Goal: Task Accomplishment & Management: Use online tool/utility

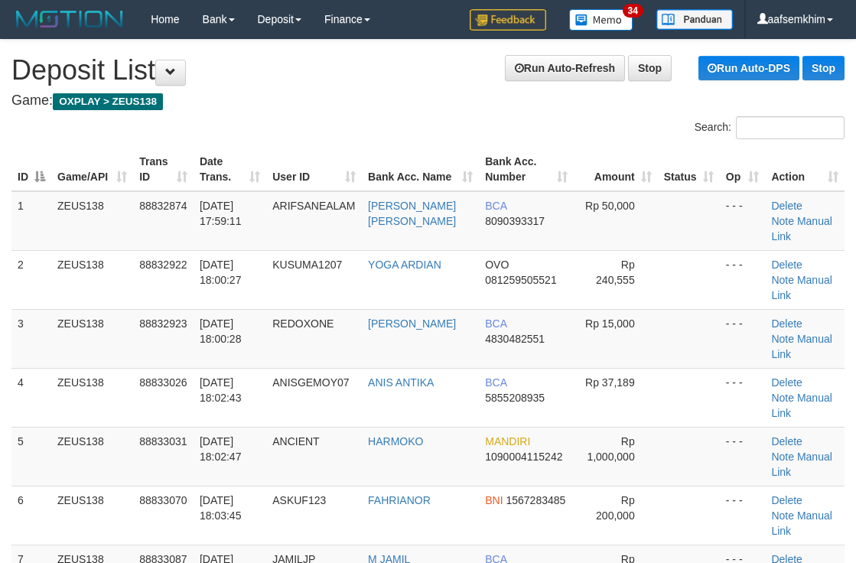
scroll to position [54, 0]
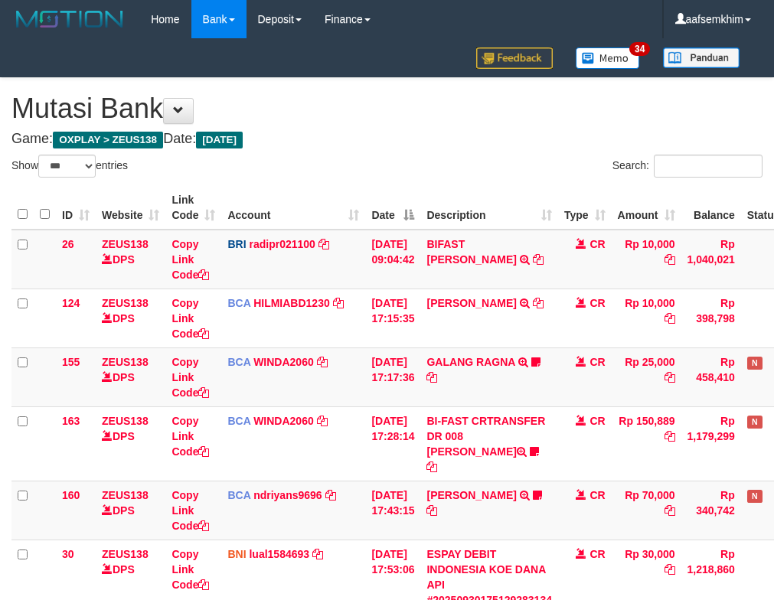
select select "***"
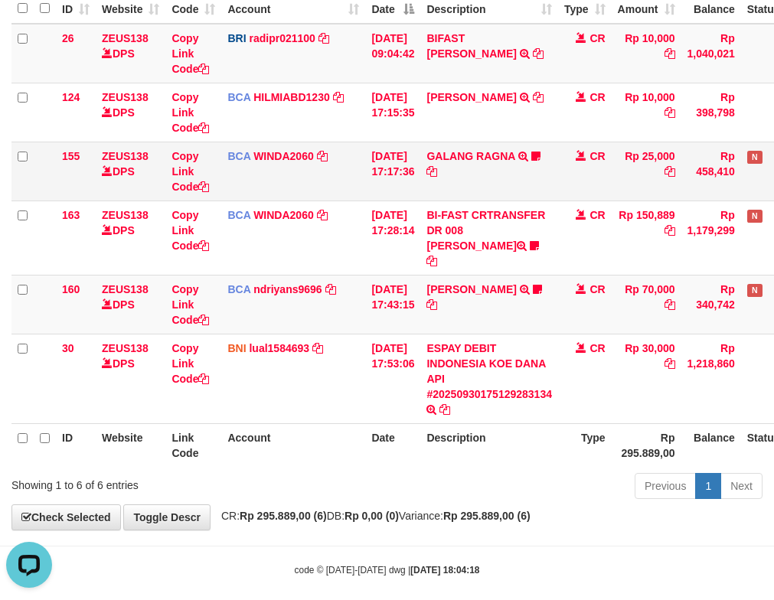
click at [320, 179] on td "BCA WINDA2060 DPS WINDA mutasi_20250930_4644 | 155 mutasi_20250930_4644 | 155" at bounding box center [293, 171] width 144 height 59
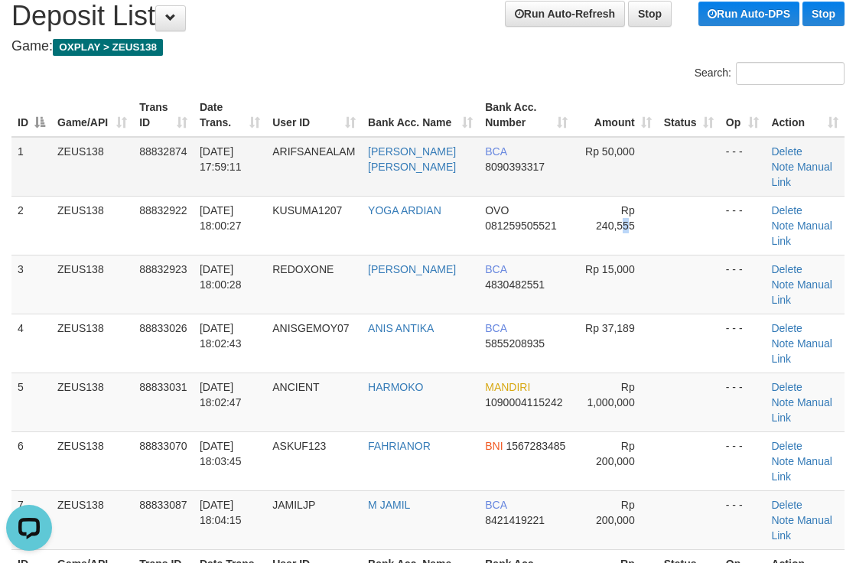
drag, startPoint x: 621, startPoint y: 191, endPoint x: 709, endPoint y: 164, distance: 92.0
click at [625, 196] on td "Rp 240,555" at bounding box center [616, 225] width 84 height 59
drag, startPoint x: 608, startPoint y: 147, endPoint x: 657, endPoint y: 145, distance: 49.8
click at [627, 151] on span "Rp 50,000" at bounding box center [610, 151] width 50 height 12
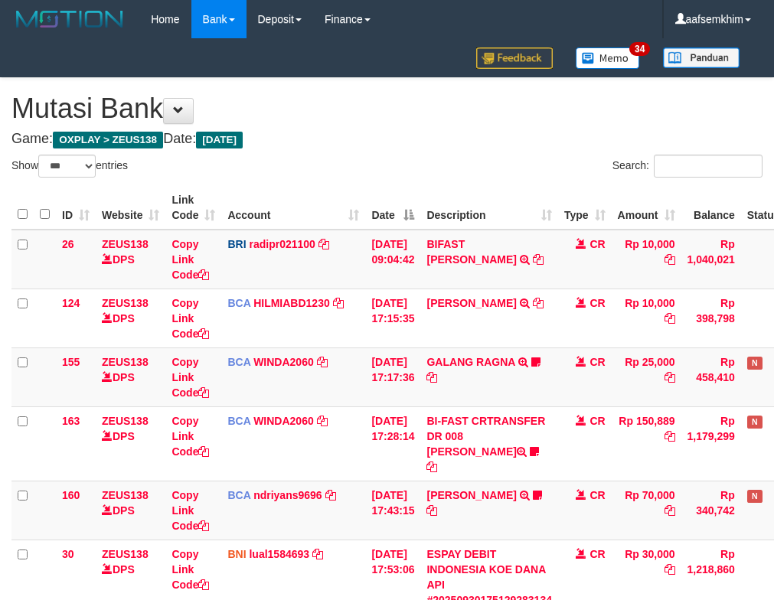
select select "***"
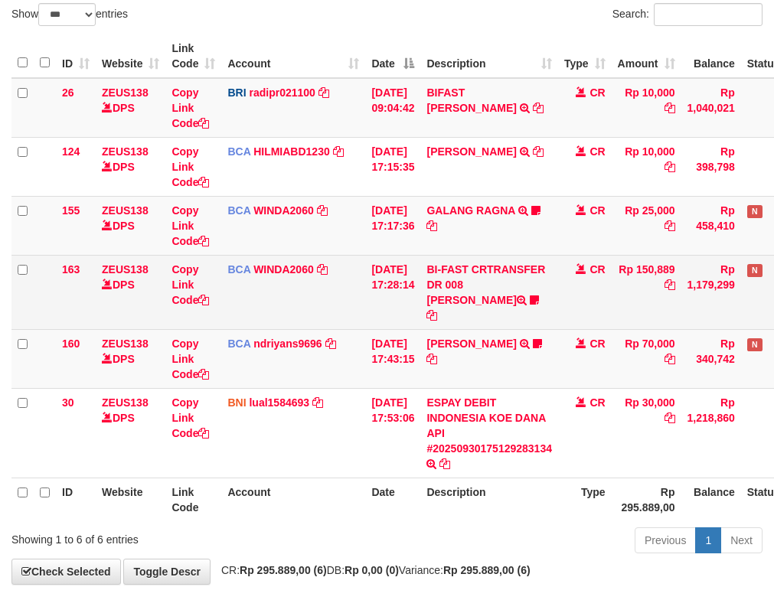
scroll to position [206, 0]
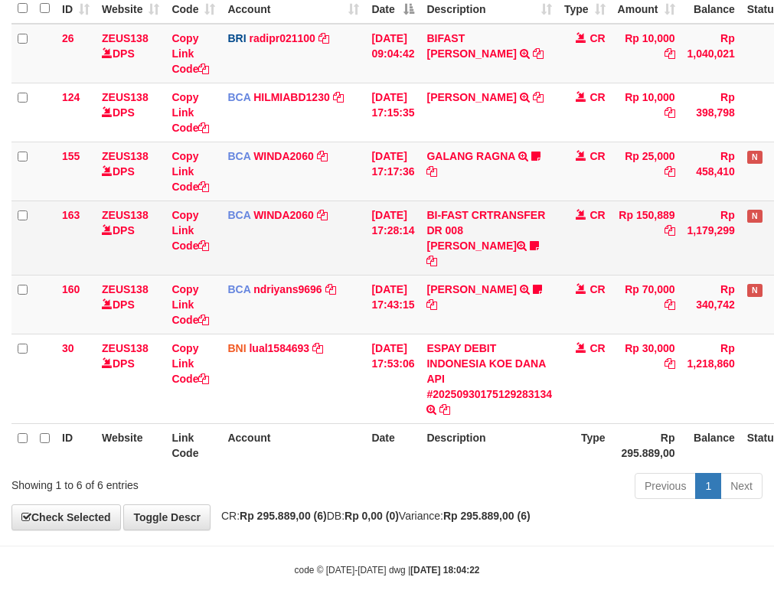
drag, startPoint x: 416, startPoint y: 234, endPoint x: 399, endPoint y: 236, distance: 16.1
click at [409, 235] on td "[DATE] 17:28:14" at bounding box center [392, 238] width 55 height 74
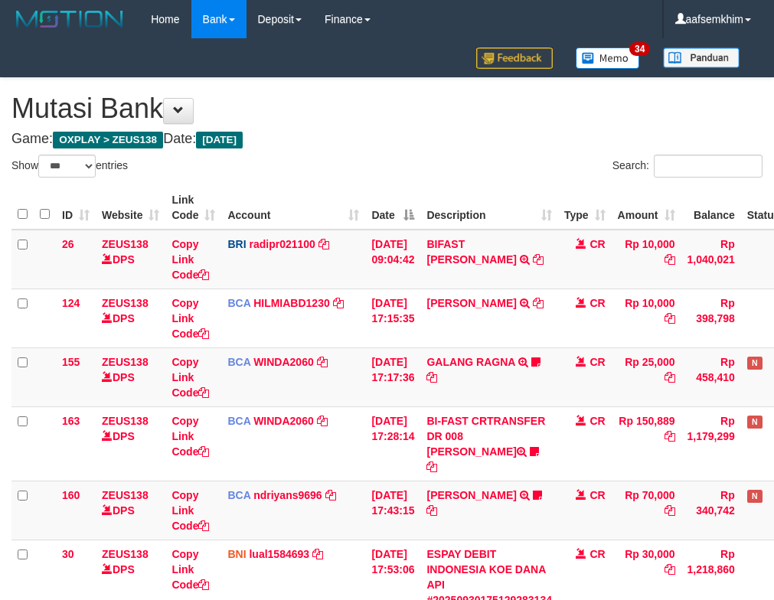
select select "***"
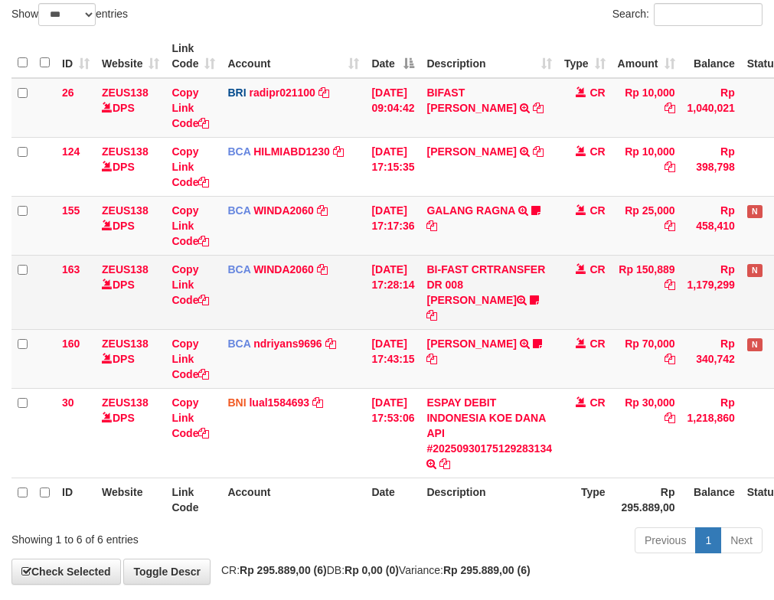
click at [277, 284] on tbody "26 ZEUS138 DPS Copy Link Code BRI radipr021100 DPS REYNALDI ADI PRATAMA mutasi_…" at bounding box center [429, 278] width 836 height 400
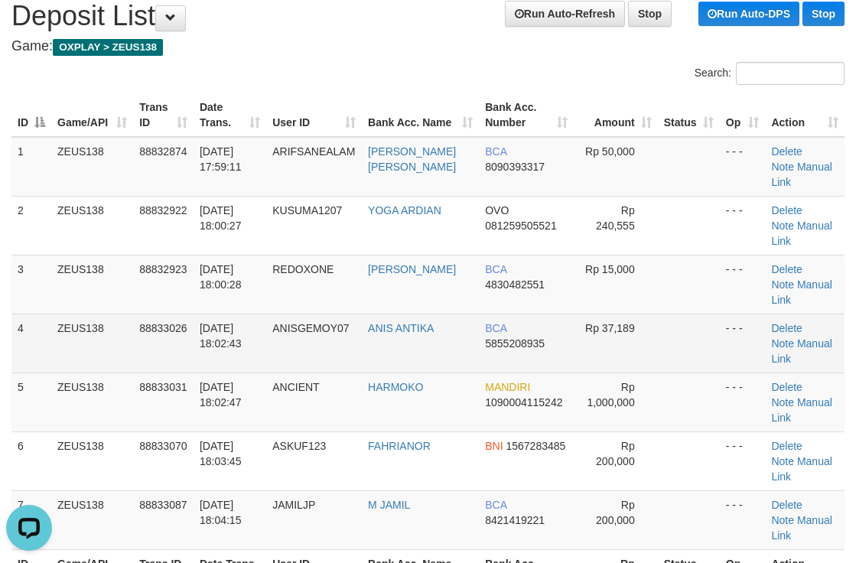
click at [389, 314] on td "ANIS ANTIKA" at bounding box center [420, 343] width 117 height 59
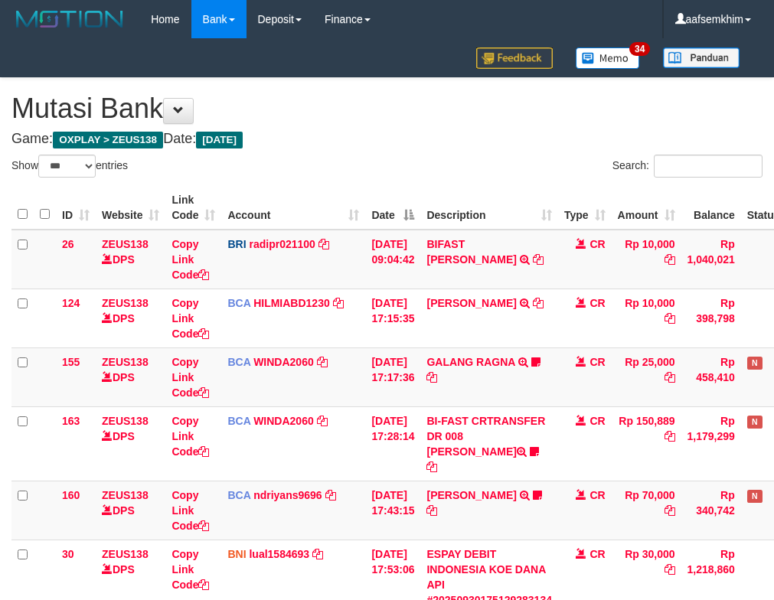
select select "***"
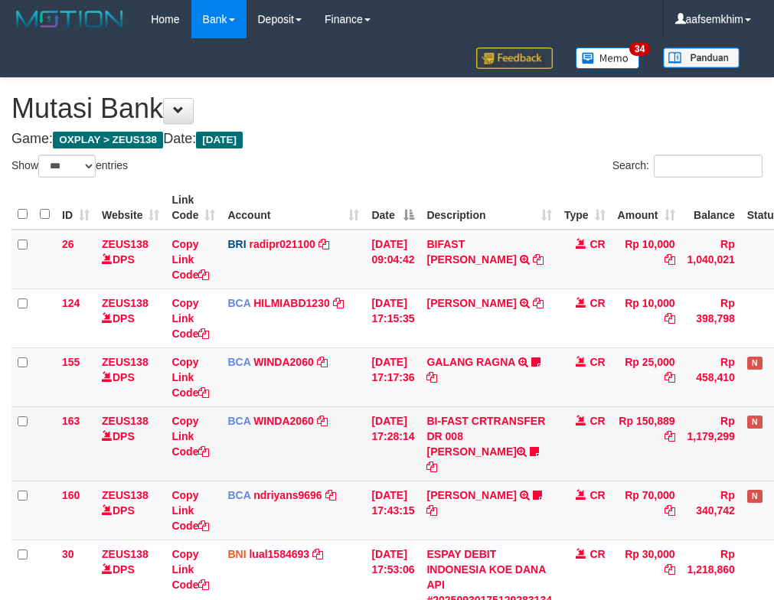
scroll to position [152, 0]
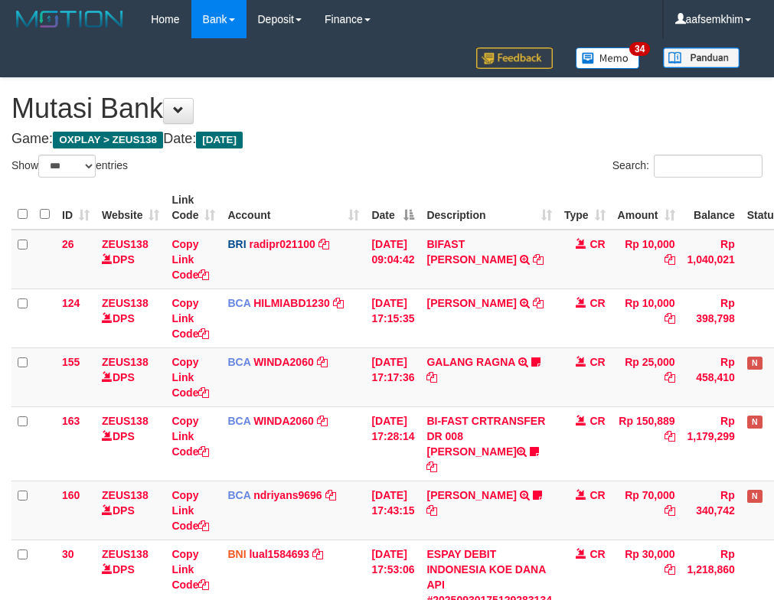
select select "***"
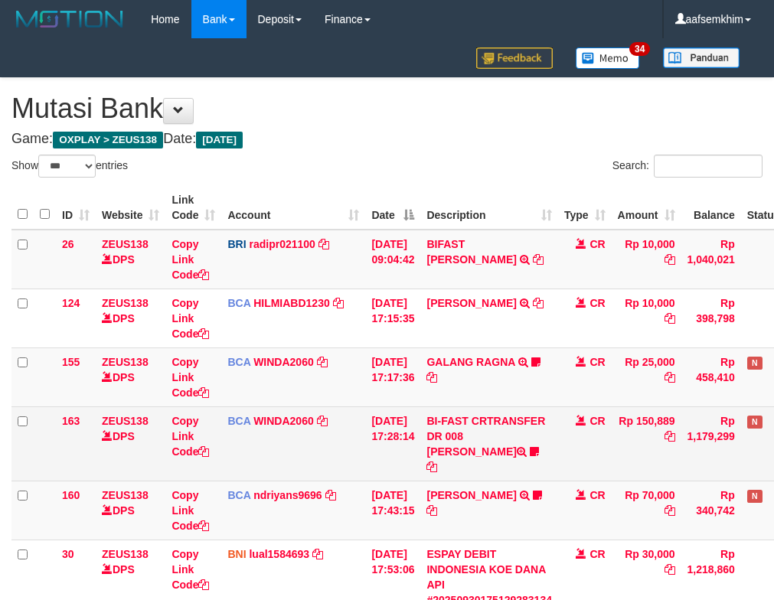
scroll to position [152, 0]
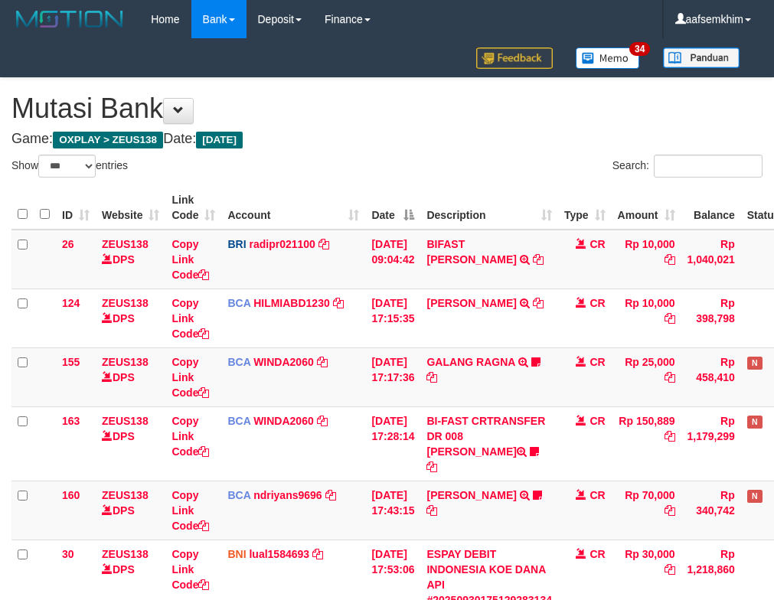
select select "***"
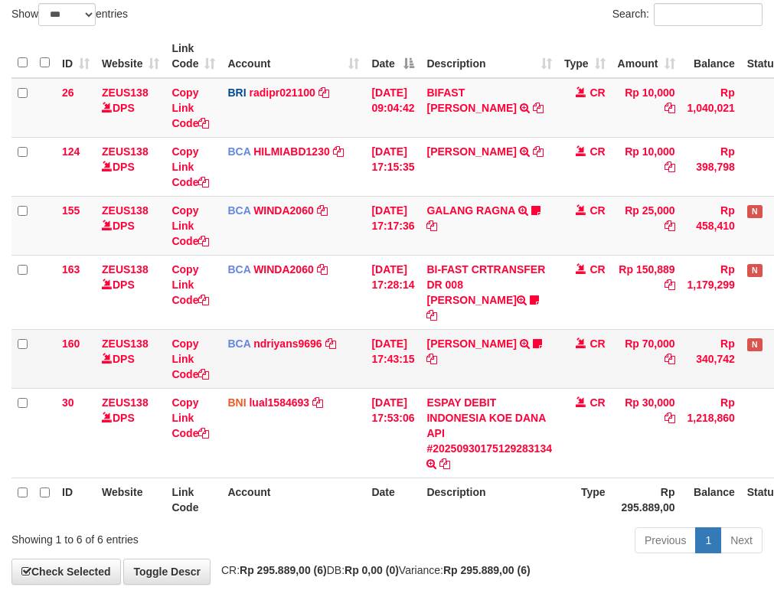
click at [82, 364] on td "160" at bounding box center [76, 358] width 40 height 59
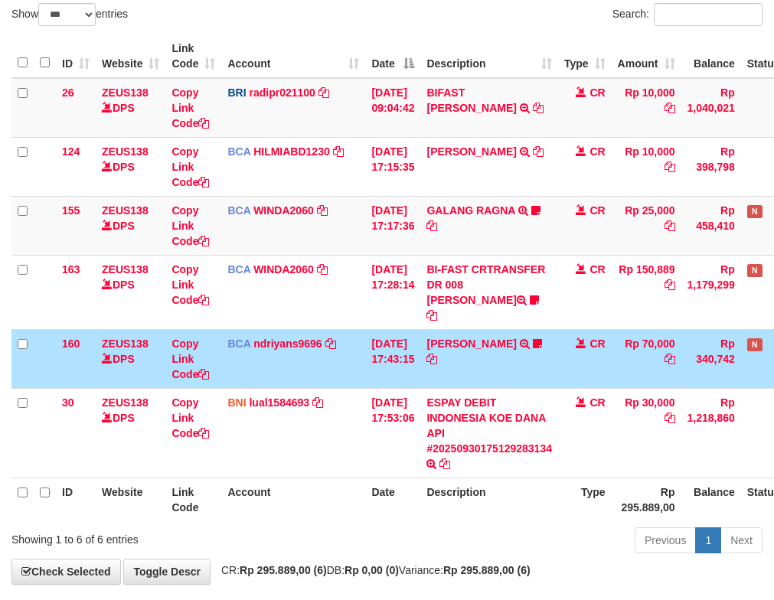
scroll to position [206, 0]
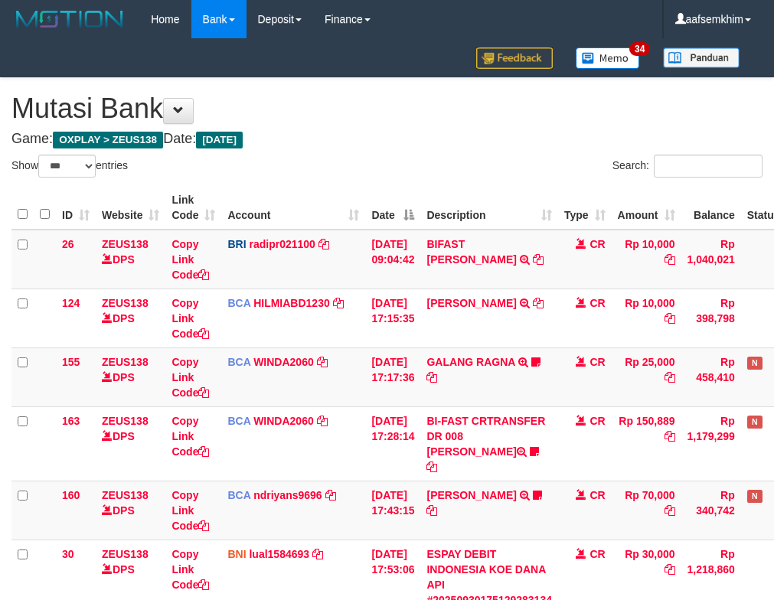
select select "***"
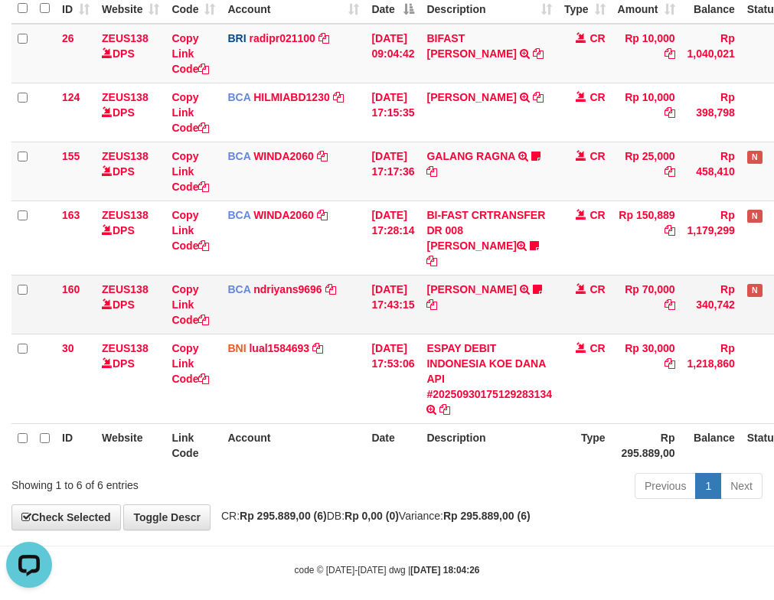
drag, startPoint x: 408, startPoint y: 315, endPoint x: 305, endPoint y: 291, distance: 106.0
click at [416, 316] on td "30/09/2025 17:43:15" at bounding box center [392, 304] width 55 height 59
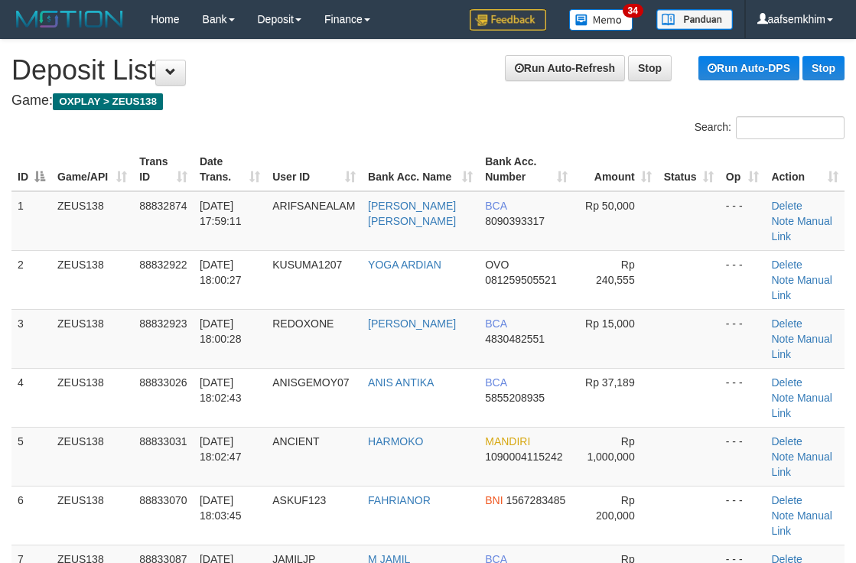
scroll to position [54, 0]
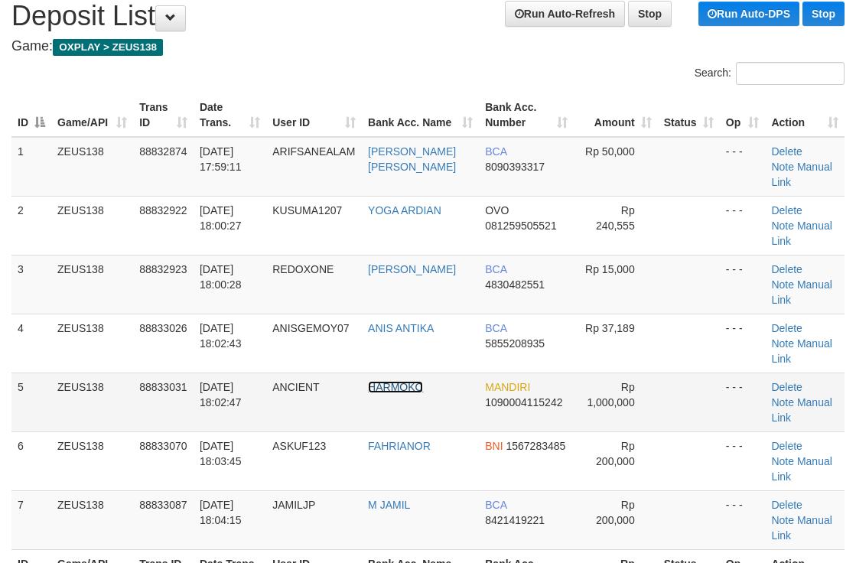
click at [393, 381] on link "HARMOKO" at bounding box center [395, 387] width 55 height 12
drag, startPoint x: 598, startPoint y: 232, endPoint x: 859, endPoint y: 252, distance: 261.7
click at [634, 255] on td "Rp 15,000" at bounding box center [616, 284] width 84 height 59
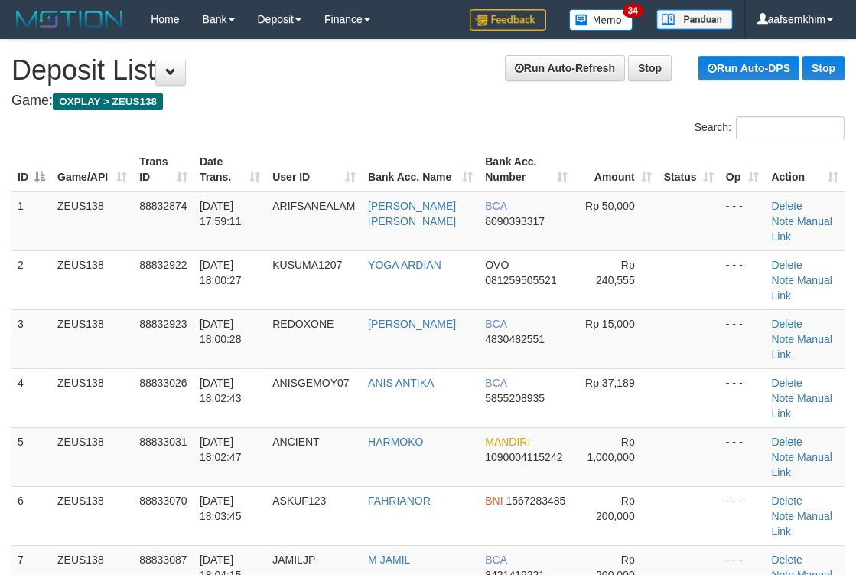
click at [588, 250] on td "Rp 240,555" at bounding box center [616, 279] width 84 height 59
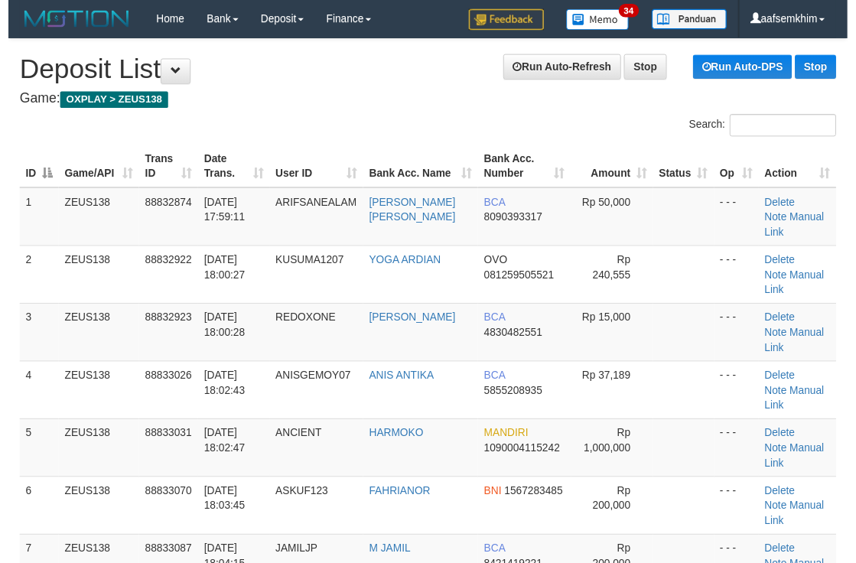
scroll to position [54, 0]
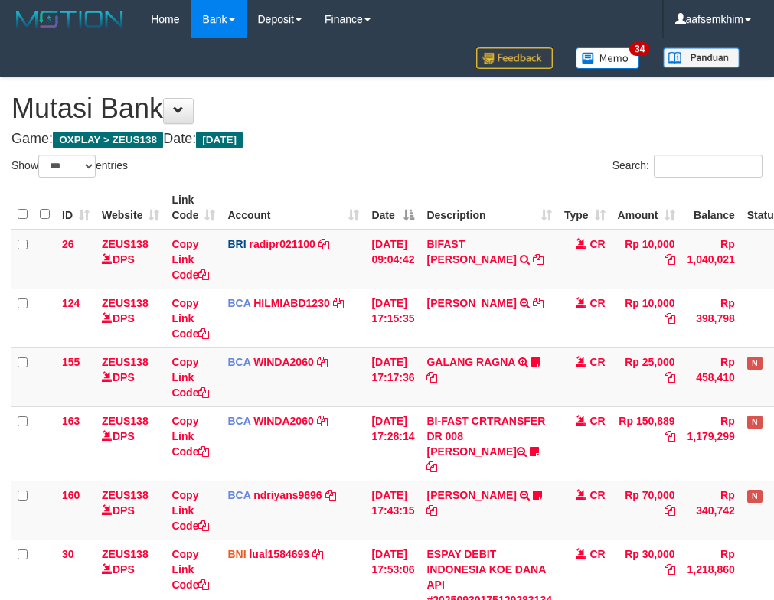
select select "***"
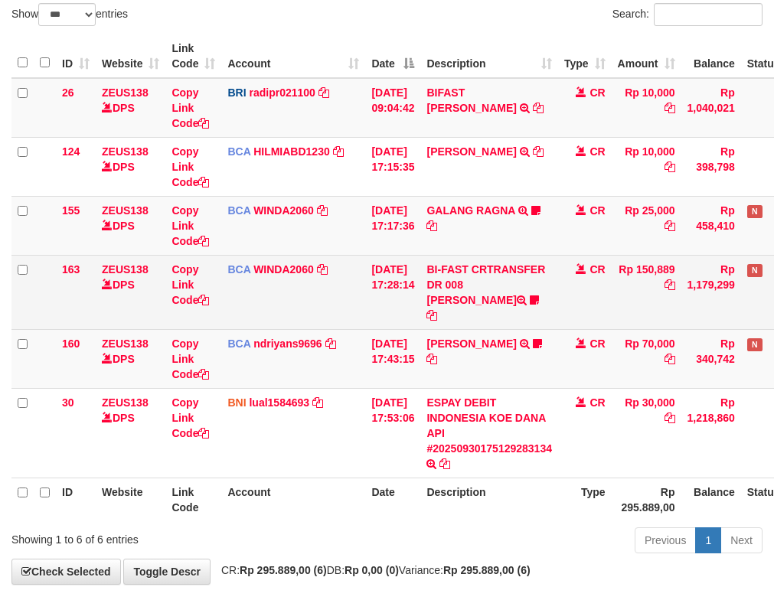
drag, startPoint x: 361, startPoint y: 242, endPoint x: 341, endPoint y: 255, distance: 24.4
click at [352, 248] on td "BCA WINDA2060 DPS WINDA mutasi_20250930_4644 | 155 mutasi_20250930_4644 | 155" at bounding box center [293, 225] width 144 height 59
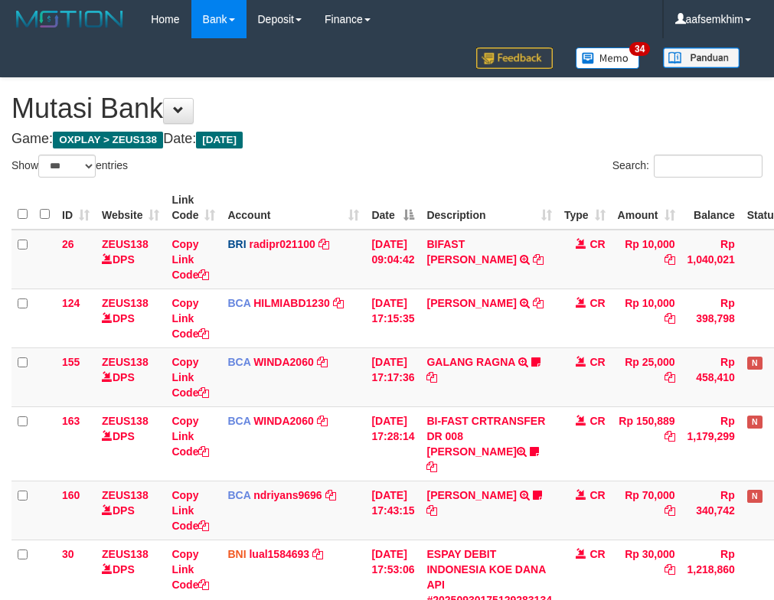
select select "***"
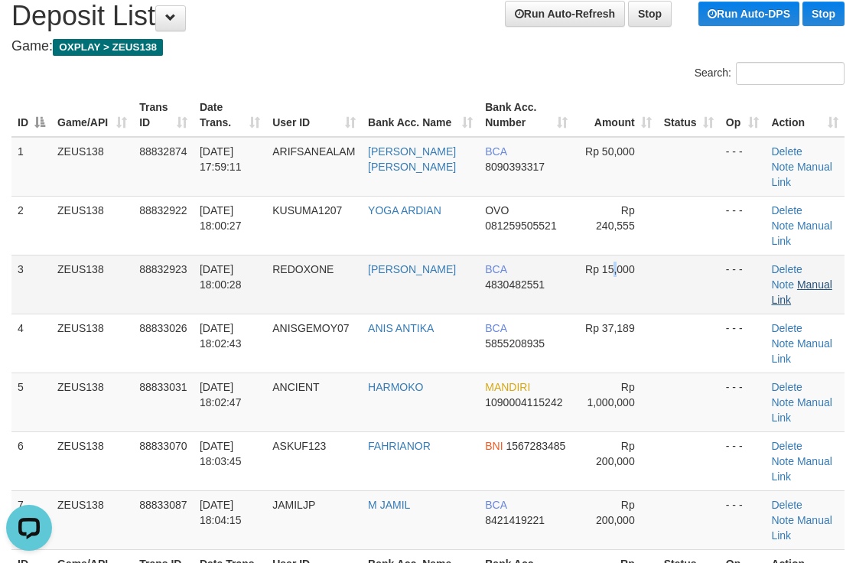
drag, startPoint x: 610, startPoint y: 258, endPoint x: 820, endPoint y: 259, distance: 209.7
click at [666, 256] on tr "3 ZEUS138 88832923 30/09/2025 18:00:28 REDOXONE LEONARDUS APUNG BCA 4830482551 …" at bounding box center [427, 284] width 833 height 59
click at [537, 99] on th "Bank Acc. Number" at bounding box center [526, 115] width 94 height 44
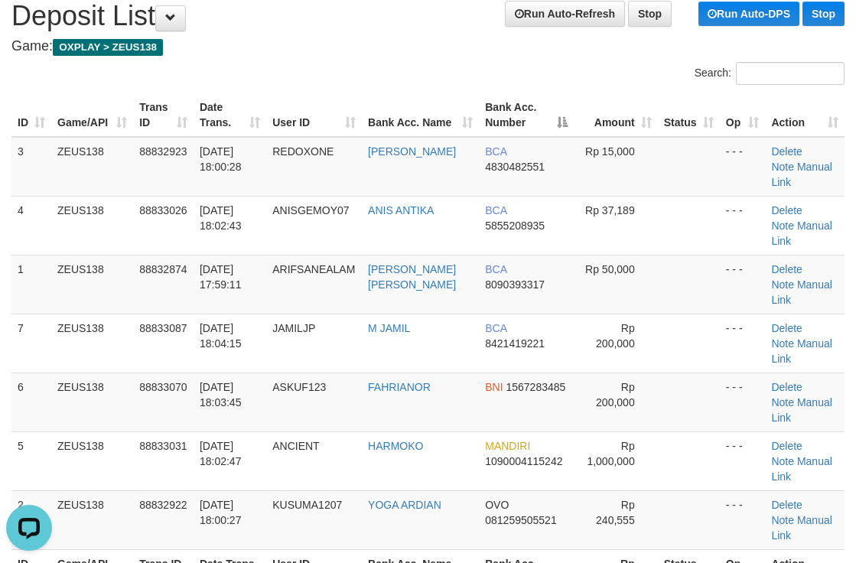
drag, startPoint x: 471, startPoint y: 87, endPoint x: 487, endPoint y: 84, distance: 16.4
click at [470, 87] on div "Search:" at bounding box center [643, 75] width 406 height 27
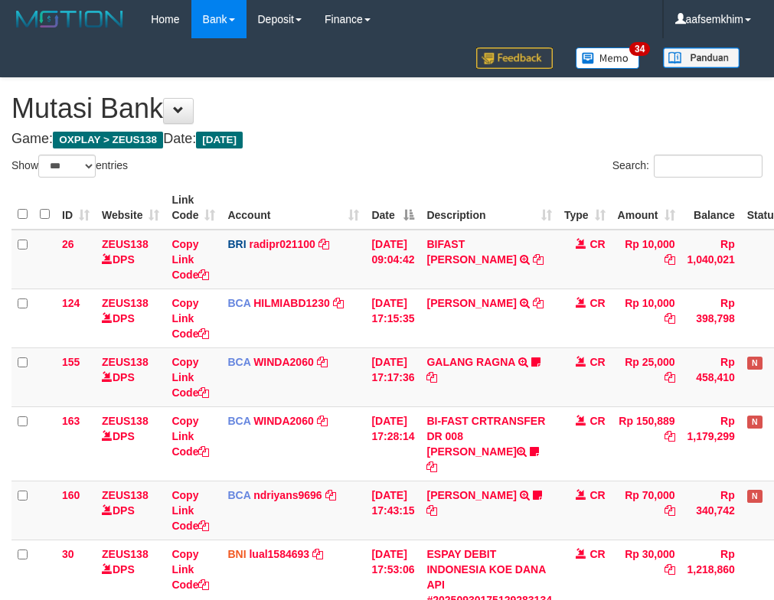
select select "***"
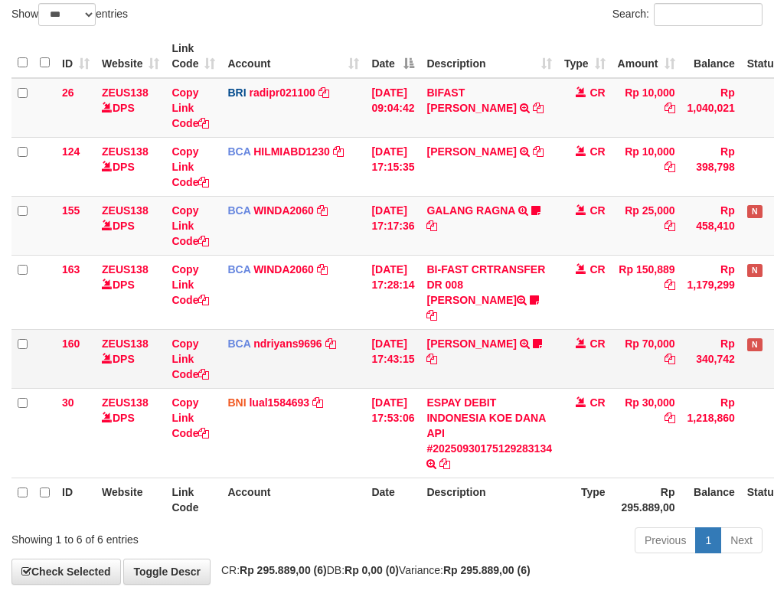
scroll to position [206, 0]
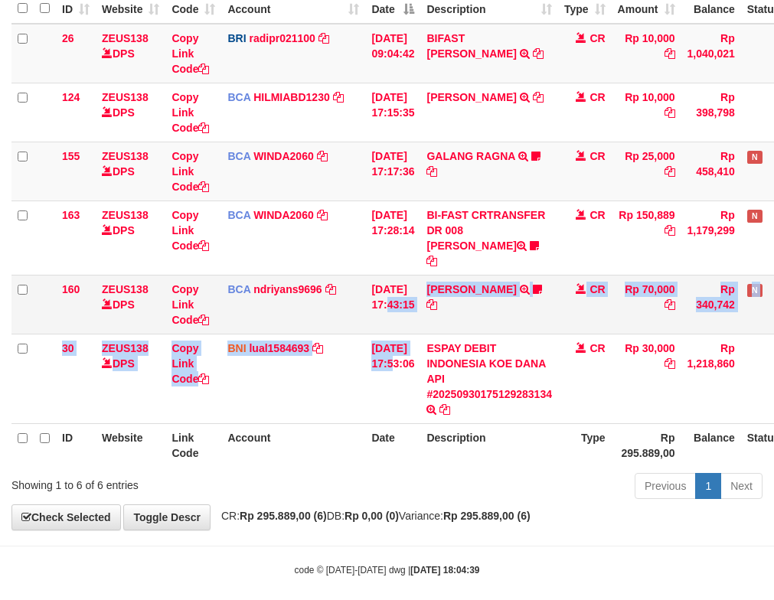
click at [391, 318] on tbody "26 ZEUS138 DPS Copy Link Code BRI radipr021100 DPS REYNALDI ADI PRATAMA mutasi_…" at bounding box center [429, 224] width 836 height 400
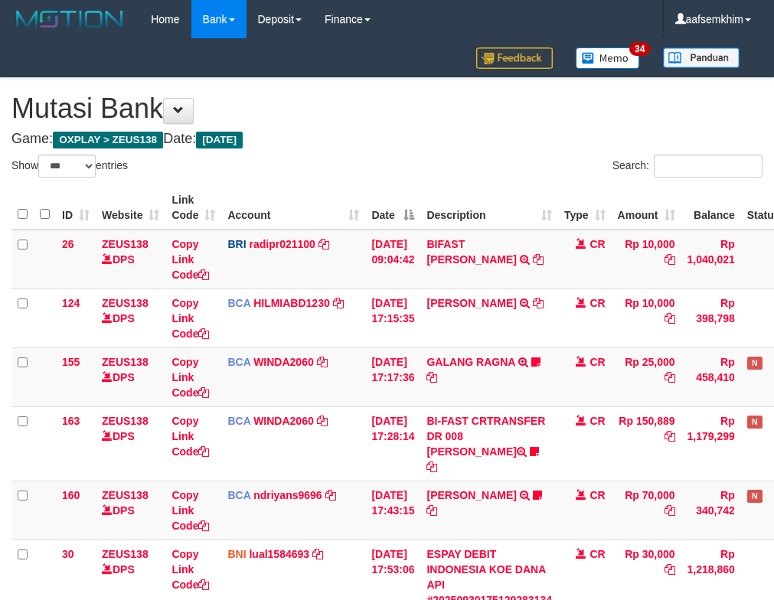
select select "***"
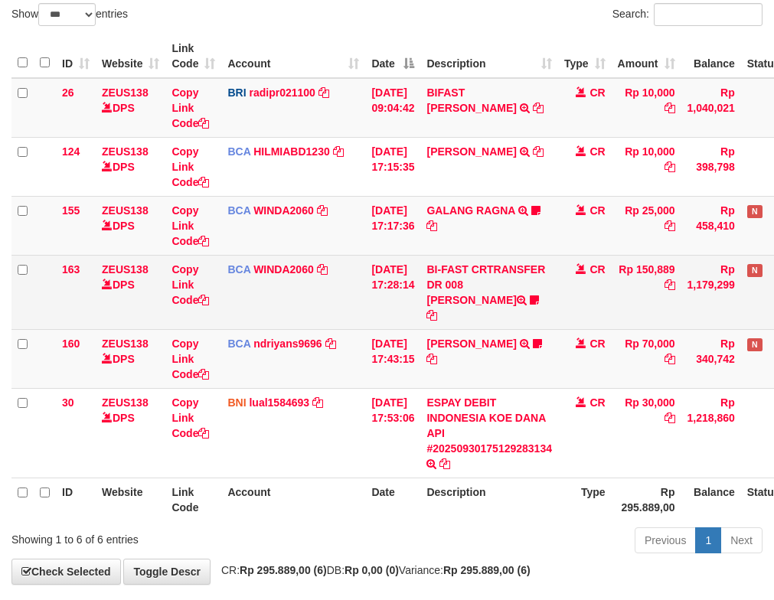
click at [352, 282] on td "BCA WINDA2060 DPS WINDA mutasi_20250930_4644 | 163 mutasi_20250930_4644 | 163" at bounding box center [293, 292] width 144 height 74
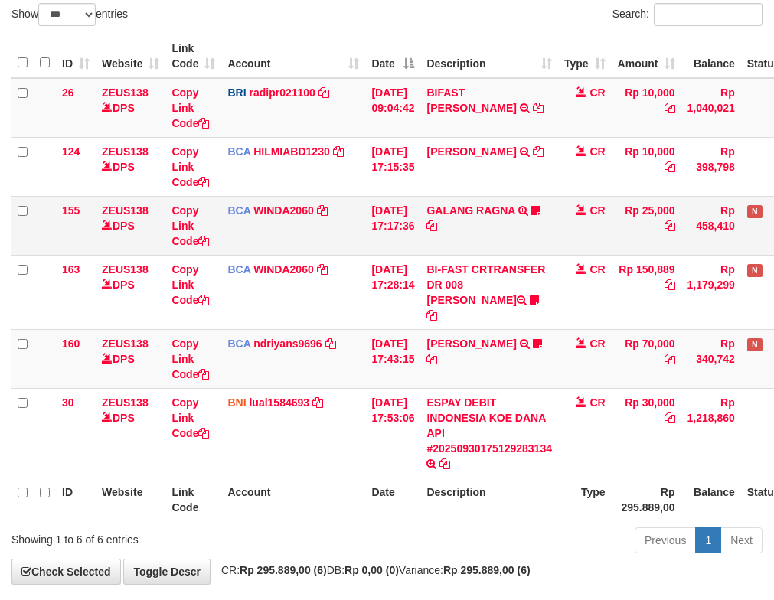
scroll to position [206, 0]
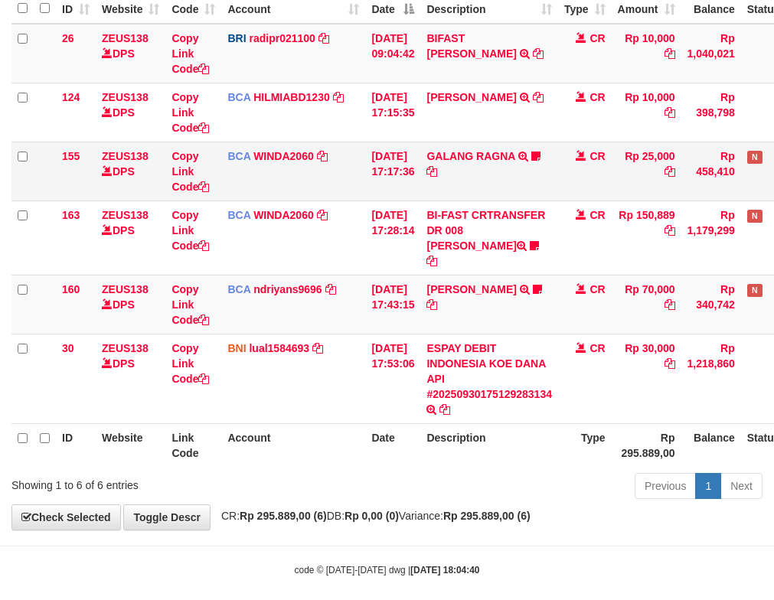
click at [396, 193] on td "30/09/2025 17:17:36" at bounding box center [392, 171] width 55 height 59
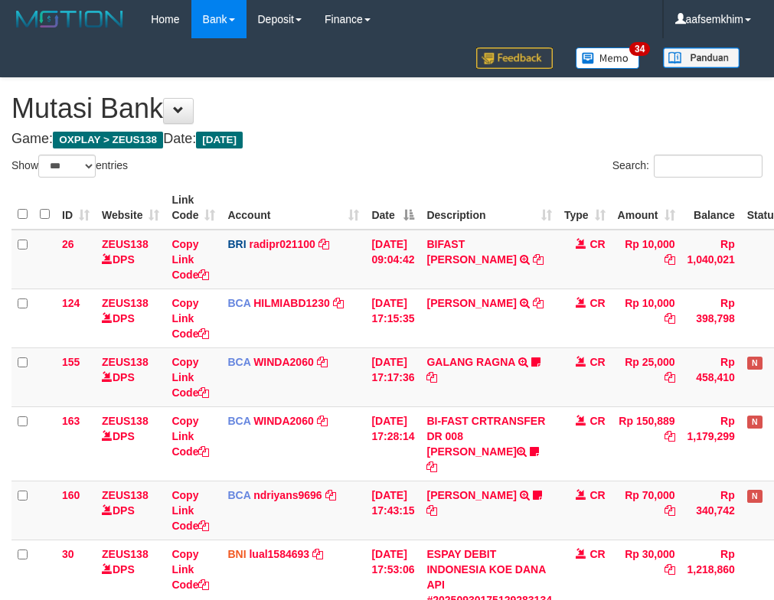
select select "***"
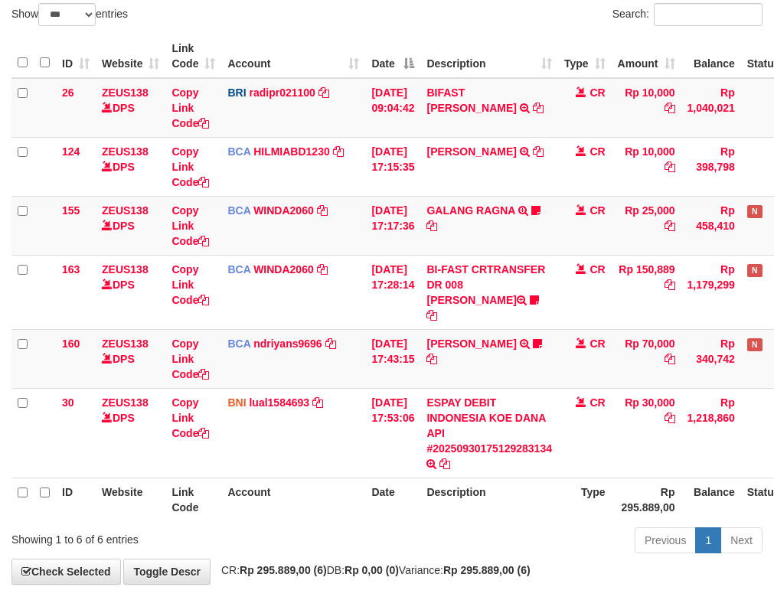
scroll to position [206, 0]
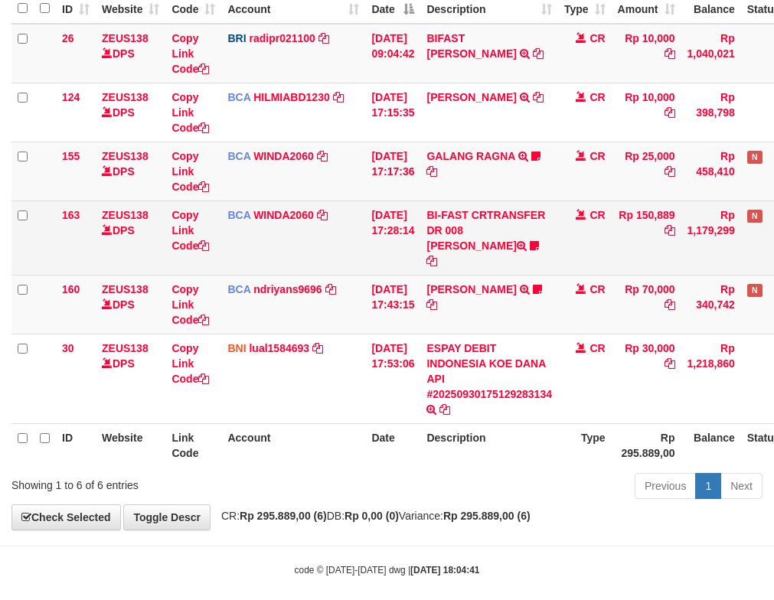
drag, startPoint x: 381, startPoint y: 252, endPoint x: 391, endPoint y: 243, distance: 13.0
click at [383, 251] on td "30/09/2025 17:28:14" at bounding box center [392, 238] width 55 height 74
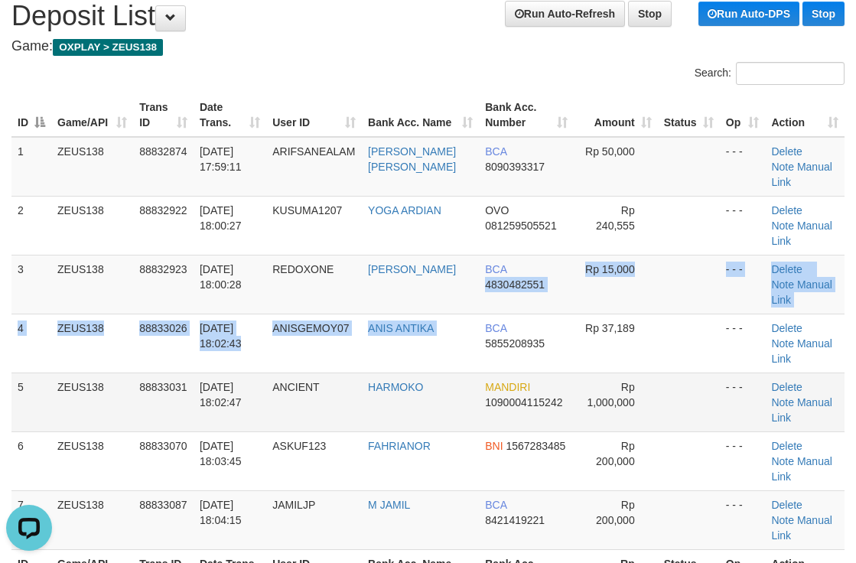
drag, startPoint x: 482, startPoint y: 275, endPoint x: 529, endPoint y: 315, distance: 61.8
click at [518, 305] on tbody "1 ZEUS138 88832874 30/09/2025 17:59:11 ARIFSANEALAM ARIF SANE ALAM BCA 80903933…" at bounding box center [427, 343] width 833 height 413
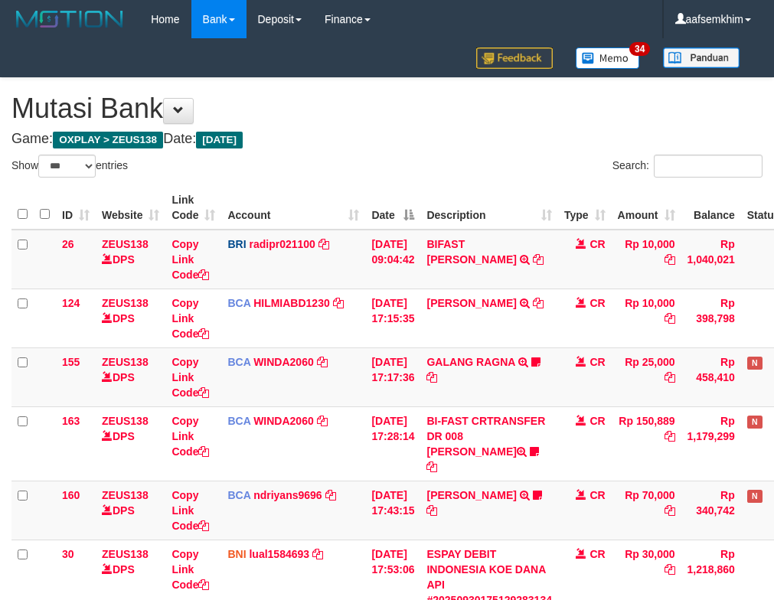
select select "***"
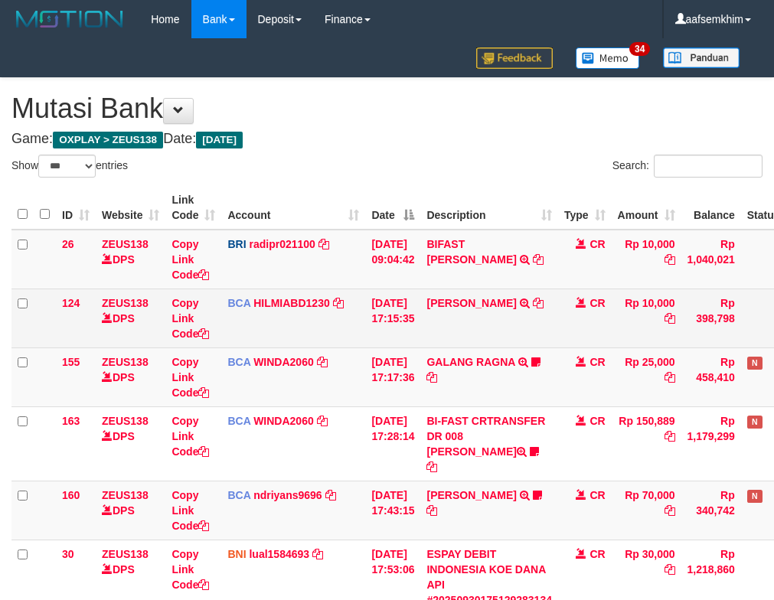
scroll to position [152, 0]
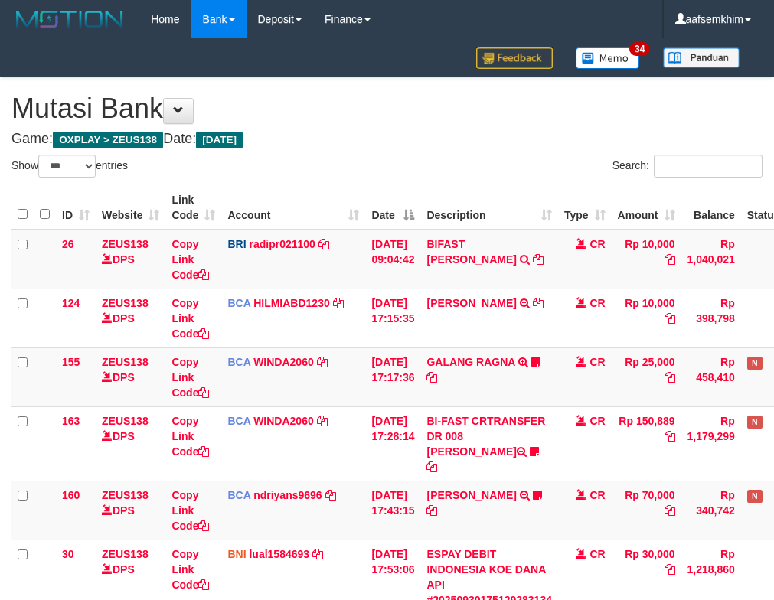
select select "***"
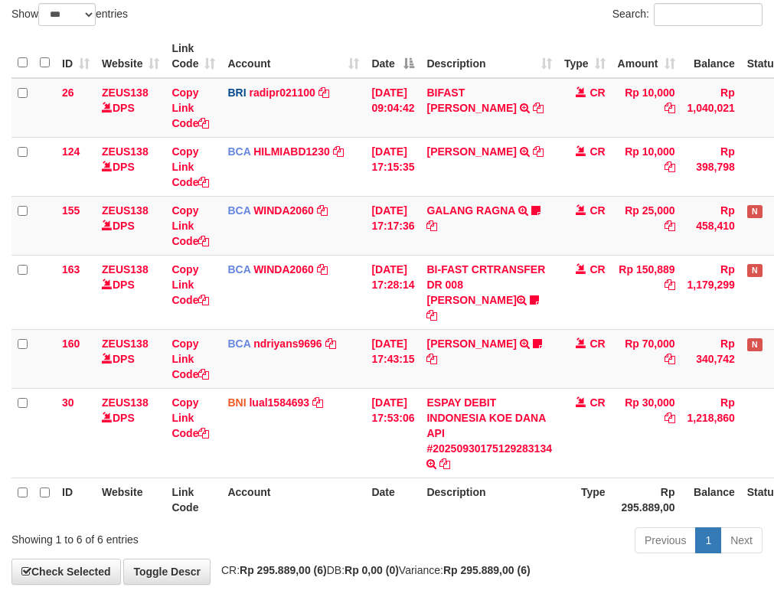
click at [449, 174] on td "[PERSON_NAME] TRSF E-BANKING CR 3009/FTSCY/WS95031 10000.00[PERSON_NAME]" at bounding box center [489, 166] width 138 height 59
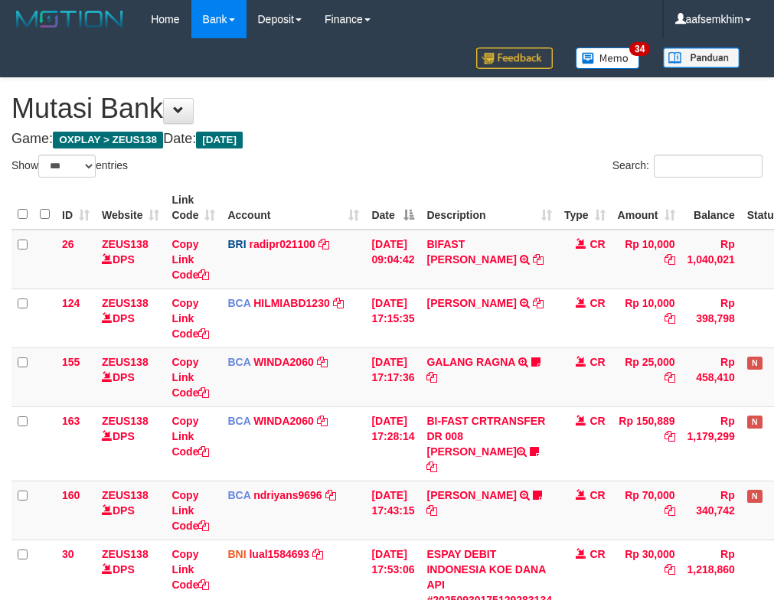
select select "***"
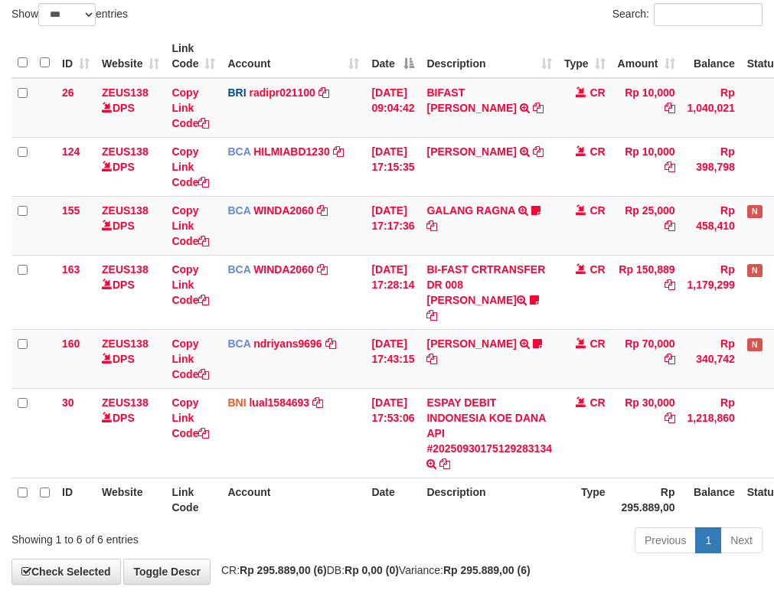
click at [455, 165] on td "DEDY WAHYUDI TRSF E-BANKING CR 3009/FTSCY/WS95031 10000.00DEDY WAHYUDI" at bounding box center [489, 166] width 138 height 59
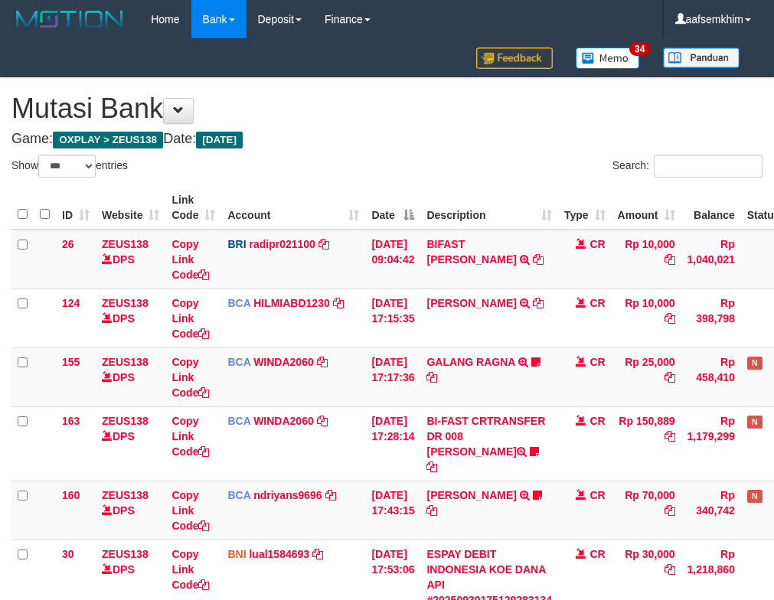
select select "***"
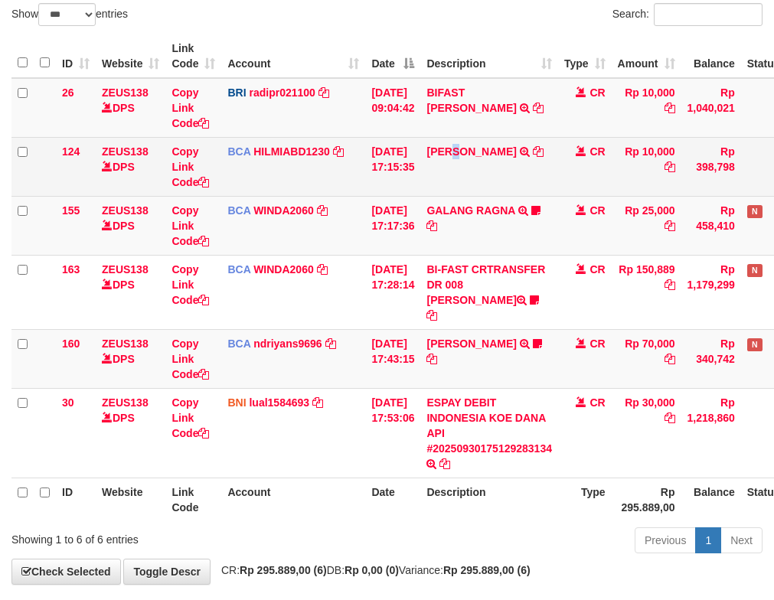
click at [467, 173] on td "DEDY WAHYUDI TRSF E-BANKING CR 3009/FTSCY/WS95031 10000.00DEDY WAHYUDI" at bounding box center [489, 166] width 138 height 59
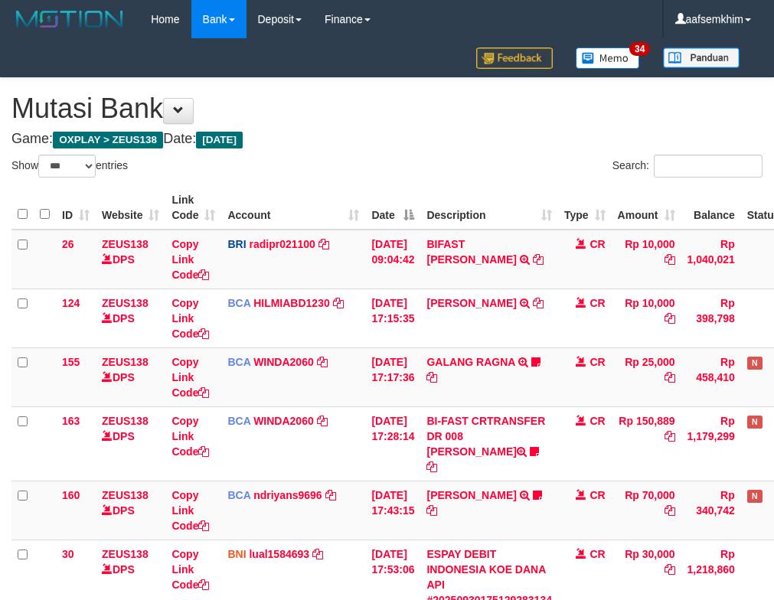
select select "***"
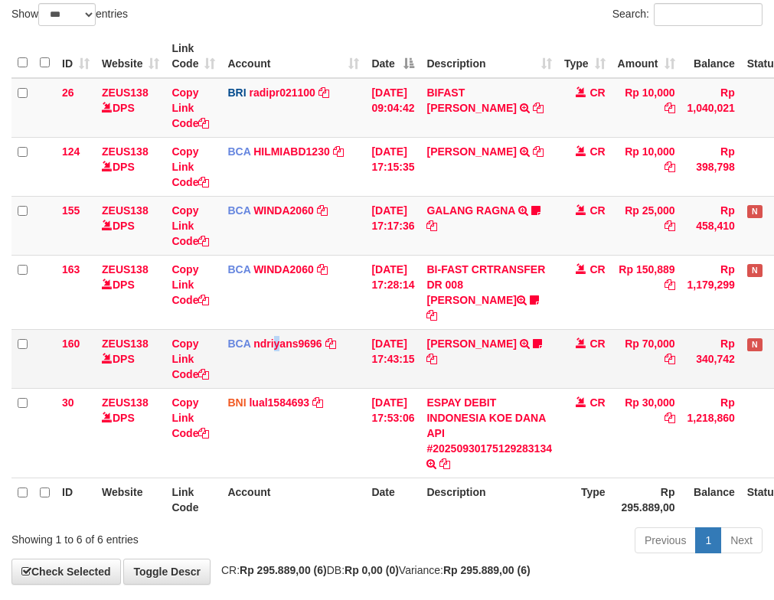
click at [277, 338] on td "BCA ndriyans9696 DPS ANDRIYANSYAH mutasi_20250930_3291 | 160 mutasi_20250930_32…" at bounding box center [293, 358] width 144 height 59
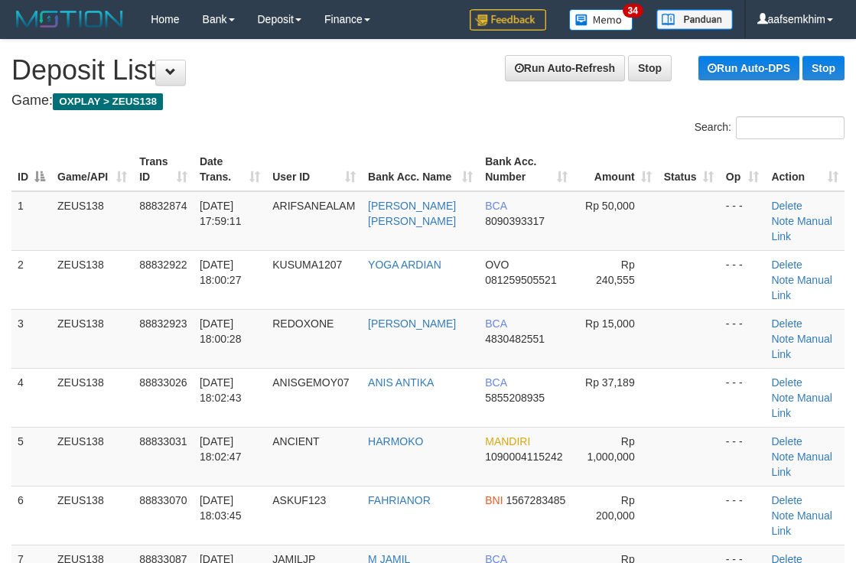
scroll to position [54, 0]
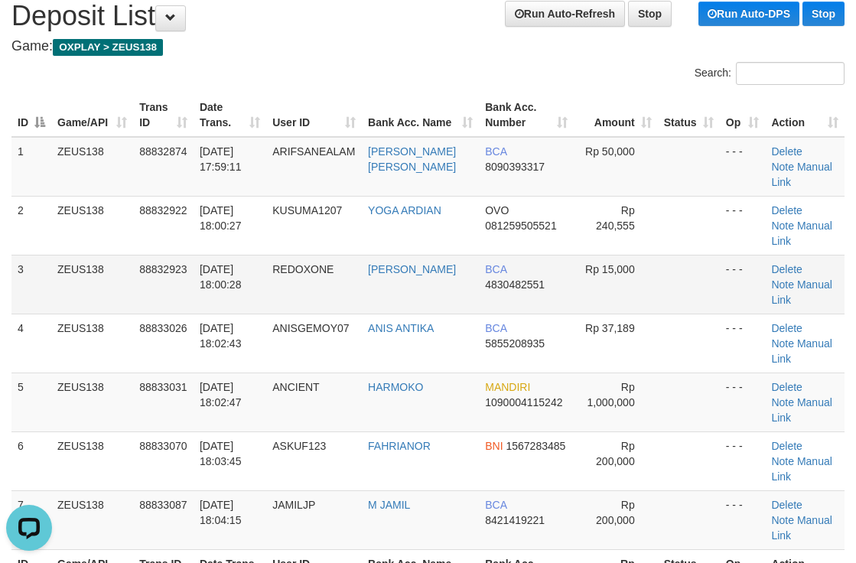
drag, startPoint x: 557, startPoint y: 251, endPoint x: 597, endPoint y: 246, distance: 40.1
click at [562, 255] on td "BCA 4830482551" at bounding box center [526, 284] width 94 height 59
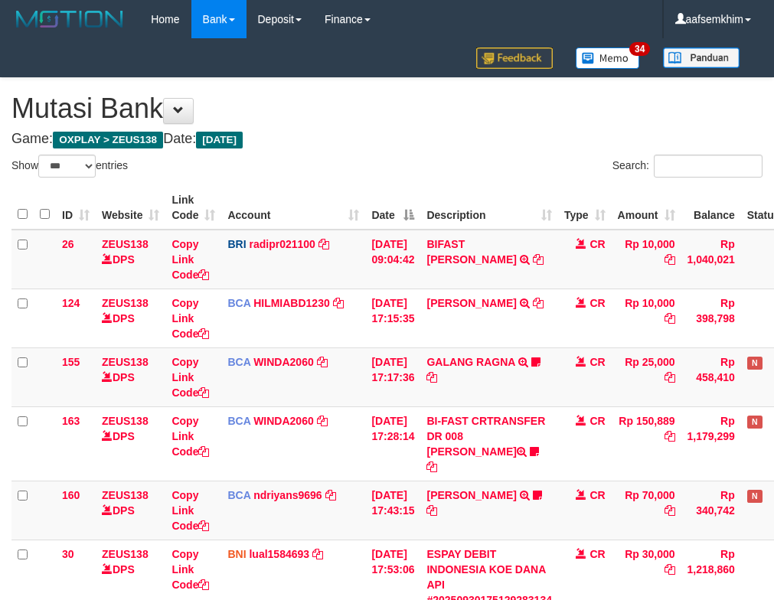
select select "***"
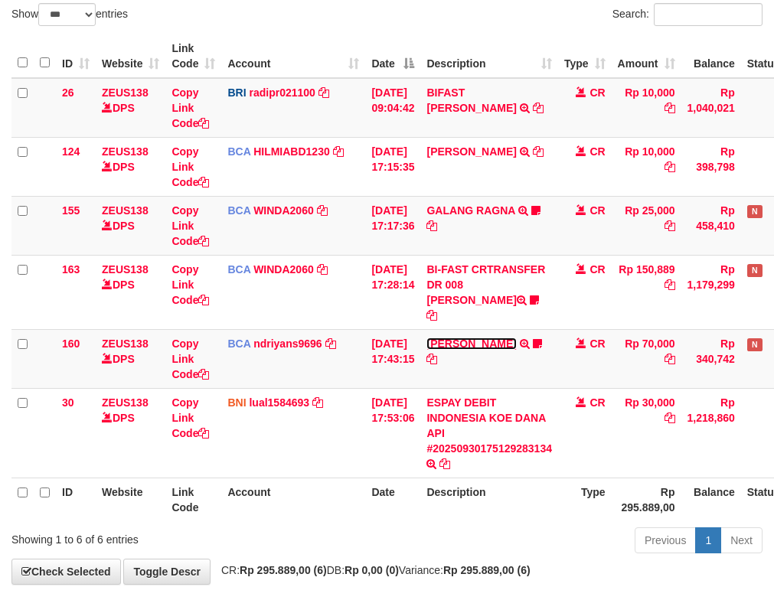
click at [476, 338] on link "[PERSON_NAME]" at bounding box center [471, 344] width 90 height 12
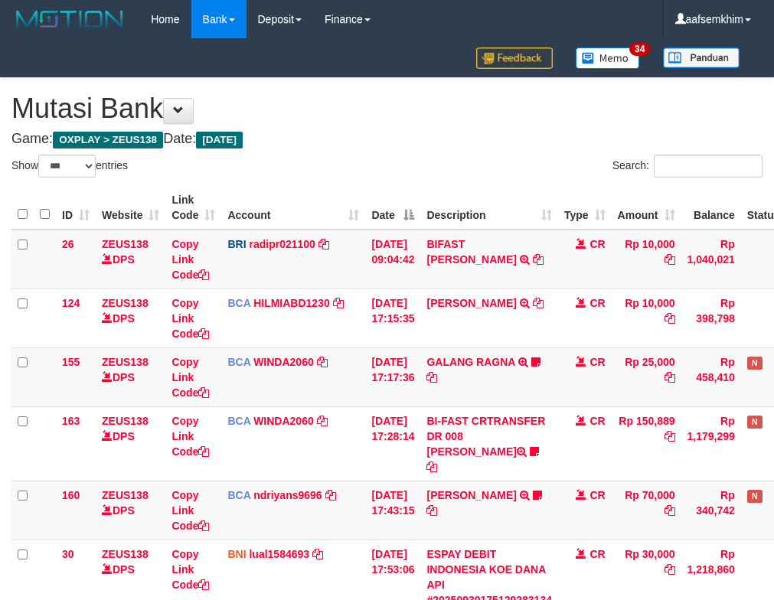
select select "***"
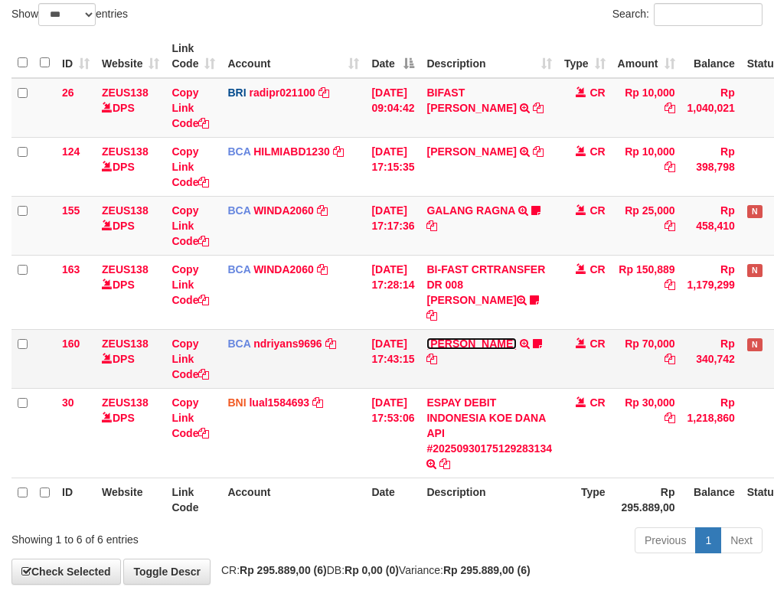
click at [475, 328] on tbody "26 ZEUS138 DPS Copy Link Code BRI radipr021100 DPS REYNALDI ADI PRATAMA mutasi_…" at bounding box center [429, 278] width 836 height 400
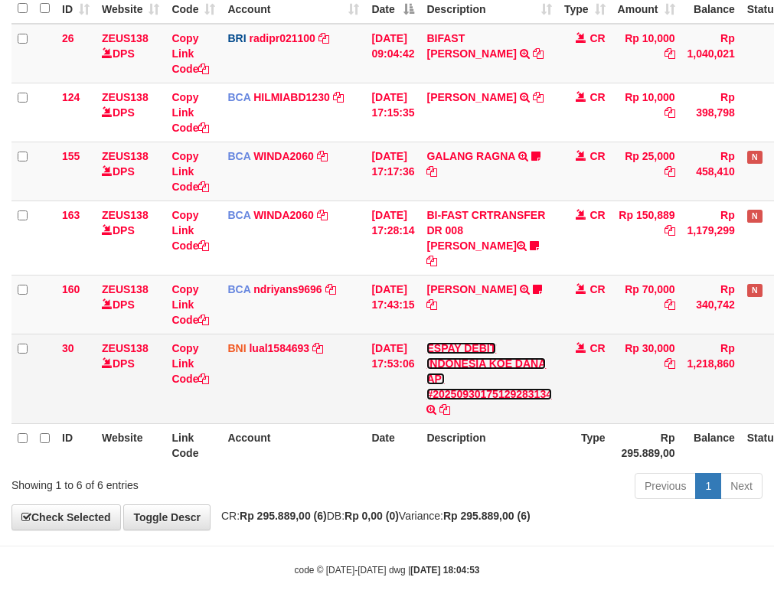
click at [474, 342] on link "ESPAY DEBIT INDONESIA KOE DANA API #20250930175129283134" at bounding box center [489, 371] width 126 height 58
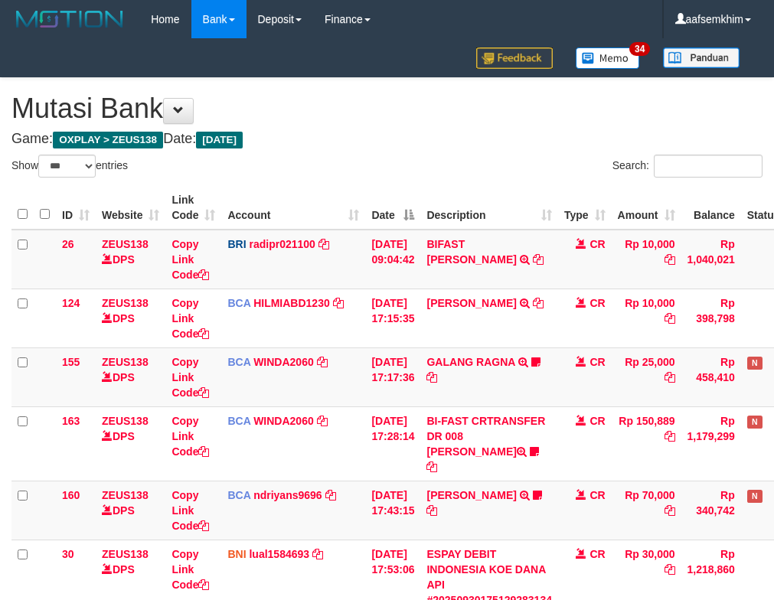
select select "***"
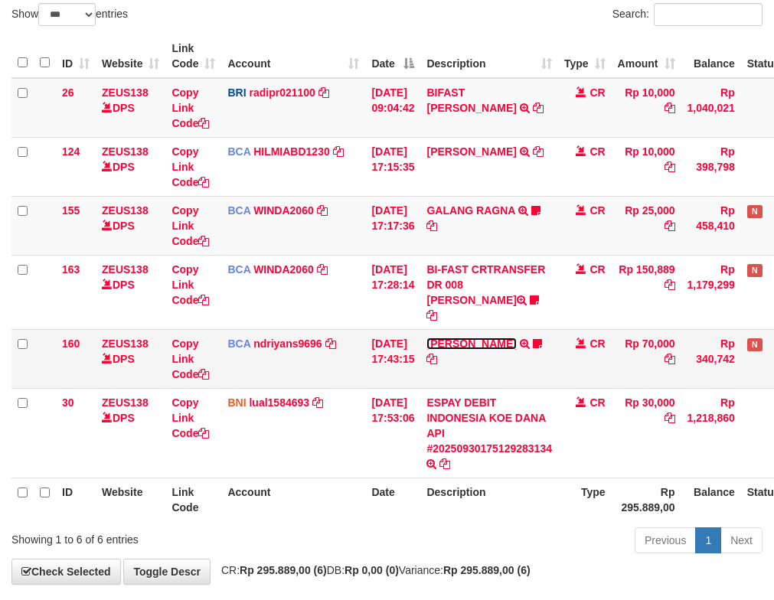
drag, startPoint x: 0, startPoint y: 0, endPoint x: 474, endPoint y: 328, distance: 575.9
click at [474, 338] on link "[PERSON_NAME]" at bounding box center [471, 344] width 90 height 12
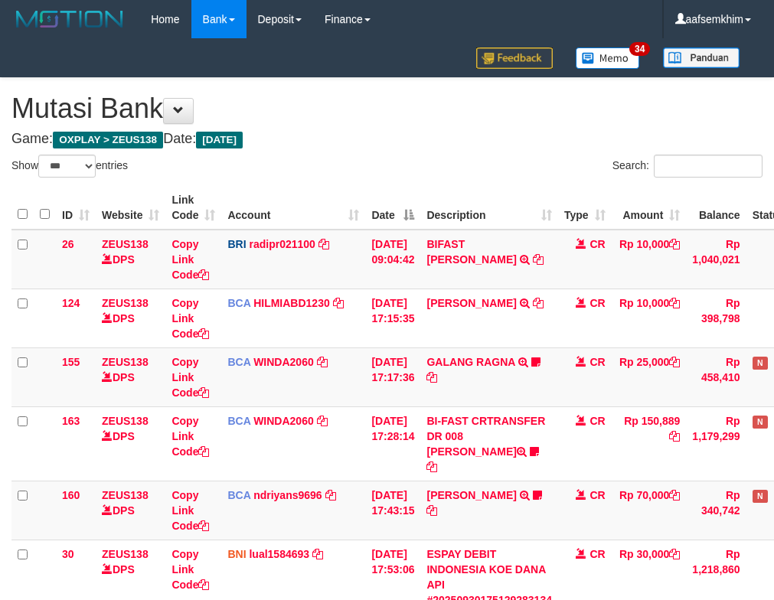
select select "***"
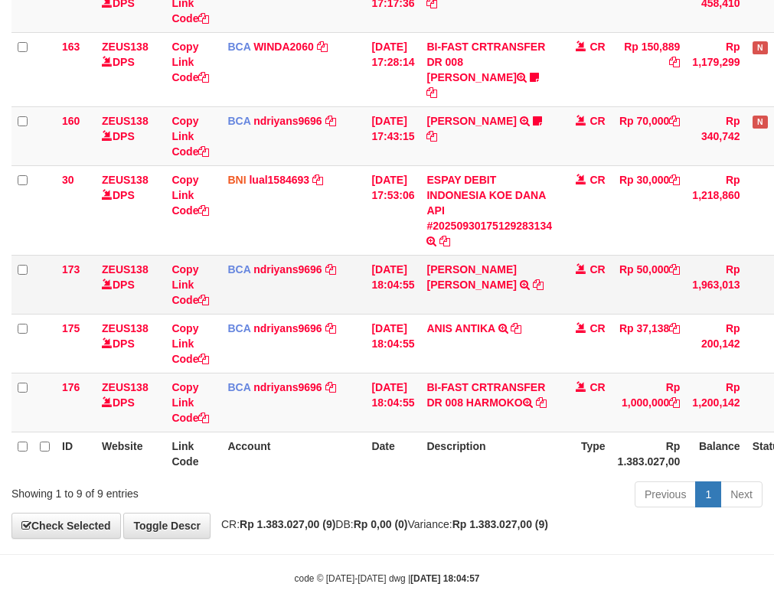
scroll to position [383, 0]
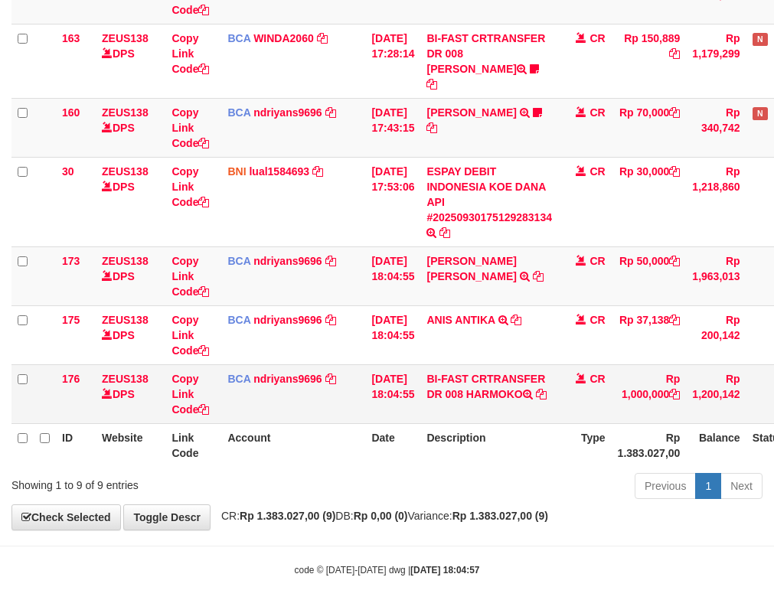
click at [517, 386] on td "BI-FAST CRTRANSFER DR 008 HARMOKO" at bounding box center [489, 393] width 138 height 59
click at [520, 386] on td "BI-FAST CRTRANSFER DR 008 HARMOKO" at bounding box center [489, 393] width 138 height 59
copy td "HARMOKO"
drag, startPoint x: 391, startPoint y: 389, endPoint x: 302, endPoint y: 359, distance: 94.4
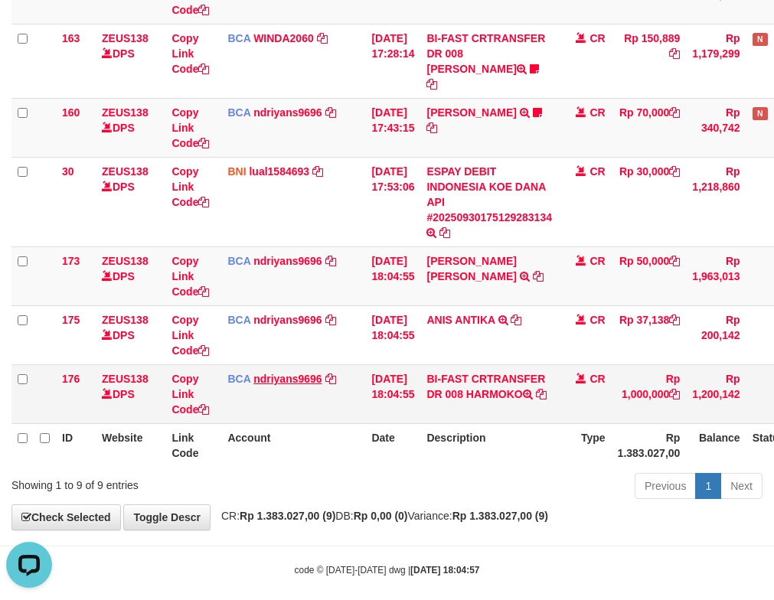
click at [389, 389] on tr "176 ZEUS138 DPS Copy Link Code BCA ndriyans9696 DPS ANDRIYANSYAH mutasi_2025093…" at bounding box center [432, 393] width 842 height 59
click at [184, 373] on link "Copy Link Code" at bounding box center [190, 394] width 38 height 43
drag, startPoint x: 574, startPoint y: 330, endPoint x: 235, endPoint y: 270, distance: 344.2
click at [539, 332] on td "ANIS ANTIKA TRSF E-BANKING CR 3009/FTSCY/WS95271 37138.00ANIS ANTIKA" at bounding box center [489, 334] width 138 height 59
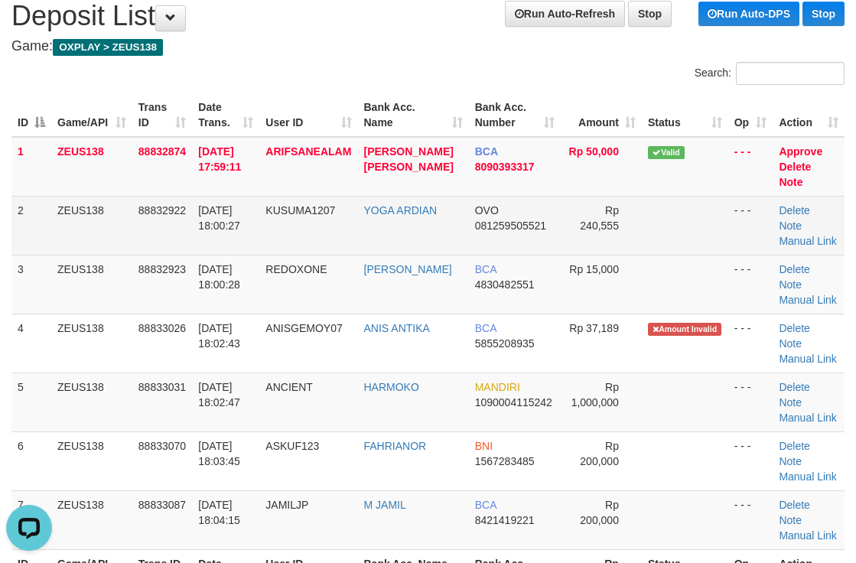
click at [610, 245] on td "Rp 240,555" at bounding box center [601, 225] width 81 height 59
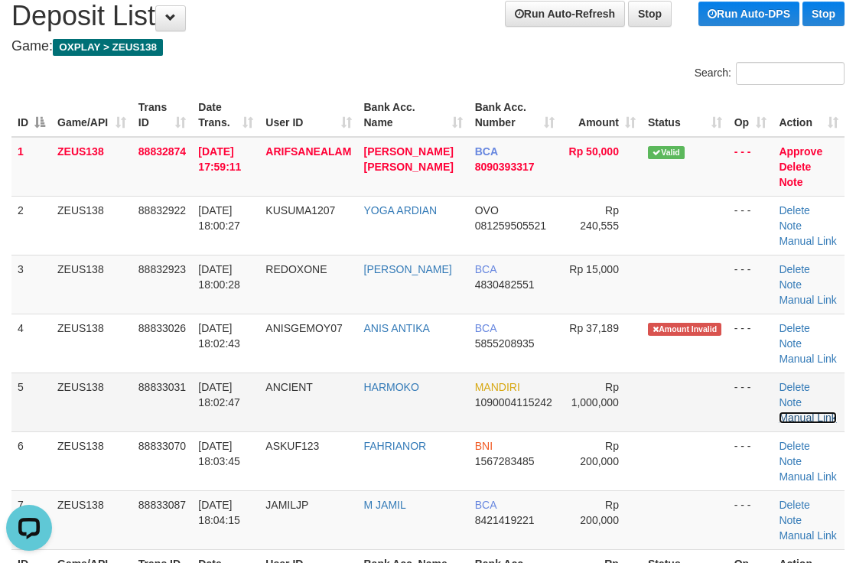
click at [810, 412] on link "Manual Link" at bounding box center [808, 418] width 58 height 12
drag, startPoint x: 819, startPoint y: 403, endPoint x: 797, endPoint y: 400, distance: 22.3
click at [819, 412] on link "Manual Link" at bounding box center [808, 418] width 58 height 12
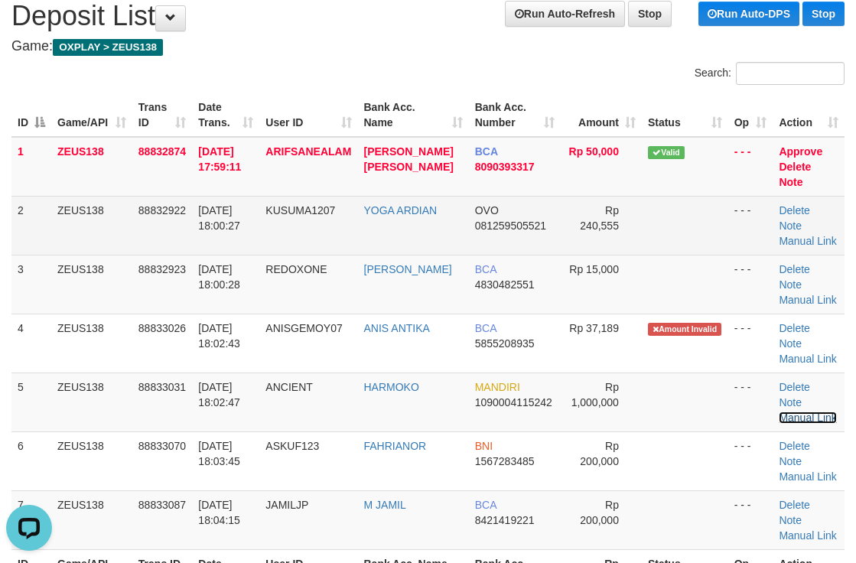
click at [779, 412] on link "Manual Link" at bounding box center [808, 418] width 58 height 12
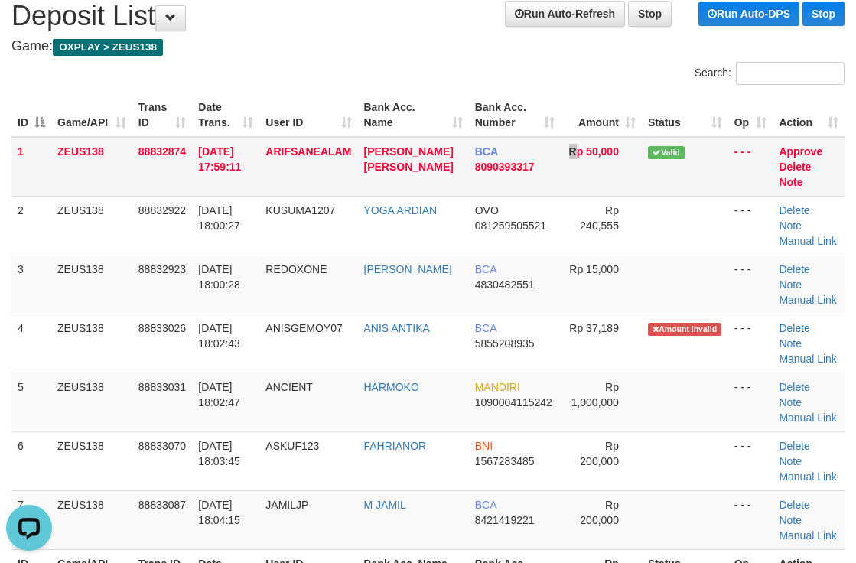
drag, startPoint x: 567, startPoint y: 174, endPoint x: 601, endPoint y: 181, distance: 34.4
click at [593, 179] on td "Rp 50,000" at bounding box center [601, 167] width 81 height 60
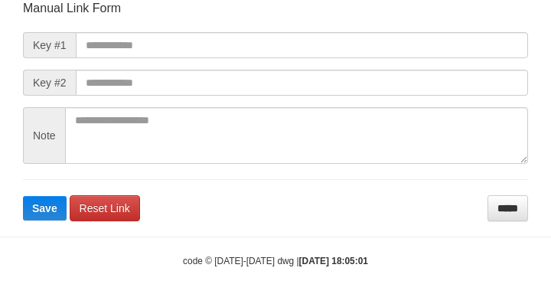
scroll to position [178, 0]
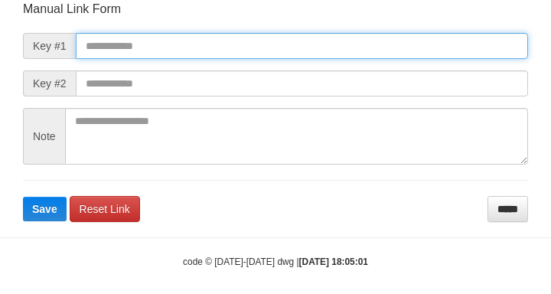
paste input "**********"
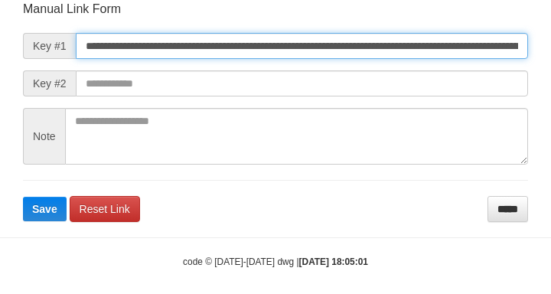
click at [429, 49] on input "**********" at bounding box center [302, 46] width 452 height 26
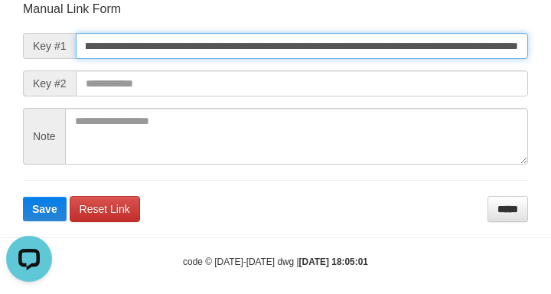
scroll to position [0, 0]
type input "**********"
click at [23, 197] on button "Save" at bounding box center [45, 209] width 44 height 24
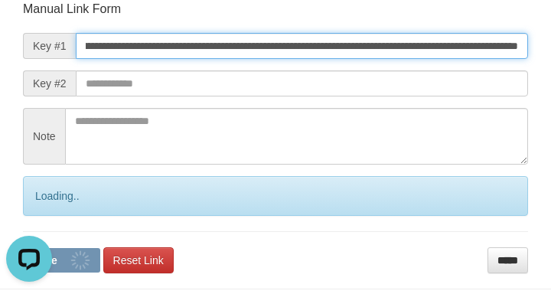
click at [23, 248] on button "Save" at bounding box center [61, 260] width 77 height 24
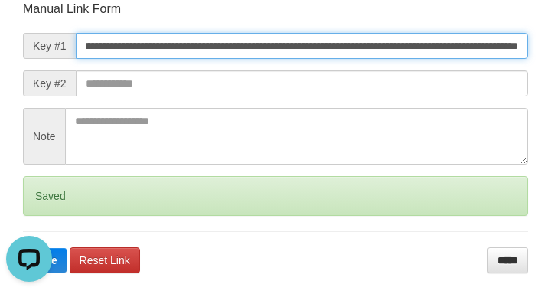
click at [23, 248] on button "Save" at bounding box center [45, 260] width 44 height 24
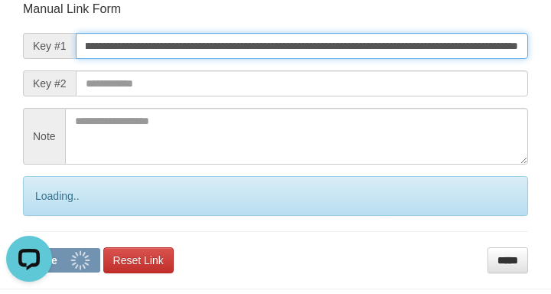
click at [23, 248] on button "Save" at bounding box center [61, 260] width 77 height 24
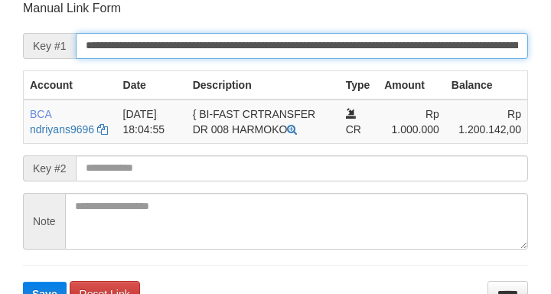
click at [23, 282] on button "Save" at bounding box center [45, 294] width 44 height 24
click at [446, 44] on input "**********" at bounding box center [302, 46] width 452 height 26
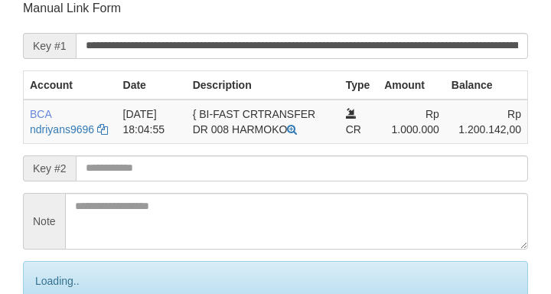
click at [452, 45] on input "**********" at bounding box center [302, 46] width 452 height 26
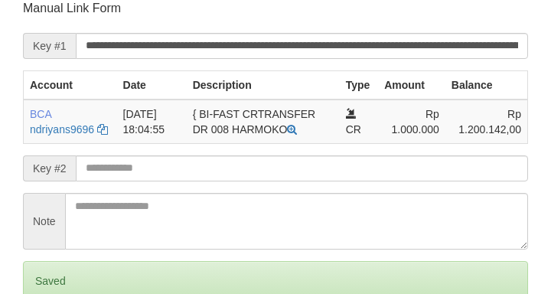
scroll to position [300, 0]
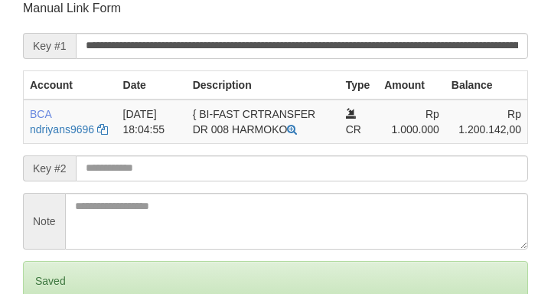
click at [491, 52] on input "**********" at bounding box center [302, 46] width 452 height 26
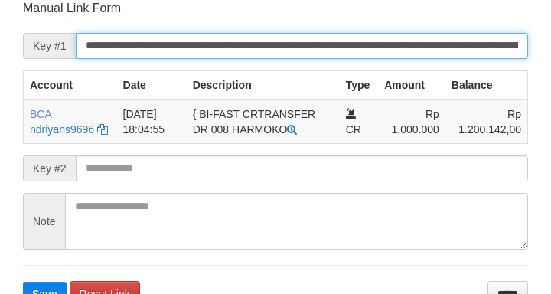
drag, startPoint x: 0, startPoint y: 0, endPoint x: 501, endPoint y: 36, distance: 502.6
click at [501, 36] on input "**********" at bounding box center [302, 46] width 452 height 26
click at [23, 282] on button "Save" at bounding box center [45, 294] width 44 height 24
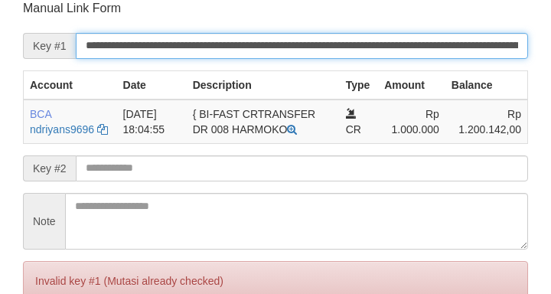
click at [501, 38] on input "**********" at bounding box center [302, 46] width 452 height 26
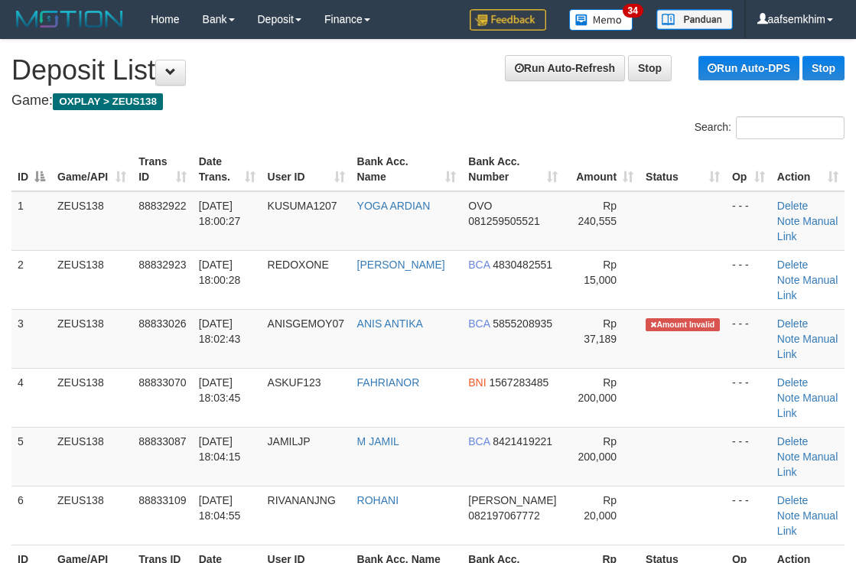
scroll to position [54, 0]
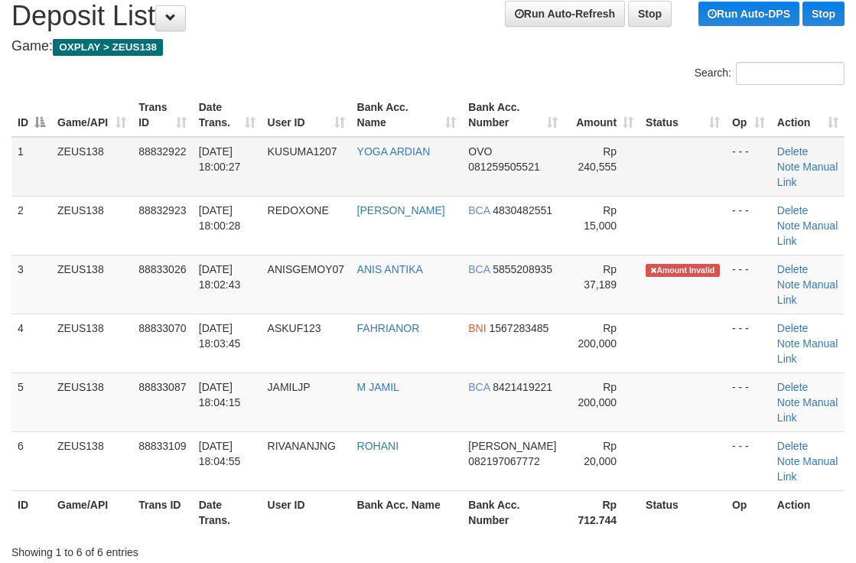
drag, startPoint x: 586, startPoint y: 204, endPoint x: 654, endPoint y: 194, distance: 68.8
click at [594, 204] on span "Rp 15,000" at bounding box center [600, 218] width 33 height 28
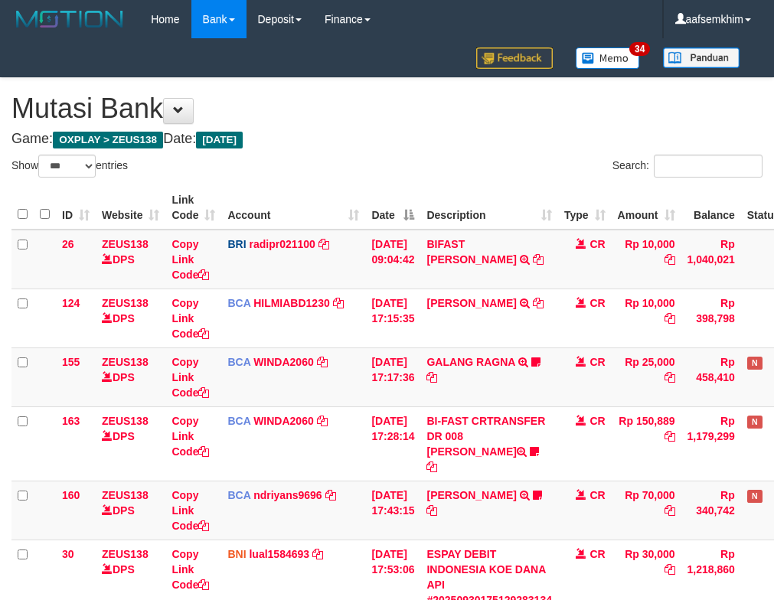
select select "***"
click at [125, 264] on td "ZEUS138 DPS" at bounding box center [131, 260] width 70 height 60
select select "***"
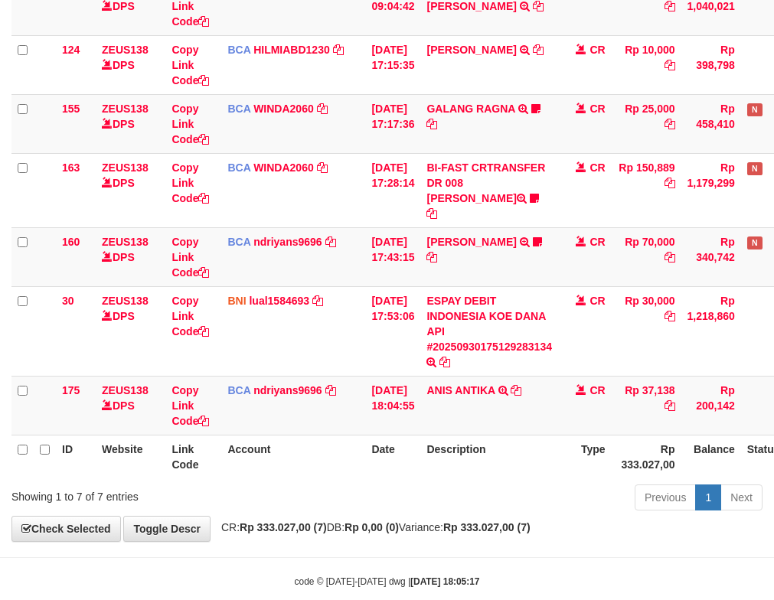
scroll to position [265, 0]
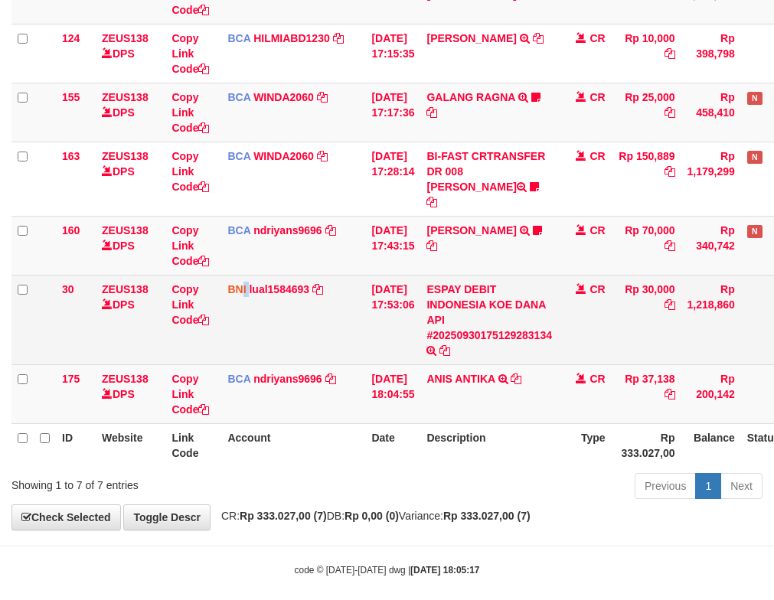
click at [248, 275] on td "BNI lual1584693 DPS LUCKY ALAMSYAH mutasi_20250930_2414 | 30 mutasi_20250930_24…" at bounding box center [293, 320] width 144 height 90
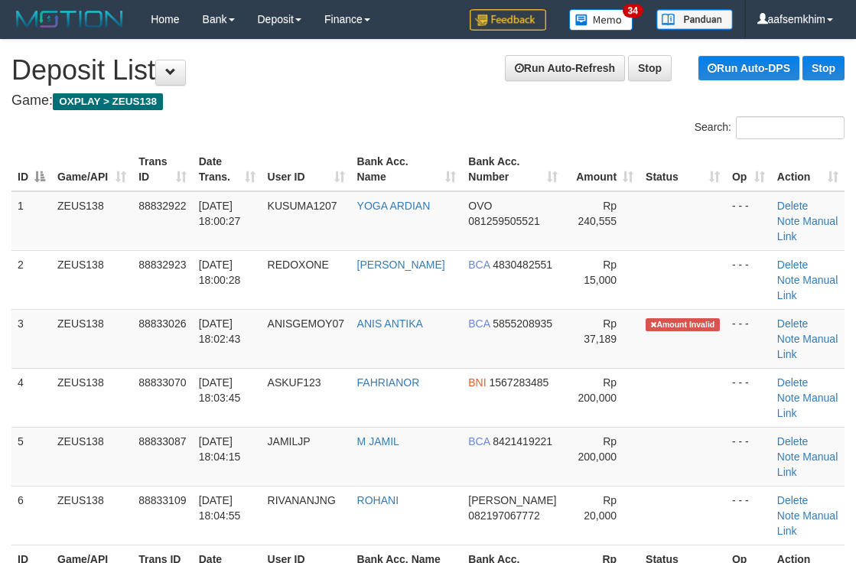
click at [488, 250] on td "BCA 4830482551" at bounding box center [513, 279] width 102 height 59
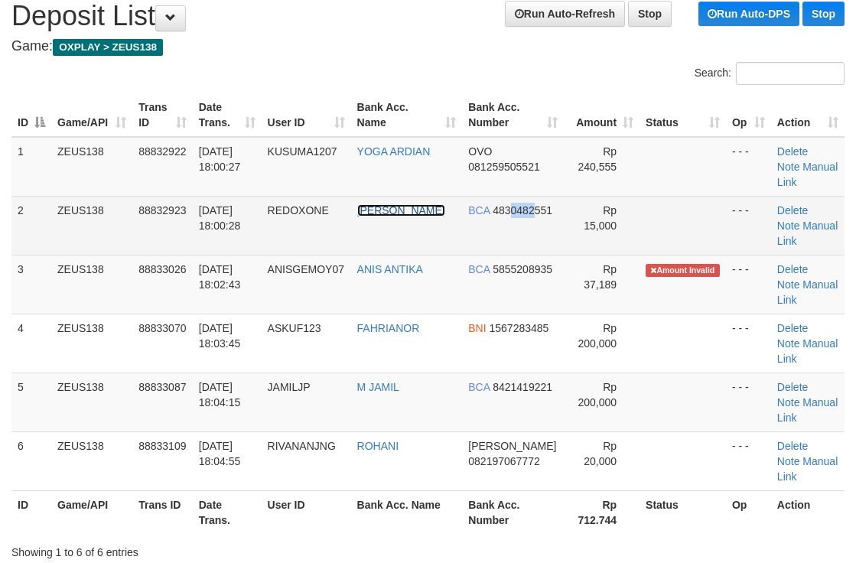
click at [419, 206] on link "LEONARDUS APUNG" at bounding box center [401, 210] width 88 height 12
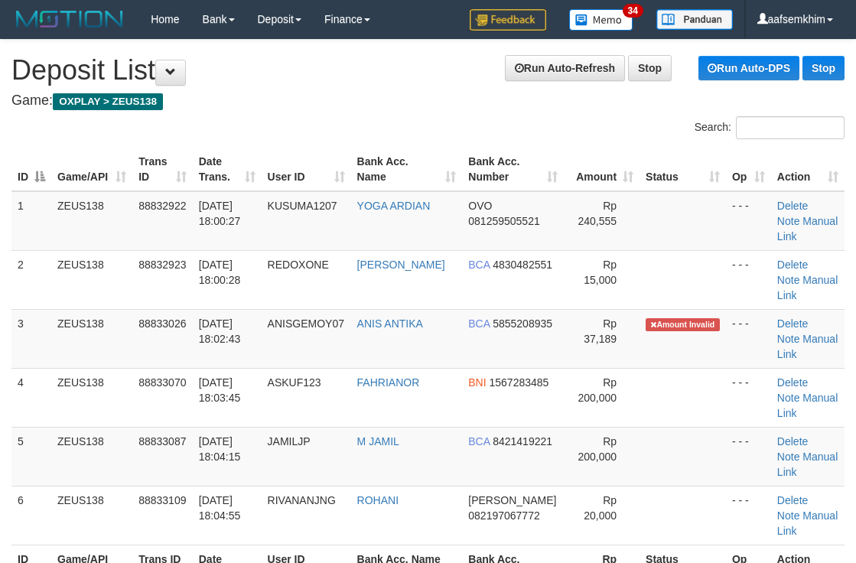
scroll to position [54, 0]
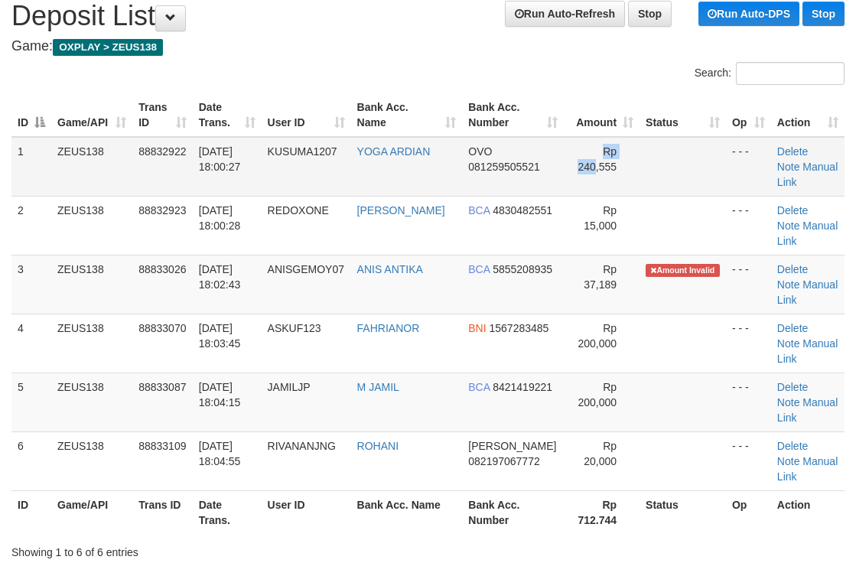
click at [586, 162] on td "Rp 240,555" at bounding box center [602, 167] width 76 height 60
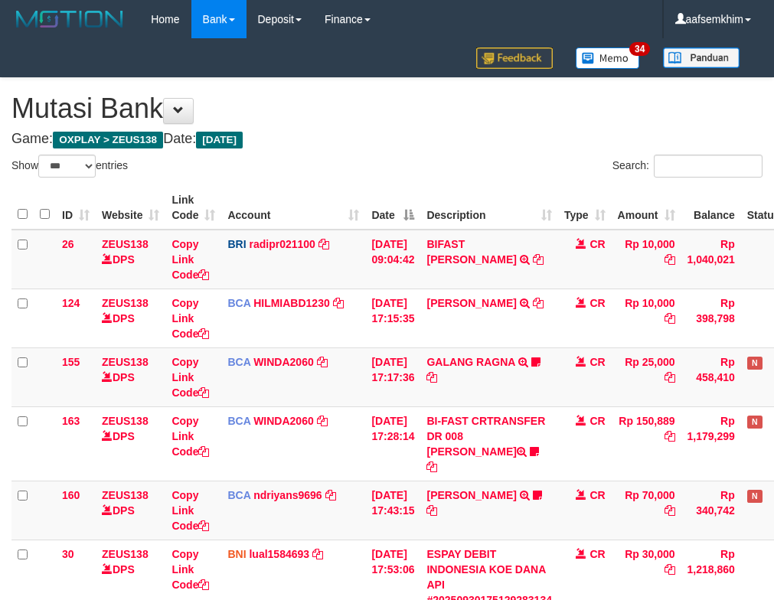
select select "***"
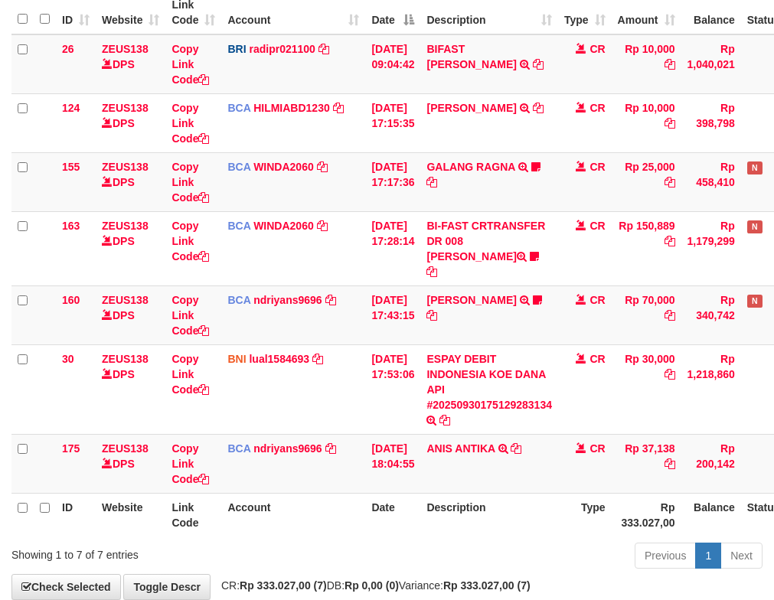
scroll to position [265, 0]
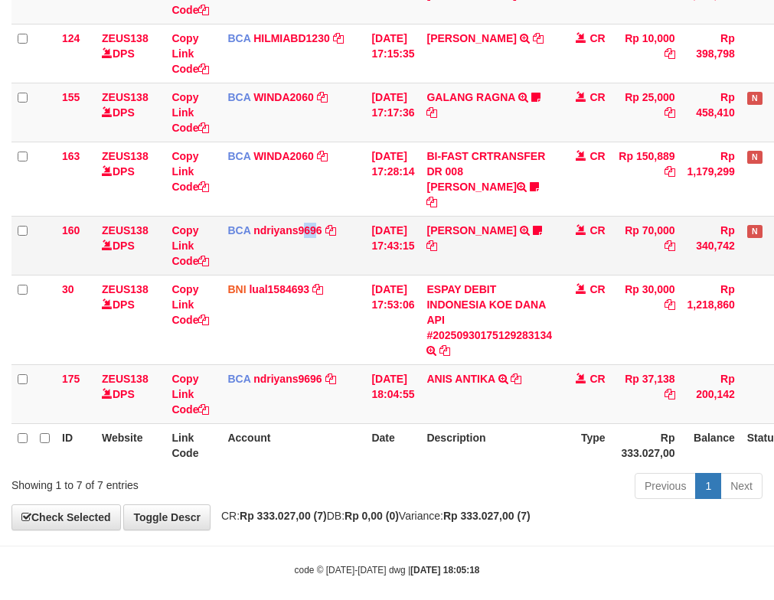
click at [316, 251] on td "BCA ndriyans9696 DPS ANDRIYANSYAH mutasi_20250930_3291 | 160 mutasi_20250930_32…" at bounding box center [293, 245] width 144 height 59
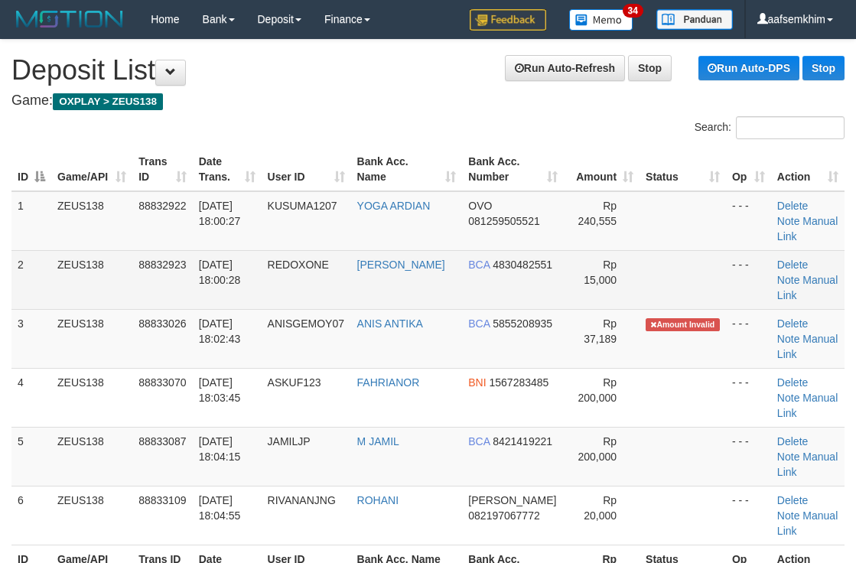
scroll to position [54, 0]
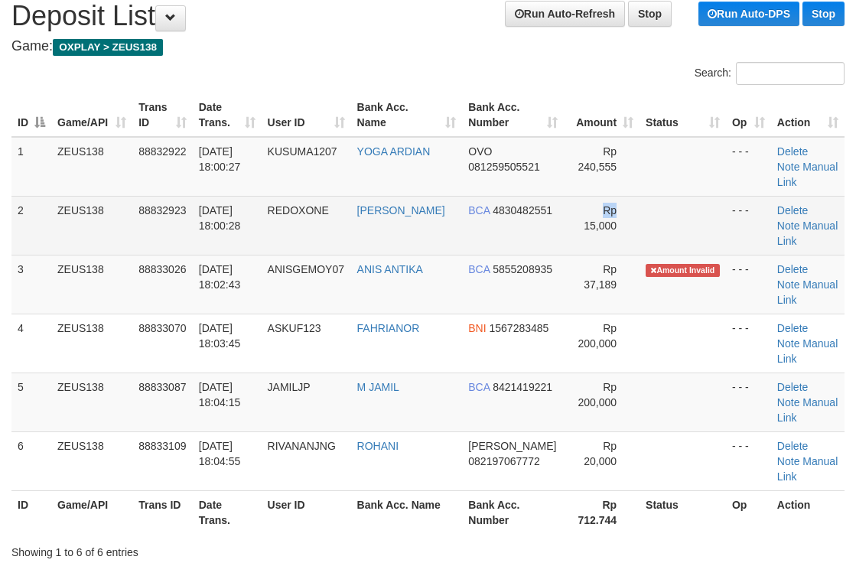
click at [584, 205] on span "Rp 15,000" at bounding box center [600, 218] width 33 height 28
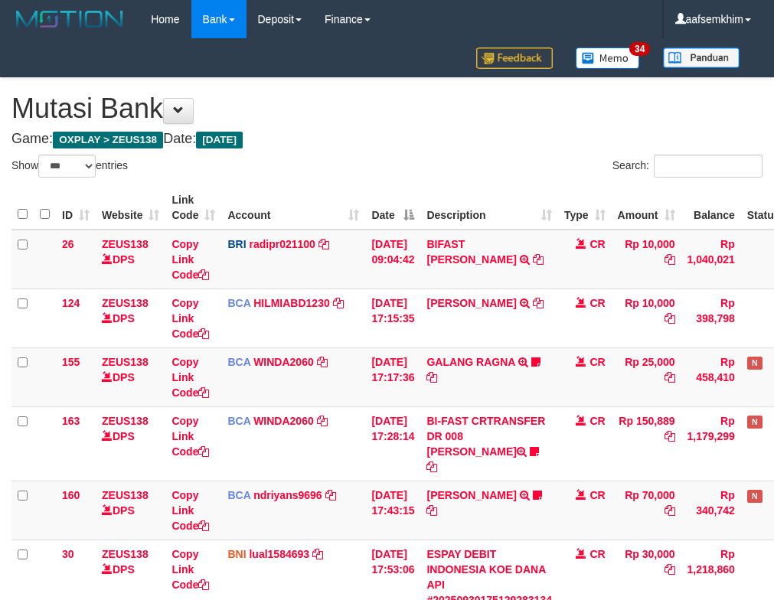
select select "***"
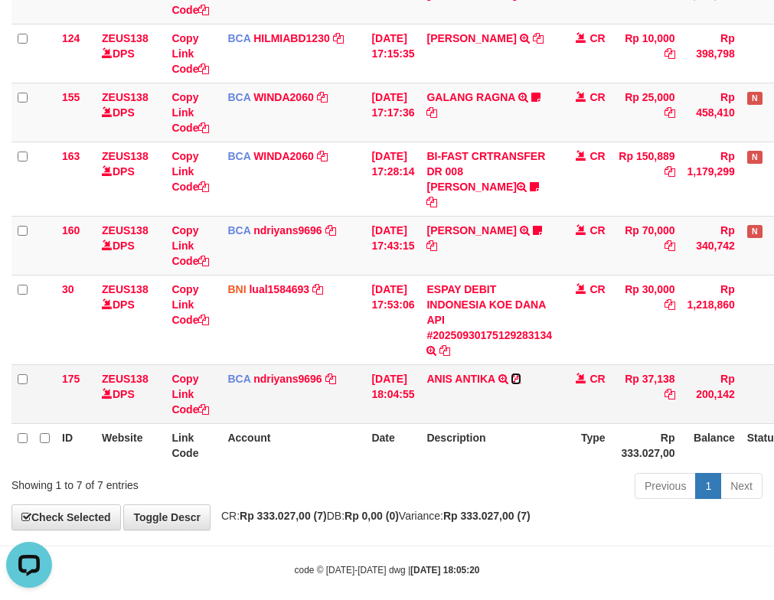
click at [521, 373] on icon at bounding box center [515, 378] width 11 height 11
click at [503, 224] on link "[PERSON_NAME]" at bounding box center [471, 230] width 90 height 12
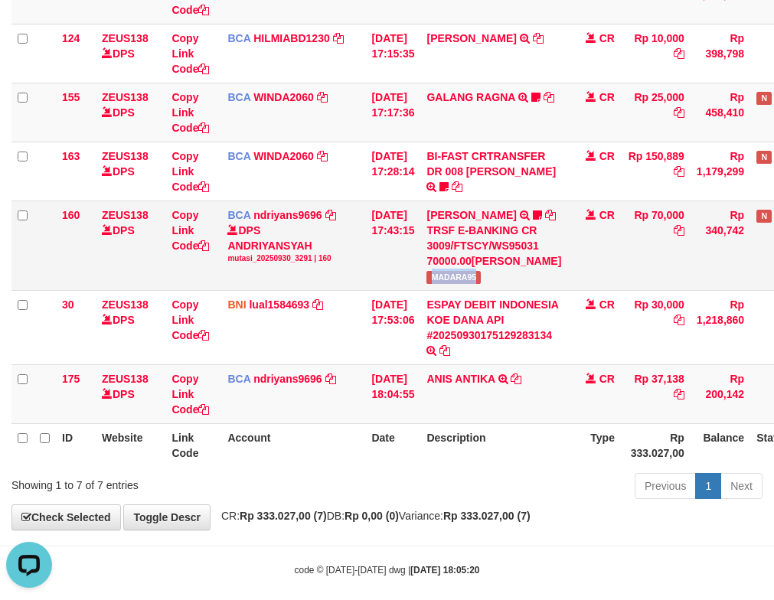
drag, startPoint x: 444, startPoint y: 291, endPoint x: 516, endPoint y: 289, distance: 72.0
click at [516, 289] on td "HERU SANTOSO TRSF E-BANKING CR 3009/FTSCY/WS95031 70000.00HERU SANTOSO MADARA95" at bounding box center [493, 246] width 147 height 90
copy span "MADARA95"
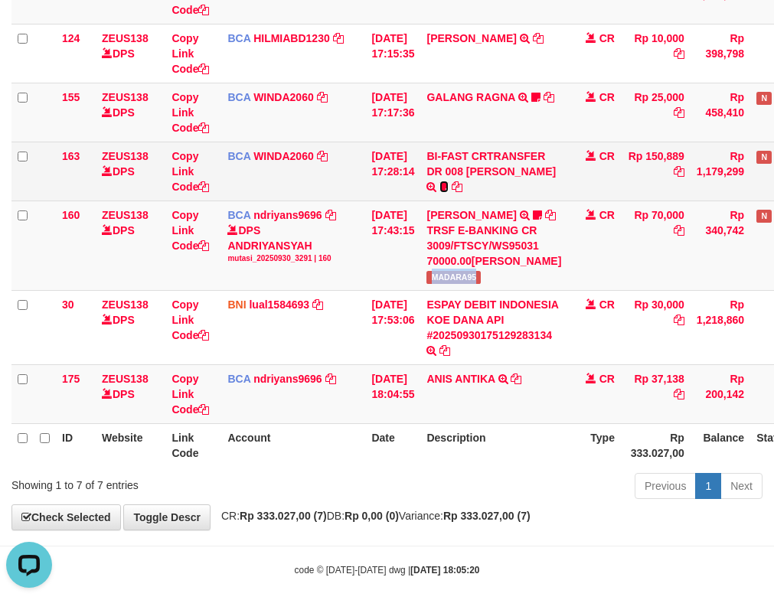
click at [445, 183] on icon at bounding box center [443, 186] width 9 height 11
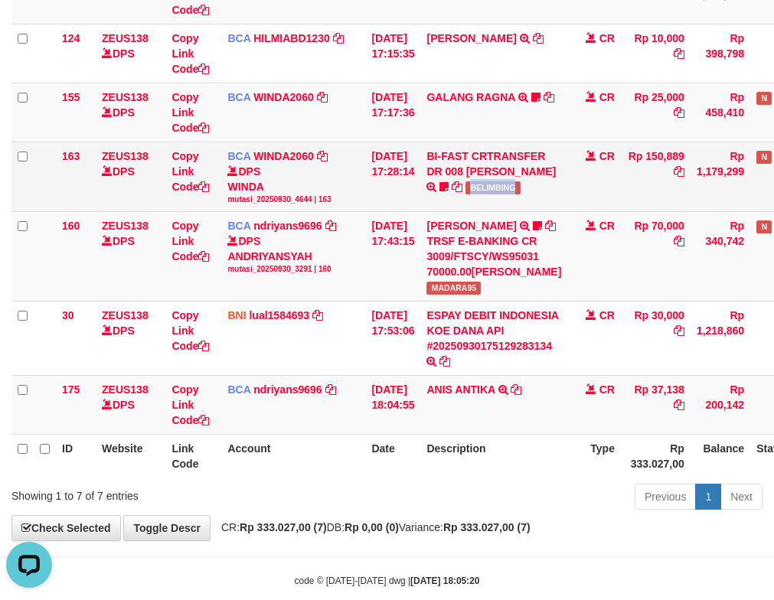
drag, startPoint x: 468, startPoint y: 191, endPoint x: 548, endPoint y: 198, distance: 80.7
click at [551, 197] on td "BI-FAST CRTRANSFER DR 008 ALAN TANOF BELIMBING" at bounding box center [493, 177] width 147 height 70
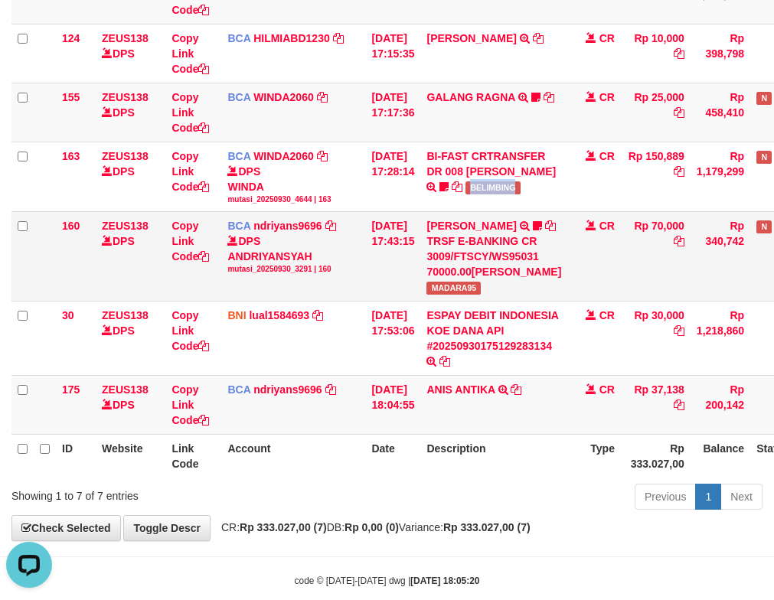
copy span "BELIMBING"
click at [494, 233] on div "TRSF E-BANKING CR 3009/FTSCY/WS95031 70000.00[PERSON_NAME]" at bounding box center [493, 256] width 135 height 46
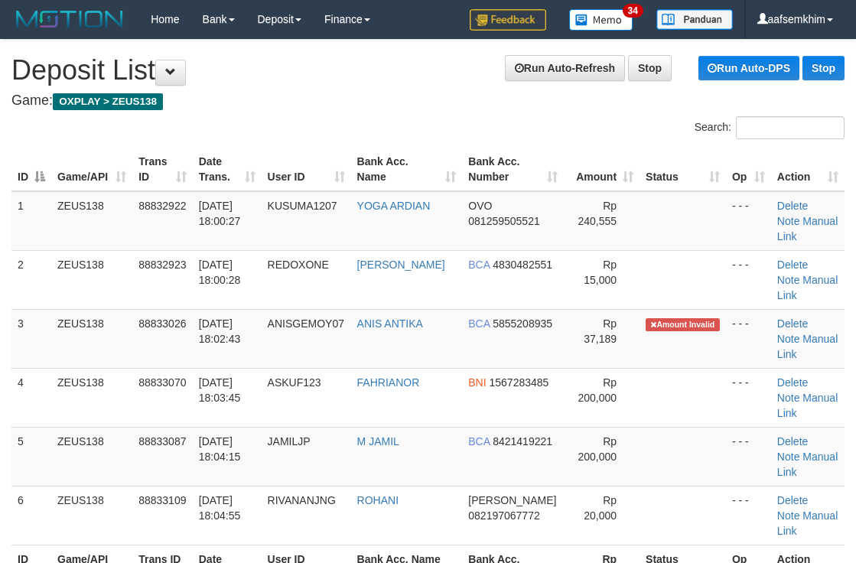
scroll to position [54, 0]
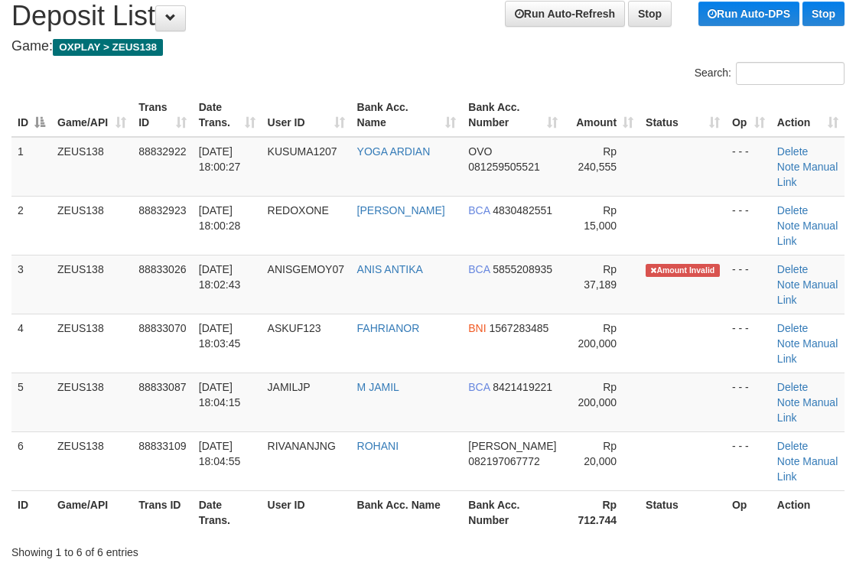
drag, startPoint x: 724, startPoint y: 270, endPoint x: 866, endPoint y: 266, distance: 141.7
click at [733, 268] on td "- - -" at bounding box center [748, 284] width 45 height 59
drag, startPoint x: 594, startPoint y: 267, endPoint x: 862, endPoint y: 240, distance: 269.2
click at [594, 266] on span "Rp 37,189" at bounding box center [600, 277] width 33 height 28
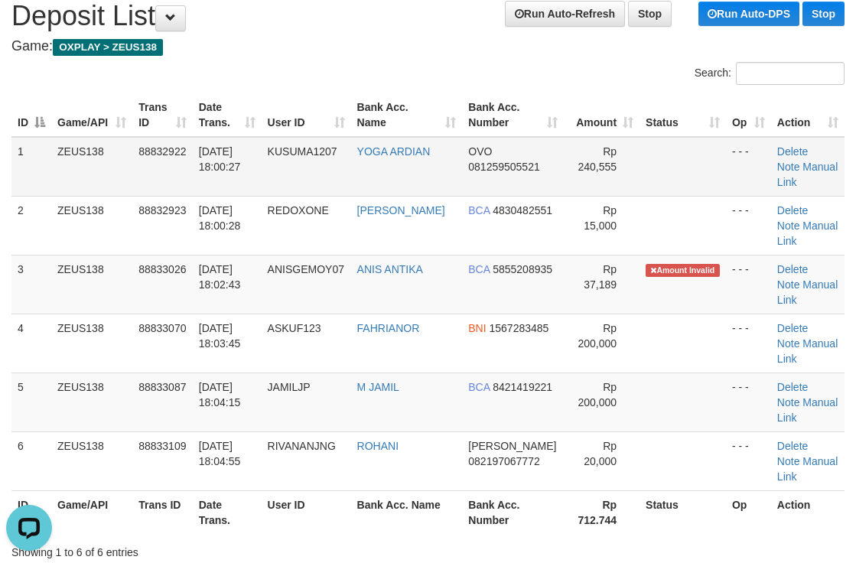
click at [517, 168] on span "081259505521" at bounding box center [503, 167] width 71 height 12
click at [488, 93] on th "Bank Acc. Number" at bounding box center [513, 115] width 102 height 44
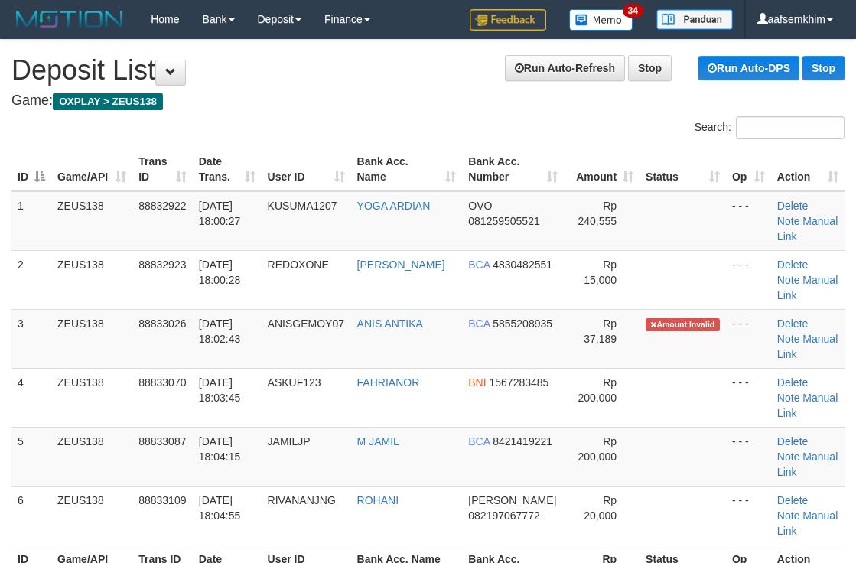
scroll to position [54, 0]
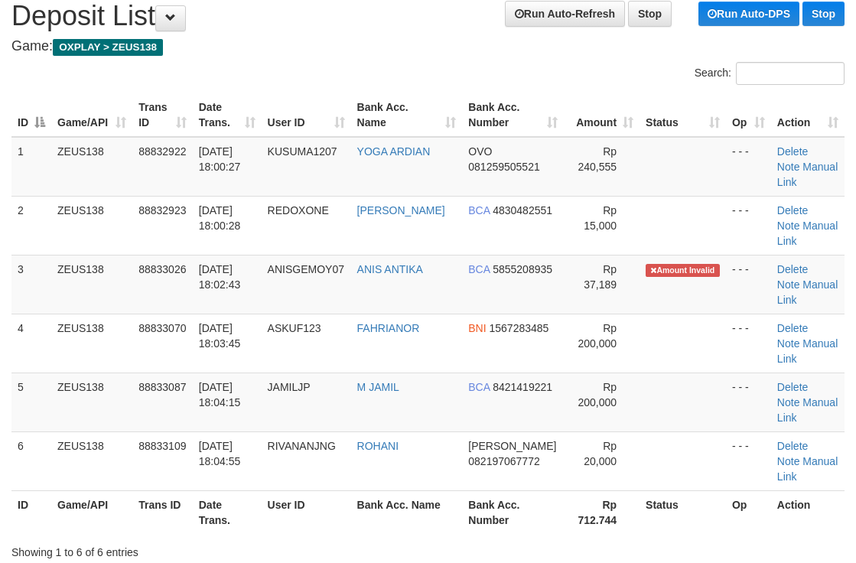
click at [448, 90] on div "ID Game/API Trans ID Date Trans. User ID Bank Acc. Name Bank Acc. Number Amount…" at bounding box center [428, 314] width 856 height 450
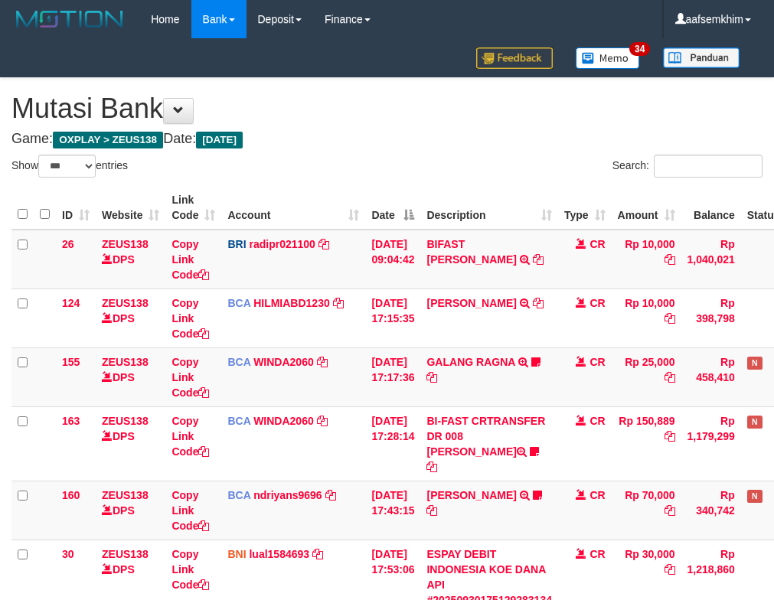
select select "***"
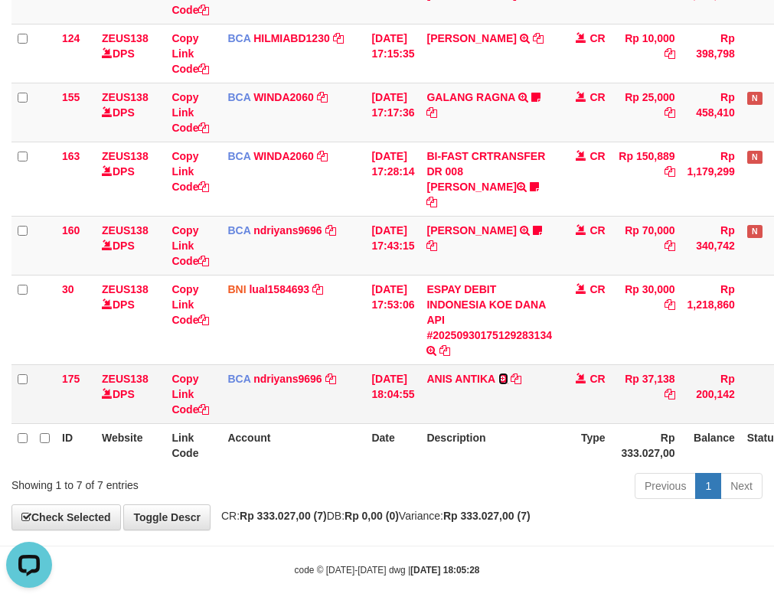
click at [508, 373] on link at bounding box center [503, 379] width 10 height 12
click at [521, 373] on icon at bounding box center [515, 378] width 11 height 11
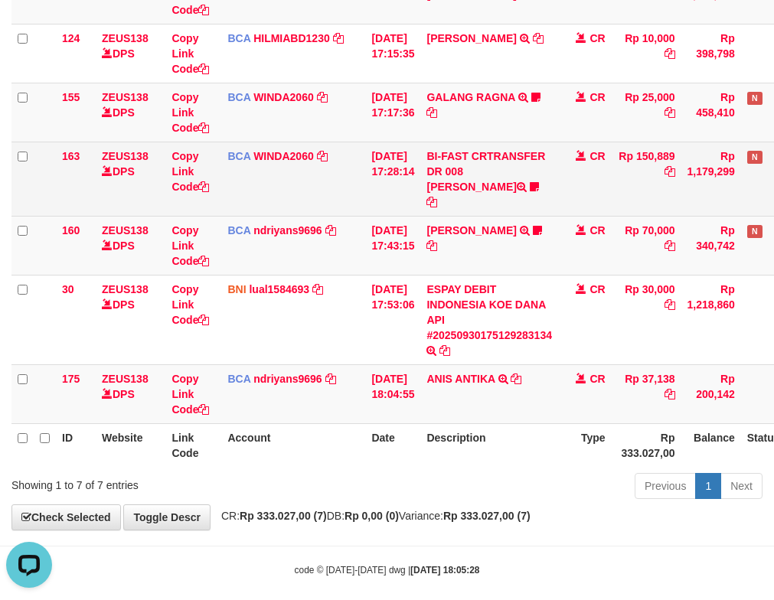
click at [347, 171] on td "BCA WINDA2060 DPS WINDA mutasi_20250930_4644 | 163 mutasi_20250930_4644 | 163" at bounding box center [293, 179] width 144 height 74
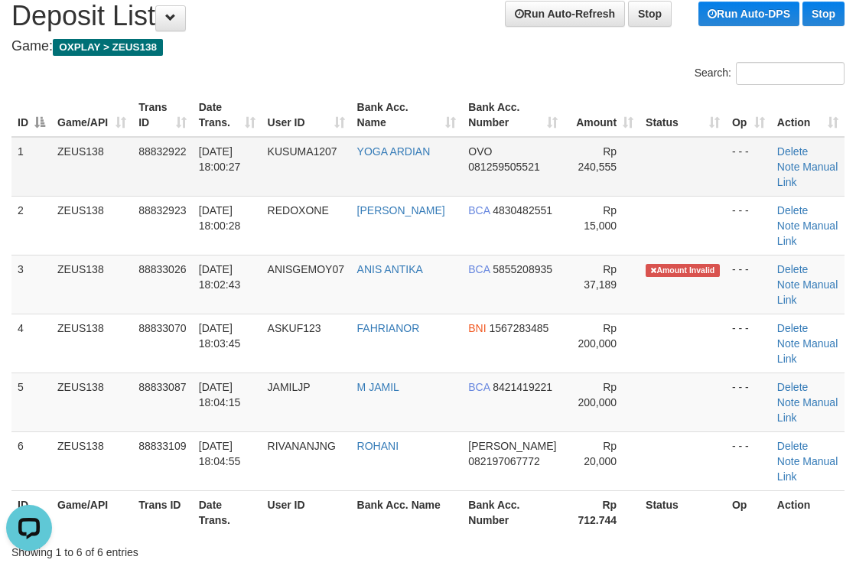
click at [297, 194] on td "KUSUMA1207" at bounding box center [307, 167] width 90 height 60
drag, startPoint x: 363, startPoint y: 83, endPoint x: 862, endPoint y: 176, distance: 507.5
click at [371, 86] on div "Search:" at bounding box center [428, 75] width 856 height 27
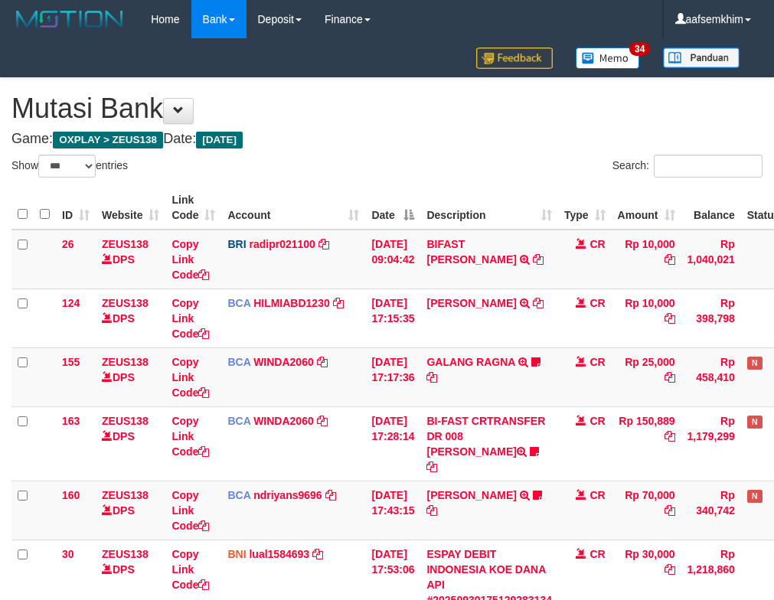
select select "***"
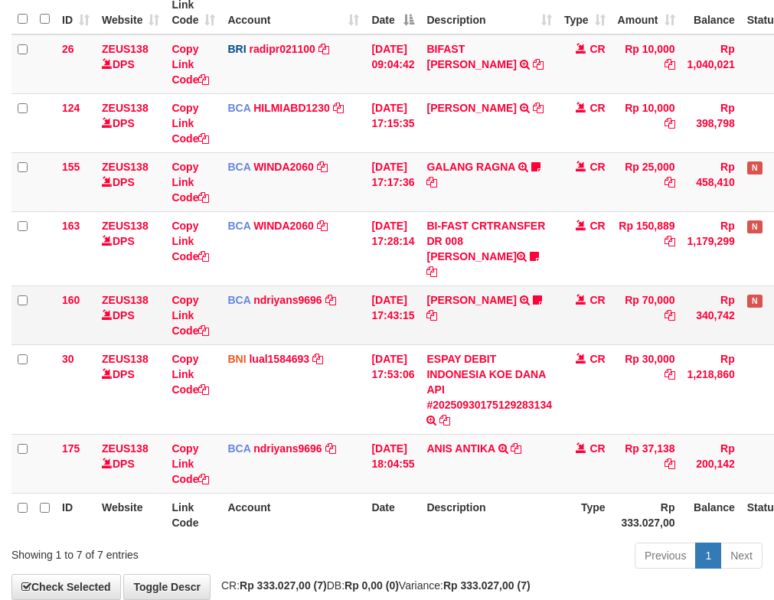
scroll to position [265, 0]
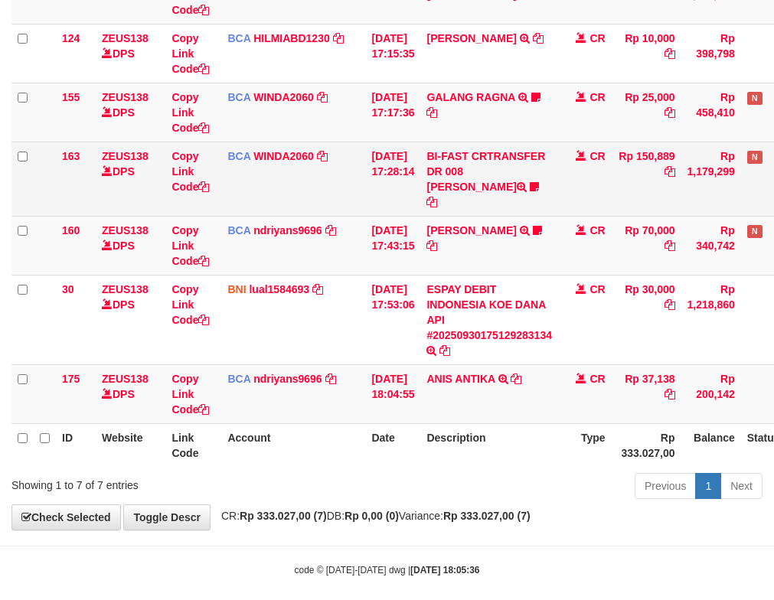
click at [442, 216] on td "HERU SANTOSO TRSF E-BANKING CR 3009/FTSCY/WS95031 70000.00HERU SANTOSO MADARA95" at bounding box center [489, 245] width 138 height 59
click at [530, 188] on icon at bounding box center [534, 186] width 9 height 11
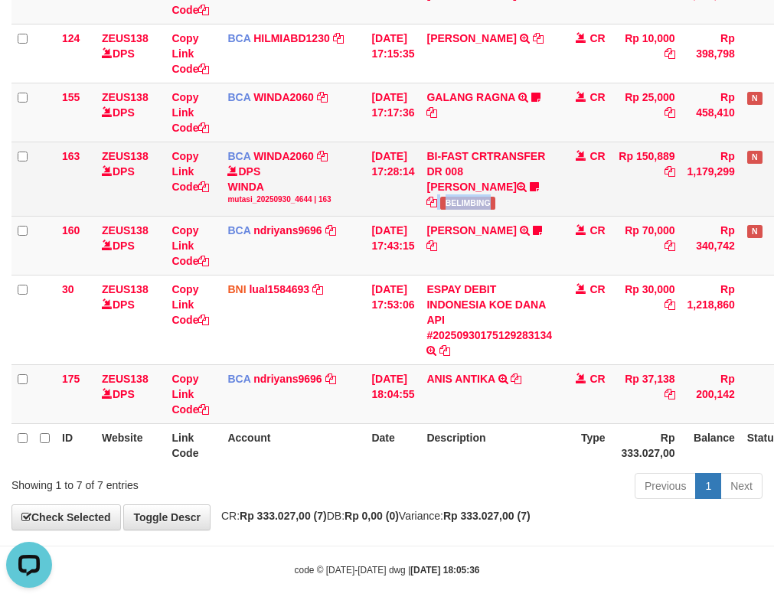
drag, startPoint x: 483, startPoint y: 197, endPoint x: 526, endPoint y: 190, distance: 43.4
click at [526, 190] on td "BI-FAST CRTRANSFER DR 008 ALAN TANOF BELIMBING" at bounding box center [489, 179] width 138 height 74
copy td "BELIMBING"
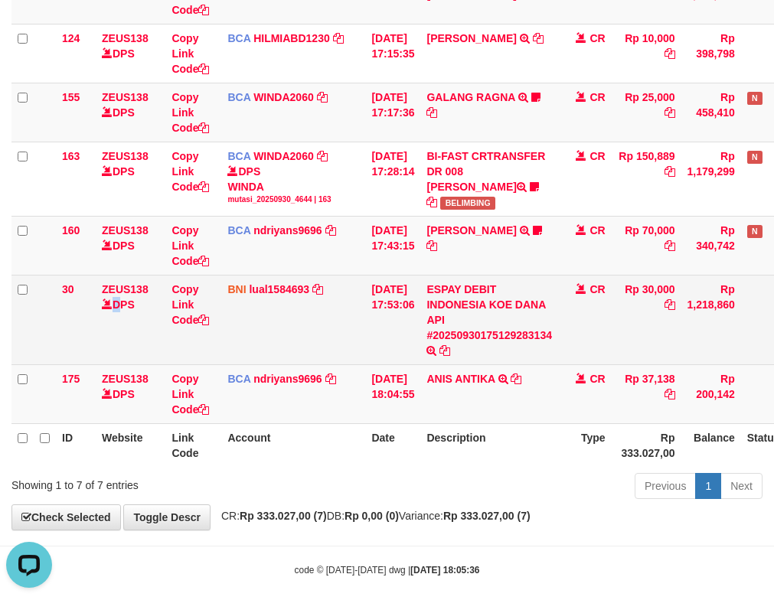
drag, startPoint x: 112, startPoint y: 336, endPoint x: 116, endPoint y: 344, distance: 8.9
click at [116, 344] on td "ZEUS138 DPS" at bounding box center [131, 320] width 70 height 90
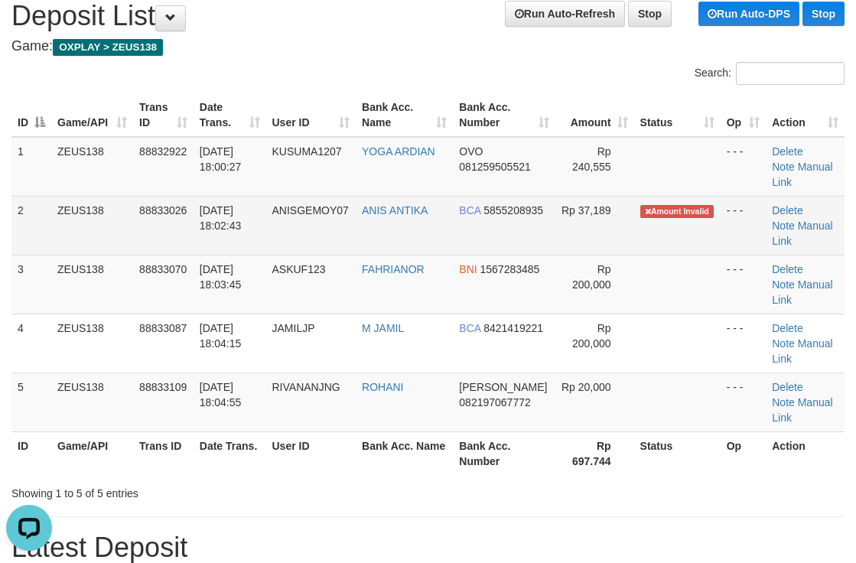
drag, startPoint x: 250, startPoint y: 254, endPoint x: 421, endPoint y: 242, distance: 171.1
click at [251, 254] on td "[DATE] 18:02:43" at bounding box center [230, 225] width 73 height 59
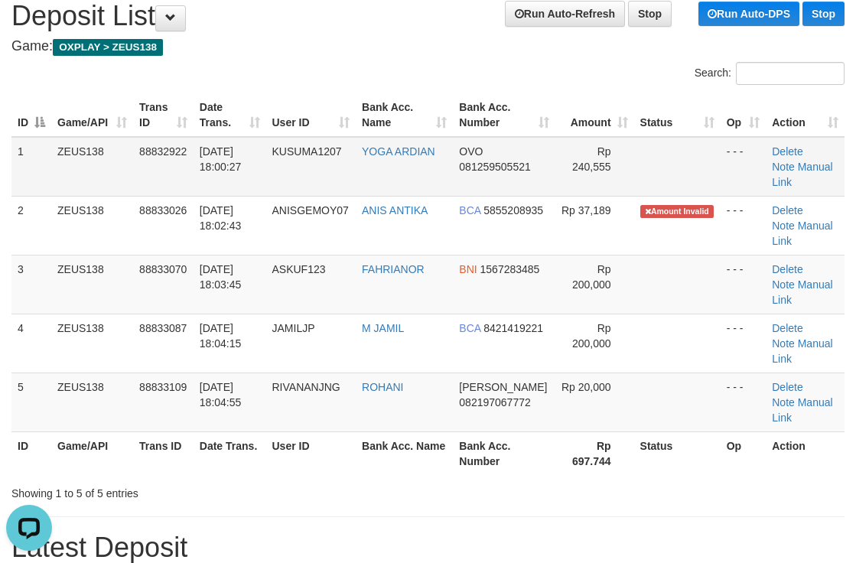
click at [213, 170] on span "30/09/2025 18:00:27" at bounding box center [221, 159] width 42 height 28
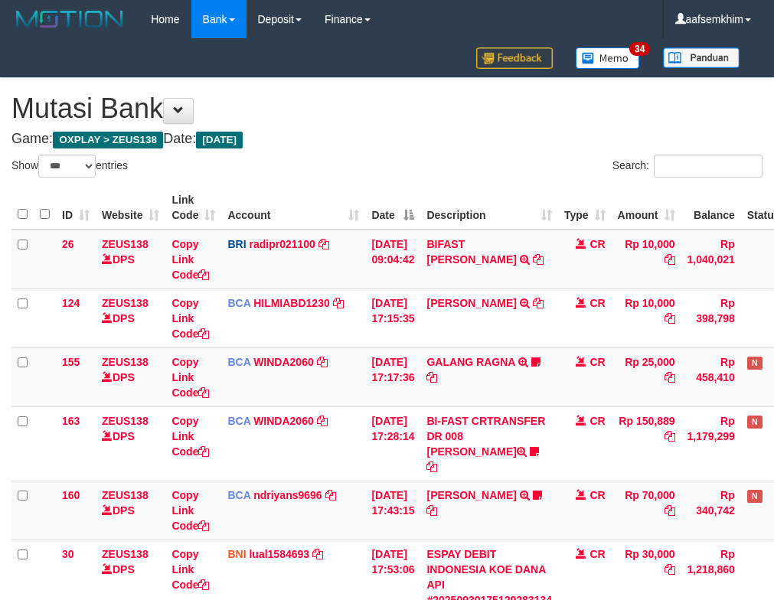
select select "***"
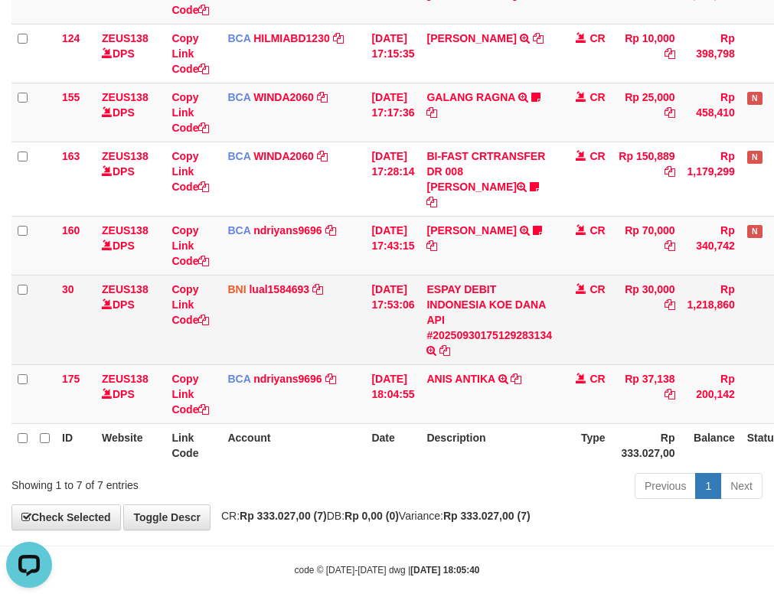
click at [452, 295] on td "ESPAY DEBIT INDONESIA KOE DANA API #20250930175129283134 TRANSFER DARI ESPAY DE…" at bounding box center [489, 320] width 138 height 90
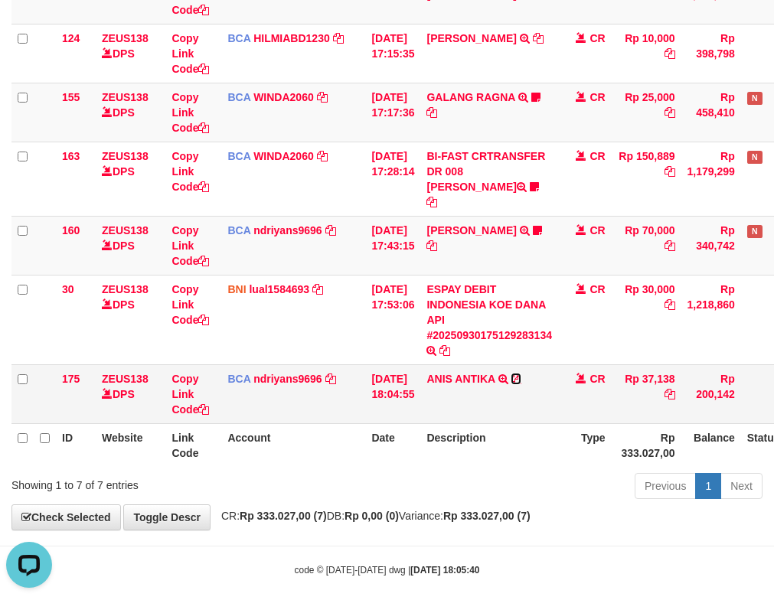
click at [521, 373] on icon at bounding box center [515, 378] width 11 height 11
click at [497, 224] on link "HERU SANTOSO" at bounding box center [471, 230] width 90 height 12
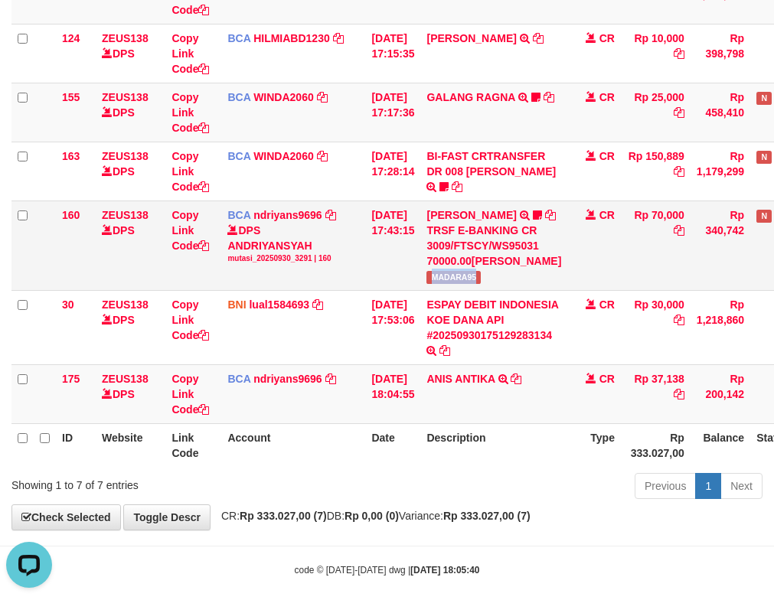
drag, startPoint x: 463, startPoint y: 295, endPoint x: 500, endPoint y: 291, distance: 36.9
click at [500, 290] on td "HERU SANTOSO TRSF E-BANKING CR 3009/FTSCY/WS95031 70000.00HERU SANTOSO MADARA95" at bounding box center [493, 246] width 147 height 90
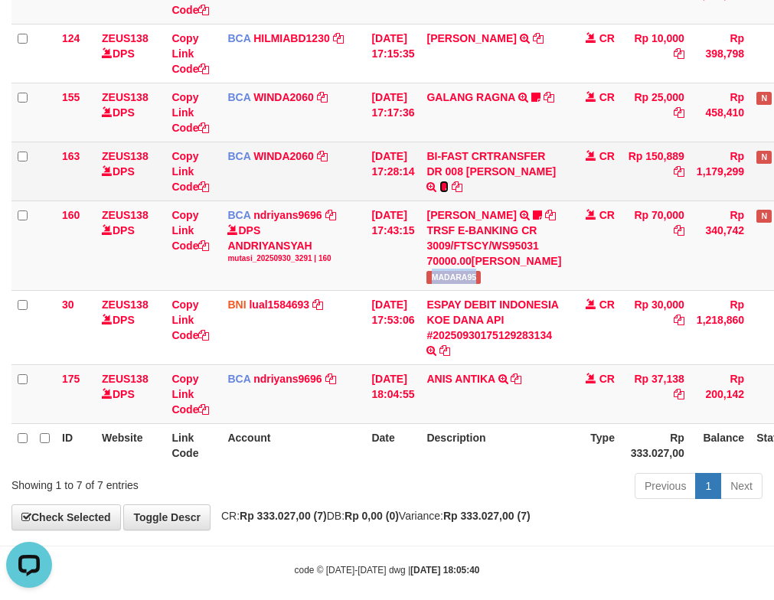
click at [441, 189] on icon at bounding box center [443, 186] width 9 height 11
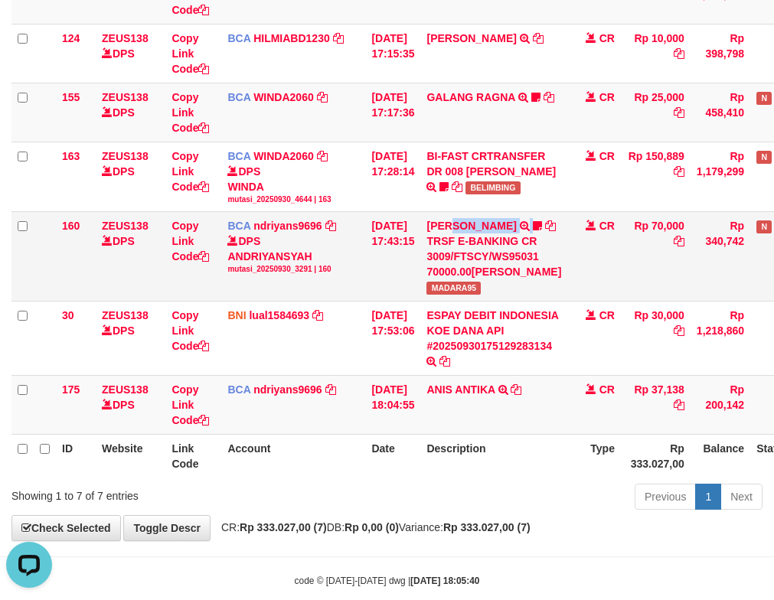
drag, startPoint x: 476, startPoint y: 213, endPoint x: 547, endPoint y: 212, distance: 71.2
click at [547, 212] on td "HERU SANTOSO TRSF E-BANKING CR 3009/FTSCY/WS95031 70000.00HERU SANTOSO MADARA95" at bounding box center [493, 257] width 147 height 90
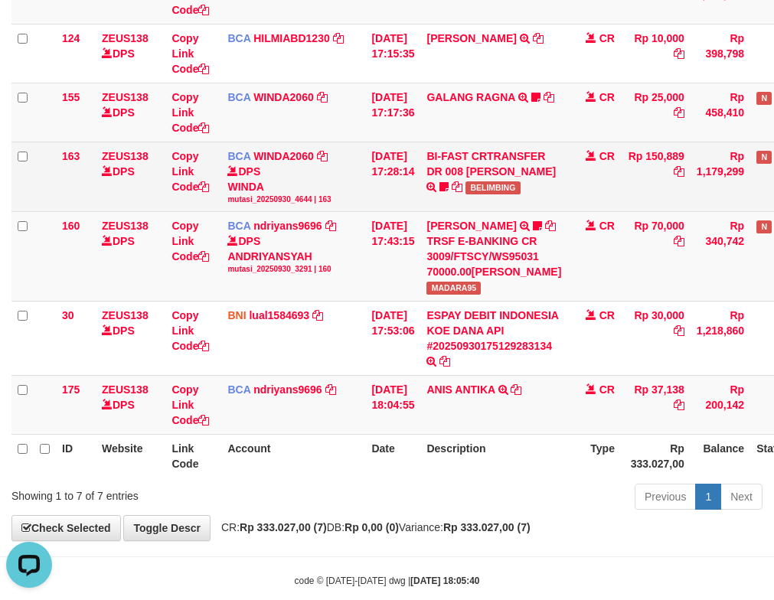
click at [484, 194] on span "BELIMBING" at bounding box center [492, 187] width 55 height 13
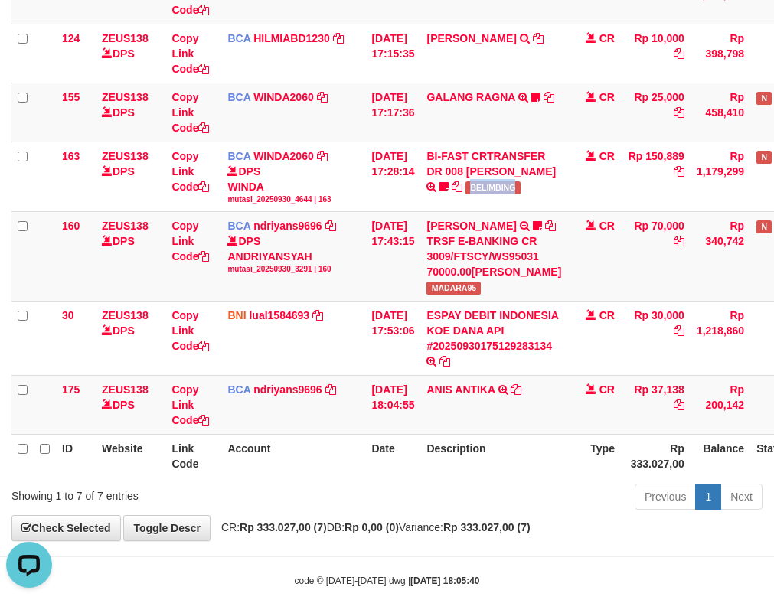
copy span "BELIMBING"
click at [508, 212] on td "HERU SANTOSO TRSF E-BANKING CR 3009/FTSCY/WS95031 70000.00HERU SANTOSO MADARA95" at bounding box center [493, 257] width 147 height 90
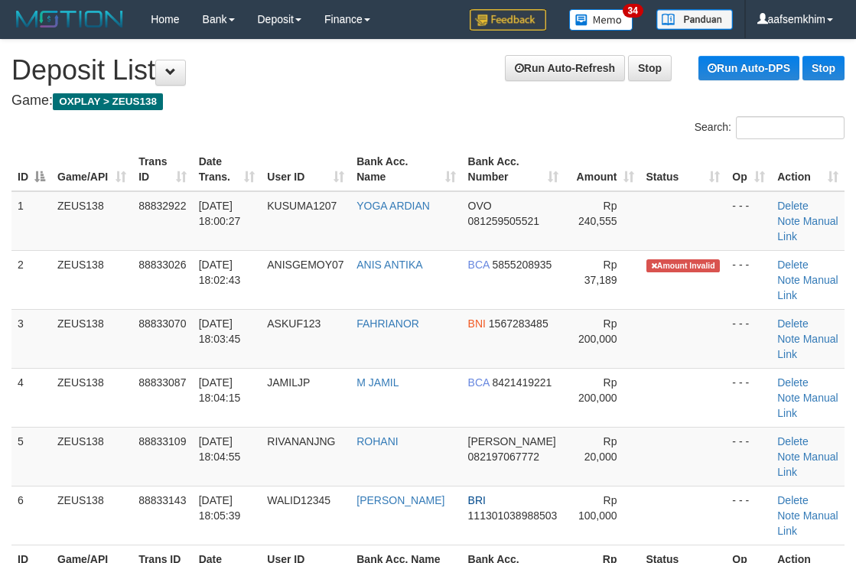
scroll to position [54, 0]
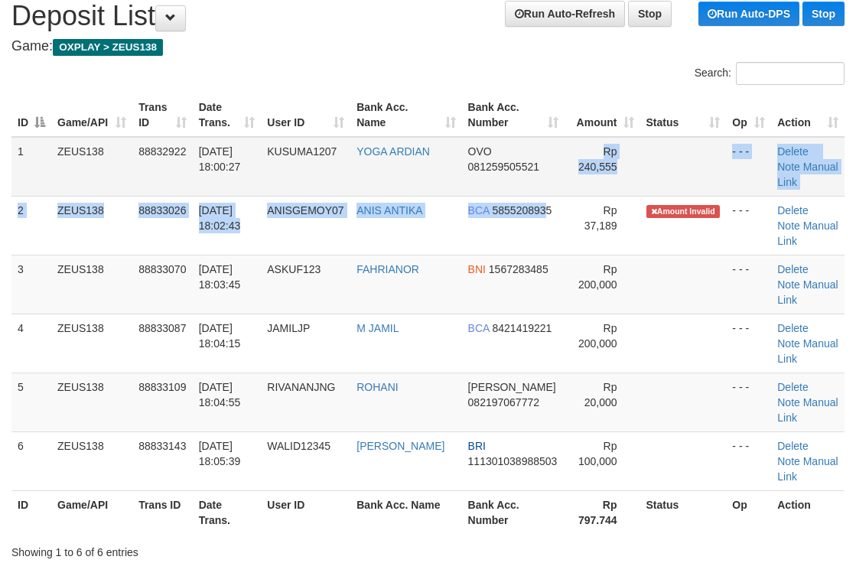
click at [539, 196] on tbody "1 ZEUS138 88832922 30/09/2025 18:00:27 KUSUMA1207 YOGA ARDIAN OVO 081259505521 …" at bounding box center [427, 314] width 833 height 354
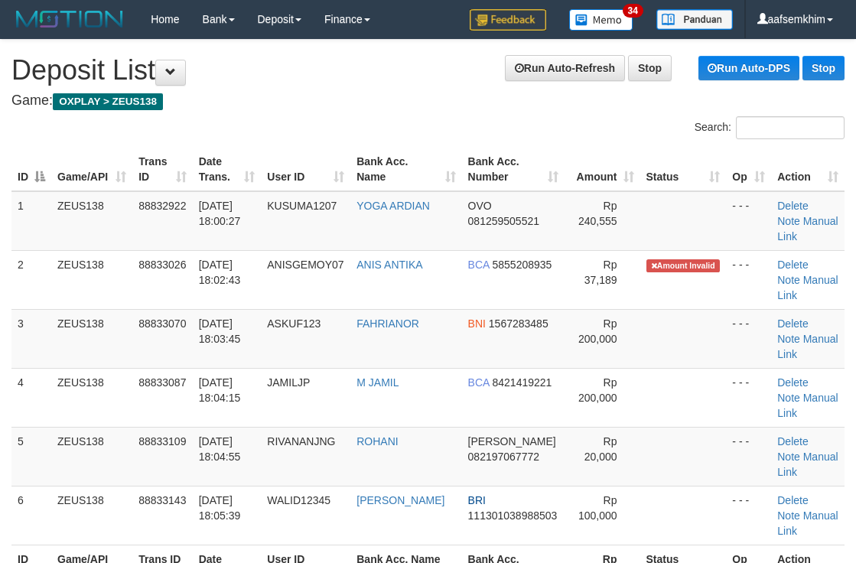
scroll to position [54, 0]
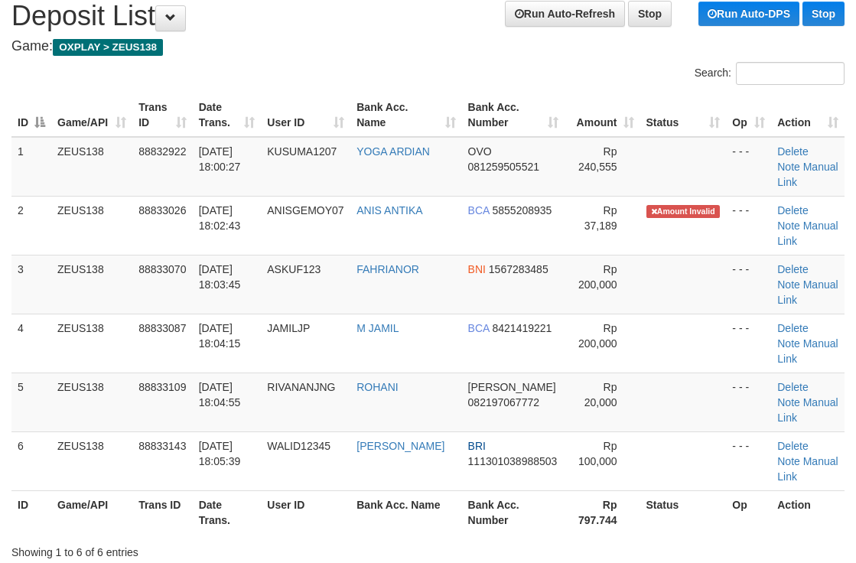
click at [430, 104] on th "Bank Acc. Name" at bounding box center [406, 115] width 111 height 44
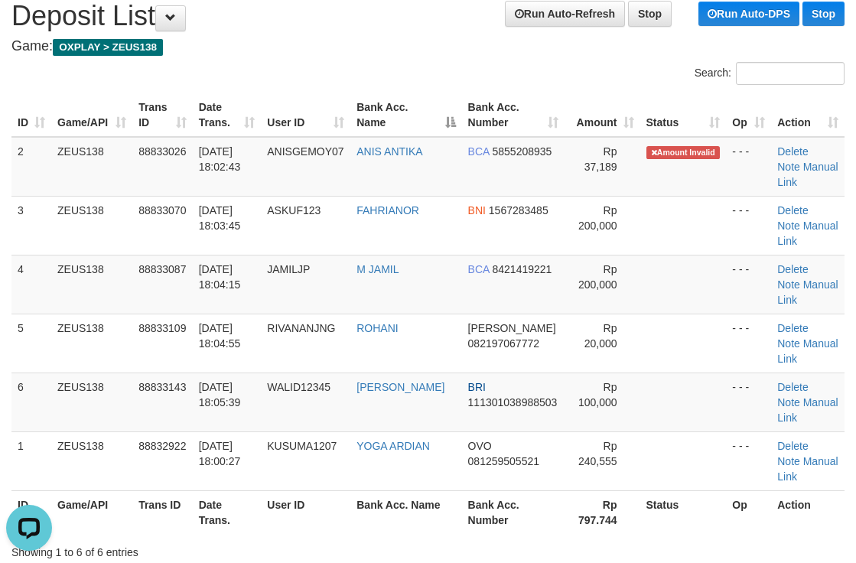
scroll to position [0, 0]
click at [441, 78] on div "Search:" at bounding box center [643, 75] width 406 height 27
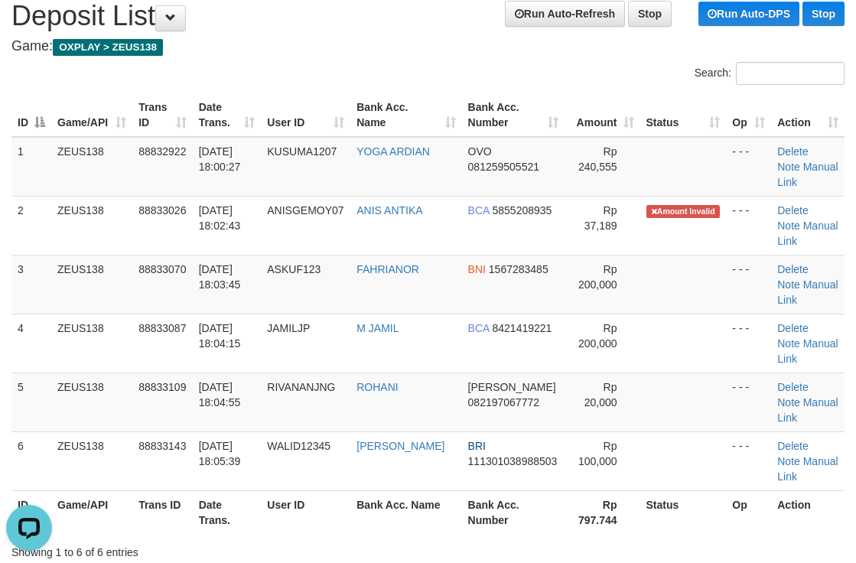
drag, startPoint x: 510, startPoint y: 131, endPoint x: 866, endPoint y: 131, distance: 355.9
click at [523, 128] on th "Bank Acc. Number" at bounding box center [513, 115] width 103 height 44
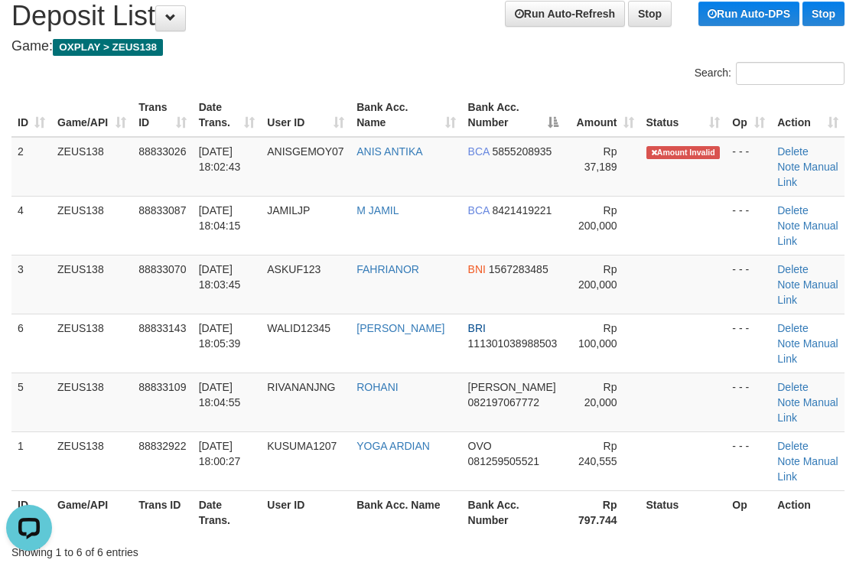
click at [570, 127] on th "Amount" at bounding box center [603, 115] width 76 height 44
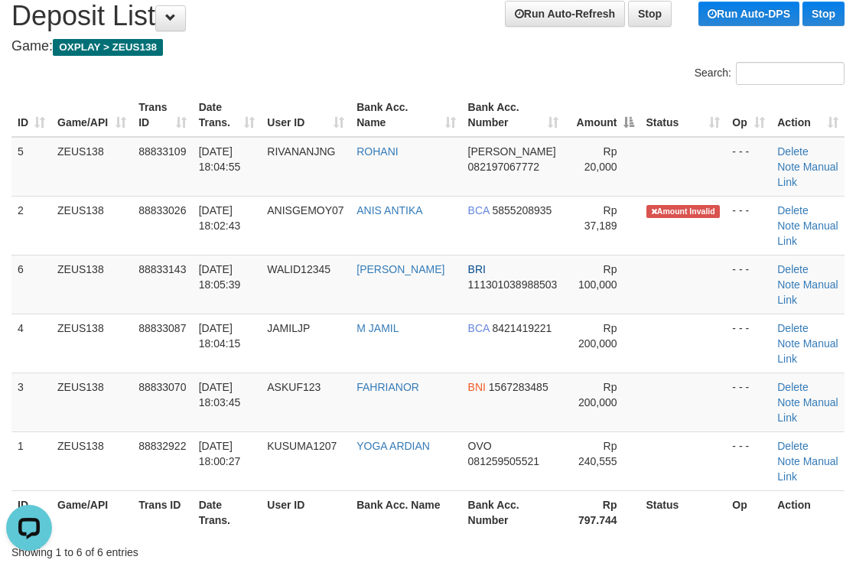
click at [560, 89] on div "ID Game/API Trans ID Date Trans. User ID Bank Acc. Name Bank Acc. Number Amount…" at bounding box center [428, 314] width 856 height 450
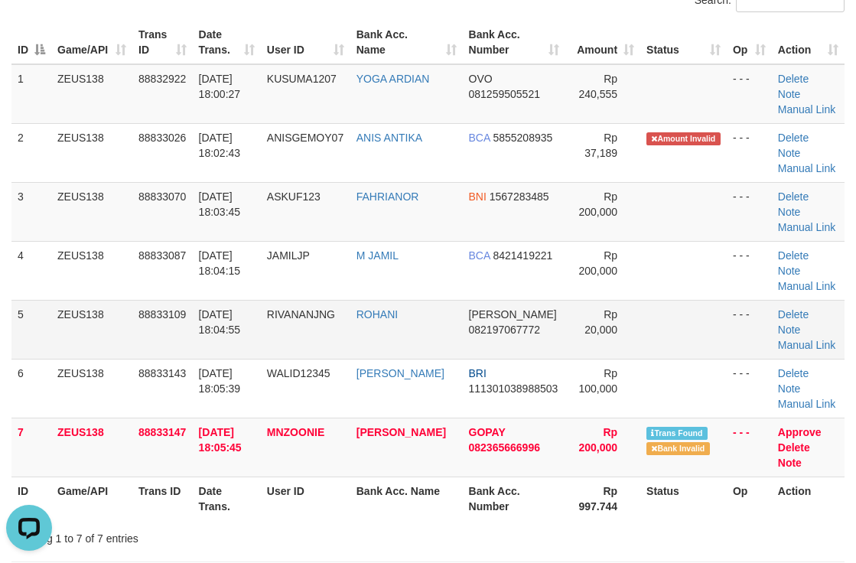
scroll to position [207, 0]
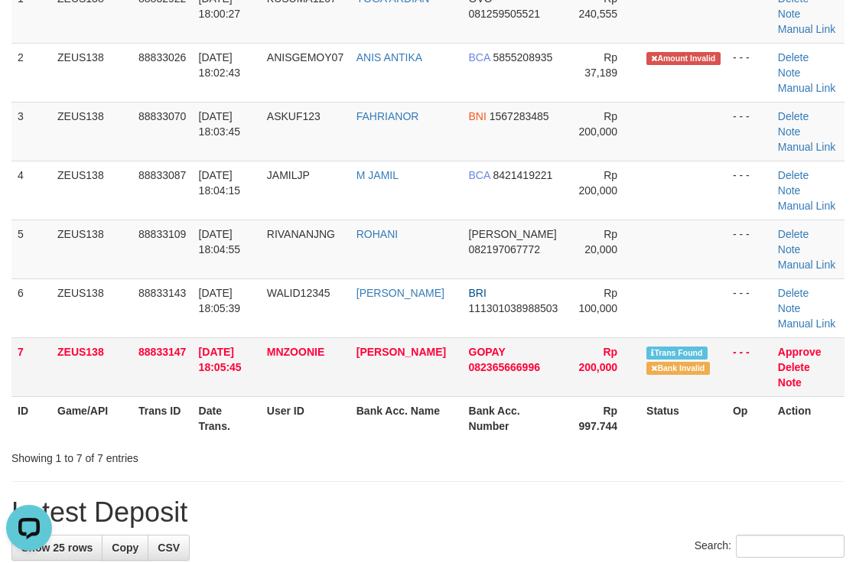
drag, startPoint x: 411, startPoint y: 375, endPoint x: 566, endPoint y: 350, distance: 156.6
click at [418, 377] on tr "7 ZEUS138 88833147 [DATE] 18:05:45 MNZOONIE [PERSON_NAME] GOPAY 082365666996 Rp…" at bounding box center [427, 367] width 833 height 59
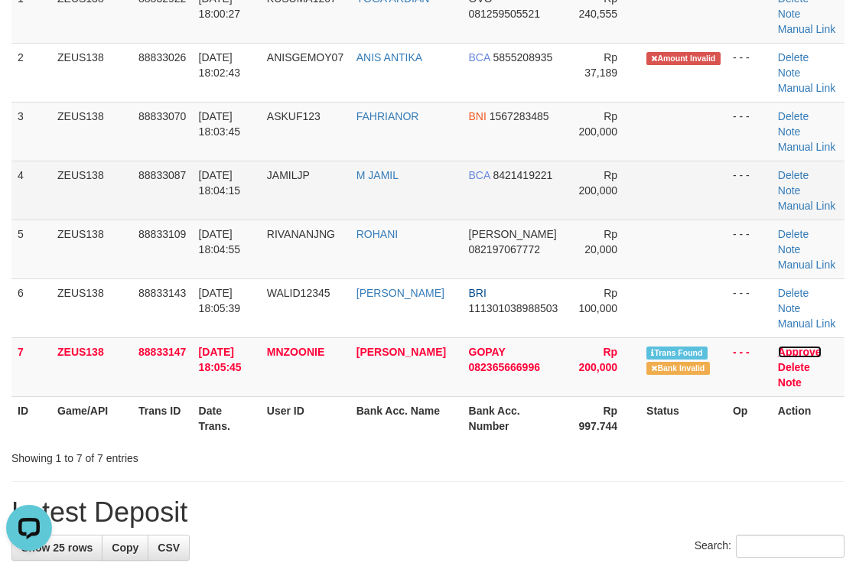
click at [801, 349] on link "Approve" at bounding box center [800, 352] width 44 height 12
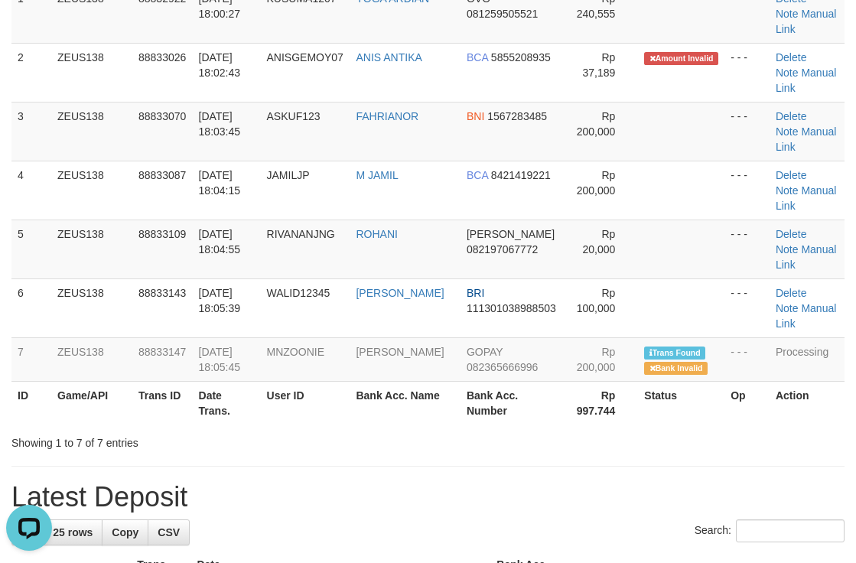
drag, startPoint x: 516, startPoint y: 237, endPoint x: 863, endPoint y: 228, distance: 346.8
click at [519, 235] on td "DANA 082197067772" at bounding box center [512, 249] width 103 height 59
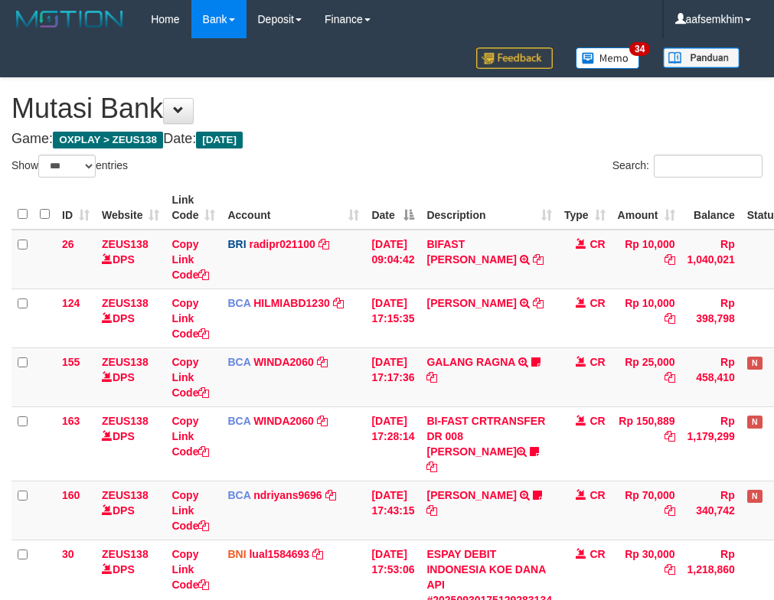
select select "***"
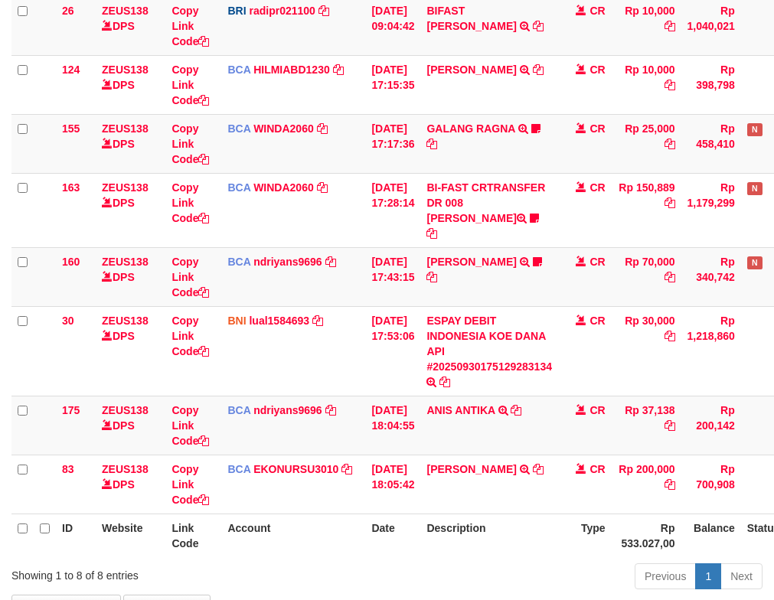
scroll to position [265, 0]
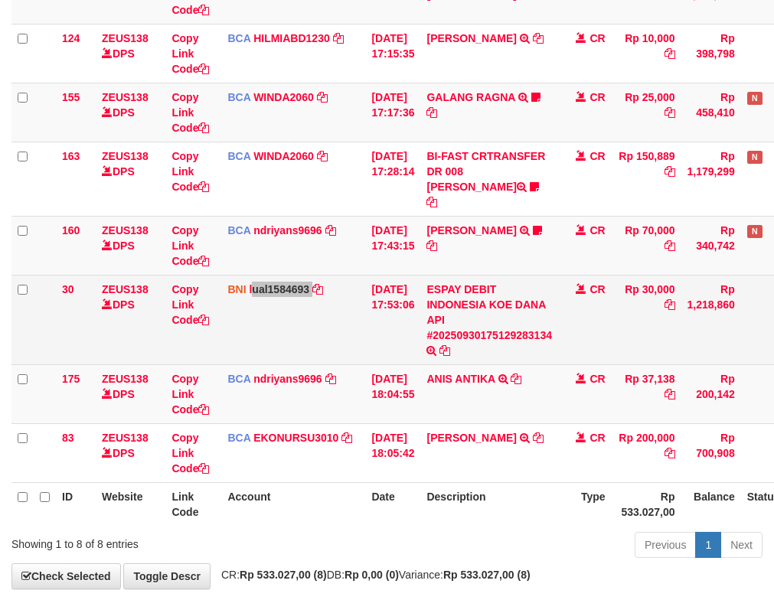
click at [333, 318] on td "BNI lual1584693 DPS LUCKY ALAMSYAH mutasi_20250930_2414 | 30 mutasi_20250930_24…" at bounding box center [293, 320] width 144 height 90
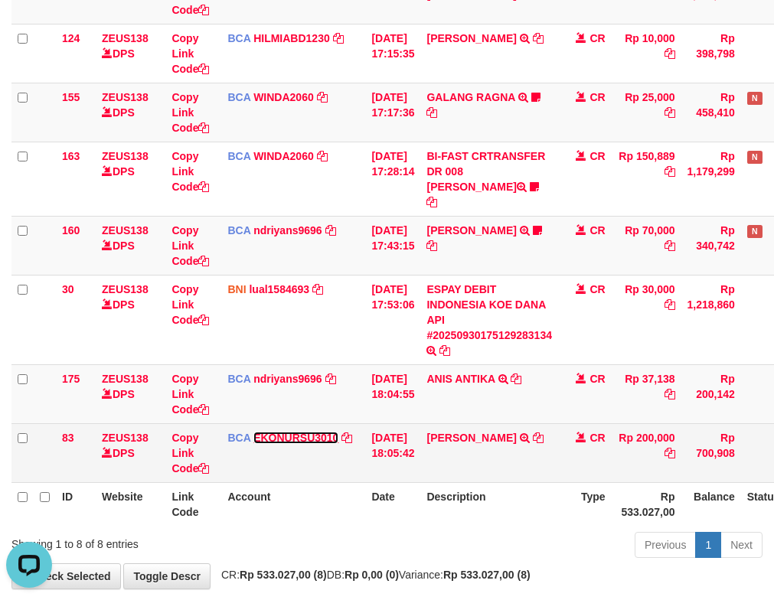
click at [305, 432] on link "EKONURSU3010" at bounding box center [295, 438] width 85 height 12
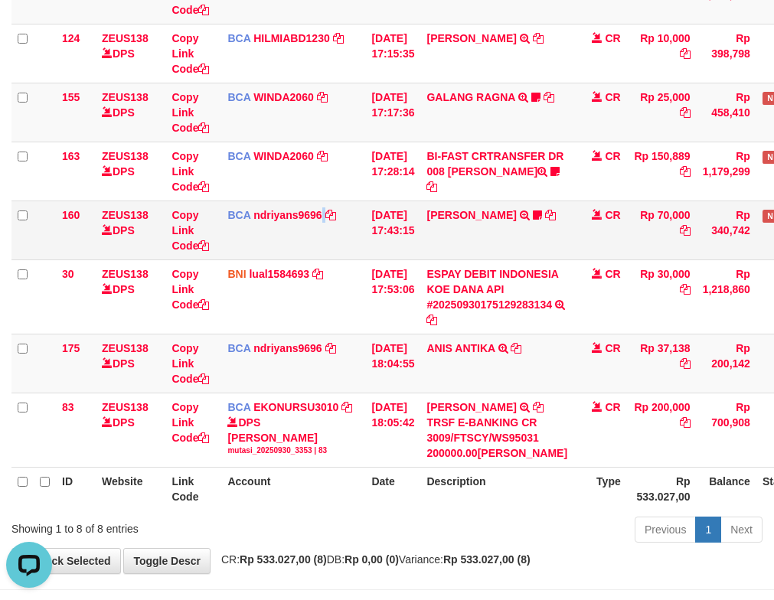
click at [323, 216] on td "BCA ndriyans9696 DPS ANDRIYANSYAH mutasi_20250930_3291 | 160 mutasi_20250930_32…" at bounding box center [293, 230] width 144 height 59
drag, startPoint x: 260, startPoint y: 238, endPoint x: 265, endPoint y: 257, distance: 19.7
click at [265, 257] on td "BCA ndriyans9696 DPS ANDRIYANSYAH mutasi_20250930_3291 | 160 mutasi_20250930_32…" at bounding box center [293, 230] width 144 height 59
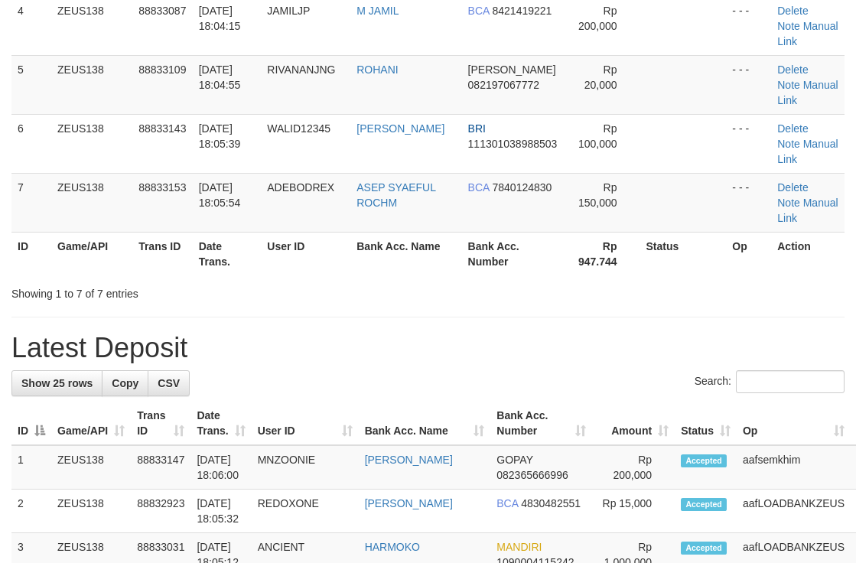
click at [588, 276] on div "ID Game/API Trans ID Date Trans. User ID Bank Acc. Name Bank Acc. Number Amount…" at bounding box center [428, 25] width 856 height 509
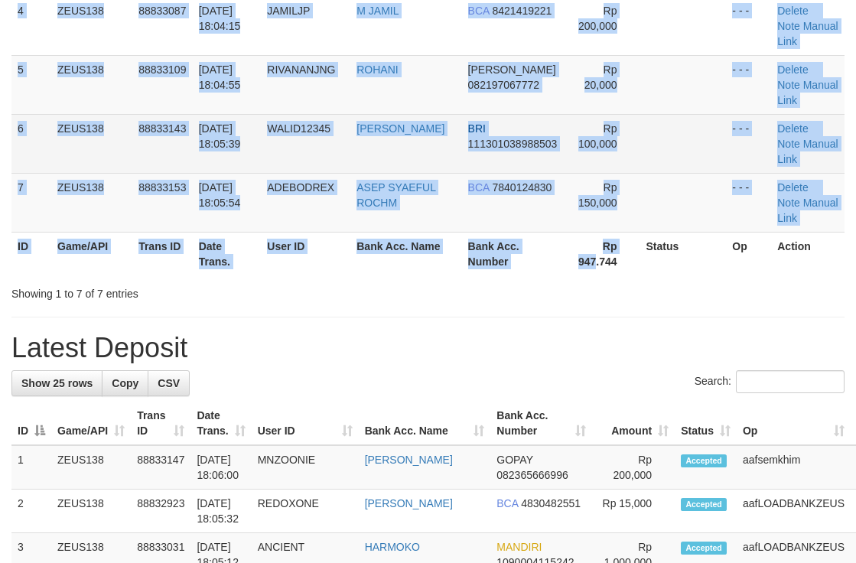
scroll to position [207, 0]
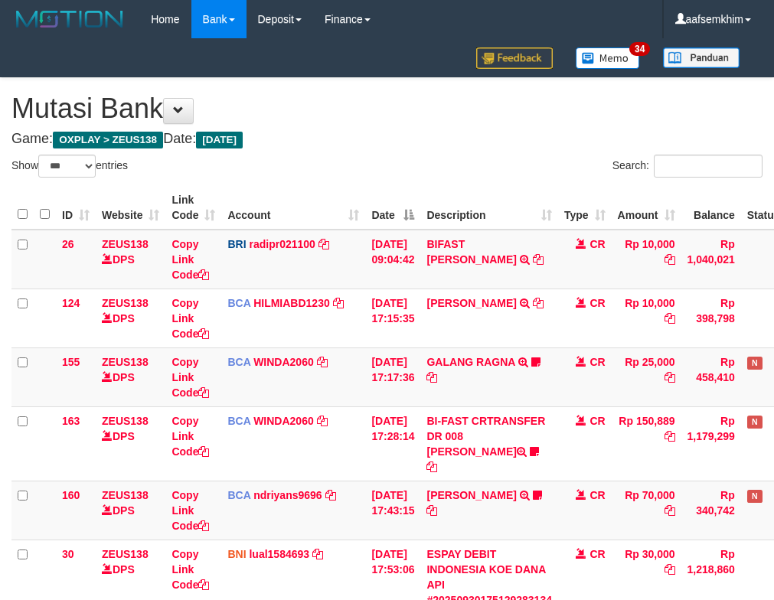
select select "***"
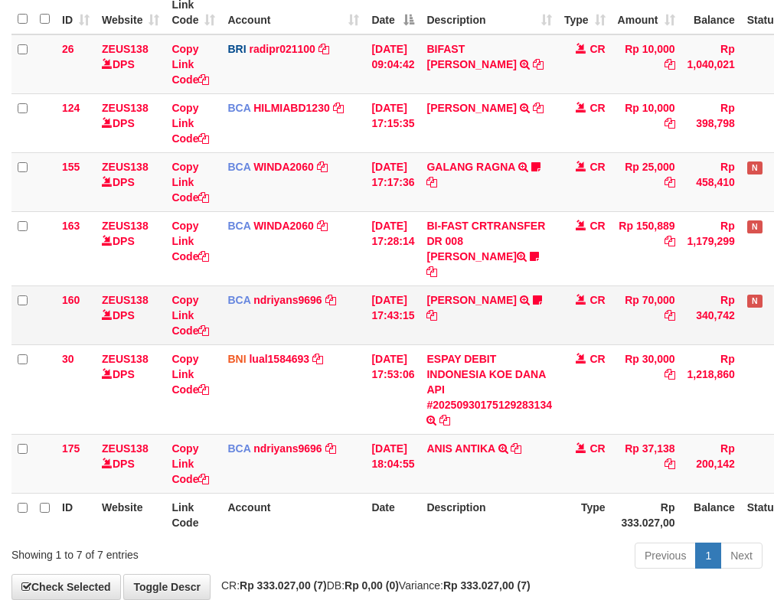
click at [353, 292] on td "BCA ndriyans9696 DPS ANDRIYANSYAH mutasi_20250930_3291 | 160 mutasi_20250930_32…" at bounding box center [293, 314] width 144 height 59
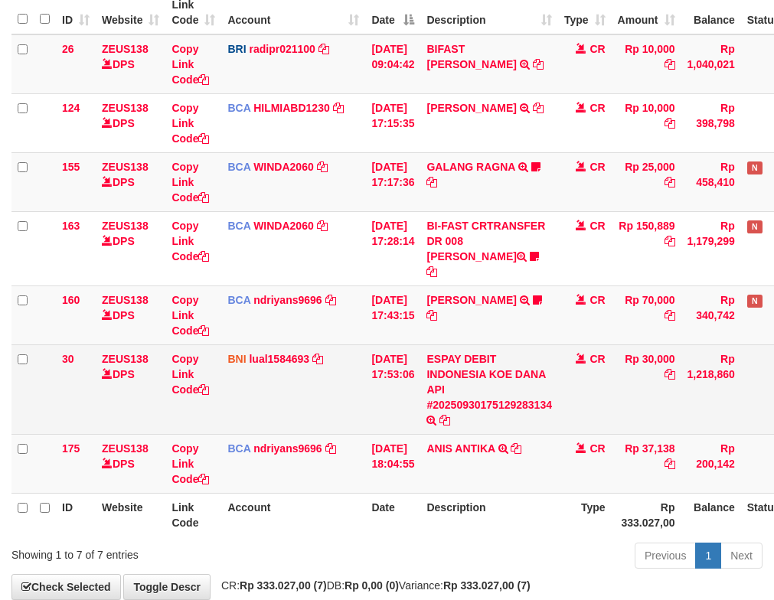
scroll to position [265, 0]
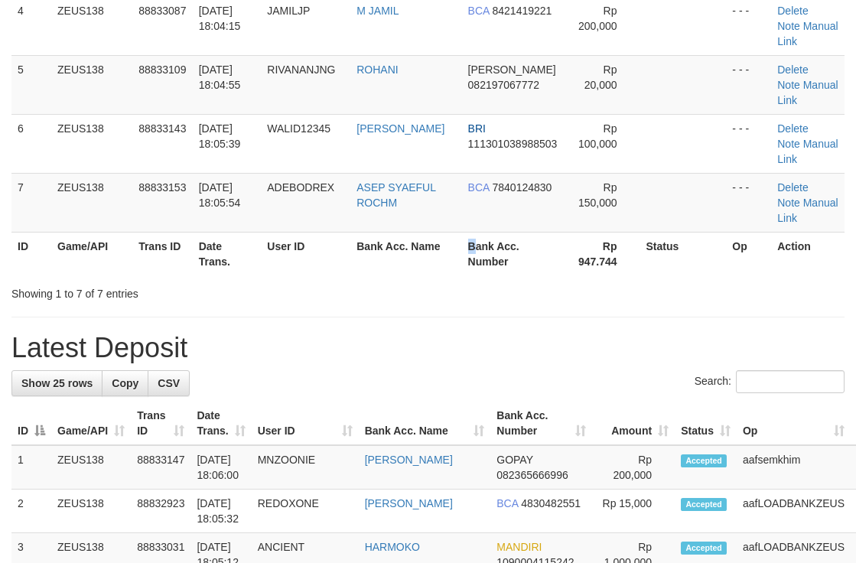
drag, startPoint x: 455, startPoint y: 236, endPoint x: 867, endPoint y: 149, distance: 420.9
click at [467, 234] on th "Bank Acc. Number" at bounding box center [513, 254] width 103 height 44
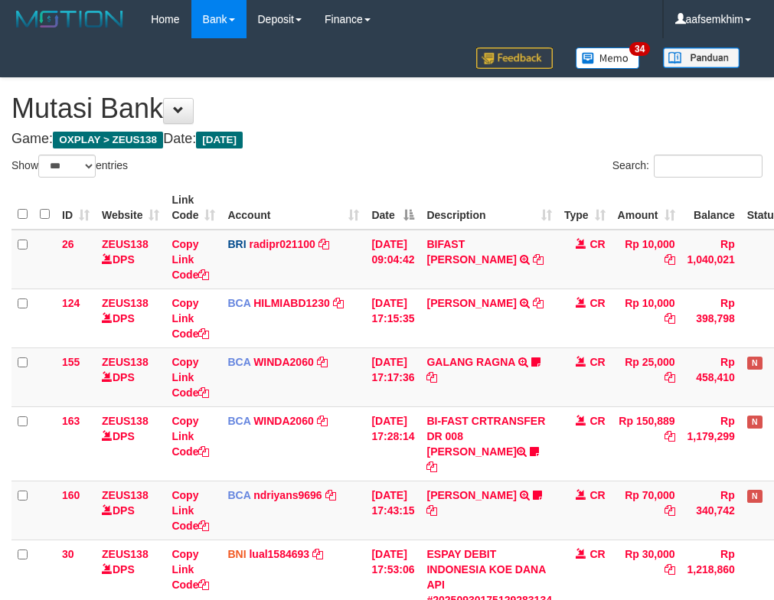
select select "***"
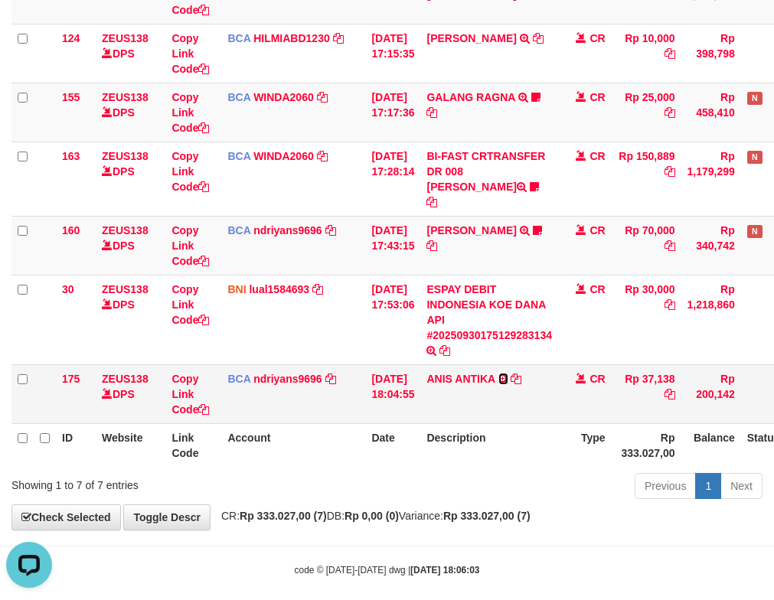
click at [508, 373] on icon at bounding box center [503, 378] width 10 height 11
drag, startPoint x: 530, startPoint y: 364, endPoint x: 107, endPoint y: 249, distance: 438.0
click at [521, 373] on icon at bounding box center [515, 378] width 11 height 11
click at [455, 216] on td "HERU SANTOSO TRSF E-BANKING CR 3009/FTSCY/WS95031 70000.00HERU SANTOSO MADARA95" at bounding box center [489, 245] width 138 height 59
click at [417, 216] on td "[DATE] 17:43:15" at bounding box center [392, 245] width 55 height 59
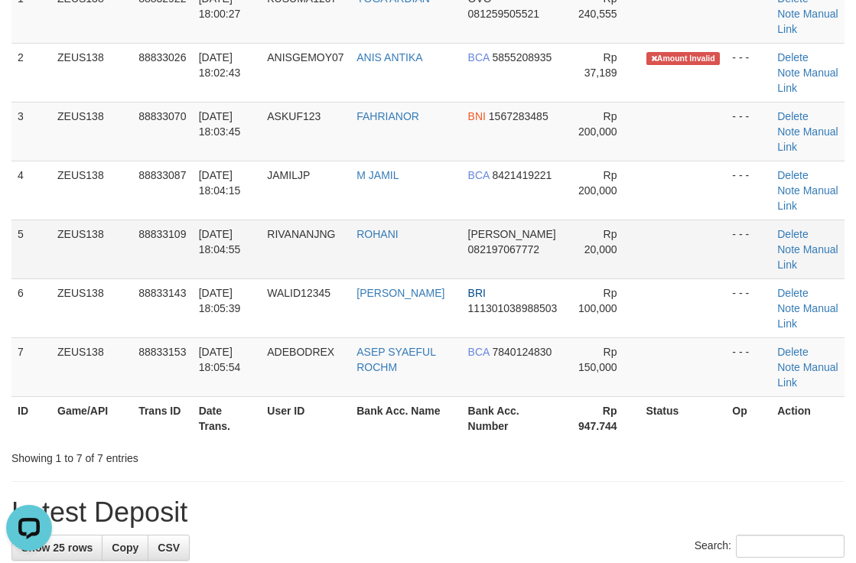
click at [584, 221] on td "Rp 20,000" at bounding box center [603, 249] width 76 height 59
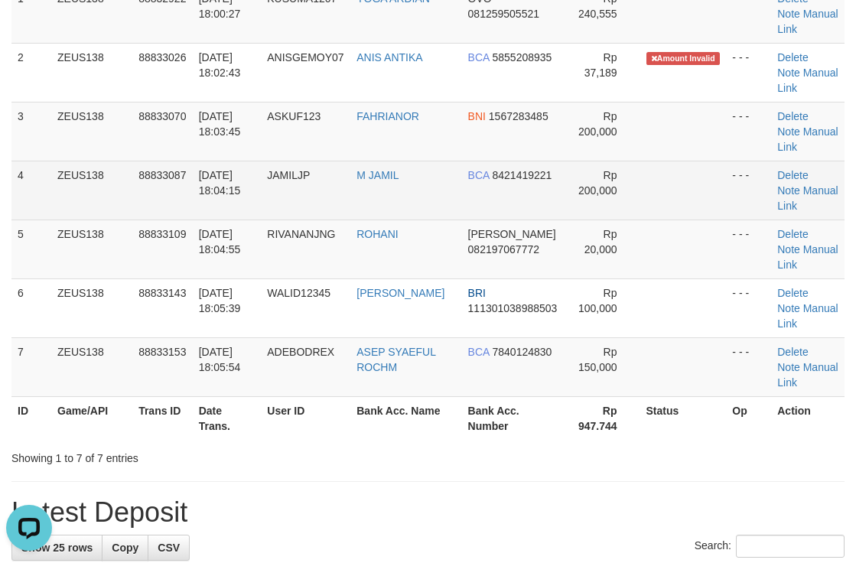
click at [495, 201] on td "BCA 8421419221" at bounding box center [513, 190] width 103 height 59
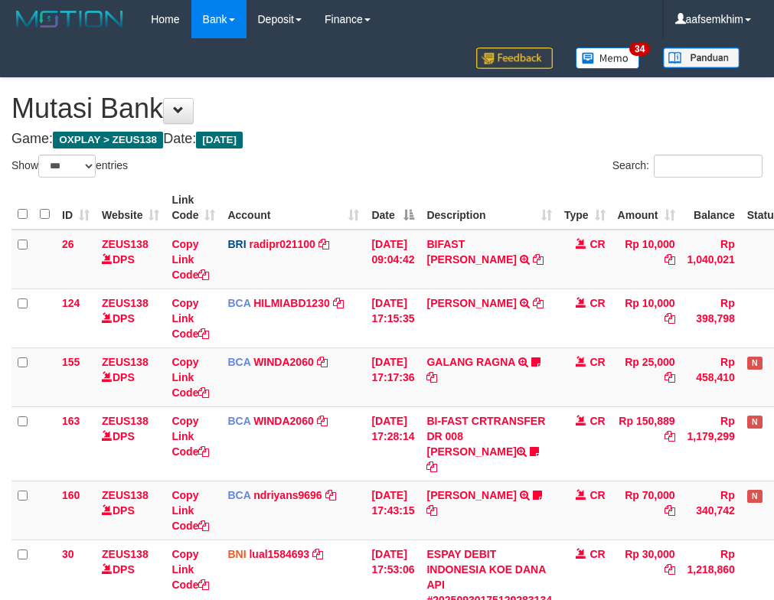
select select "***"
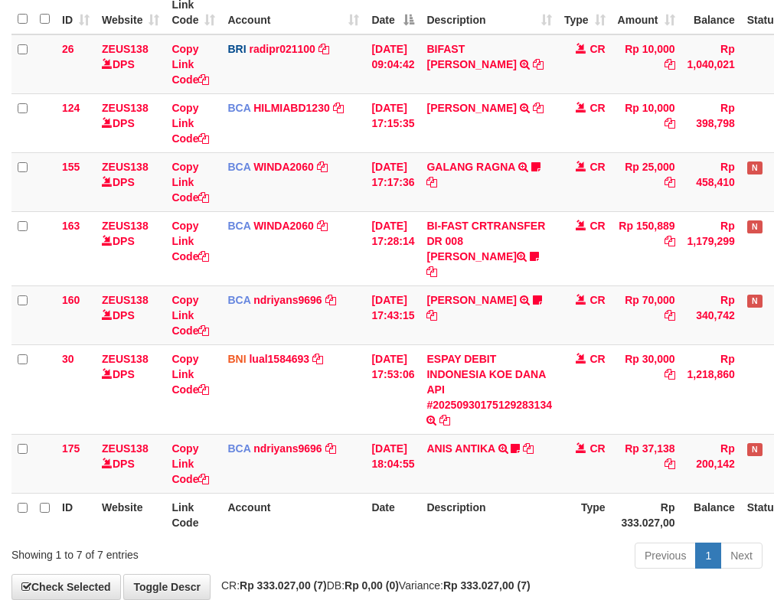
click at [409, 202] on td "[DATE] 17:17:36" at bounding box center [392, 181] width 55 height 59
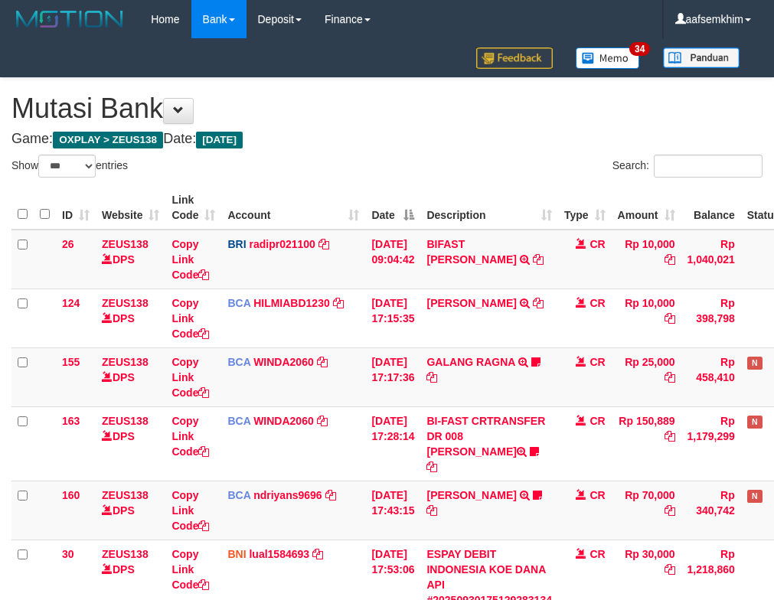
select select "***"
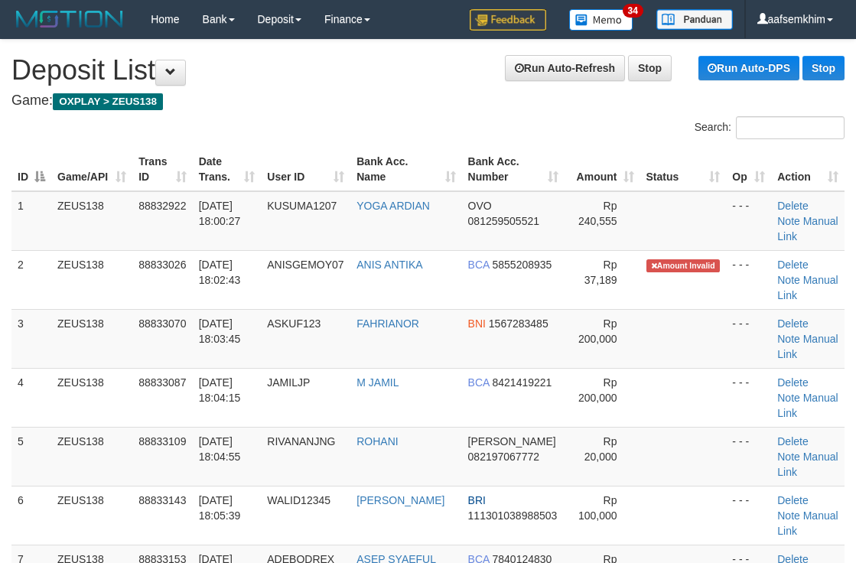
scroll to position [372, 0]
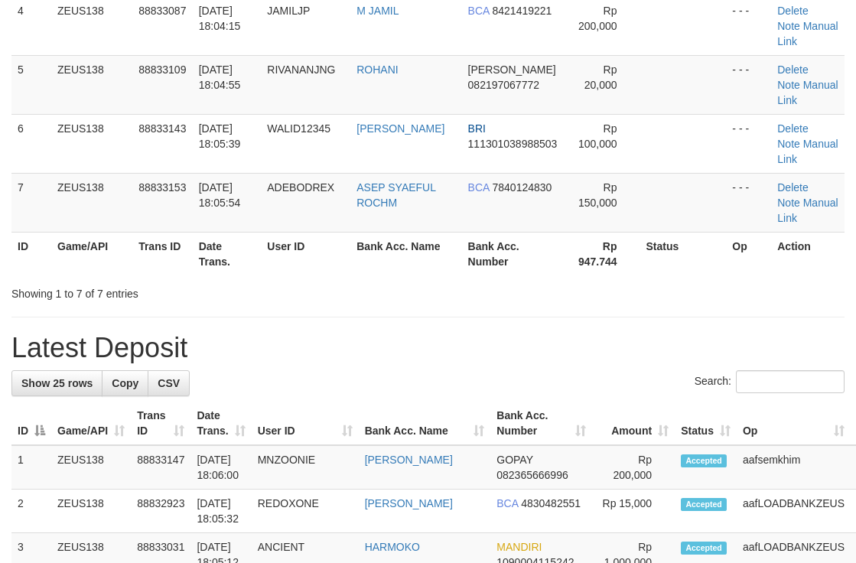
click at [269, 250] on tr "ID Game/API Trans ID Date Trans. User ID Bank Acc. Name Bank Acc. Number Rp 947…" at bounding box center [427, 254] width 833 height 44
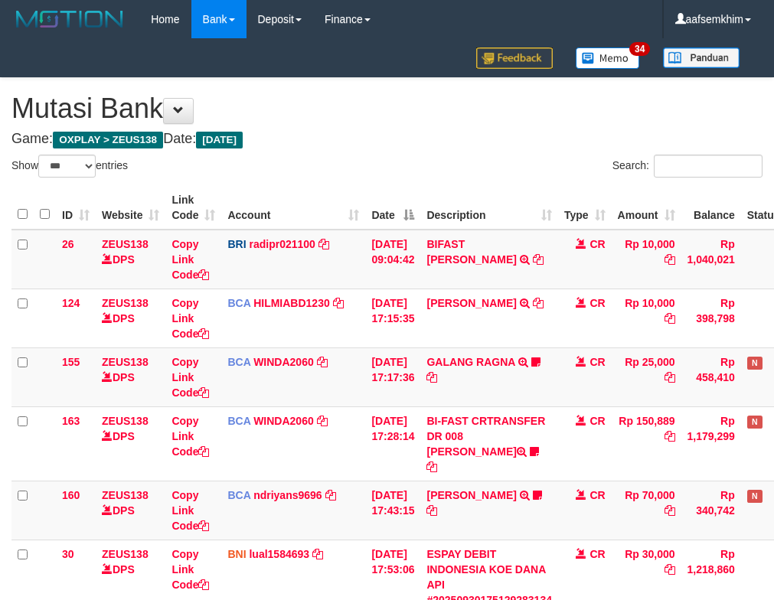
select select "***"
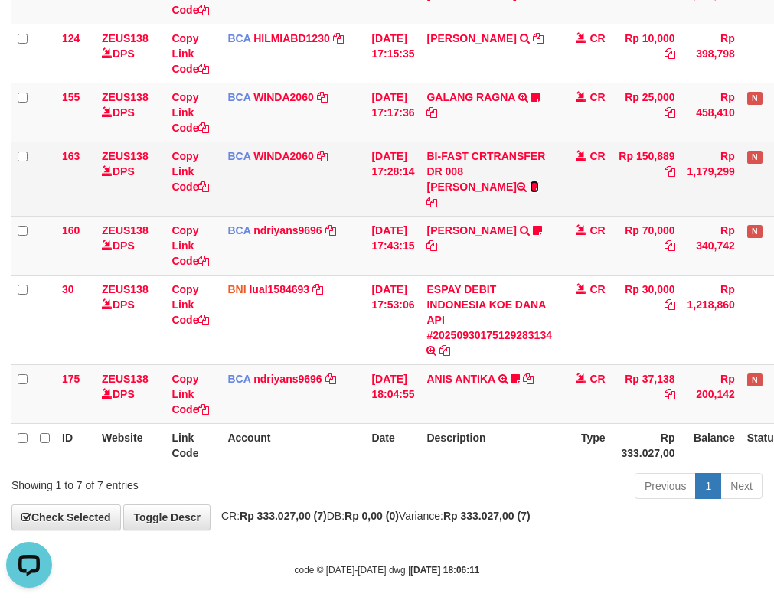
click at [530, 189] on icon at bounding box center [534, 186] width 9 height 11
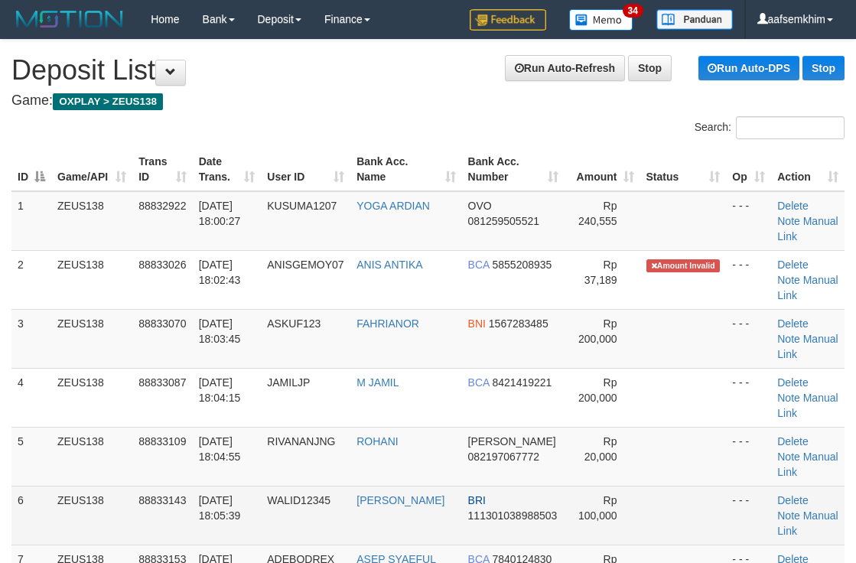
click at [233, 545] on td "[DATE] 18:05:54" at bounding box center [227, 574] width 69 height 59
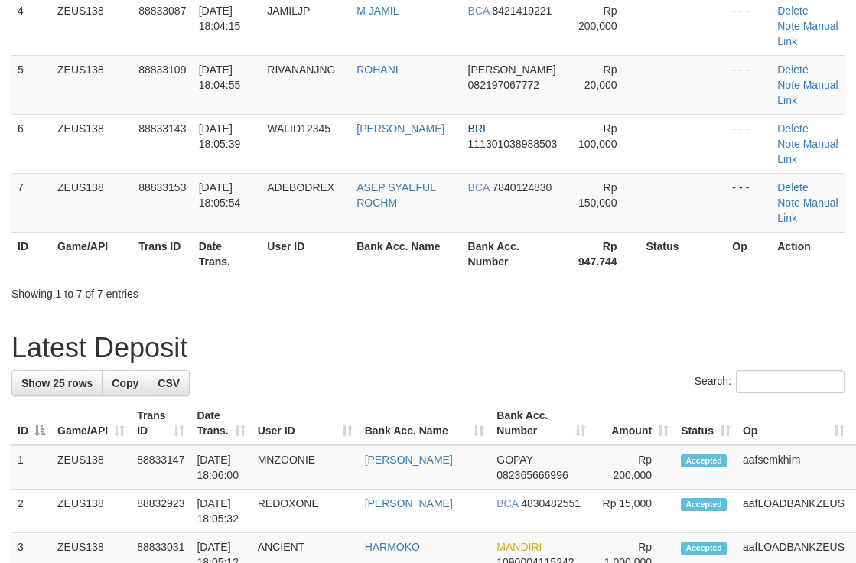
scroll to position [207, 0]
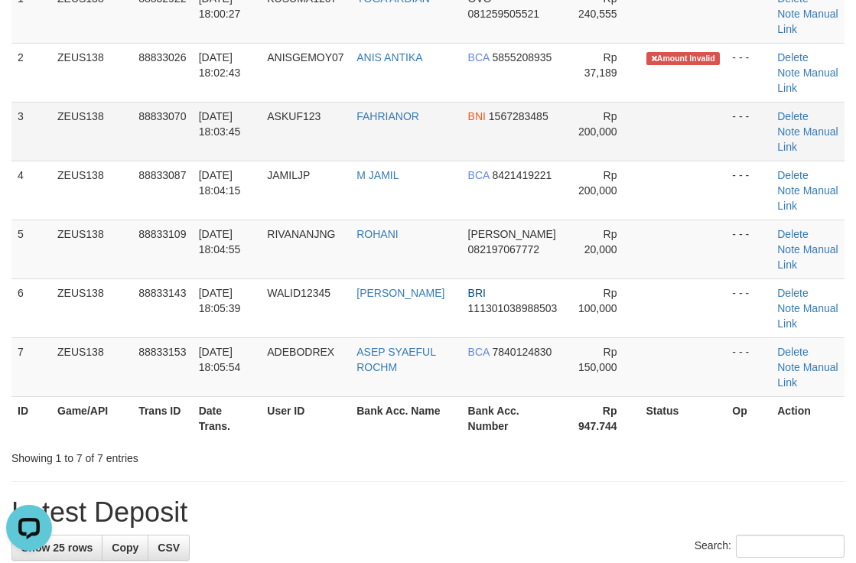
click at [567, 141] on td "Rp 200,000" at bounding box center [603, 131] width 76 height 59
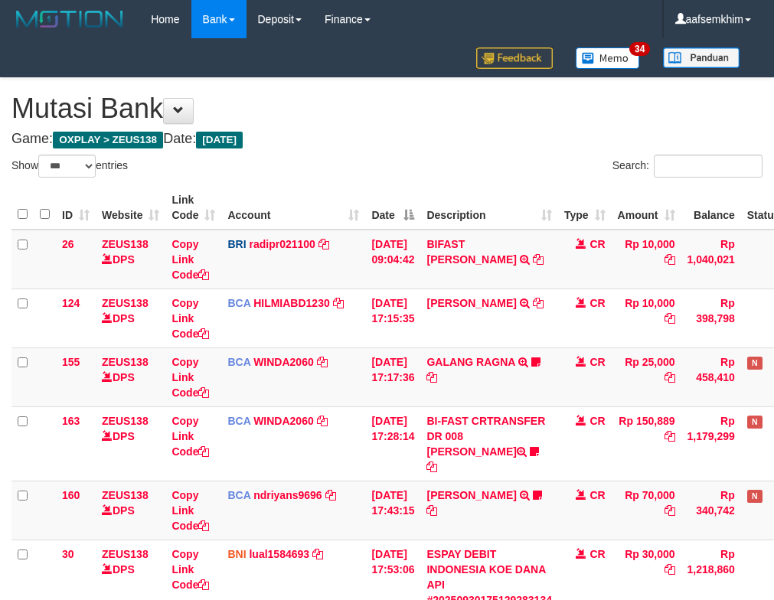
select select "***"
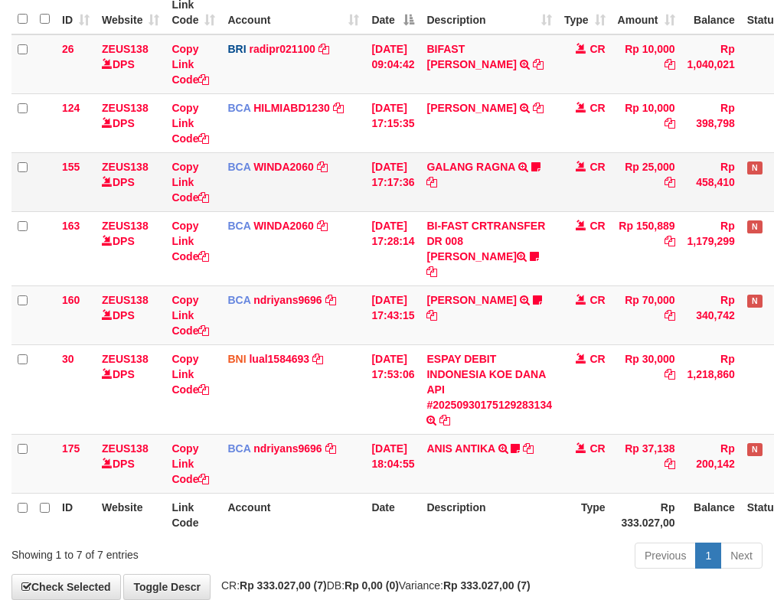
click at [362, 184] on td "BCA WINDA2060 DPS WINDA mutasi_20250930_4644 | 155 mutasi_20250930_4644 | 155" at bounding box center [293, 181] width 144 height 59
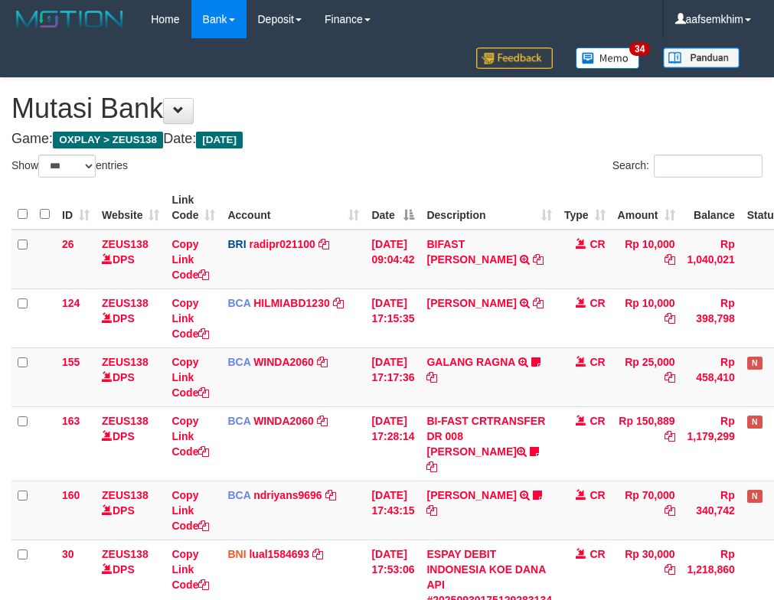
select select "***"
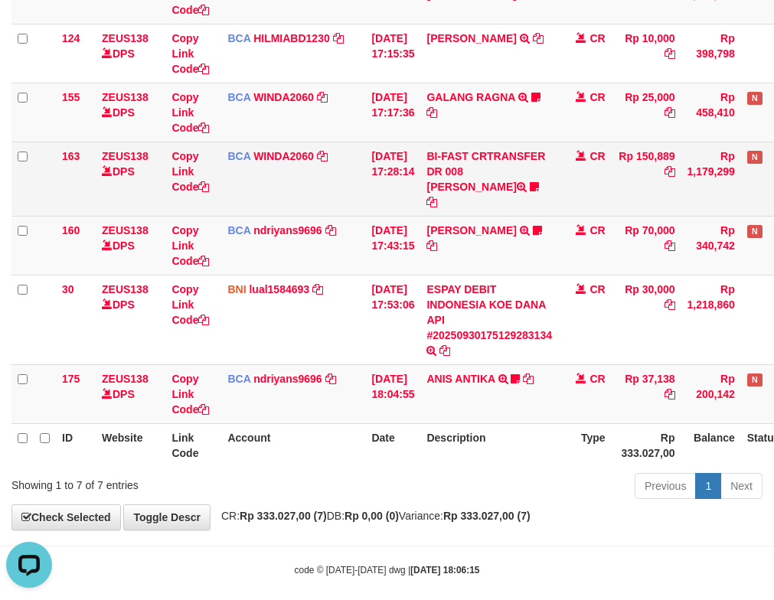
drag, startPoint x: 396, startPoint y: 172, endPoint x: 323, endPoint y: 172, distance: 72.7
click at [393, 172] on td "30/09/2025 17:28:14" at bounding box center [392, 179] width 55 height 74
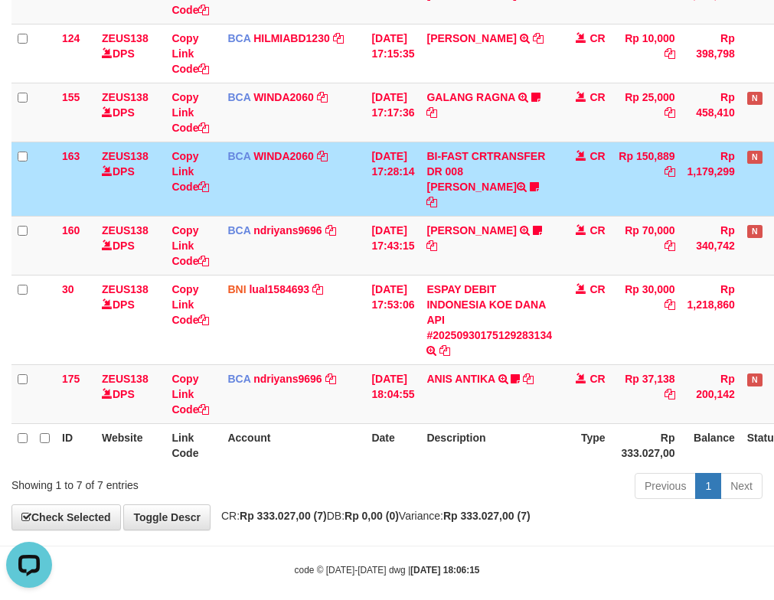
click at [285, 174] on td "BCA WINDA2060 DPS WINDA mutasi_20250930_4644 | 163 mutasi_20250930_4644 | 163" at bounding box center [293, 179] width 144 height 74
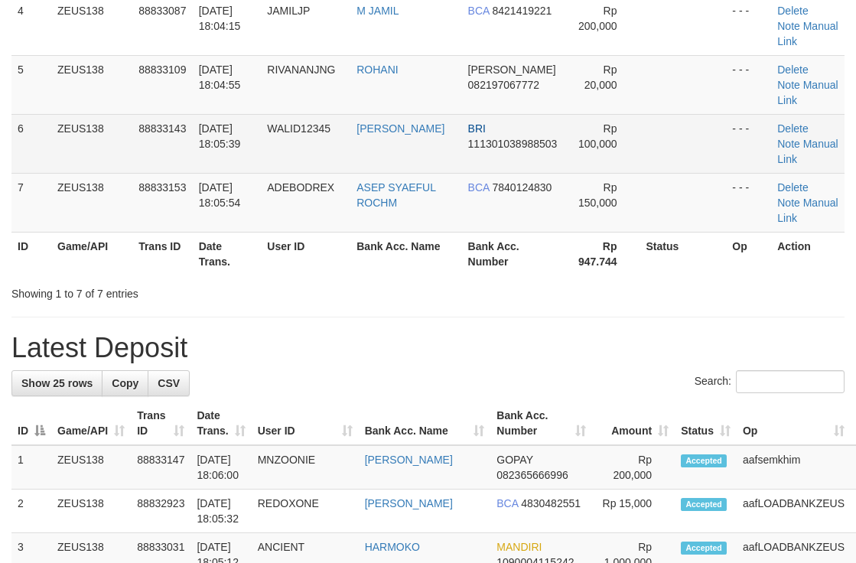
click at [468, 132] on span "BRI" at bounding box center [477, 128] width 18 height 12
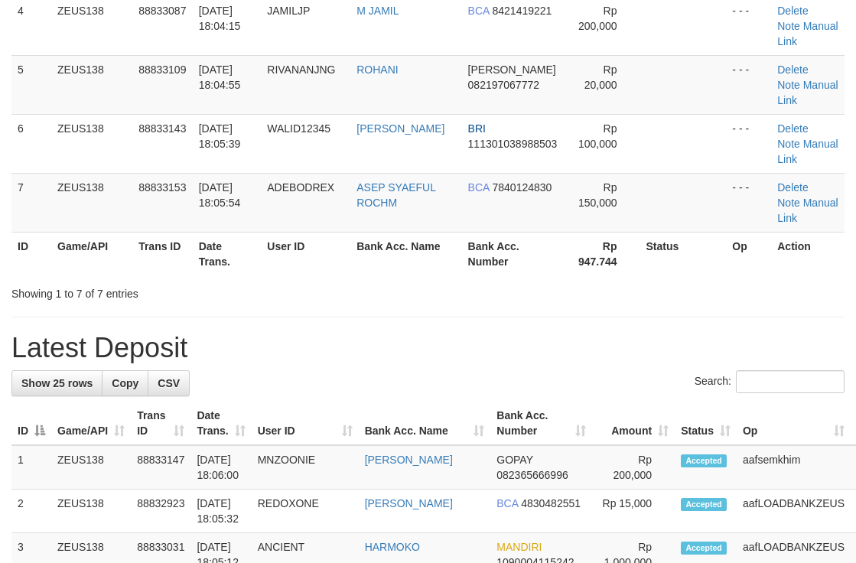
scroll to position [207, 0]
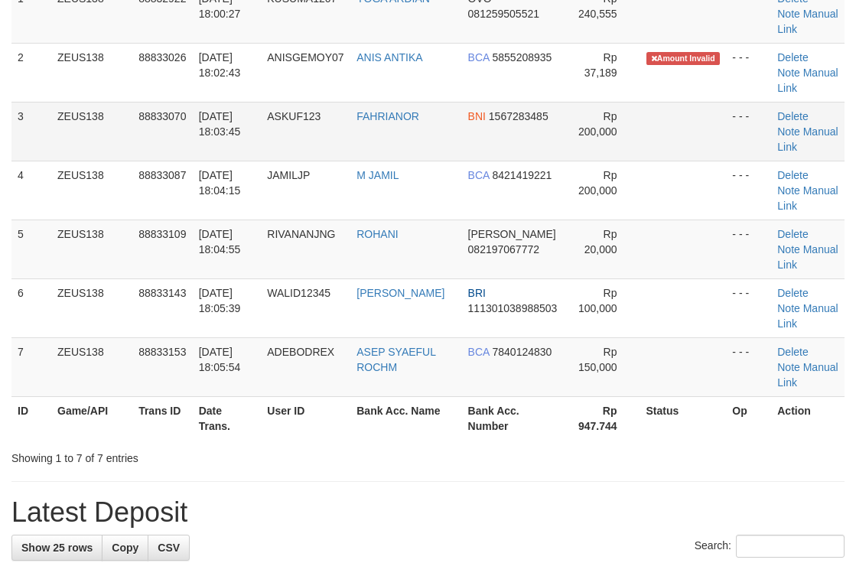
click at [421, 103] on td "FAHRIANOR" at bounding box center [406, 131] width 111 height 59
drag, startPoint x: 542, startPoint y: 266, endPoint x: 789, endPoint y: 209, distance: 253.6
click at [546, 263] on td "DANA 082197067772" at bounding box center [513, 249] width 103 height 59
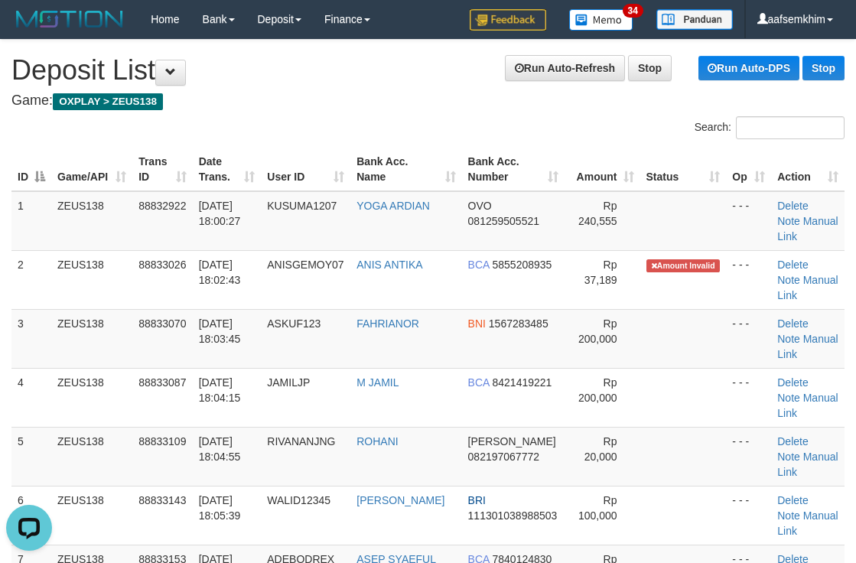
drag, startPoint x: 485, startPoint y: 116, endPoint x: 475, endPoint y: 117, distance: 10.0
click at [479, 117] on div "Search:" at bounding box center [643, 129] width 406 height 27
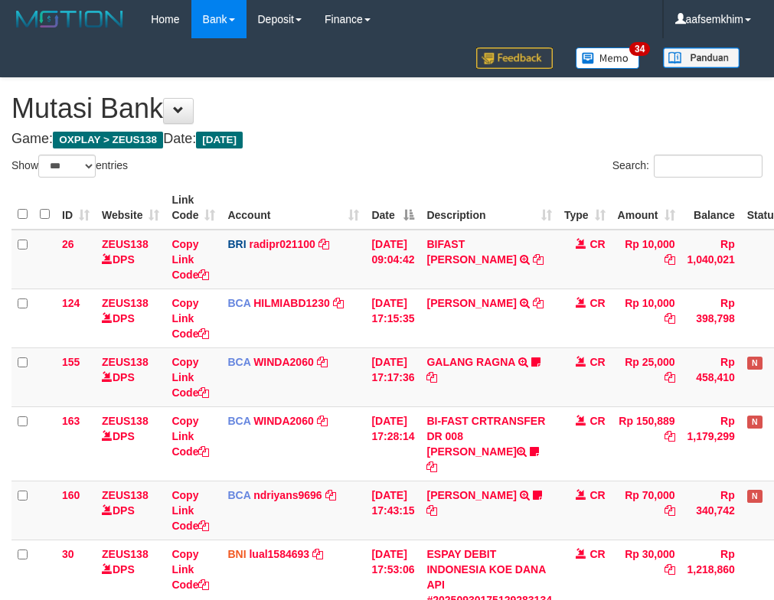
select select "***"
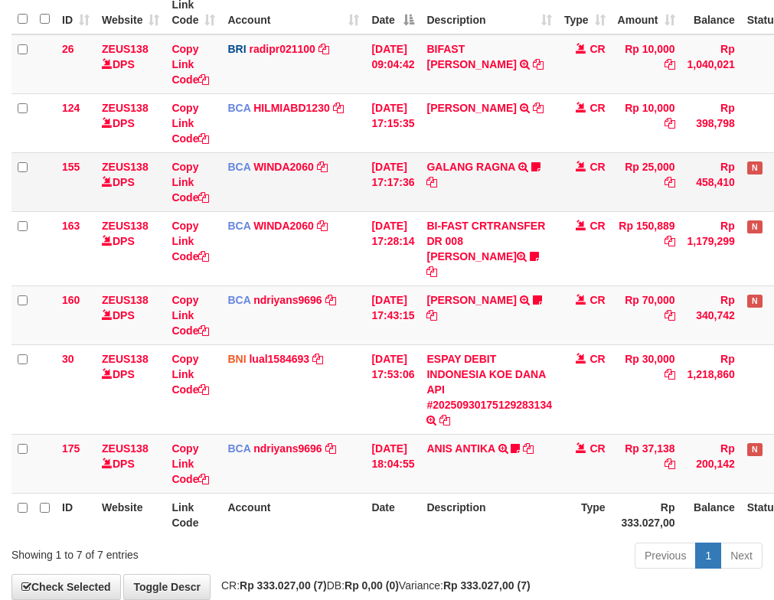
click at [354, 171] on td "BCA WINDA2060 DPS WINDA mutasi_20250930_4644 | 155 mutasi_20250930_4644 | 155" at bounding box center [293, 181] width 144 height 59
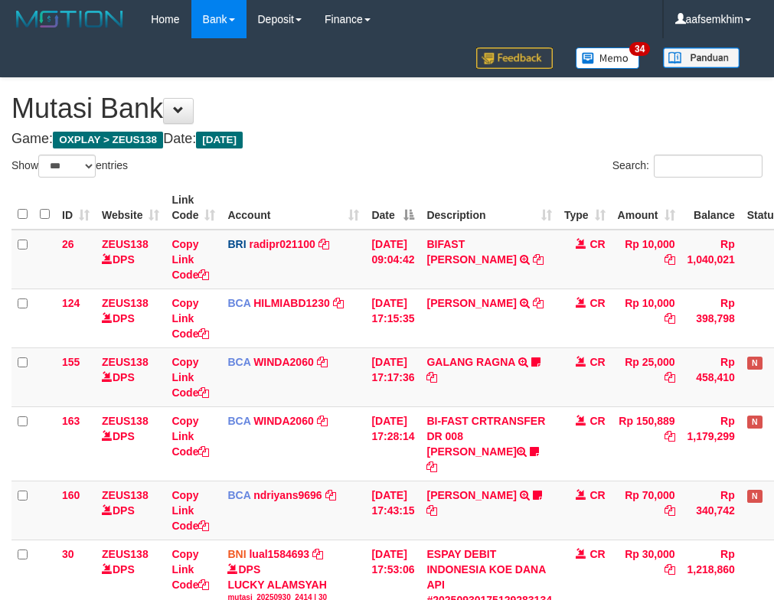
select select "***"
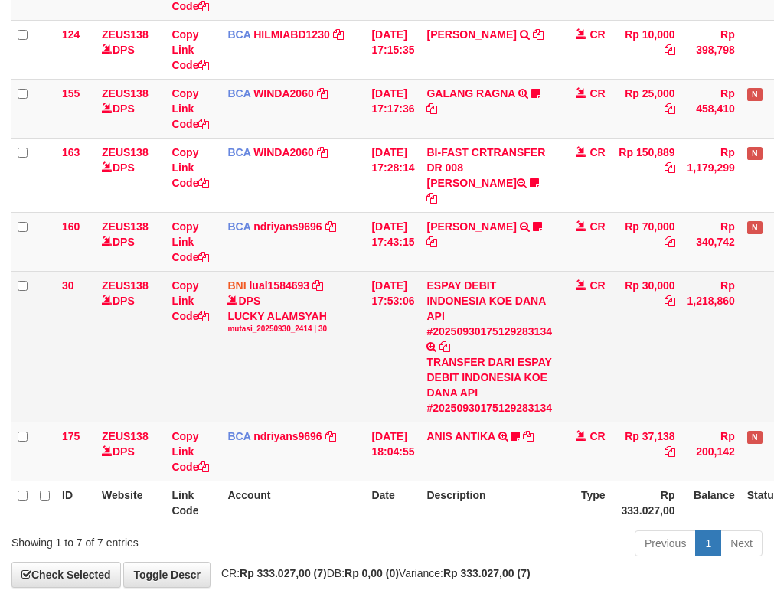
scroll to position [326, 0]
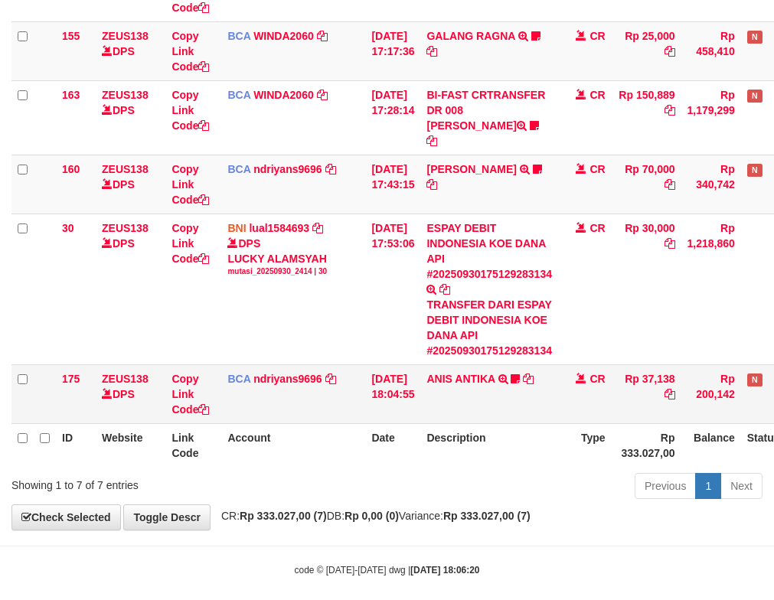
click at [475, 364] on td "ANIS ANTIKA TRSF E-BANKING CR 3009/FTSCY/WS95271 37138.00ANIS ANTIKA ANISGEMOY07" at bounding box center [489, 393] width 138 height 59
click at [476, 373] on link "ANIS ANTIKA" at bounding box center [460, 379] width 68 height 12
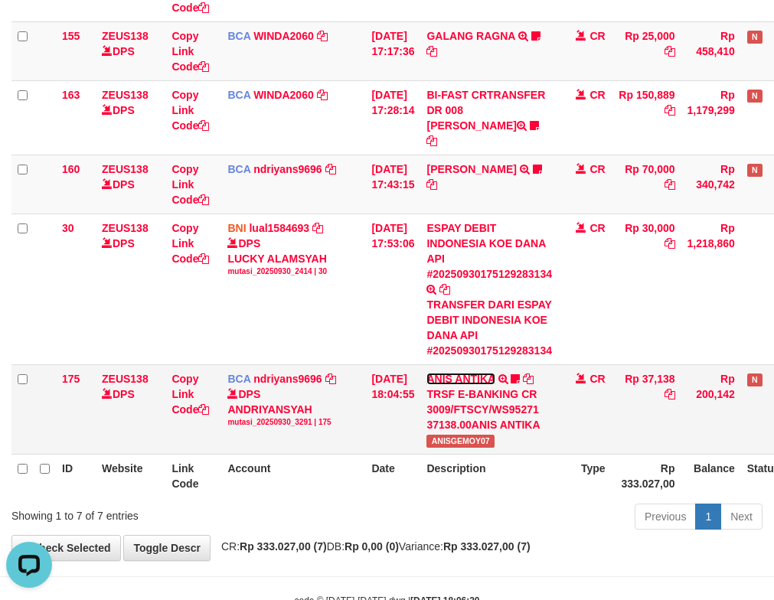
scroll to position [0, 0]
copy span "ANISGEMOY07"
drag, startPoint x: 451, startPoint y: 429, endPoint x: 503, endPoint y: 437, distance: 52.6
click at [503, 437] on td "ANIS ANTIKA TRSF E-BANKING CR 3009/FTSCY/WS95271 37138.00ANIS ANTIKA ANISGEMOY07" at bounding box center [489, 409] width 138 height 90
click at [515, 163] on link "HERU SANTOSO" at bounding box center [471, 169] width 90 height 12
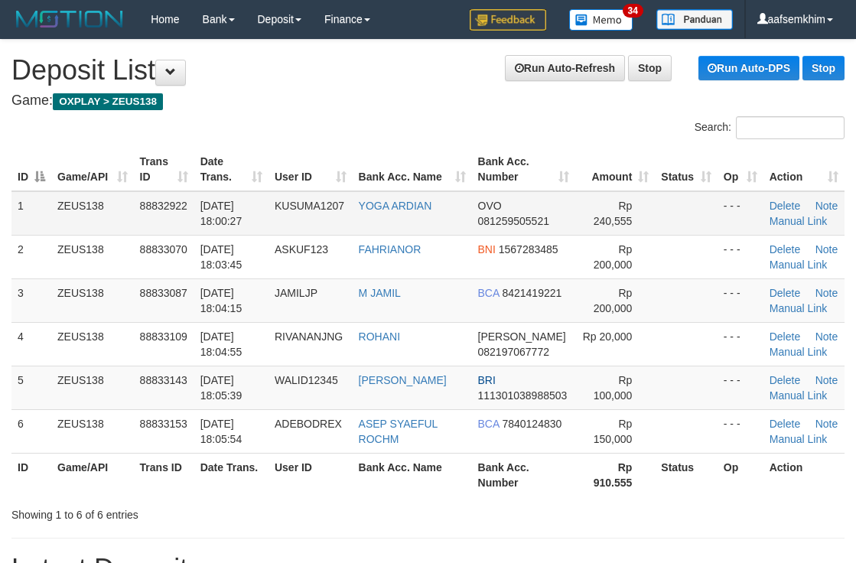
drag, startPoint x: 538, startPoint y: 212, endPoint x: 596, endPoint y: 191, distance: 61.7
click at [560, 207] on table "ID Game/API Trans ID Date Trans. User ID Bank Acc. Name Bank Acc. Number Amount…" at bounding box center [427, 322] width 833 height 349
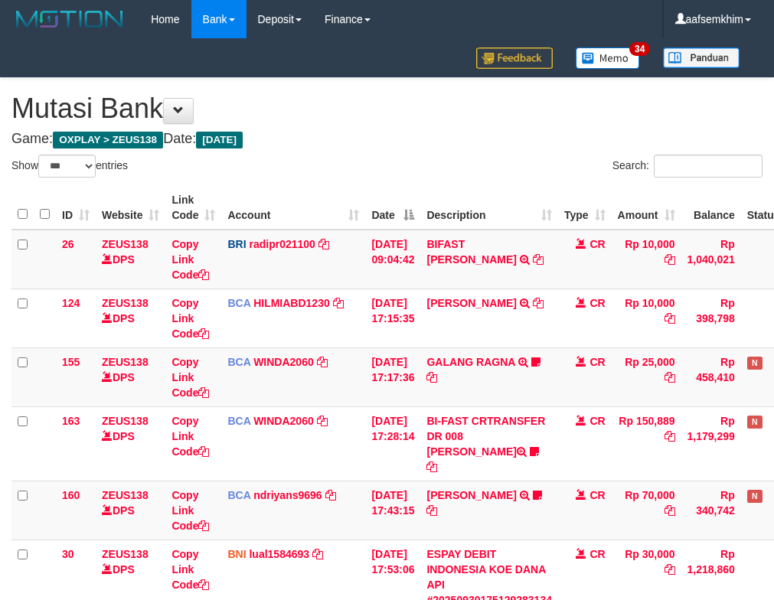
select select "***"
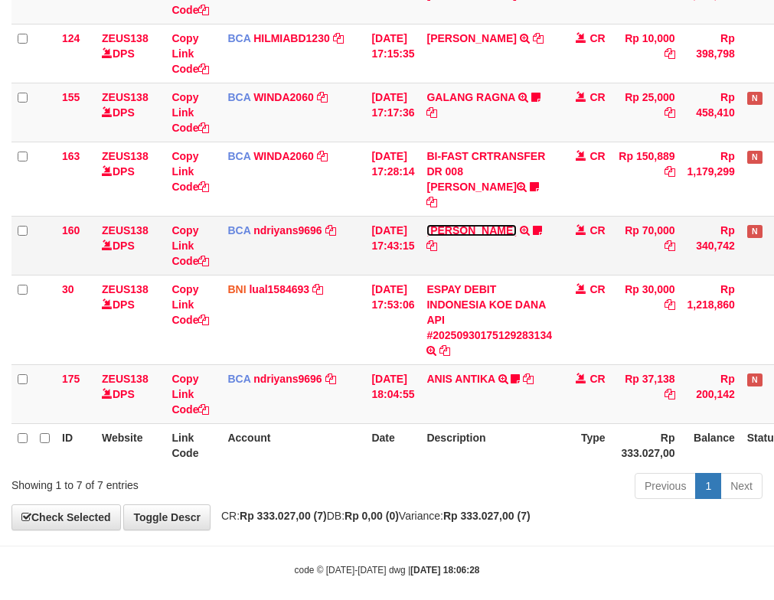
click at [516, 224] on link "[PERSON_NAME]" at bounding box center [471, 230] width 90 height 12
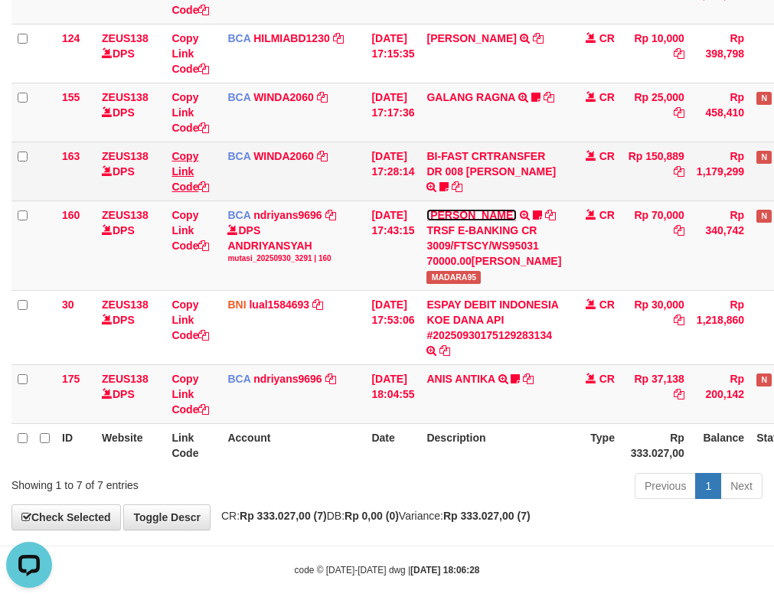
scroll to position [0, 0]
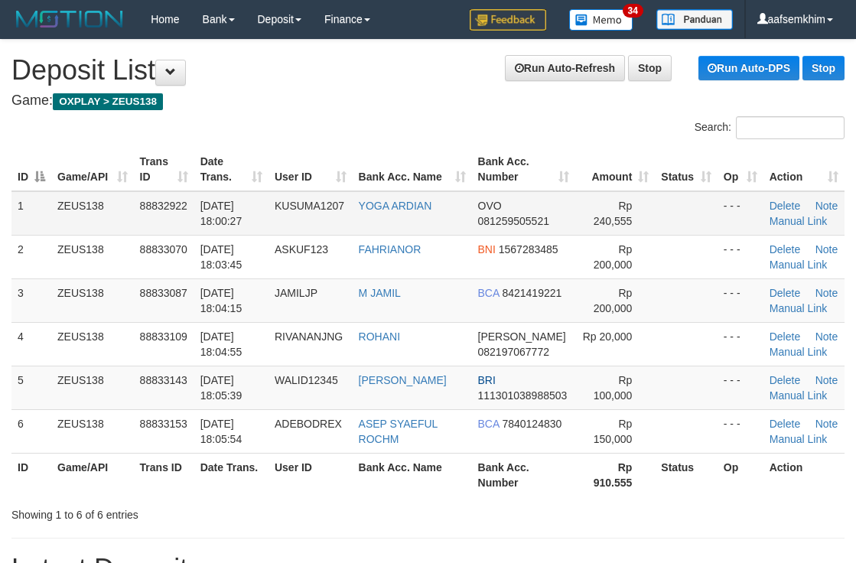
drag, startPoint x: 534, startPoint y: 190, endPoint x: 739, endPoint y: 199, distance: 204.5
click at [572, 194] on table "ID Game/API Trans ID Date Trans. User ID Bank Acc. Name Bank Acc. Number Amount…" at bounding box center [427, 322] width 833 height 349
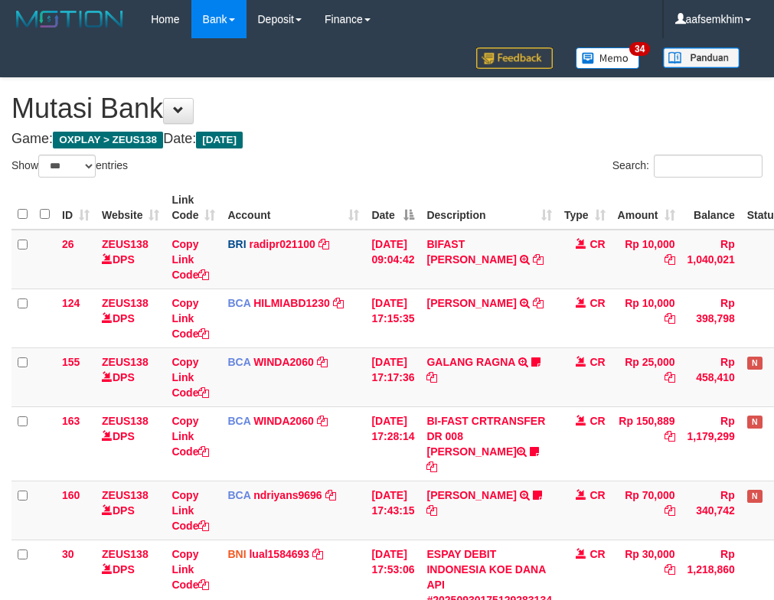
select select "***"
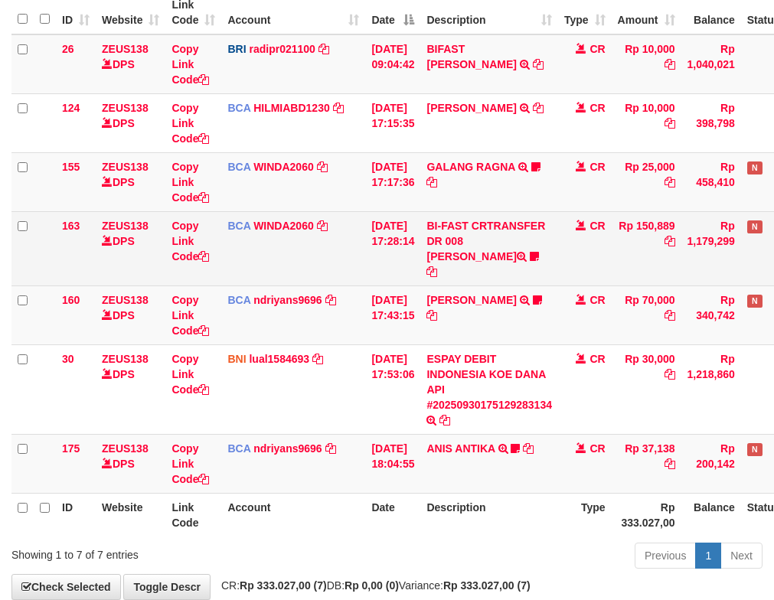
click at [348, 257] on td "BCA WINDA2060 DPS WINDA mutasi_20250930_4644 | 163 mutasi_20250930_4644 | 163" at bounding box center [293, 248] width 144 height 74
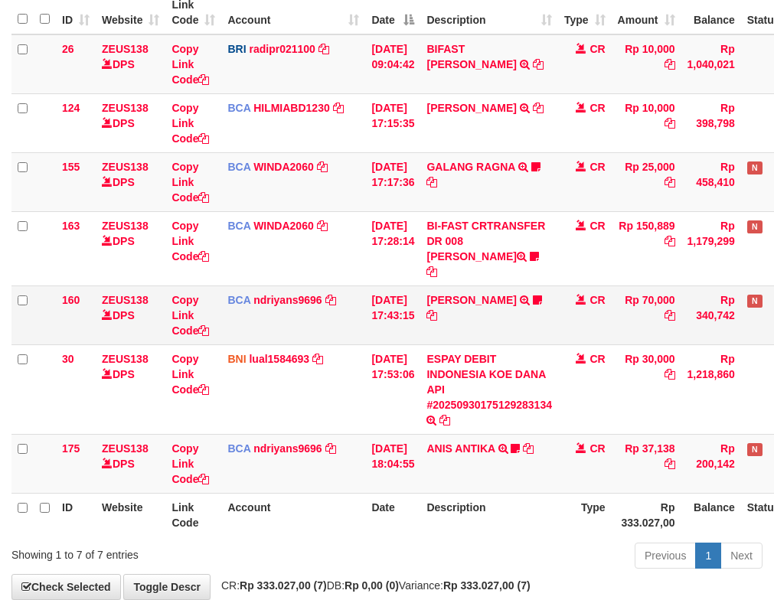
scroll to position [265, 0]
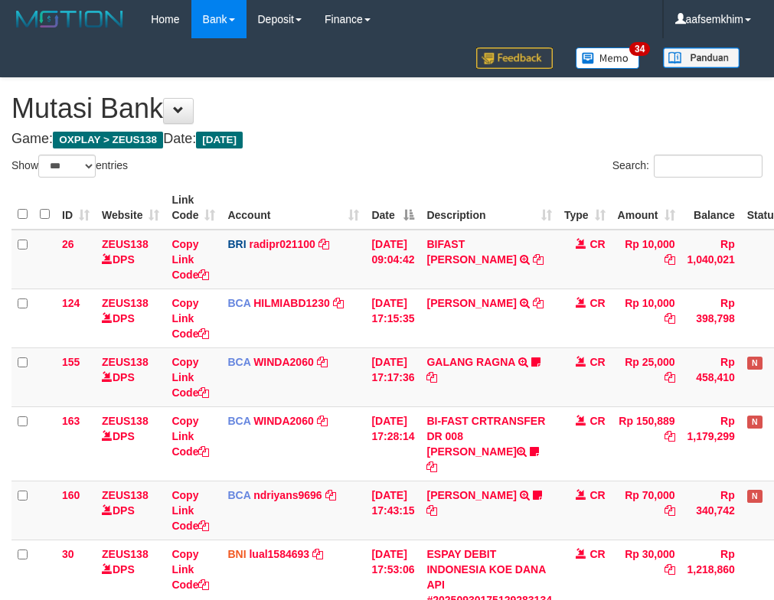
select select "***"
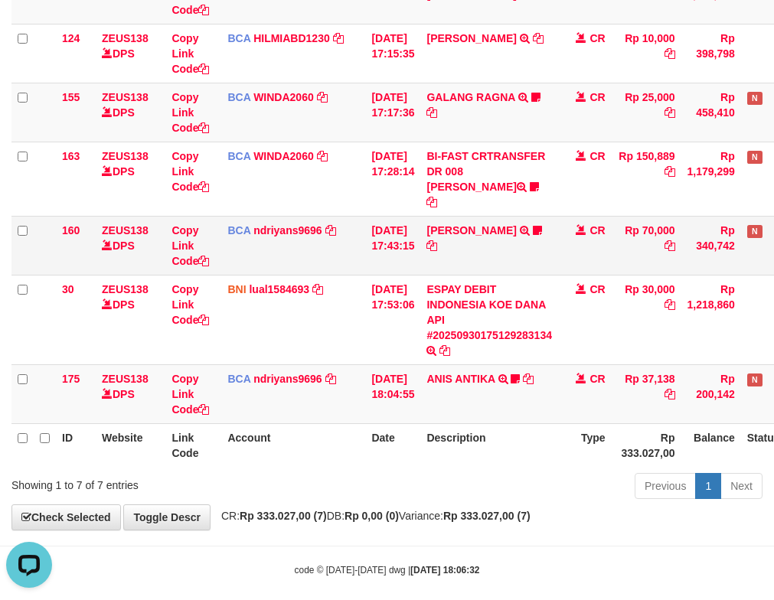
click at [464, 227] on td "HERU SANTOSO TRSF E-BANKING CR 3009/FTSCY/WS95031 70000.00HERU SANTOSO MADARA95" at bounding box center [489, 245] width 138 height 59
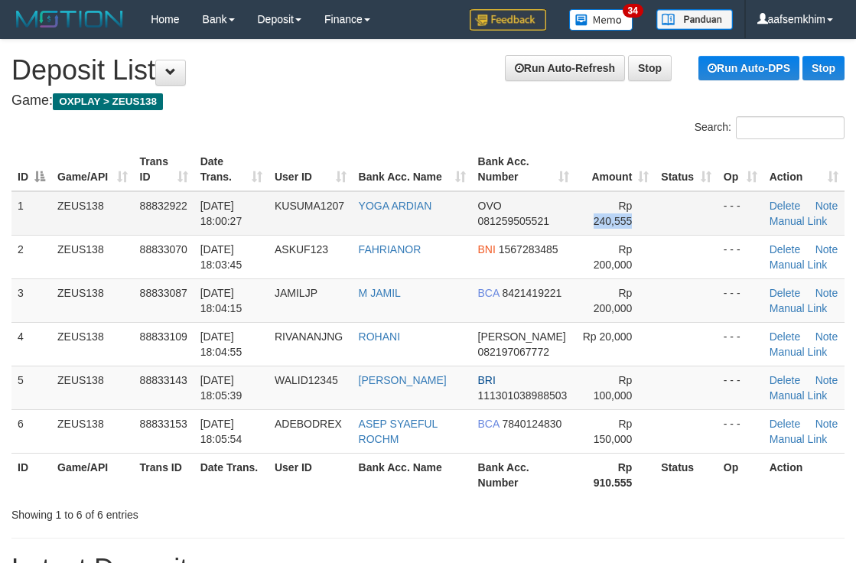
drag, startPoint x: 672, startPoint y: 225, endPoint x: 727, endPoint y: 214, distance: 56.1
click at [678, 224] on tr "1 ZEUS138 88832922 [DATE] 18:00:27 KUSUMA1207 YOGA ARDIAN OVO 081259505521 Rp 2…" at bounding box center [427, 213] width 833 height 44
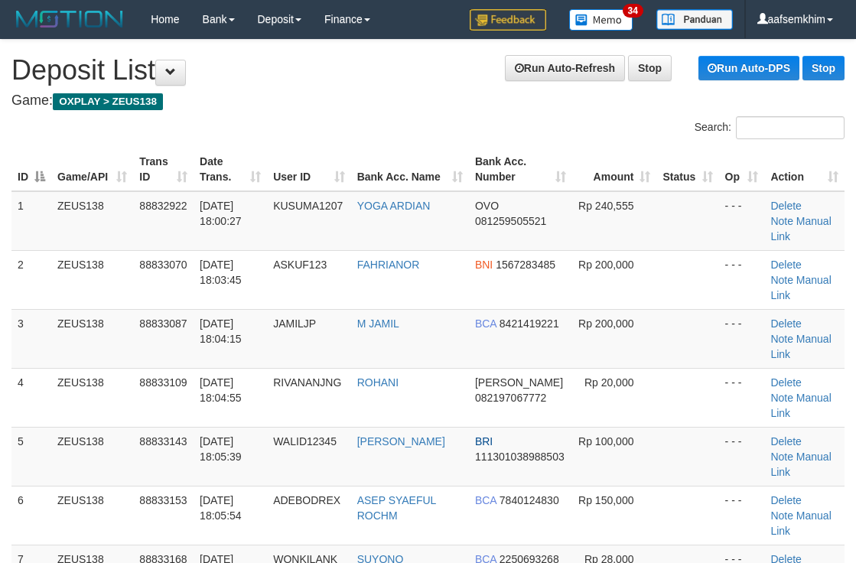
drag, startPoint x: 394, startPoint y: 177, endPoint x: 420, endPoint y: 169, distance: 27.1
click at [417, 182] on th "Bank Acc. Name" at bounding box center [410, 170] width 118 height 44
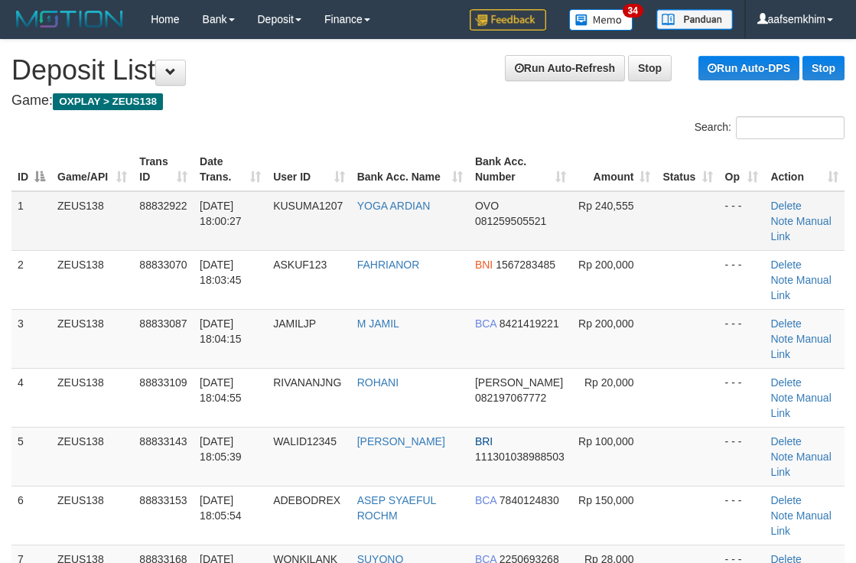
drag, startPoint x: 476, startPoint y: 210, endPoint x: 500, endPoint y: 207, distance: 23.9
click at [480, 210] on span "OVO" at bounding box center [487, 206] width 24 height 12
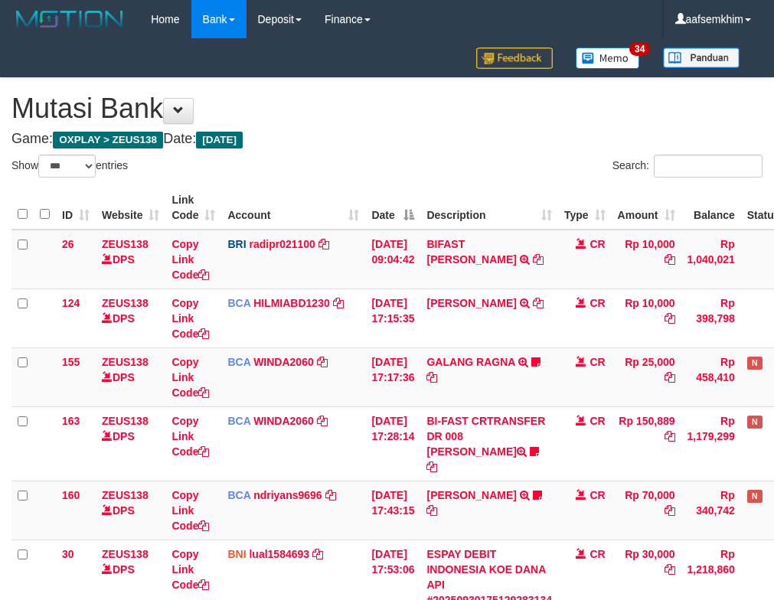
select select "***"
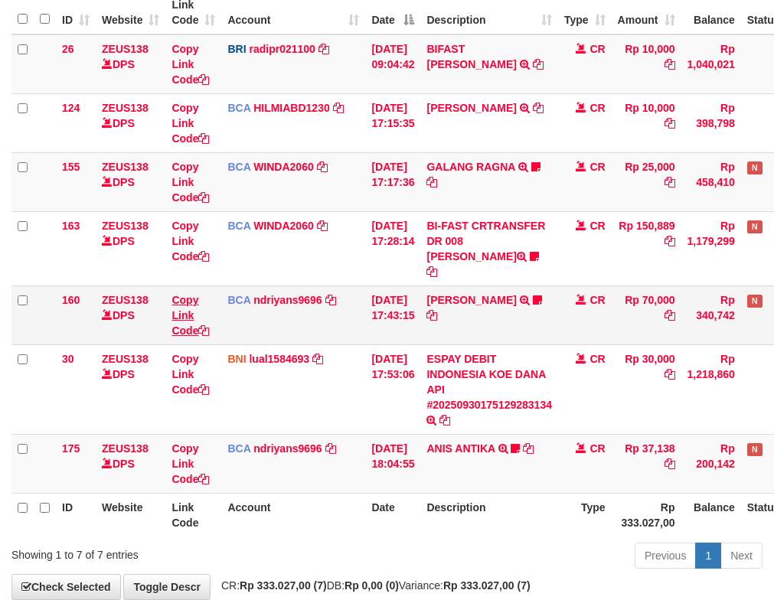
scroll to position [265, 0]
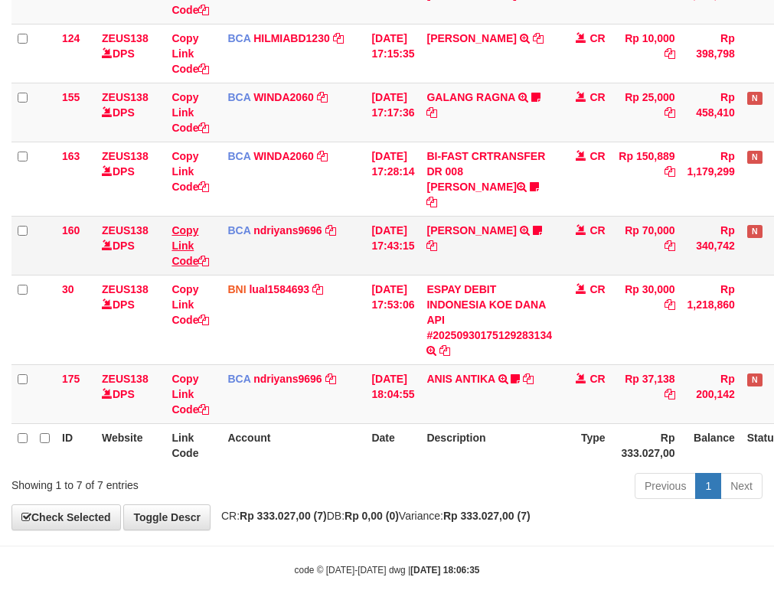
drag, startPoint x: 145, startPoint y: 242, endPoint x: 188, endPoint y: 249, distance: 42.8
click at [181, 248] on tbody "26 ZEUS138 DPS Copy Link Code BRI radipr021100 DPS REYNALDI ADI PRATAMA mutasi_…" at bounding box center [429, 194] width 836 height 459
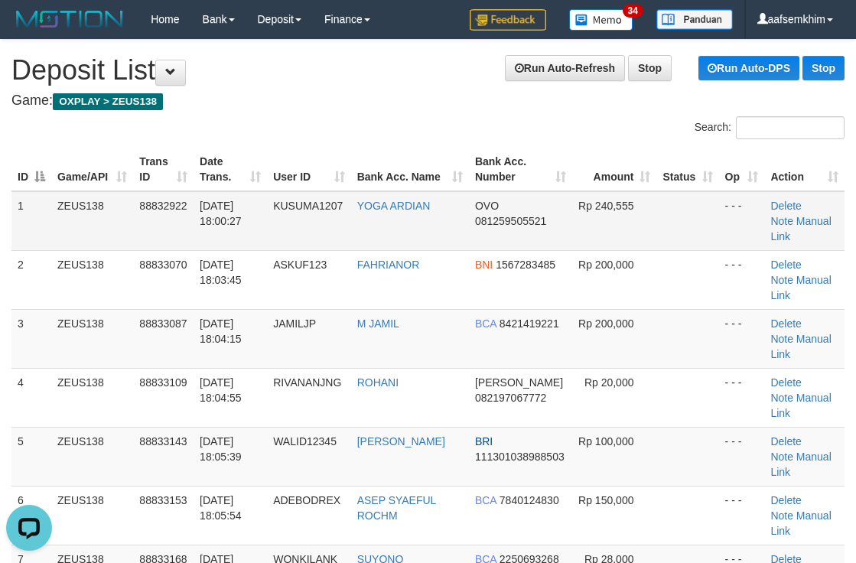
click at [579, 201] on span "Rp 240,555" at bounding box center [606, 206] width 55 height 12
click at [489, 129] on div "Search:" at bounding box center [643, 129] width 406 height 27
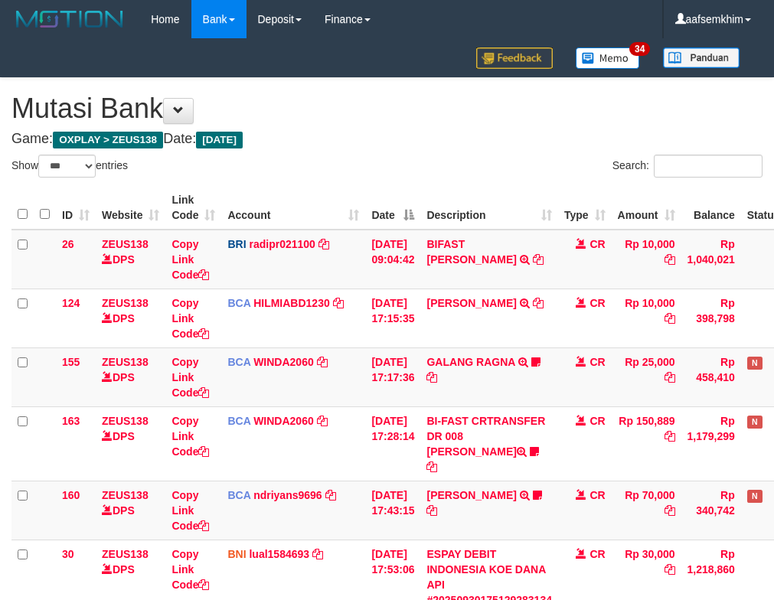
select select "***"
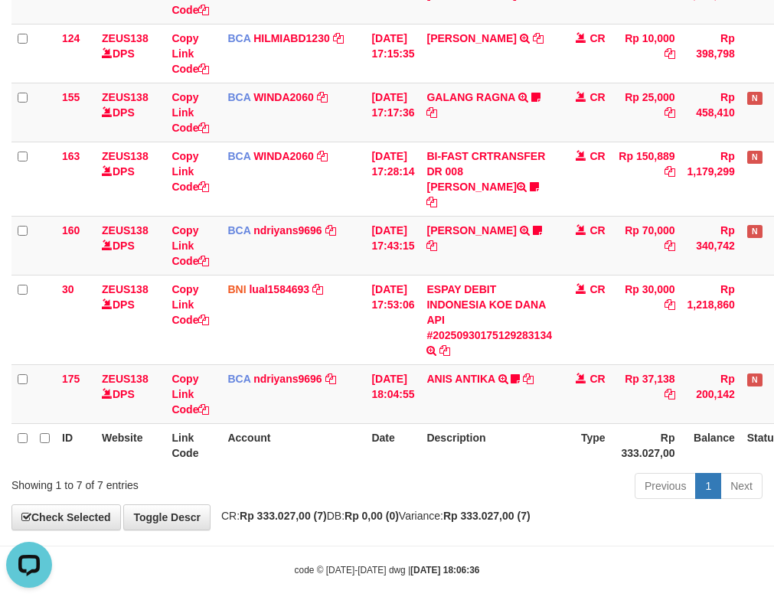
click at [218, 256] on td "Copy Link Code" at bounding box center [193, 245] width 56 height 59
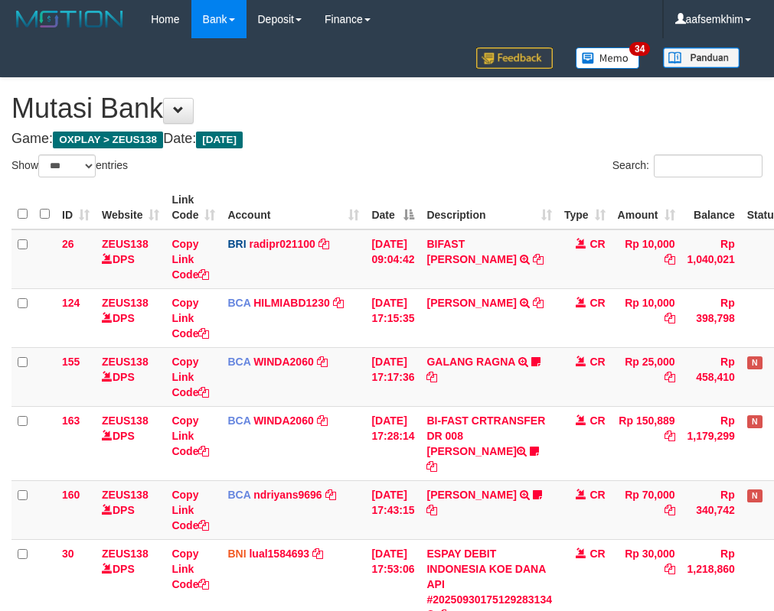
select select "***"
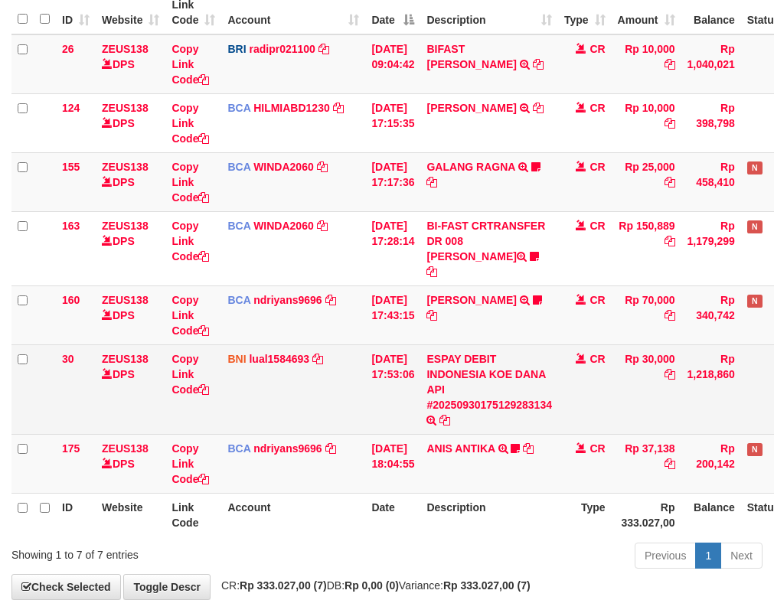
scroll to position [265, 0]
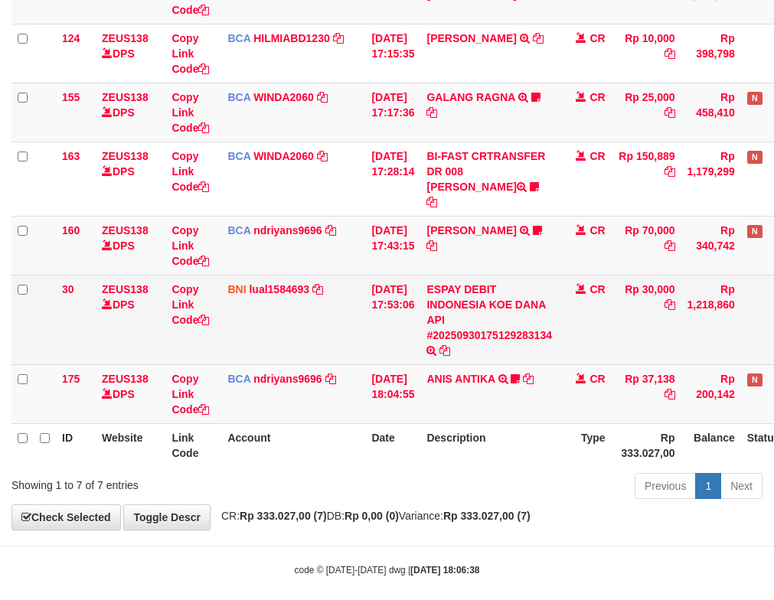
click at [474, 275] on td "ESPAY DEBIT INDONESIA KOE DANA API #20250930175129283134 TRANSFER DARI ESPAY DE…" at bounding box center [489, 320] width 138 height 90
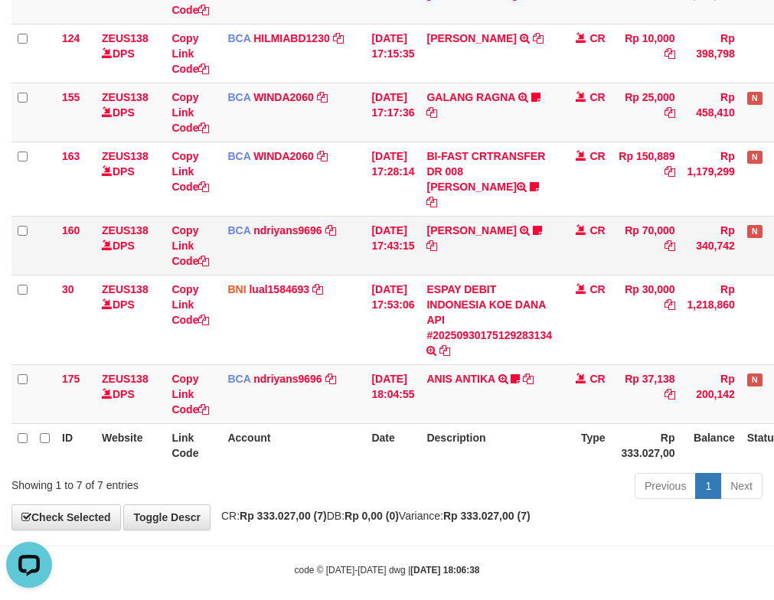
scroll to position [0, 0]
click at [495, 224] on link "[PERSON_NAME]" at bounding box center [471, 230] width 90 height 12
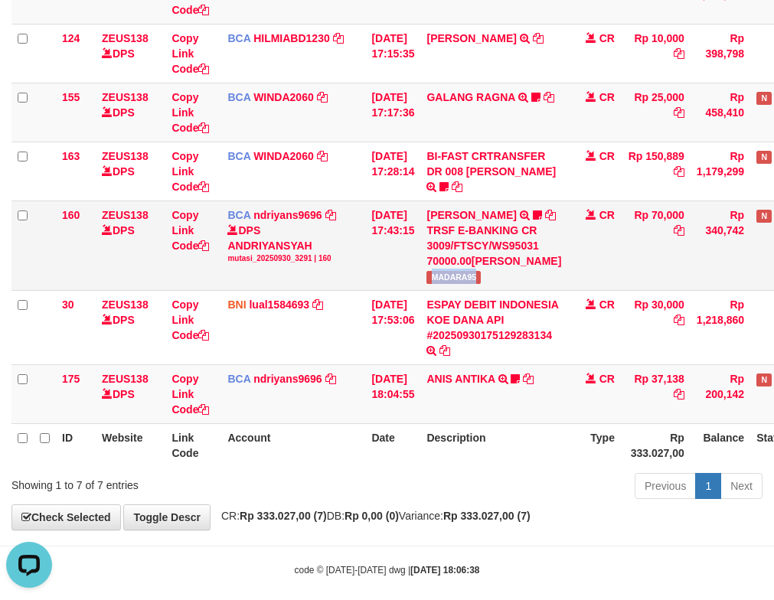
drag, startPoint x: 442, startPoint y: 292, endPoint x: 507, endPoint y: 293, distance: 64.3
click at [507, 290] on td "HERU SANTOSO TRSF E-BANKING CR 3009/FTSCY/WS95031 70000.00HERU SANTOSO MADARA95" at bounding box center [493, 246] width 147 height 90
copy span "MADARA95"
click at [416, 251] on td "[DATE] 17:43:15" at bounding box center [392, 246] width 55 height 90
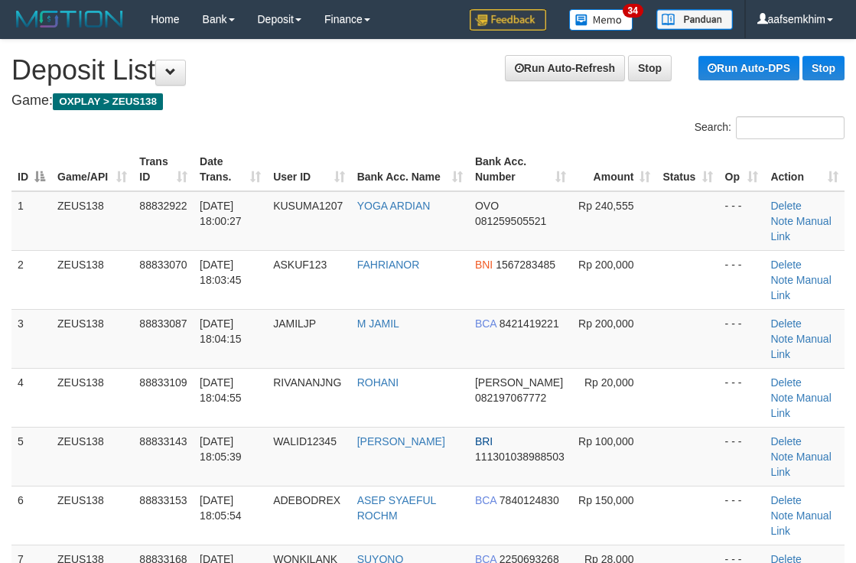
drag, startPoint x: 474, startPoint y: 155, endPoint x: 497, endPoint y: 154, distance: 23.7
click at [483, 155] on th "Bank Acc. Number" at bounding box center [520, 170] width 103 height 44
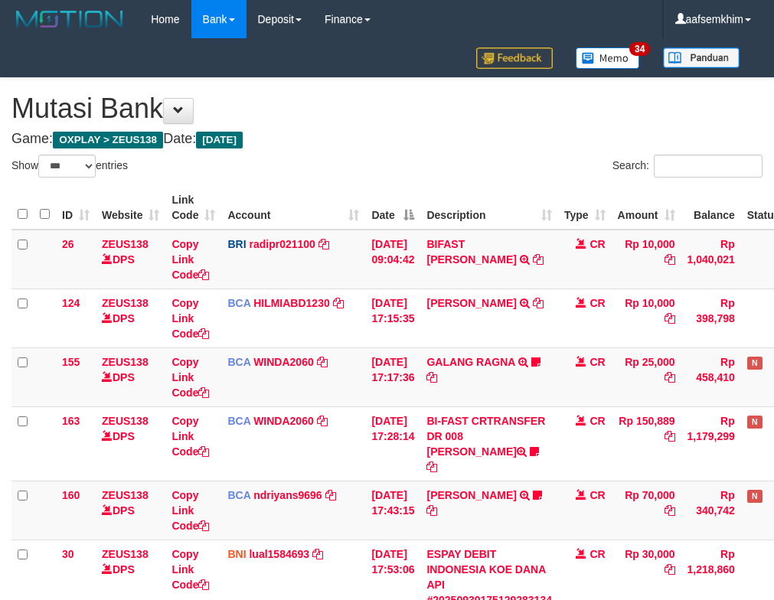
select select "***"
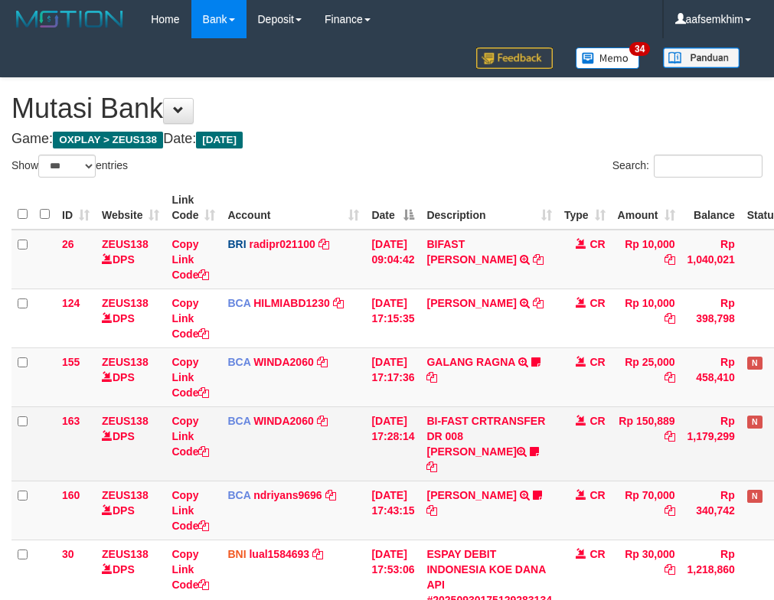
scroll to position [195, 0]
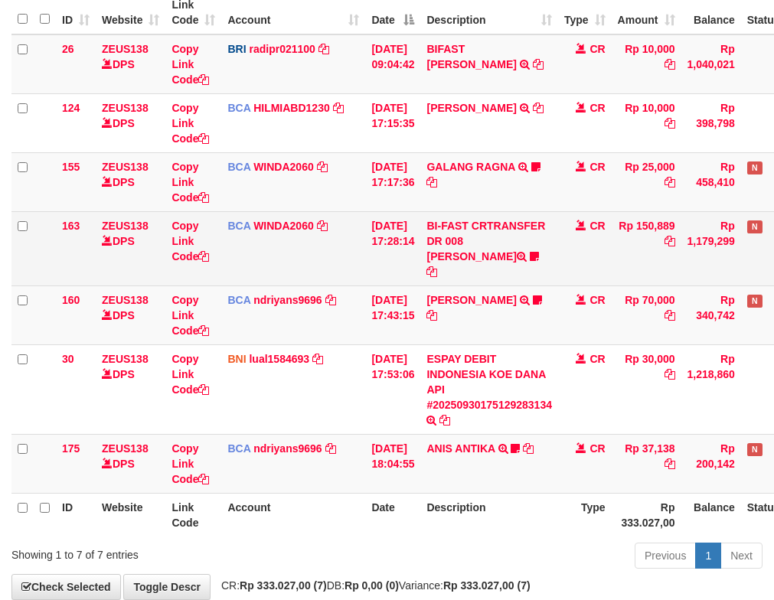
click at [420, 250] on td "[DATE] 17:28:14" at bounding box center [392, 248] width 55 height 74
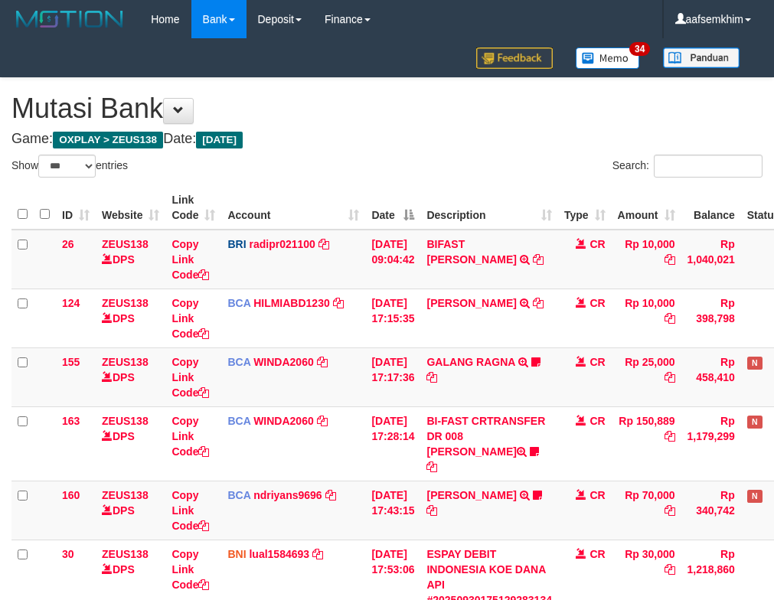
select select "***"
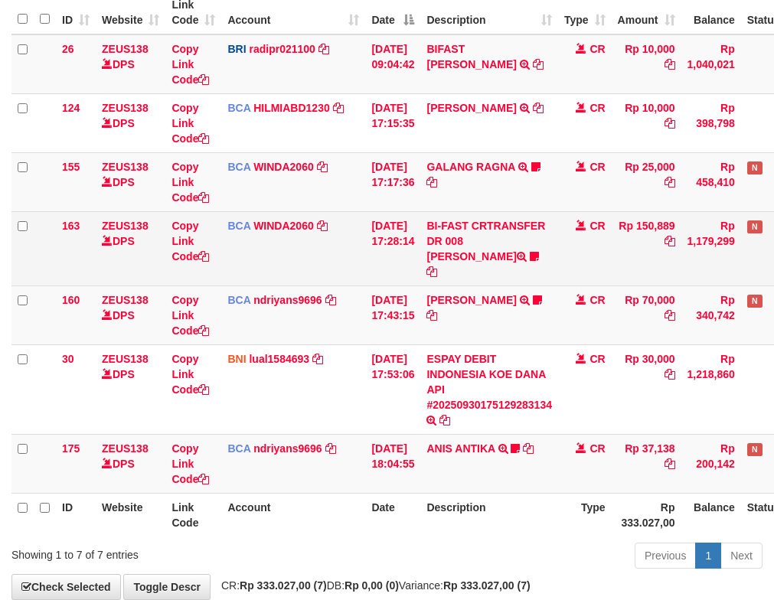
scroll to position [265, 0]
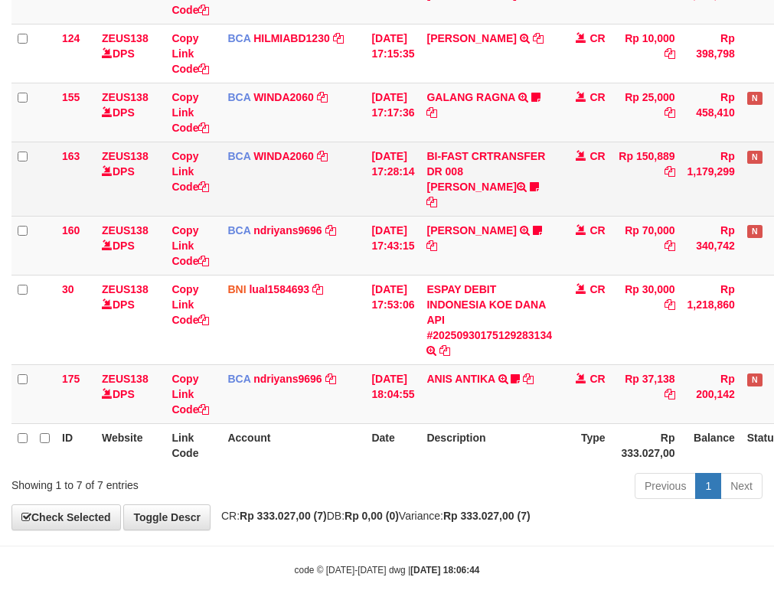
click at [494, 189] on td "BI-FAST CRTRANSFER DR 008 ALAN TANOF BELIMBING" at bounding box center [489, 179] width 138 height 74
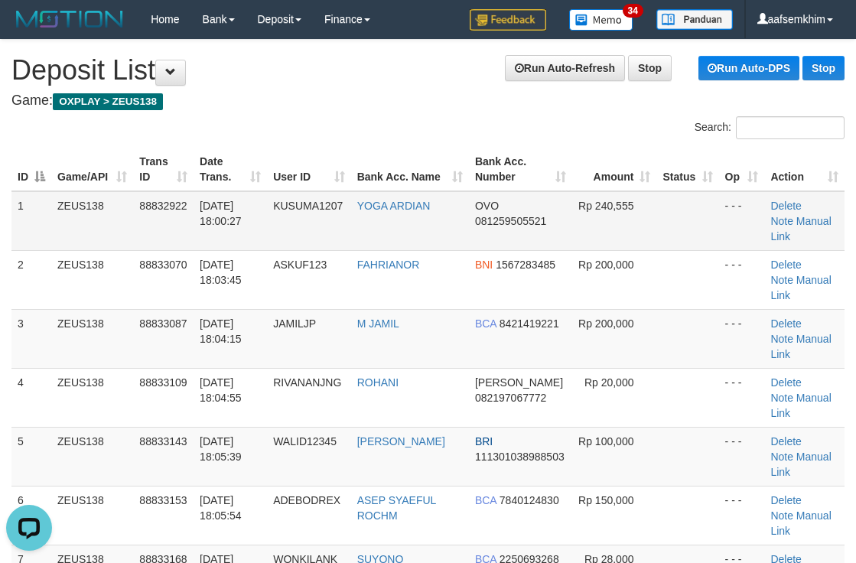
click at [602, 200] on span "Rp 240,555" at bounding box center [606, 206] width 55 height 12
drag, startPoint x: 537, startPoint y: 254, endPoint x: 866, endPoint y: 272, distance: 328.8
click at [543, 259] on span "1567283485" at bounding box center [526, 265] width 60 height 12
click at [424, 142] on div "Search:" at bounding box center [428, 129] width 856 height 27
click at [437, 119] on div "Search:" at bounding box center [643, 129] width 429 height 27
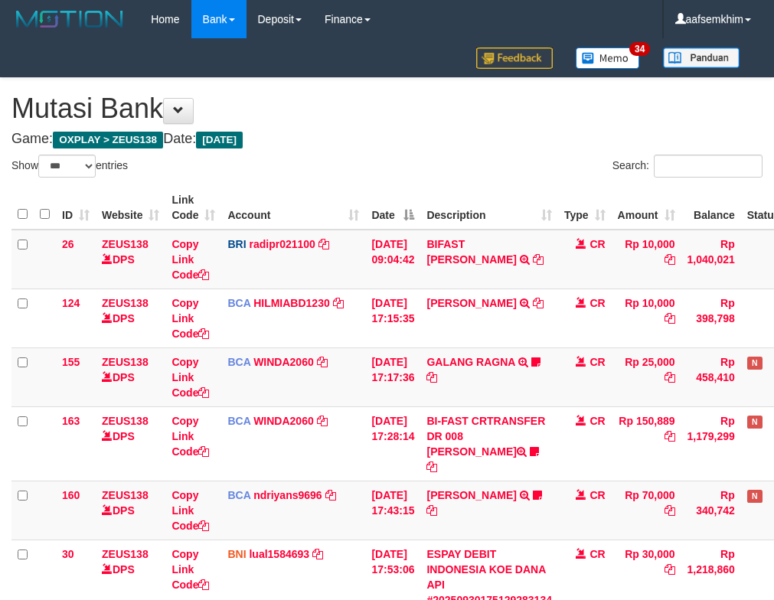
select select "***"
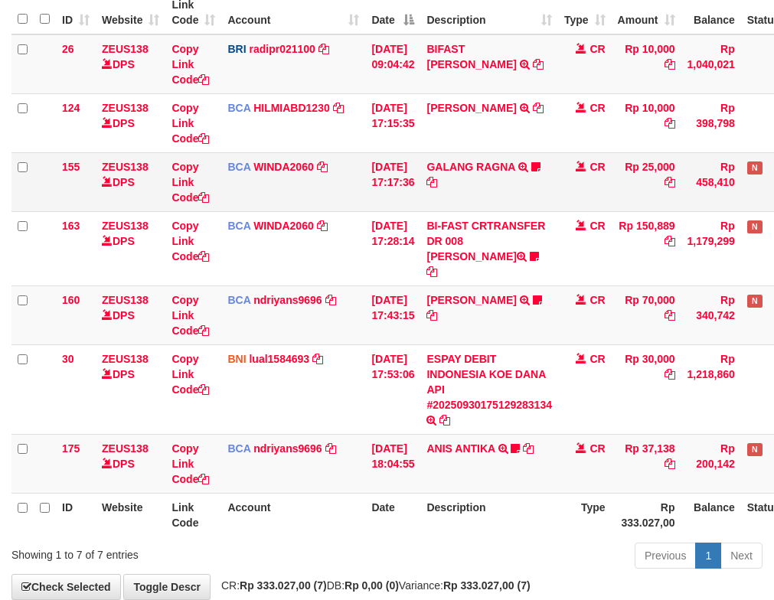
click at [484, 158] on td "GALANG RAGNA TRSF E-BANKING CR 3009/FTSCY/WS95051 25000.002025093083332943 TRFD…" at bounding box center [489, 181] width 138 height 59
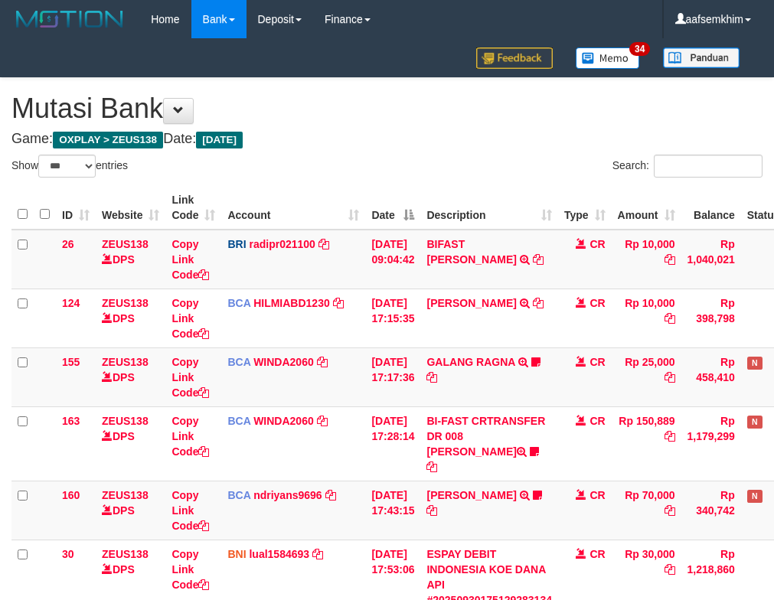
select select "***"
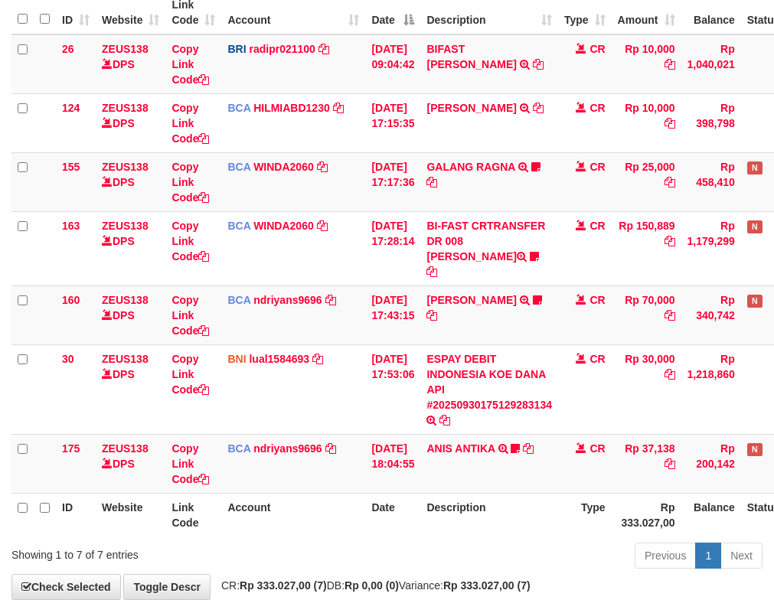
click at [484, 165] on link "GALANG RAGNA" at bounding box center [470, 167] width 88 height 12
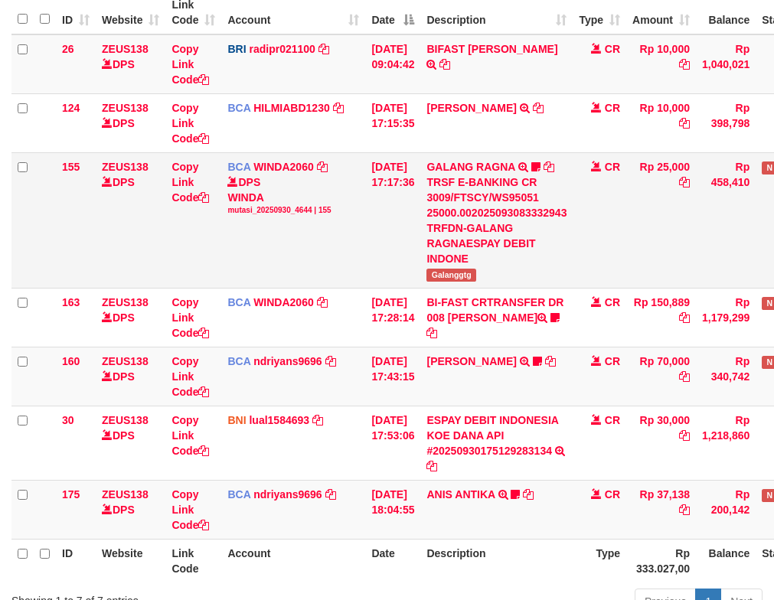
scroll to position [265, 0]
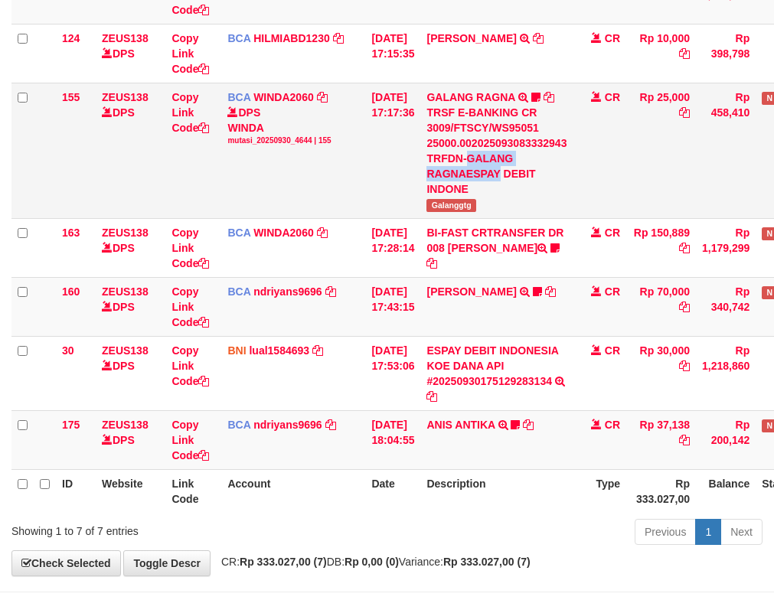
drag, startPoint x: 0, startPoint y: 0, endPoint x: 481, endPoint y: 169, distance: 509.5
click at [481, 168] on div "TRSF E-BANKING CR 3009/FTSCY/WS95051 25000.002025093083332943 TRFDN-GALANG RAGN…" at bounding box center [496, 151] width 140 height 92
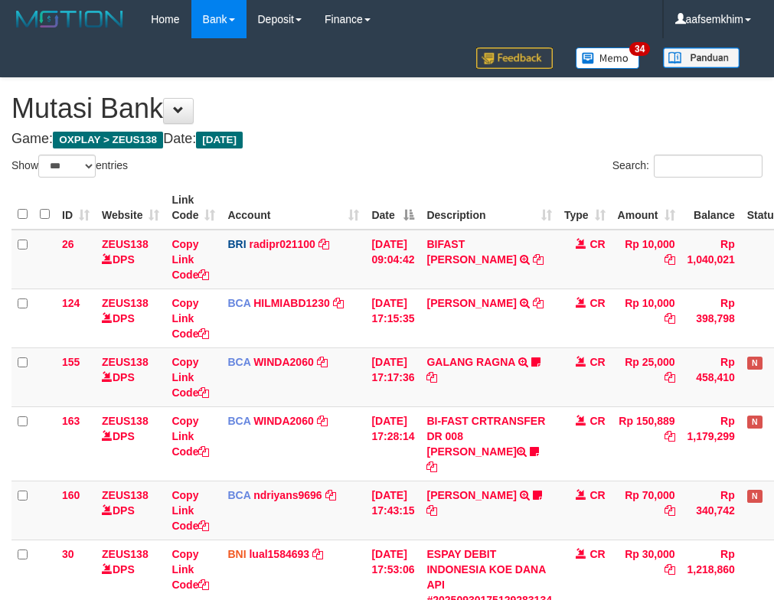
select select "***"
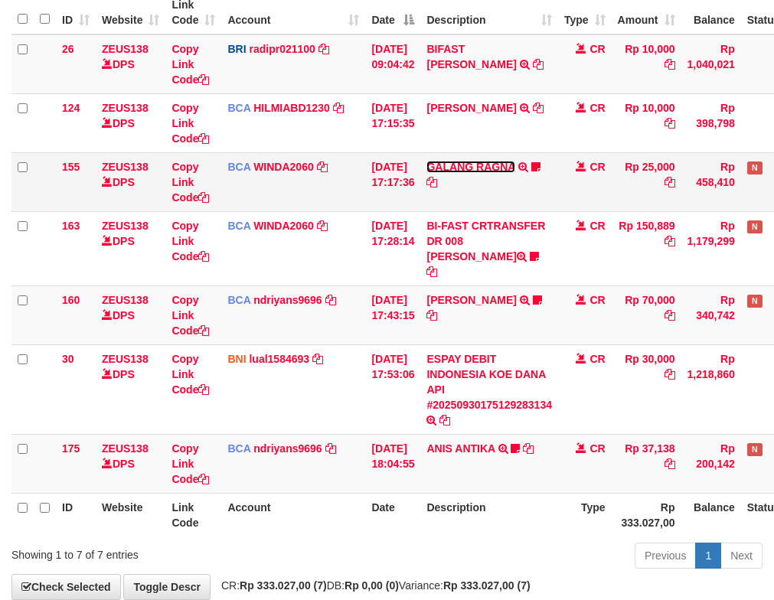
click at [489, 169] on link "GALANG RAGNA" at bounding box center [470, 167] width 88 height 12
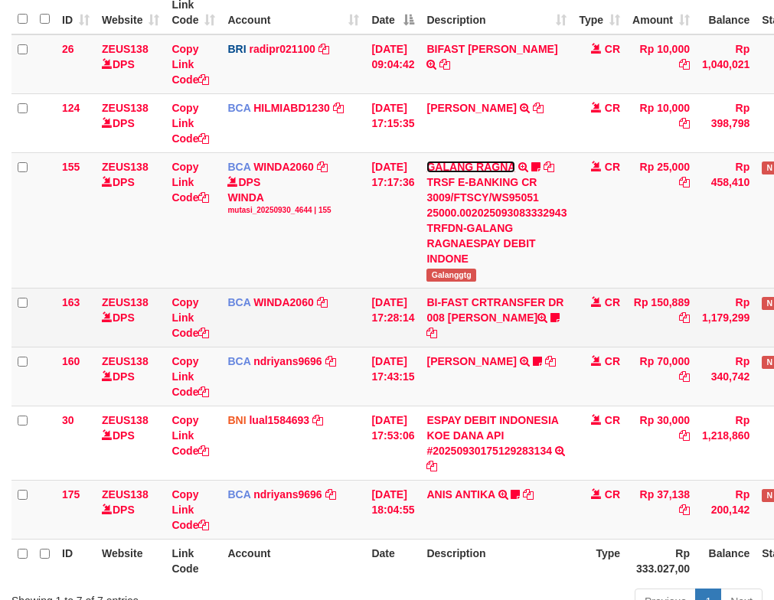
scroll to position [265, 0]
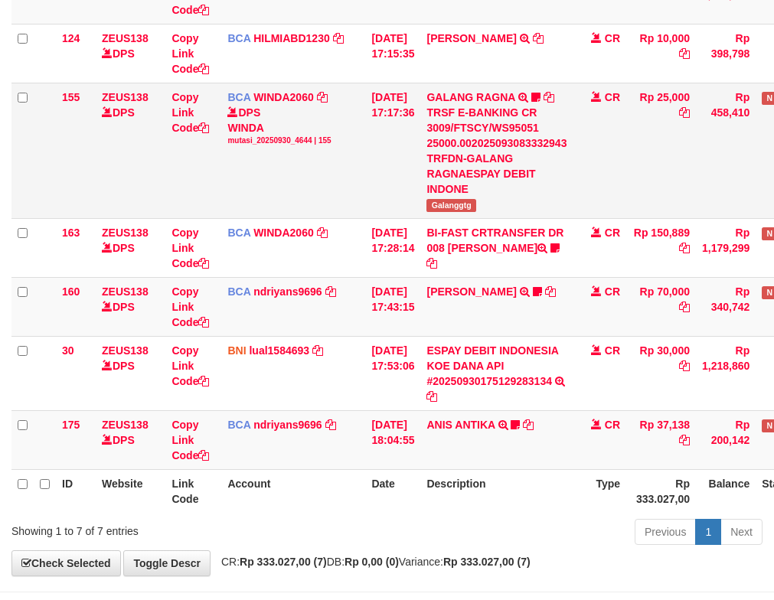
click at [459, 200] on span "Galanggtg" at bounding box center [451, 205] width 50 height 13
copy span "Galanggtg"
click at [478, 425] on link "ANIS ANTIKA" at bounding box center [460, 425] width 68 height 12
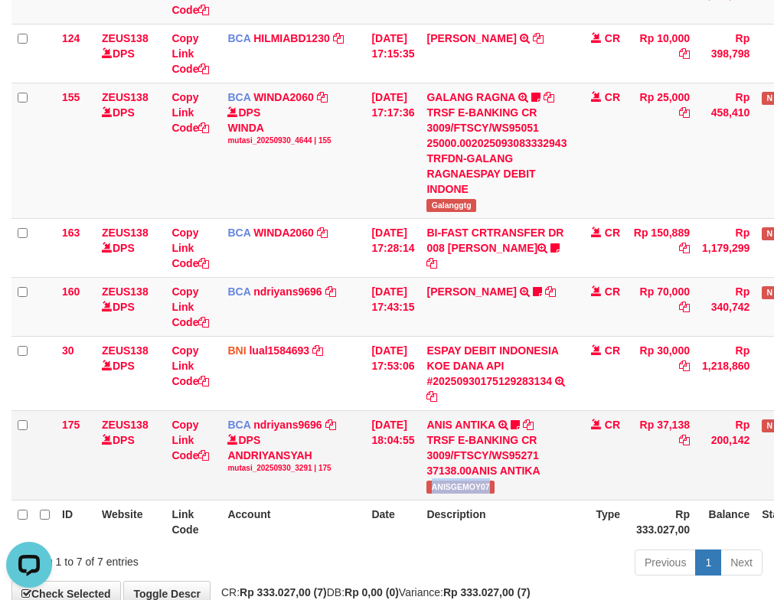
drag, startPoint x: 465, startPoint y: 493, endPoint x: 516, endPoint y: 491, distance: 50.6
click at [516, 491] on td "ANIS ANTIKA TRSF E-BANKING CR 3009/FTSCY/WS95271 37138.00ANIS ANTIKA ANISGEMOY07" at bounding box center [496, 455] width 152 height 90
copy span "ANISGEMOY07"
click at [486, 290] on link "[PERSON_NAME]" at bounding box center [471, 291] width 90 height 12
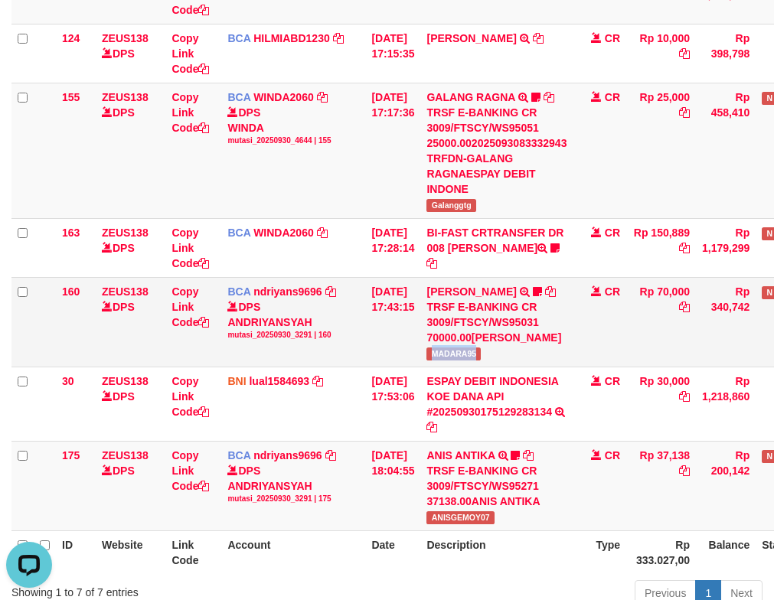
drag, startPoint x: 478, startPoint y: 361, endPoint x: 517, endPoint y: 362, distance: 39.0
click at [517, 362] on td "HERU SANTOSO TRSF E-BANKING CR 3009/FTSCY/WS95031 70000.00HERU SANTOSO MADARA95" at bounding box center [496, 322] width 152 height 90
copy span "MADARA95"
click at [406, 152] on td "30/09/2025 17:17:36" at bounding box center [392, 150] width 55 height 135
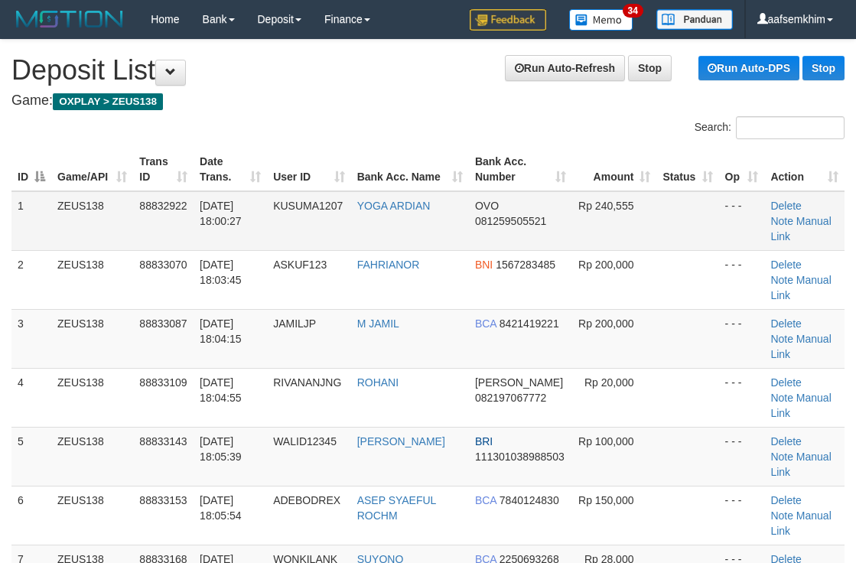
drag, startPoint x: 501, startPoint y: 205, endPoint x: 548, endPoint y: 194, distance: 48.8
click at [504, 204] on td "OVO 081259505521" at bounding box center [520, 221] width 103 height 60
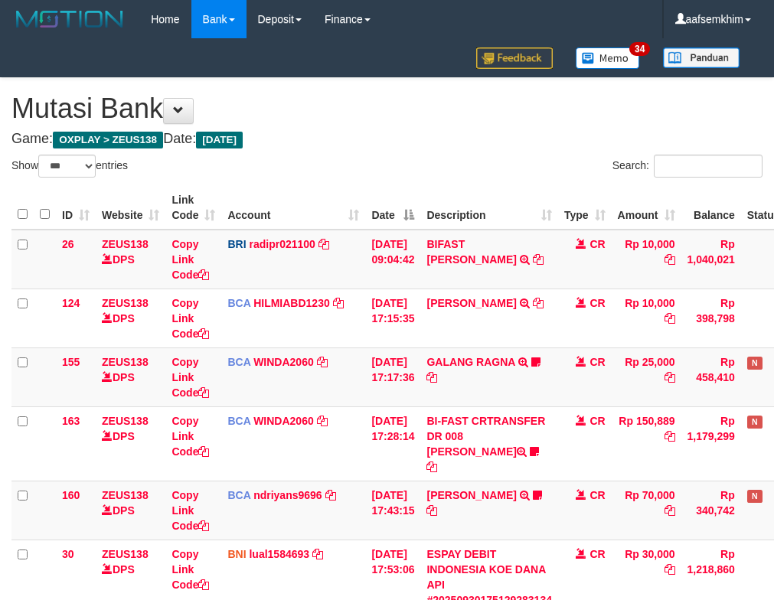
select select "***"
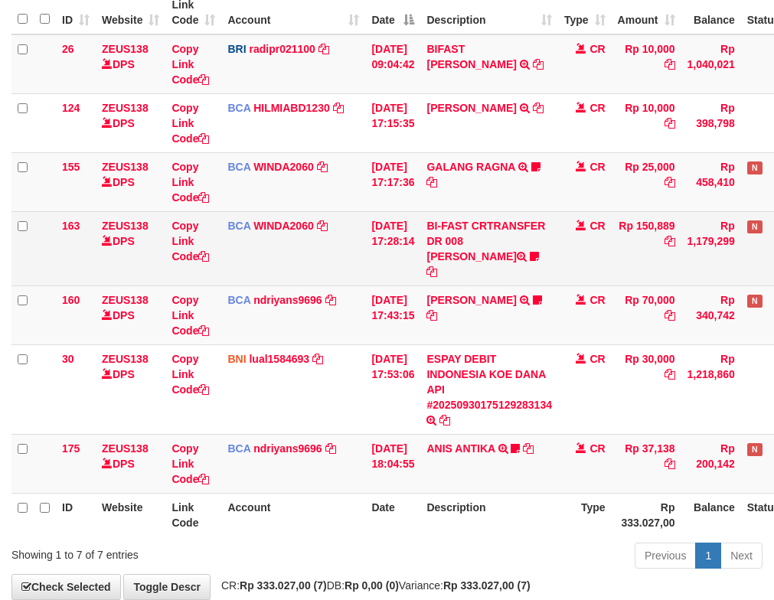
click at [416, 249] on tbody "26 ZEUS138 DPS Copy Link Code BRI radipr021100 DPS REYNALDI ADI PRATAMA mutasi_…" at bounding box center [429, 263] width 836 height 459
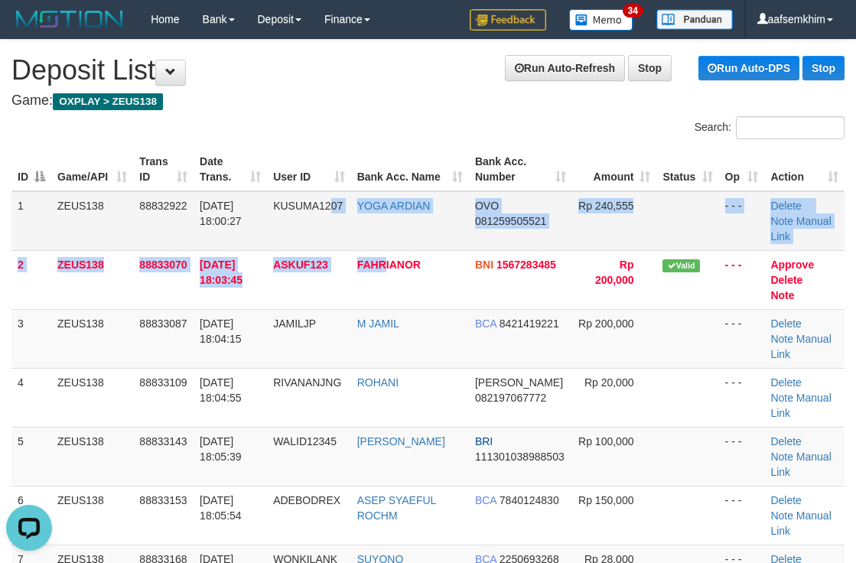
drag, startPoint x: 354, startPoint y: 242, endPoint x: 444, endPoint y: 217, distance: 92.8
click at [400, 238] on tbody "1 ZEUS138 88832922 [DATE] 18:00:27 KUSUMA1207 YOGA ARDIAN OVO 081259505521 Rp 2…" at bounding box center [427, 427] width 833 height 472
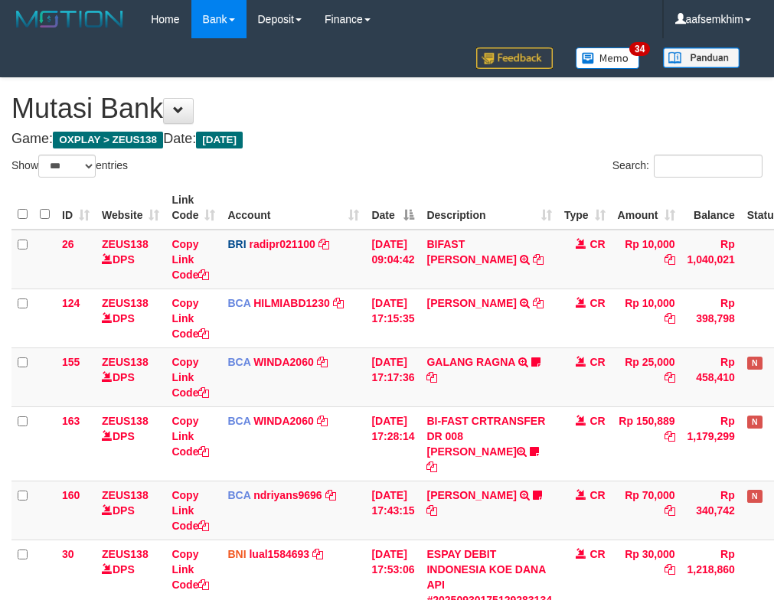
select select "***"
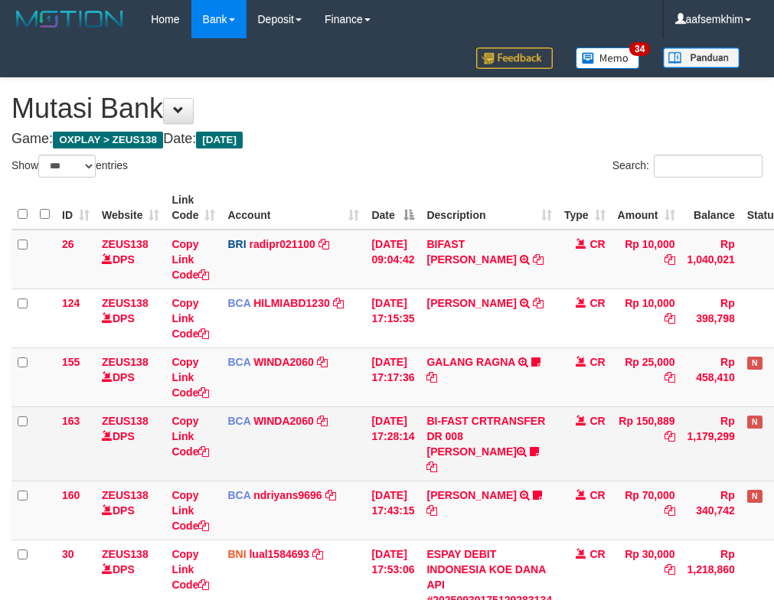
scroll to position [233, 0]
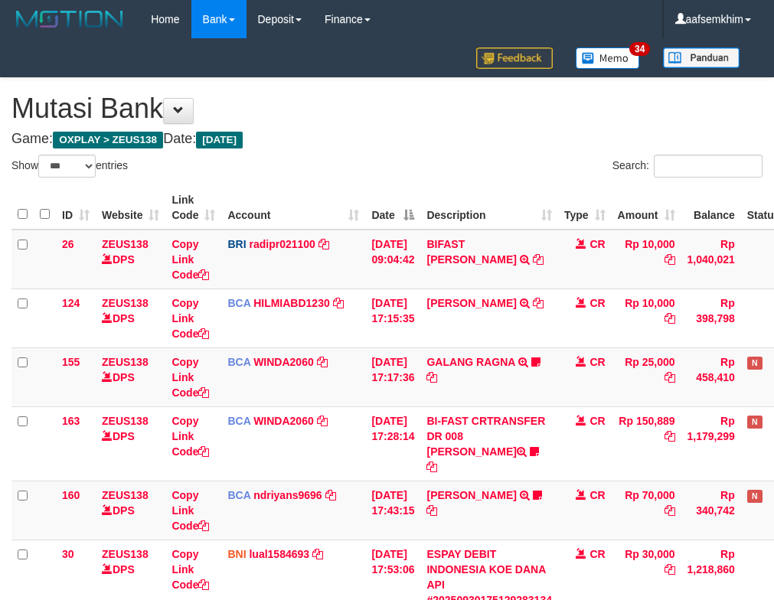
select select "***"
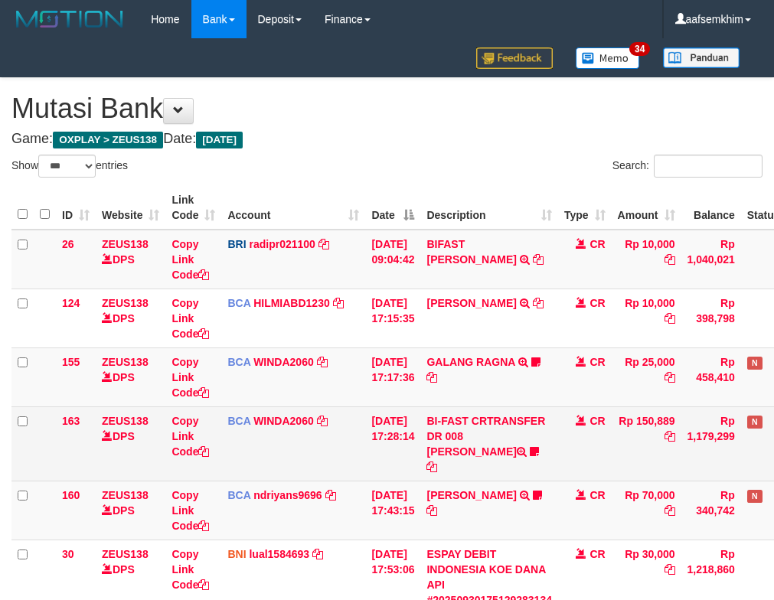
scroll to position [233, 0]
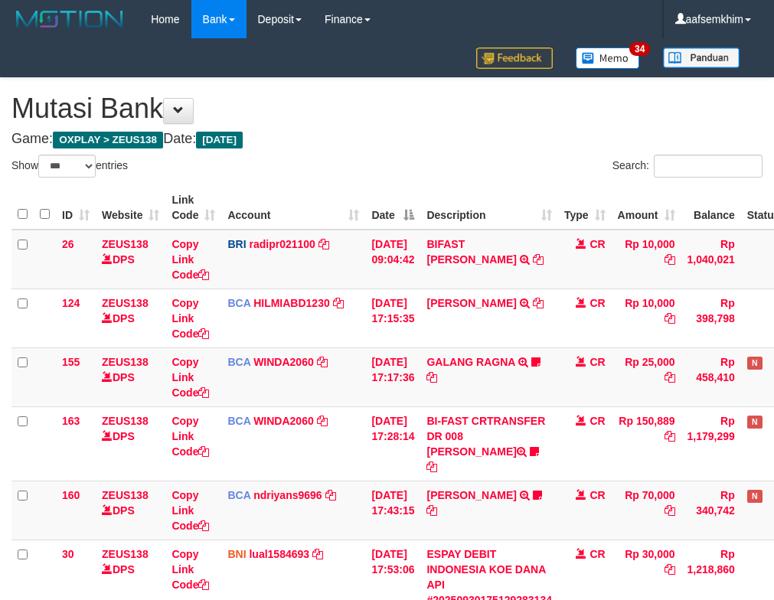
select select "***"
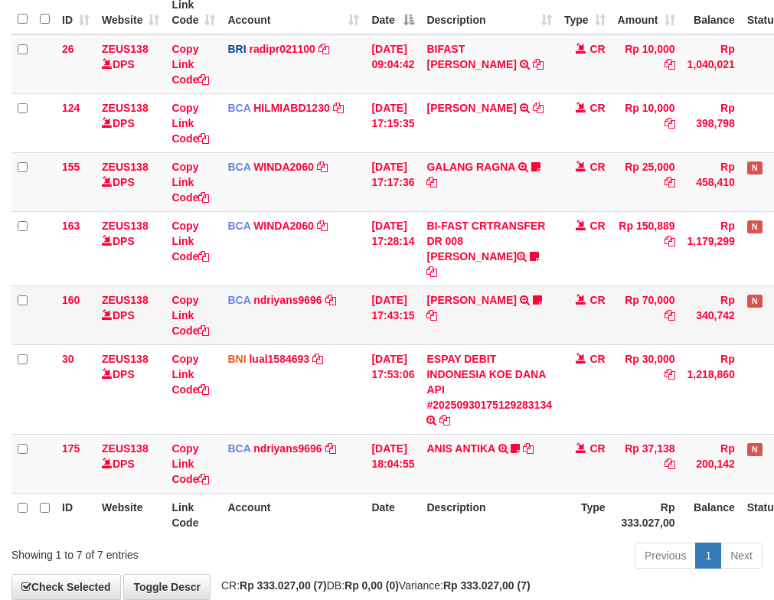
scroll to position [265, 0]
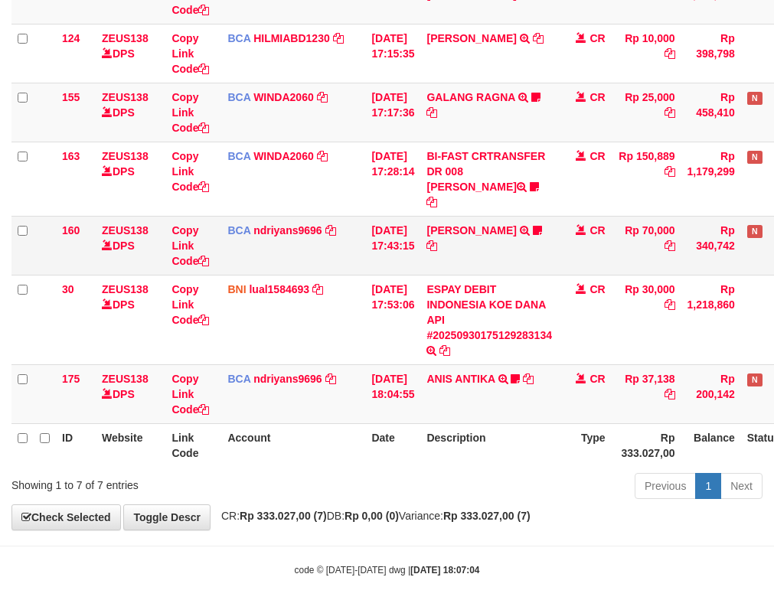
click at [322, 232] on td "BCA ndriyans9696 DPS ANDRIYANSYAH mutasi_20250930_3291 | 160 mutasi_20250930_32…" at bounding box center [293, 245] width 144 height 59
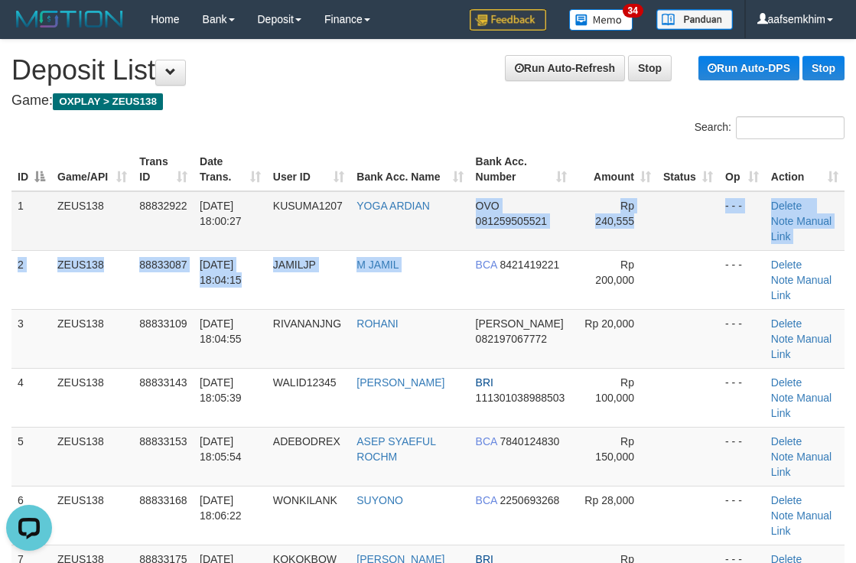
drag, startPoint x: 465, startPoint y: 249, endPoint x: 523, endPoint y: 228, distance: 61.0
click at [479, 250] on tbody "1 ZEUS138 88832922 30/09/2025 18:00:27 KUSUMA1207 YOGA ARDIAN OVO 081259505521 …" at bounding box center [427, 456] width 833 height 531
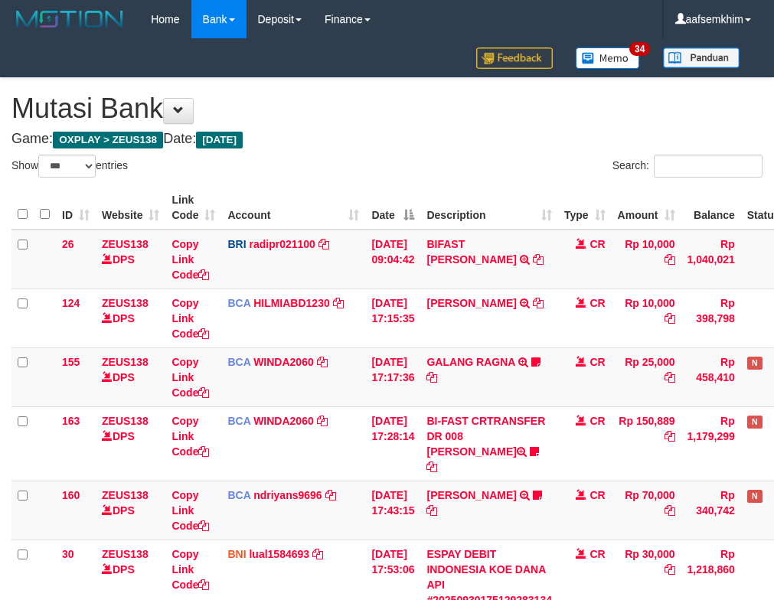
select select "***"
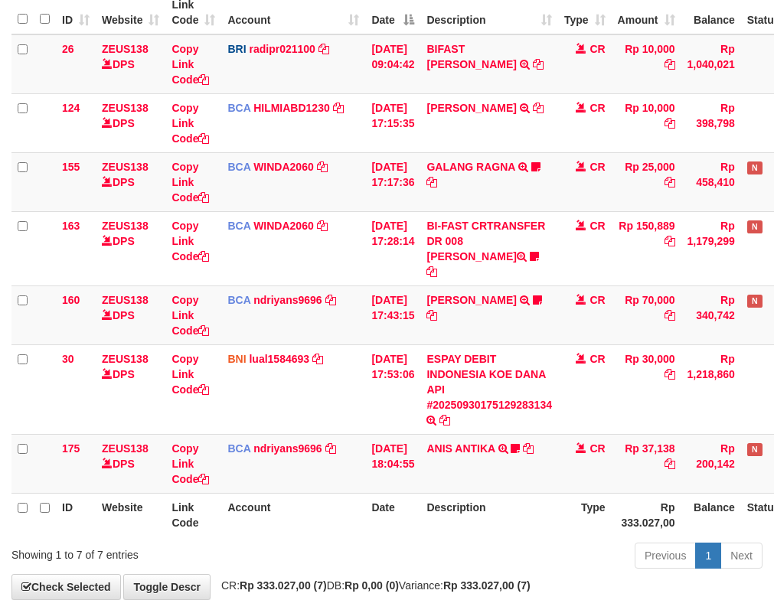
scroll to position [265, 0]
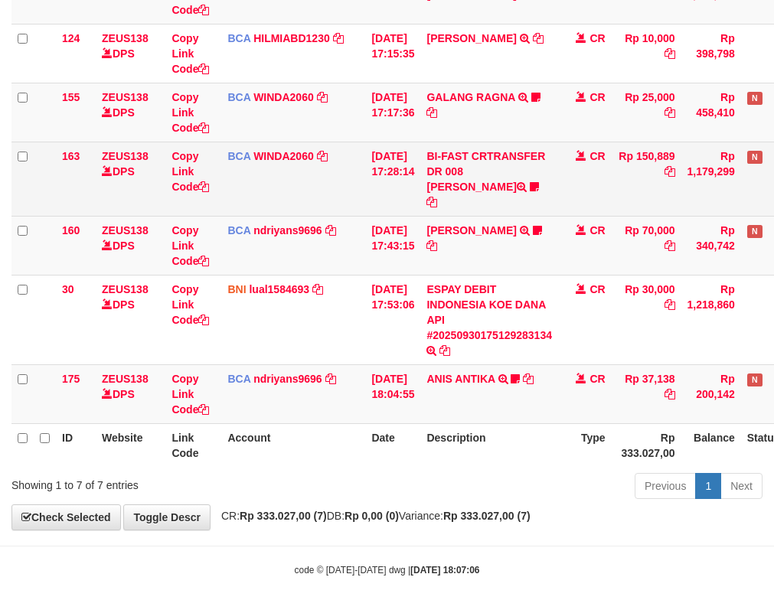
click at [411, 165] on td "30/09/2025 17:28:14" at bounding box center [392, 179] width 55 height 74
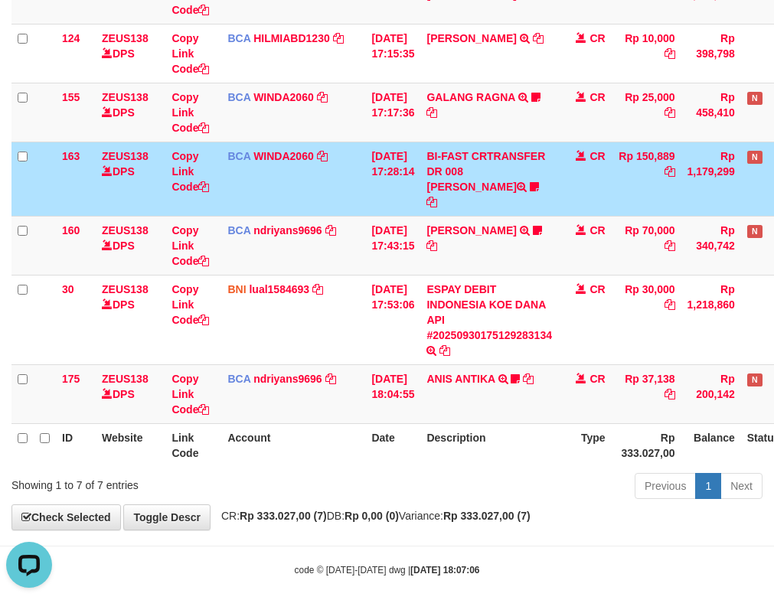
scroll to position [0, 0]
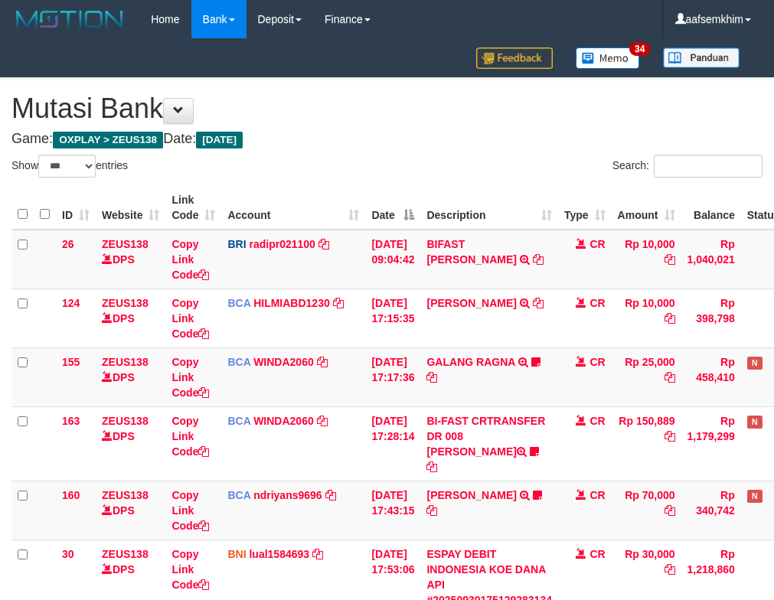
select select "***"
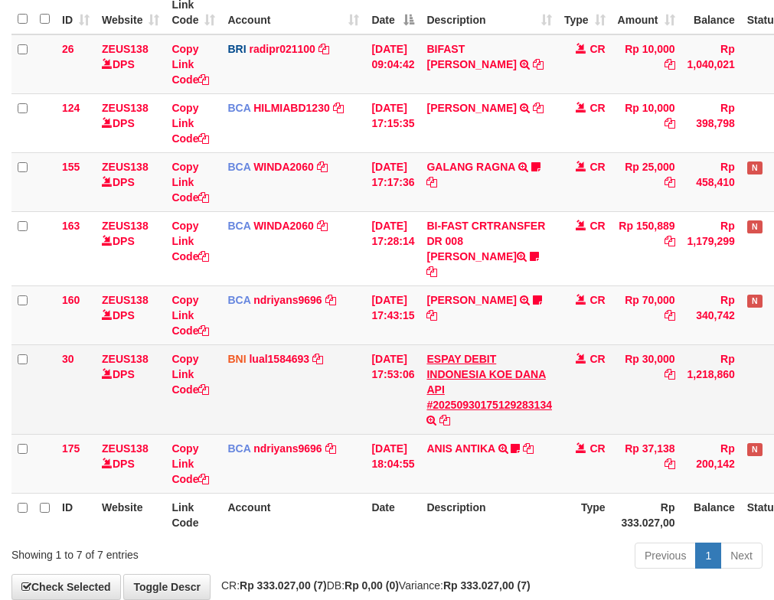
scroll to position [265, 0]
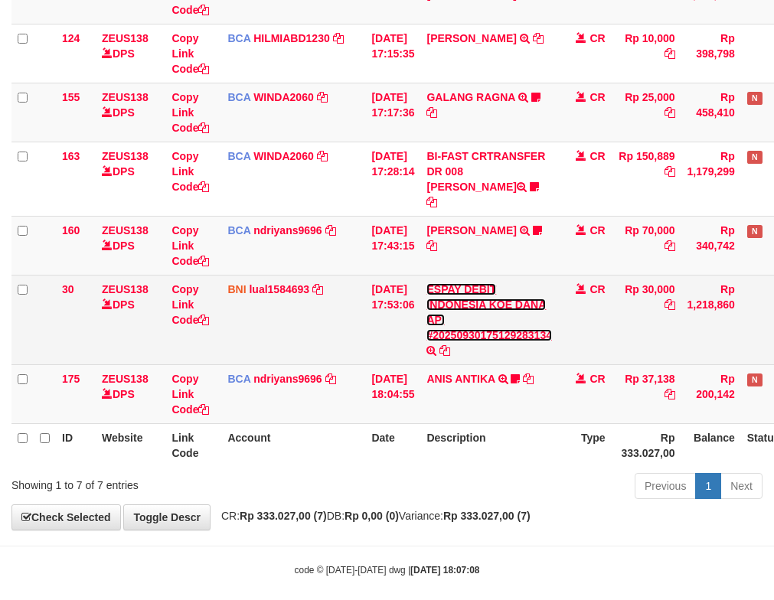
click at [536, 286] on link "ESPAY DEBIT INDONESIA KOE DANA API #20250930175129283134" at bounding box center [489, 312] width 126 height 58
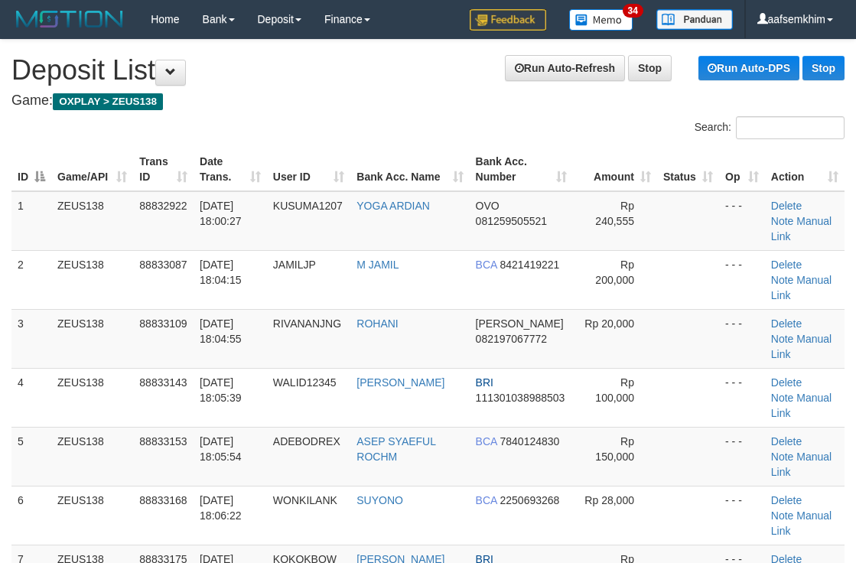
drag, startPoint x: 498, startPoint y: 191, endPoint x: 518, endPoint y: 187, distance: 20.3
click at [507, 190] on th "Bank Acc. Number" at bounding box center [521, 170] width 103 height 44
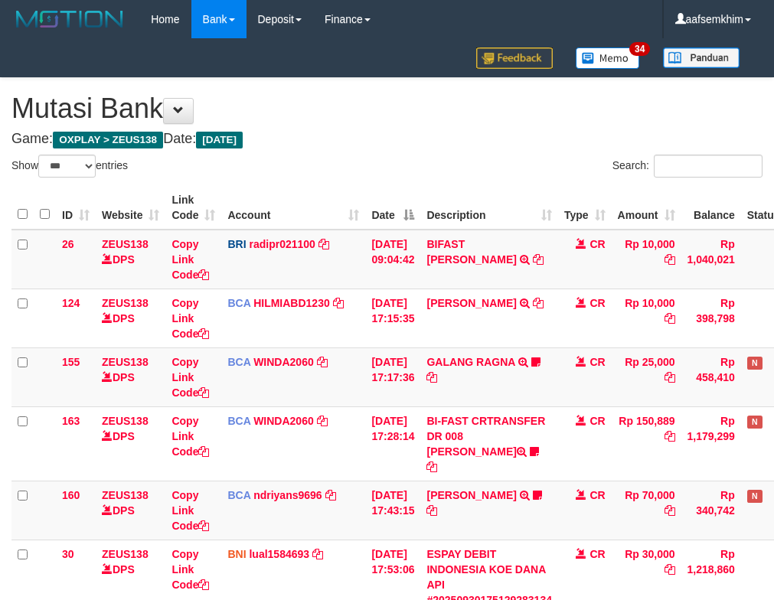
select select "***"
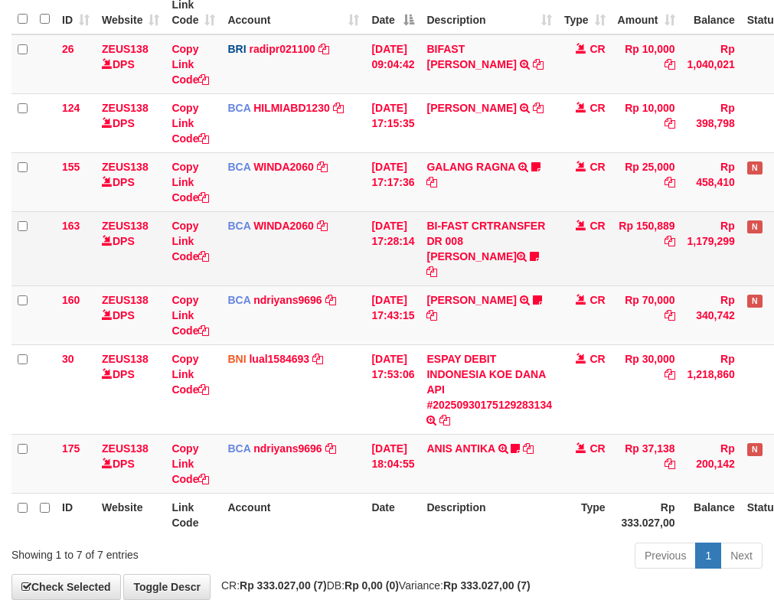
click at [383, 248] on td "30/09/2025 17:28:14" at bounding box center [392, 248] width 55 height 74
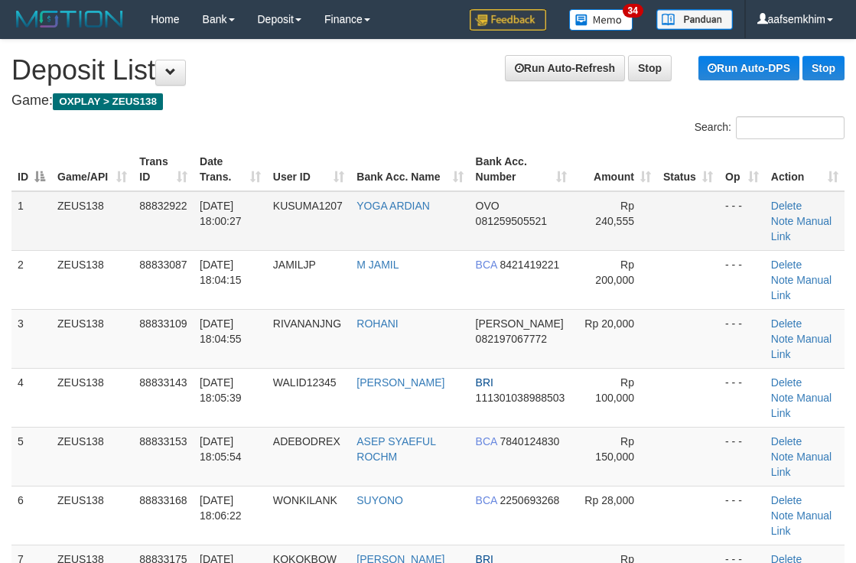
click at [587, 197] on td "Rp 240,555" at bounding box center [615, 221] width 84 height 60
drag, startPoint x: 546, startPoint y: 143, endPoint x: 566, endPoint y: 145, distance: 19.3
click at [551, 144] on div "ID Game/API Trans ID Date Trans. User ID Bank Acc. Name Bank Acc. Number Amount…" at bounding box center [428, 456] width 856 height 627
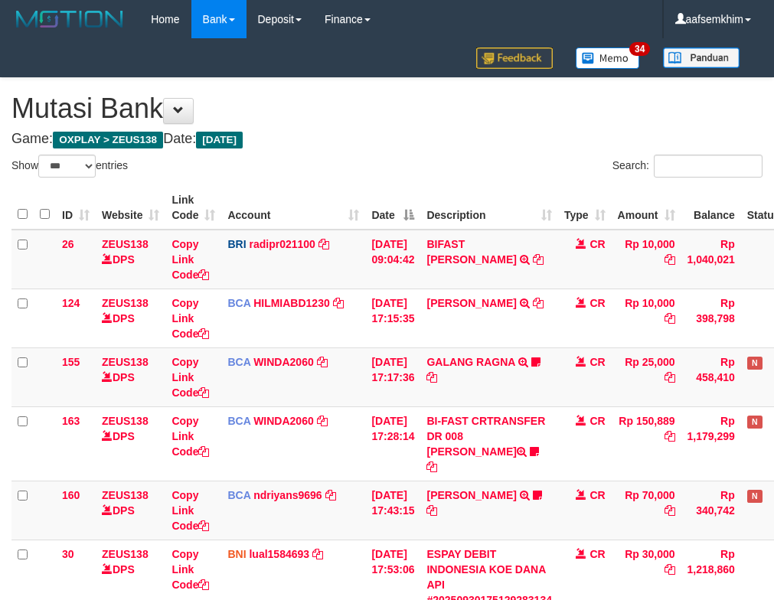
select select "***"
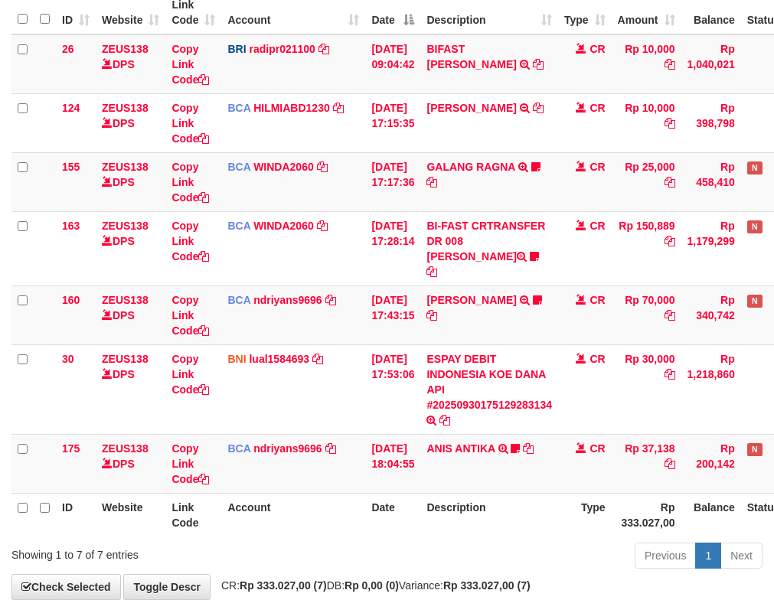
scroll to position [265, 0]
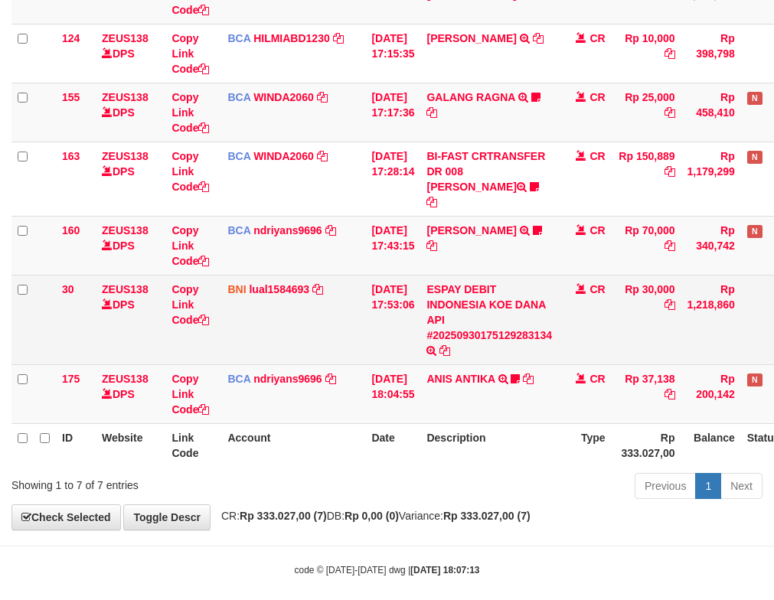
click at [394, 276] on td "30/09/2025 17:53:06" at bounding box center [392, 320] width 55 height 90
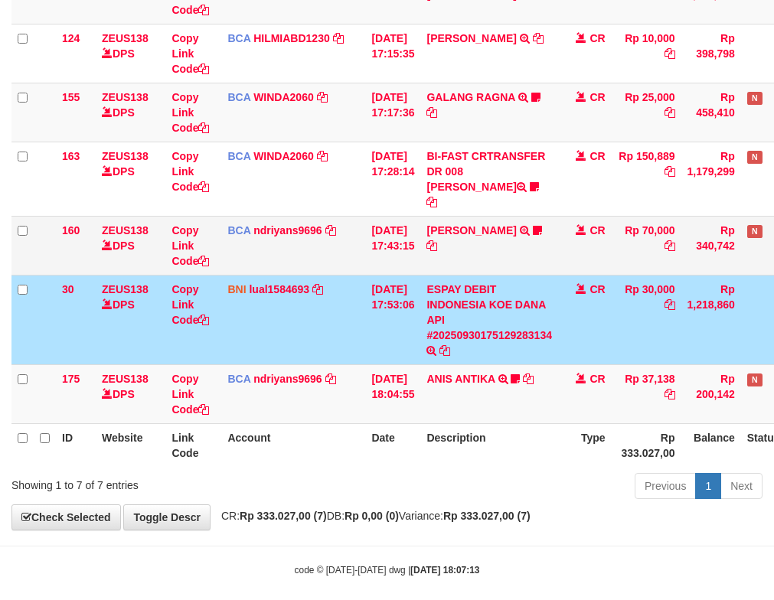
click at [332, 233] on td "BCA ndriyans9696 DPS ANDRIYANSYAH mutasi_20250930_3291 | 160 mutasi_20250930_32…" at bounding box center [293, 245] width 144 height 59
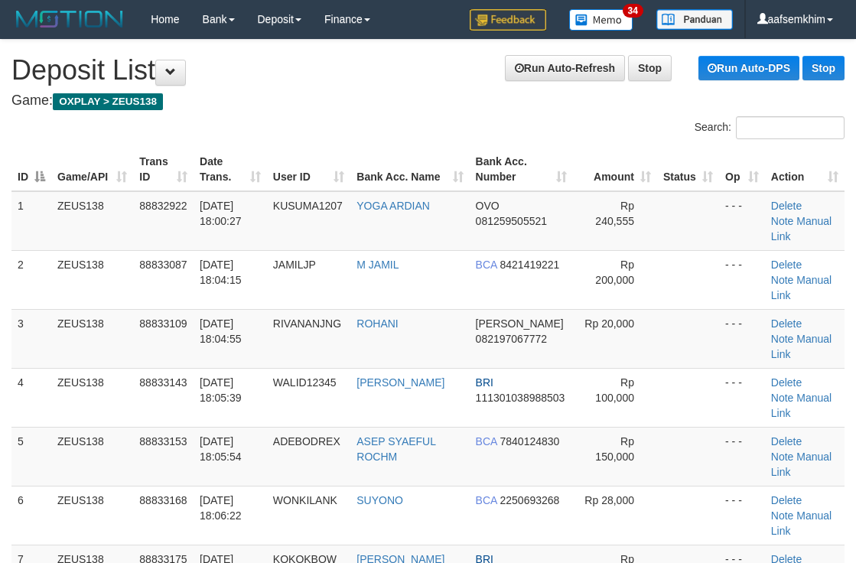
drag, startPoint x: 499, startPoint y: 159, endPoint x: 527, endPoint y: 162, distance: 27.7
click at [521, 162] on th "Bank Acc. Number" at bounding box center [521, 170] width 103 height 44
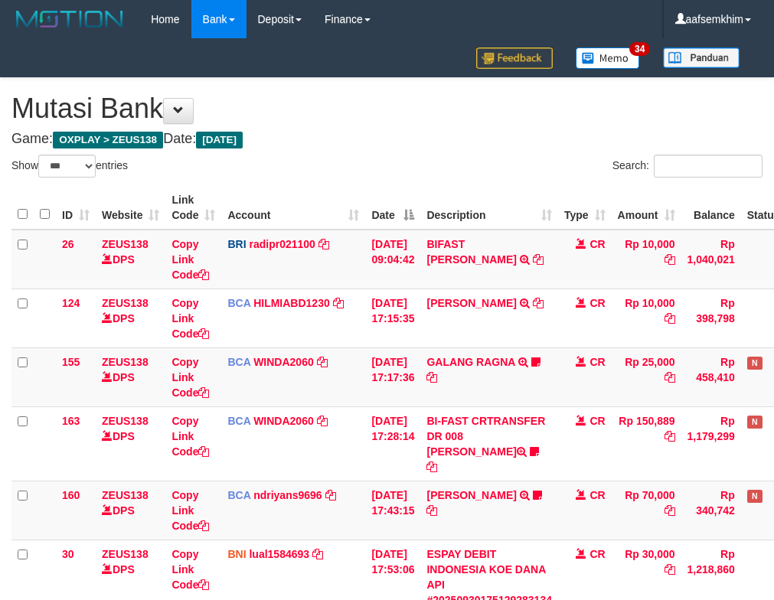
select select "***"
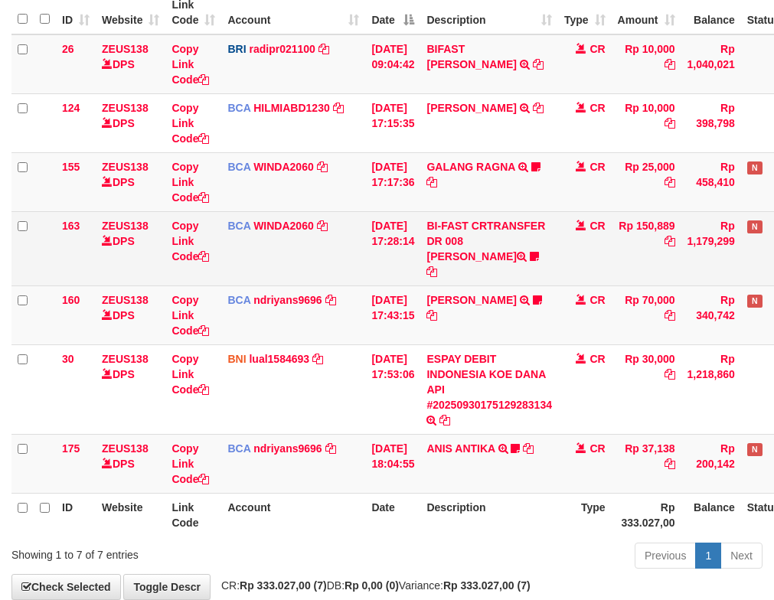
scroll to position [265, 0]
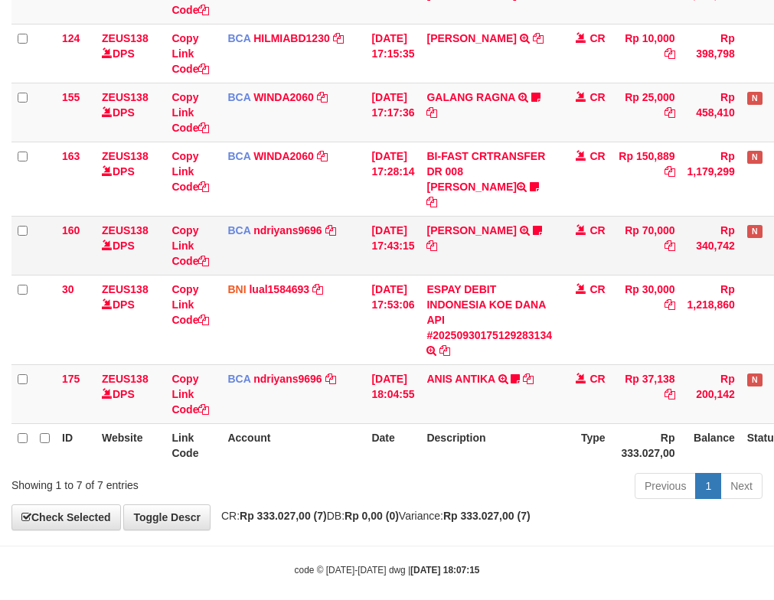
click at [343, 243] on td "BCA ndriyans9696 DPS ANDRIYANSYAH mutasi_20250930_3291 | 160 mutasi_20250930_32…" at bounding box center [293, 245] width 144 height 59
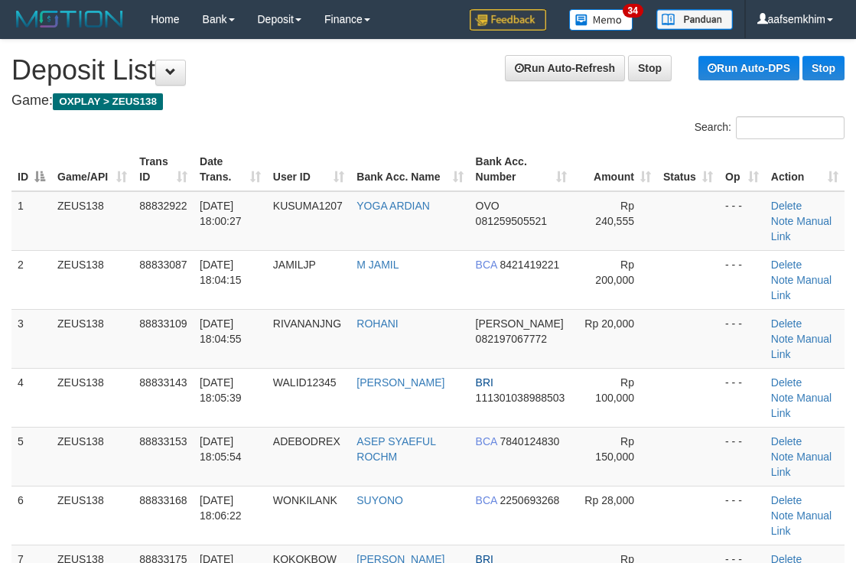
drag, startPoint x: 380, startPoint y: 151, endPoint x: 392, endPoint y: 157, distance: 13.0
click at [392, 157] on th "Bank Acc. Name" at bounding box center [410, 170] width 119 height 44
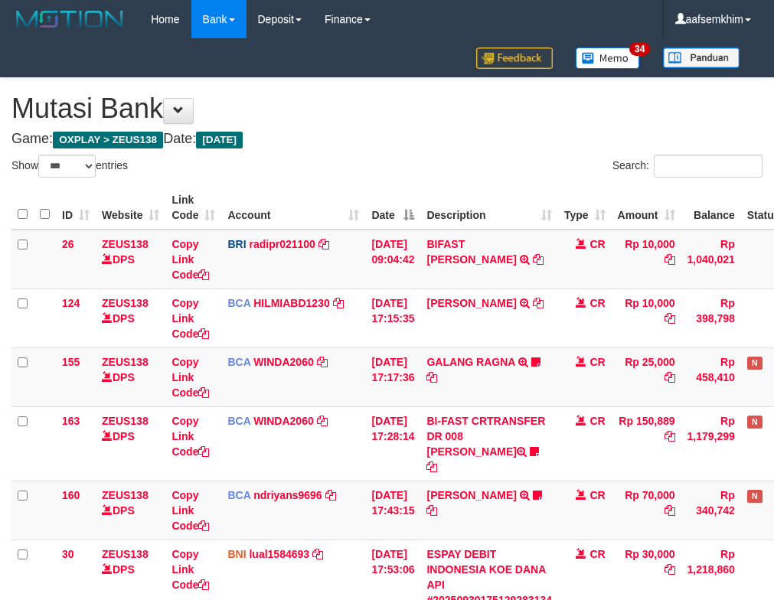
select select "***"
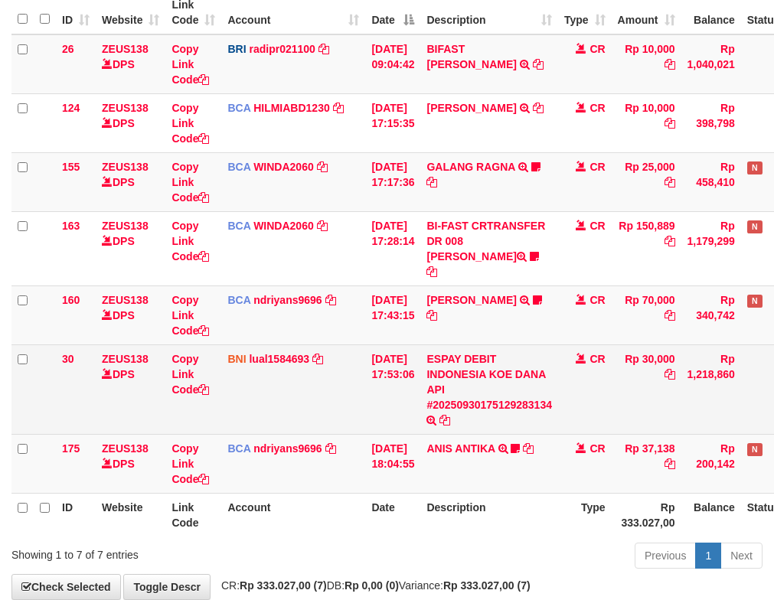
scroll to position [265, 0]
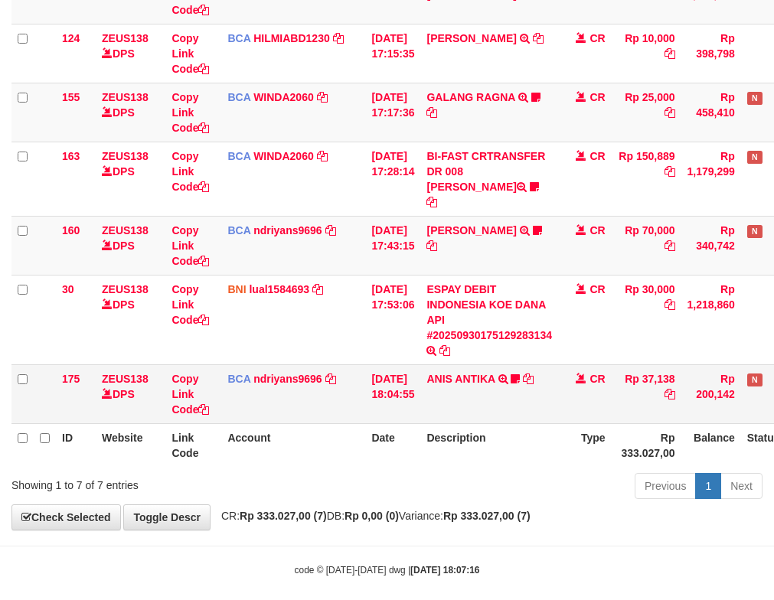
click at [501, 364] on td "ANIS ANTIKA TRSF E-BANKING CR 3009/FTSCY/WS95271 37138.00ANIS ANTIKA ANISGEMOY07" at bounding box center [489, 393] width 138 height 59
click at [494, 373] on link "ANIS ANTIKA" at bounding box center [460, 379] width 68 height 12
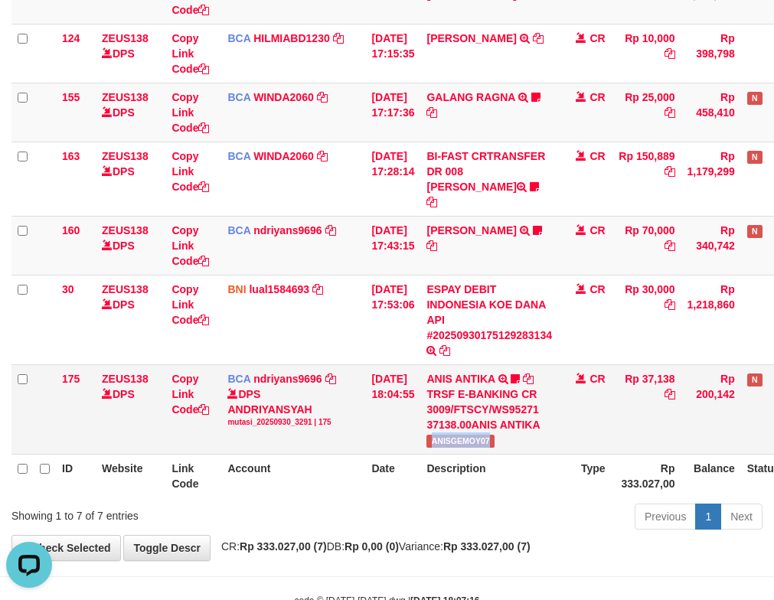
drag, startPoint x: 484, startPoint y: 433, endPoint x: 514, endPoint y: 432, distance: 29.9
click at [514, 432] on td "ANIS ANTIKA TRSF E-BANKING CR 3009/FTSCY/WS95271 37138.00ANIS ANTIKA ANISGEMOY07" at bounding box center [489, 409] width 138 height 90
copy span "ANISGEMOY07"
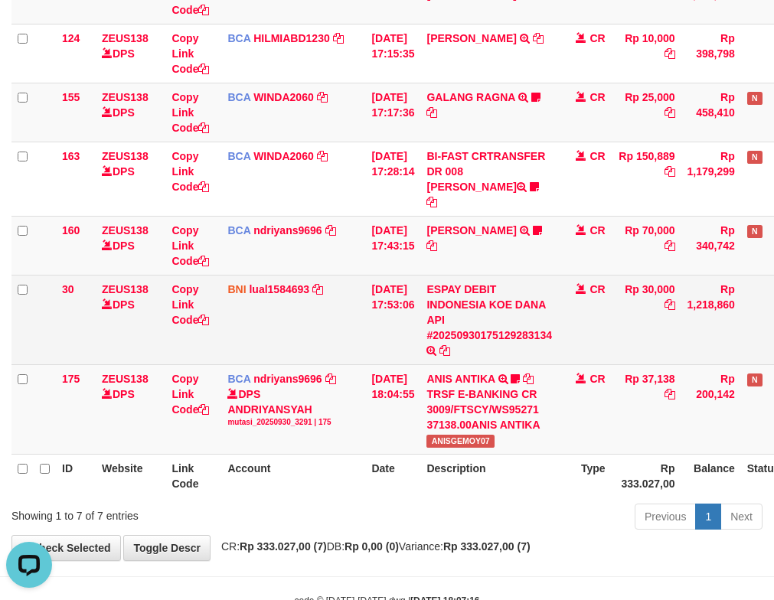
click at [514, 275] on td "ESPAY DEBIT INDONESIA KOE DANA API #20250930175129283134 TRANSFER DARI ESPAY DE…" at bounding box center [489, 320] width 138 height 90
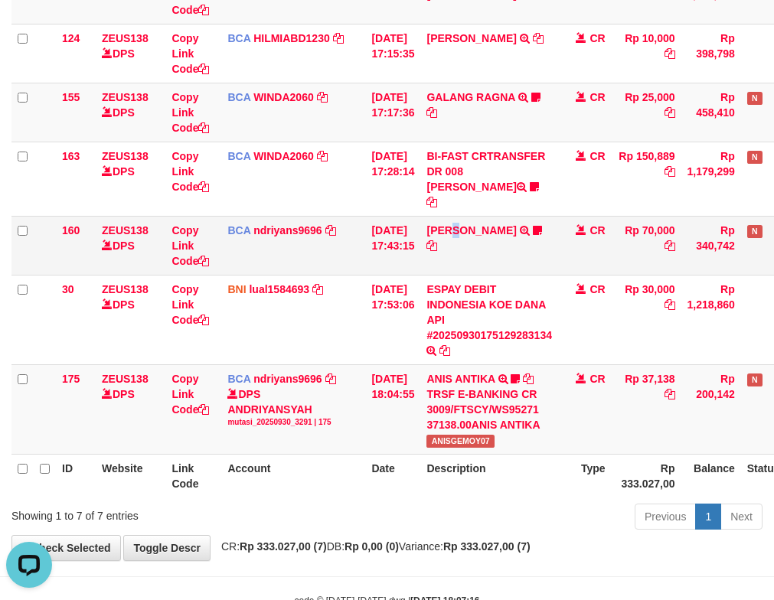
drag, startPoint x: 471, startPoint y: 227, endPoint x: 435, endPoint y: 216, distance: 37.8
click at [465, 227] on td "HERU SANTOSO TRSF E-BANKING CR 3009/FTSCY/WS95031 70000.00HERU SANTOSO MADARA95" at bounding box center [489, 245] width 138 height 59
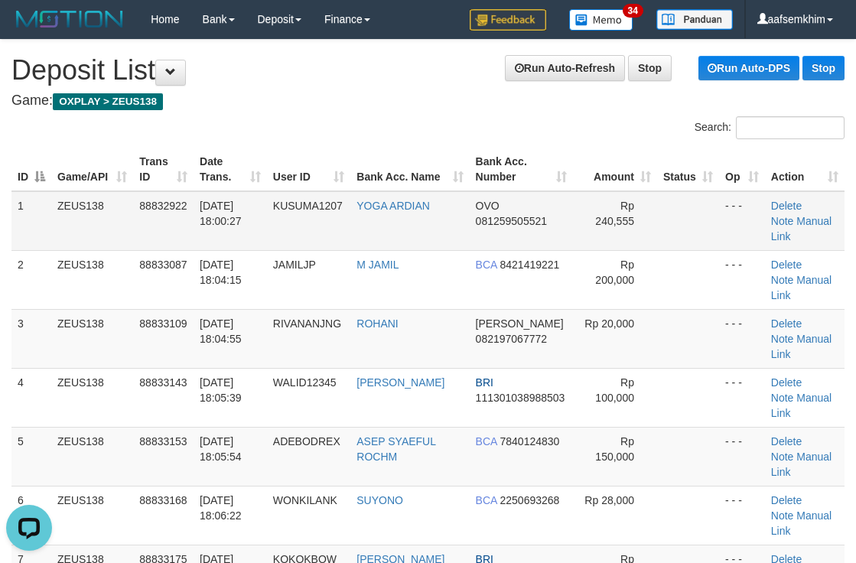
click at [695, 214] on td at bounding box center [688, 221] width 62 height 60
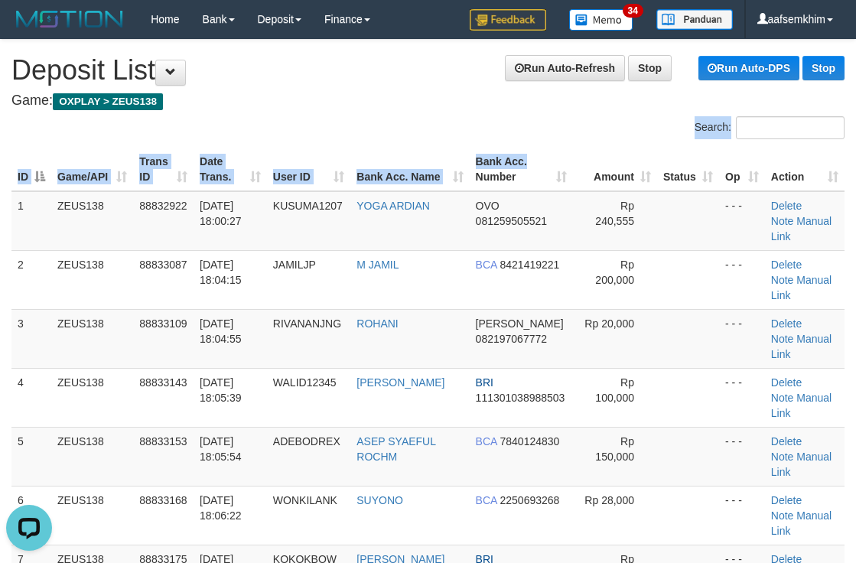
drag, startPoint x: 530, startPoint y: 140, endPoint x: 624, endPoint y: 152, distance: 94.8
click at [574, 148] on div "Search: ID Game/API Trans ID Date Trans. User ID Bank Acc. Name Bank Acc. Numbe…" at bounding box center [427, 483] width 833 height 734
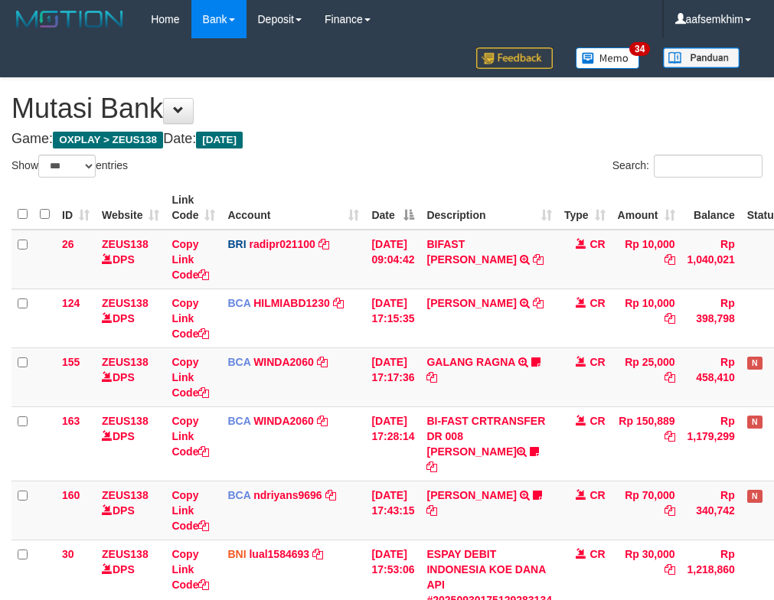
select select "***"
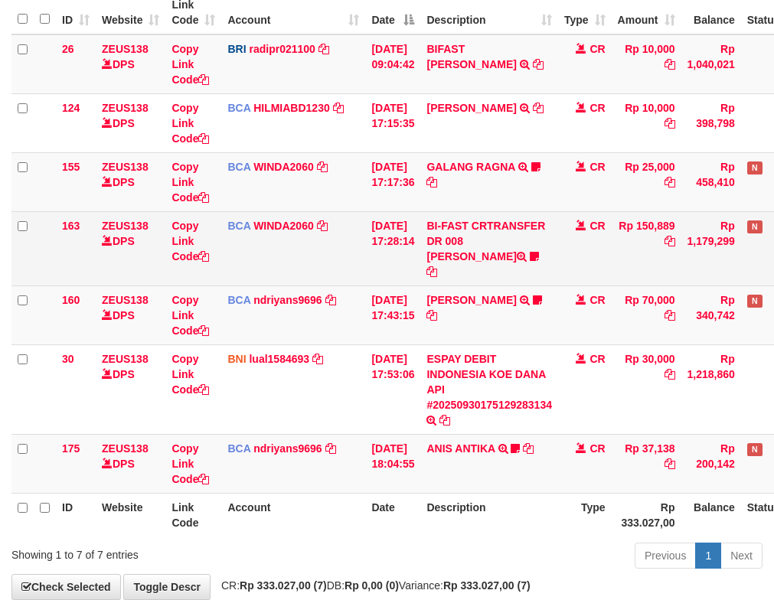
click at [406, 220] on td "[DATE] 17:28:14" at bounding box center [392, 248] width 55 height 74
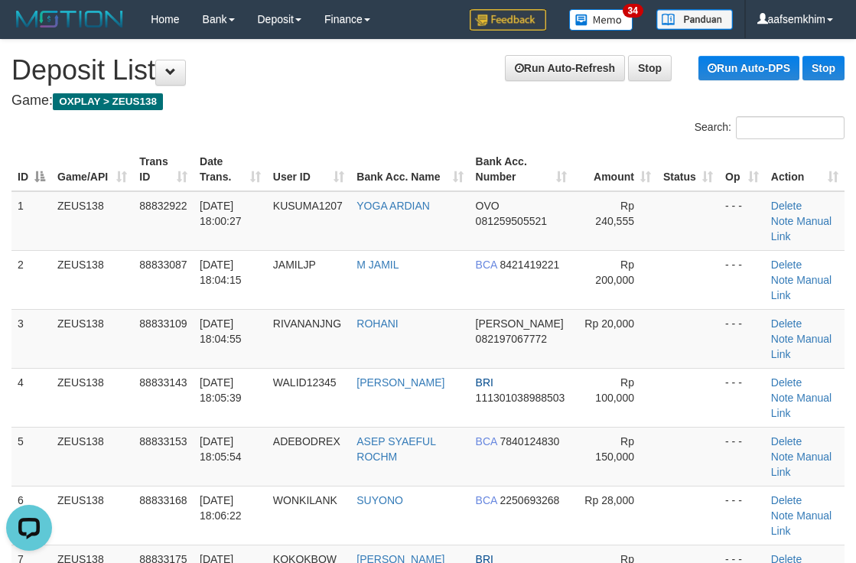
click at [610, 143] on div "ID Game/API Trans ID Date Trans. User ID Bank Acc. Name Bank Acc. Number Amount…" at bounding box center [428, 486] width 856 height 686
drag, startPoint x: 571, startPoint y: 201, endPoint x: 867, endPoint y: 141, distance: 302.3
click at [592, 195] on table "ID Game/API Trans ID Date Trans. User ID Bank Acc. Name Bank Acc. Number Amount…" at bounding box center [427, 486] width 833 height 677
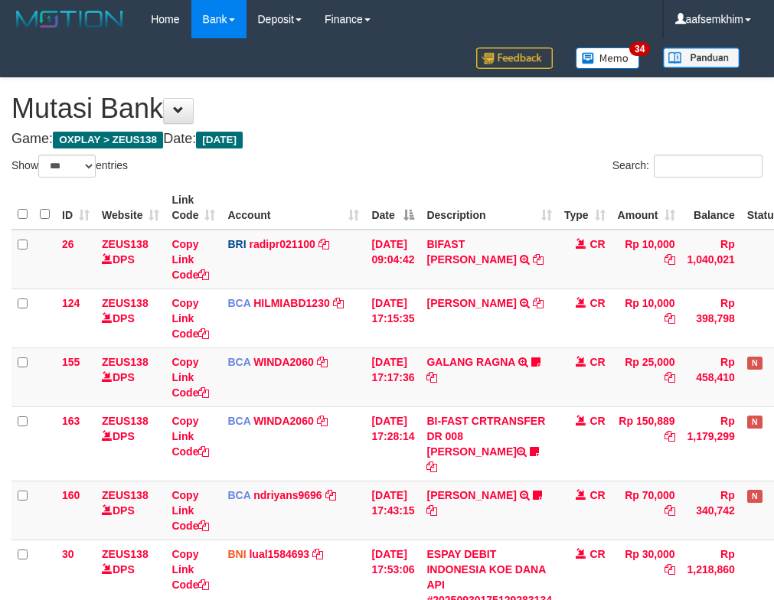
select select "***"
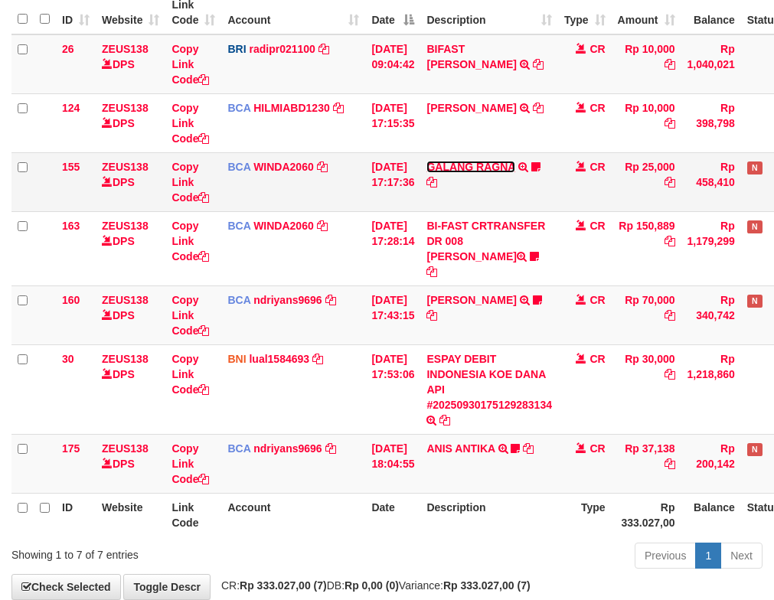
click at [492, 168] on link "GALANG RAGNA" at bounding box center [470, 167] width 88 height 12
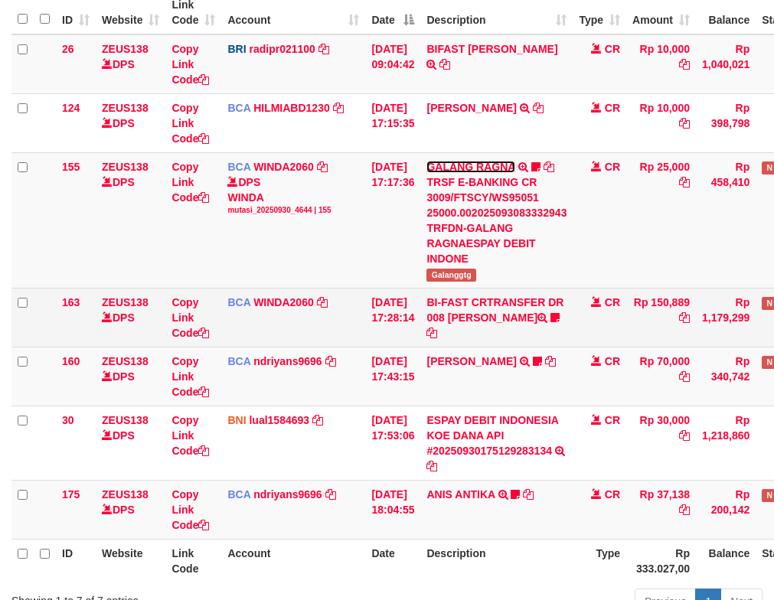
scroll to position [265, 0]
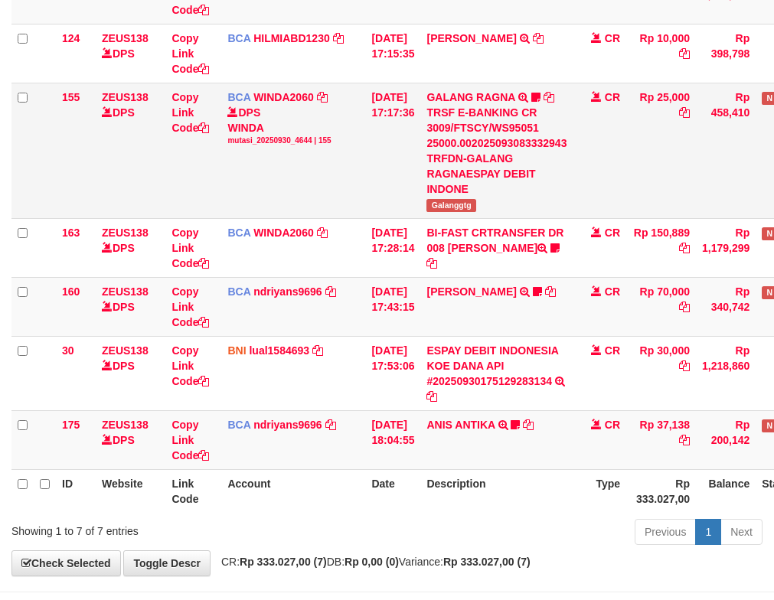
drag, startPoint x: 465, startPoint y: 207, endPoint x: 488, endPoint y: 208, distance: 23.0
click at [488, 208] on tr "155 ZEUS138 DPS Copy Link Code BCA WINDA2060 DPS WINDA mutasi_20250930_4644 | 1…" at bounding box center [437, 150] width 852 height 135
click at [462, 199] on span "Galanggtg" at bounding box center [451, 205] width 50 height 13
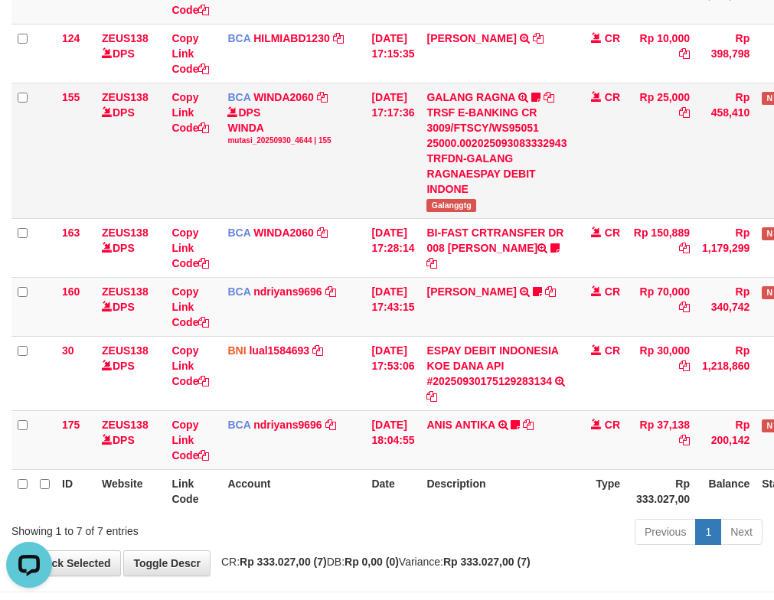
click at [285, 174] on td "BCA WINDA2060 DPS WINDA mutasi_20250930_4644 | 155 mutasi_20250930_4644 | 155" at bounding box center [293, 150] width 144 height 135
click at [338, 156] on td "BCA WINDA2060 DPS WINDA mutasi_20250930_4644 | 155 mutasi_20250930_4644 | 155" at bounding box center [293, 150] width 144 height 135
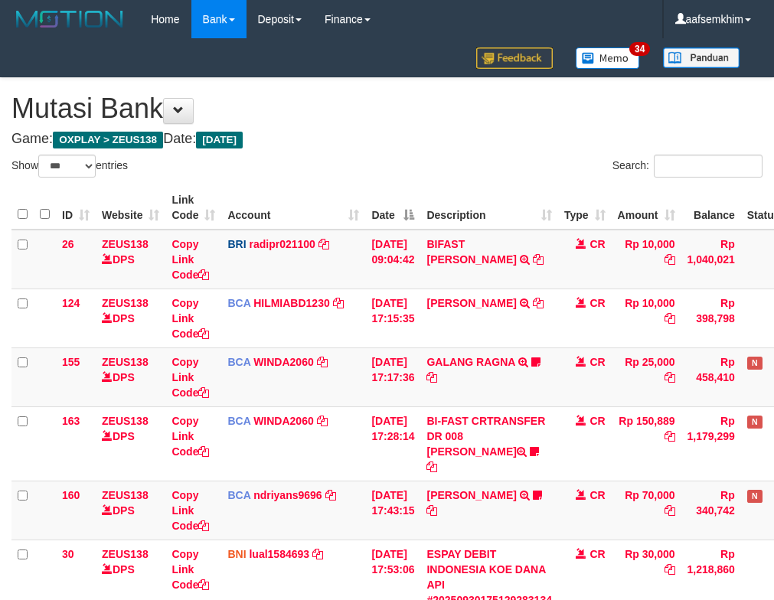
select select "***"
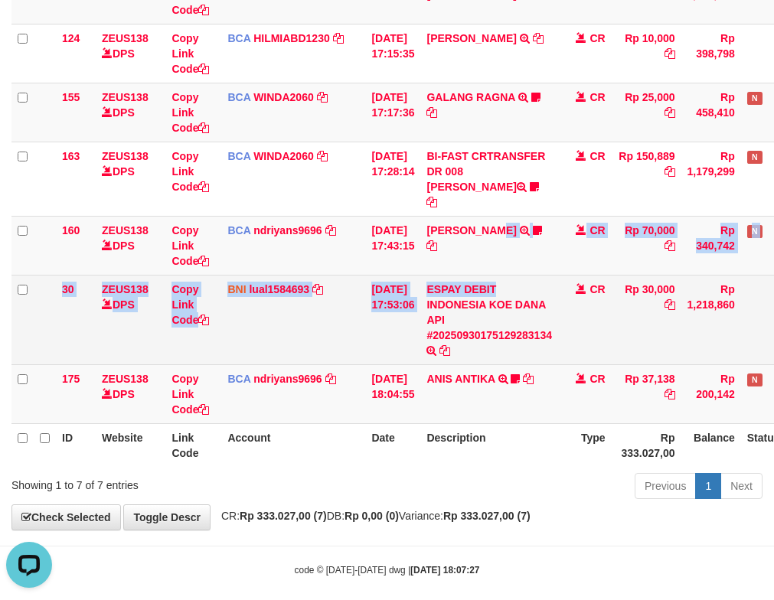
click at [512, 260] on tbody "26 ZEUS138 DPS Copy Link Code BRI radipr021100 DPS REYNALDI ADI PRATAMA mutasi_…" at bounding box center [429, 194] width 836 height 459
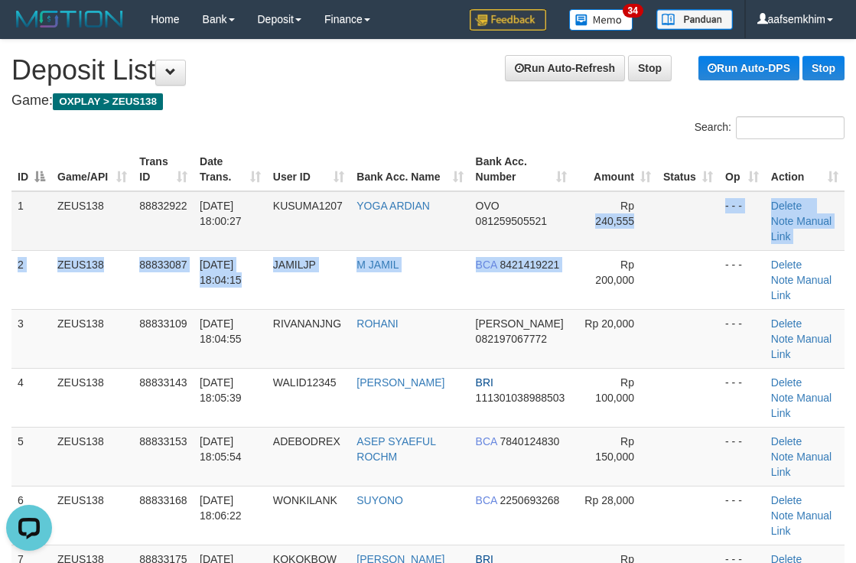
drag, startPoint x: 606, startPoint y: 256, endPoint x: 642, endPoint y: 246, distance: 37.5
click at [620, 253] on tbody "1 ZEUS138 88832922 30/09/2025 18:00:27 KUSUMA1207 YOGA ARDIAN OVO 081259505521 …" at bounding box center [427, 545] width 833 height 708
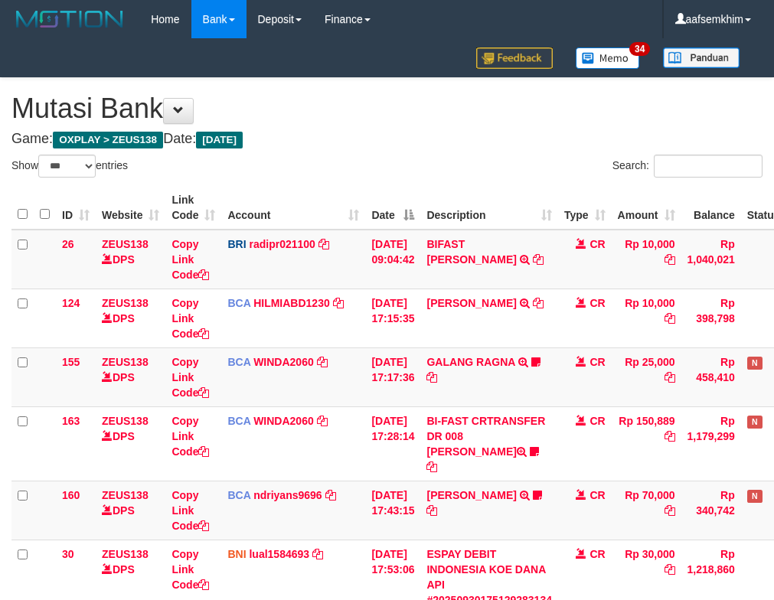
select select "***"
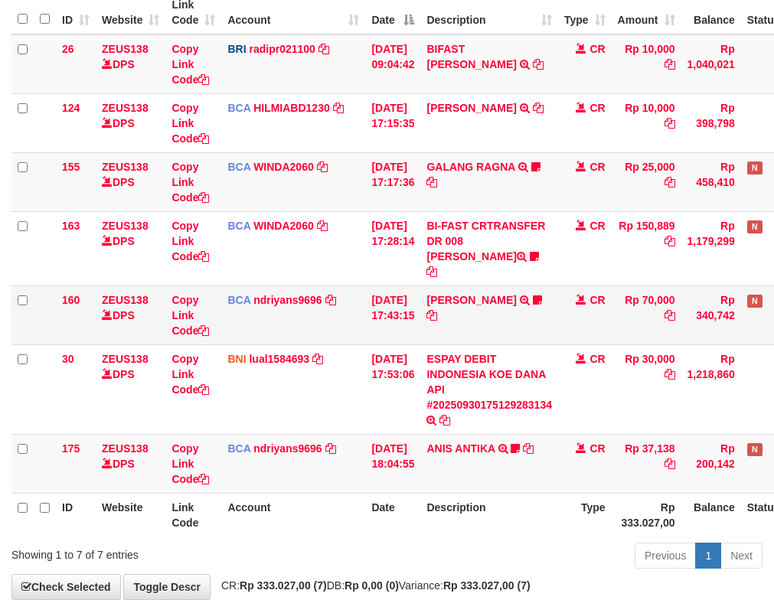
scroll to position [265, 0]
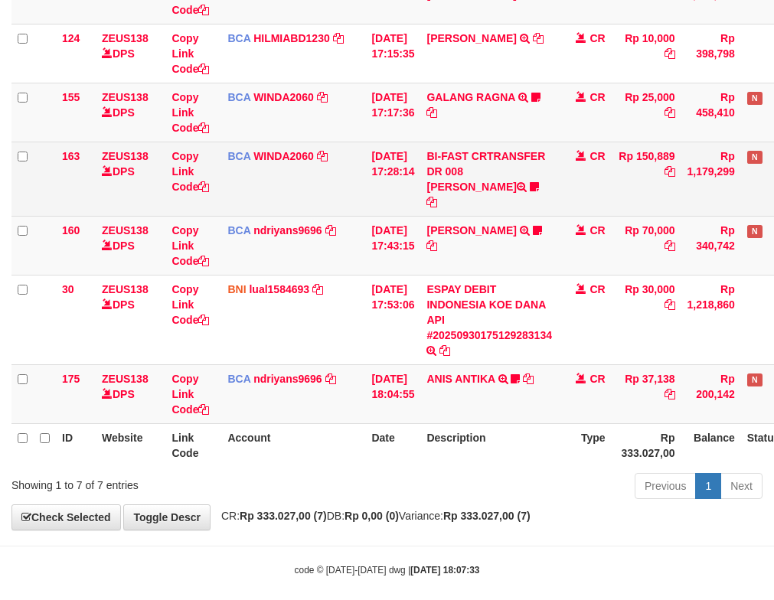
click at [435, 197] on td "BI-FAST CRTRANSFER DR 008 [PERSON_NAME] [PERSON_NAME]" at bounding box center [489, 179] width 138 height 74
click at [436, 189] on td "BI-FAST CRTRANSFER DR 008 [PERSON_NAME] [PERSON_NAME]" at bounding box center [489, 179] width 138 height 74
click at [530, 184] on icon at bounding box center [534, 186] width 9 height 11
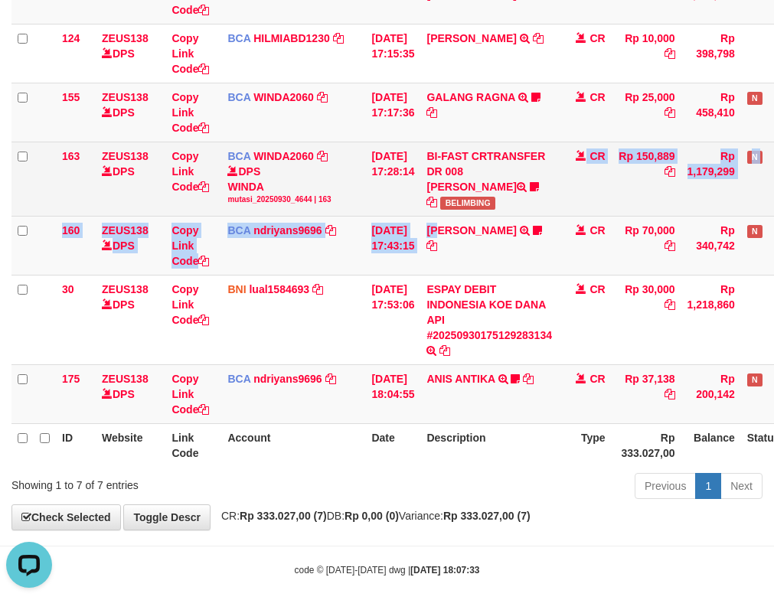
click at [528, 204] on tbody "26 ZEUS138 DPS Copy Link Code BRI radipr021100 DPS REYNALDI ADI PRATAMA mutasi_…" at bounding box center [429, 194] width 836 height 459
copy tbody "CR Rp 150,889 Rp 1,179,299 N Note Check 160 ZEUS138 DPS Copy Link Code BCA ndri…"
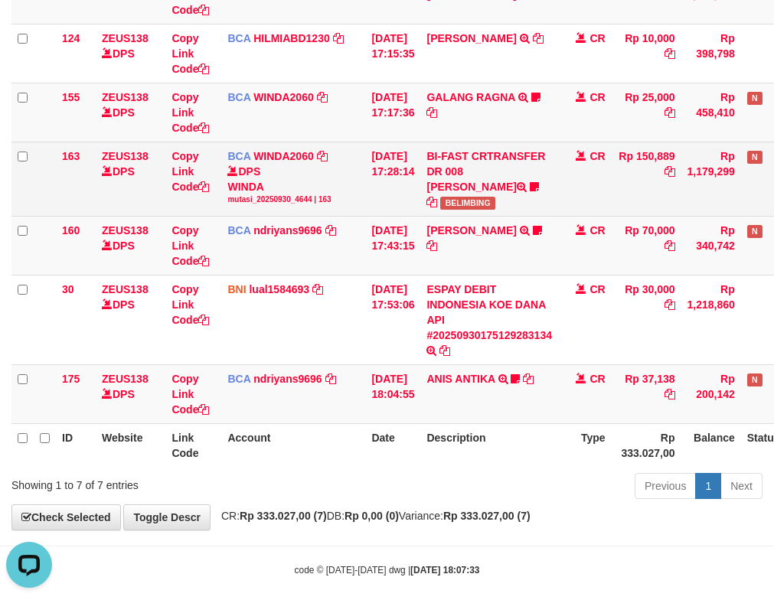
click at [494, 197] on td "BI-FAST CRTRANSFER DR 008 ALAN TANOF BELIMBING" at bounding box center [489, 179] width 138 height 74
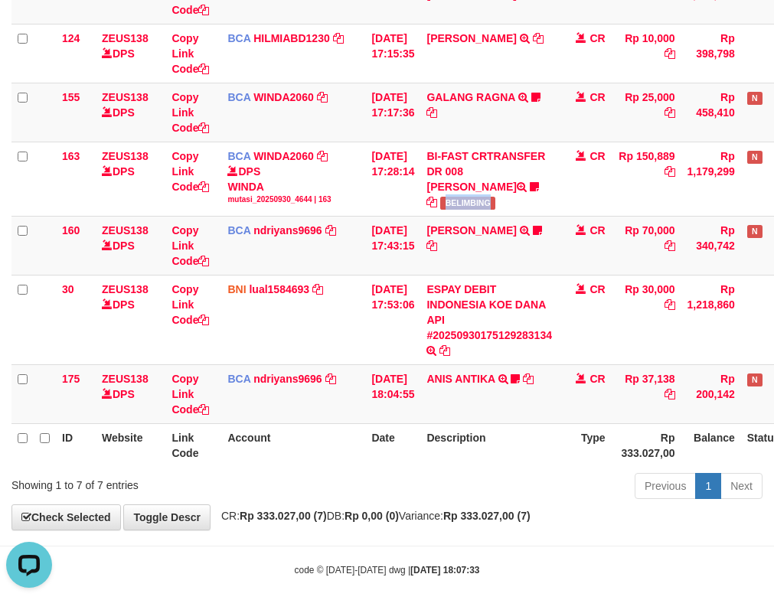
copy span "BELIMBING"
click at [462, 365] on td "ANIS ANTIKA TRSF E-BANKING CR 3009/FTSCY/WS95271 37138.00ANIS ANTIKA ANISGEMOY07" at bounding box center [489, 393] width 138 height 59
click at [468, 366] on td "ANIS ANTIKA TRSF E-BANKING CR 3009/FTSCY/WS95271 37138.00ANIS ANTIKA ANISGEMOY07" at bounding box center [489, 393] width 138 height 59
click at [471, 375] on link "ANIS ANTIKA" at bounding box center [460, 379] width 68 height 12
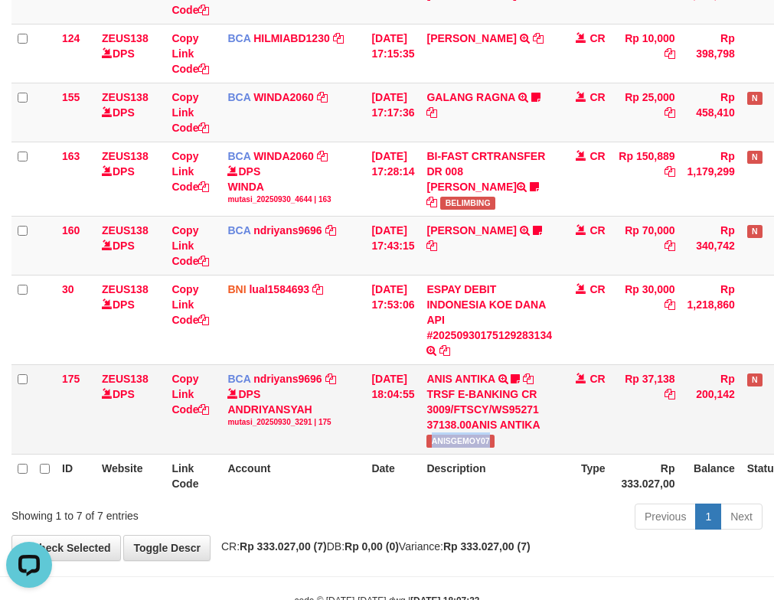
drag, startPoint x: 452, startPoint y: 442, endPoint x: 519, endPoint y: 443, distance: 67.4
click at [520, 444] on td "ANIS ANTIKA TRSF E-BANKING CR 3009/FTSCY/WS95271 37138.00ANIS ANTIKA ANISGEMOY07" at bounding box center [489, 409] width 138 height 90
copy span "ANISGEMOY07"
click at [478, 224] on link "[PERSON_NAME]" at bounding box center [471, 230] width 90 height 12
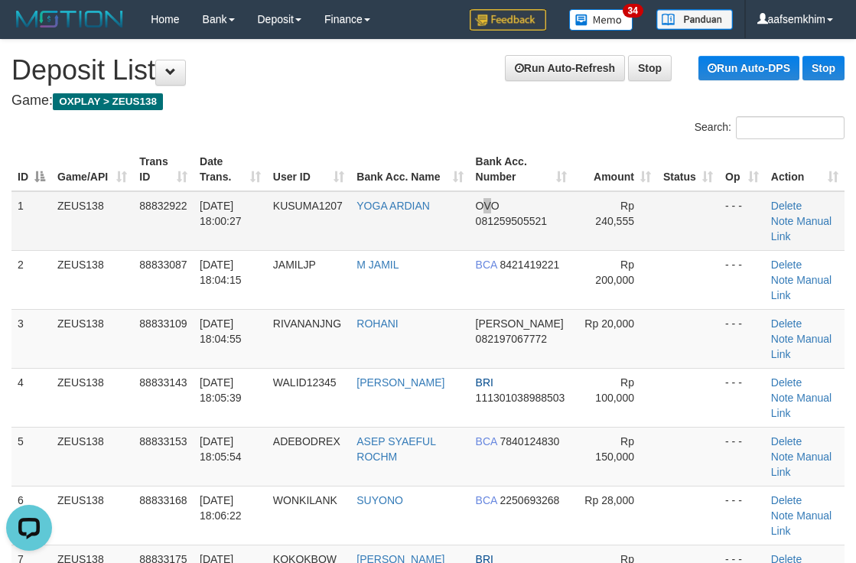
click at [491, 210] on span "OVO" at bounding box center [488, 206] width 24 height 12
click at [468, 141] on div "Search:" at bounding box center [643, 129] width 406 height 27
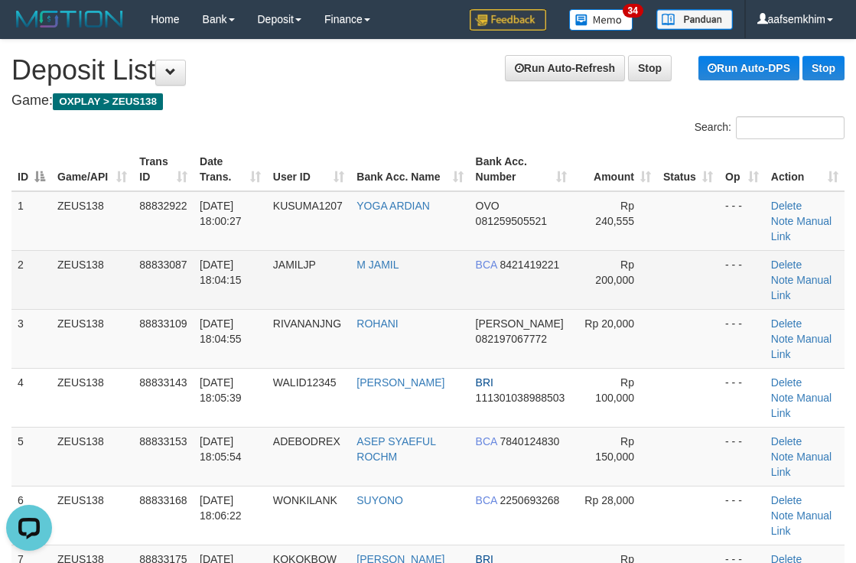
click at [667, 287] on td at bounding box center [688, 279] width 62 height 59
drag, startPoint x: 517, startPoint y: 321, endPoint x: 589, endPoint y: 295, distance: 77.2
click at [556, 310] on td "DANA 082197067772" at bounding box center [521, 338] width 103 height 59
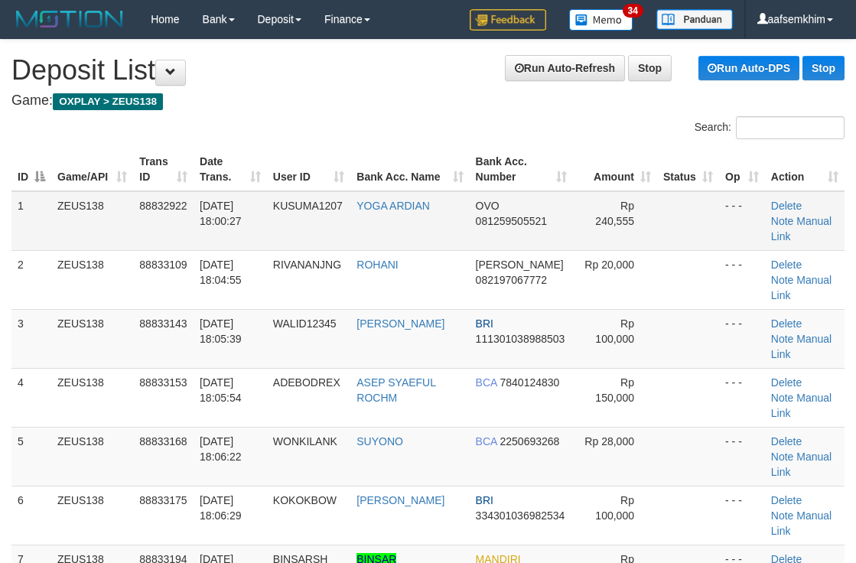
click at [592, 249] on tbody "1 ZEUS138 88832922 30/09/2025 18:00:27 KUSUMA1207 YOGA ARDIAN OVO 081259505521 …" at bounding box center [427, 515] width 833 height 649
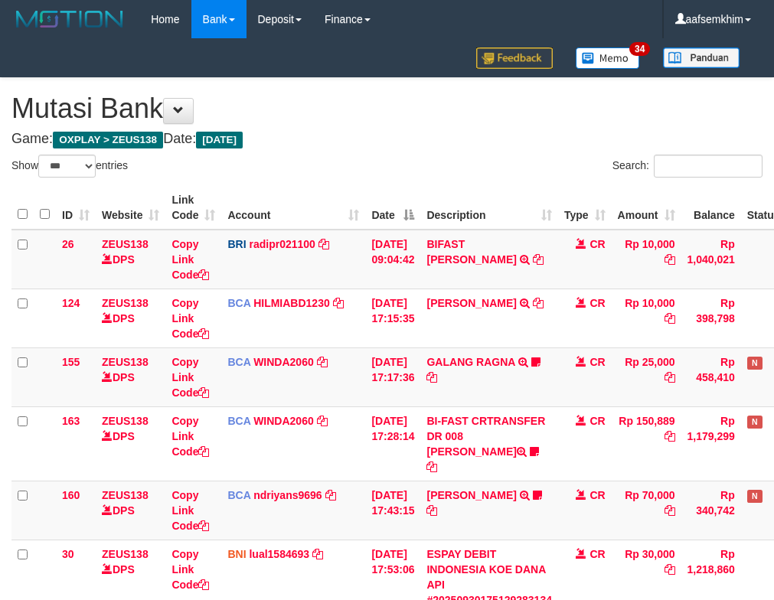
select select "***"
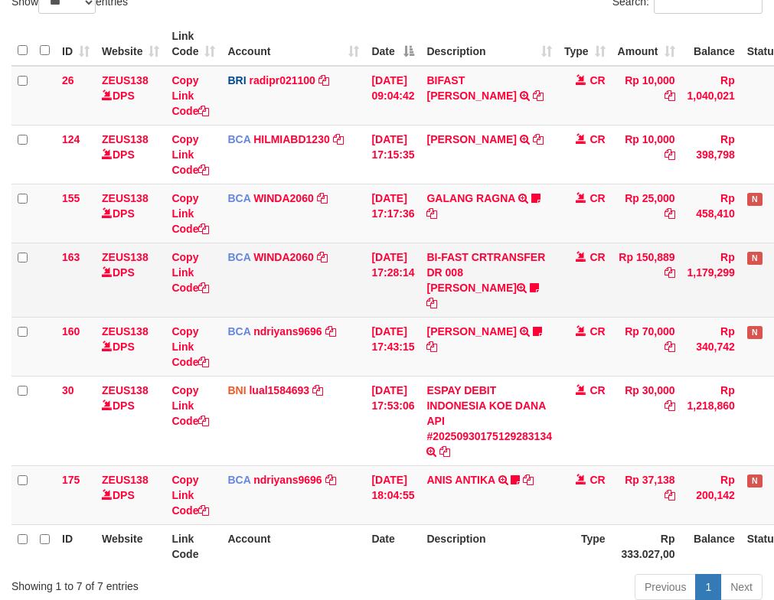
click at [377, 276] on td "30/09/2025 17:28:14" at bounding box center [392, 280] width 55 height 74
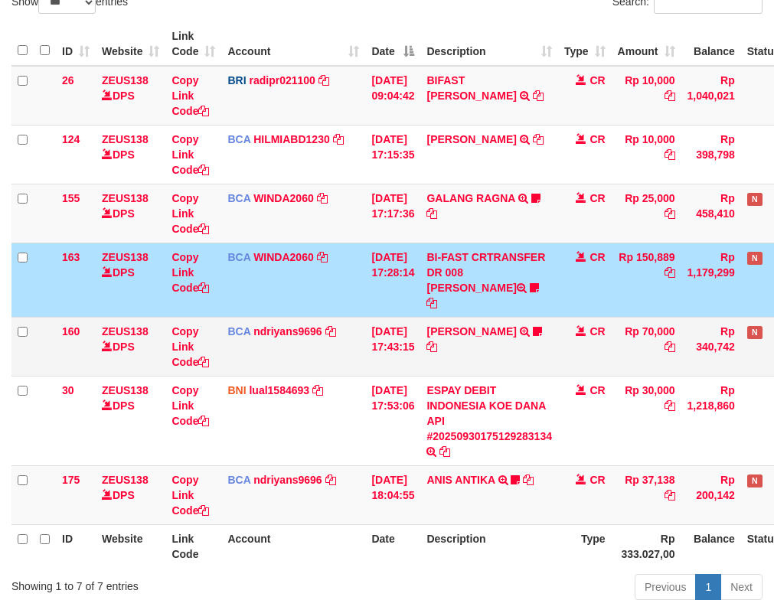
scroll to position [233, 0]
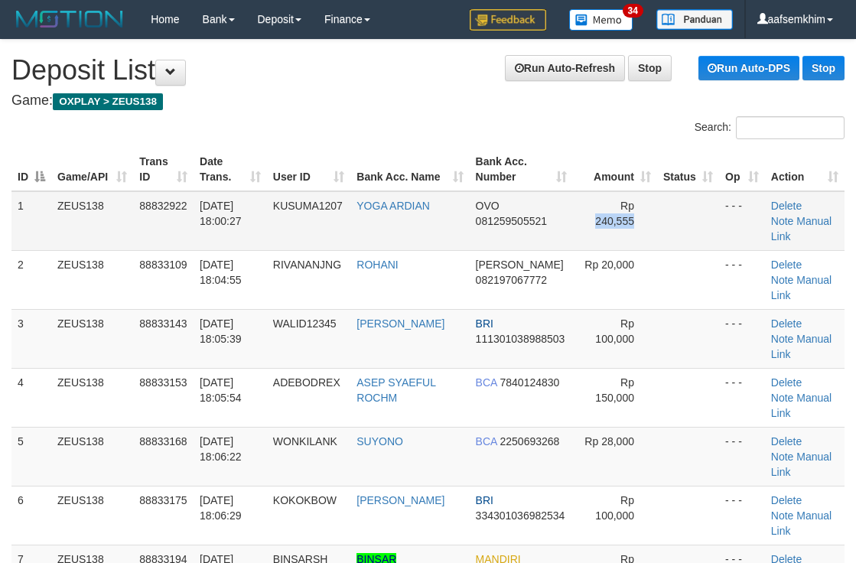
drag, startPoint x: 591, startPoint y: 244, endPoint x: 740, endPoint y: 215, distance: 152.0
click at [654, 233] on td "Rp 240,555" at bounding box center [615, 221] width 84 height 60
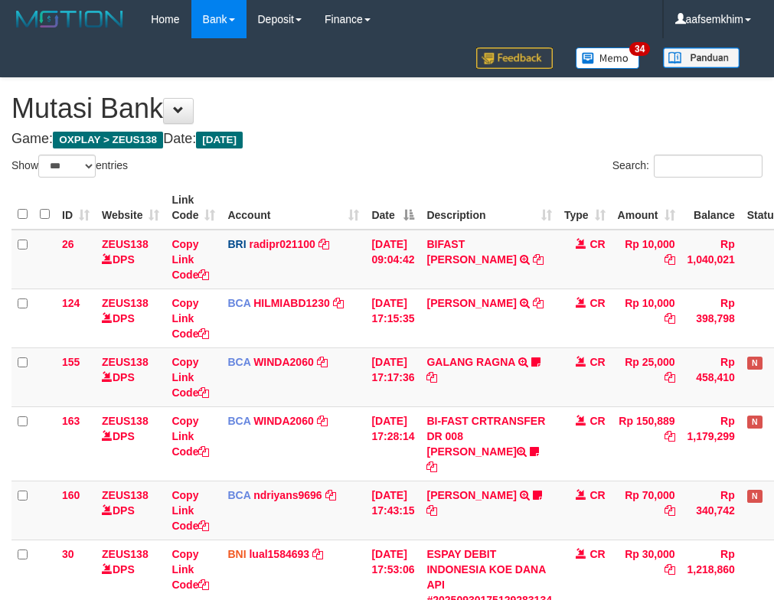
select select "***"
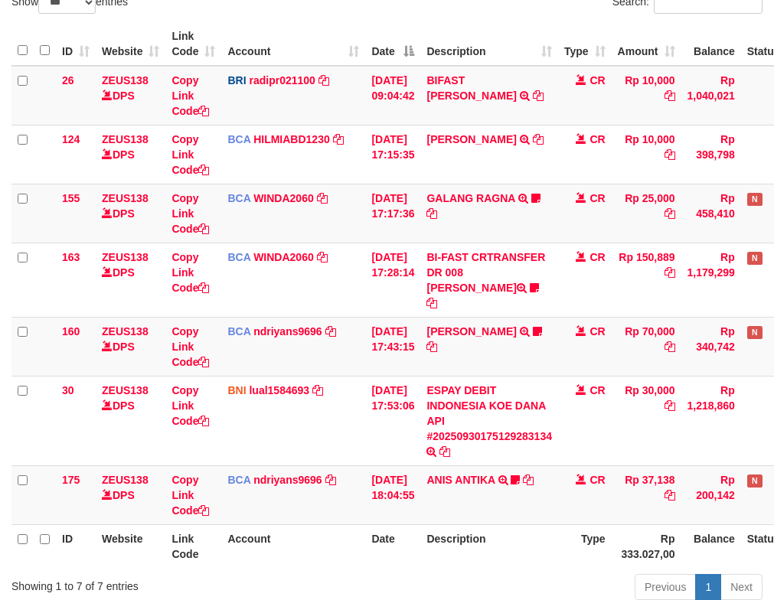
click at [435, 264] on td "BI-FAST CRTRANSFER DR 008 ALAN TANOF BELIMBING" at bounding box center [489, 280] width 138 height 74
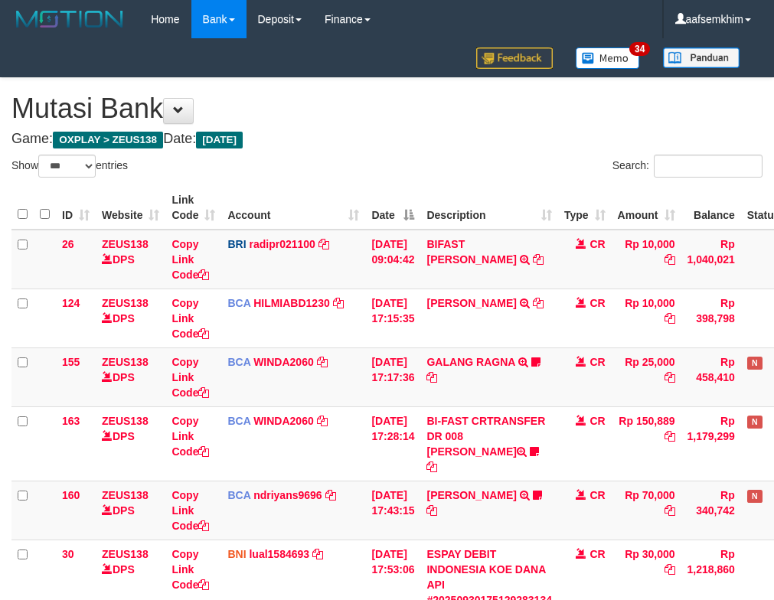
select select "***"
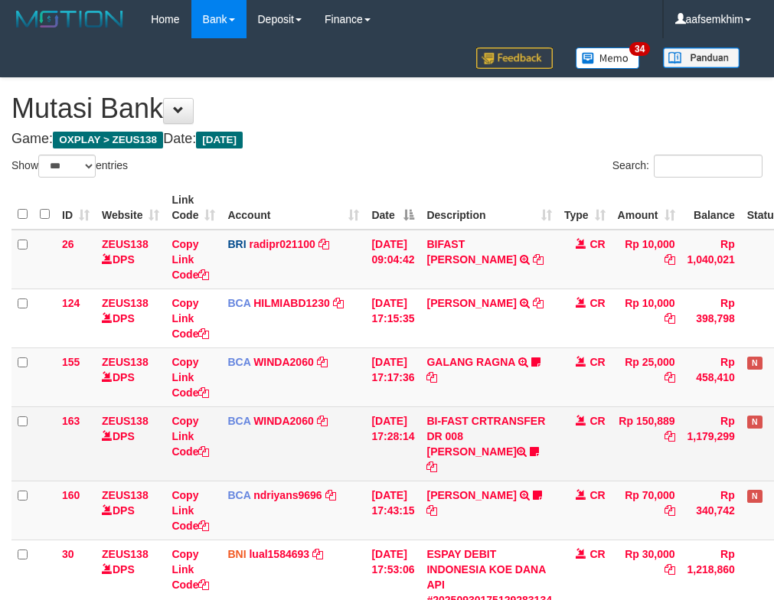
scroll to position [202, 0]
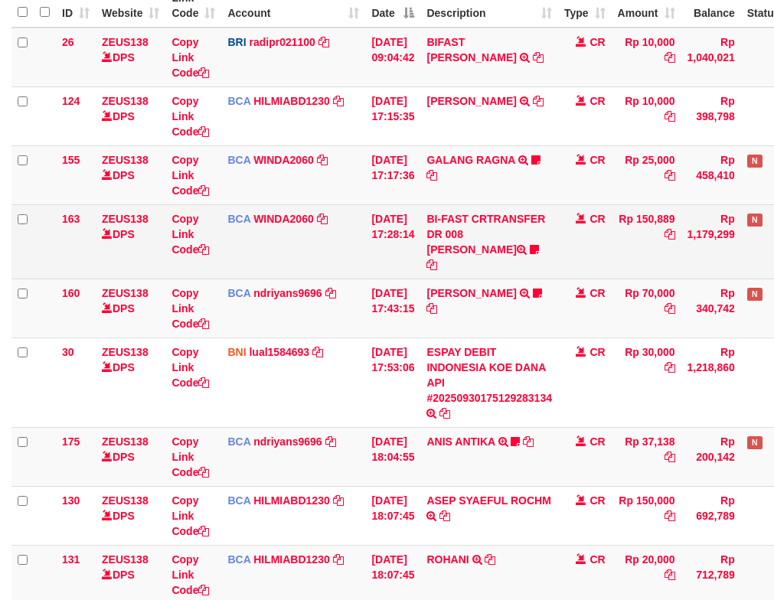
click at [360, 259] on td "BCA WINDA2060 DPS WINDA mutasi_20250930_4644 | 163 mutasi_20250930_4644 | 163" at bounding box center [293, 241] width 144 height 74
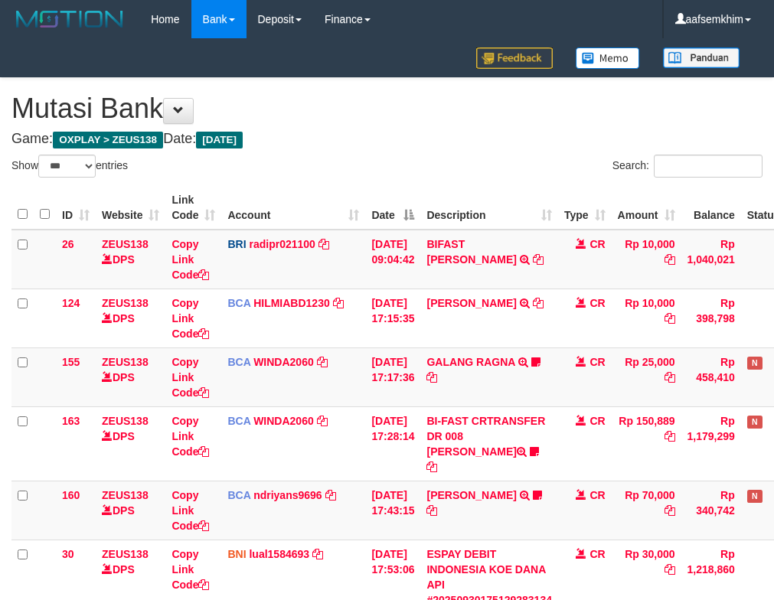
select select "***"
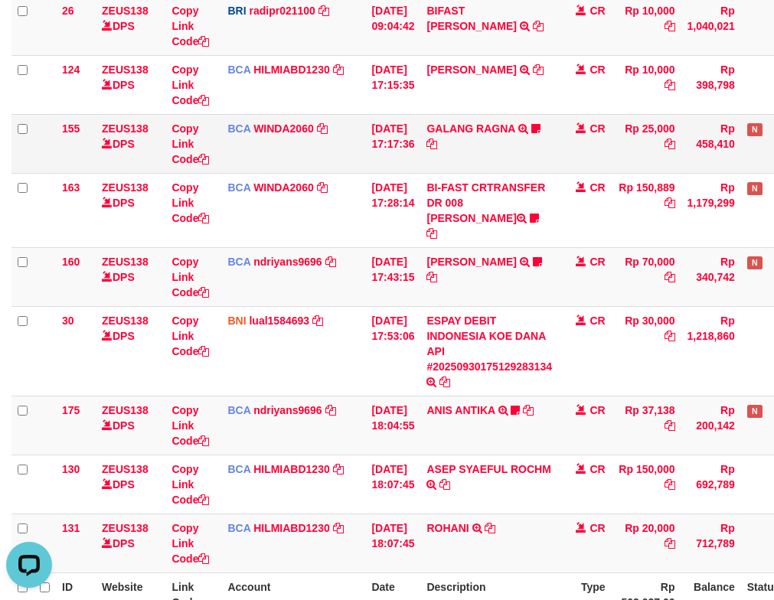
click at [355, 161] on td "BCA WINDA2060 DPS WINDA mutasi_20250930_4644 | 155 mutasi_20250930_4644 | 155" at bounding box center [293, 143] width 144 height 59
drag, startPoint x: 245, startPoint y: 518, endPoint x: 269, endPoint y: 520, distance: 24.5
click at [246, 522] on span "BCA" at bounding box center [238, 528] width 23 height 12
click at [280, 520] on td "BCA HILMIABD1230 DPS HILMI ABDILLAH mutasi_20250930_4766 | 131 mutasi_20250930_…" at bounding box center [293, 543] width 144 height 59
click at [293, 522] on link "HILMIABD1230" at bounding box center [291, 528] width 77 height 12
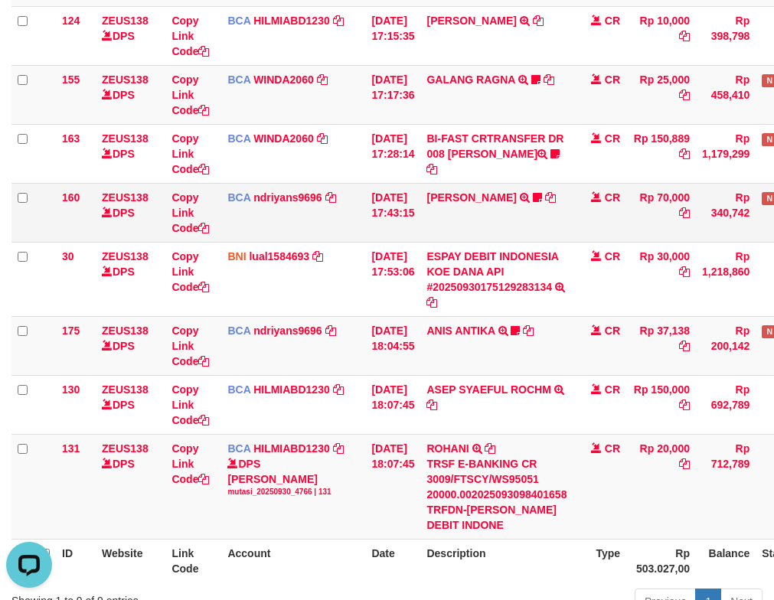
scroll to position [371, 0]
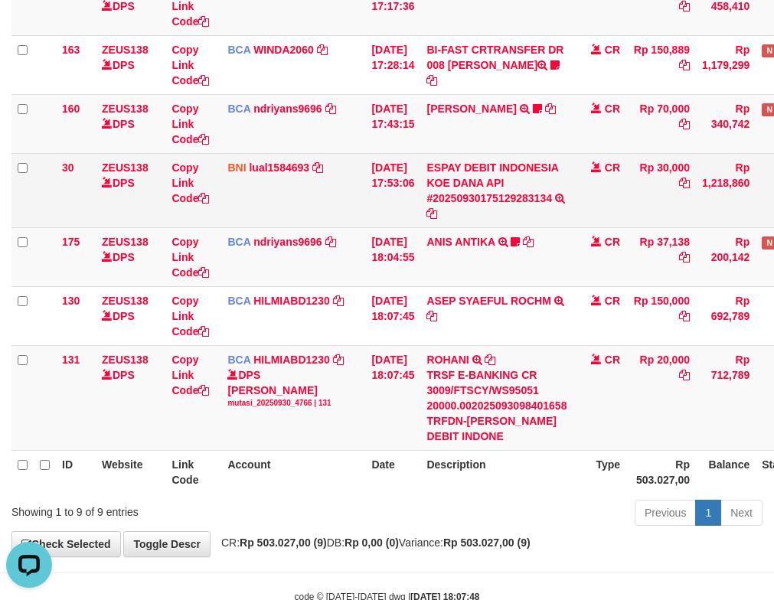
click at [275, 207] on td "BNI lual1584693 DPS LUCKY ALAMSYAH mutasi_20250930_2414 | 30 mutasi_20250930_24…" at bounding box center [293, 190] width 144 height 74
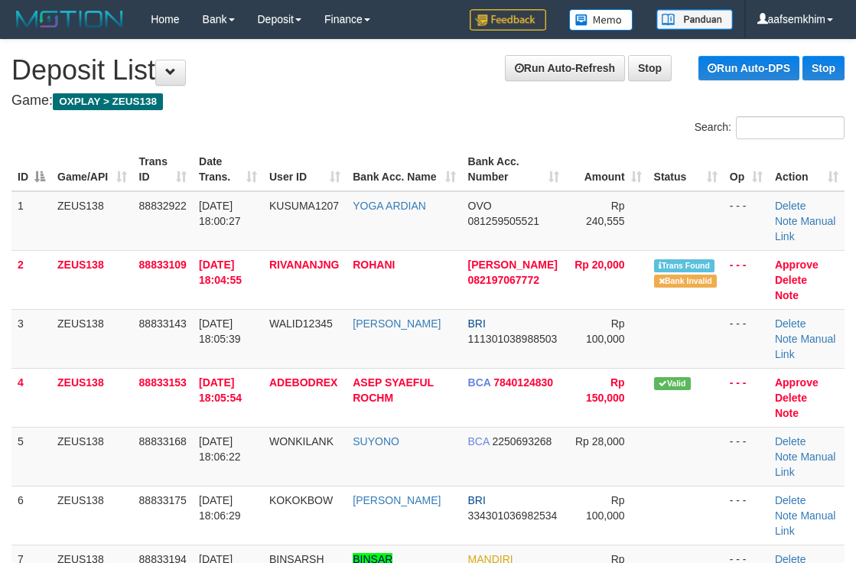
click at [406, 162] on th "Bank Acc. Name" at bounding box center [404, 170] width 115 height 44
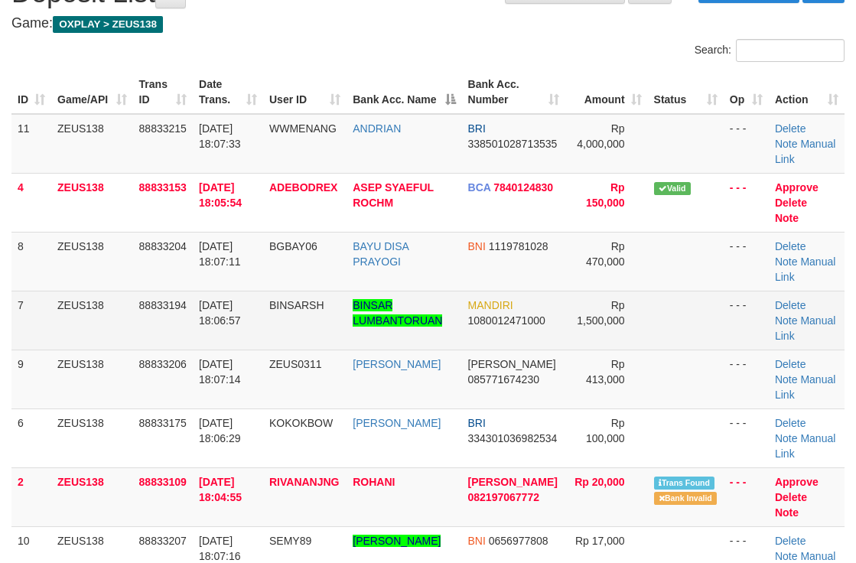
scroll to position [230, 0]
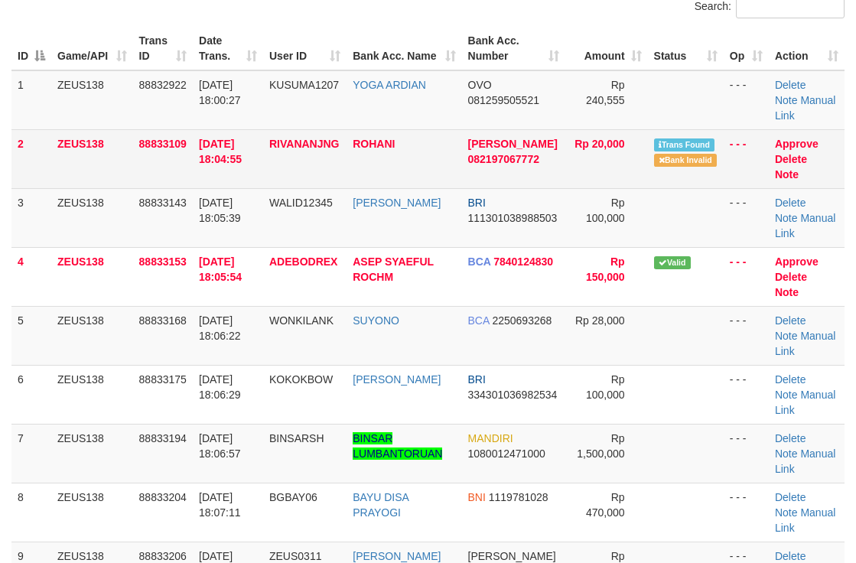
scroll to position [118, 0]
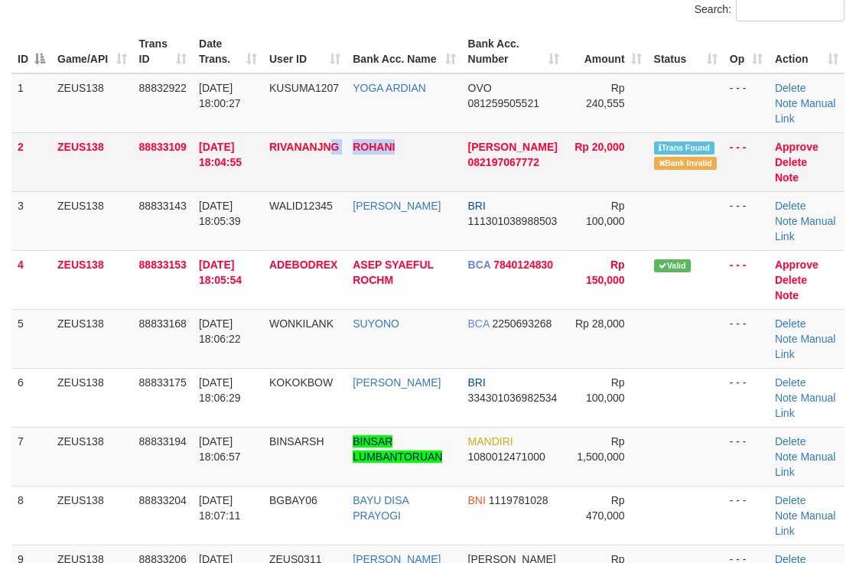
drag, startPoint x: 394, startPoint y: 176, endPoint x: 419, endPoint y: 176, distance: 24.5
click at [419, 176] on tr "2 ZEUS138 88833109 30/09/2025 18:04:55 RIVANANJNG ROHANI DANA 082197067772 Rp 2…" at bounding box center [427, 161] width 833 height 59
click at [377, 172] on td "ROHANI" at bounding box center [404, 161] width 115 height 59
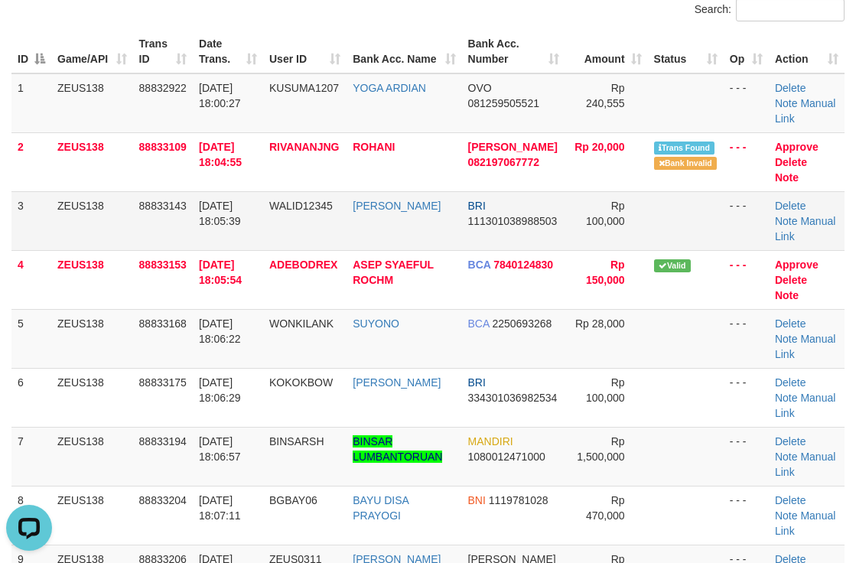
click at [520, 191] on td "BRI 111301038988503" at bounding box center [513, 220] width 103 height 59
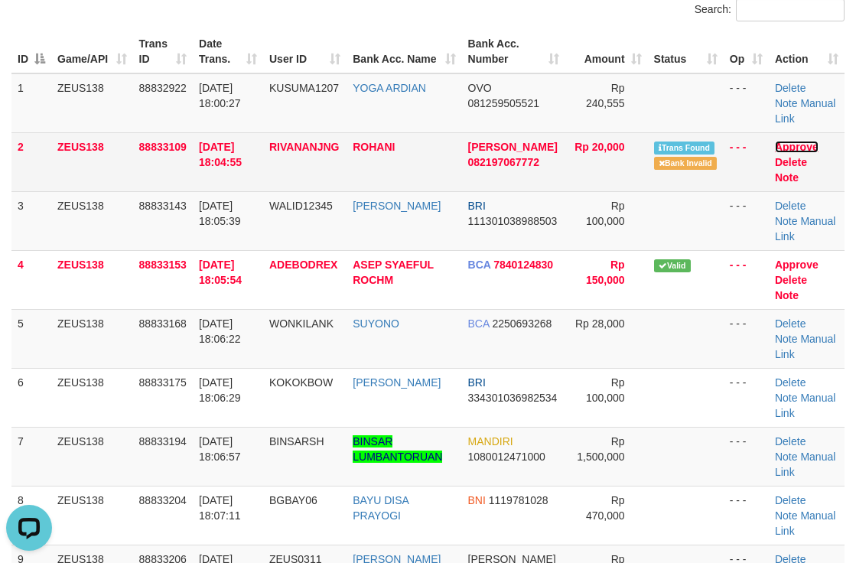
click at [795, 148] on link "Approve" at bounding box center [797, 147] width 44 height 12
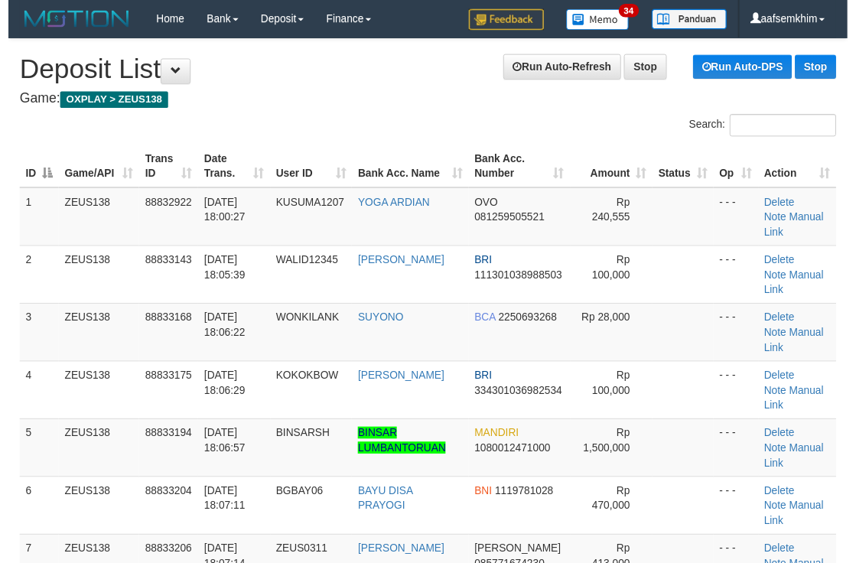
scroll to position [328, 0]
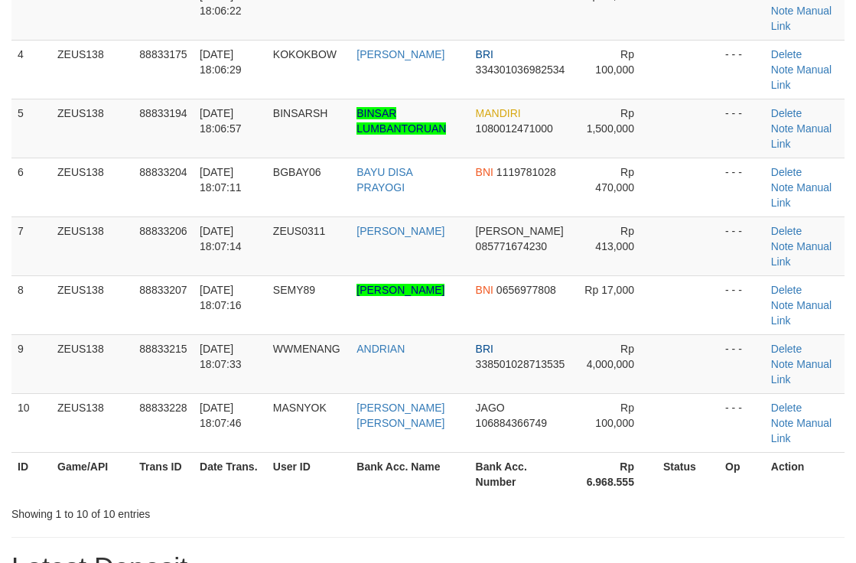
click at [516, 228] on td "[PERSON_NAME] 085771674230" at bounding box center [521, 246] width 103 height 59
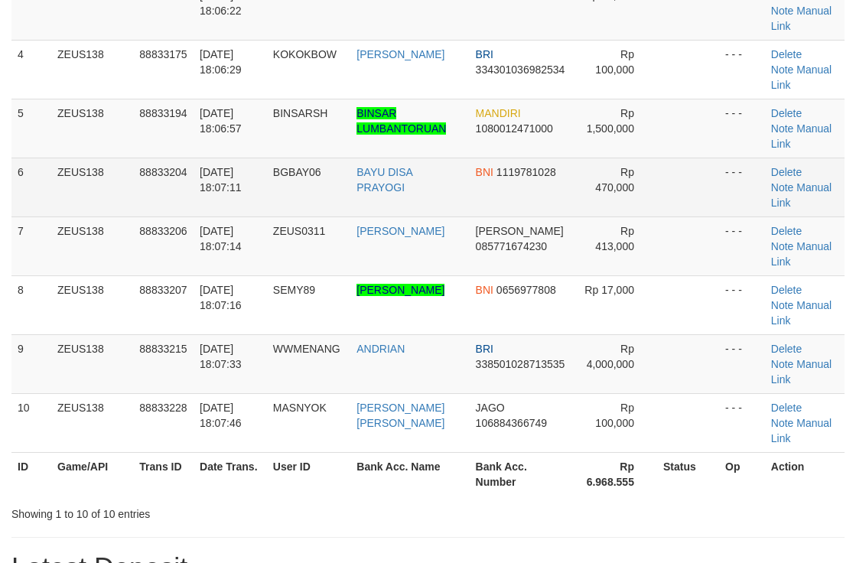
click at [458, 202] on td "BAYU DISA PRAYOGI" at bounding box center [410, 187] width 119 height 59
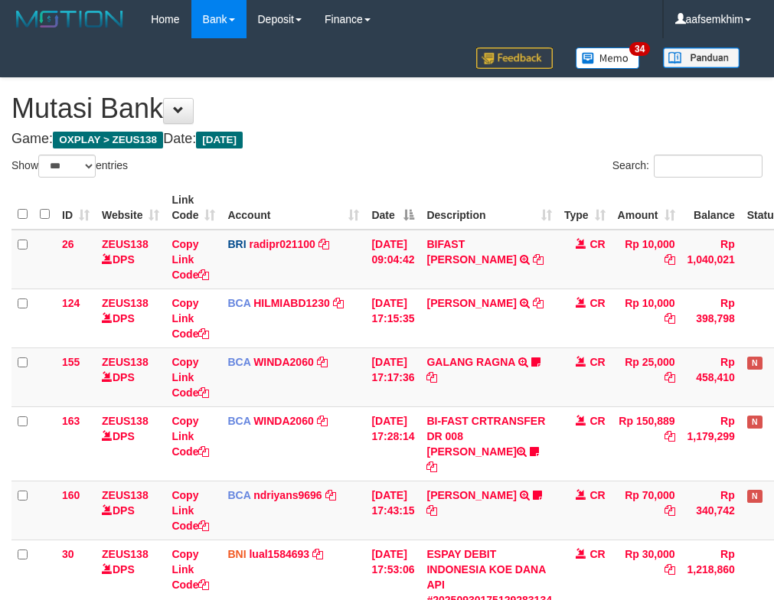
select select "***"
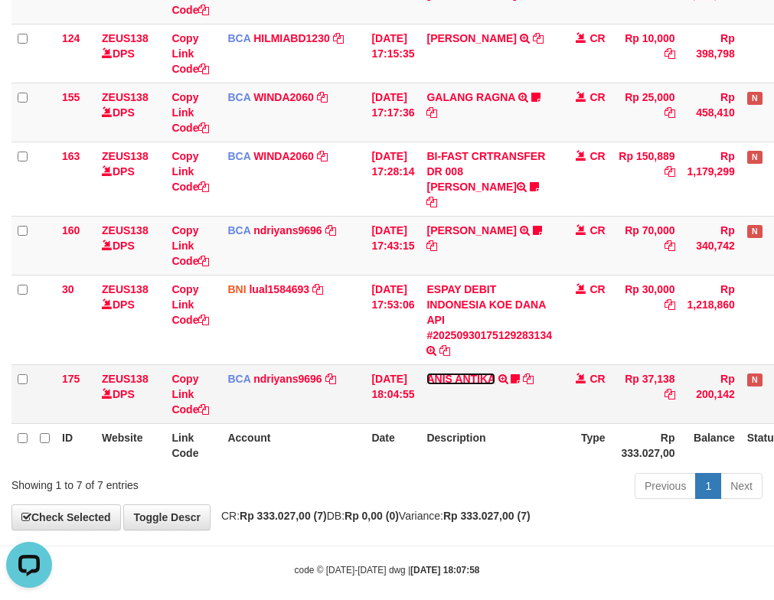
click at [492, 373] on link "ANIS ANTIKA" at bounding box center [460, 379] width 68 height 12
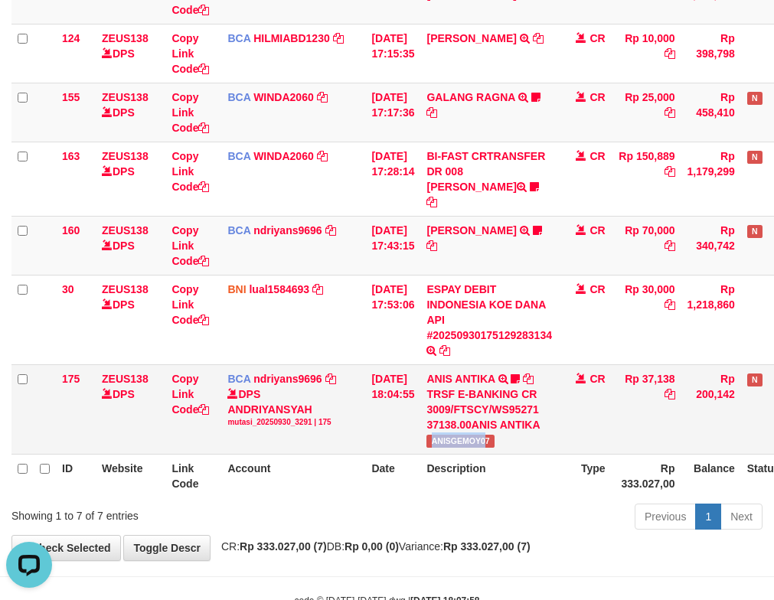
drag, startPoint x: 464, startPoint y: 435, endPoint x: 494, endPoint y: 435, distance: 30.6
click at [494, 435] on td "ANIS ANTIKA TRSF E-BANKING CR 3009/FTSCY/WS95271 37138.00ANIS ANTIKA ANISGEMOY07" at bounding box center [489, 409] width 138 height 90
copy span "ANISGEMOY0"
click at [485, 224] on link "HERU SANTOSO" at bounding box center [471, 230] width 90 height 12
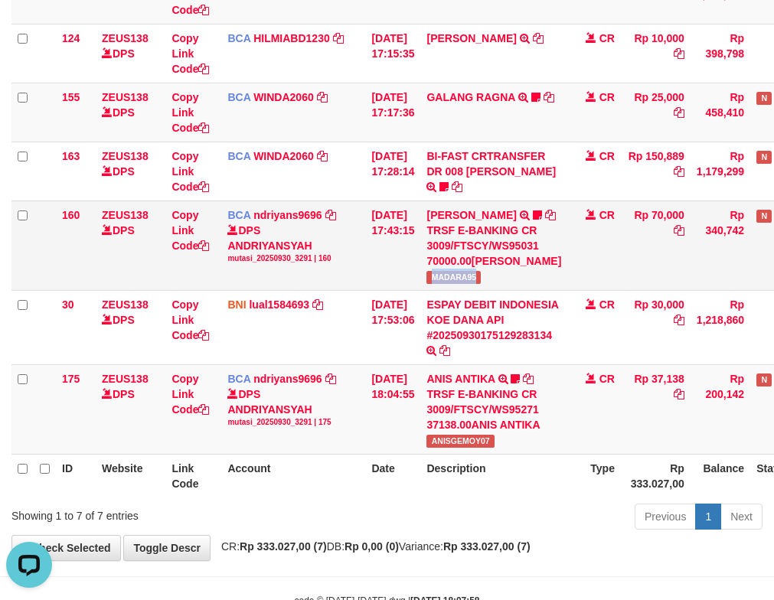
drag, startPoint x: 444, startPoint y: 289, endPoint x: 471, endPoint y: 282, distance: 28.4
click at [513, 290] on td "HERU SANTOSO TRSF E-BANKING CR 3009/FTSCY/WS95031 70000.00HERU SANTOSO MADARA95" at bounding box center [493, 246] width 147 height 90
copy span "MADARA95"
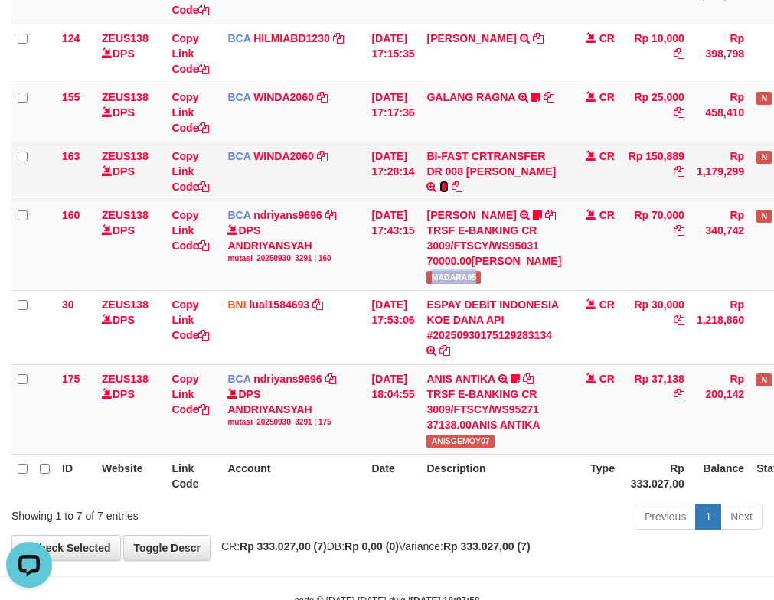
click at [442, 191] on icon at bounding box center [443, 186] width 9 height 11
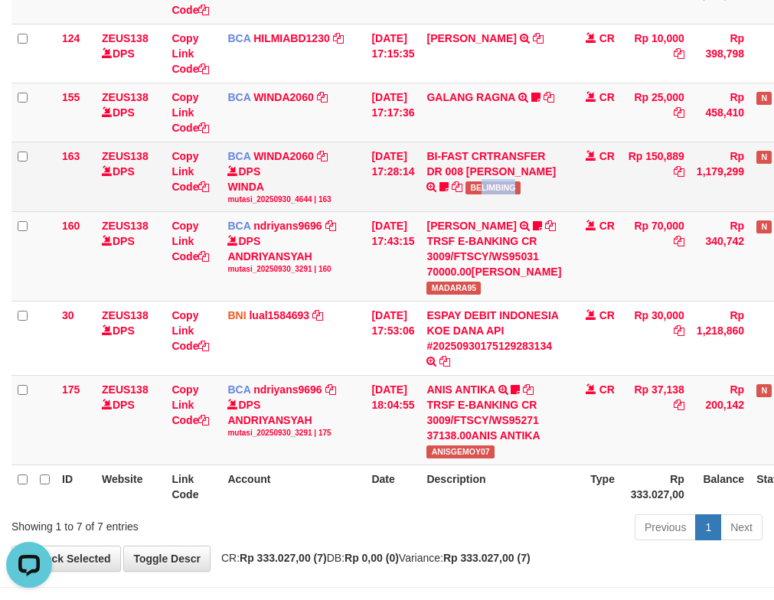
drag, startPoint x: 517, startPoint y: 190, endPoint x: 540, endPoint y: 188, distance: 23.0
click at [540, 188] on td "BI-FAST CRTRANSFER DR 008 ALAN TANOF BELIMBING" at bounding box center [493, 177] width 147 height 70
copy span "LIMBING"
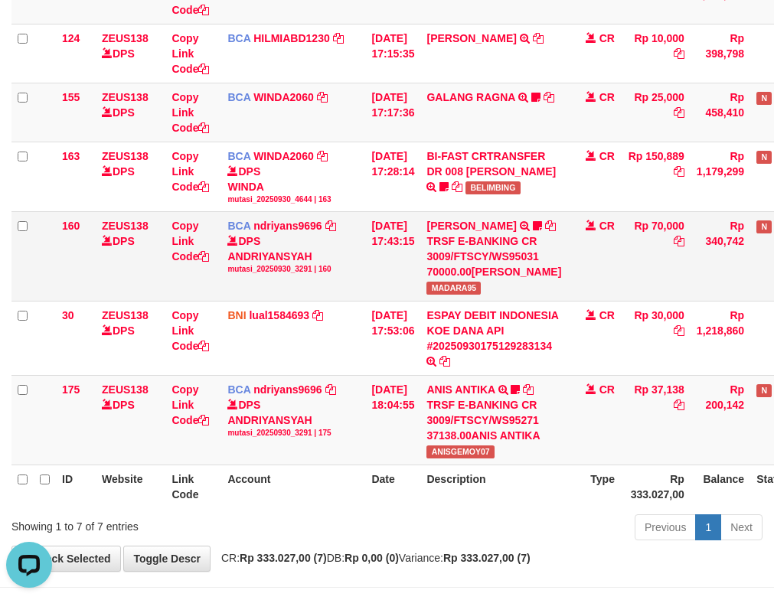
drag, startPoint x: 296, startPoint y: 237, endPoint x: 305, endPoint y: 241, distance: 9.9
click at [305, 241] on div "DPS ANDRIYANSYAH mutasi_20250930_3291 | 160" at bounding box center [293, 253] width 132 height 41
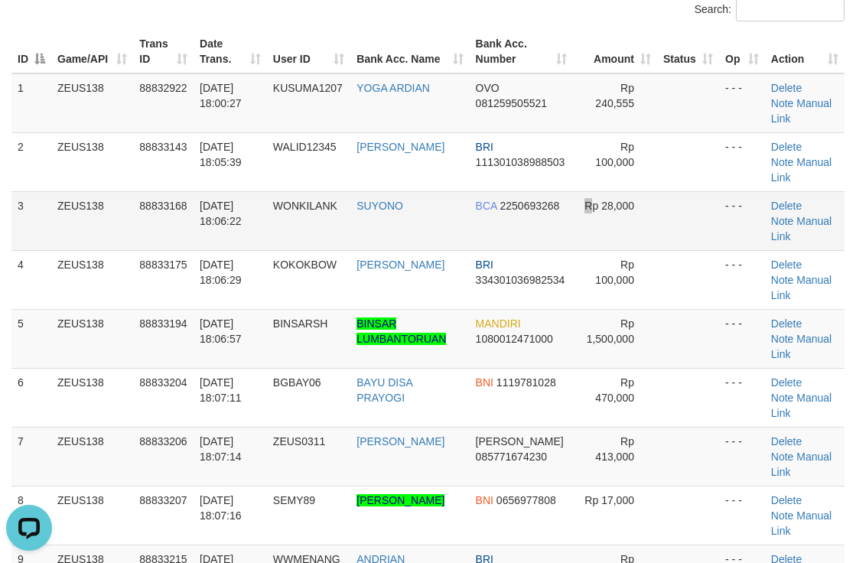
drag, startPoint x: 586, startPoint y: 246, endPoint x: 757, endPoint y: 241, distance: 170.7
click at [600, 244] on td "Rp 28,000" at bounding box center [615, 220] width 84 height 59
drag, startPoint x: 608, startPoint y: 231, endPoint x: 660, endPoint y: 220, distance: 53.9
click at [623, 227] on td "Rp 28,000" at bounding box center [615, 220] width 84 height 59
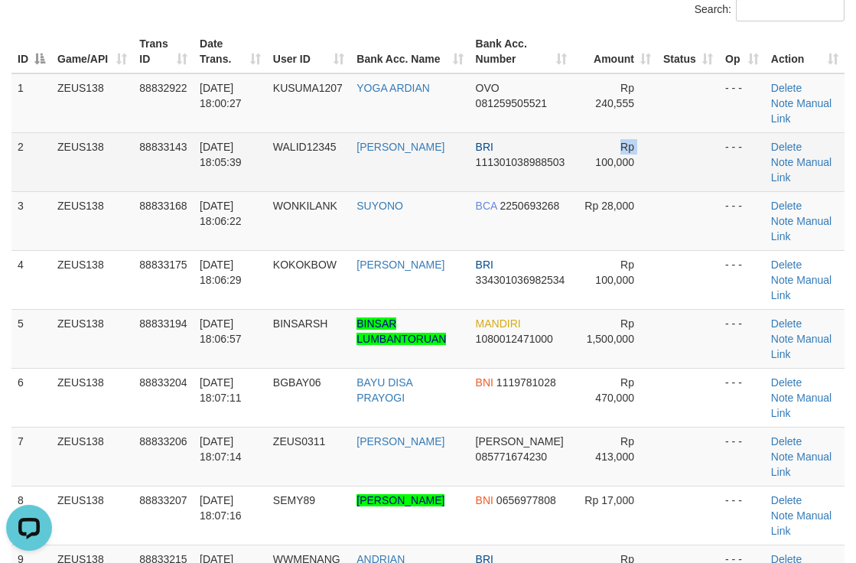
drag, startPoint x: 528, startPoint y: 181, endPoint x: 734, endPoint y: 169, distance: 206.2
click at [621, 177] on tr "2 ZEUS138 88833143 30/09/2025 18:05:39 WALID12345 WALID HUSEN BRI 1113010389885…" at bounding box center [427, 161] width 833 height 59
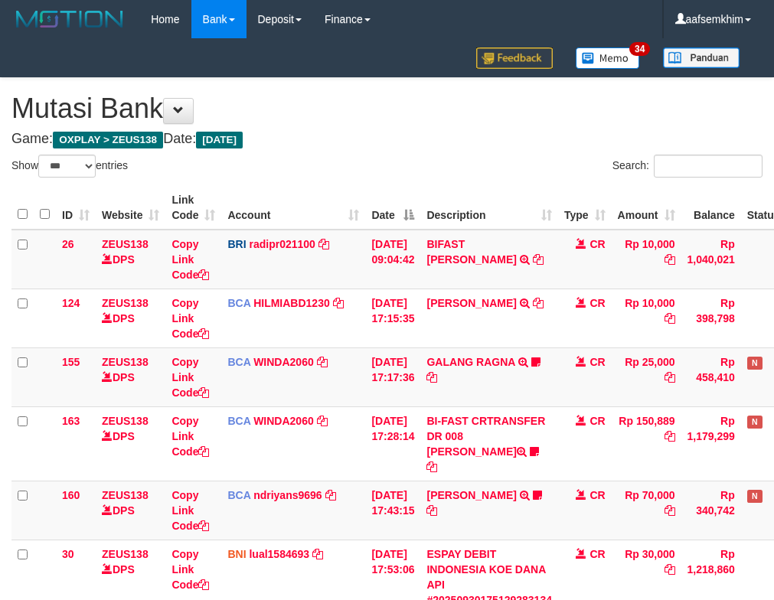
select select "***"
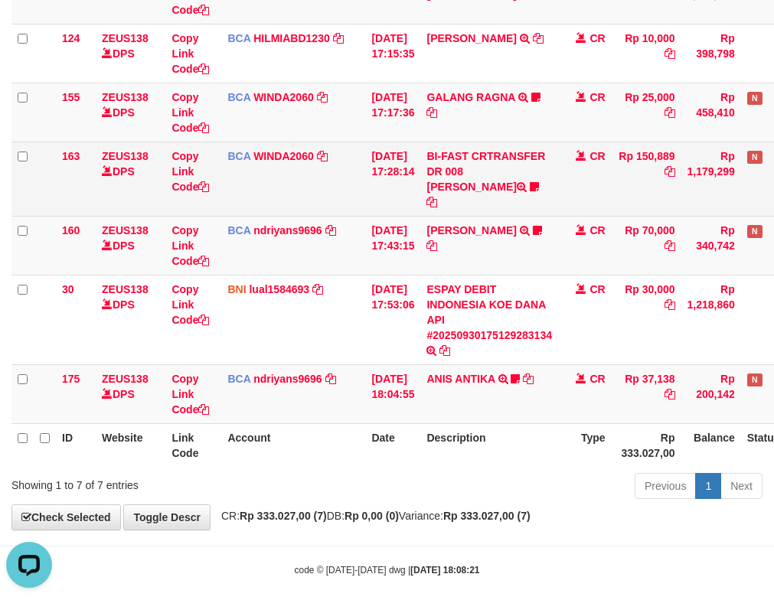
click at [372, 196] on td "[DATE] 17:28:14" at bounding box center [392, 179] width 55 height 74
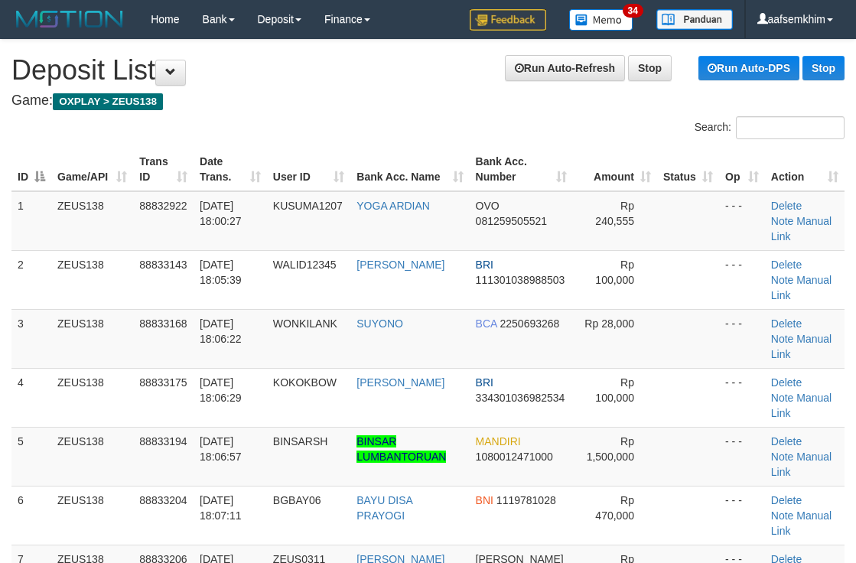
click at [676, 250] on tr "2 ZEUS138 88833143 30/09/2025 18:05:39 WALID12345 WALID HUSEN BRI 1113010389885…" at bounding box center [427, 279] width 833 height 59
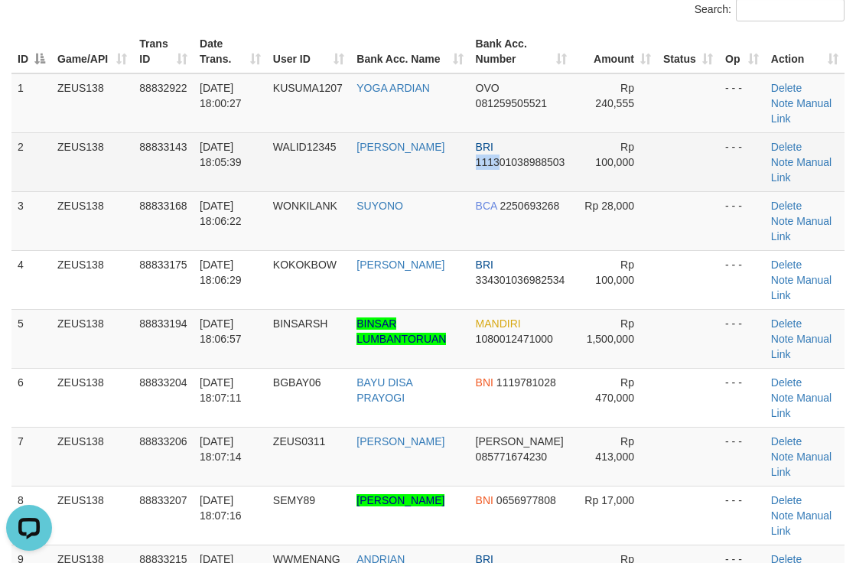
drag, startPoint x: 487, startPoint y: 175, endPoint x: 608, endPoint y: 154, distance: 123.6
click at [511, 173] on td "BRI 111301038988503" at bounding box center [521, 161] width 103 height 59
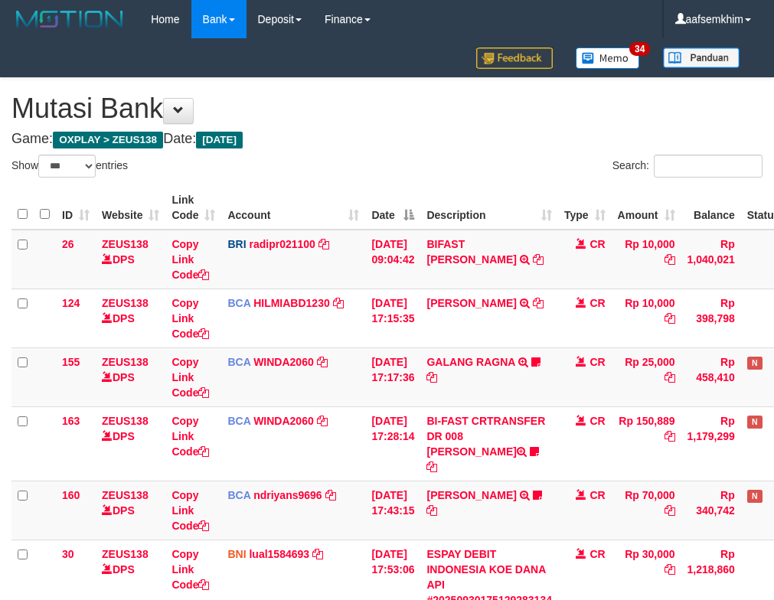
select select "***"
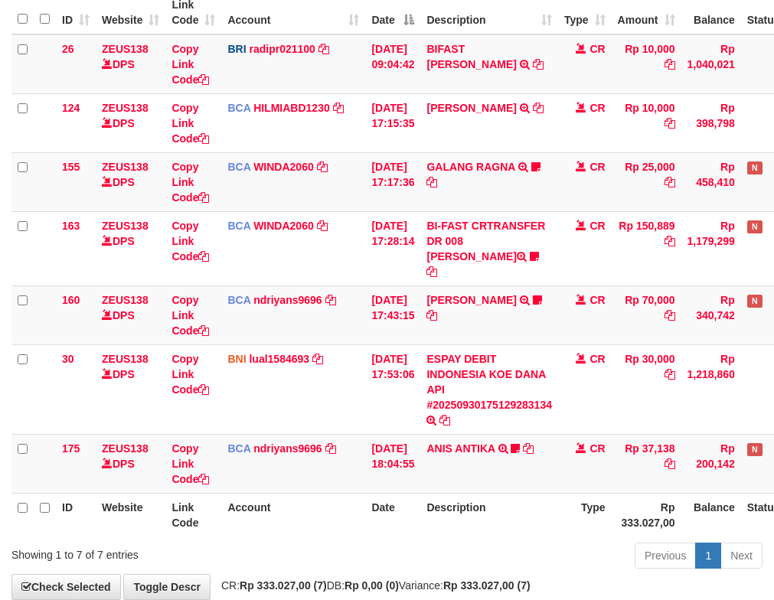
click at [363, 217] on td "BCA WINDA2060 DPS WINDA mutasi_20250930_4644 | 163 mutasi_20250930_4644 | 163" at bounding box center [293, 248] width 144 height 74
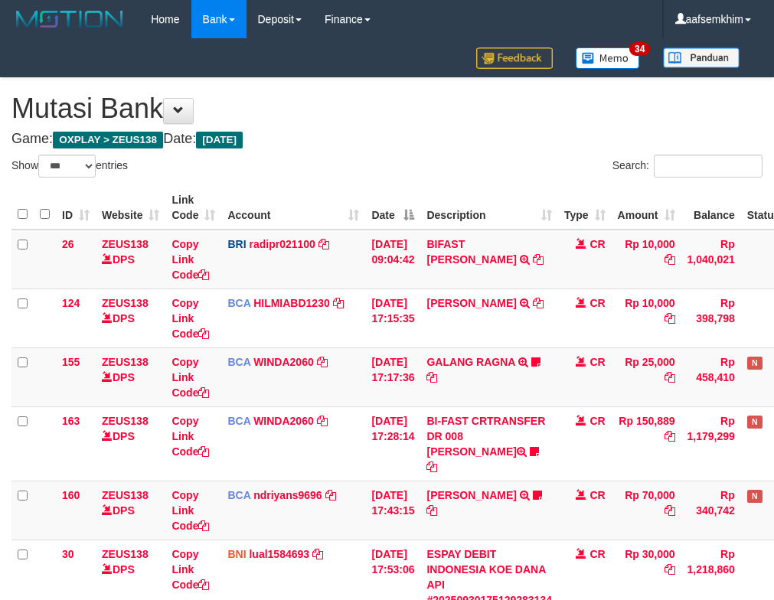
select select "***"
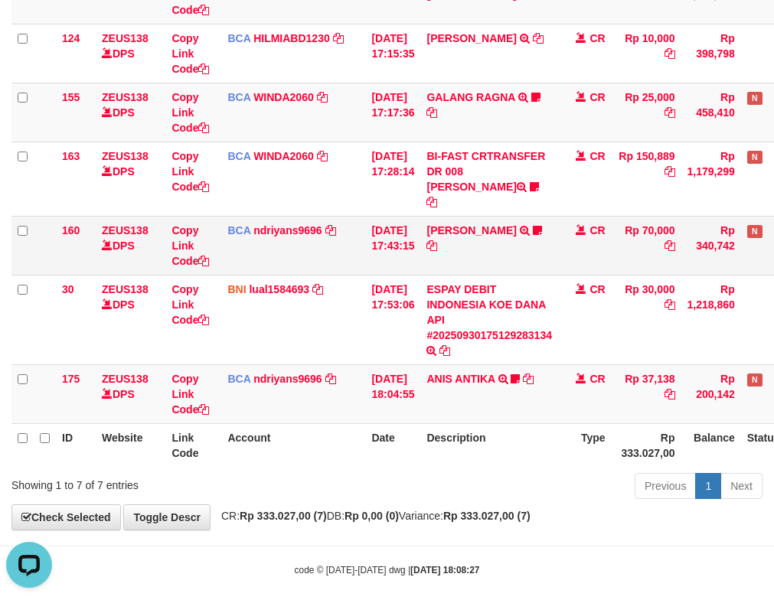
drag, startPoint x: 592, startPoint y: 201, endPoint x: 586, endPoint y: 227, distance: 26.6
click at [594, 220] on td "CR" at bounding box center [585, 245] width 54 height 59
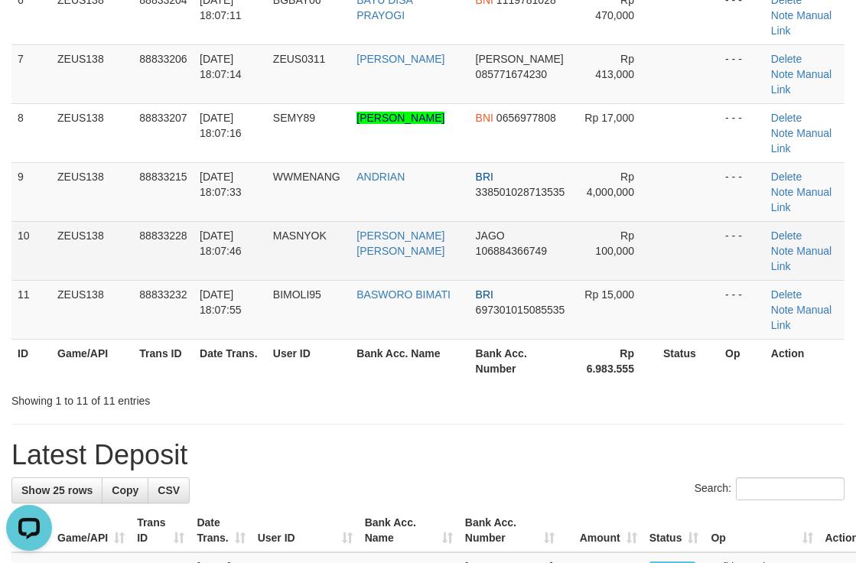
click at [648, 227] on td "Rp 100,000" at bounding box center [615, 250] width 84 height 59
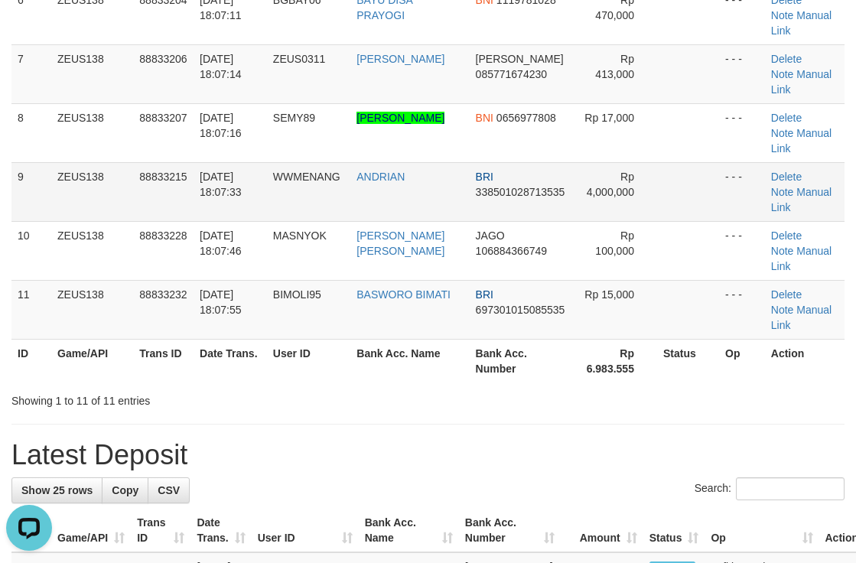
click at [568, 217] on td "BRI 338501028713535" at bounding box center [521, 191] width 103 height 59
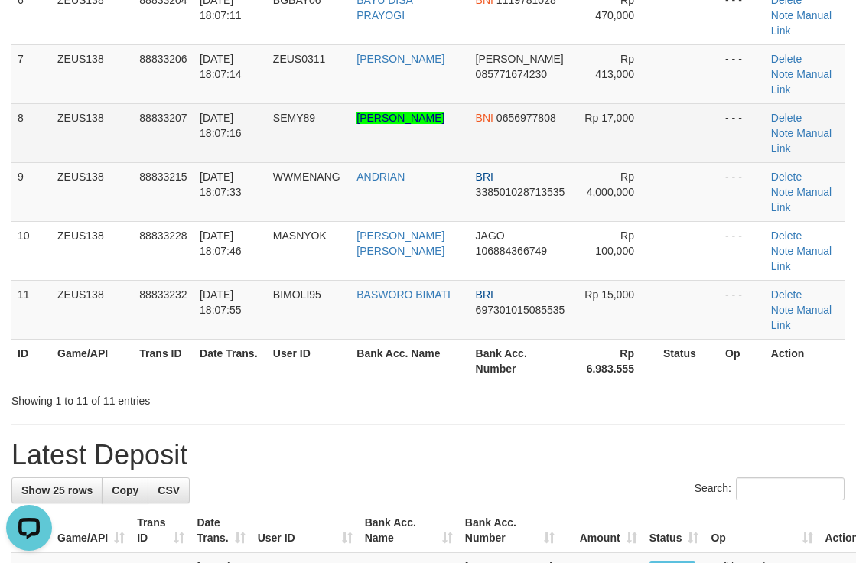
click at [553, 156] on td "BNI 0656977808" at bounding box center [521, 132] width 103 height 59
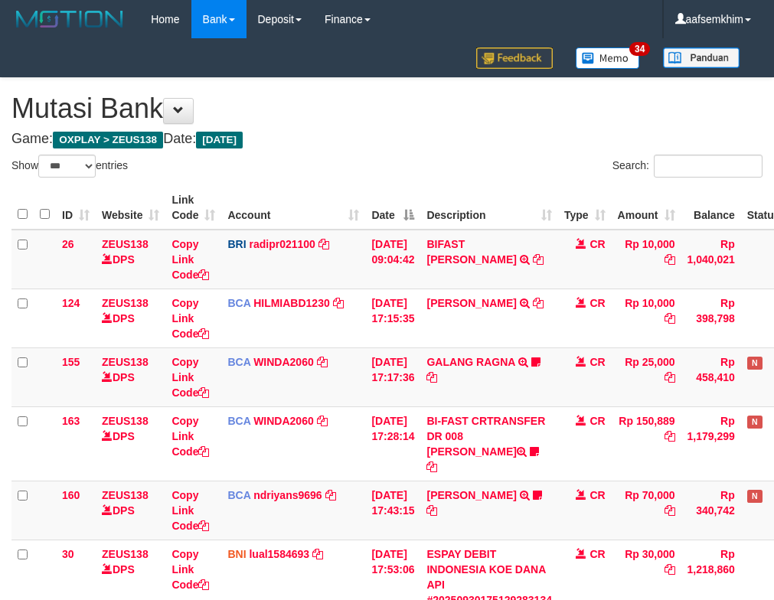
select select "***"
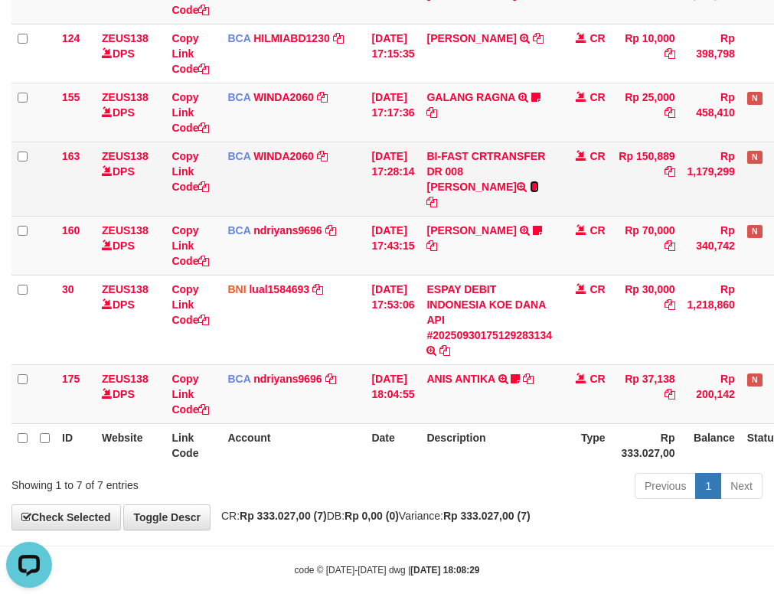
click at [530, 184] on icon at bounding box center [534, 186] width 9 height 11
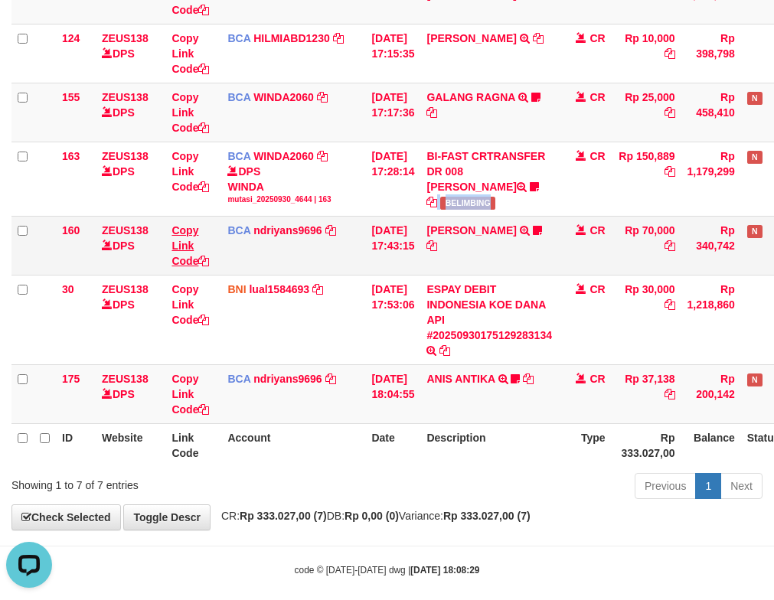
drag, startPoint x: 478, startPoint y: 188, endPoint x: 178, endPoint y: 226, distance: 301.7
click at [514, 196] on td "BI-FAST CRTRANSFER DR 008 ALAN TANOF BELIMBING" at bounding box center [489, 179] width 138 height 74
click at [520, 216] on td "HERU SANTOSO TRSF E-BANKING CR 3009/FTSCY/WS95031 70000.00HERU SANTOSO MADARA95" at bounding box center [489, 245] width 138 height 59
click at [514, 224] on link "HERU SANTOSO" at bounding box center [471, 230] width 90 height 12
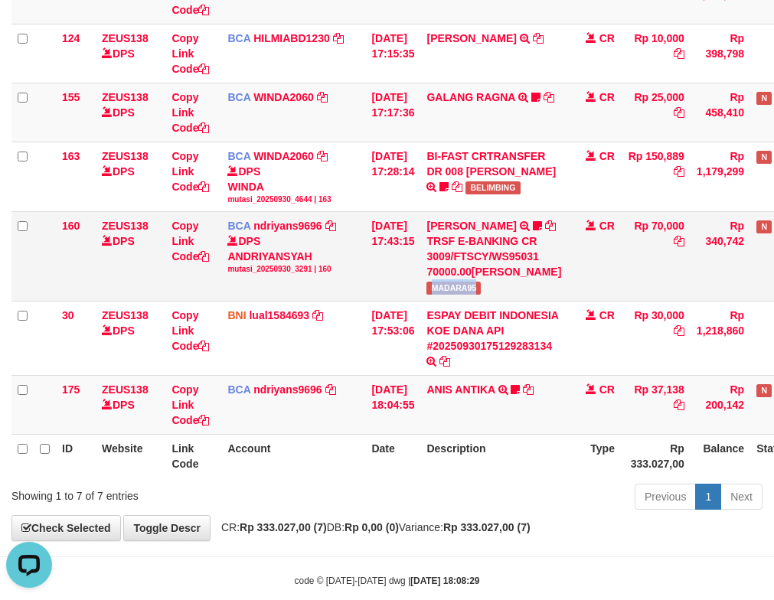
drag, startPoint x: 435, startPoint y: 308, endPoint x: 546, endPoint y: 298, distance: 111.4
click at [546, 298] on td "HERU SANTOSO TRSF E-BANKING CR 3009/FTSCY/WS95031 70000.00HERU SANTOSO MADARA95" at bounding box center [493, 257] width 147 height 90
copy span "MADARA95"
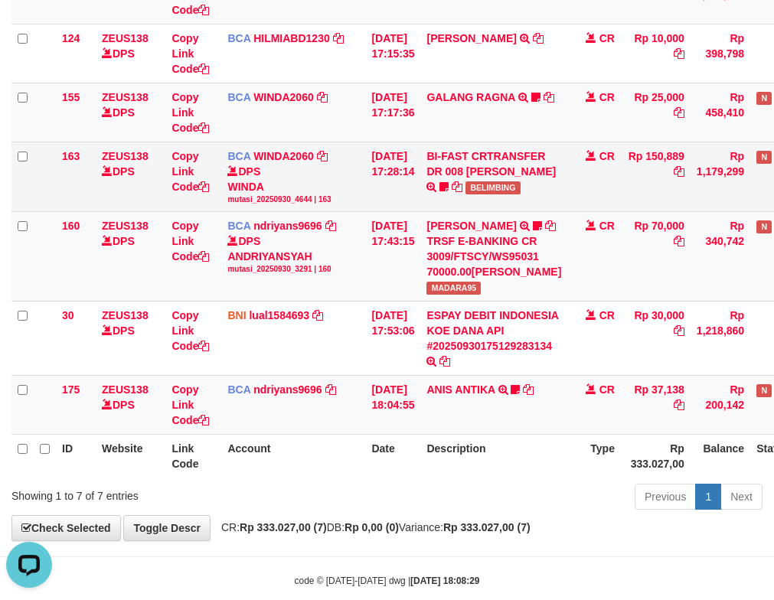
click at [385, 194] on td "30/09/2025 17:28:14" at bounding box center [392, 177] width 55 height 70
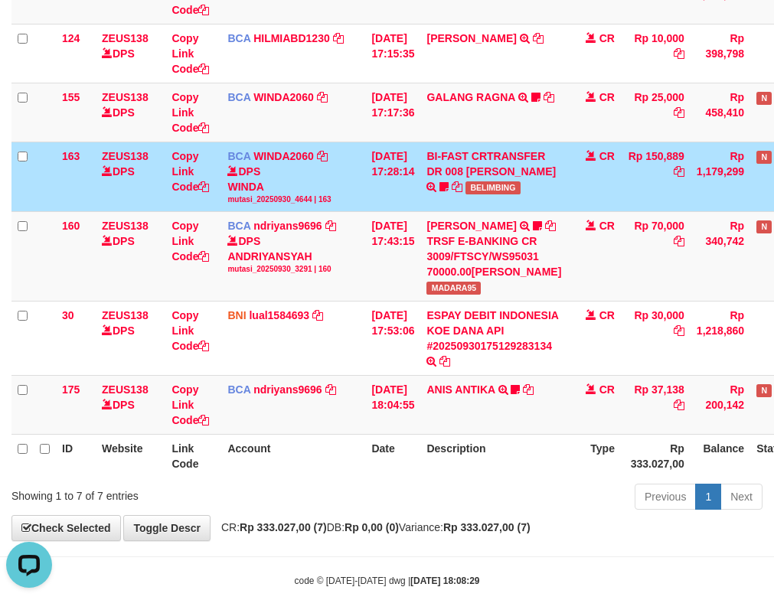
drag, startPoint x: 360, startPoint y: 188, endPoint x: 342, endPoint y: 184, distance: 18.9
click at [361, 188] on td "BCA WINDA2060 DPS WINDA mutasi_20250930_4644 | 163 mutasi_20250930_4644 | 163" at bounding box center [293, 177] width 144 height 70
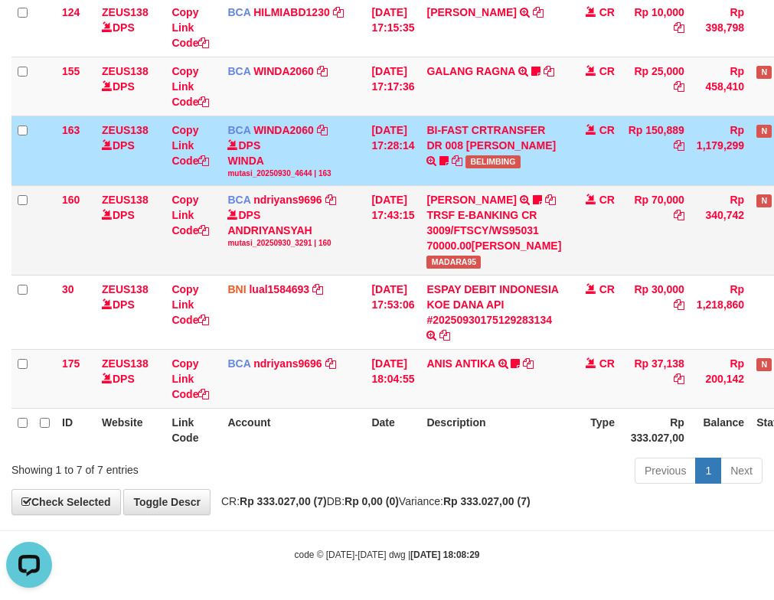
scroll to position [321, 0]
click at [484, 371] on td "ANIS ANTIKA TRSF E-BANKING CR 3009/FTSCY/WS95271 37138.00ANIS ANTIKA ANISGEMOY07" at bounding box center [493, 379] width 147 height 59
click at [486, 363] on link "ANIS ANTIKA" at bounding box center [460, 363] width 68 height 12
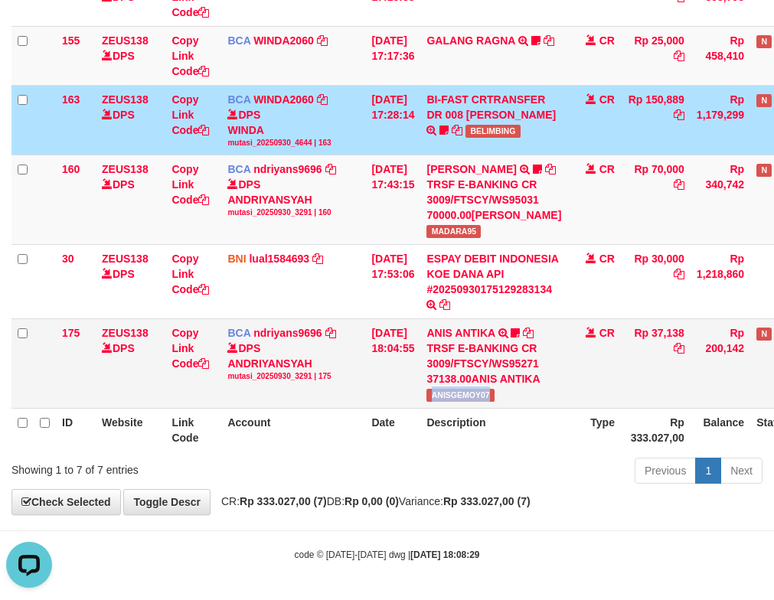
drag, startPoint x: 482, startPoint y: 433, endPoint x: 3, endPoint y: 353, distance: 485.8
click at [524, 409] on td "ANIS ANTIKA TRSF E-BANKING CR 3009/FTSCY/WS95271 37138.00ANIS ANTIKA ANISGEMOY07" at bounding box center [493, 364] width 147 height 90
copy span "ANISGEMOY07"
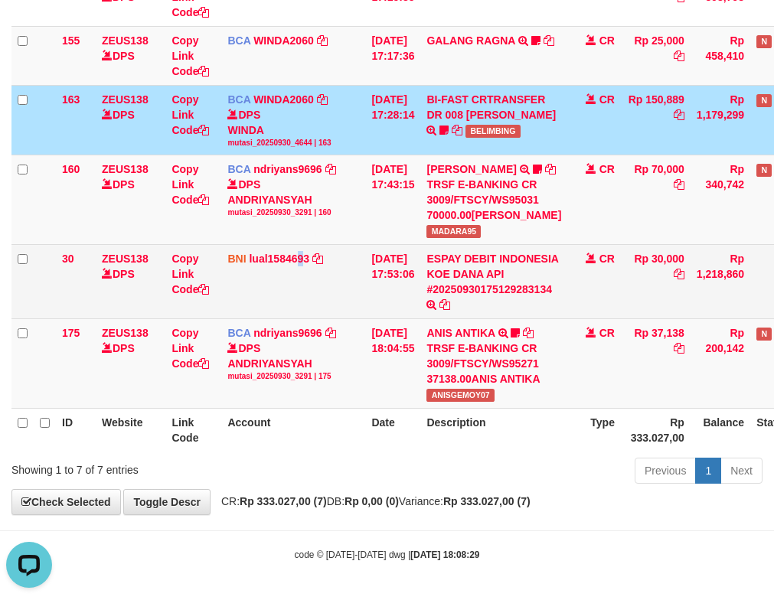
drag, startPoint x: 304, startPoint y: 283, endPoint x: 290, endPoint y: 289, distance: 15.1
click at [291, 289] on td "BNI lual1584693 DPS LUCKY ALAMSYAH mutasi_20250930_2414 | 30 mutasi_20250930_24…" at bounding box center [293, 282] width 144 height 74
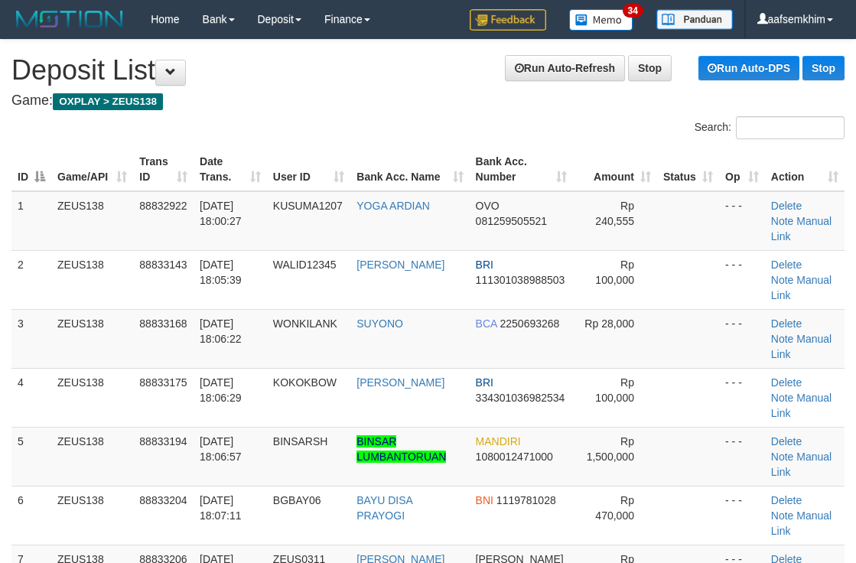
scroll to position [726, 0]
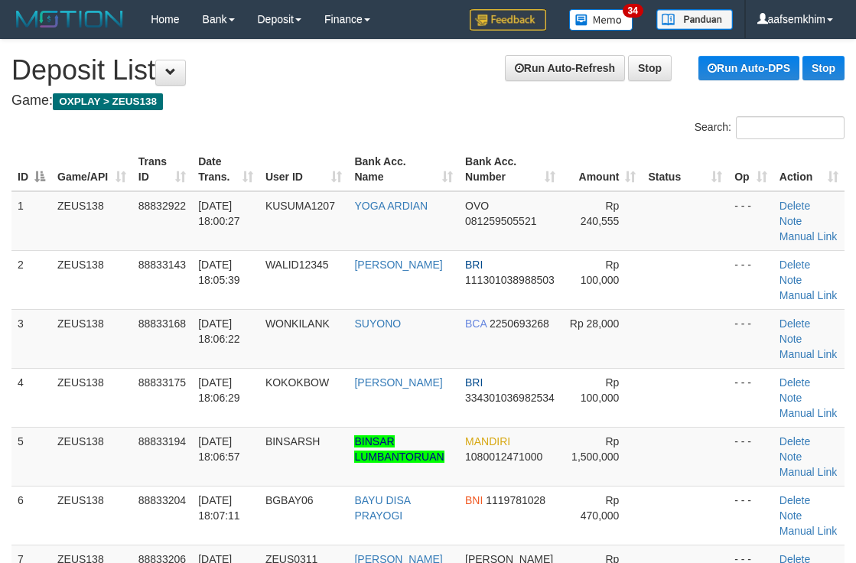
scroll to position [925, 0]
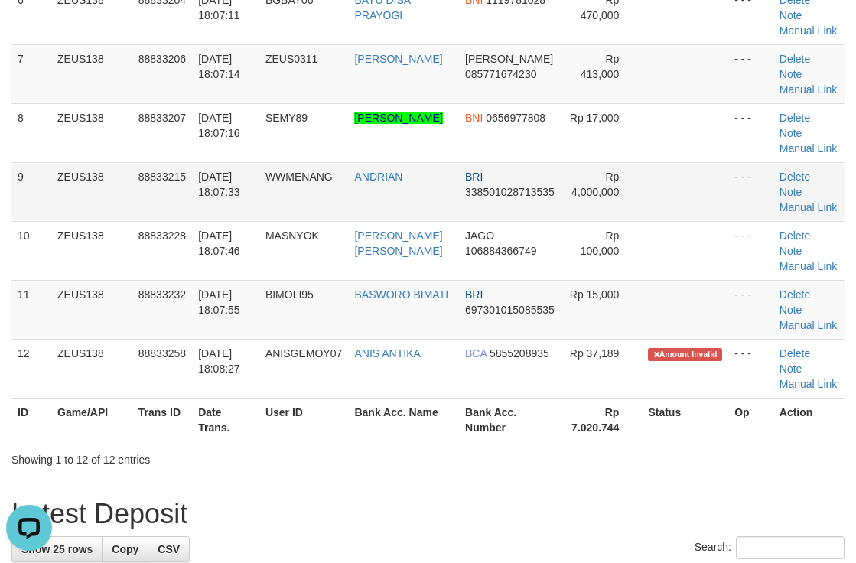
click at [670, 221] on td at bounding box center [685, 191] width 86 height 59
drag, startPoint x: 504, startPoint y: 297, endPoint x: 579, endPoint y: 289, distance: 76.2
click at [503, 221] on td "BRI 338501028713535" at bounding box center [510, 191] width 103 height 59
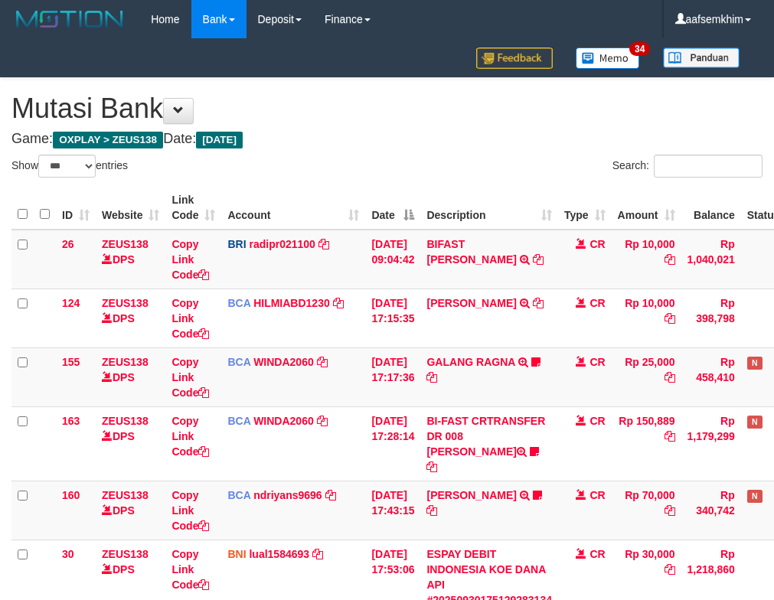
select select "***"
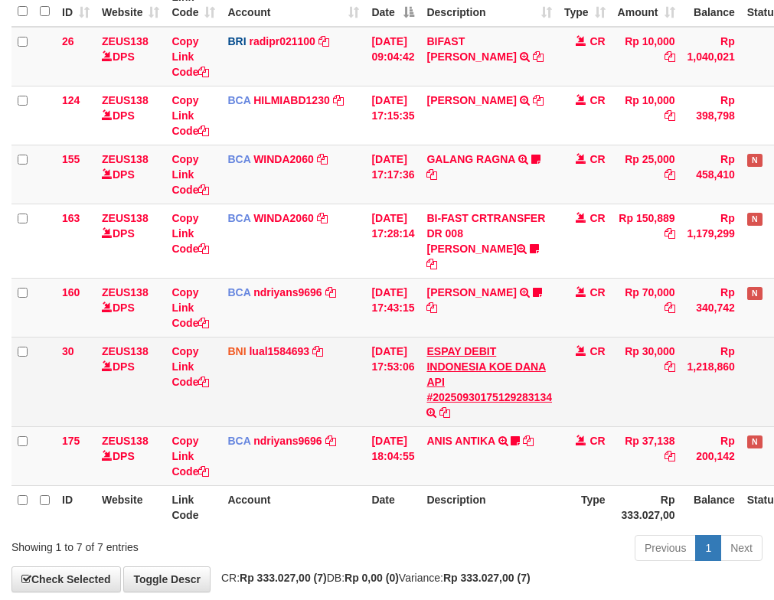
scroll to position [265, 0]
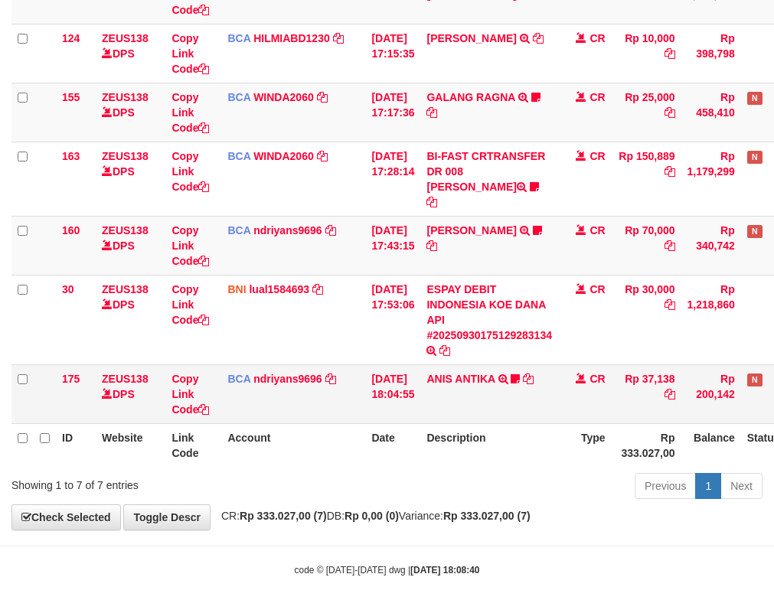
click at [462, 364] on td "ANIS ANTIKA TRSF E-BANKING CR 3009/FTSCY/WS95271 37138.00ANIS ANTIKA ANISGEMOY07" at bounding box center [489, 393] width 138 height 59
click at [462, 373] on link "ANIS ANTIKA" at bounding box center [460, 379] width 68 height 12
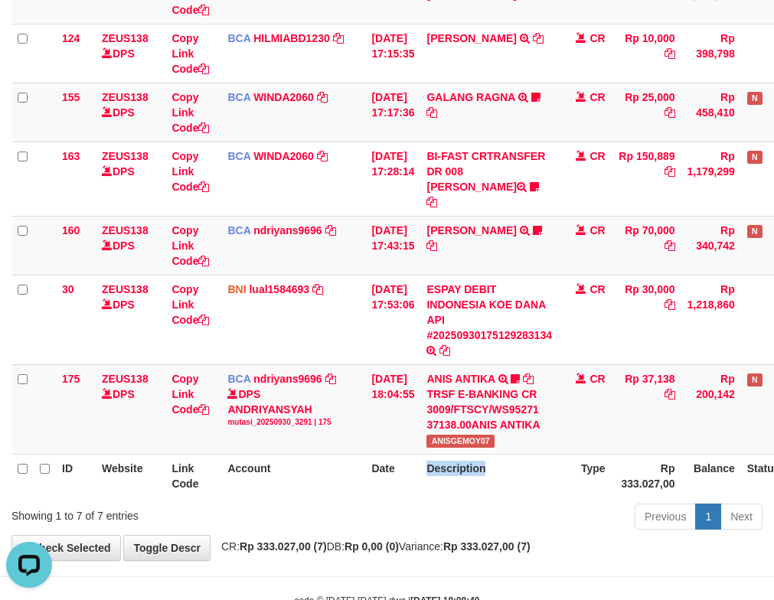
drag, startPoint x: 468, startPoint y: 442, endPoint x: 516, endPoint y: 443, distance: 48.2
click at [516, 454] on th "Description" at bounding box center [489, 476] width 138 height 44
click at [483, 416] on div "TRSF E-BANKING CR 3009/FTSCY/WS95271 37138.00ANIS ANTIKA" at bounding box center [489, 409] width 126 height 46
copy div "37138.00ANIS"
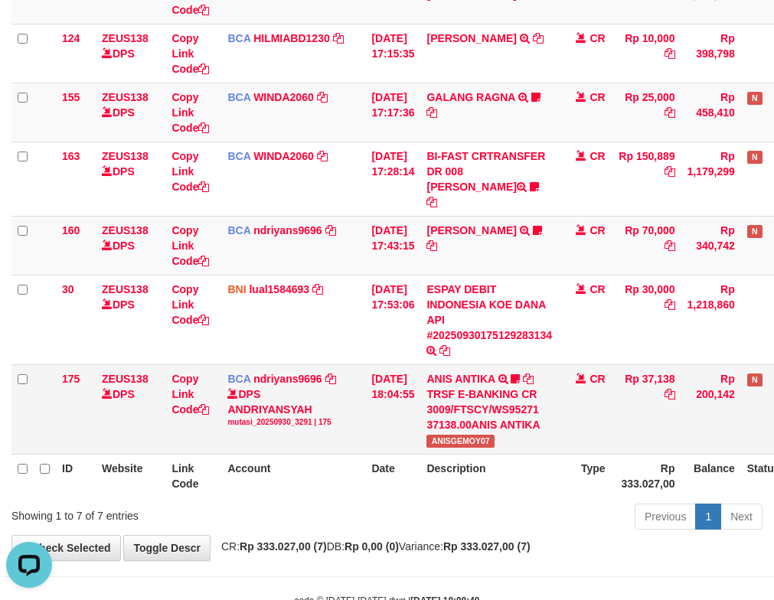
click at [484, 435] on span "ANISGEMOY07" at bounding box center [459, 441] width 67 height 13
copy span "ANISGEMOY07"
click at [492, 224] on link "[PERSON_NAME]" at bounding box center [471, 230] width 90 height 12
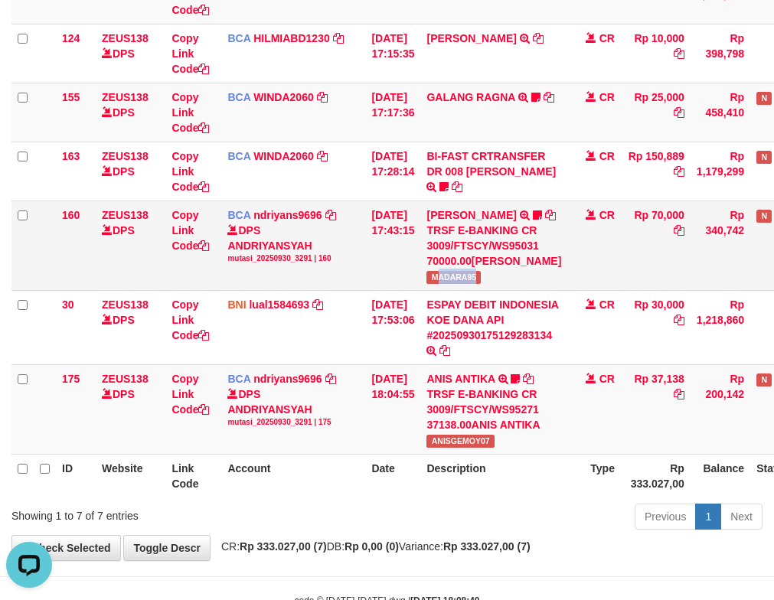
drag, startPoint x: 489, startPoint y: 300, endPoint x: 416, endPoint y: 279, distance: 75.6
click at [508, 290] on td "HERU SANTOSO TRSF E-BANKING CR 3009/FTSCY/WS95031 70000.00HERU SANTOSO MADARA95" at bounding box center [493, 246] width 147 height 90
copy span "ADARA95"
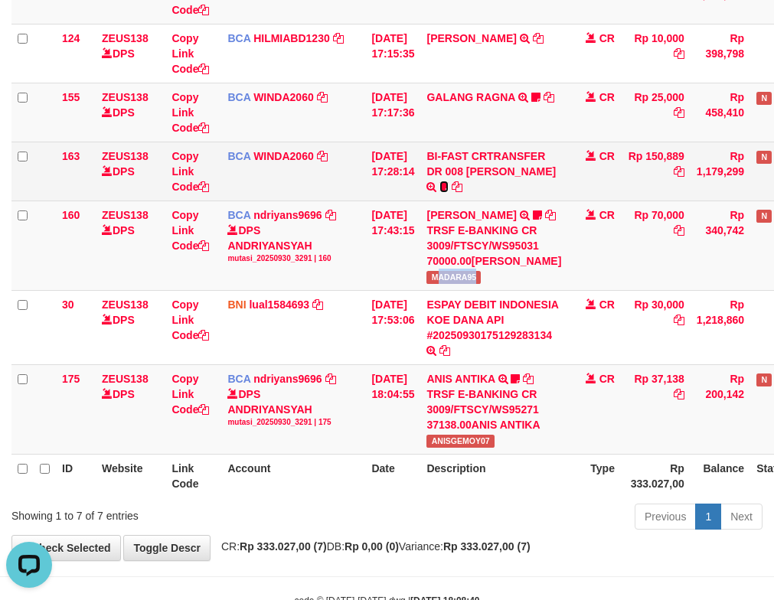
click at [446, 184] on icon at bounding box center [443, 186] width 9 height 11
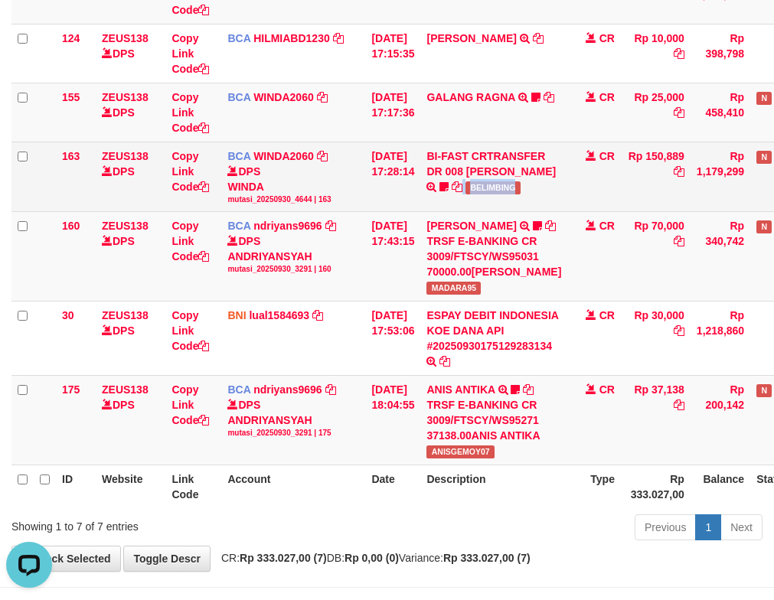
drag, startPoint x: 473, startPoint y: 190, endPoint x: 549, endPoint y: 194, distance: 76.7
click at [549, 194] on td "BI-FAST CRTRANSFER DR 008 ALAN TANOF BELIMBING" at bounding box center [493, 177] width 147 height 70
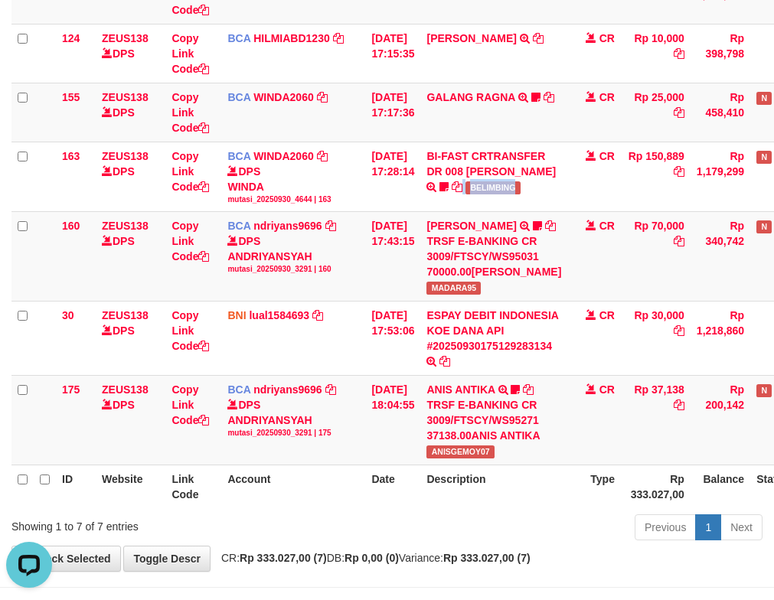
copy td "BELIMBING"
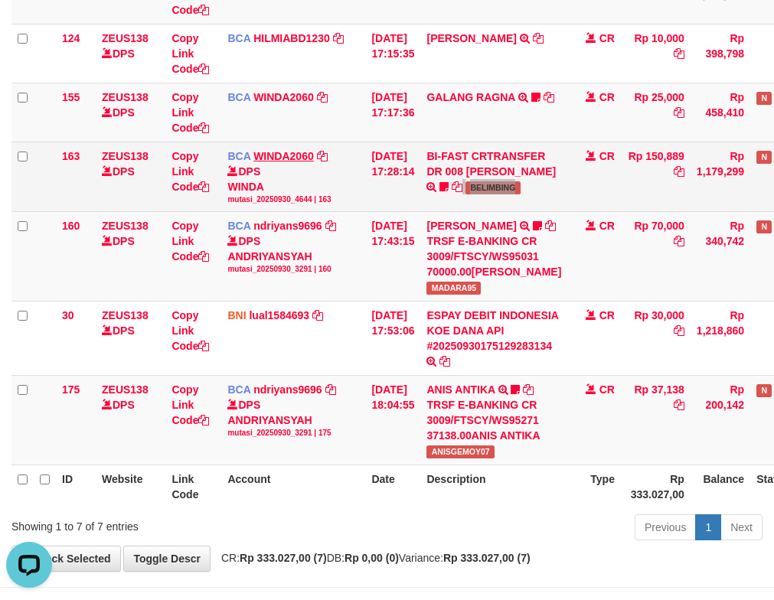
click at [259, 154] on link "WINDA2060" at bounding box center [283, 156] width 60 height 12
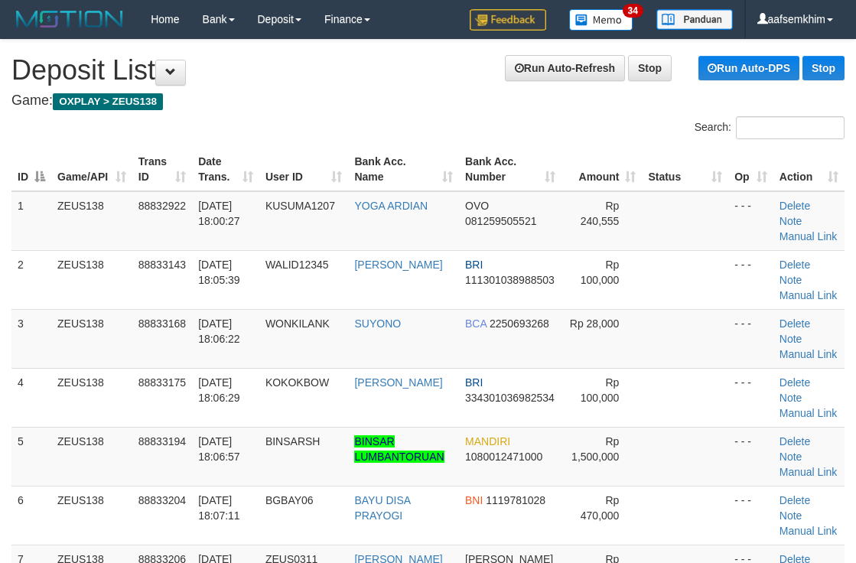
scroll to position [925, 0]
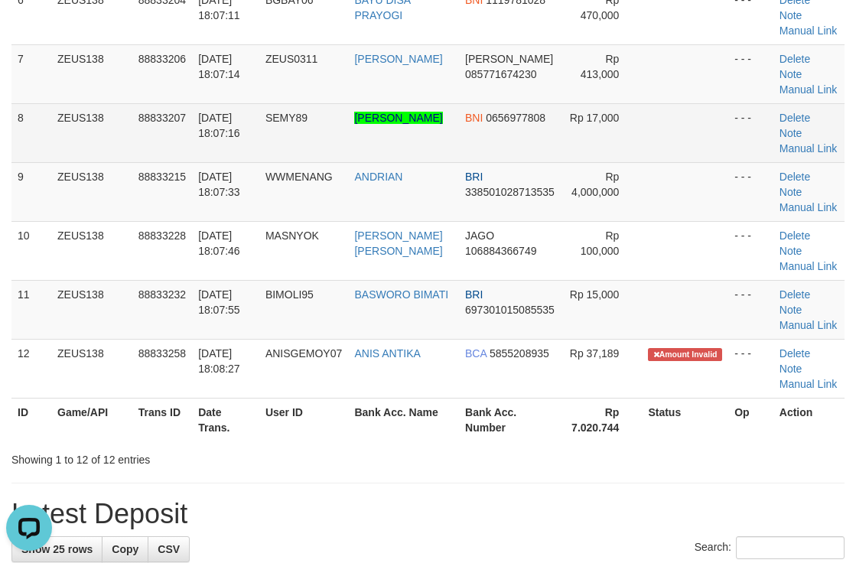
click at [680, 162] on td at bounding box center [685, 132] width 86 height 59
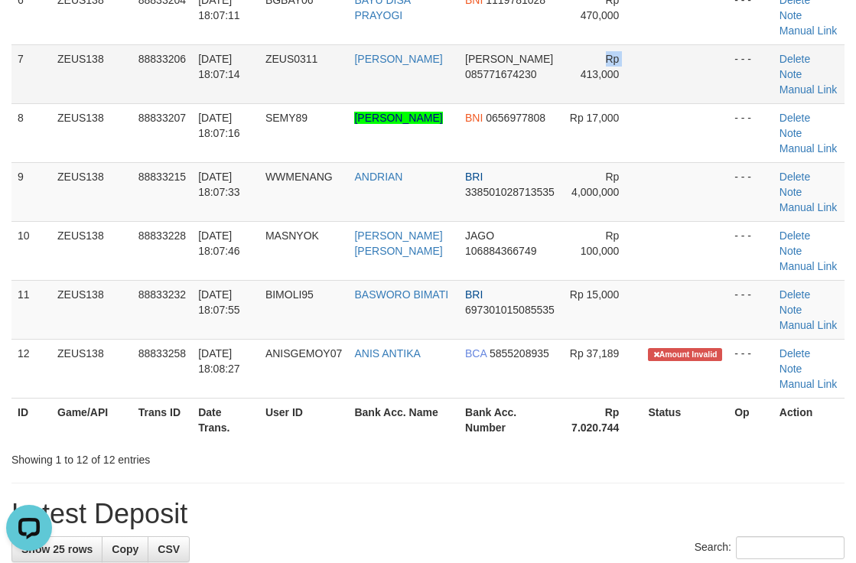
drag, startPoint x: 550, startPoint y: 201, endPoint x: 642, endPoint y: 192, distance: 92.3
click at [559, 103] on tr "7 ZEUS138 88833206 30/09/2025 18:07:14 ZEUS0311 DARSONO PRASTIO DANA 0857716742…" at bounding box center [427, 73] width 833 height 59
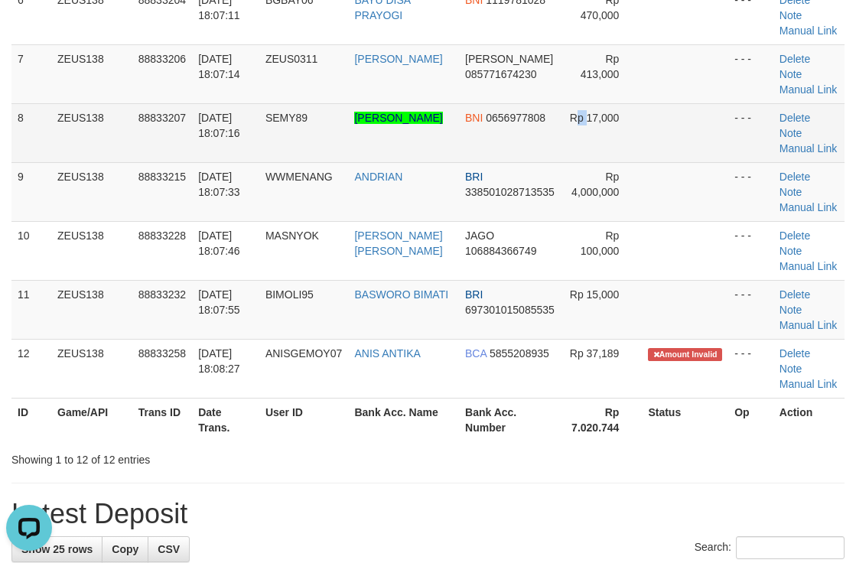
drag, startPoint x: 592, startPoint y: 215, endPoint x: 734, endPoint y: 195, distance: 143.7
click at [611, 162] on td "Rp 17,000" at bounding box center [602, 132] width 80 height 59
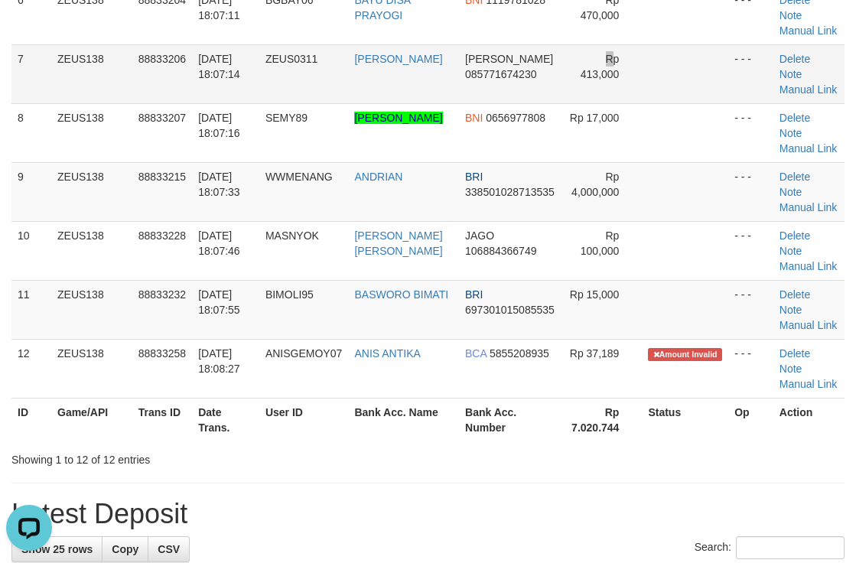
click at [608, 80] on span "Rp 413,000" at bounding box center [600, 67] width 39 height 28
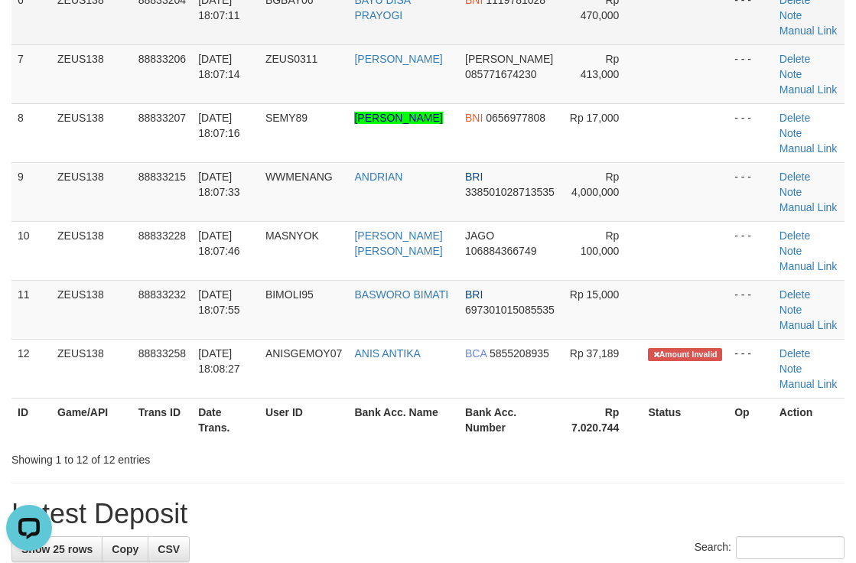
click at [614, 44] on td "Rp 470,000" at bounding box center [602, 14] width 80 height 59
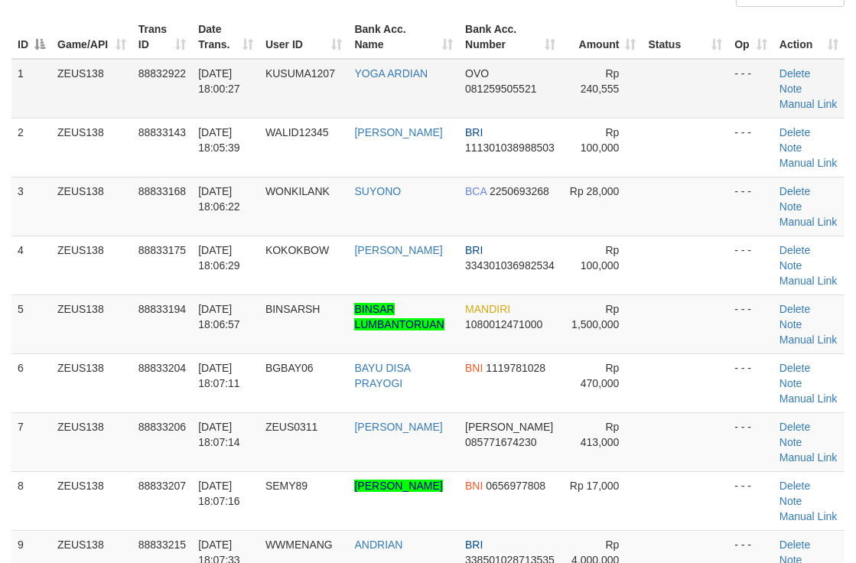
drag, startPoint x: 495, startPoint y: 139, endPoint x: 529, endPoint y: 130, distance: 34.7
click at [520, 132] on tbody "1 ZEUS138 88832922 [DATE] 18:00:27 KUSUMA1207 YOGA ARDIAN OVO 081259505521 Rp 2…" at bounding box center [427, 413] width 833 height 708
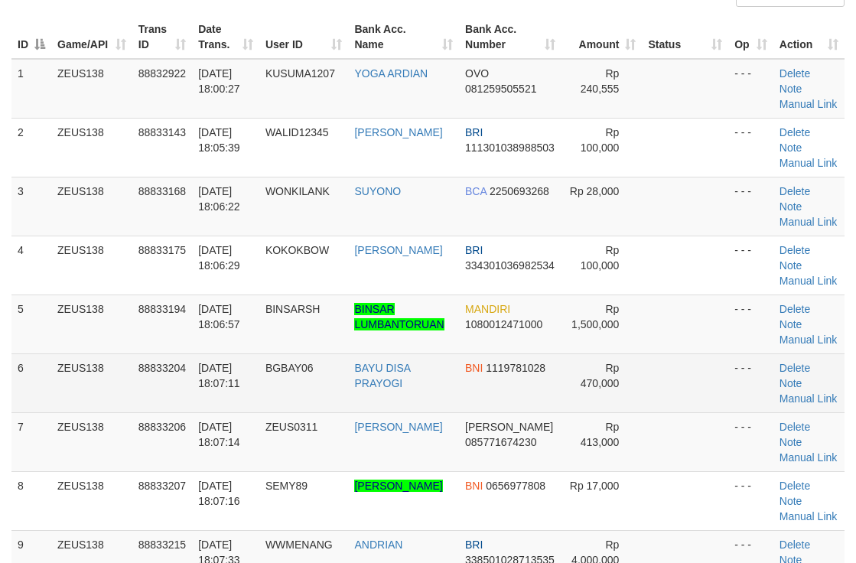
scroll to position [501, 0]
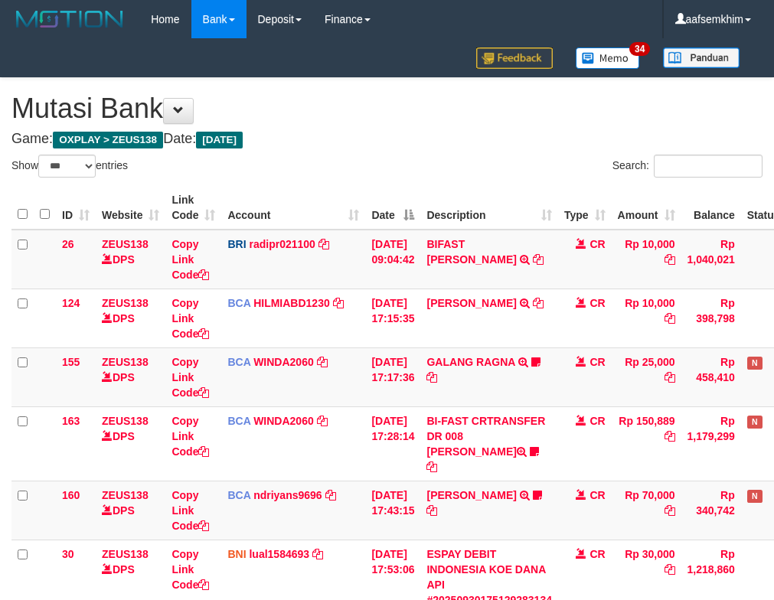
select select "***"
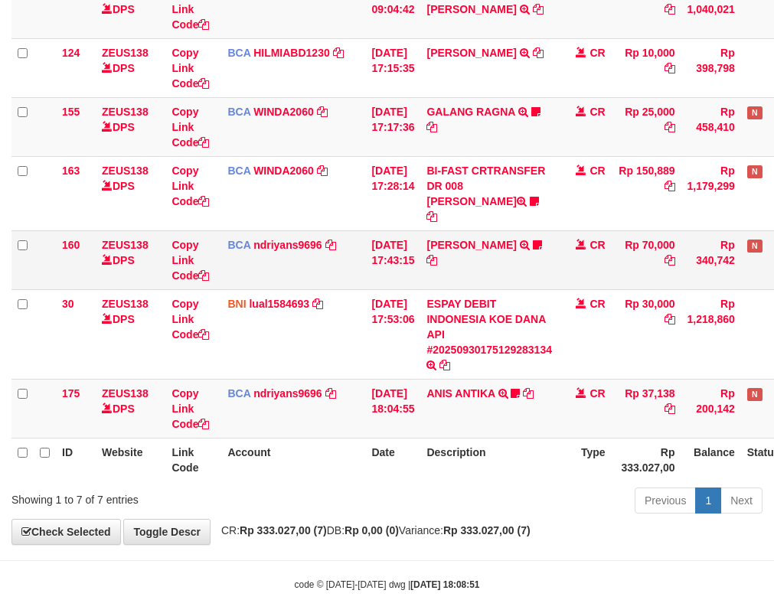
scroll to position [265, 0]
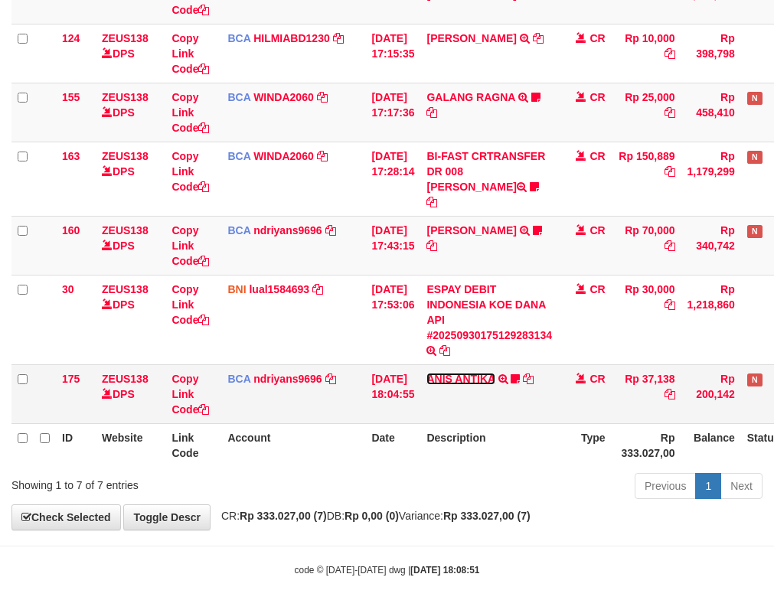
click at [477, 373] on link "ANIS ANTIKA" at bounding box center [460, 379] width 68 height 12
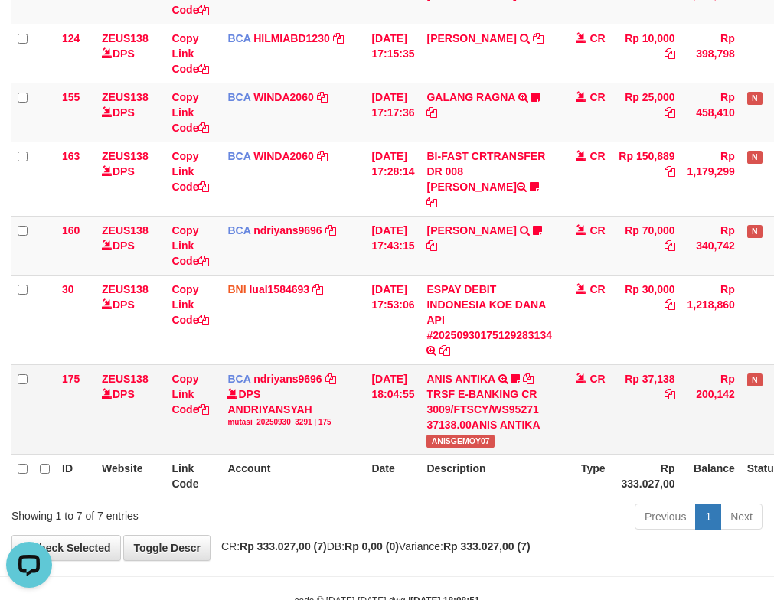
scroll to position [0, 0]
drag, startPoint x: 433, startPoint y: 435, endPoint x: 523, endPoint y: 432, distance: 90.4
click at [523, 432] on td "ANIS ANTIKA TRSF E-BANKING CR 3009/FTSCY/WS95271 37138.00ANIS ANTIKA ANISGEMOY07" at bounding box center [489, 409] width 138 height 90
copy span "ANISGEMOY07"
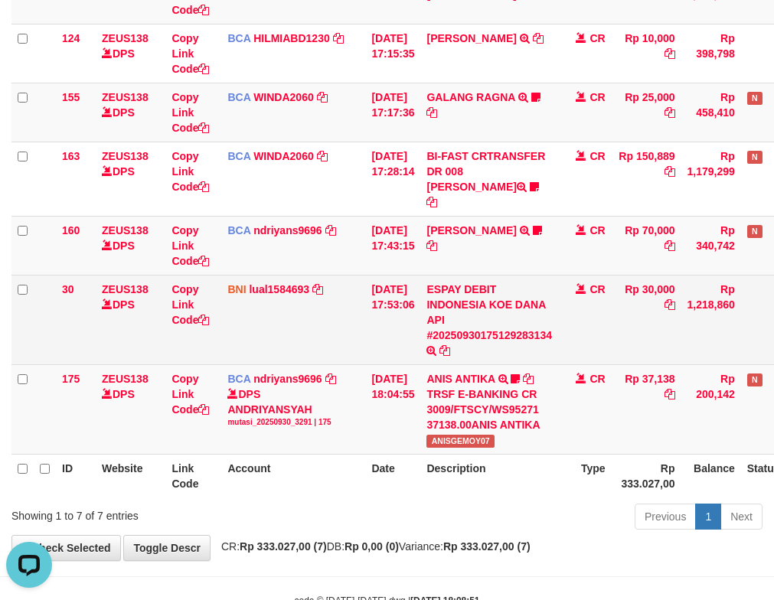
drag, startPoint x: 377, startPoint y: 292, endPoint x: 361, endPoint y: 295, distance: 16.2
click at [375, 292] on td "30/09/2025 17:53:06" at bounding box center [392, 320] width 55 height 90
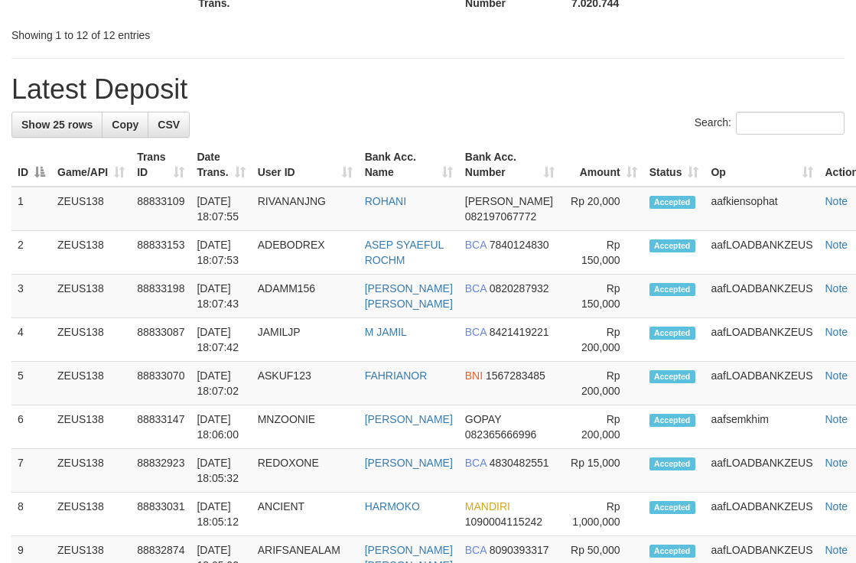
scroll to position [501, 0]
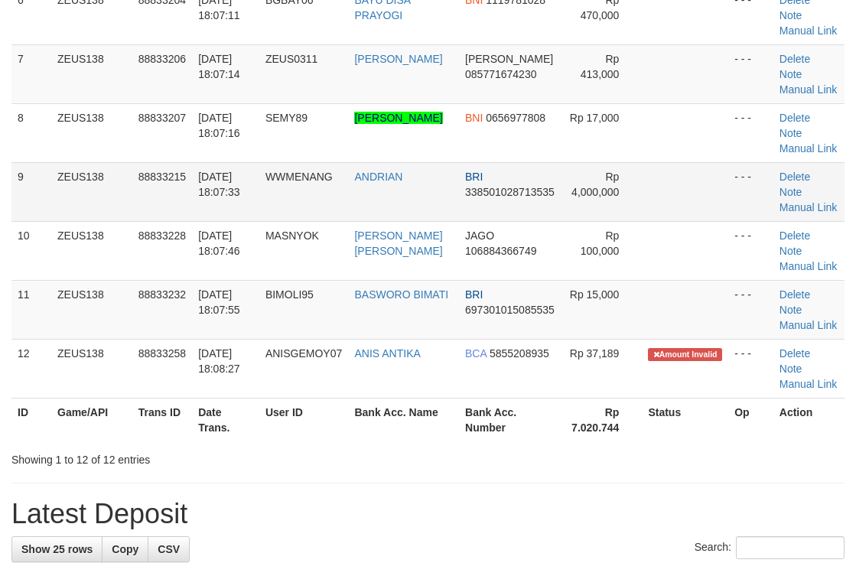
click at [512, 198] on span "338501028713535" at bounding box center [510, 192] width 90 height 12
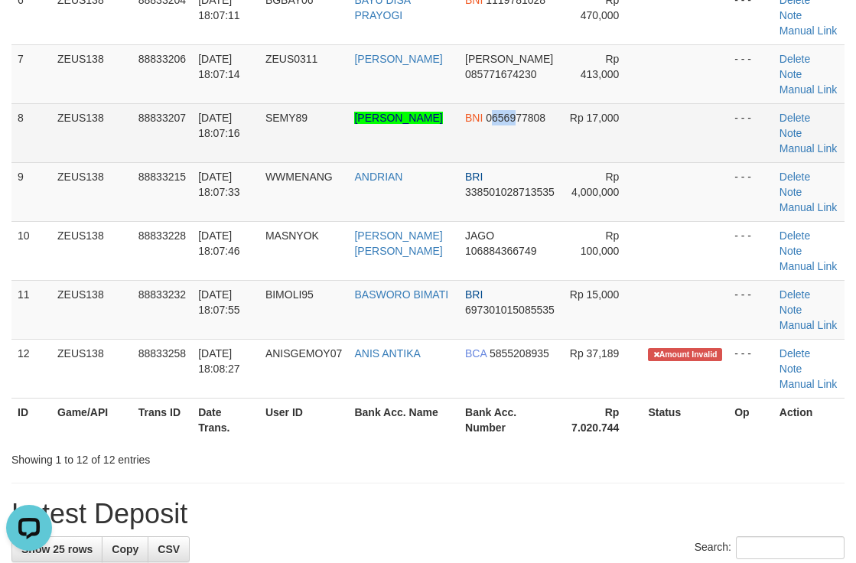
click at [520, 162] on td "BNI 0656977808" at bounding box center [510, 132] width 103 height 59
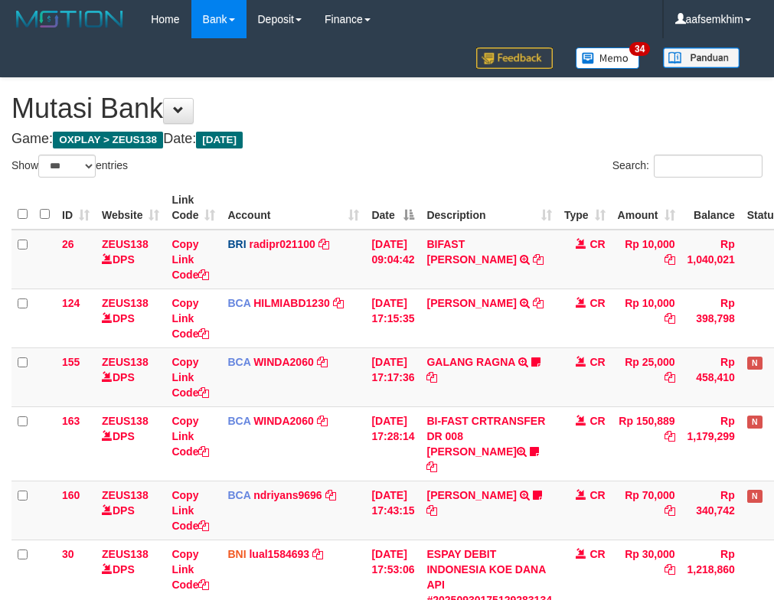
select select "***"
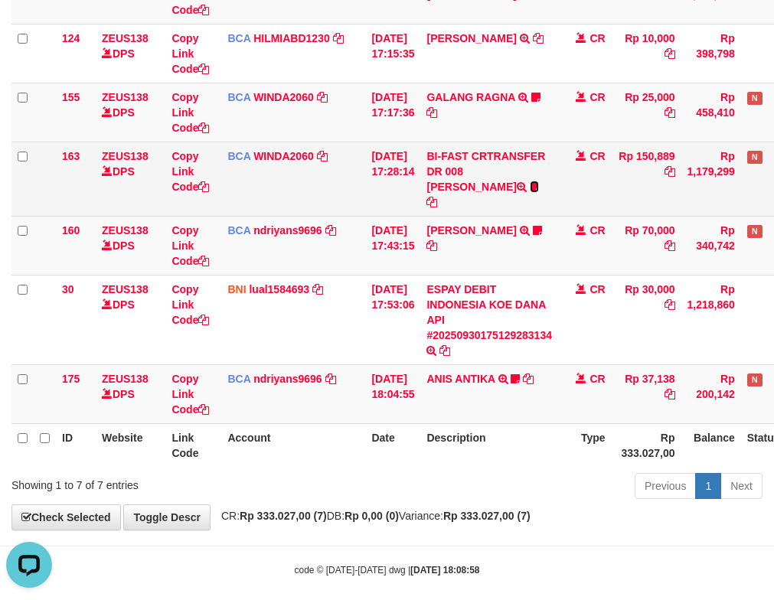
click at [530, 181] on icon at bounding box center [534, 186] width 9 height 11
click at [545, 205] on td "BI-FAST CRTRANSFER DR 008 [PERSON_NAME] [PERSON_NAME]" at bounding box center [489, 179] width 138 height 74
click at [484, 197] on td "BI-FAST CRTRANSFER DR 008 [PERSON_NAME] [PERSON_NAME]" at bounding box center [489, 179] width 138 height 74
copy span "BELIMBING"
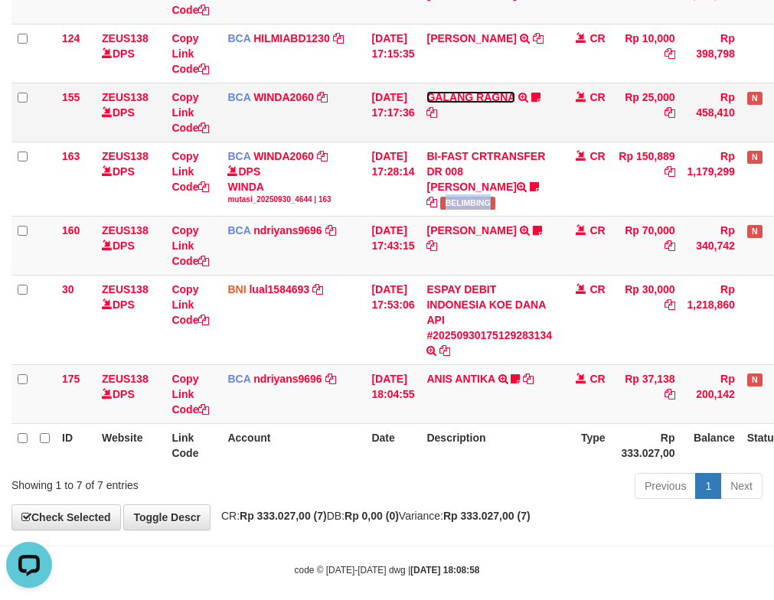
click at [477, 91] on link "GALANG RAGNA" at bounding box center [470, 97] width 88 height 12
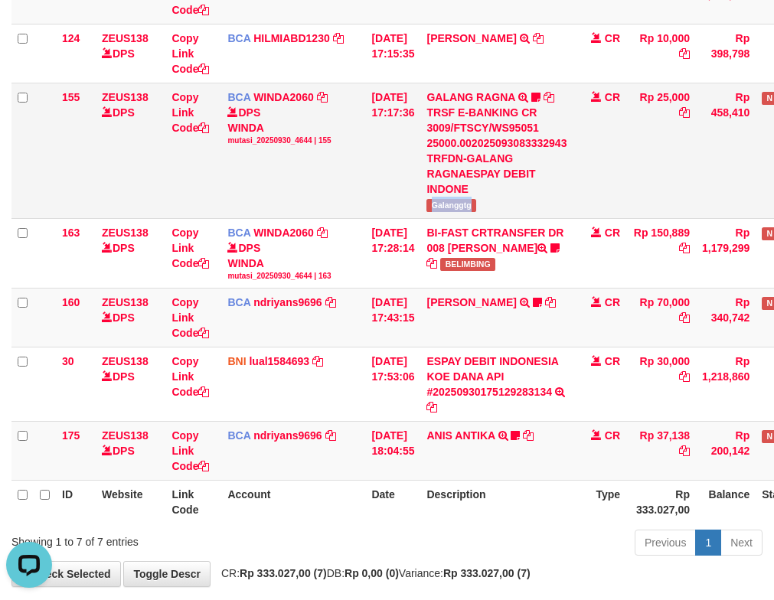
drag, startPoint x: 459, startPoint y: 204, endPoint x: 523, endPoint y: 205, distance: 64.3
click at [523, 205] on td "GALANG RAGNA TRSF E-BANKING CR 3009/FTSCY/WS95051 25000.002025093083332943 TRFD…" at bounding box center [496, 150] width 152 height 135
copy span "Galanggtg"
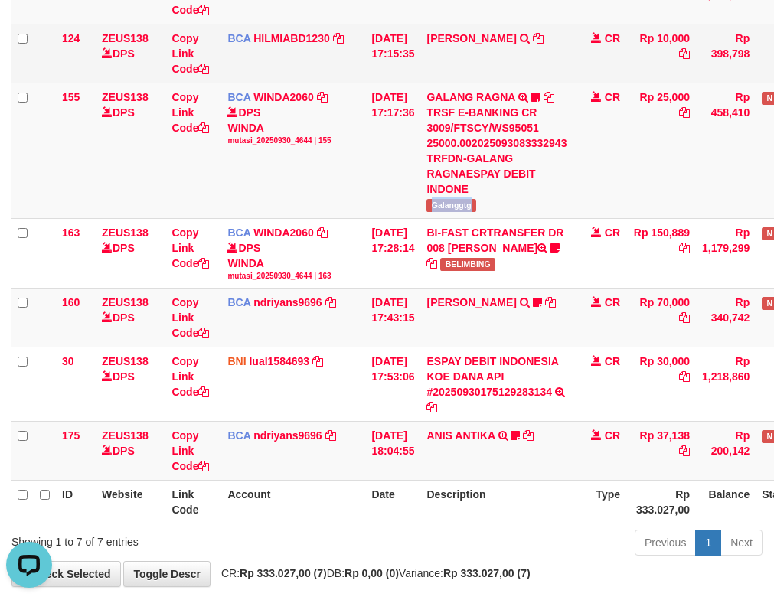
click at [512, 67] on tr "124 ZEUS138 DPS Copy Link Code BCA HILMIABD1230 DPS HILMI ABDILLAH mutasi_20250…" at bounding box center [437, 53] width 852 height 59
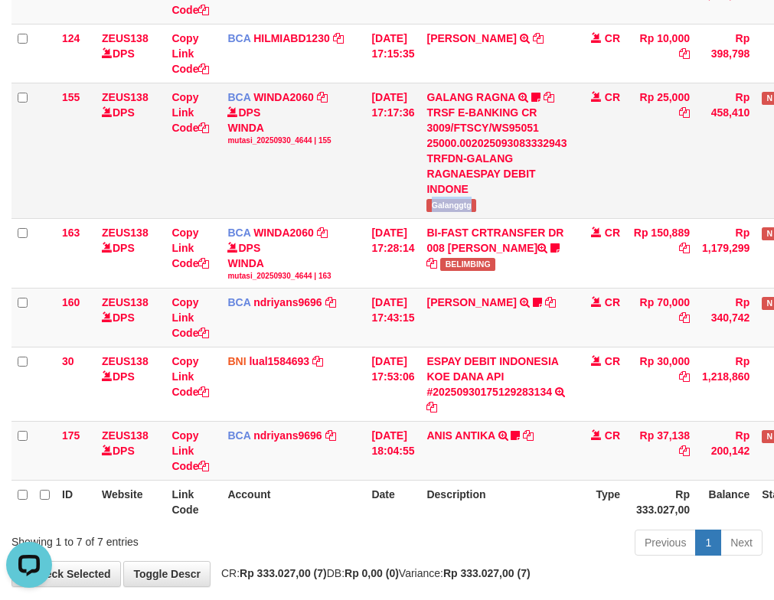
copy tr "DEDY WAHYU"
click at [419, 185] on td "30/09/2025 17:17:36" at bounding box center [392, 150] width 55 height 135
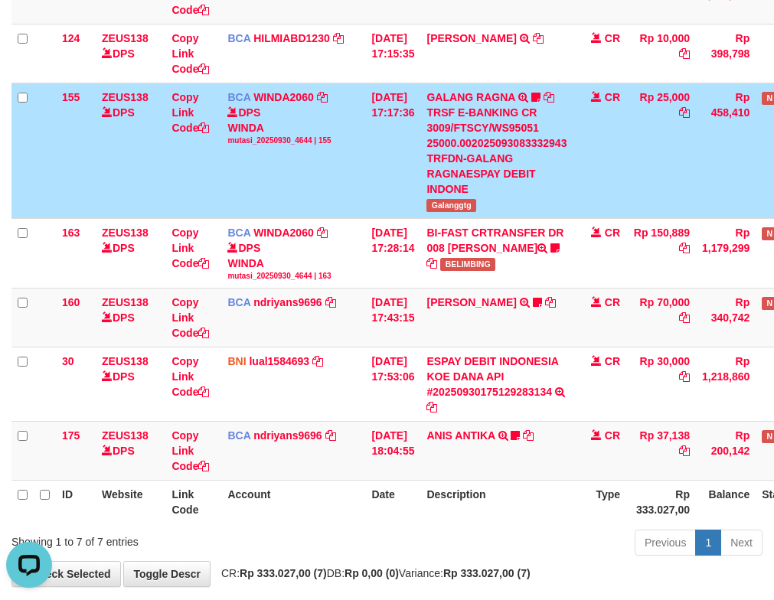
click at [402, 135] on td "30/09/2025 17:17:36" at bounding box center [392, 150] width 55 height 135
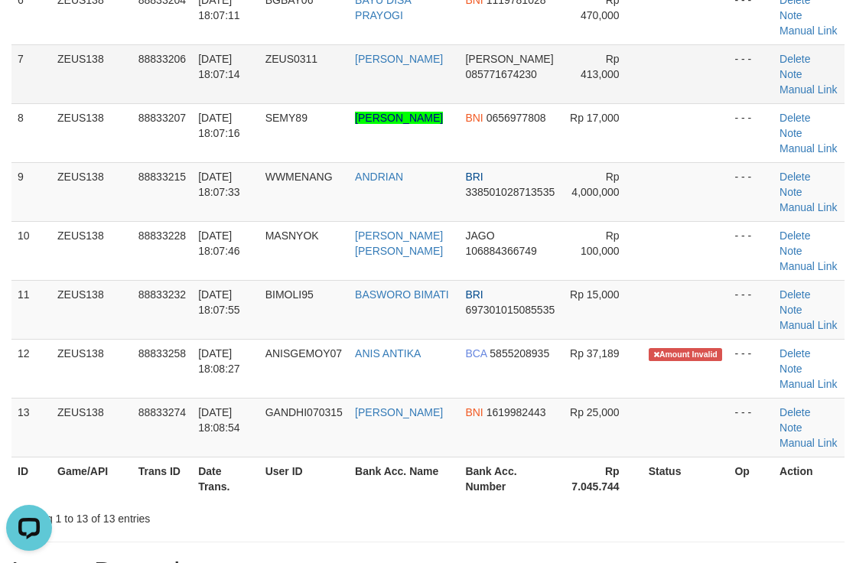
click at [641, 103] on td "Rp 413,000" at bounding box center [602, 73] width 80 height 59
drag, startPoint x: 593, startPoint y: 191, endPoint x: 862, endPoint y: 117, distance: 278.5
click at [595, 103] on td "Rp 413,000" at bounding box center [602, 73] width 80 height 59
drag, startPoint x: 634, startPoint y: 162, endPoint x: 644, endPoint y: 158, distance: 10.7
click at [635, 103] on tr "7 ZEUS138 88833206 30/09/2025 18:07:14 ZEUS0311 DARSONO PRASTIO DANA 0857716742…" at bounding box center [427, 73] width 833 height 59
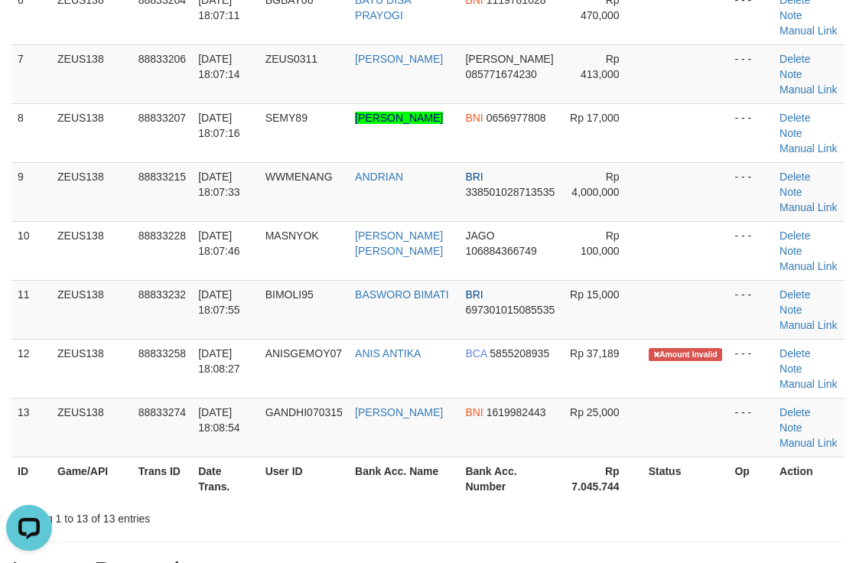
drag, startPoint x: 676, startPoint y: 221, endPoint x: 865, endPoint y: 193, distance: 191.1
click at [673, 162] on td at bounding box center [686, 132] width 86 height 59
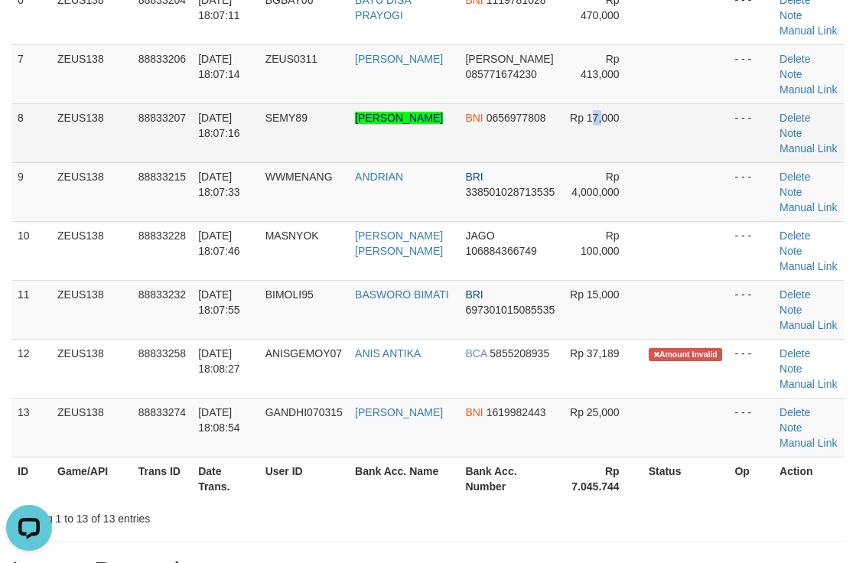
click at [592, 162] on td "Rp 17,000" at bounding box center [602, 132] width 80 height 59
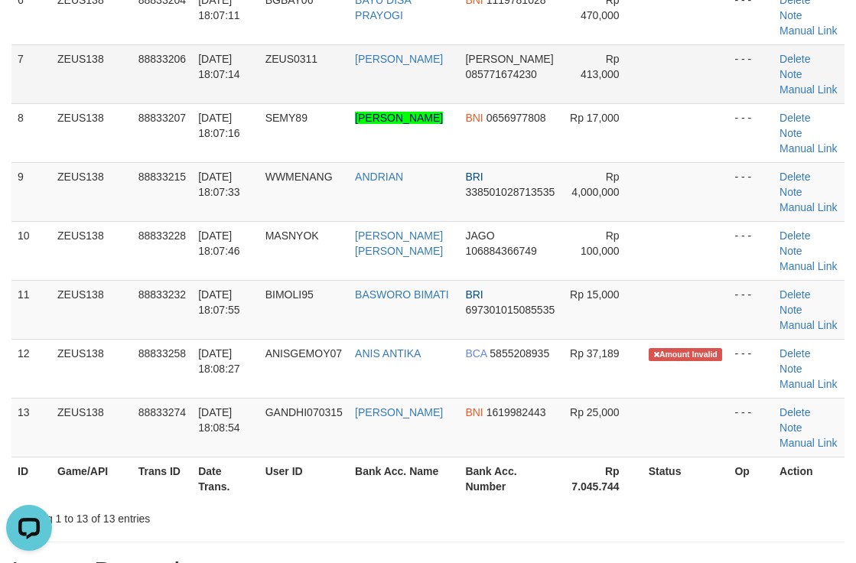
drag, startPoint x: 324, startPoint y: 185, endPoint x: 358, endPoint y: 175, distance: 35.8
click at [354, 103] on tr "7 ZEUS138 88833206 30/09/2025 18:07:14 ZEUS0311 DARSONO PRASTIO DANA 0857716742…" at bounding box center [427, 73] width 833 height 59
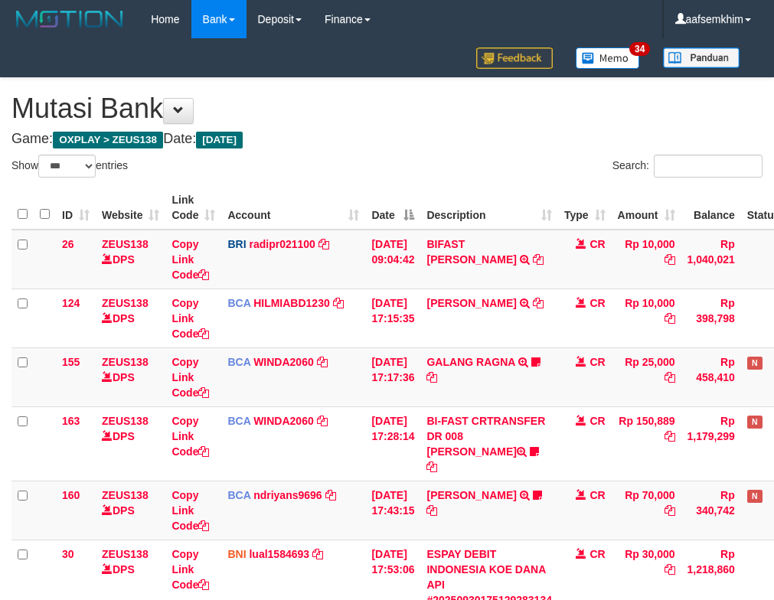
select select "***"
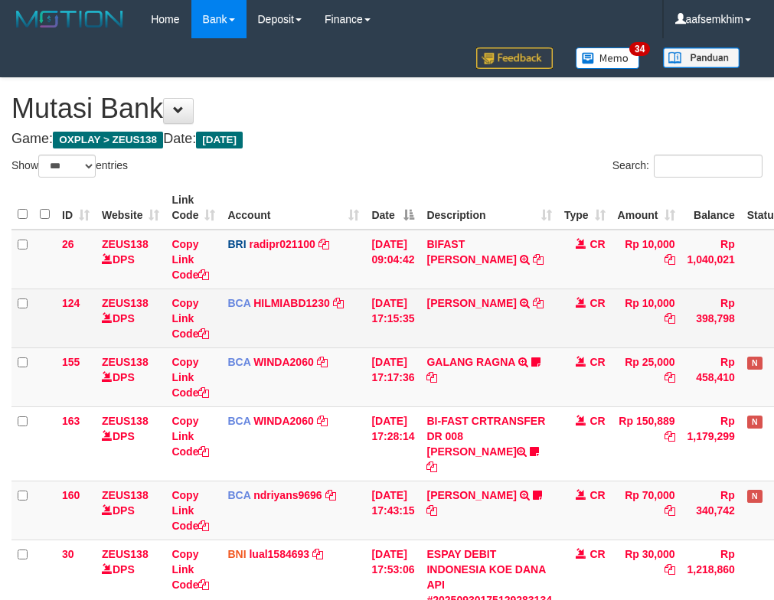
scroll to position [195, 0]
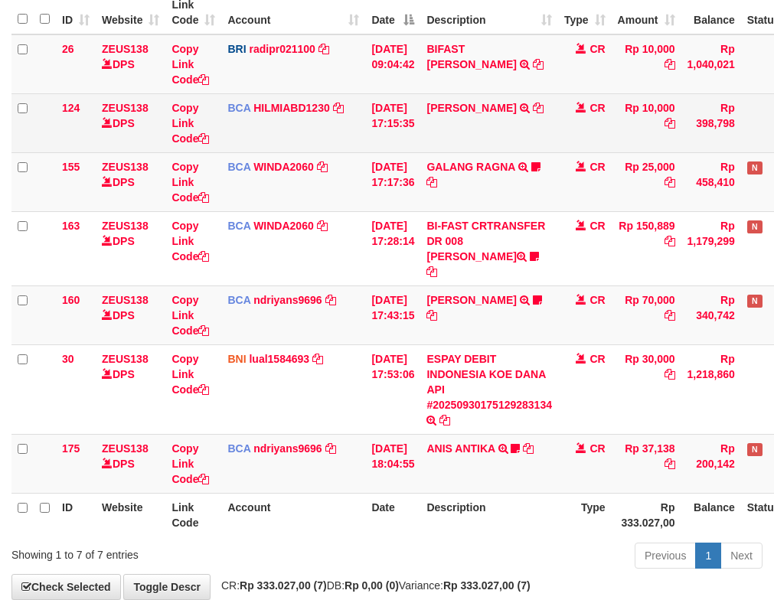
click at [400, 123] on td "[DATE] 17:15:35" at bounding box center [392, 122] width 55 height 59
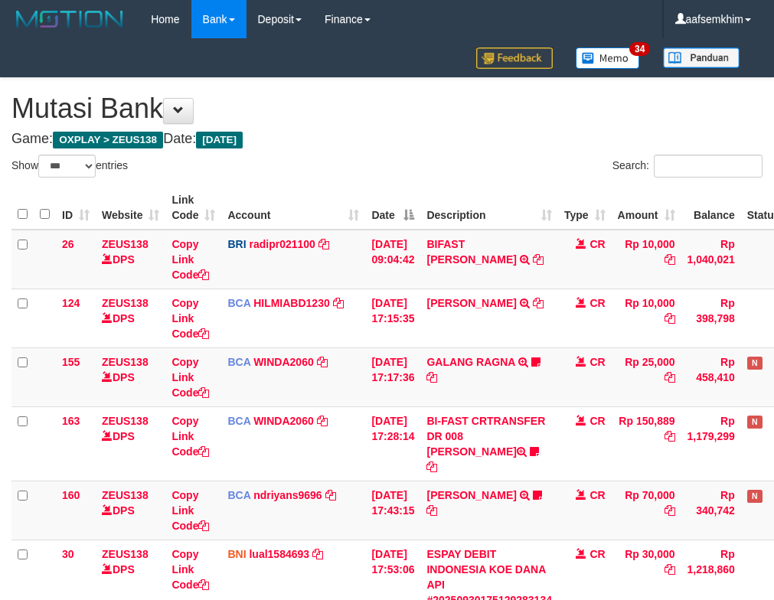
select select "***"
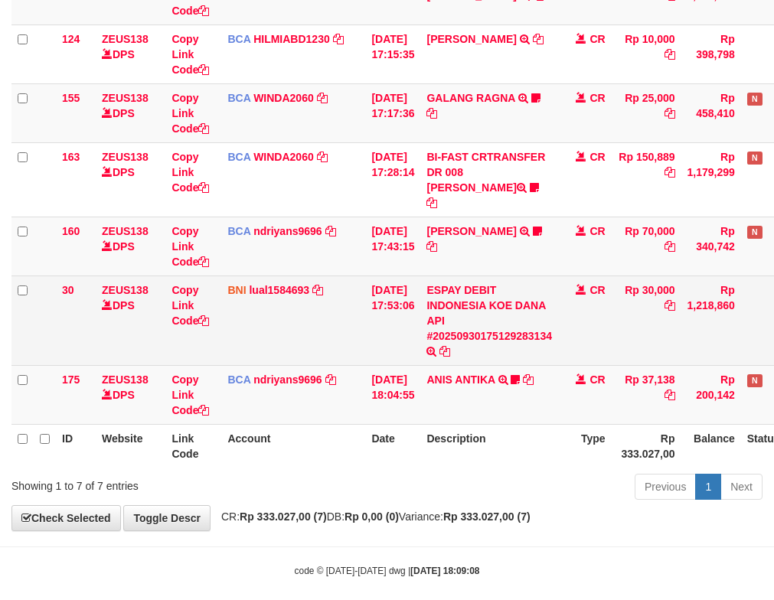
scroll to position [265, 0]
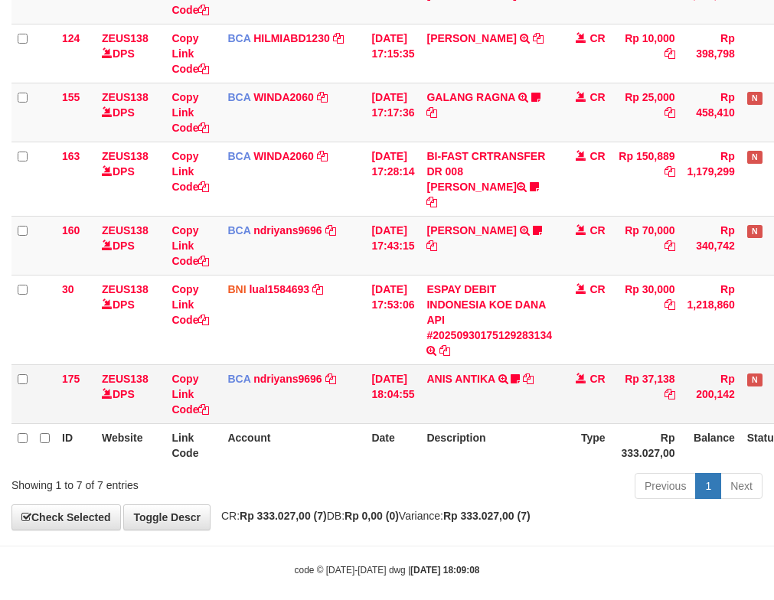
click at [471, 371] on td "ANIS ANTIKA TRSF E-BANKING CR 3009/FTSCY/WS95271 37138.00ANIS ANTIKA ANISGEMOY07" at bounding box center [489, 393] width 138 height 59
click at [472, 373] on link "ANIS ANTIKA" at bounding box center [460, 379] width 68 height 12
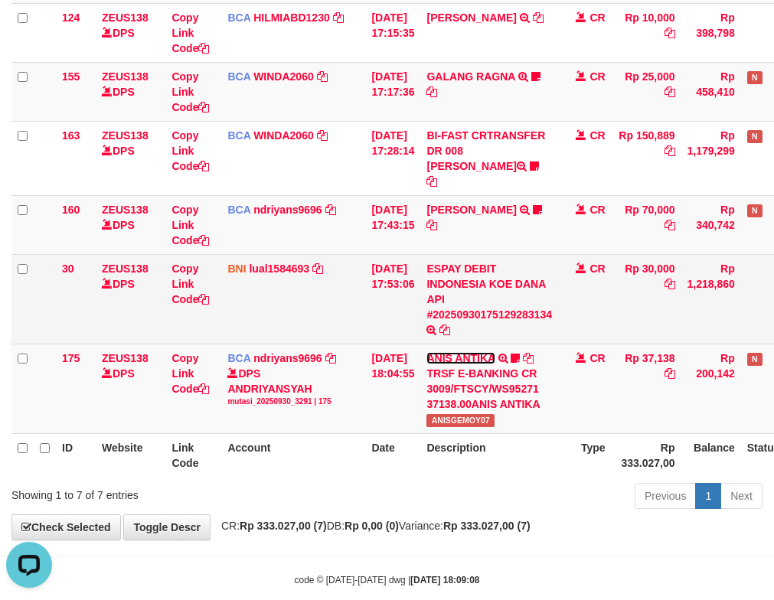
scroll to position [295, 0]
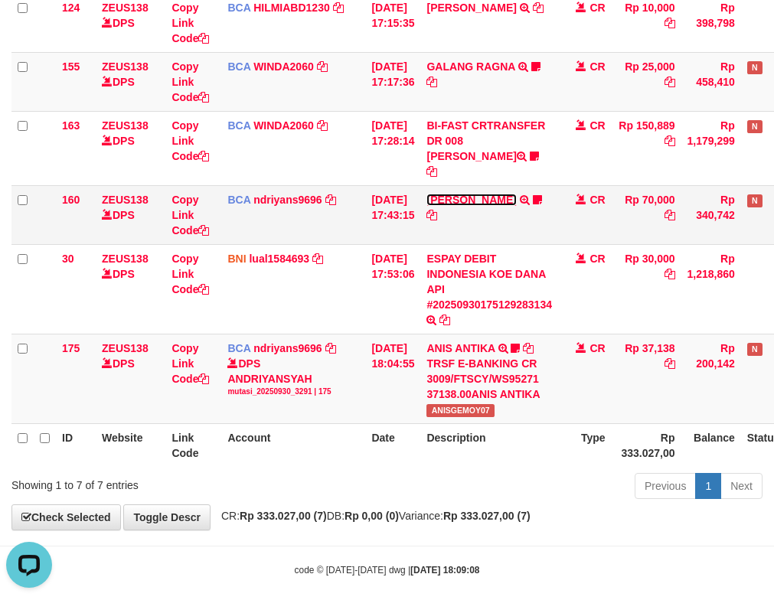
click at [471, 194] on link "[PERSON_NAME]" at bounding box center [471, 200] width 90 height 12
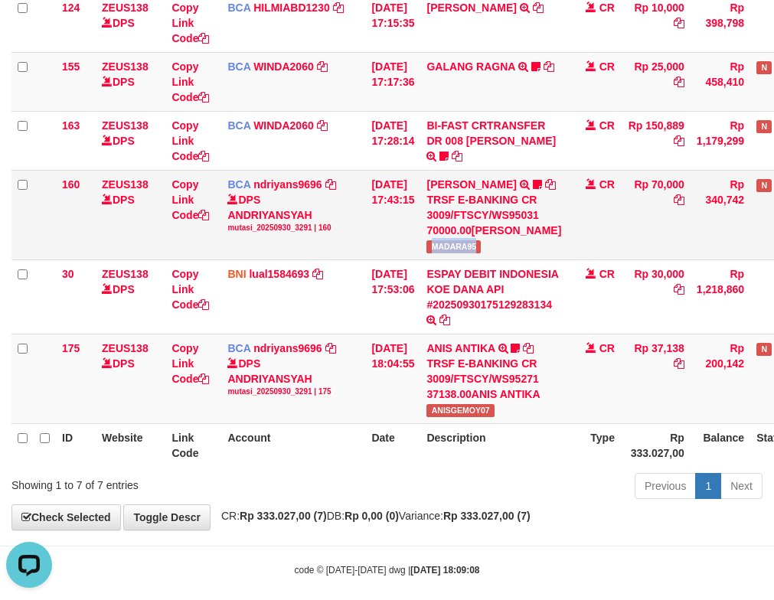
drag, startPoint x: 491, startPoint y: 260, endPoint x: 526, endPoint y: 256, distance: 35.5
click at [526, 256] on td "HERU SANTOSO TRSF E-BANKING CR 3009/FTSCY/WS95031 70000.00HERU SANTOSO MADARA95" at bounding box center [493, 215] width 147 height 90
copy span "MADARA95"
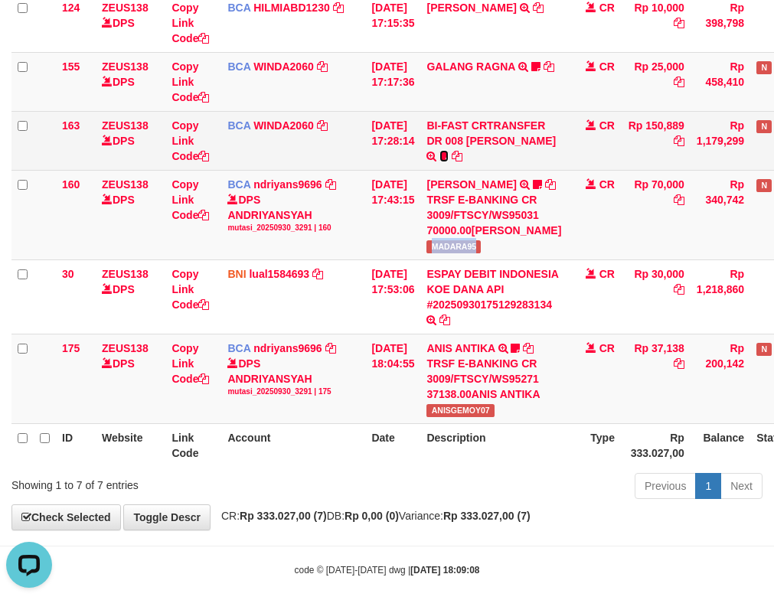
click at [442, 158] on icon at bounding box center [443, 156] width 9 height 11
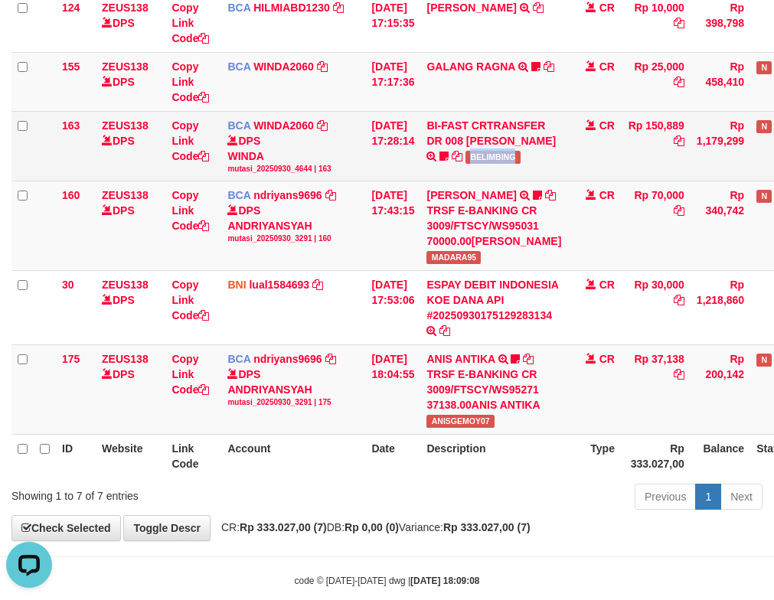
drag, startPoint x: 520, startPoint y: 158, endPoint x: 532, endPoint y: 158, distance: 11.5
click at [532, 158] on td "BI-FAST CRTRANSFER DR 008 ALAN TANOF BELIMBING" at bounding box center [493, 146] width 147 height 70
copy span "BELIMBING"
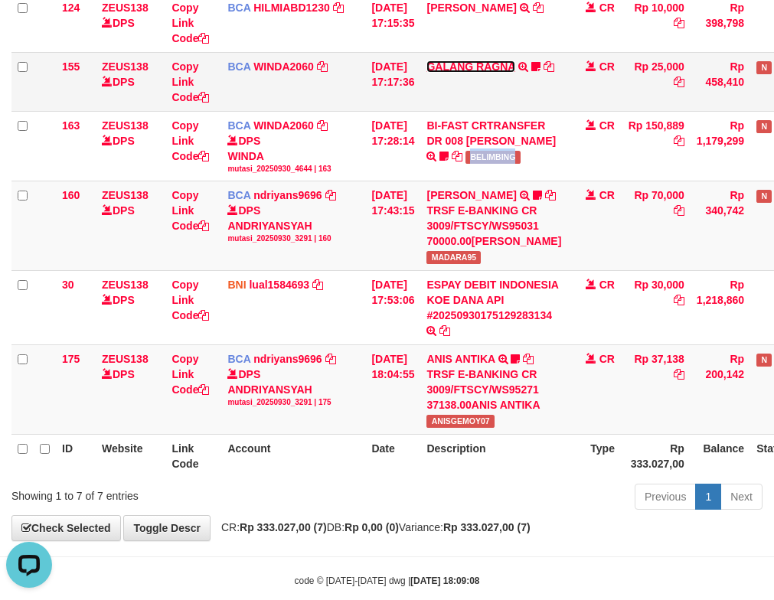
click at [491, 61] on link "GALANG RAGNA" at bounding box center [470, 66] width 88 height 12
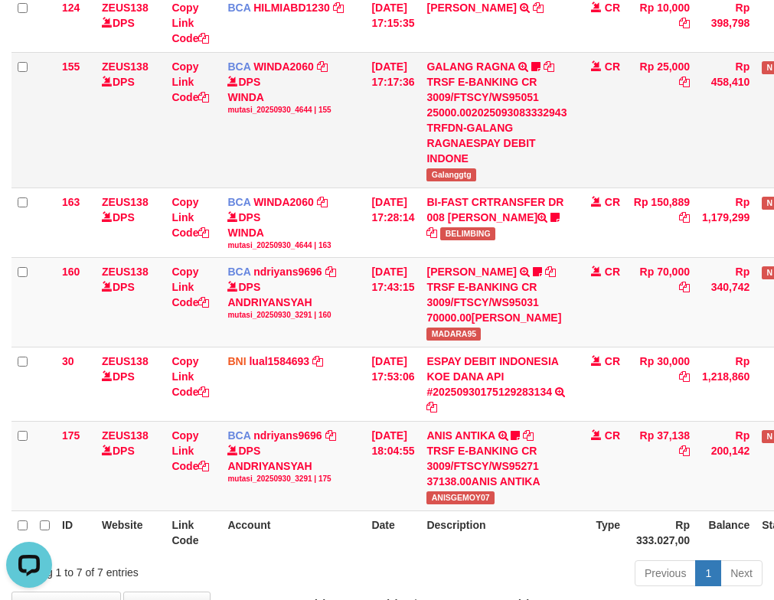
drag, startPoint x: 442, startPoint y: 115, endPoint x: 352, endPoint y: 116, distance: 90.3
click at [440, 115] on div "TRSF E-BANKING CR 3009/FTSCY/WS95051 25000.002025093083332943 TRFDN-GALANG RAGN…" at bounding box center [496, 120] width 140 height 92
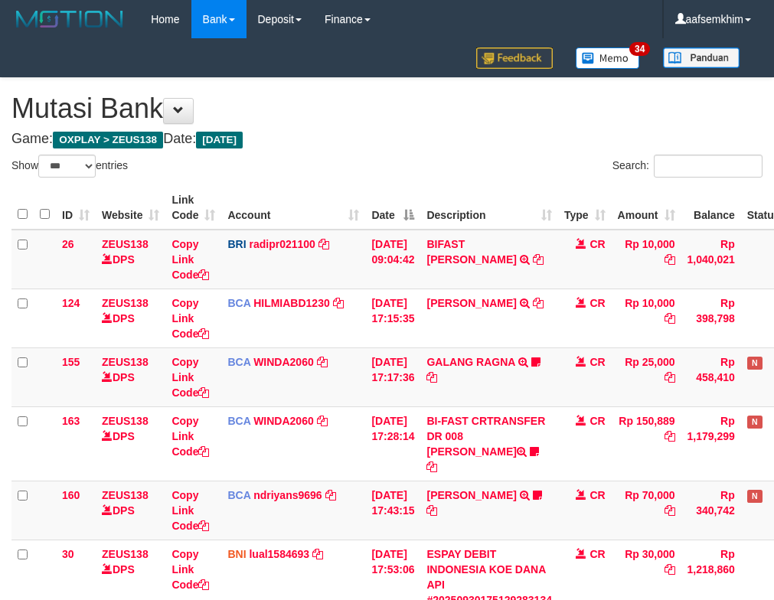
select select "***"
click at [138, 196] on table "ID Website Link Code Account Date Description Type Amount Balance Status Action…" at bounding box center [429, 459] width 836 height 546
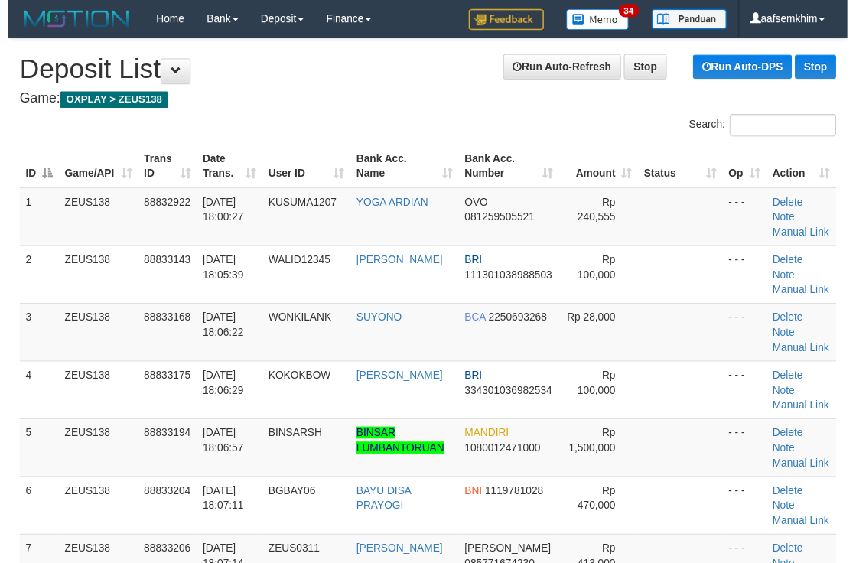
scroll to position [956, 0]
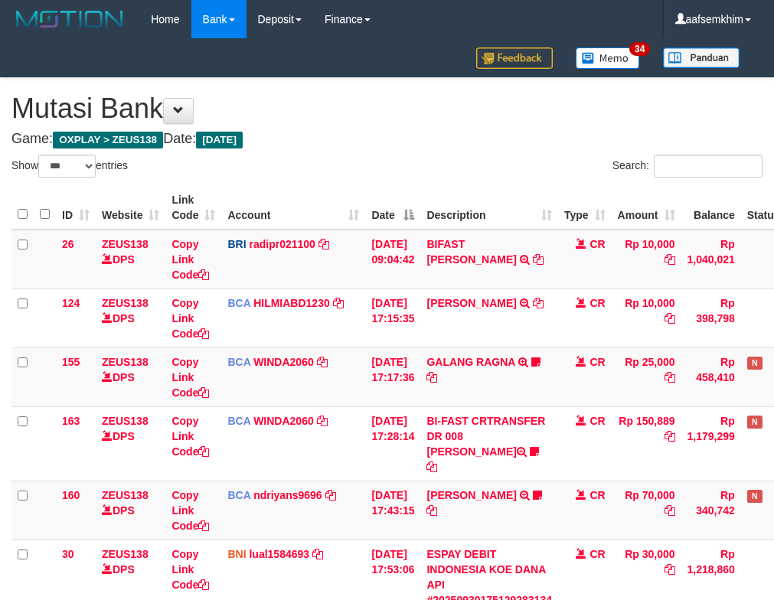
select select "***"
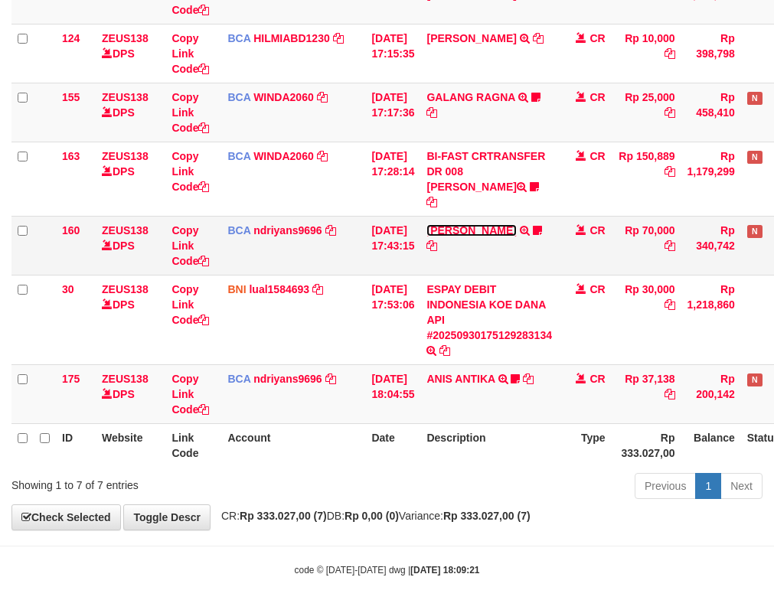
click at [496, 224] on link "HERU SANTOSO" at bounding box center [471, 230] width 90 height 12
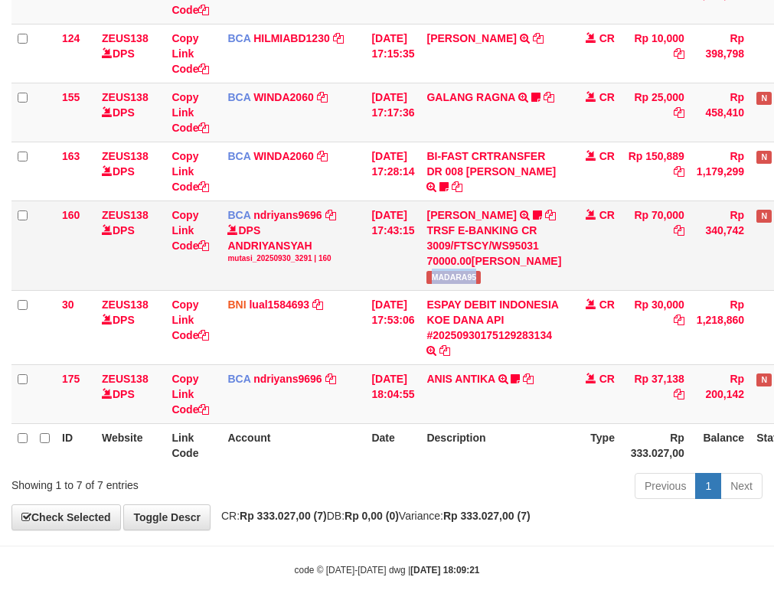
drag, startPoint x: 451, startPoint y: 294, endPoint x: 536, endPoint y: 290, distance: 85.8
click at [536, 290] on td "HERU SANTOSO TRSF E-BANKING CR 3009/FTSCY/WS95031 70000.00HERU SANTOSO MADARA95" at bounding box center [493, 246] width 147 height 90
copy span "MADARA95"
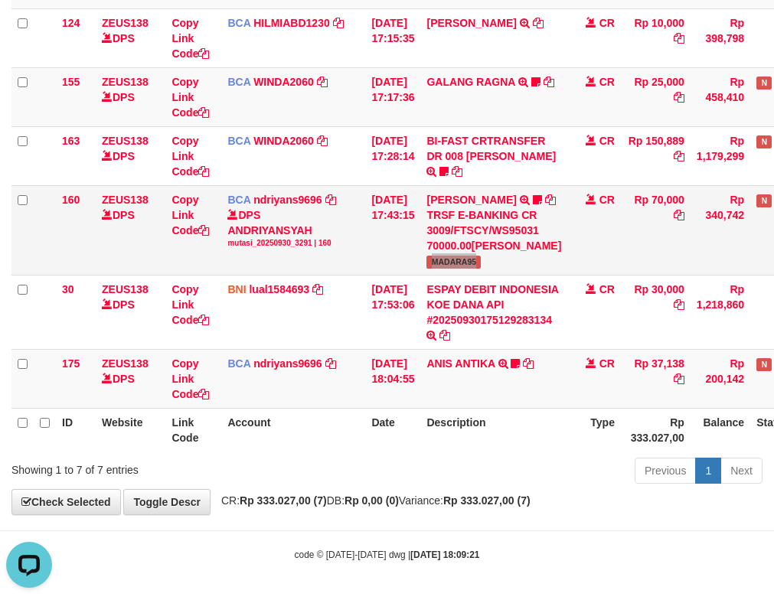
scroll to position [311, 0]
click at [488, 356] on td "ANIS ANTIKA TRSF E-BANKING CR 3009/FTSCY/WS95271 37138.00ANIS ANTIKA ANISGEMOY07" at bounding box center [493, 378] width 147 height 59
click at [488, 364] on link "ANIS ANTIKA" at bounding box center [460, 363] width 68 height 12
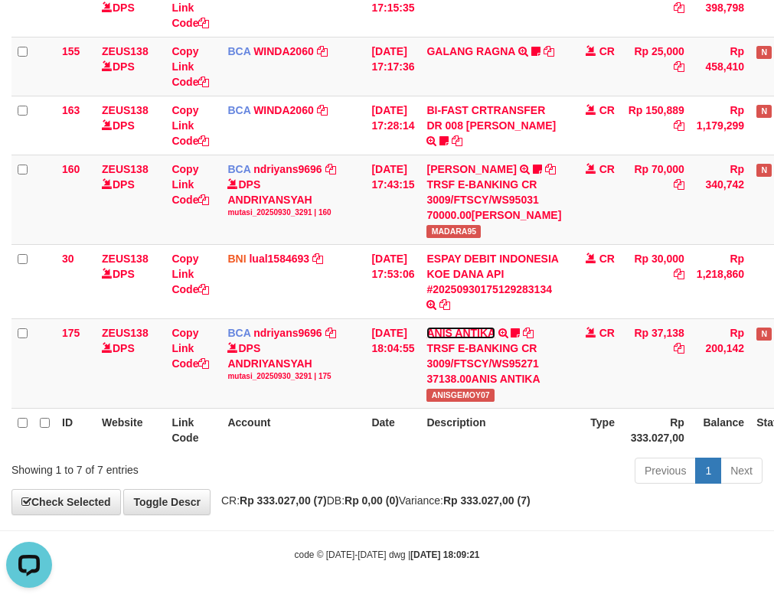
scroll to position [341, 0]
drag, startPoint x: 444, startPoint y: 401, endPoint x: 518, endPoint y: 403, distance: 74.3
click at [533, 403] on td "ANIS ANTIKA TRSF E-BANKING CR 3009/FTSCY/WS95271 37138.00ANIS ANTIKA ANISGEMOY07" at bounding box center [493, 363] width 147 height 90
copy span "ANISGEMOY07"
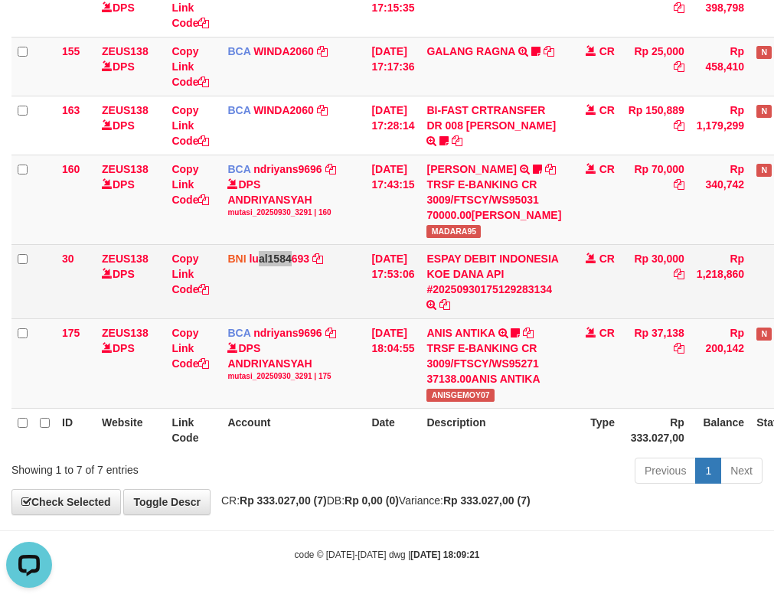
click at [289, 282] on td "BNI lual1584693 DPS LUCKY ALAMSYAH mutasi_20250930_2414 | 30 mutasi_20250930_24…" at bounding box center [293, 281] width 144 height 74
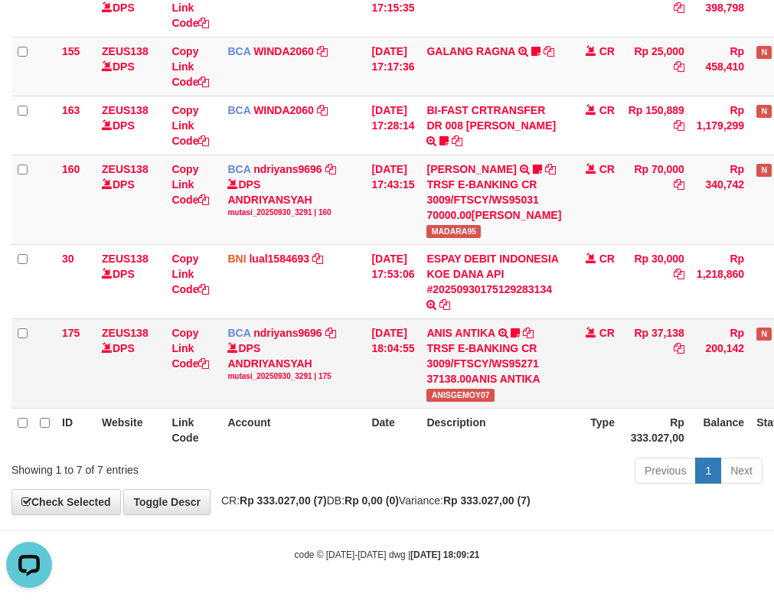
click at [331, 321] on td "BCA ndriyans9696 DPS ANDRIYANSYAH mutasi_20250930_3291 | 175 mutasi_20250930_32…" at bounding box center [293, 363] width 144 height 90
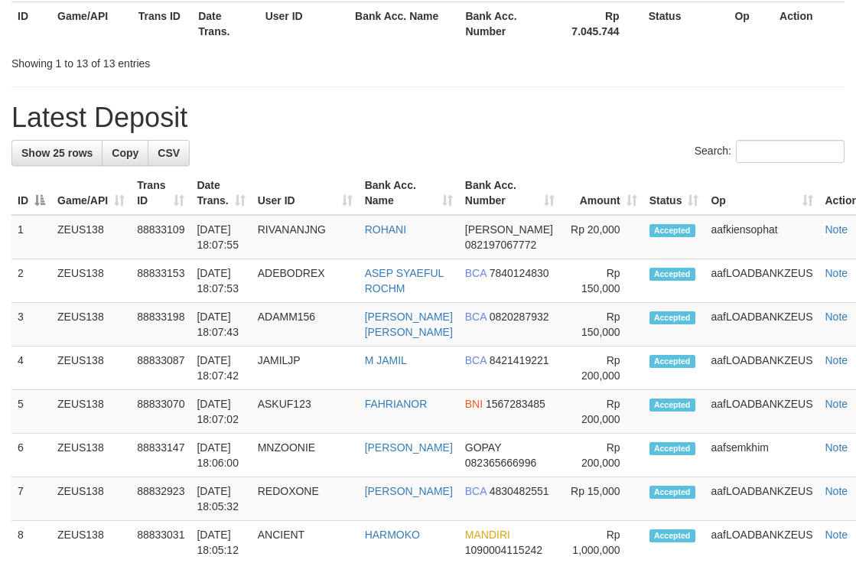
drag, startPoint x: 399, startPoint y: 158, endPoint x: 407, endPoint y: 158, distance: 7.7
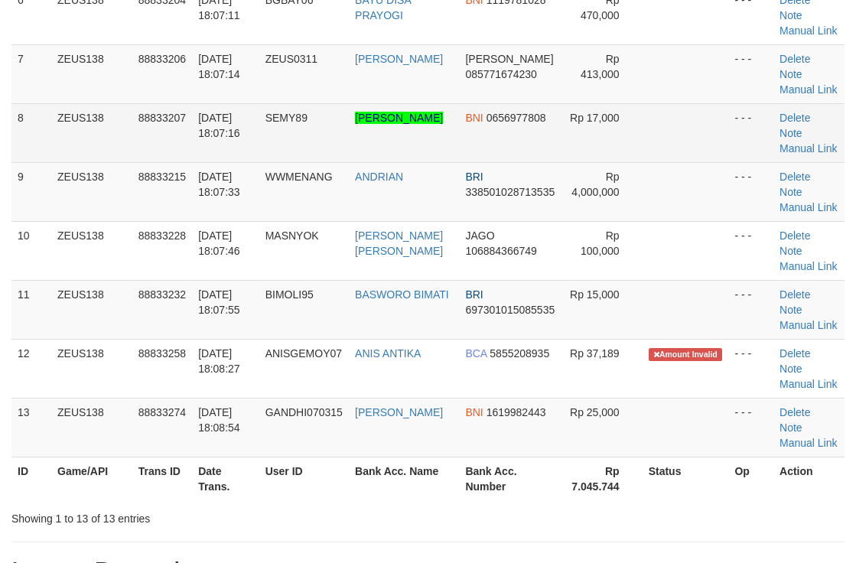
click at [488, 162] on td "BNI 0656977808" at bounding box center [510, 132] width 103 height 59
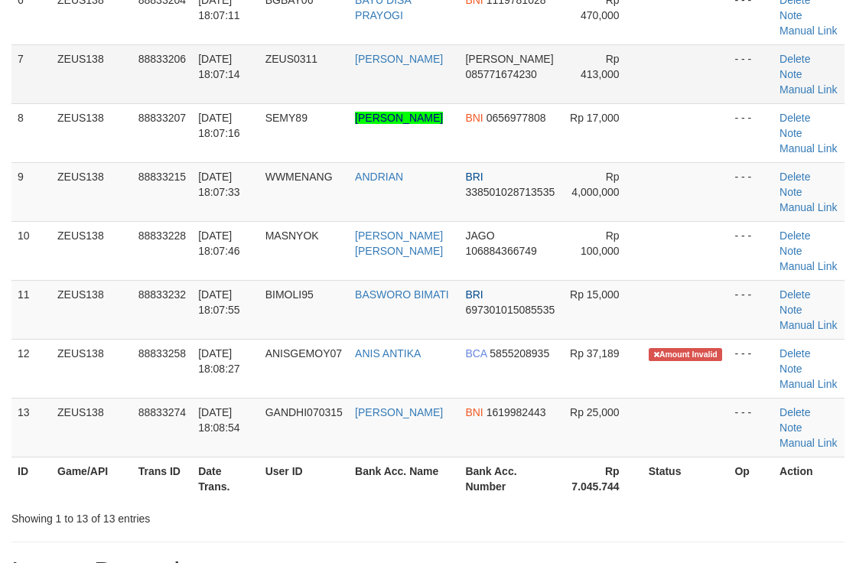
click at [452, 103] on td "[PERSON_NAME]" at bounding box center [404, 73] width 110 height 59
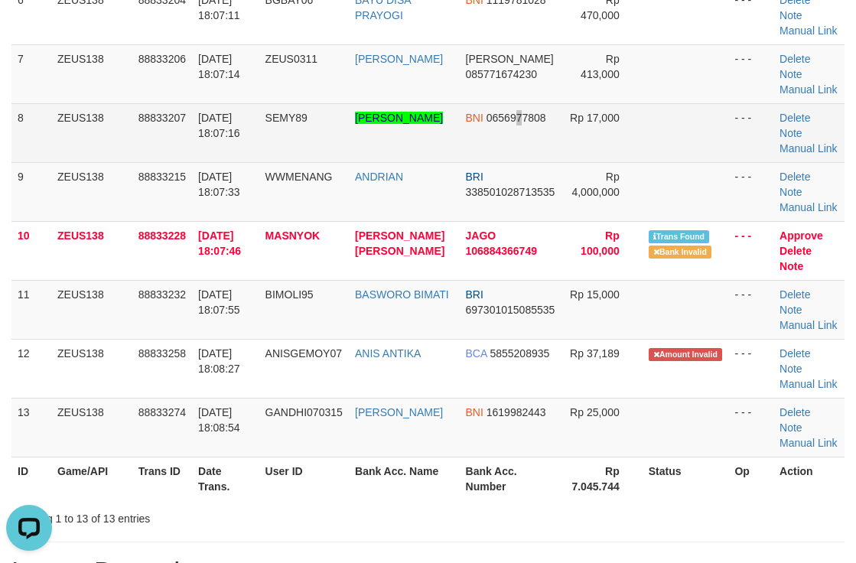
click at [518, 162] on td "BNI 0656977808" at bounding box center [511, 132] width 103 height 59
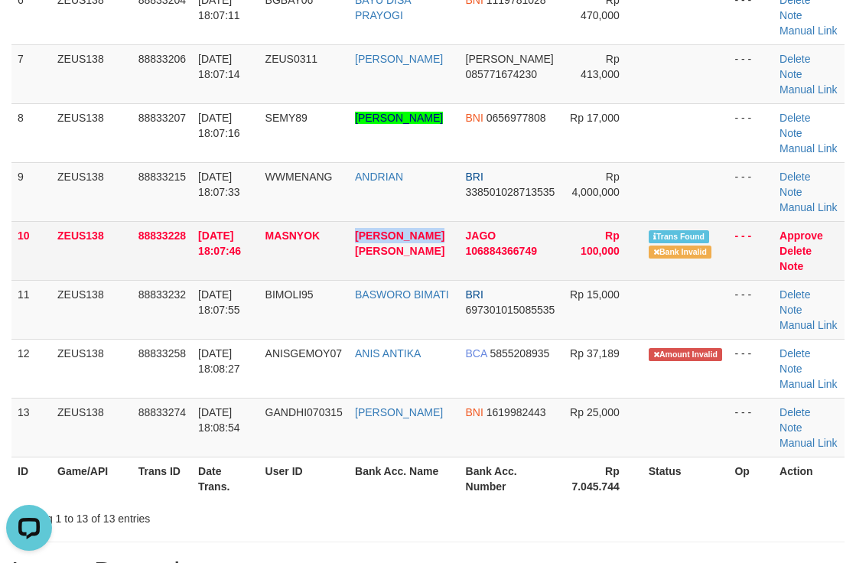
copy tr "ZEID AMAR BAH"
copy tr "[PERSON_NAME] [PERSON_NAME]"
drag, startPoint x: 351, startPoint y: 383, endPoint x: 454, endPoint y: 384, distance: 102.6
click at [454, 280] on tr "10 ZEUS138 88833228 30/09/2025 18:07:46 MASNYOK ZEID AMAR BAHRI JAGO 1068843667…" at bounding box center [427, 250] width 833 height 59
click at [799, 242] on link "Approve" at bounding box center [802, 236] width 44 height 12
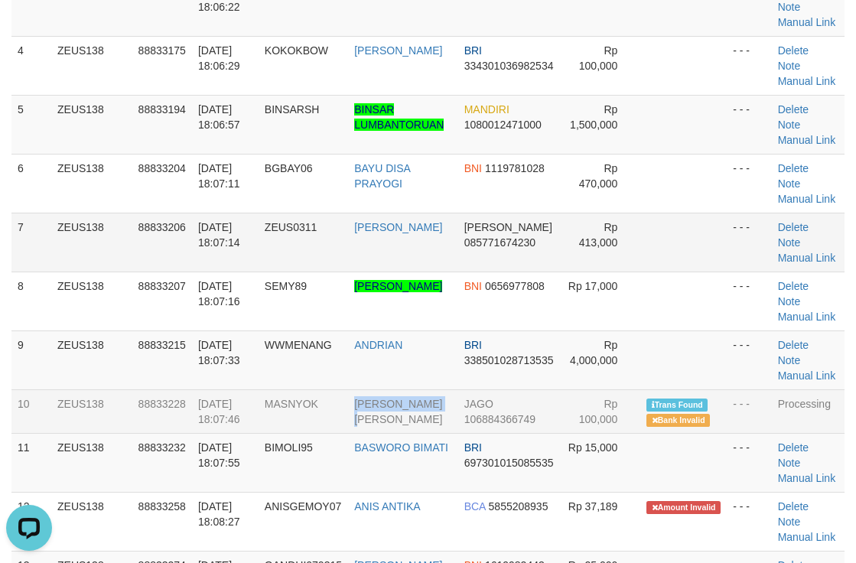
scroll to position [485, 0]
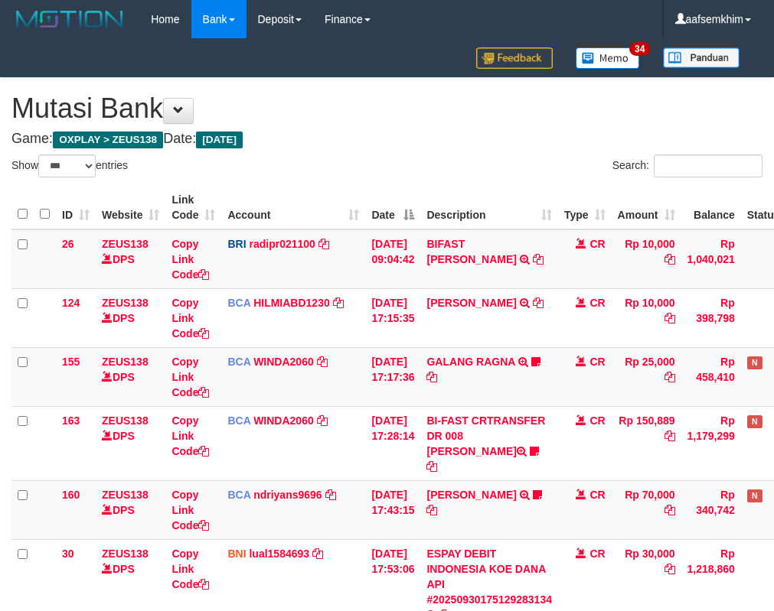
select select "***"
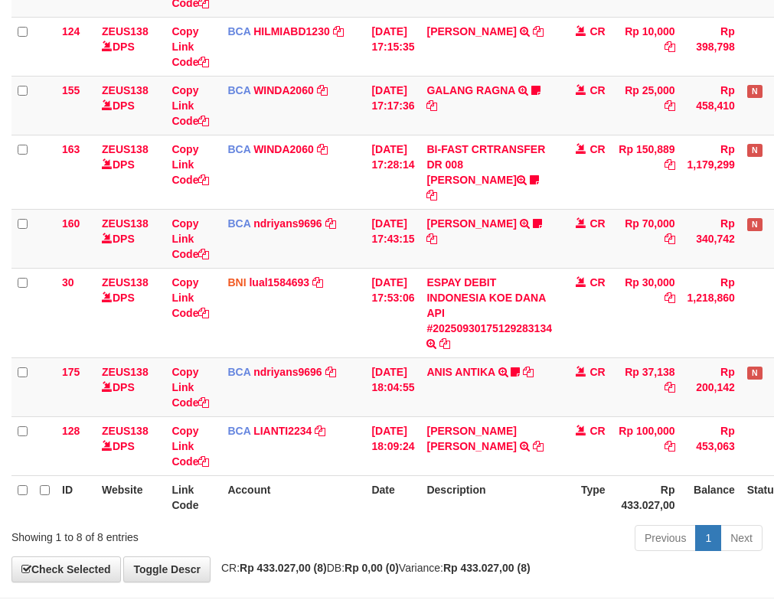
scroll to position [324, 0]
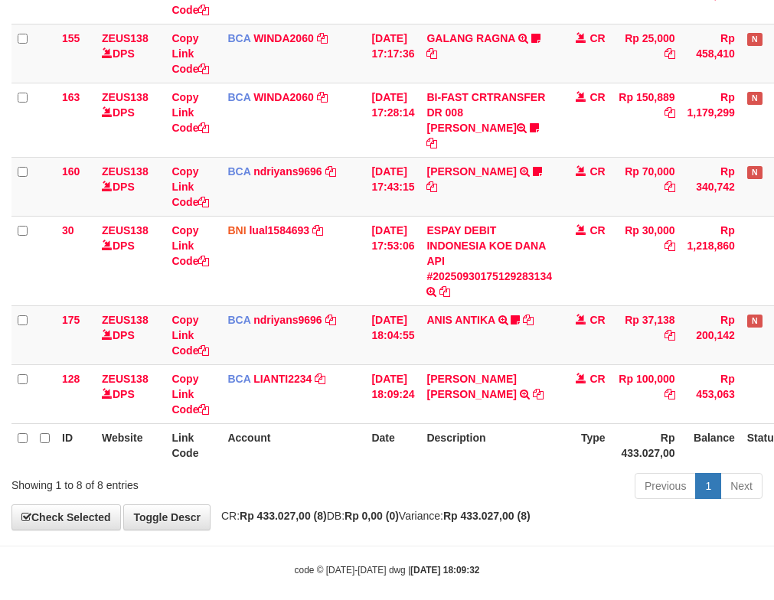
click at [295, 423] on th "Account" at bounding box center [293, 445] width 144 height 44
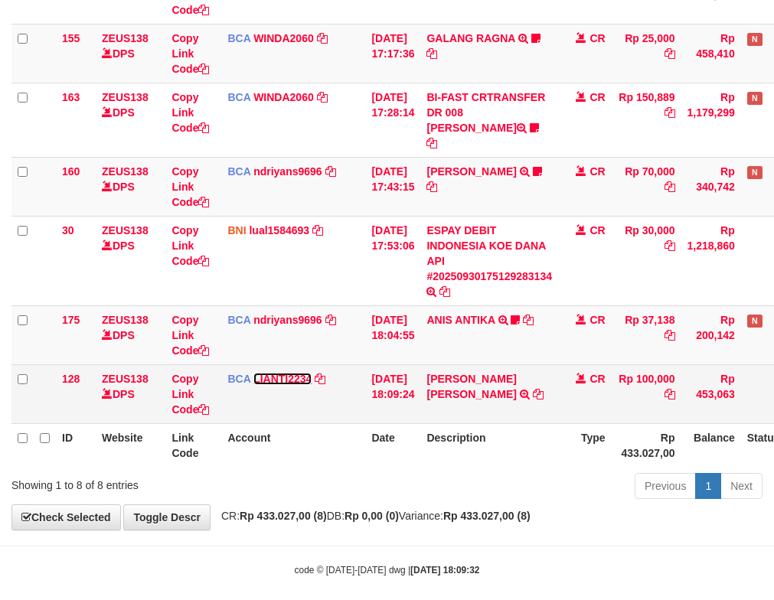
click at [282, 373] on link "LIANTI2234" at bounding box center [282, 379] width 58 height 12
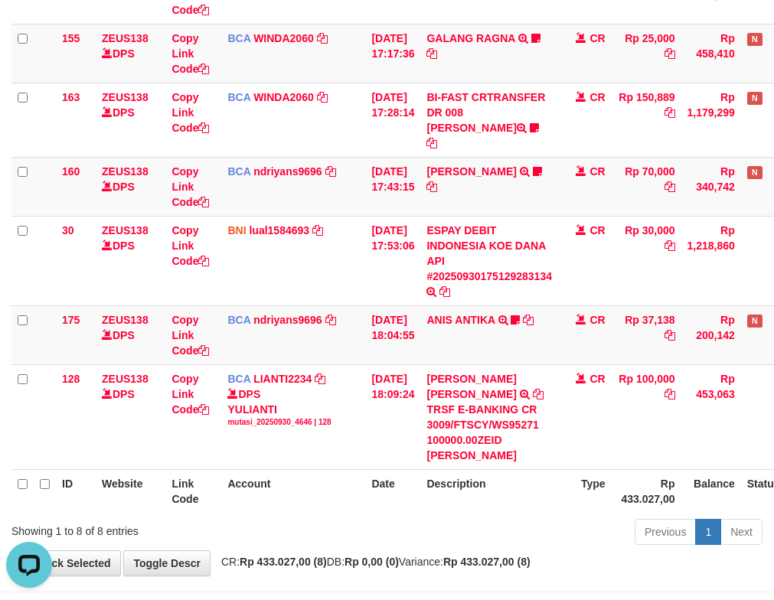
scroll to position [0, 0]
drag, startPoint x: 357, startPoint y: 197, endPoint x: 338, endPoint y: 244, distance: 50.9
click at [357, 196] on td "BCA ndriyans9696 DPS ANDRIYANSYAH mutasi_20250930_3291 | 160 mutasi_20250930_32…" at bounding box center [293, 186] width 144 height 59
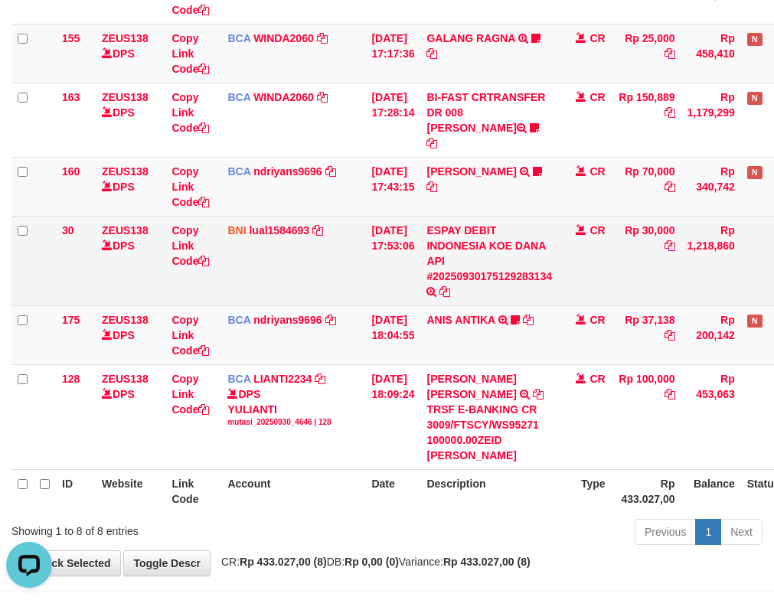
click at [267, 216] on td "BNI lual1584693 DPS LUCKY ALAMSYAH mutasi_20250930_2414 | 30 mutasi_20250930_24…" at bounding box center [293, 261] width 144 height 90
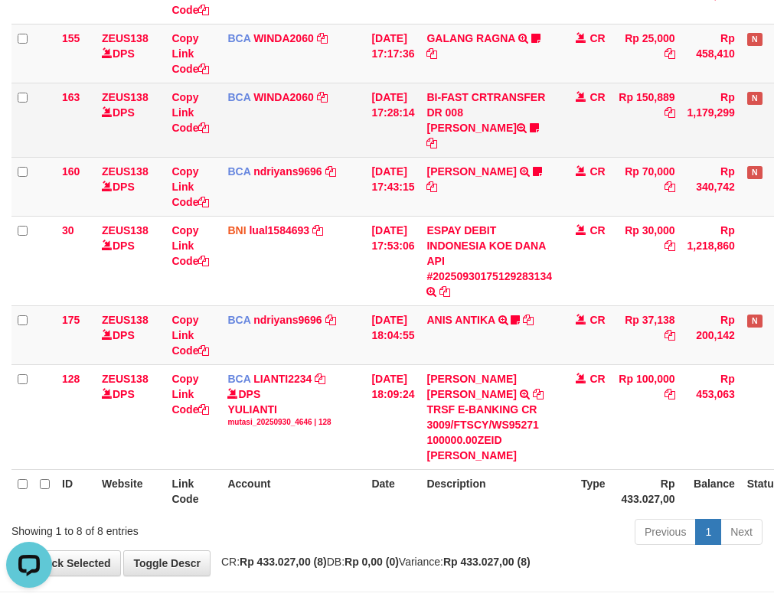
drag, startPoint x: 497, startPoint y: 128, endPoint x: 507, endPoint y: 132, distance: 11.0
click at [507, 132] on td "BI-FAST CRTRANSFER DR 008 ALAN TANOF BELIMBING" at bounding box center [489, 120] width 138 height 74
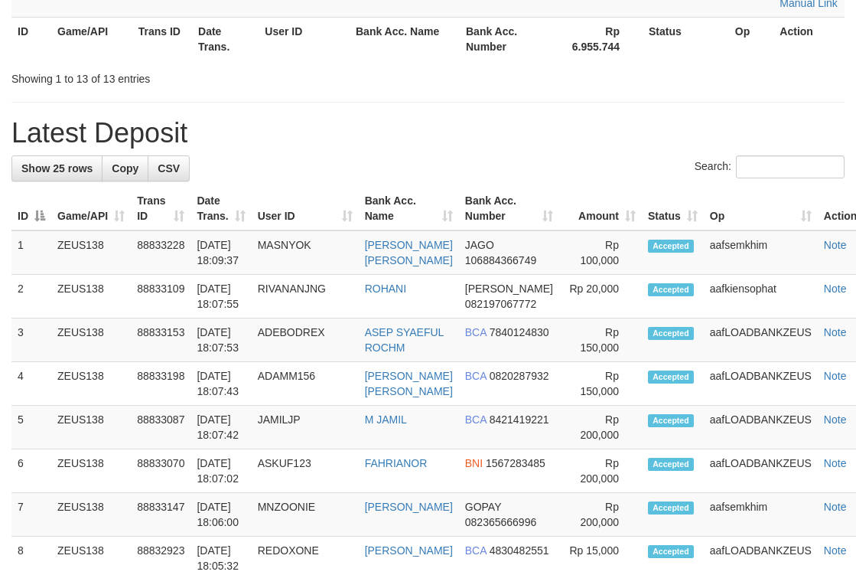
scroll to position [485, 0]
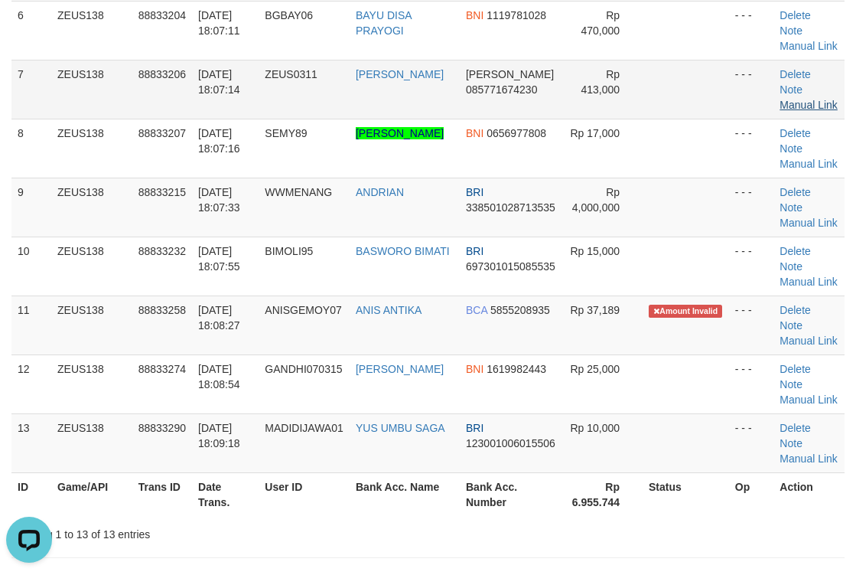
drag, startPoint x: 817, startPoint y: 197, endPoint x: 867, endPoint y: 189, distance: 51.1
click at [817, 119] on td "Delete Note Manual Link" at bounding box center [809, 89] width 71 height 59
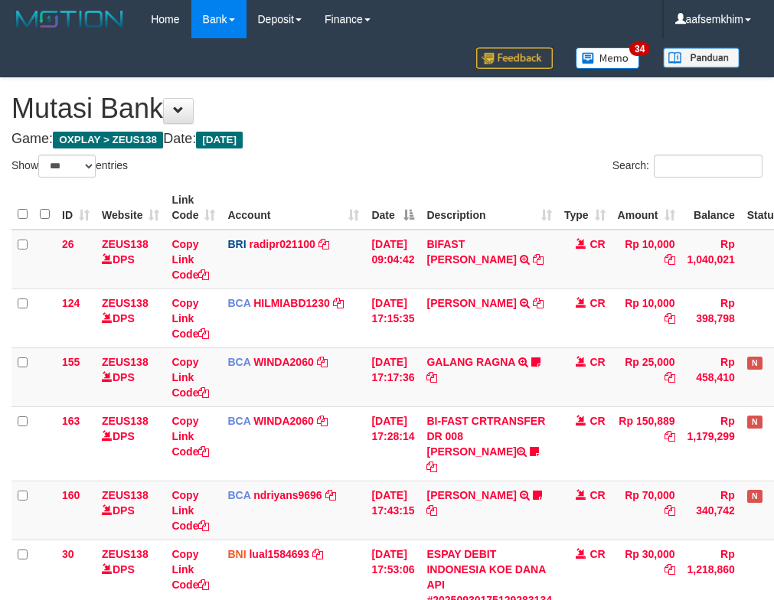
select select "***"
drag, startPoint x: 566, startPoint y: 212, endPoint x: 577, endPoint y: 201, distance: 15.7
click at [569, 207] on tr "ID Website Link Code Account Date Description Type Amount Balance Status Action" at bounding box center [429, 208] width 836 height 44
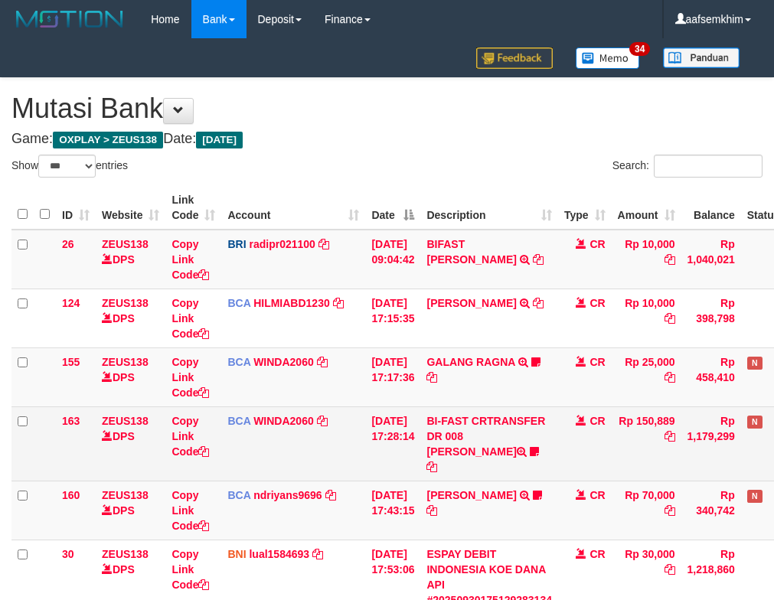
scroll to position [265, 0]
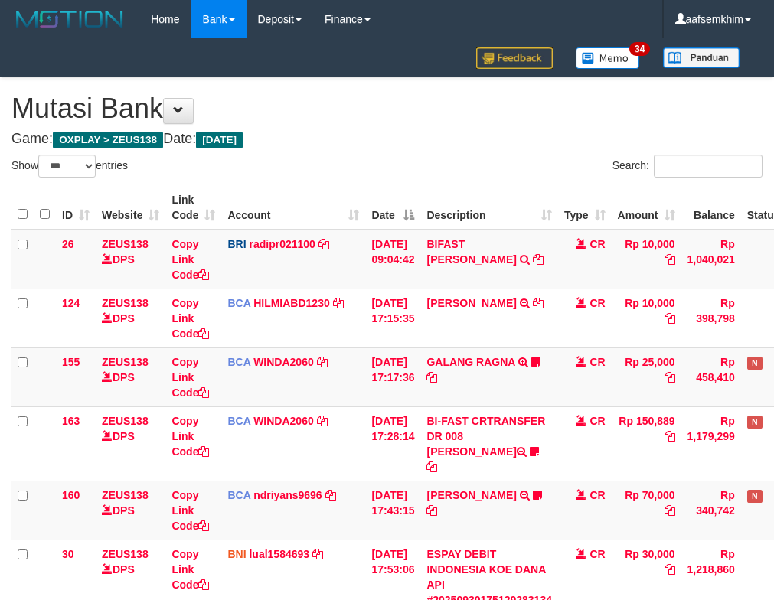
select select "***"
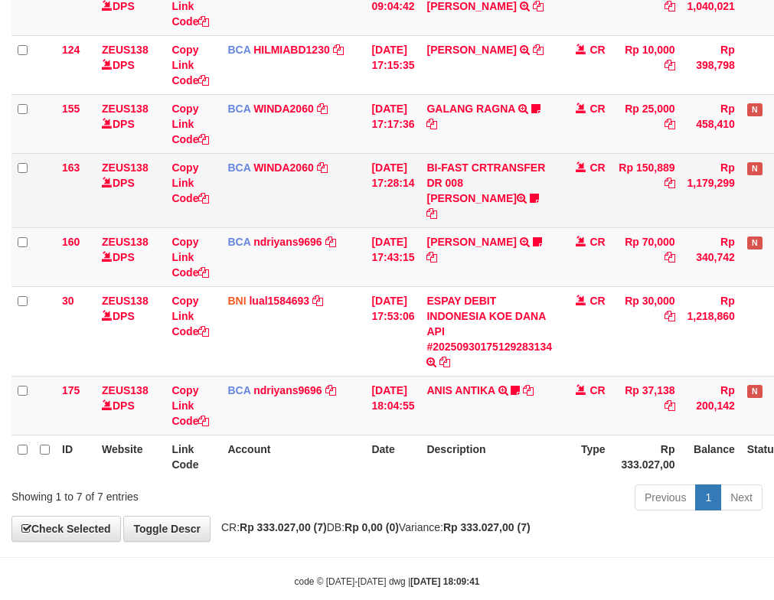
scroll to position [265, 0]
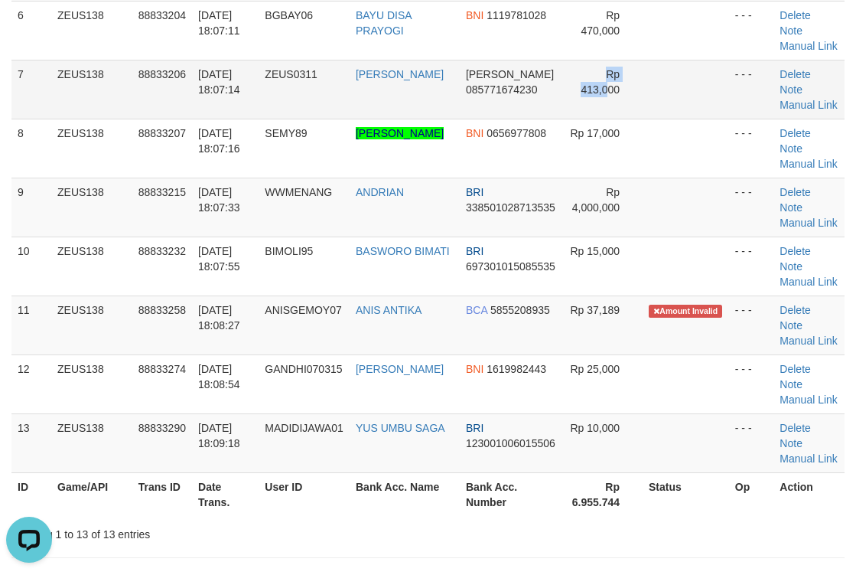
drag, startPoint x: 606, startPoint y: 173, endPoint x: 616, endPoint y: 171, distance: 10.1
click at [610, 119] on td "Rp 413,000" at bounding box center [603, 89] width 80 height 59
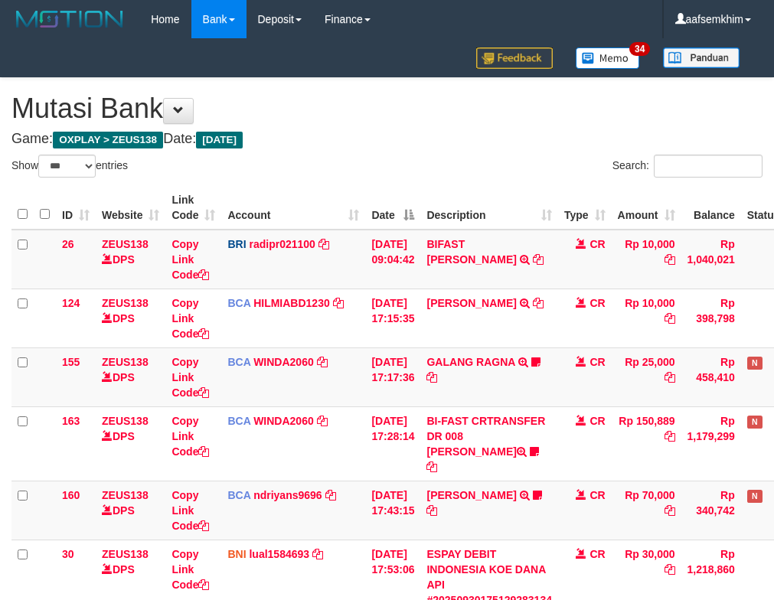
select select "***"
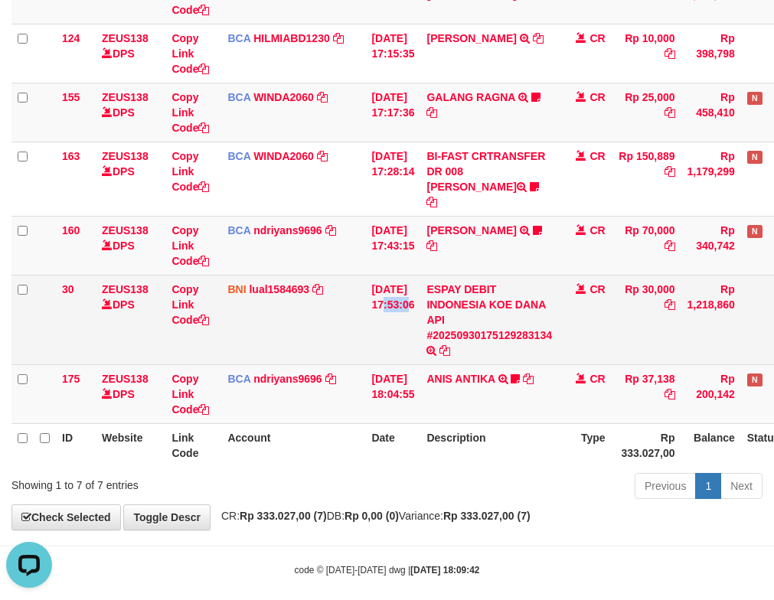
click at [411, 275] on td "[DATE] 17:53:06" at bounding box center [392, 320] width 55 height 90
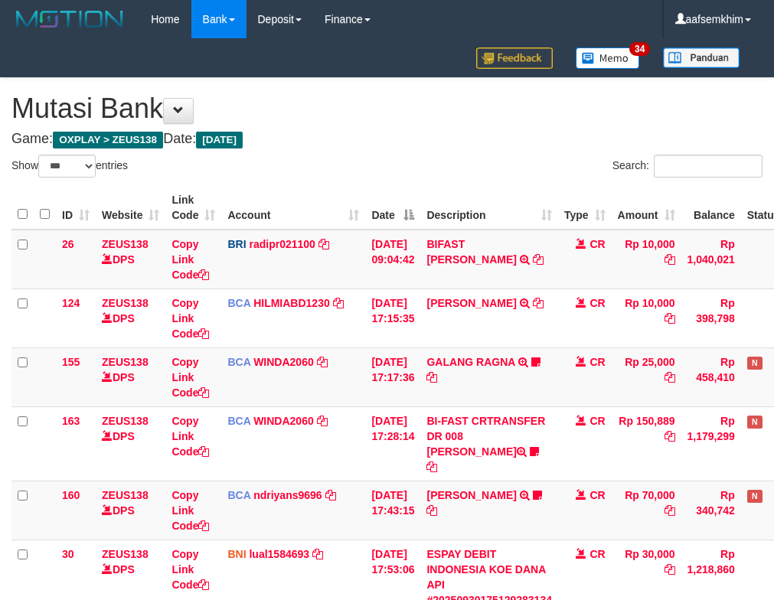
select select "***"
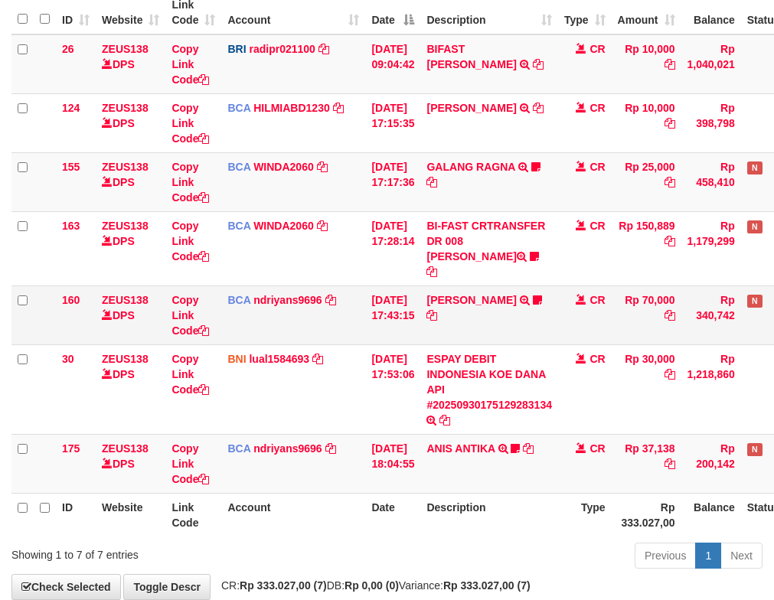
click at [408, 285] on td "[DATE] 17:43:15" at bounding box center [392, 314] width 55 height 59
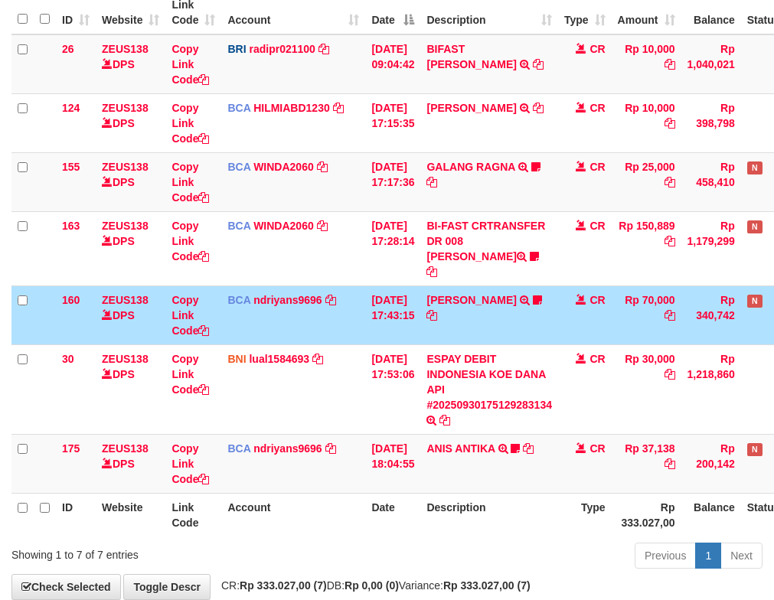
scroll to position [265, 0]
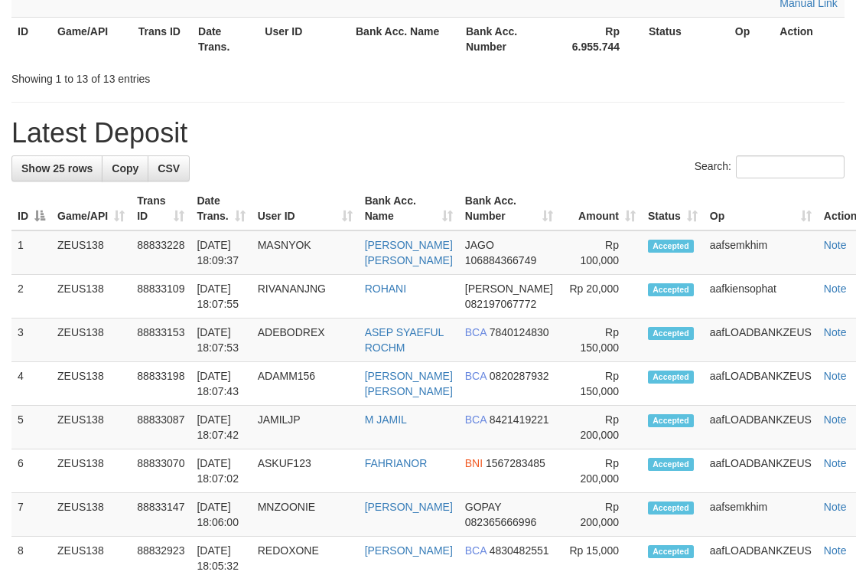
scroll to position [485, 0]
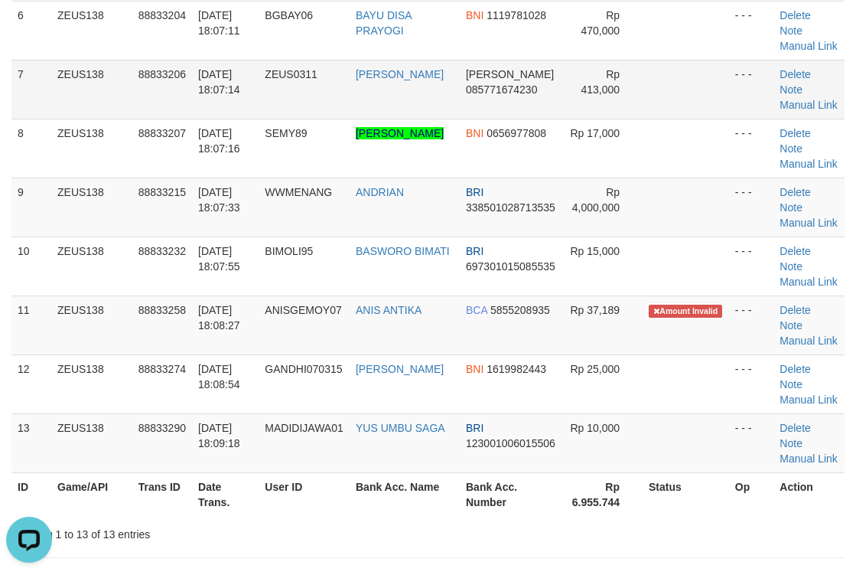
drag, startPoint x: 672, startPoint y: 166, endPoint x: 680, endPoint y: 166, distance: 8.4
click at [680, 119] on td at bounding box center [686, 89] width 86 height 59
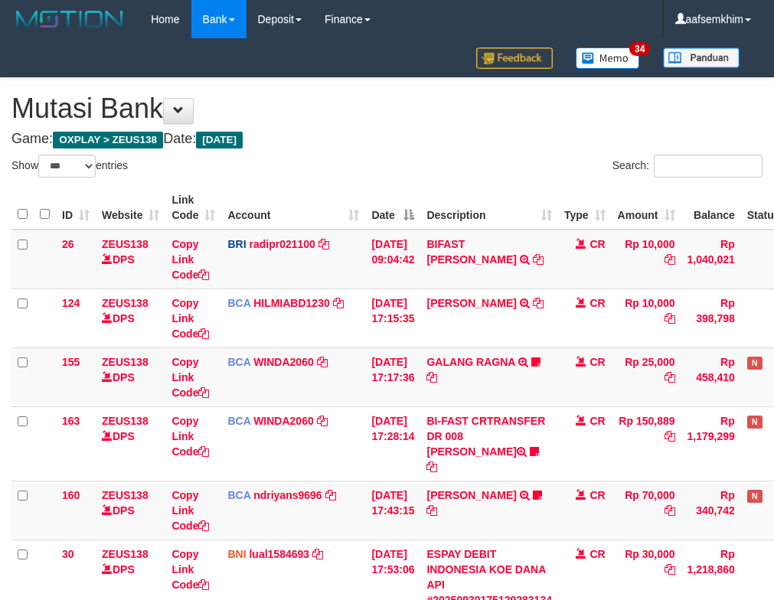
select select "***"
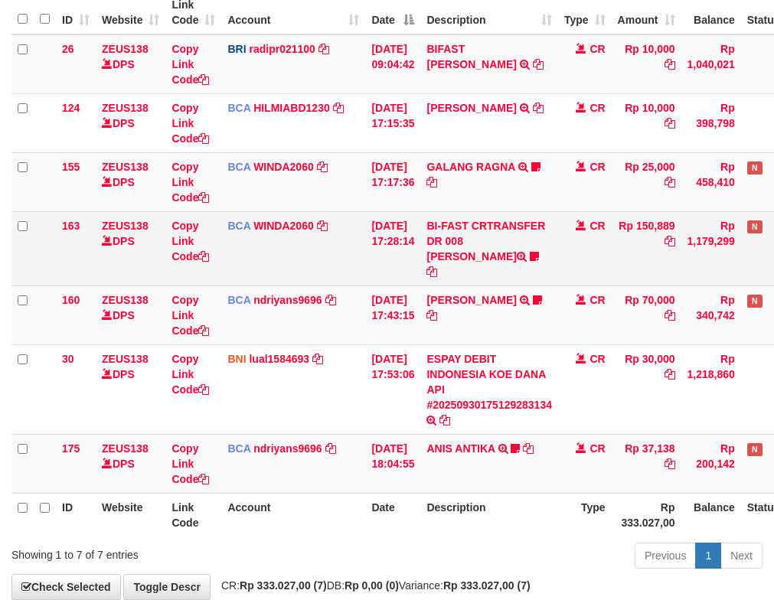
scroll to position [265, 0]
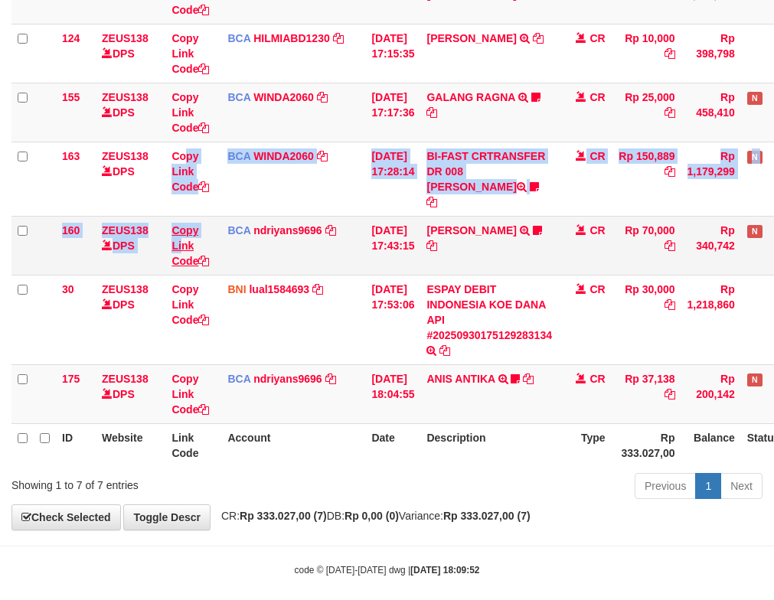
click at [184, 232] on tbody "26 ZEUS138 DPS Copy Link Code BRI radipr021100 DPS REYNALDI ADI PRATAMA mutasi_…" at bounding box center [429, 194] width 836 height 459
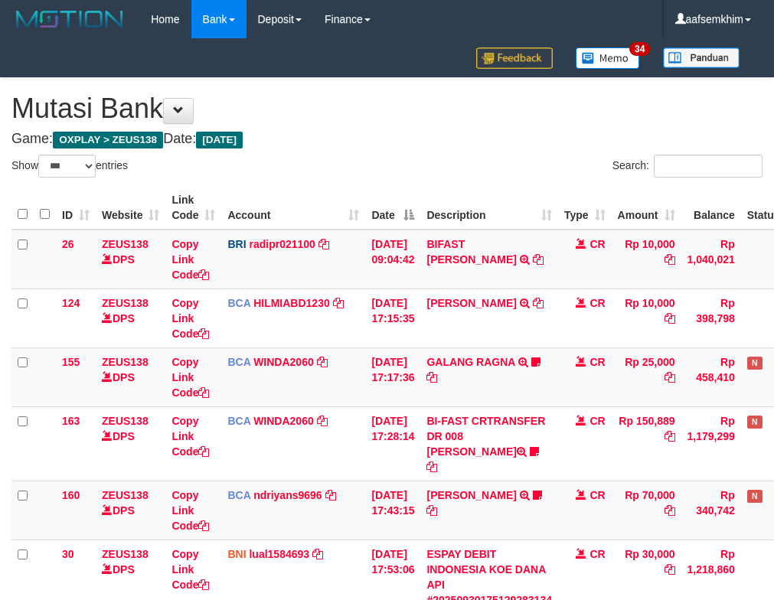
select select "***"
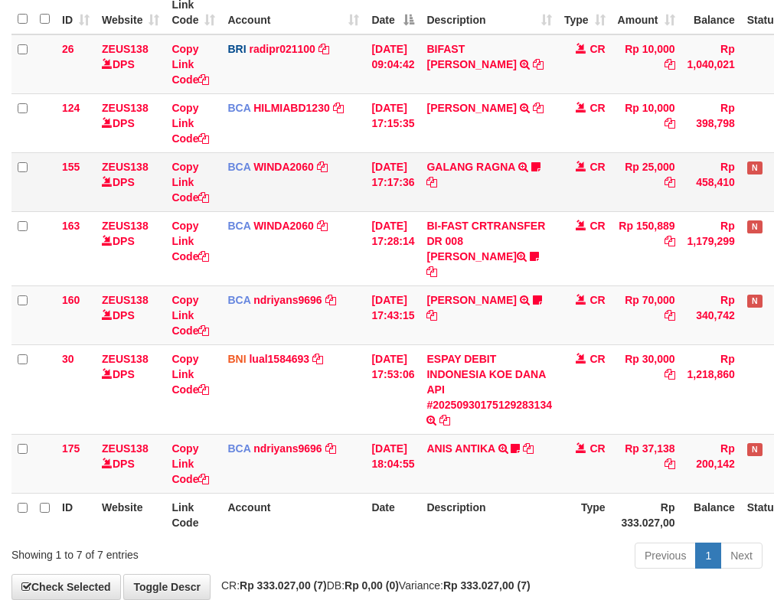
click at [278, 181] on td "BCA WINDA2060 DPS WINDA mutasi_20250930_4644 | 155 mutasi_20250930_4644 | 155" at bounding box center [293, 181] width 144 height 59
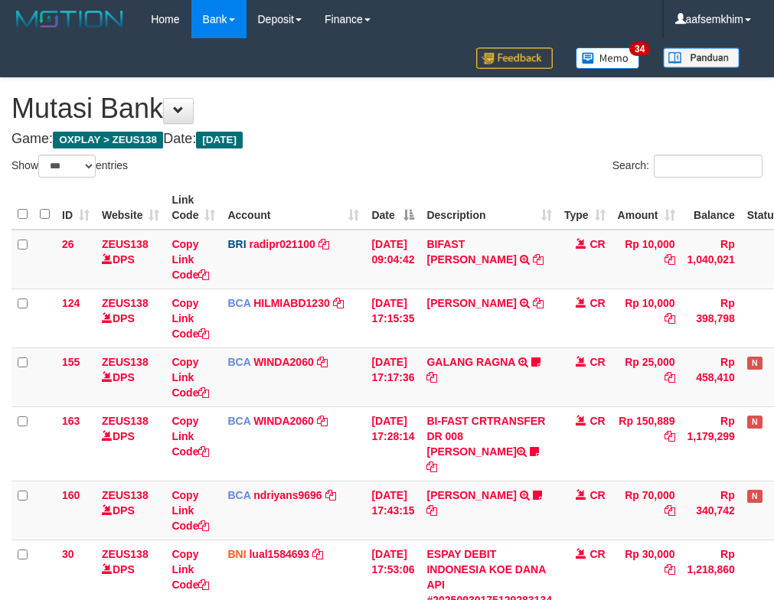
select select "***"
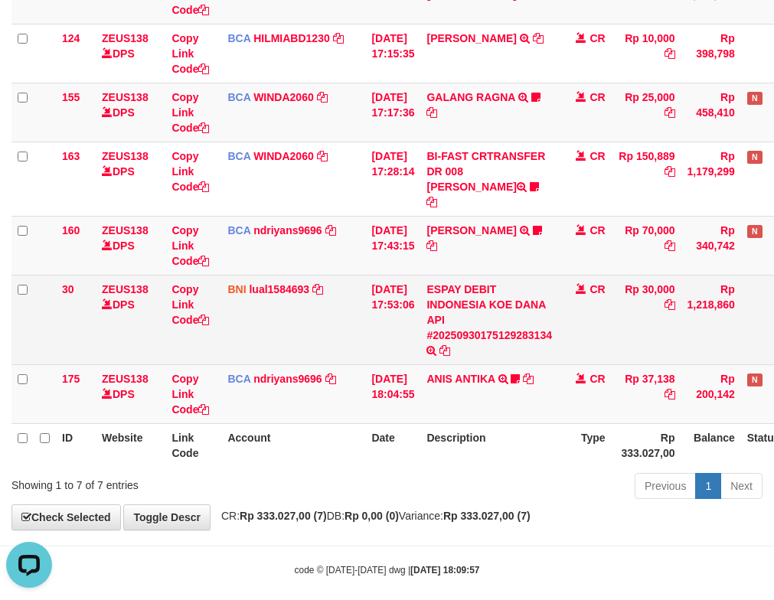
drag, startPoint x: 526, startPoint y: 279, endPoint x: 518, endPoint y: 281, distance: 8.0
click at [522, 281] on td "ESPAY DEBIT INDONESIA KOE DANA API #20250930175129283134 TRANSFER DARI ESPAY DE…" at bounding box center [489, 320] width 138 height 90
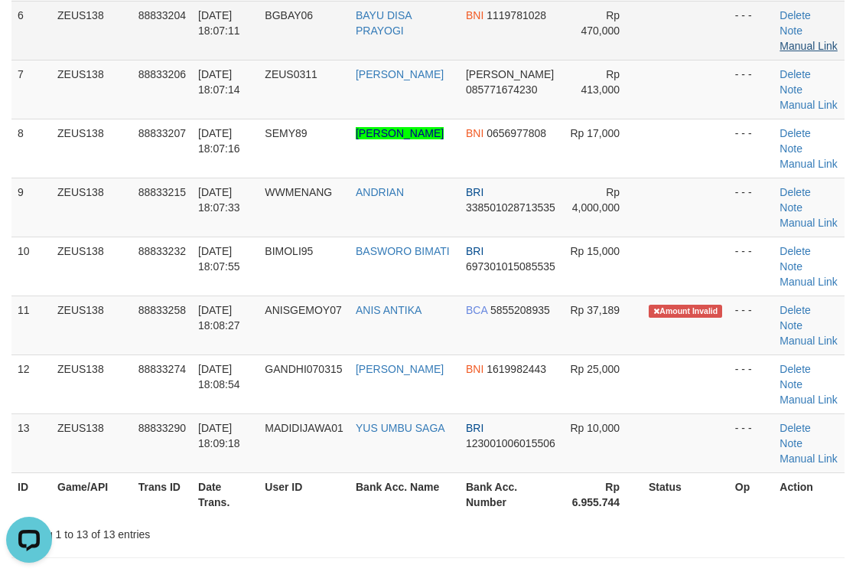
drag, startPoint x: 194, startPoint y: 204, endPoint x: 807, endPoint y: 119, distance: 619.5
click at [199, 119] on td "[DATE] 18:07:14" at bounding box center [225, 89] width 67 height 59
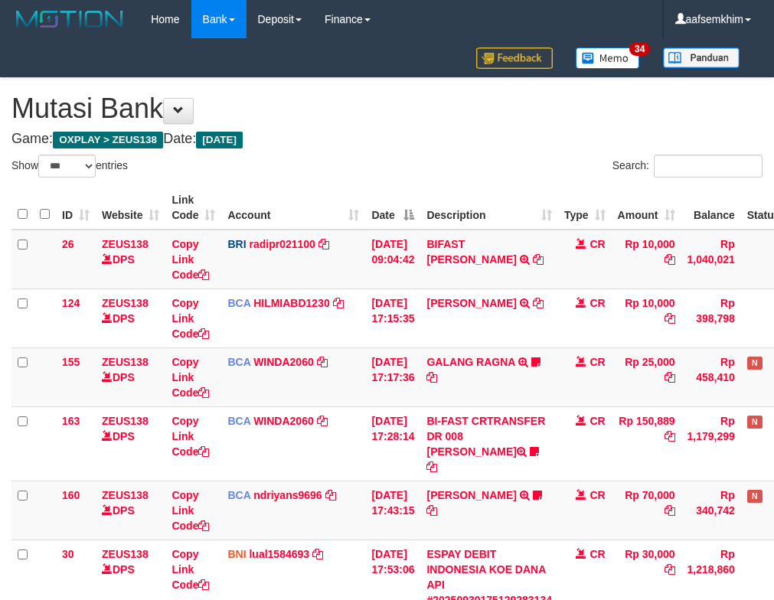
select select "***"
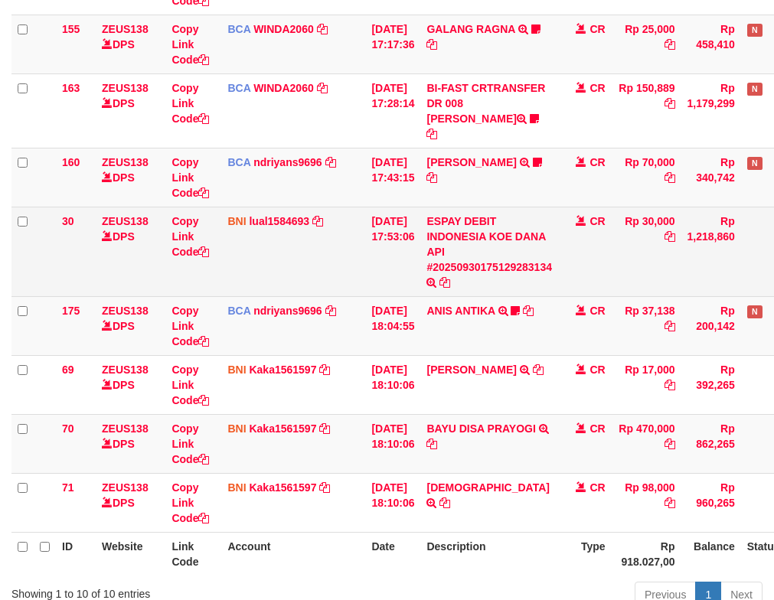
scroll to position [442, 0]
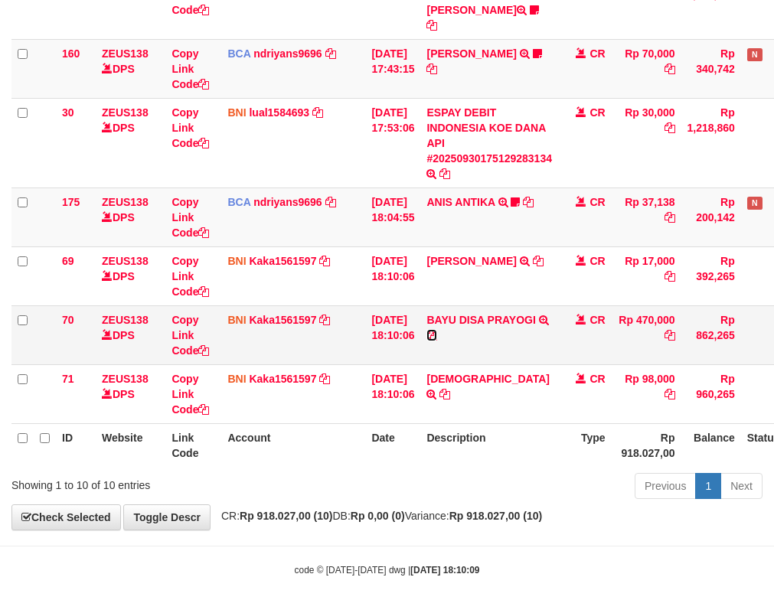
click at [437, 330] on icon at bounding box center [431, 335] width 11 height 11
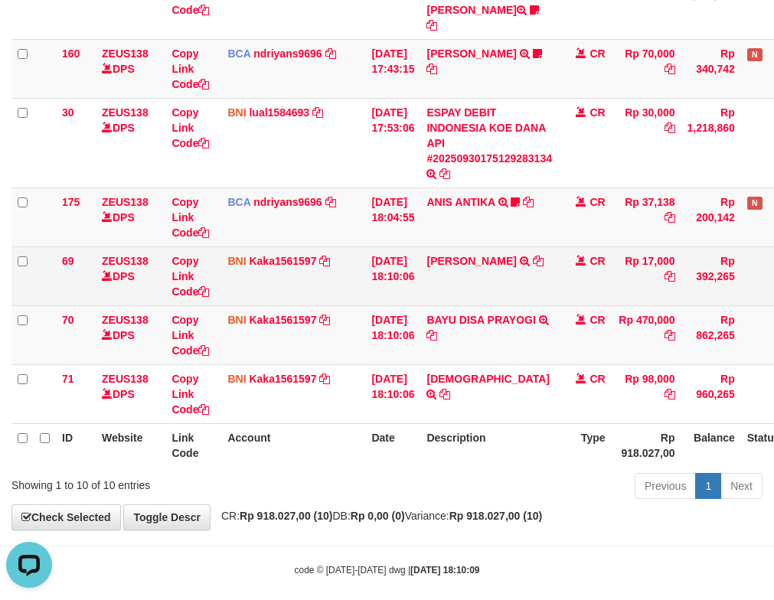
scroll to position [0, 0]
click at [403, 263] on td "30/09/2025 18:10:06" at bounding box center [392, 275] width 55 height 59
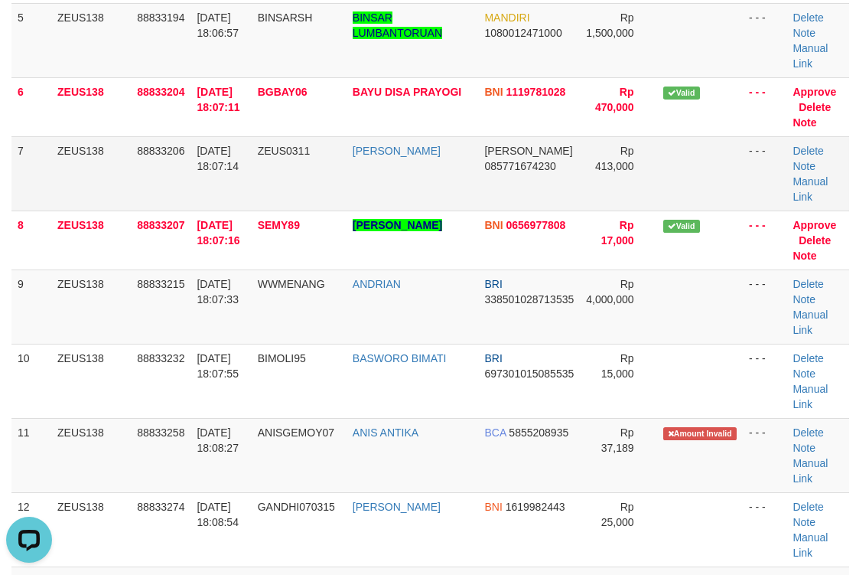
drag, startPoint x: 548, startPoint y: 164, endPoint x: 595, endPoint y: 158, distance: 47.1
click at [588, 158] on tr "7 ZEUS138 88833206 30/09/2025 18:07:14 ZEUS0311 DARSONO PRASTIO DANA 0857716742…" at bounding box center [430, 173] width 838 height 74
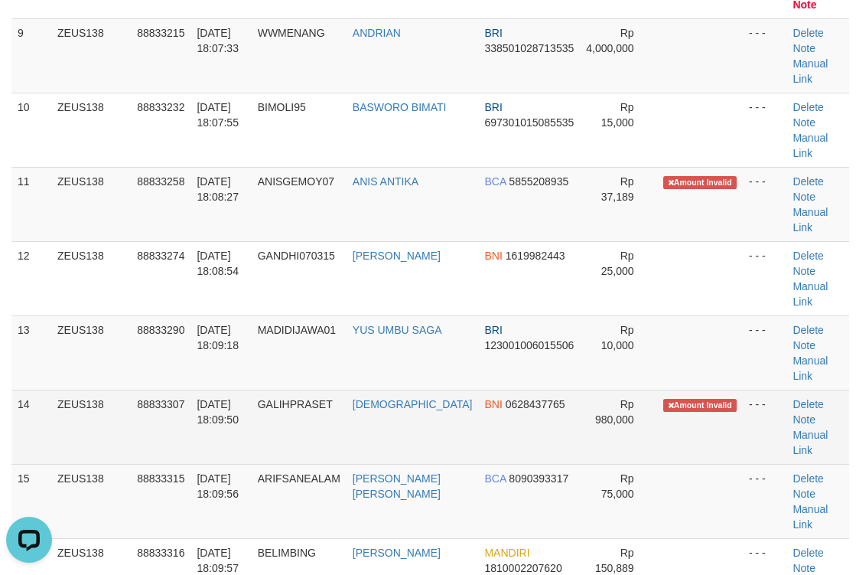
scroll to position [918, 0]
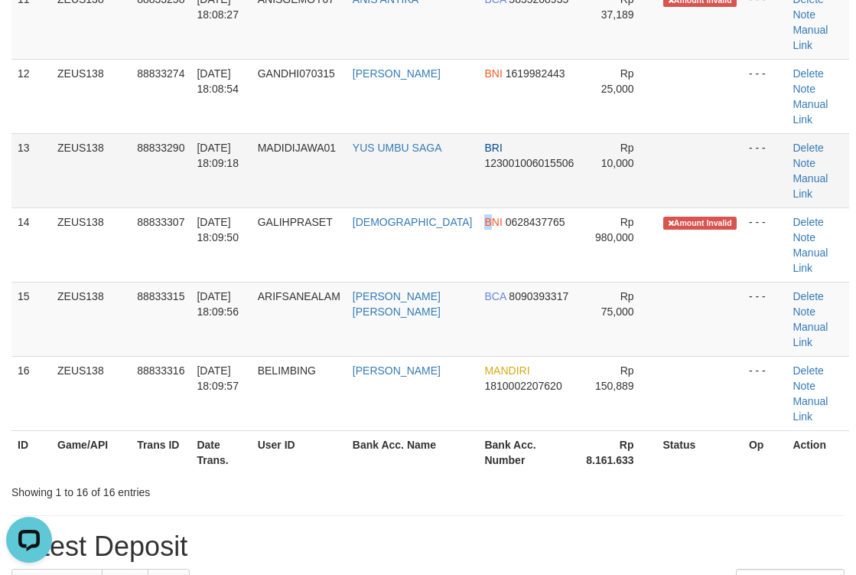
drag, startPoint x: 465, startPoint y: 228, endPoint x: 549, endPoint y: 197, distance: 89.8
click at [482, 222] on td "BNI 0628437765" at bounding box center [529, 244] width 102 height 74
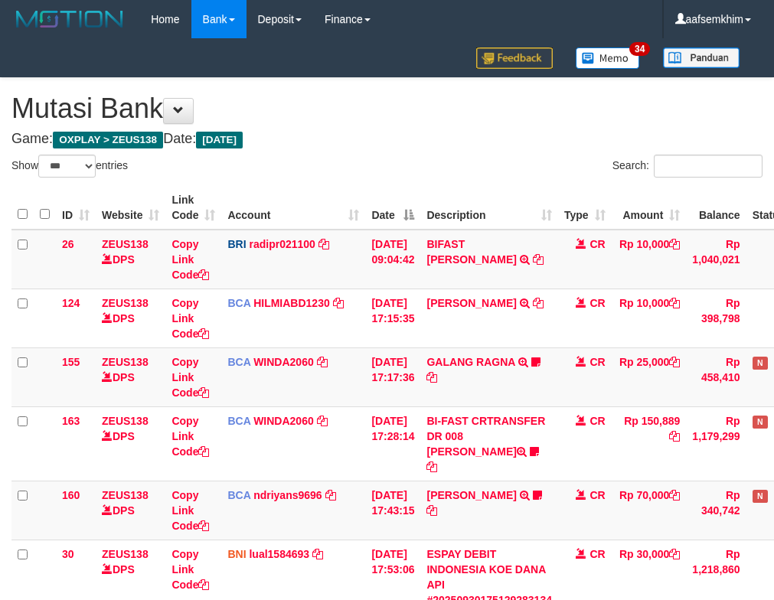
select select "***"
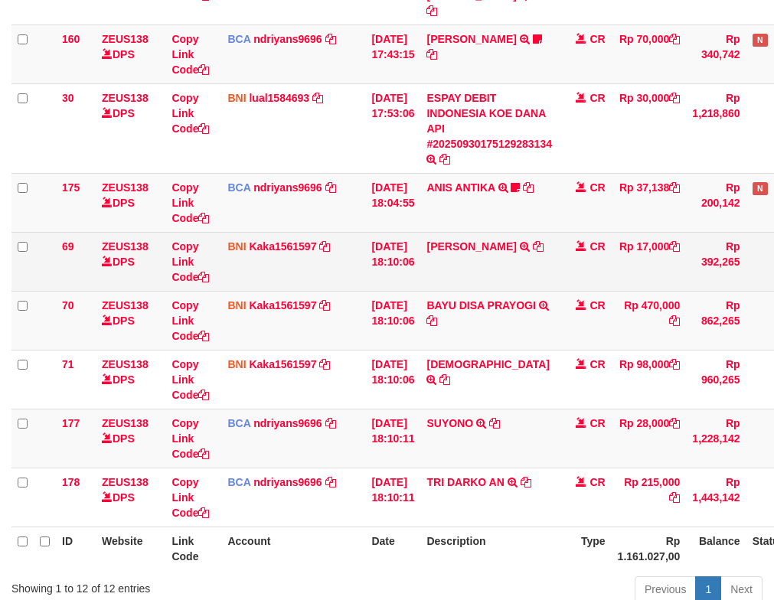
scroll to position [442, 0]
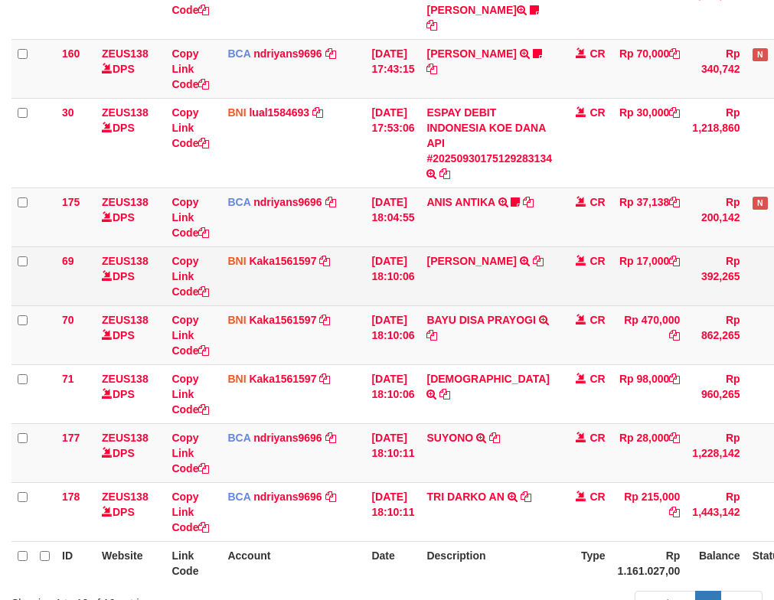
drag, startPoint x: 373, startPoint y: 260, endPoint x: 385, endPoint y: 270, distance: 15.8
click at [384, 269] on td "[DATE] 18:10:06" at bounding box center [392, 275] width 55 height 59
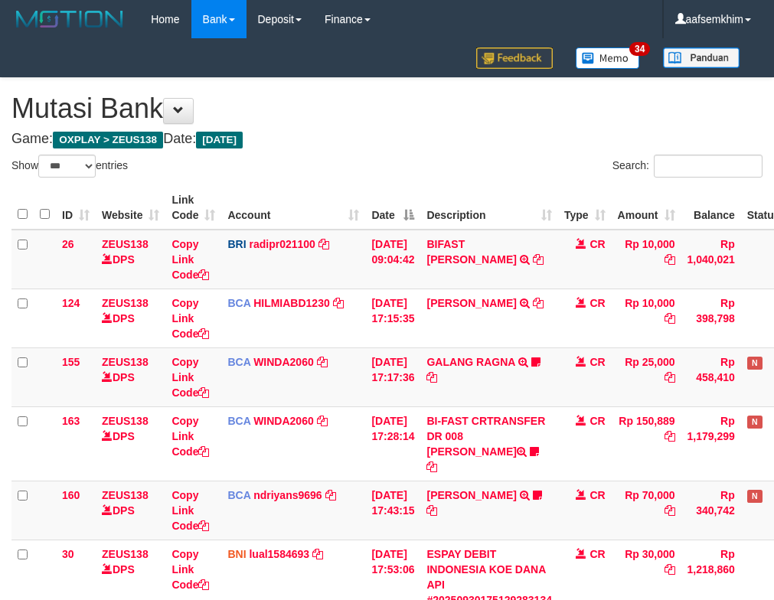
select select "***"
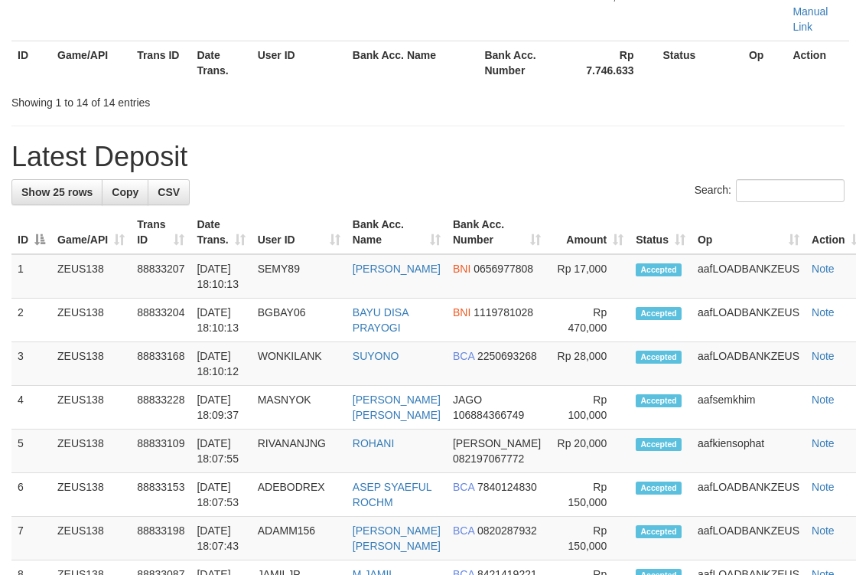
scroll to position [918, 0]
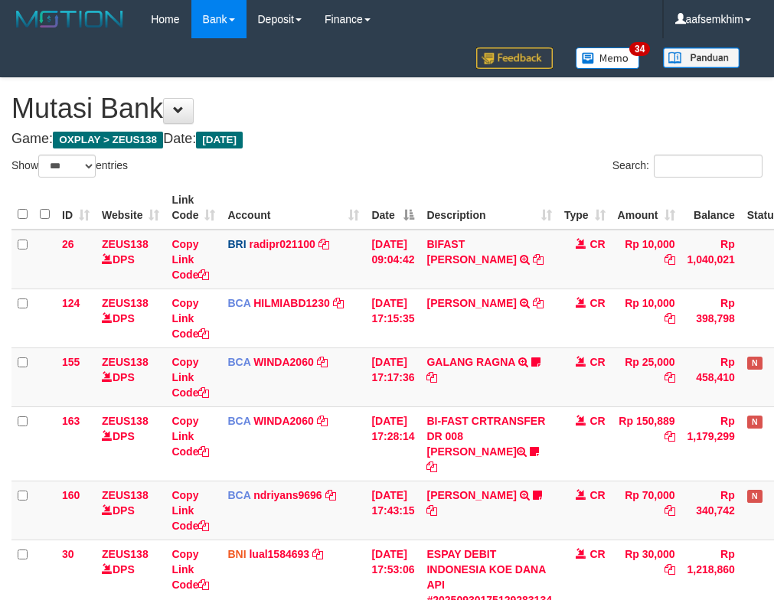
select select "***"
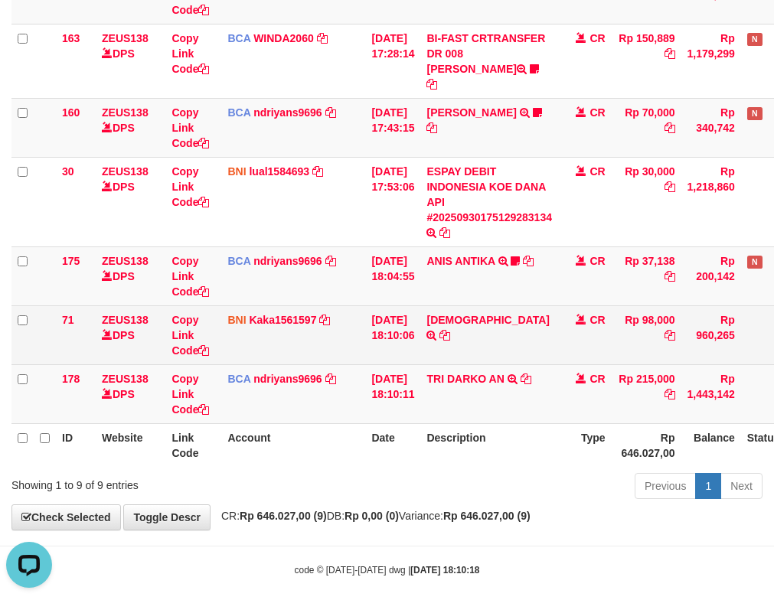
drag, startPoint x: 430, startPoint y: 299, endPoint x: 438, endPoint y: 318, distance: 20.6
click at [439, 318] on tr "71 ZEUS138 DPS Copy Link Code BNI Kaka1561597 DPS KARMILA mutasi_20250930_2425 …" at bounding box center [429, 334] width 836 height 59
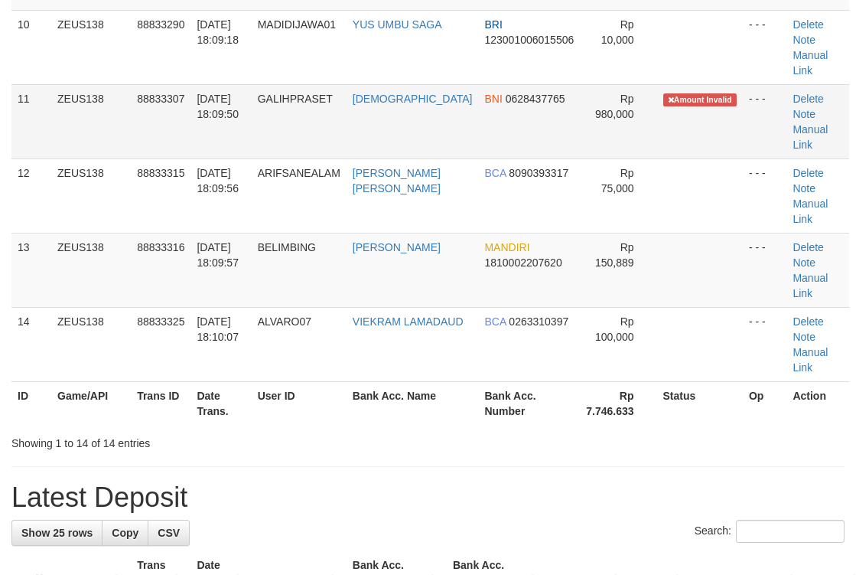
click at [524, 141] on td "BNI 0628437765" at bounding box center [529, 121] width 102 height 74
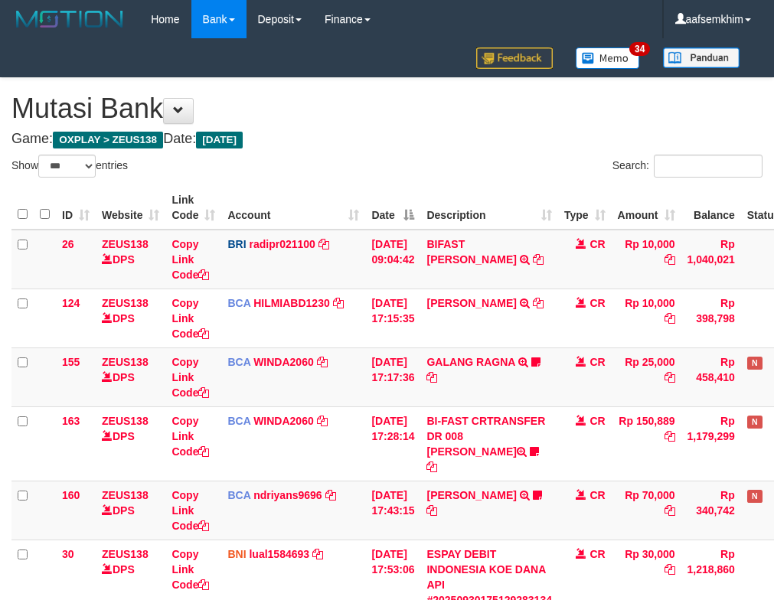
select select "***"
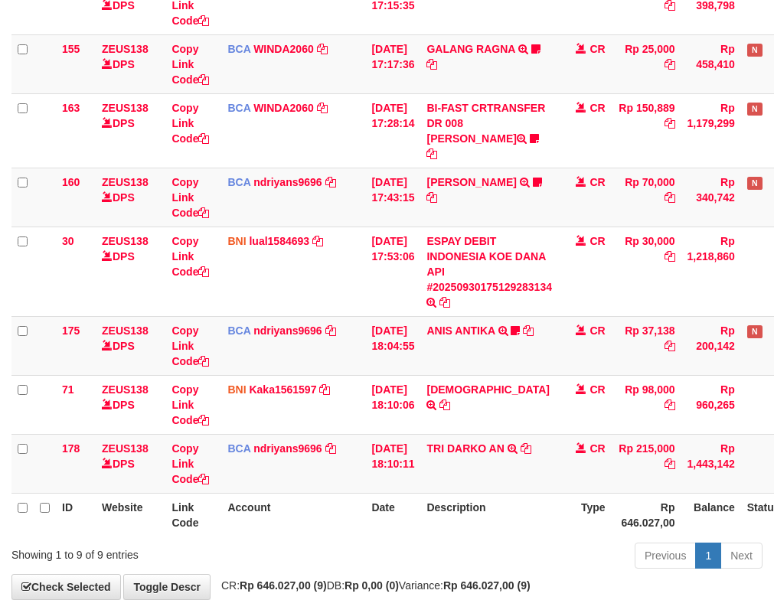
scroll to position [383, 0]
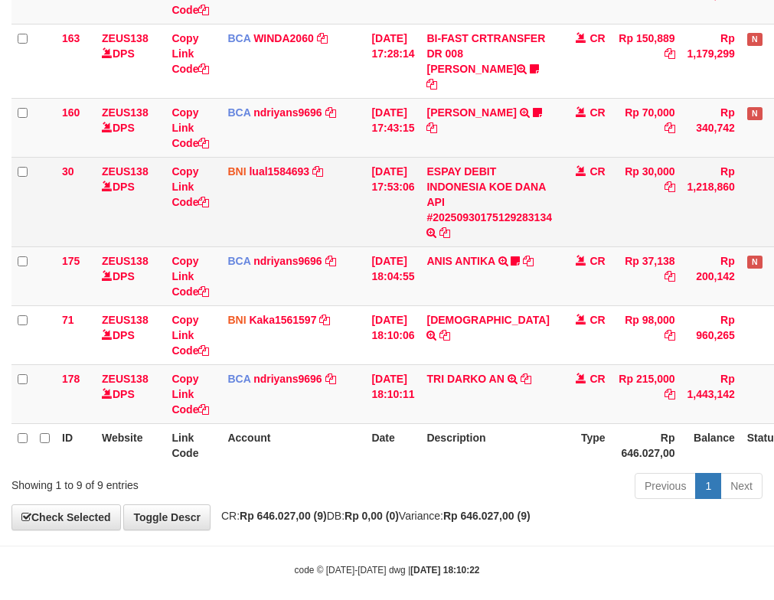
click at [550, 184] on td "ESPAY DEBIT INDONESIA KOE DANA API #20250930175129283134 TRANSFER DARI ESPAY DE…" at bounding box center [489, 202] width 138 height 90
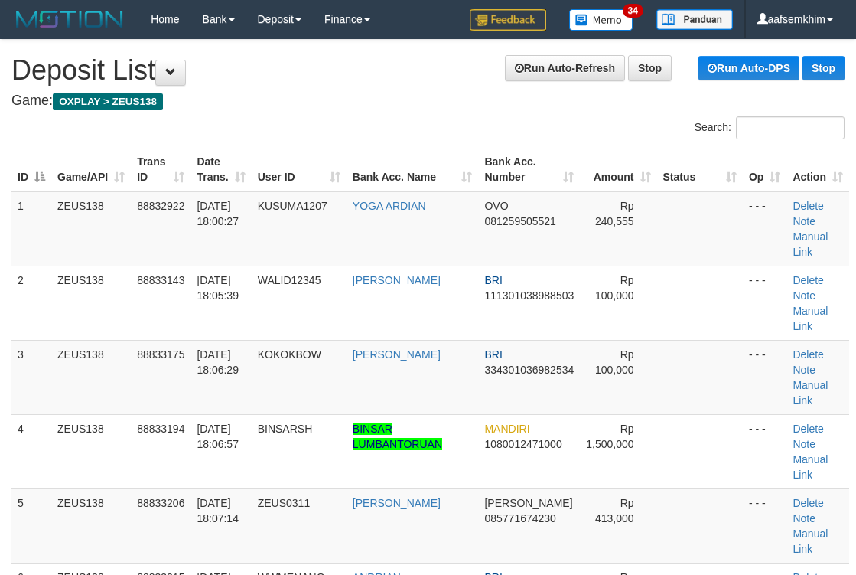
scroll to position [878, 0]
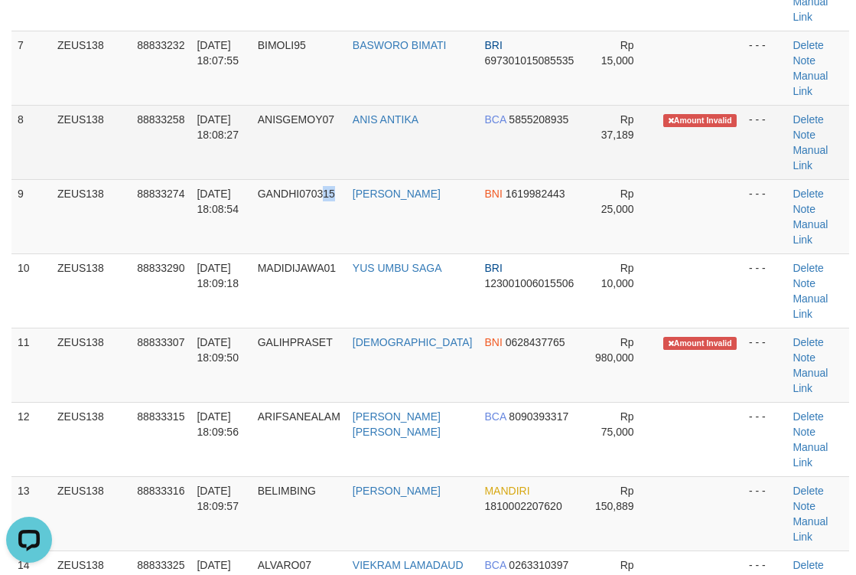
drag, startPoint x: 338, startPoint y: 181, endPoint x: 558, endPoint y: 137, distance: 223.9
click at [370, 172] on tbody "1 ZEUS138 88832922 [DATE] 18:00:27 KUSUMA1207 YOGA ARDIAN OVO 081259505521 Rp 2…" at bounding box center [430, 105] width 838 height 1040
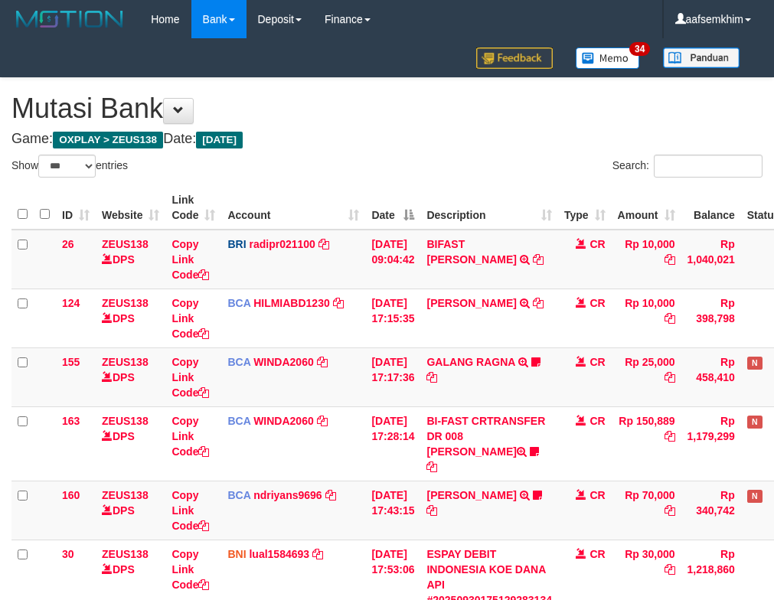
select select "***"
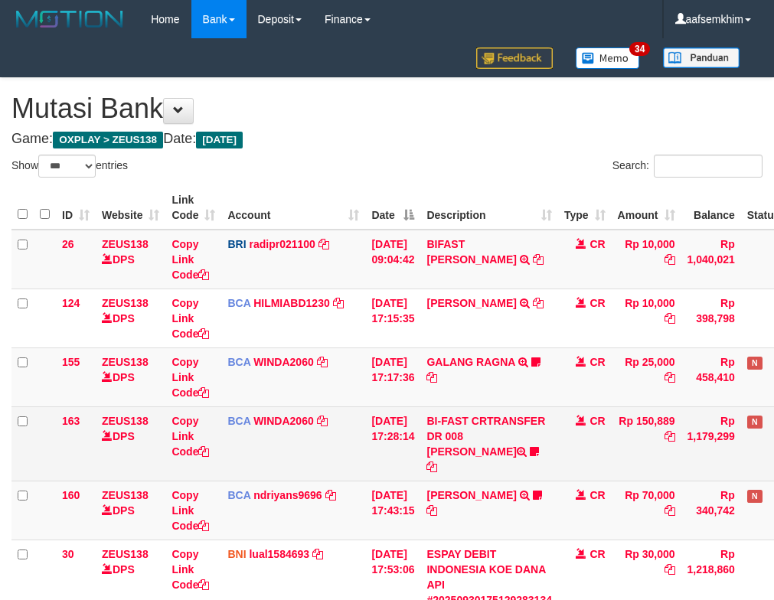
scroll to position [313, 0]
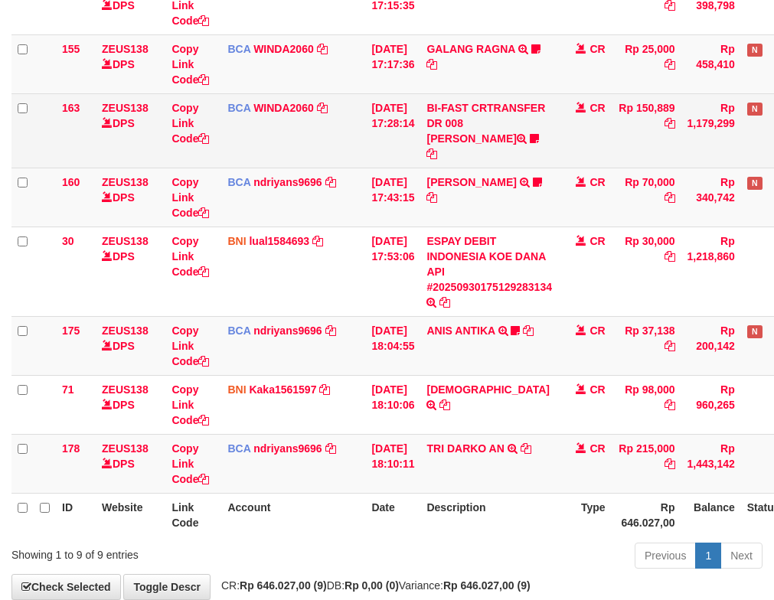
click at [480, 139] on td "BI-FAST CRTRANSFER DR 008 ALAN TANOF BELIMBING" at bounding box center [489, 130] width 138 height 74
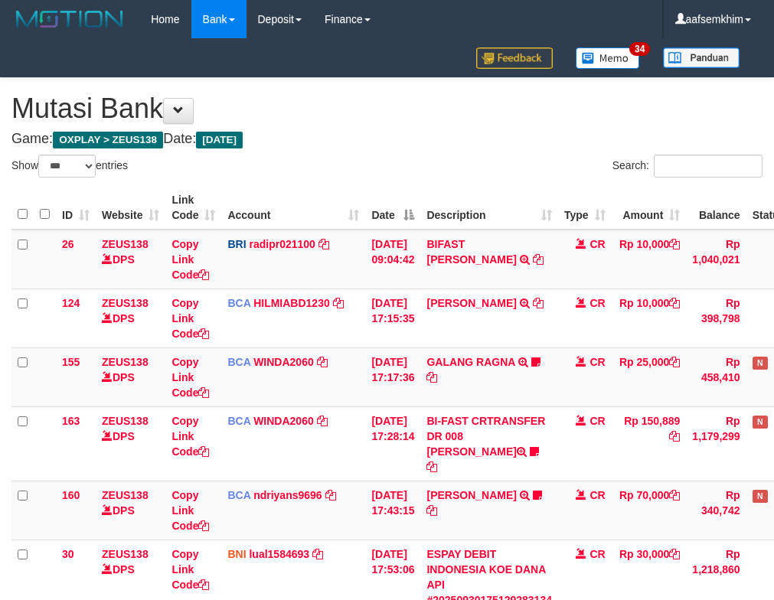
select select "***"
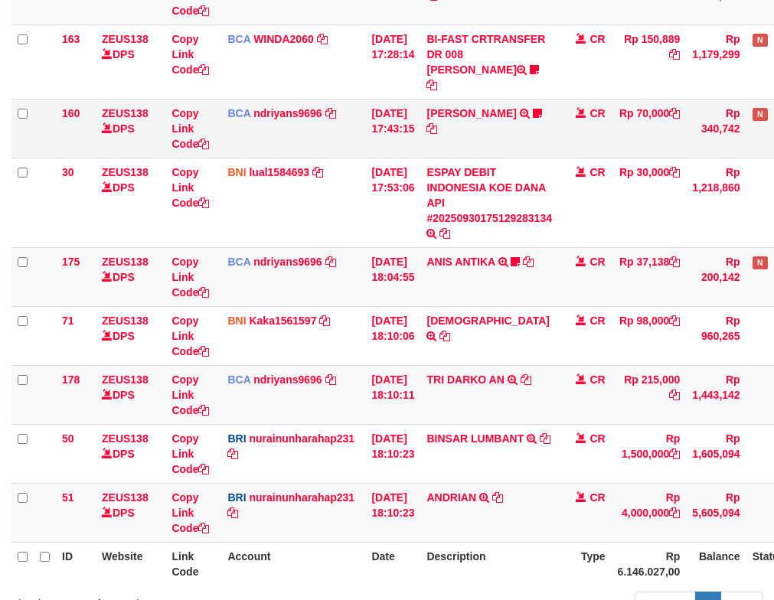
scroll to position [383, 0]
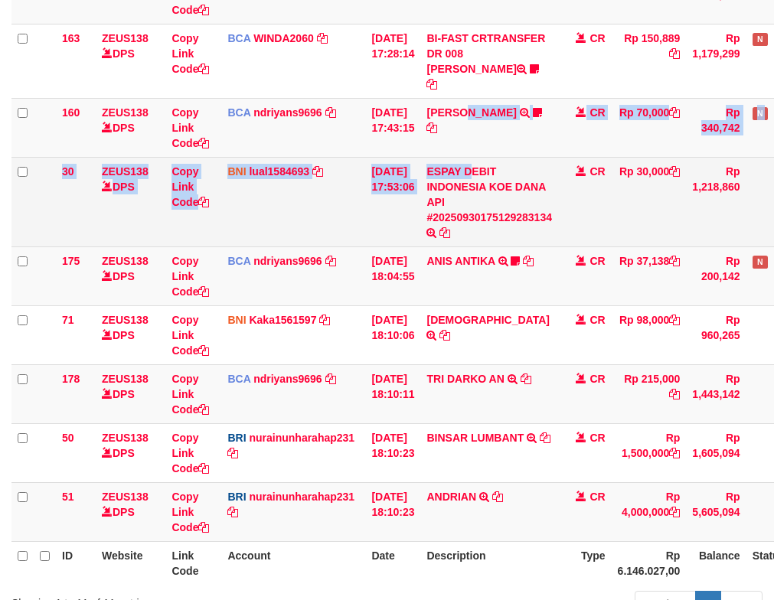
click at [482, 145] on tbody "26 ZEUS138 DPS Copy Link Code BRI radipr021100 DPS REYNALDI ADI PRATAMA mutasi_…" at bounding box center [432, 194] width 842 height 695
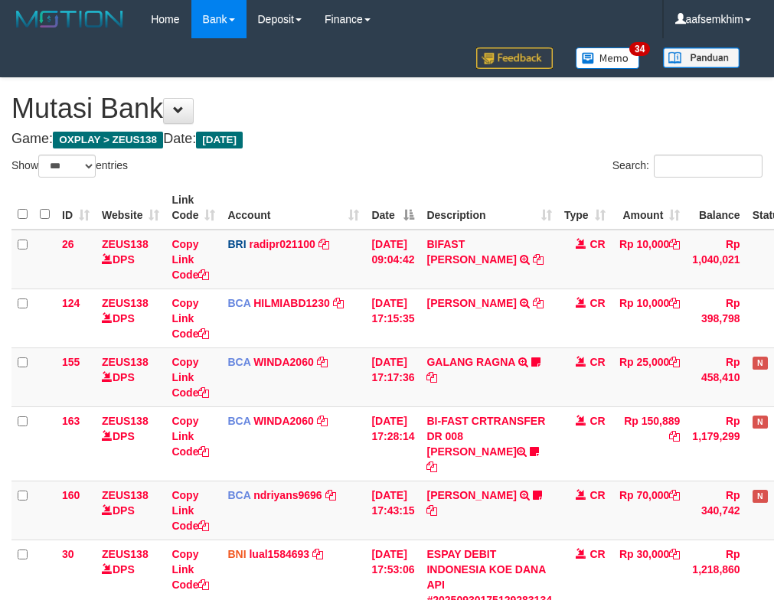
select select "***"
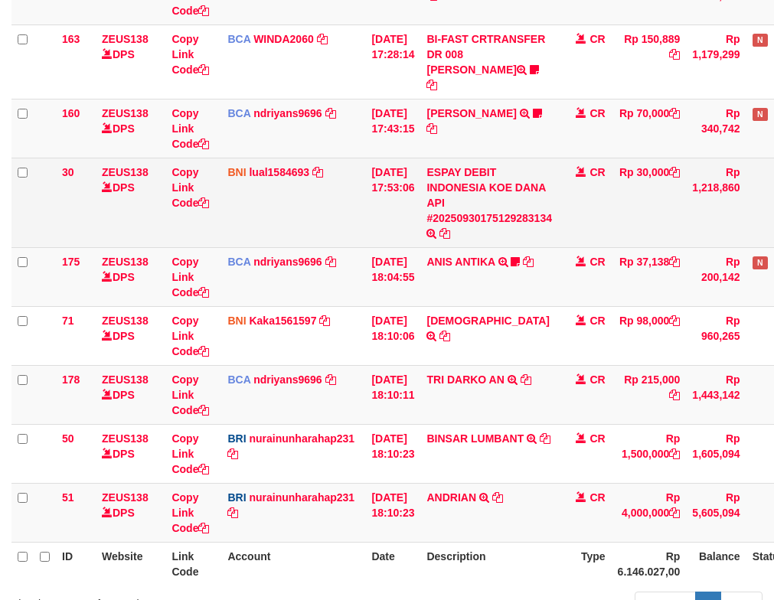
click at [481, 158] on td "ESPAY DEBIT INDONESIA KOE DANA API #20250930175129283134 TRANSFER DARI ESPAY DE…" at bounding box center [489, 203] width 138 height 90
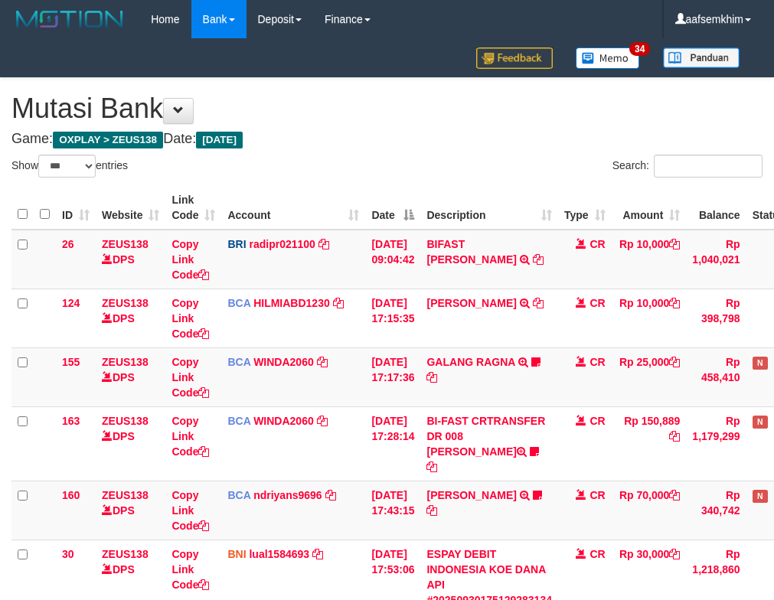
select select "***"
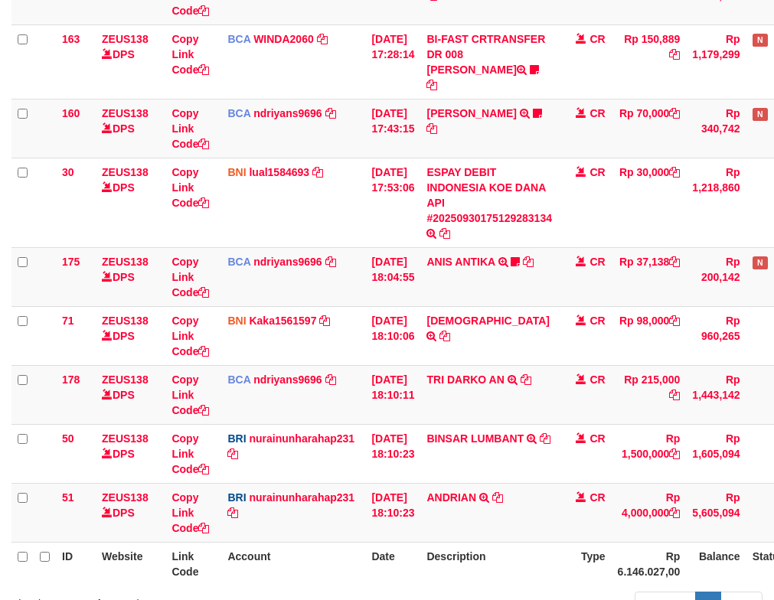
click at [481, 158] on td "ESPAY DEBIT INDONESIA KOE DANA API #20250930175129283134 TRANSFER DARI ESPAY DE…" at bounding box center [489, 203] width 138 height 90
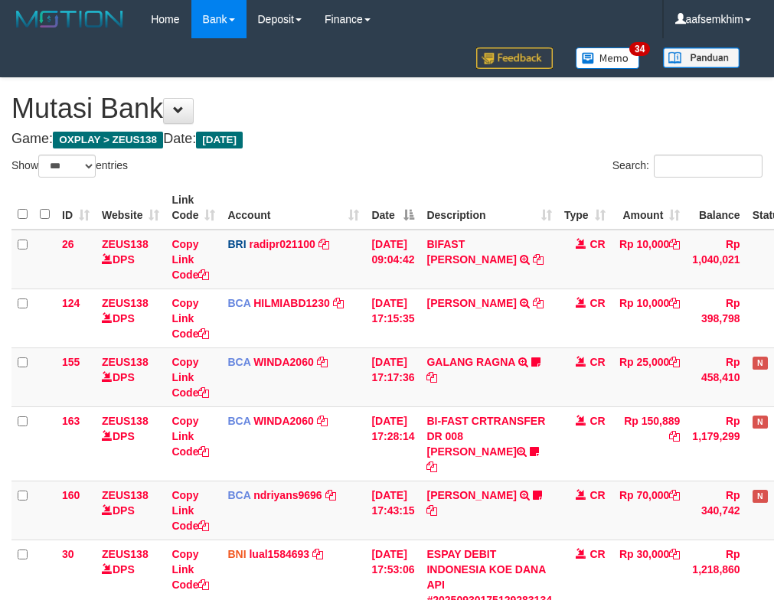
select select "***"
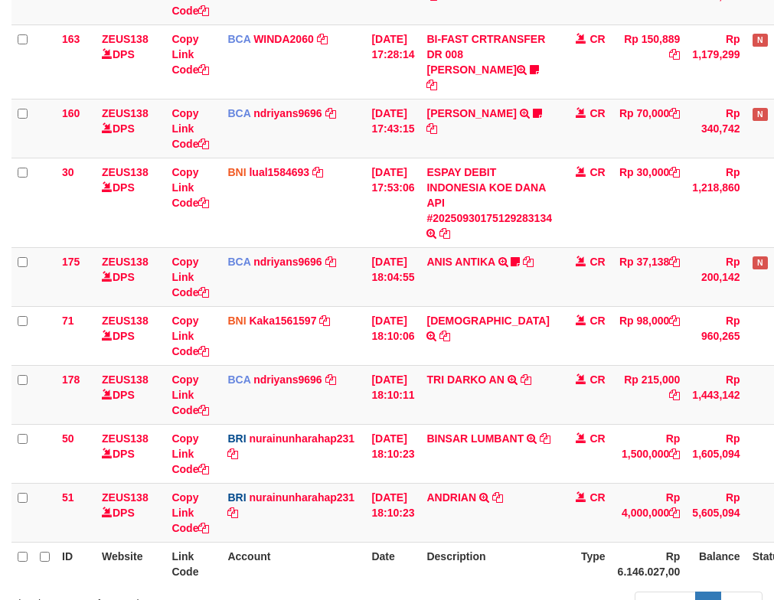
click at [481, 158] on td "ESPAY DEBIT INDONESIA KOE DANA API #20250930175129283134 TRANSFER DARI ESPAY DE…" at bounding box center [489, 203] width 138 height 90
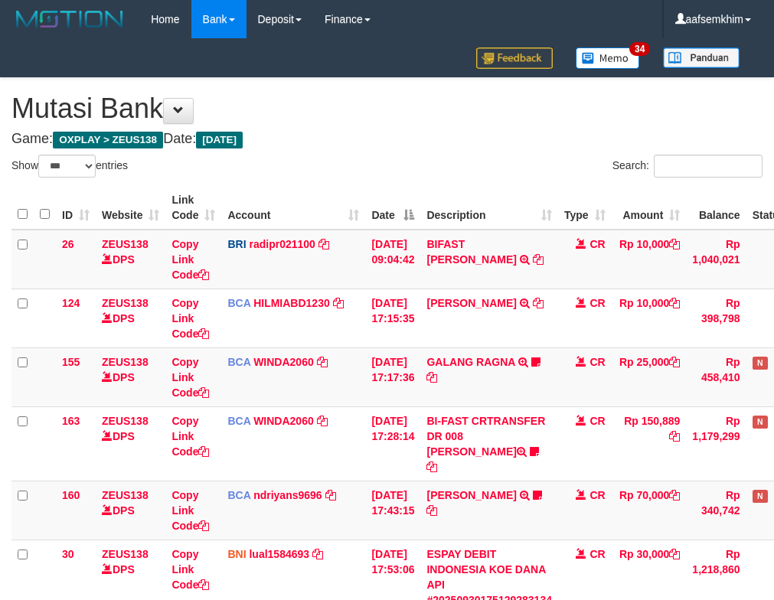
select select "***"
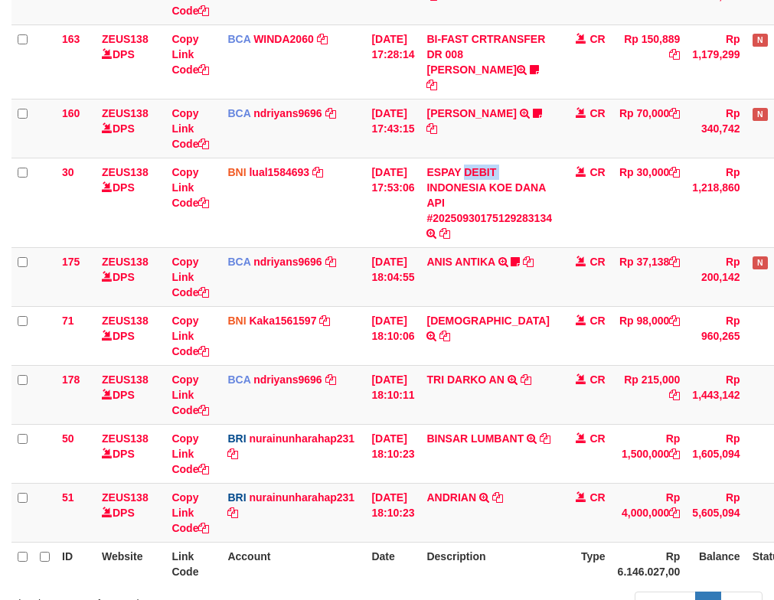
click at [481, 158] on td "ESPAY DEBIT INDONESIA KOE DANA API #20250930175129283134 TRANSFER DARI ESPAY DE…" at bounding box center [489, 203] width 138 height 90
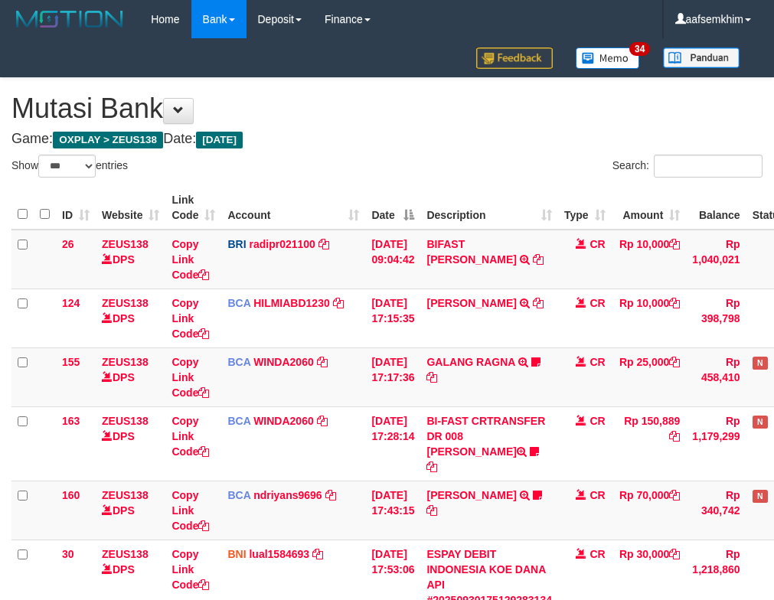
select select "***"
click at [481, 540] on td "ESPAY DEBIT INDONESIA KOE DANA API #20250930175129283134 TRANSFER DARI ESPAY DE…" at bounding box center [489, 585] width 138 height 90
select select "***"
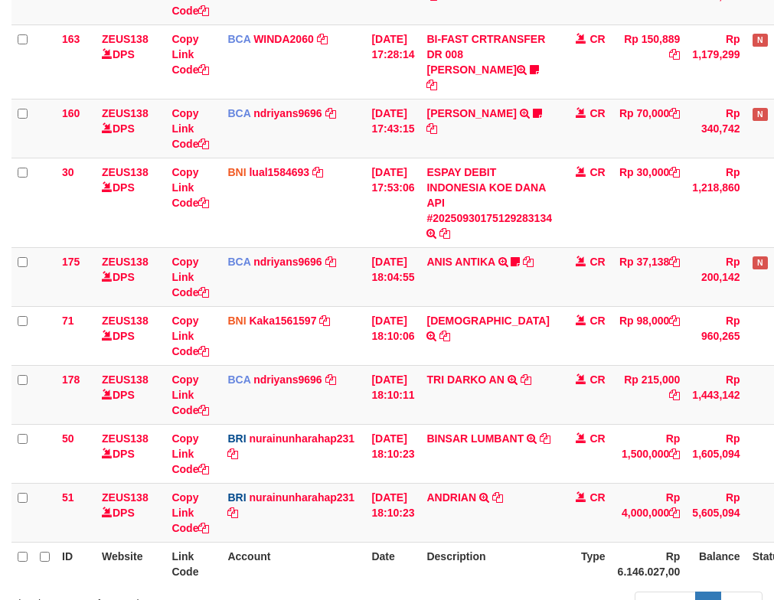
click at [481, 158] on td "ESPAY DEBIT INDONESIA KOE DANA API #20250930175129283134 TRANSFER DARI ESPAY DE…" at bounding box center [489, 203] width 138 height 90
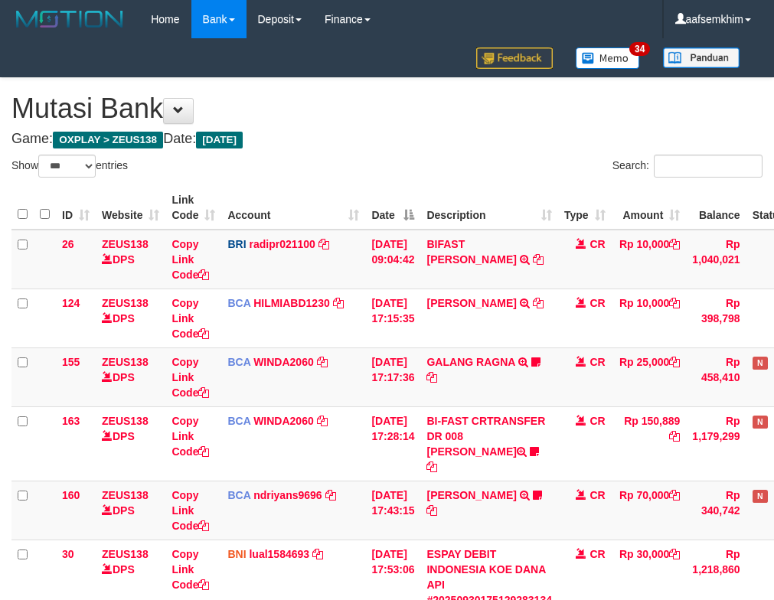
select select "***"
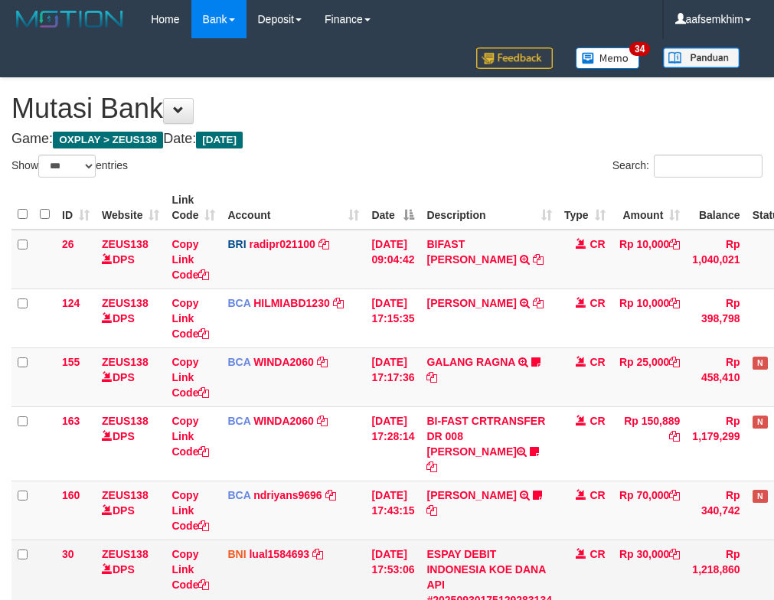
scroll to position [382, 0]
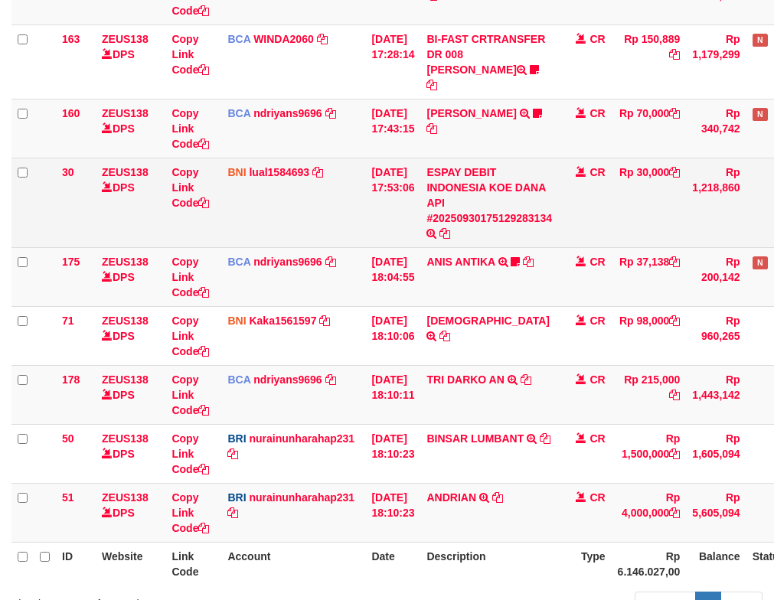
click at [546, 193] on td "ESPAY DEBIT INDONESIA KOE DANA API #20250930175129283134 TRANSFER DARI ESPAY DE…" at bounding box center [489, 203] width 138 height 90
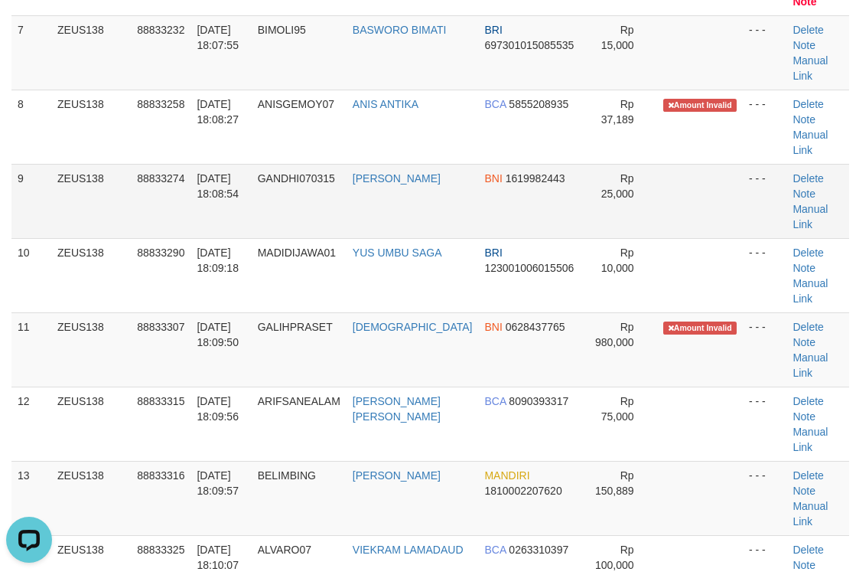
click at [455, 184] on td "GANDHI" at bounding box center [413, 201] width 132 height 74
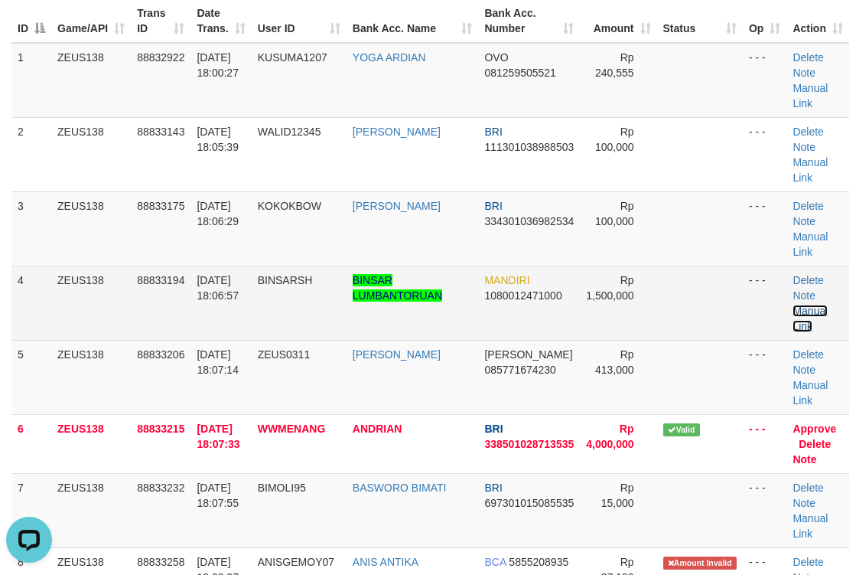
drag, startPoint x: 809, startPoint y: 311, endPoint x: 834, endPoint y: 309, distance: 25.3
click at [809, 311] on link "Manual Link" at bounding box center [810, 319] width 35 height 28
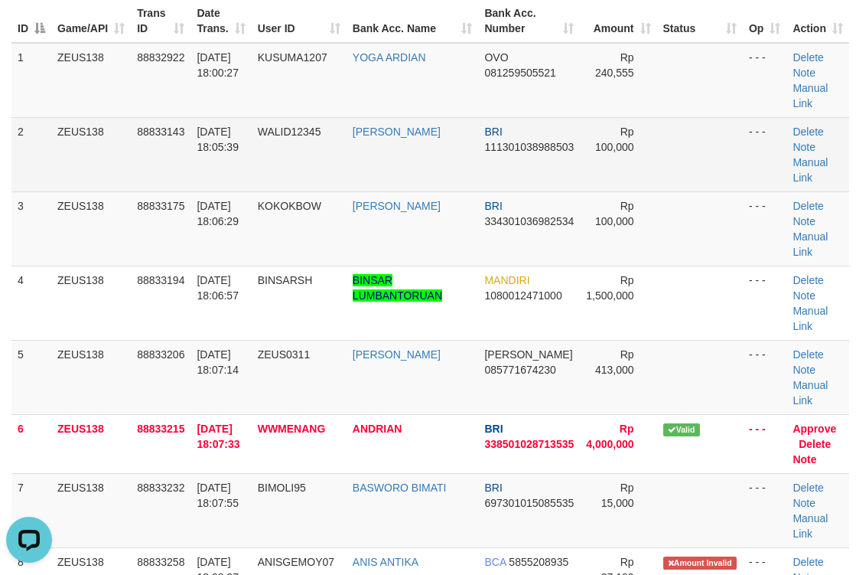
click at [478, 170] on td "BRI 111301038988503" at bounding box center [529, 154] width 102 height 74
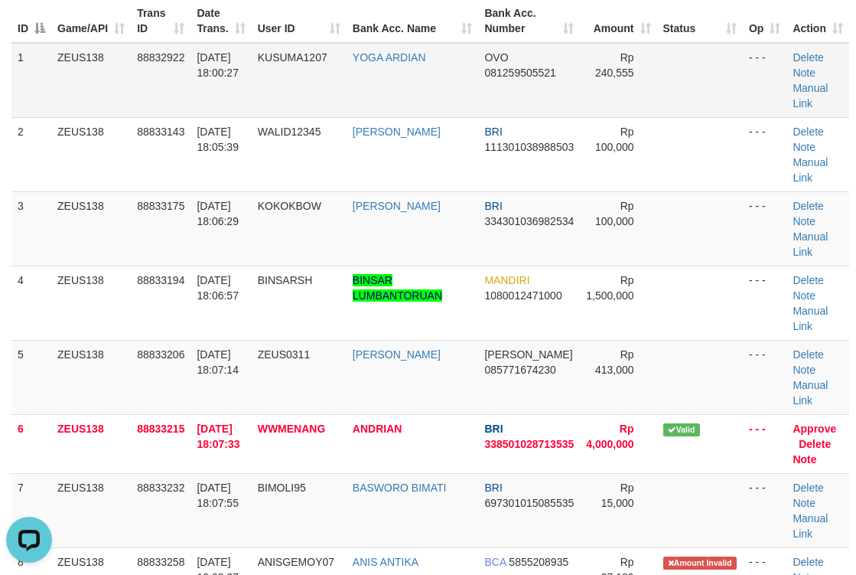
click at [484, 94] on td "OVO 081259505521" at bounding box center [529, 80] width 102 height 75
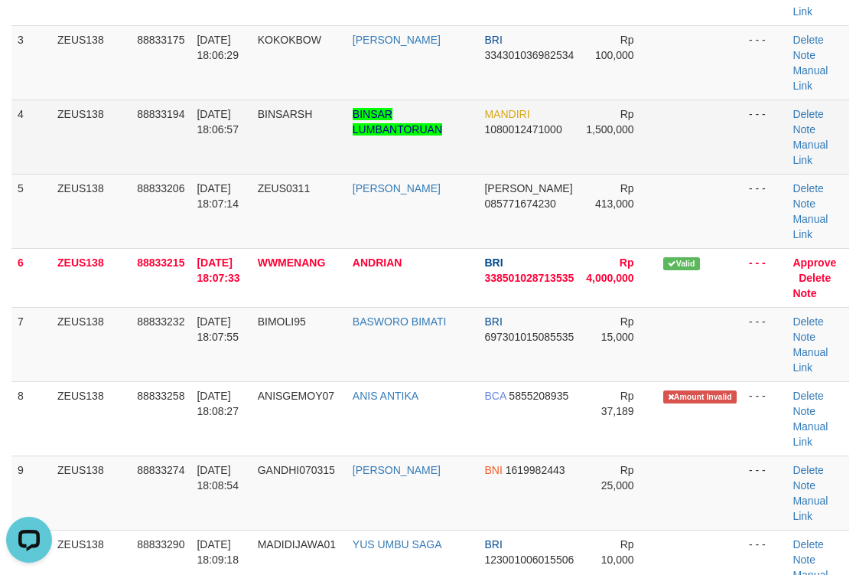
scroll to position [566, 0]
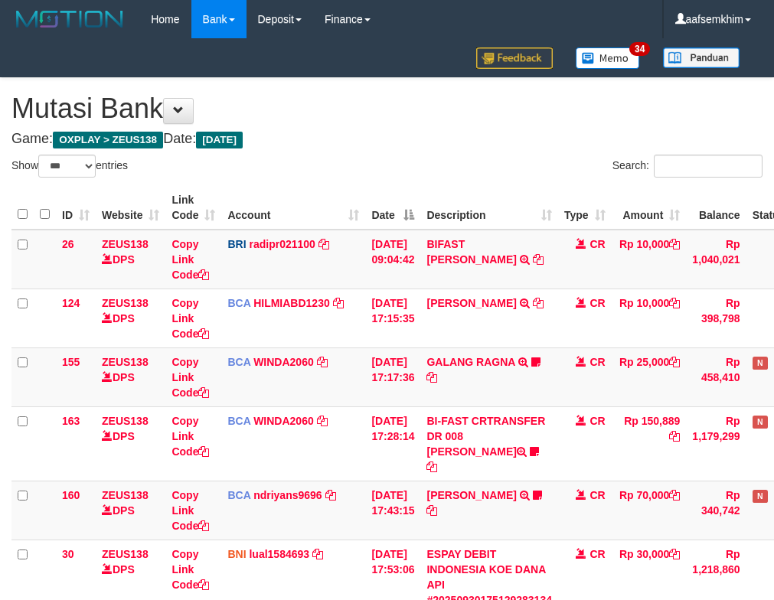
select select "***"
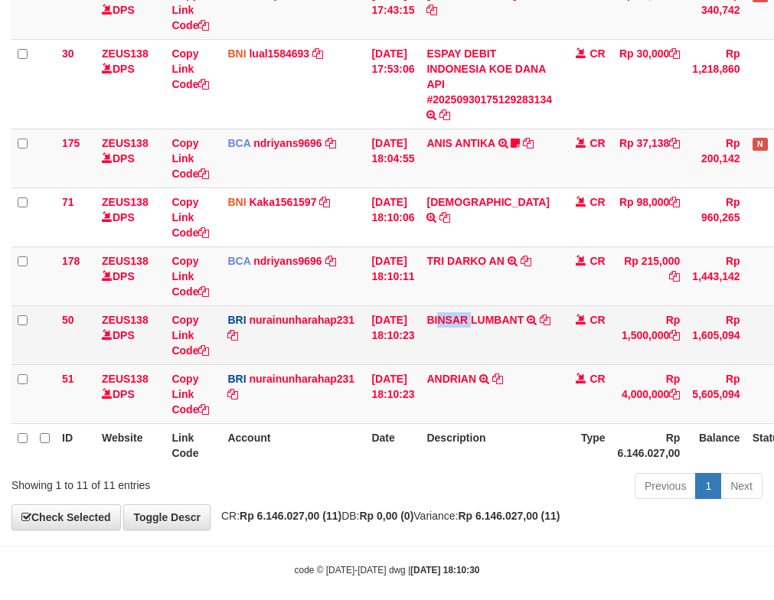
drag, startPoint x: 447, startPoint y: 321, endPoint x: 484, endPoint y: 330, distance: 38.4
click at [484, 330] on td "BINSAR LUMBANT TRANSFER NBMB BINSAR LUMBANT TO NURAINUN HARAHAP" at bounding box center [489, 334] width 138 height 59
drag, startPoint x: 475, startPoint y: 334, endPoint x: 533, endPoint y: 334, distance: 57.4
click at [533, 334] on td "BINSAR LUMBANT TRANSFER NBMB BINSAR LUMBANT TO NURAINUN HARAHAP" at bounding box center [489, 334] width 138 height 59
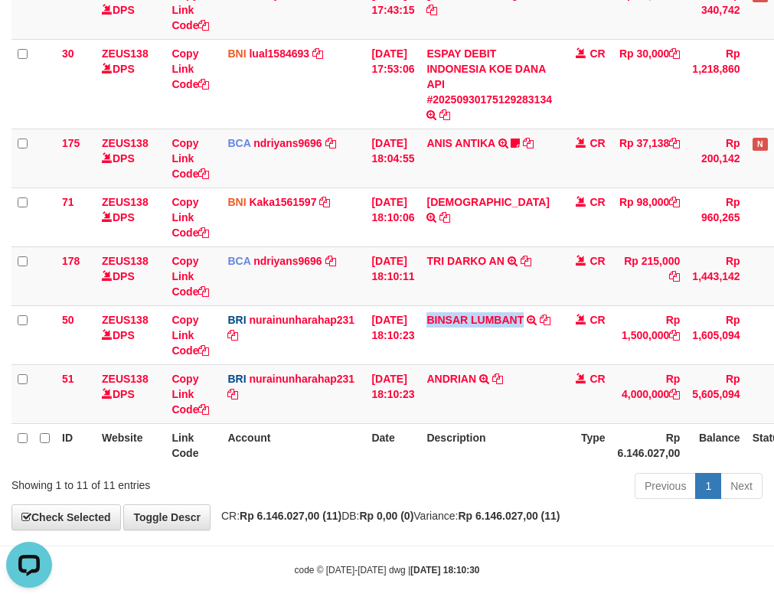
copy link "BINSAR LUMBANT"
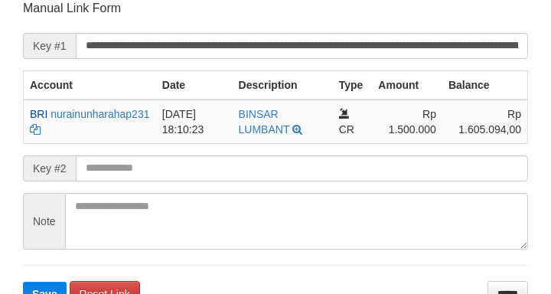
scroll to position [300, 0]
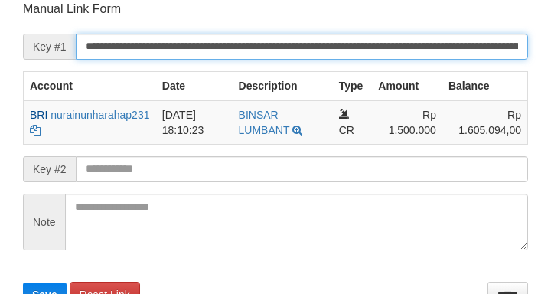
click at [346, 49] on input "**********" at bounding box center [302, 47] width 452 height 26
click at [23, 282] on button "Save" at bounding box center [45, 294] width 44 height 24
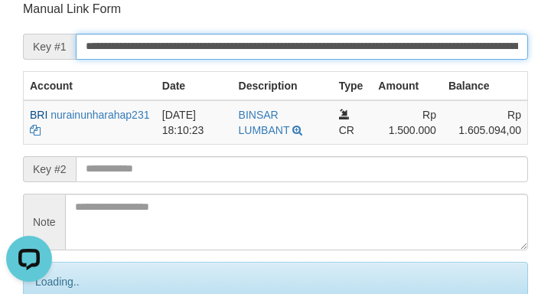
scroll to position [0, 0]
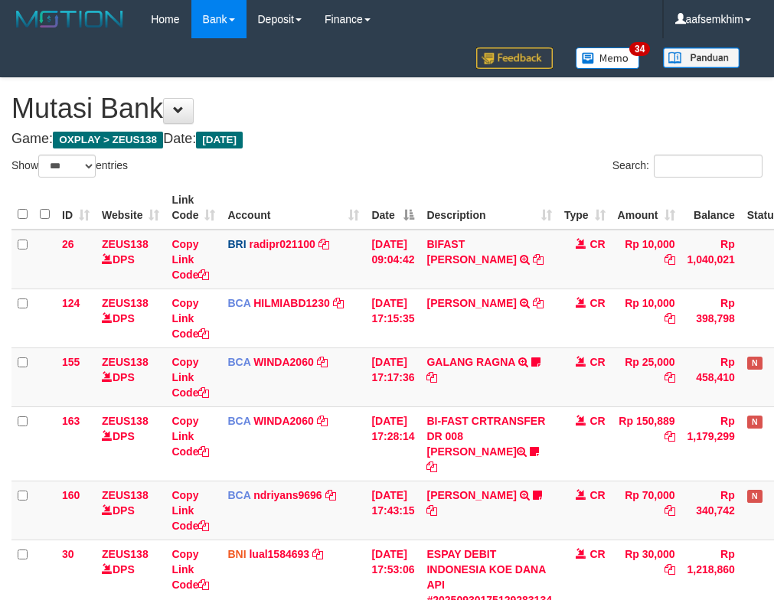
select select "***"
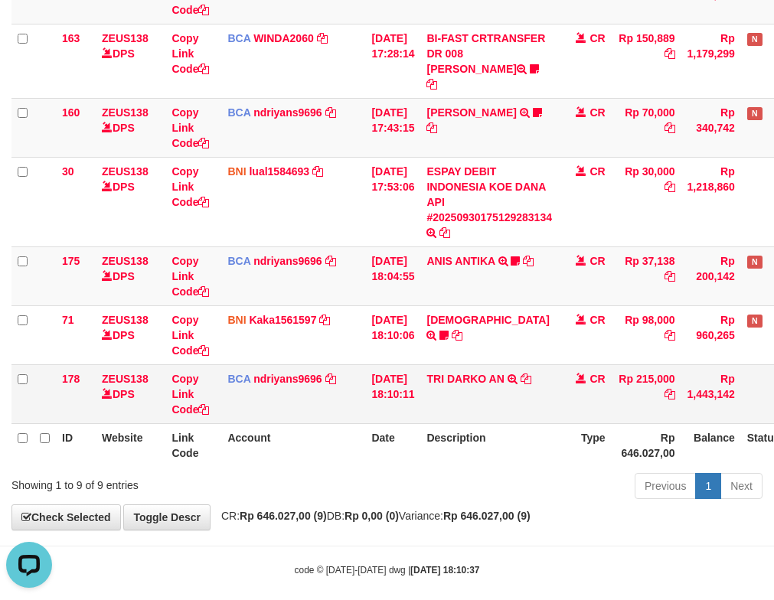
click at [542, 364] on td "TRI DARKO AN TRSF E-BANKING CR 3009/FTSCY/WS95051 215000.002025093020913816 TRF…" at bounding box center [489, 393] width 138 height 59
click at [531, 373] on icon at bounding box center [525, 378] width 11 height 11
click at [484, 255] on link "ANIS ANTIKA" at bounding box center [460, 261] width 68 height 12
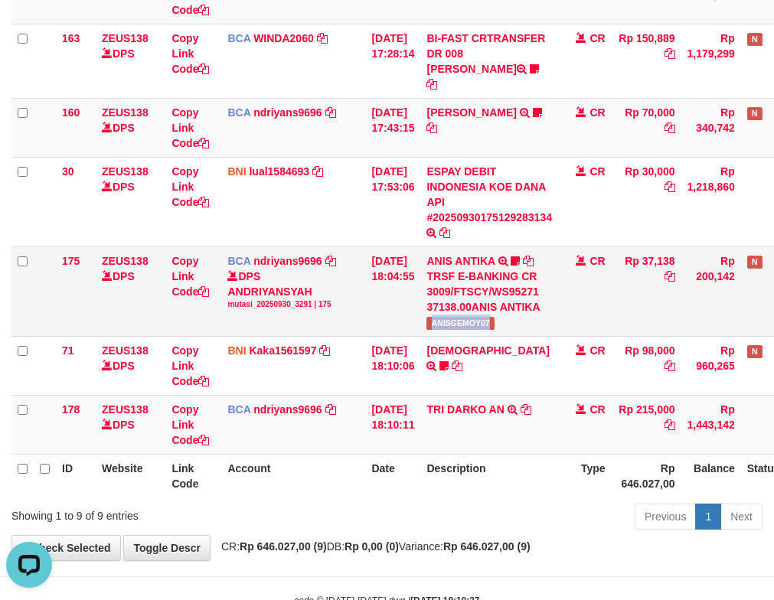
drag, startPoint x: 436, startPoint y: 313, endPoint x: 481, endPoint y: 312, distance: 45.2
click at [503, 312] on td "ANIS ANTIKA TRSF E-BANKING CR 3009/FTSCY/WS95271 37138.00ANIS ANTIKA ANISGEMOY07" at bounding box center [489, 291] width 138 height 90
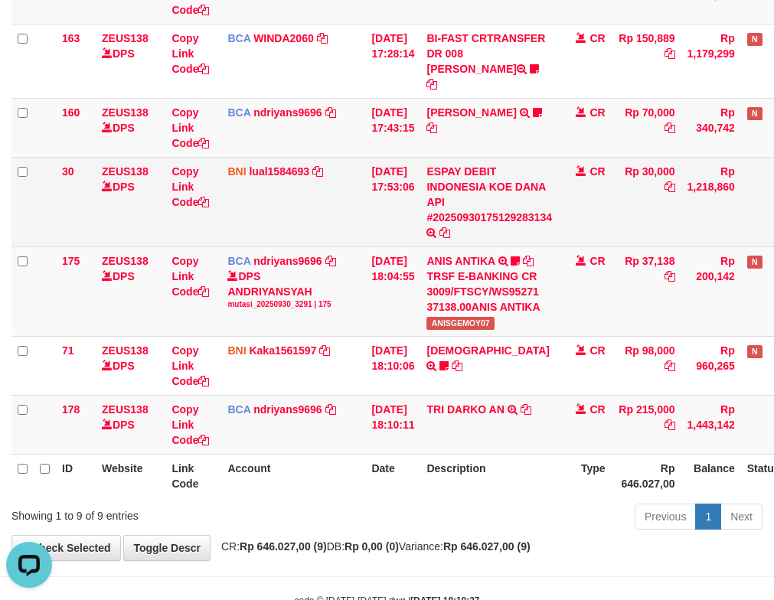
click at [420, 218] on td "30/09/2025 17:53:06" at bounding box center [392, 202] width 55 height 90
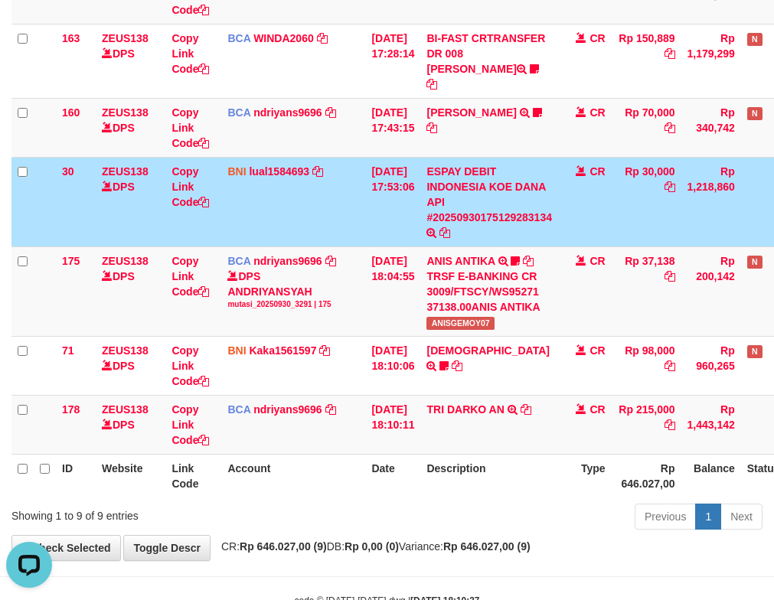
click at [409, 201] on td "30/09/2025 17:53:06" at bounding box center [392, 202] width 55 height 90
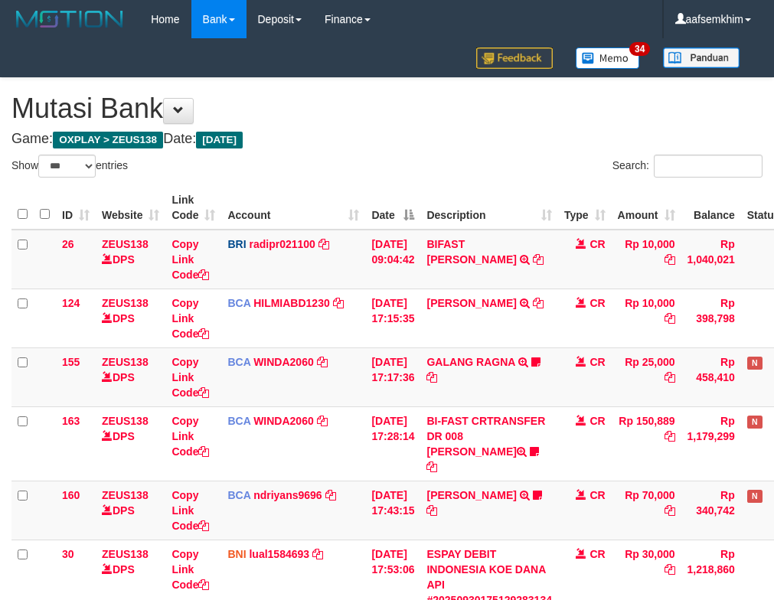
select select "***"
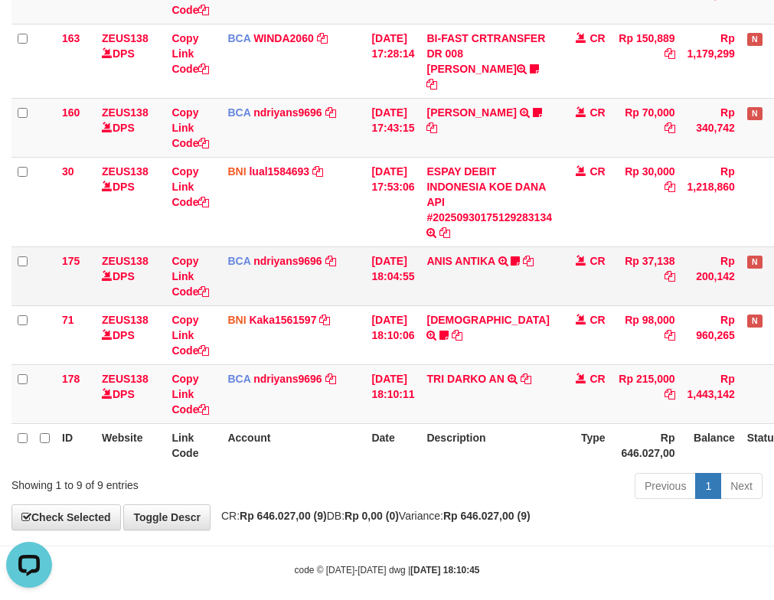
click at [399, 272] on td "30/09/2025 18:04:55" at bounding box center [392, 275] width 55 height 59
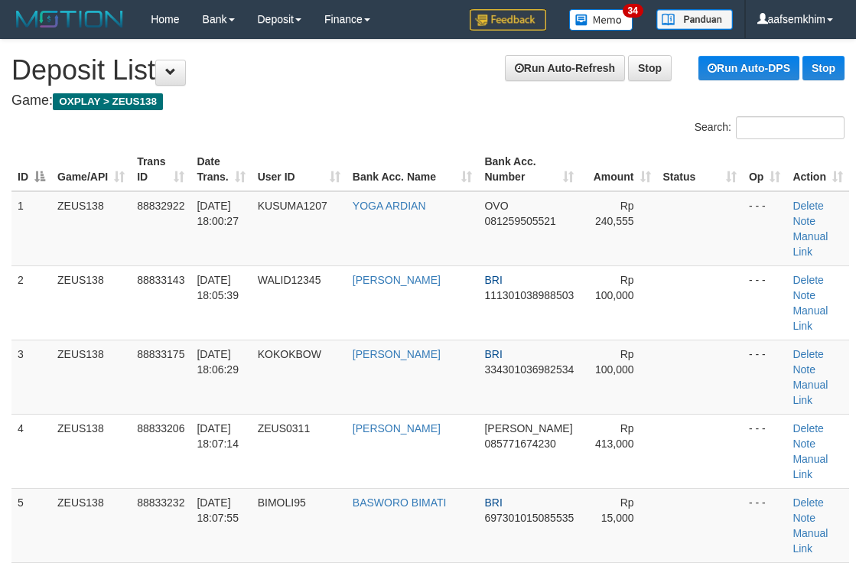
scroll to position [827, 0]
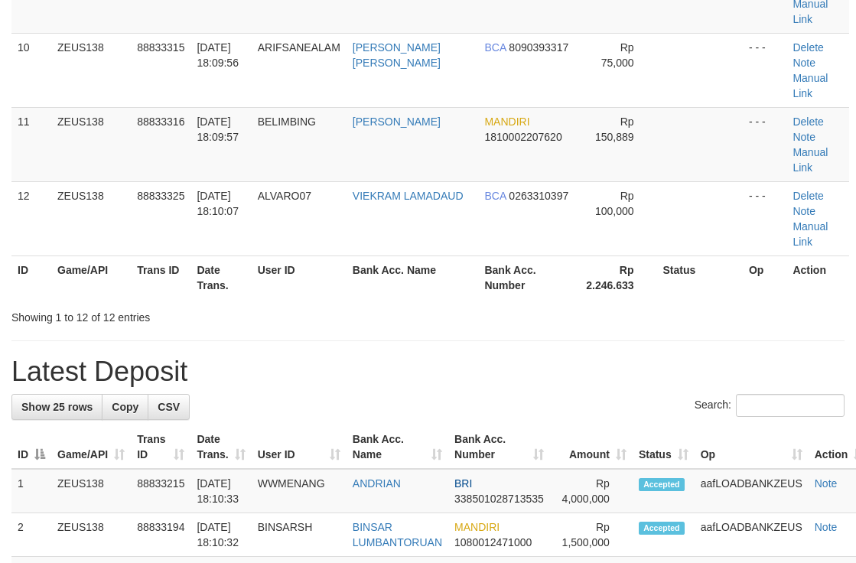
scroll to position [585, 0]
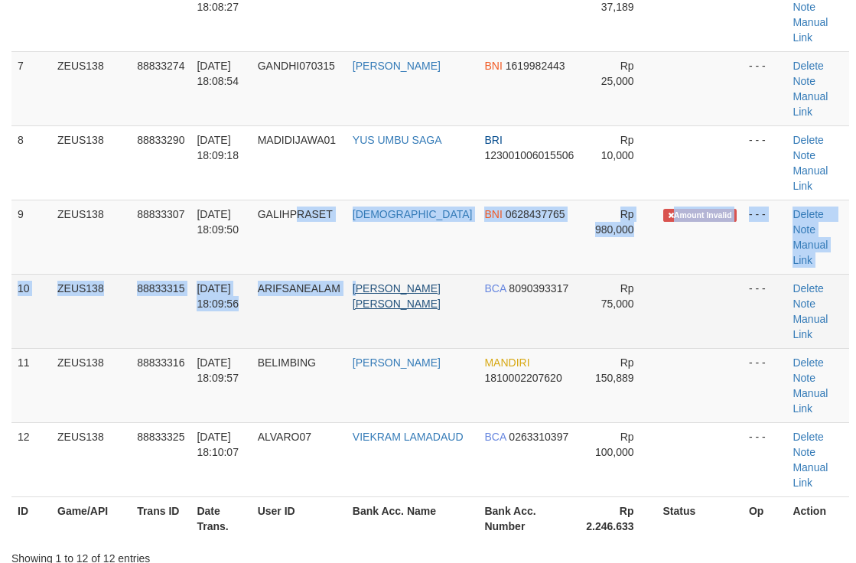
drag, startPoint x: 315, startPoint y: 133, endPoint x: 409, endPoint y: 148, distance: 96.0
click at [386, 148] on tbody "1 ZEUS138 88832922 30/09/2025 18:00:27 KUSUMA1207 YOGA ARDIAN OVO 081259505521 …" at bounding box center [430, 52] width 838 height 892
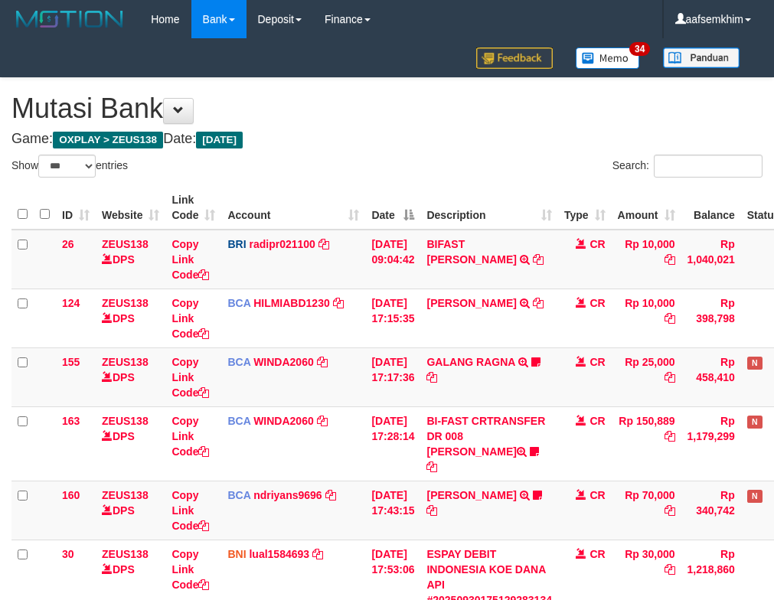
select select "***"
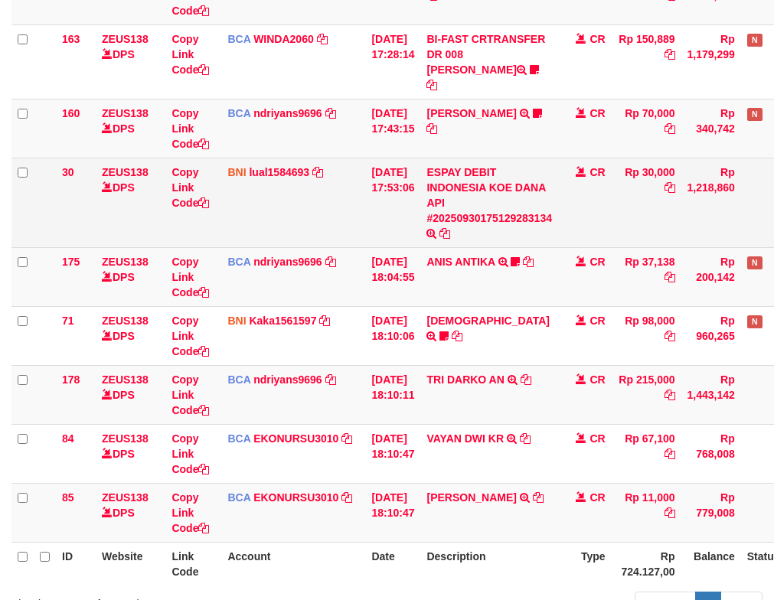
click at [377, 221] on td "[DATE] 17:53:06" at bounding box center [392, 203] width 55 height 90
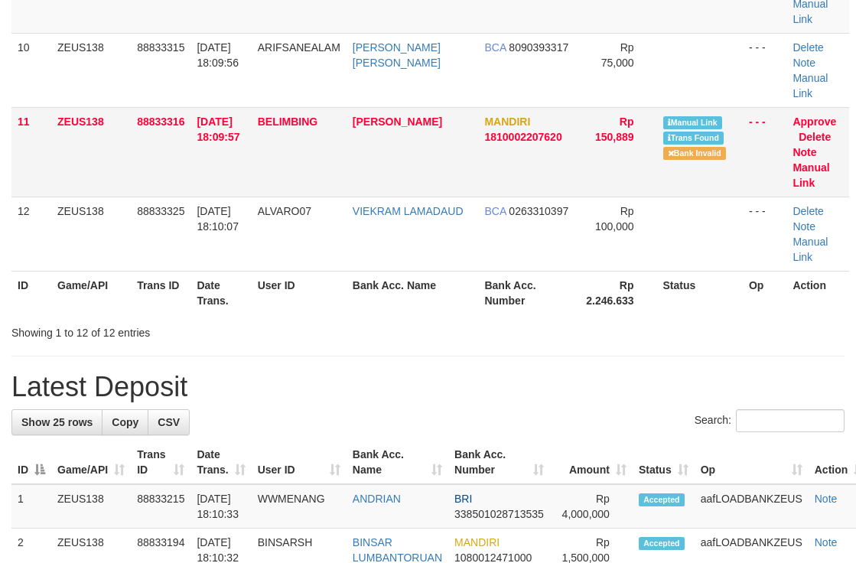
scroll to position [585, 0]
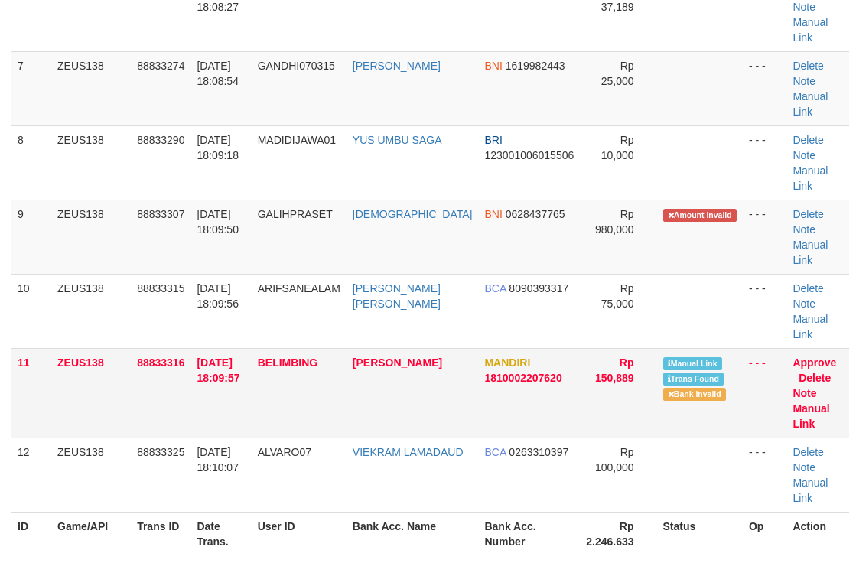
drag, startPoint x: 554, startPoint y: 204, endPoint x: 595, endPoint y: 207, distance: 40.7
click at [580, 348] on td "Rp 150,889" at bounding box center [618, 393] width 77 height 90
drag, startPoint x: 405, startPoint y: 245, endPoint x: 816, endPoint y: 212, distance: 412.3
click at [442, 348] on tr "11 ZEUS138 88833316 30/09/2025 18:09:57 BELIMBING ALAN TANOF MANDIRI 1810002207…" at bounding box center [430, 393] width 838 height 90
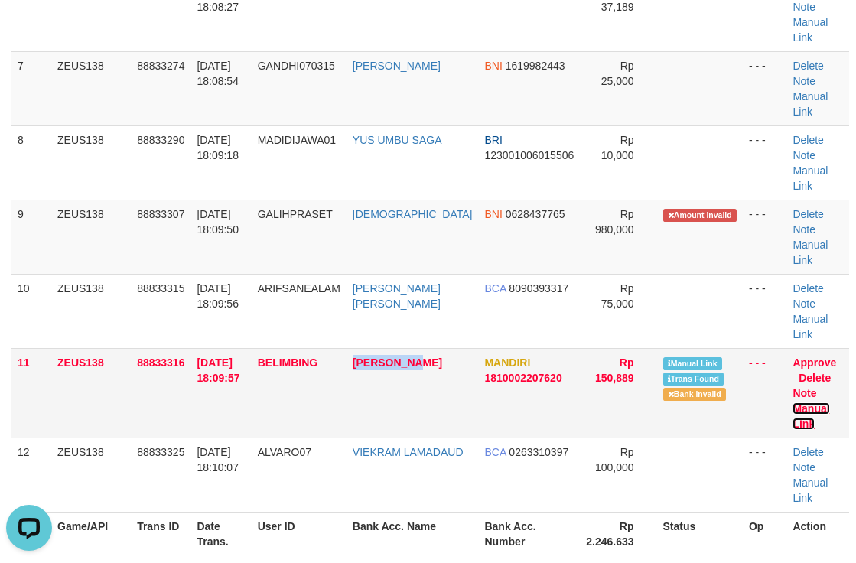
click at [796, 403] on link "Manual Link" at bounding box center [811, 417] width 37 height 28
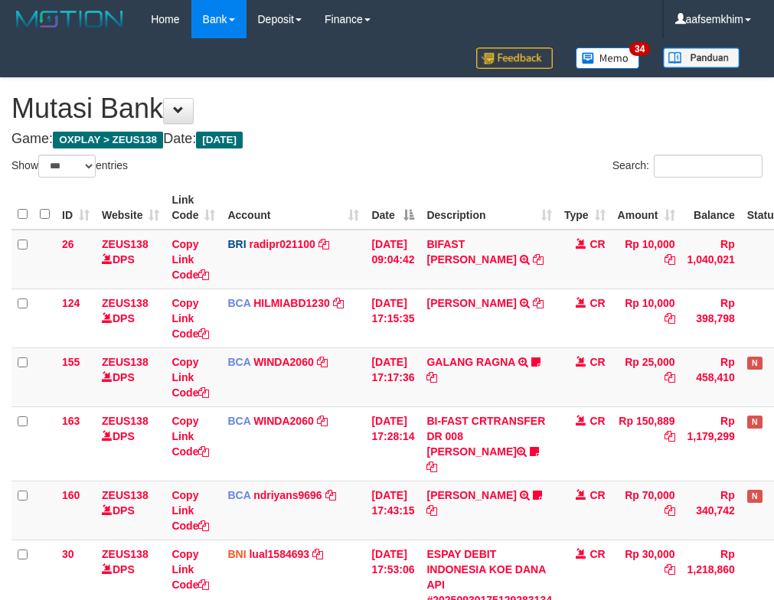
select select "***"
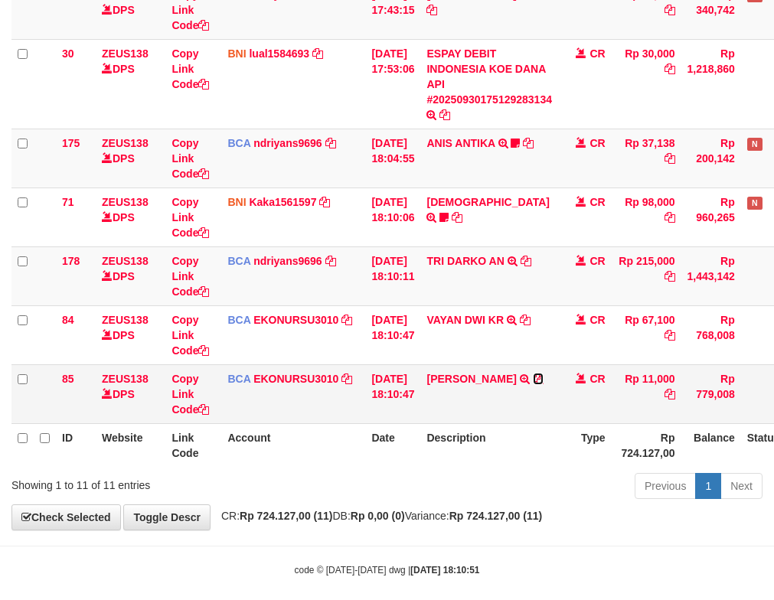
click at [533, 373] on icon at bounding box center [538, 378] width 11 height 11
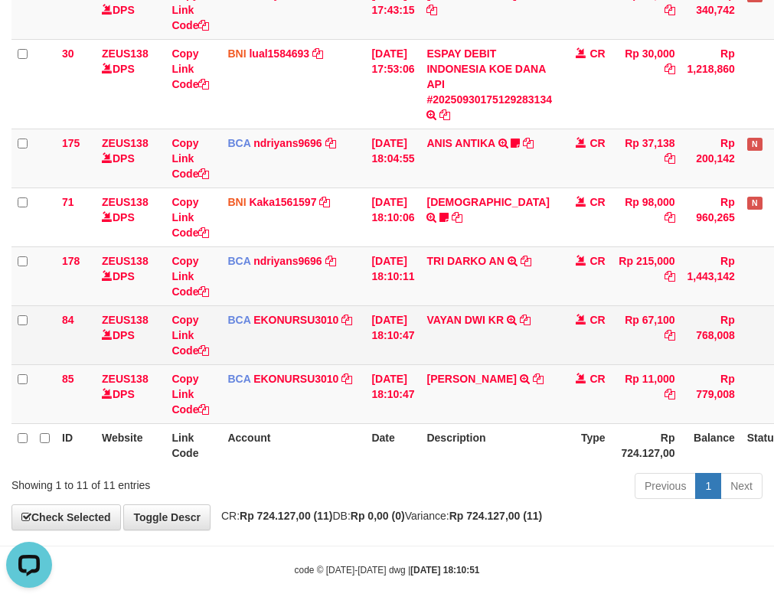
scroll to position [0, 0]
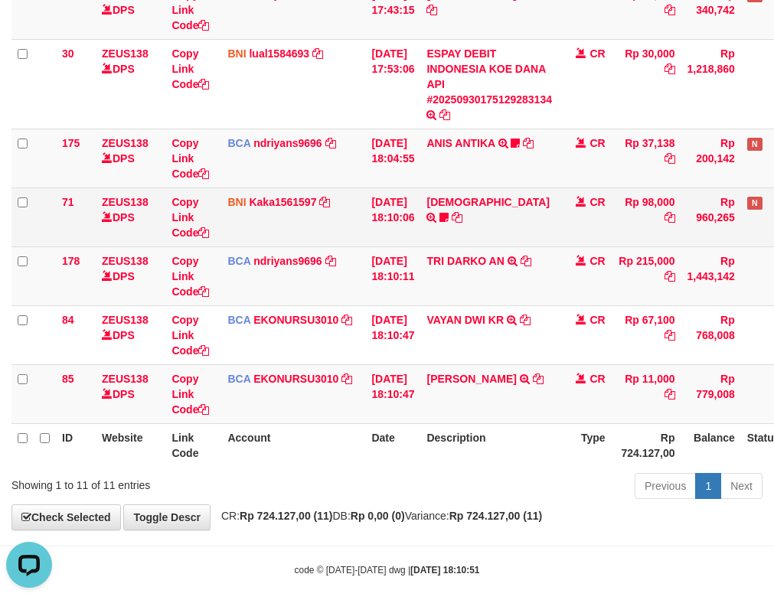
drag, startPoint x: 413, startPoint y: 190, endPoint x: 426, endPoint y: 190, distance: 12.2
click at [420, 190] on td "[DATE] 18:10:06" at bounding box center [392, 217] width 55 height 59
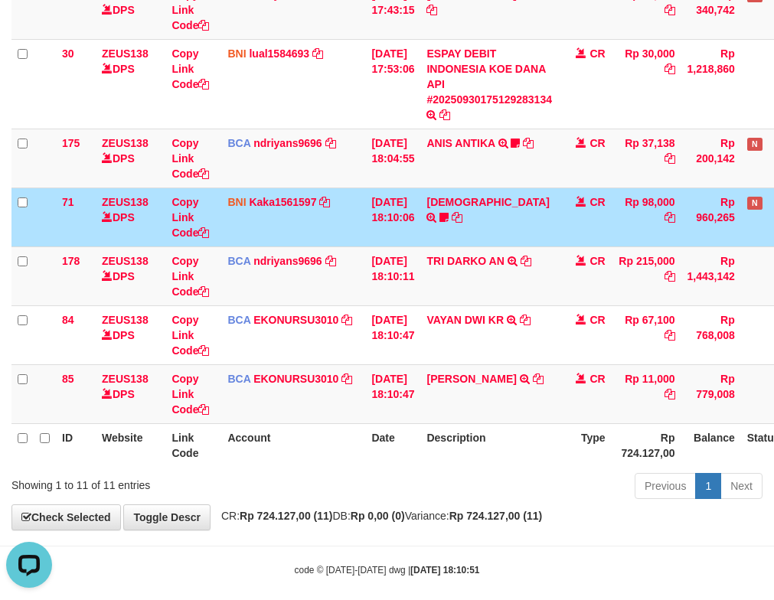
scroll to position [136, 0]
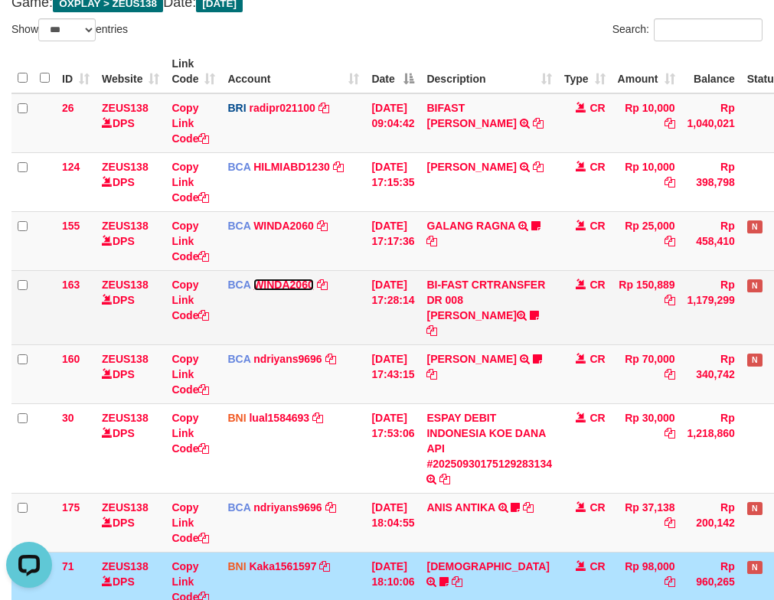
click at [291, 279] on link "WINDA2060" at bounding box center [283, 285] width 60 height 12
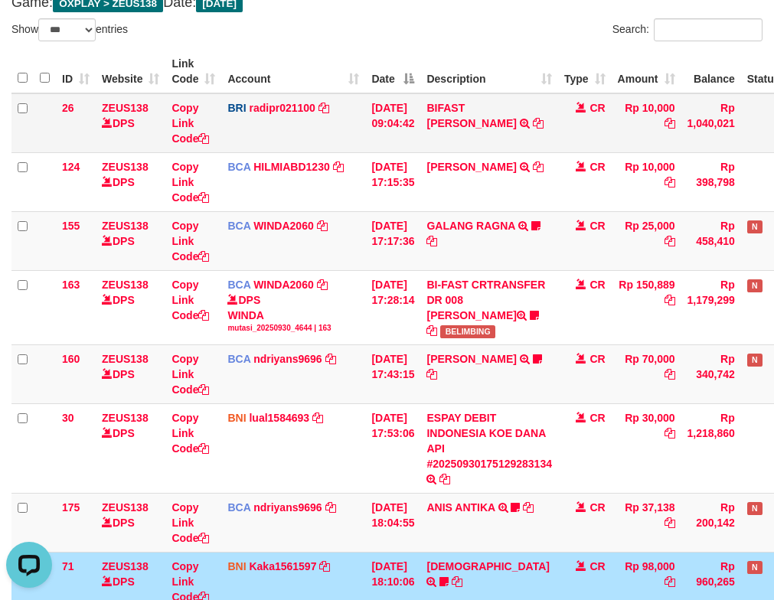
click at [309, 148] on td "BRI radipr021100 DPS REYNALDI ADI PRATAMA mutasi_20250930_3774 | 26 mutasi_2025…" at bounding box center [293, 123] width 144 height 60
click at [159, 238] on td "ZEUS138 DPS" at bounding box center [131, 240] width 70 height 59
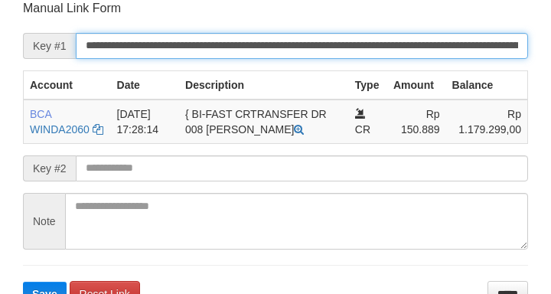
click at [501, 36] on input "**********" at bounding box center [302, 46] width 452 height 26
click at [23, 282] on button "Save" at bounding box center [45, 294] width 44 height 24
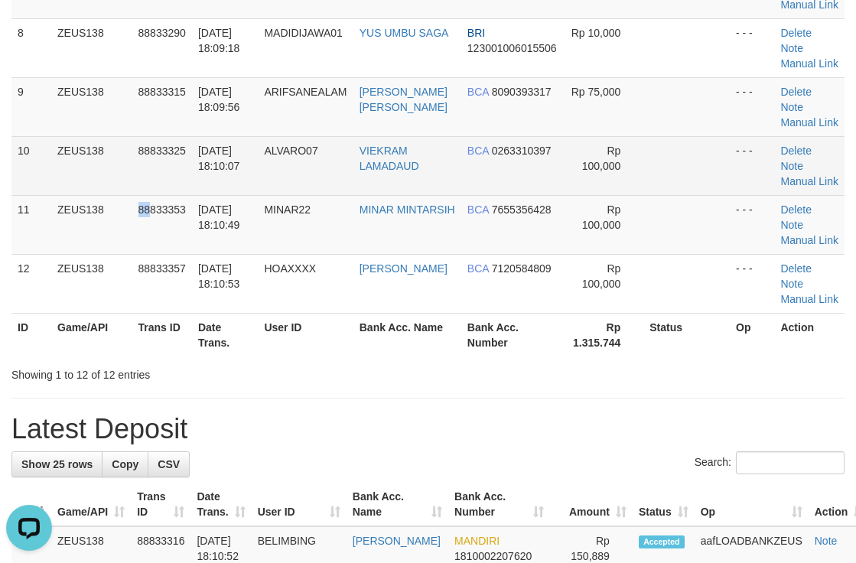
drag, startPoint x: 135, startPoint y: 196, endPoint x: 152, endPoint y: 193, distance: 17.1
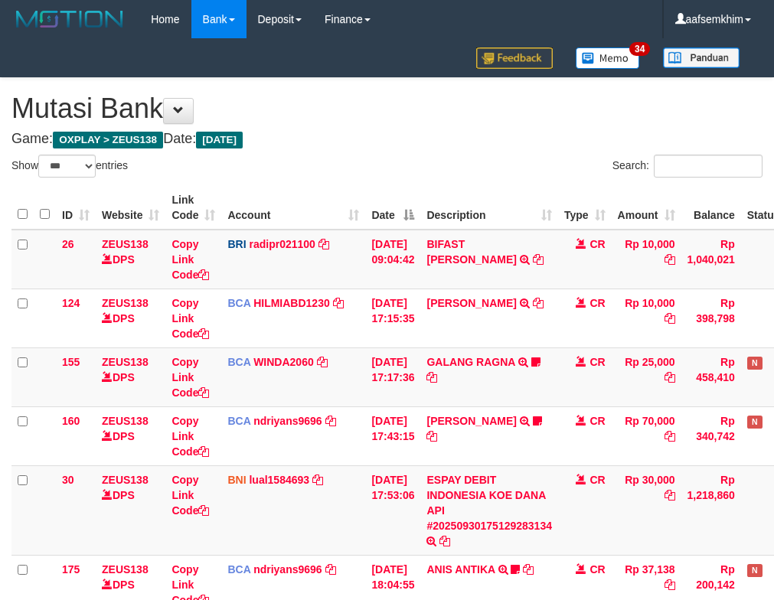
select select "***"
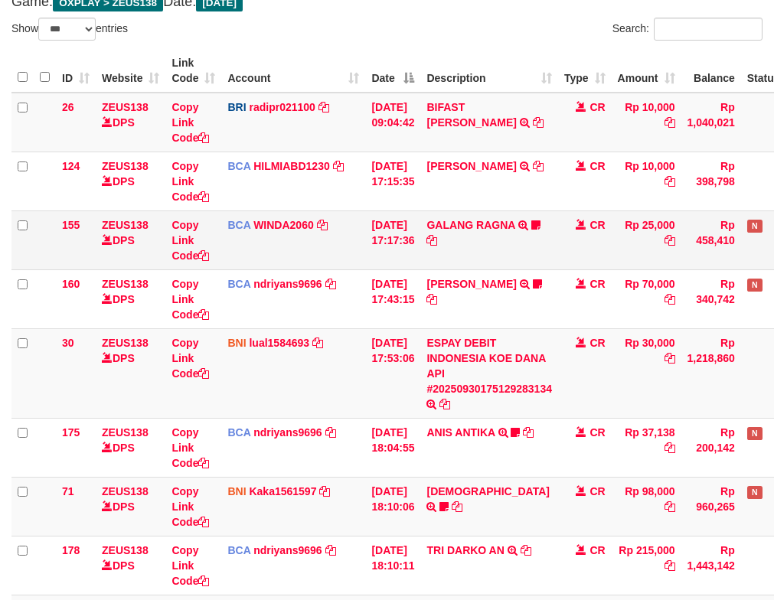
scroll to position [137, 0]
click at [165, 226] on tr "155 ZEUS138 DPS Copy Link Code BCA WINDA2060 DPS WINDA mutasi_20250930_4644 | 1…" at bounding box center [429, 239] width 836 height 59
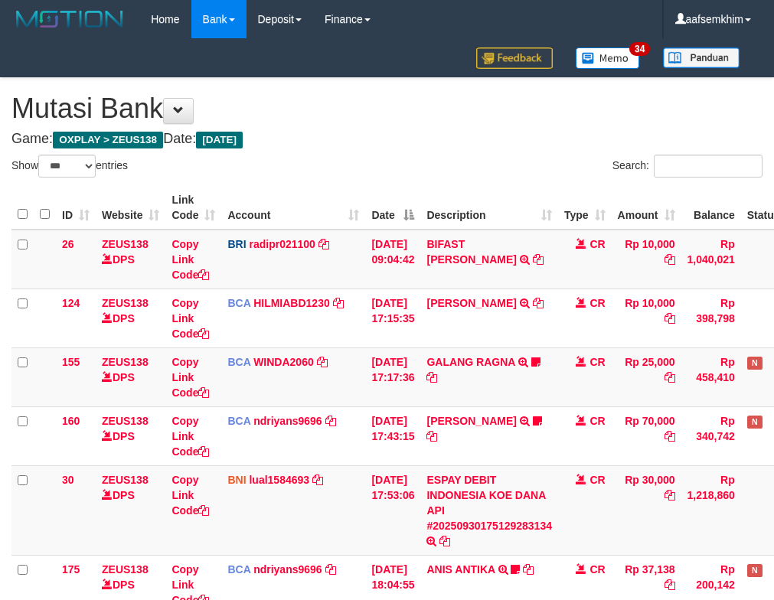
select select "***"
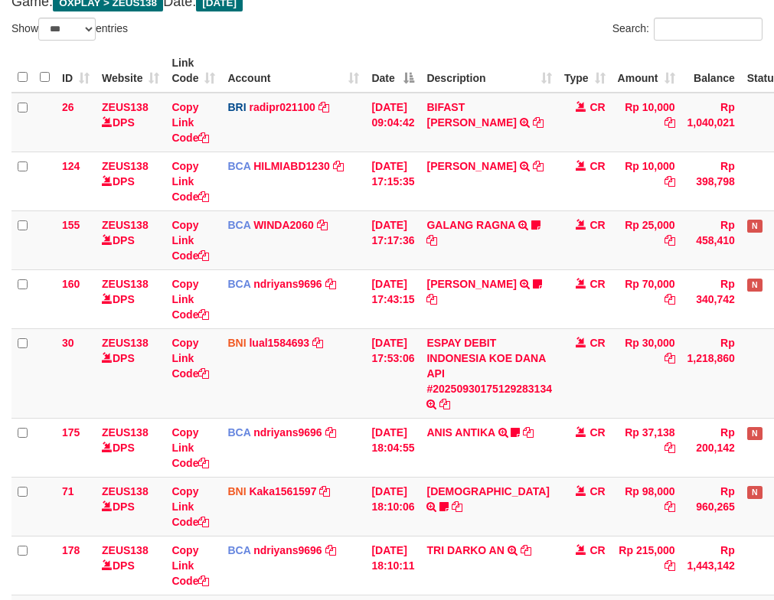
click at [7, 249] on div "ID Website Link Code Account Date Description Type Amount Balance Status Action…" at bounding box center [387, 402] width 774 height 716
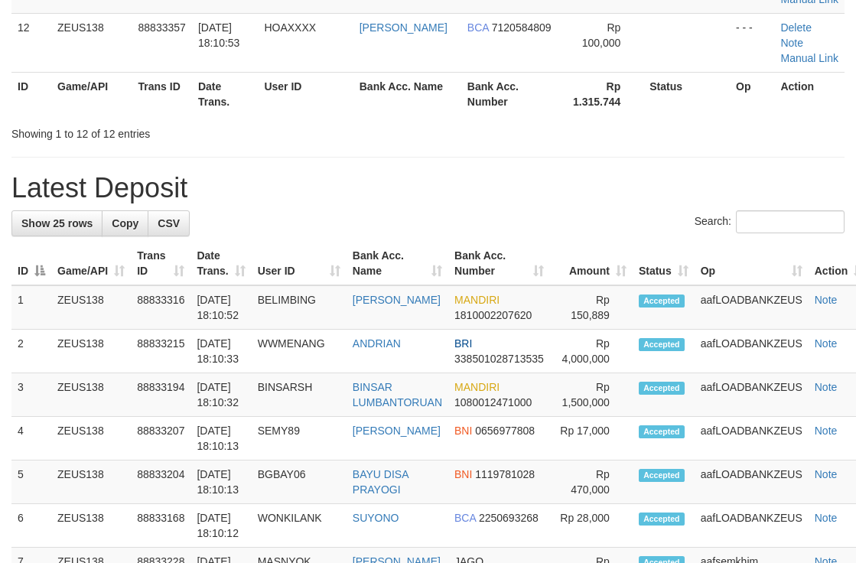
scroll to position [585, 0]
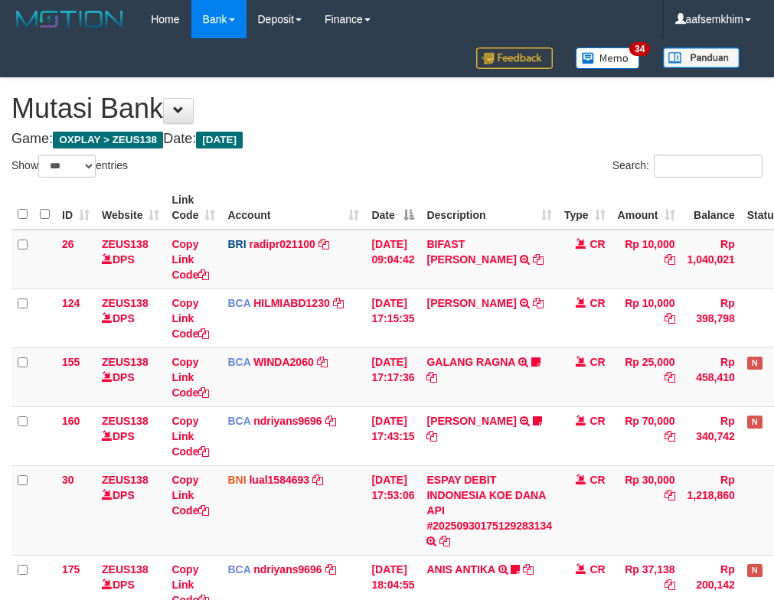
select select "***"
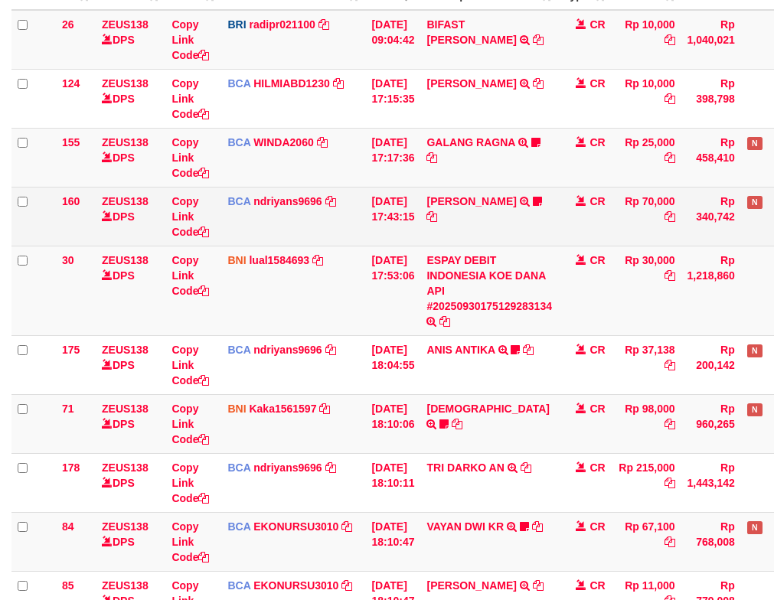
scroll to position [442, 0]
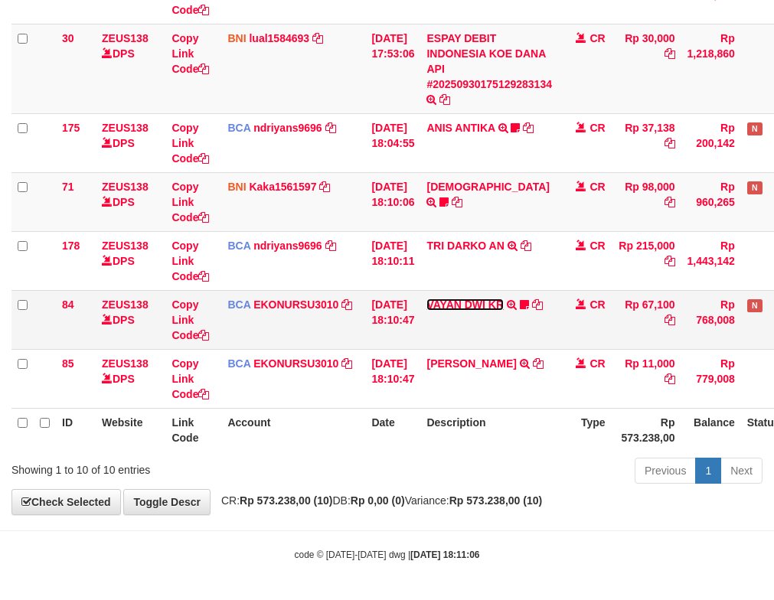
click at [465, 301] on link "VAYAN DWI KR" at bounding box center [464, 304] width 77 height 12
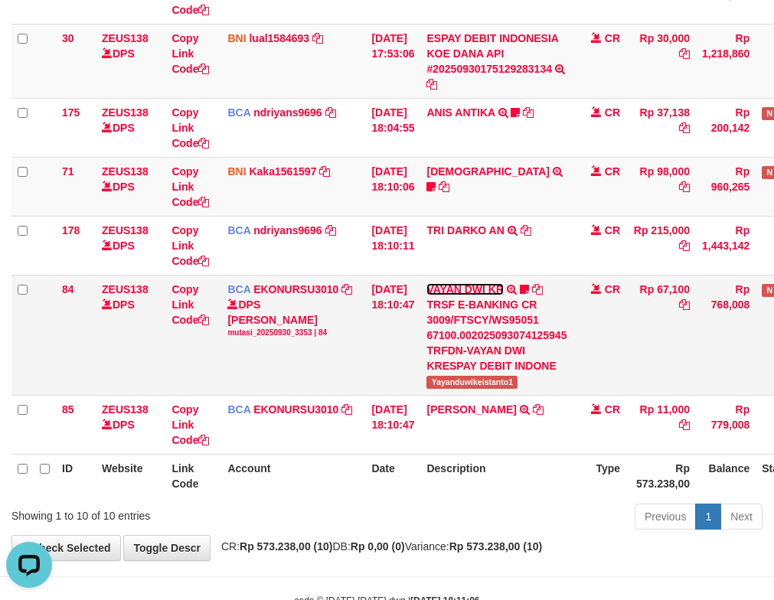
scroll to position [0, 0]
drag, startPoint x: 442, startPoint y: 387, endPoint x: 553, endPoint y: 387, distance: 110.2
click at [553, 387] on td "VAYAN DWI KR TRSF E-BANKING CR 3009/FTSCY/WS95051 67100.002025093074125945 TRFD…" at bounding box center [496, 335] width 152 height 120
copy span "Yayanduwikeistanto1"
drag, startPoint x: 445, startPoint y: 210, endPoint x: 426, endPoint y: 213, distance: 19.3
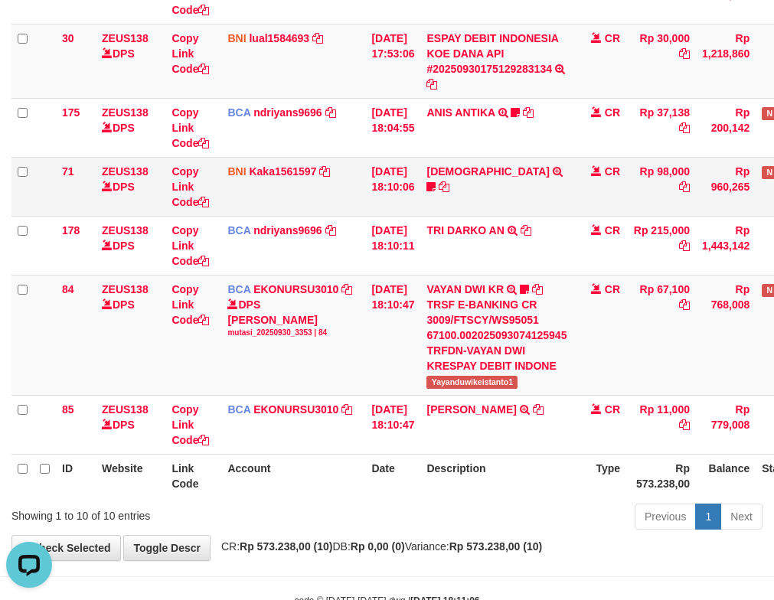
click at [429, 212] on tr "71 ZEUS138 DPS Copy Link Code BNI Kaka1561597 DPS KARMILA mutasi_20250930_2425 …" at bounding box center [437, 186] width 852 height 59
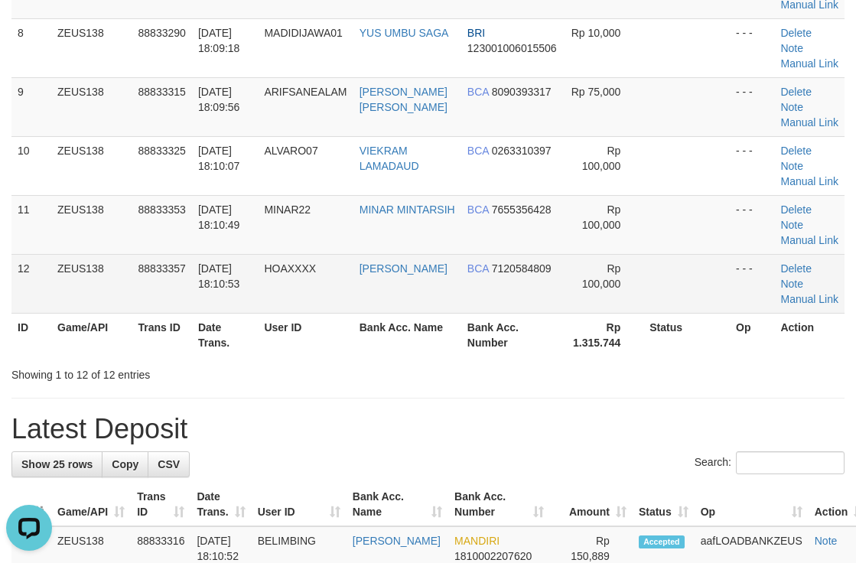
click at [564, 300] on td "Rp 100,000" at bounding box center [604, 283] width 80 height 59
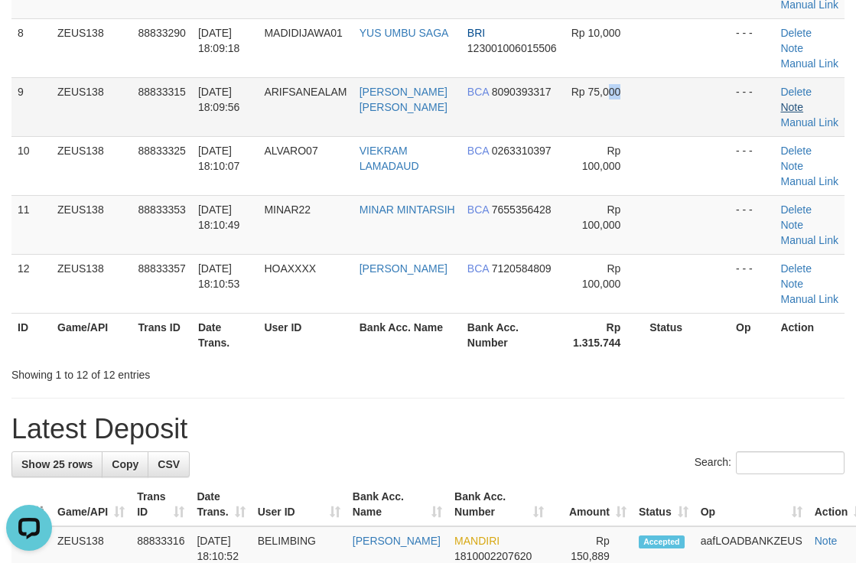
drag, startPoint x: 602, startPoint y: 109, endPoint x: 778, endPoint y: 113, distance: 176.0
click at [611, 105] on tr "9 ZEUS138 88833315 30/09/2025 18:09:56 ARIFSANEALAM ARIF SANE ALAM BCA 80903933…" at bounding box center [427, 106] width 833 height 59
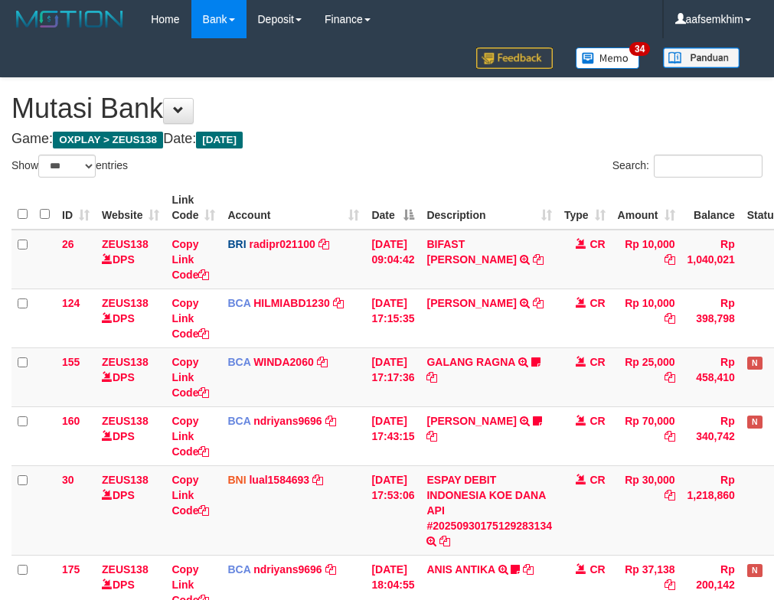
select select "***"
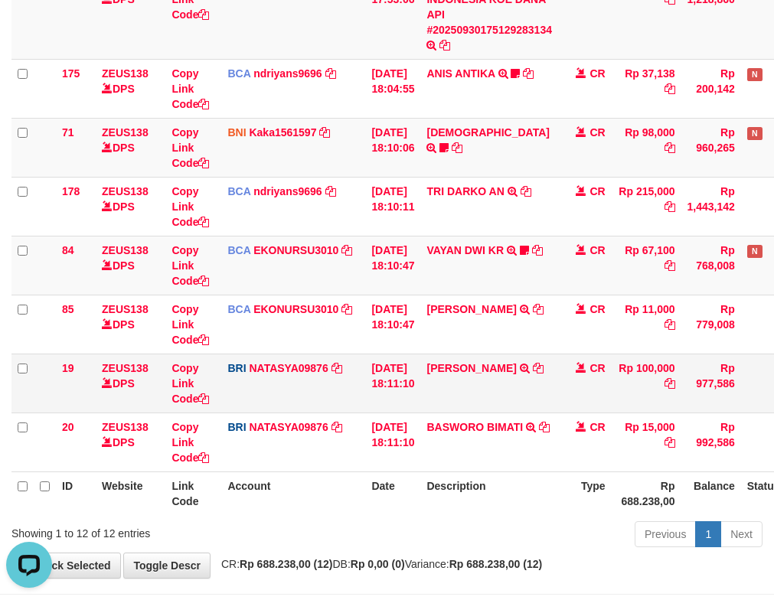
scroll to position [559, 0]
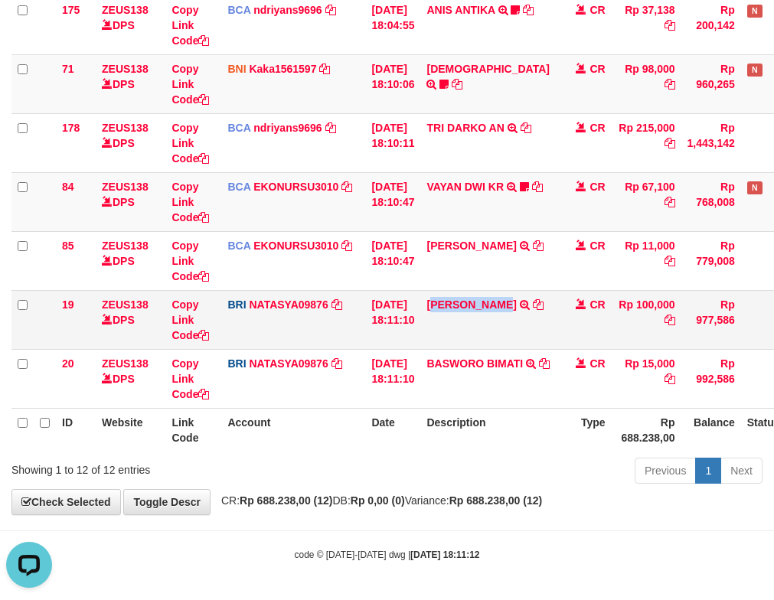
drag, startPoint x: 496, startPoint y: 328, endPoint x: 520, endPoint y: 326, distance: 24.5
click at [520, 326] on td "KHAIRUL ANWAR TRANSFER NBMB KHAIRUL ANWAR TO SITI NURLITA SAPITRI" at bounding box center [489, 319] width 138 height 59
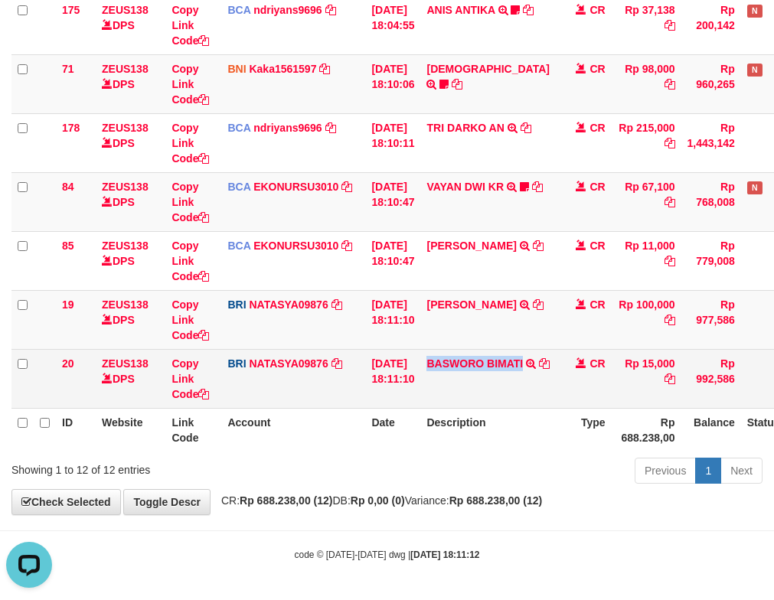
drag, startPoint x: 491, startPoint y: 382, endPoint x: 533, endPoint y: 381, distance: 42.1
click at [533, 381] on td "BASWORO BIMATI TRANSFER NBMB BASWORO BIMATI TO SITI NURLITA SAPITRI" at bounding box center [489, 378] width 138 height 59
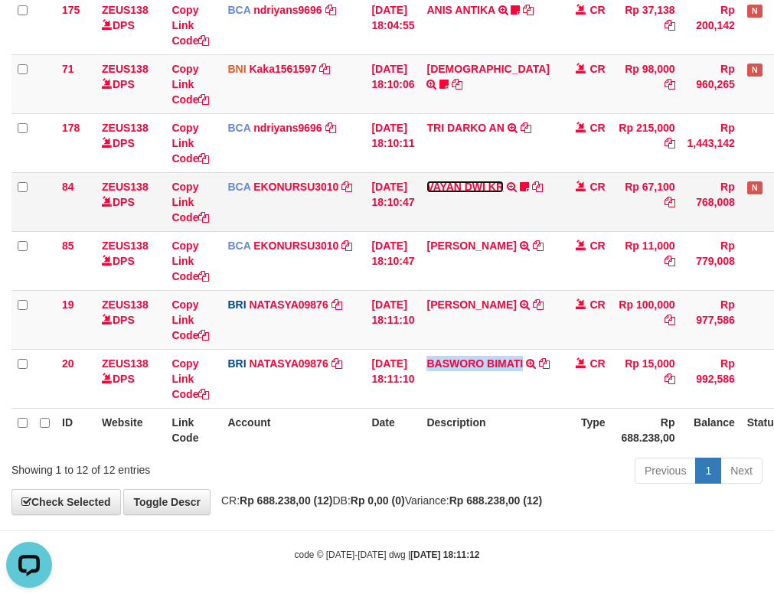
click at [497, 188] on link "VAYAN DWI KR" at bounding box center [464, 187] width 77 height 12
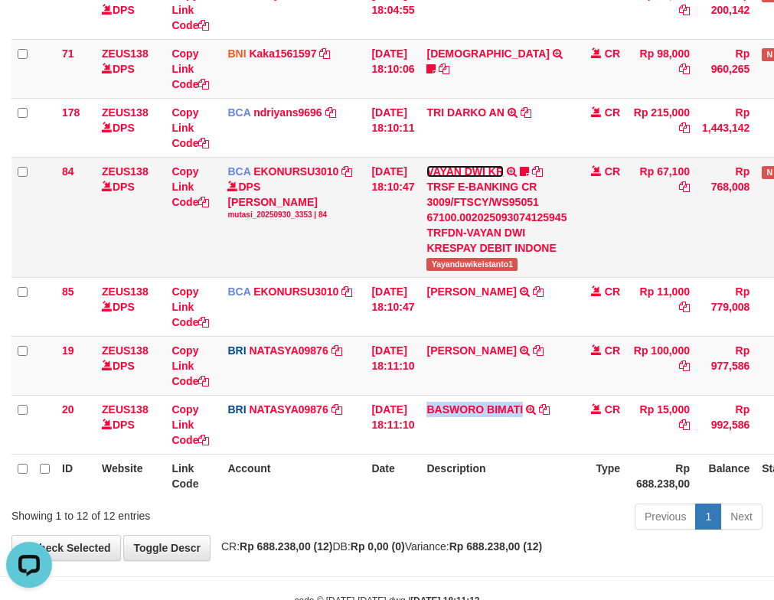
scroll to position [544, 0]
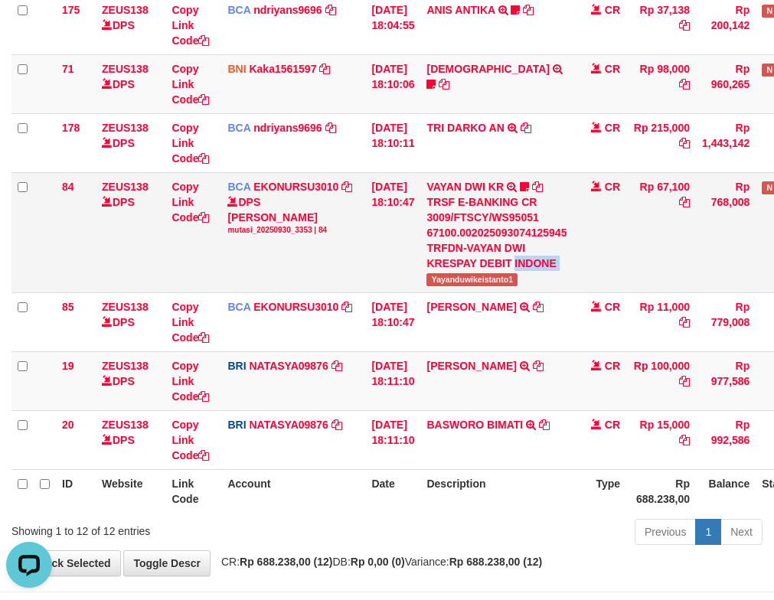
copy td "INDONE"
drag, startPoint x: 438, startPoint y: 280, endPoint x: 526, endPoint y: 268, distance: 88.9
click at [526, 268] on td "VAYAN DWI KR TRSF E-BANKING CR 3009/FTSCY/WS95051 67100.002025093074125945 TRFD…" at bounding box center [496, 232] width 152 height 120
click at [528, 276] on td "VAYAN DWI KR TRSF E-BANKING CR 3009/FTSCY/WS95051 67100.002025093074125945 TRFD…" at bounding box center [496, 232] width 152 height 120
click at [504, 285] on span "Yayanduwikeistanto1" at bounding box center [471, 279] width 91 height 13
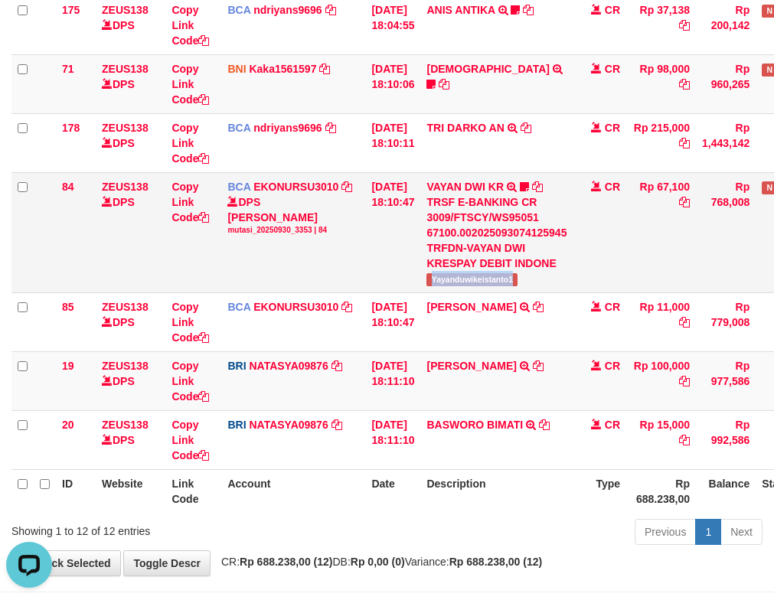
click at [504, 285] on span "Yayanduwikeistanto1" at bounding box center [471, 279] width 91 height 13
copy span "Yayanduwikeistanto1"
click at [455, 191] on link "VAYAN DWI KR" at bounding box center [464, 187] width 77 height 12
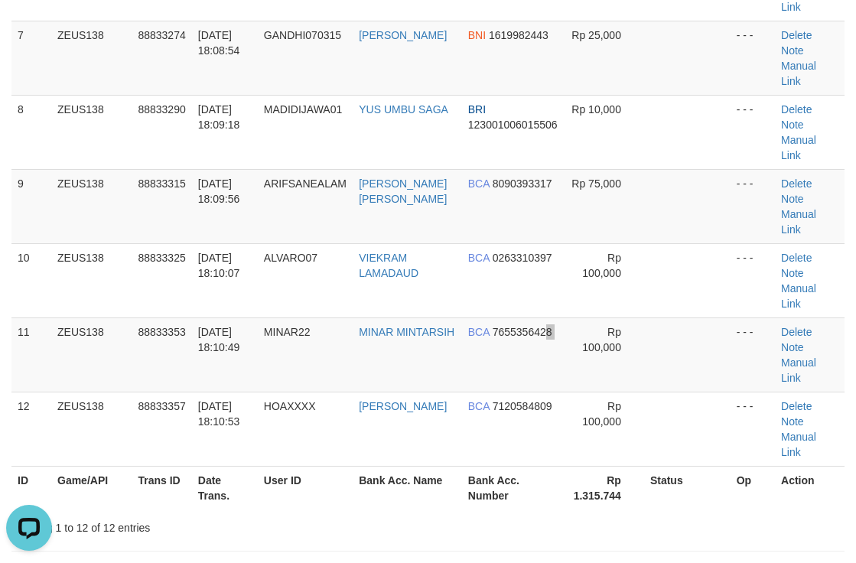
drag, startPoint x: 540, startPoint y: 197, endPoint x: 867, endPoint y: 357, distance: 363.5
click at [585, 318] on td "Rp 100,000" at bounding box center [604, 355] width 80 height 74
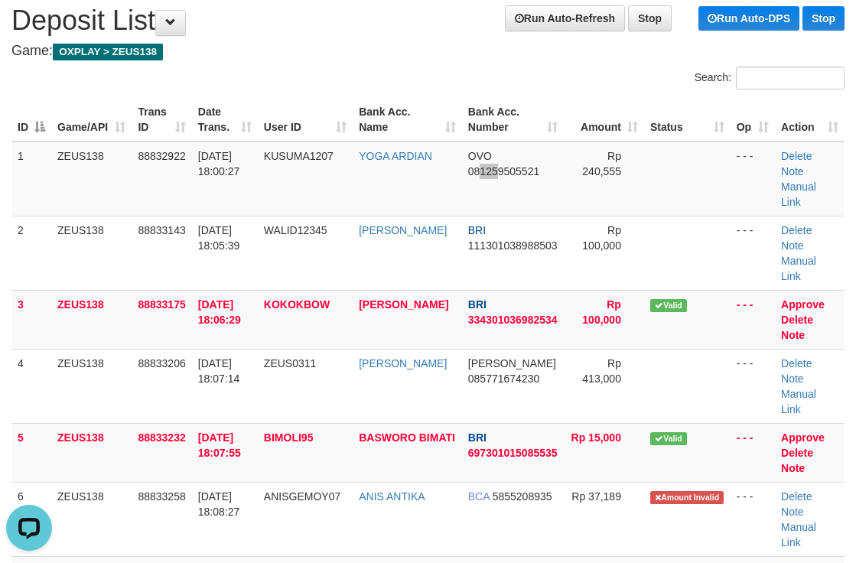
drag, startPoint x: 473, startPoint y: 166, endPoint x: 863, endPoint y: 143, distance: 390.2
click at [490, 163] on td "OVO 081259505521" at bounding box center [513, 179] width 103 height 75
click at [424, 124] on th "Bank Acc. Name" at bounding box center [407, 120] width 109 height 44
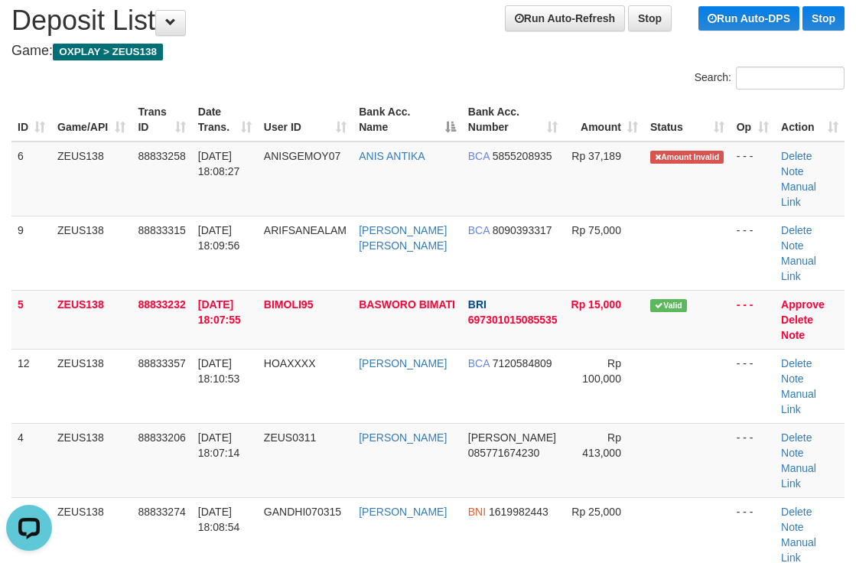
drag, startPoint x: 454, startPoint y: 80, endPoint x: 465, endPoint y: 80, distance: 11.5
click at [457, 80] on div "Search:" at bounding box center [643, 80] width 406 height 27
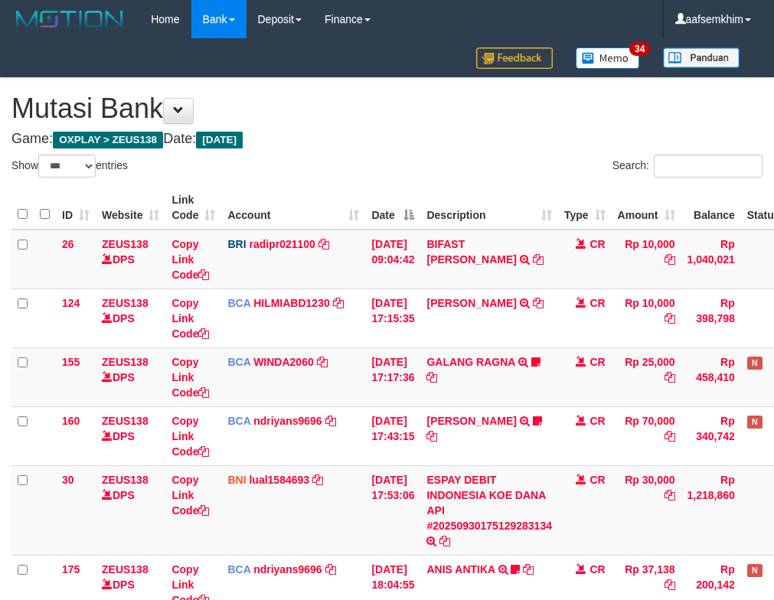
select select "***"
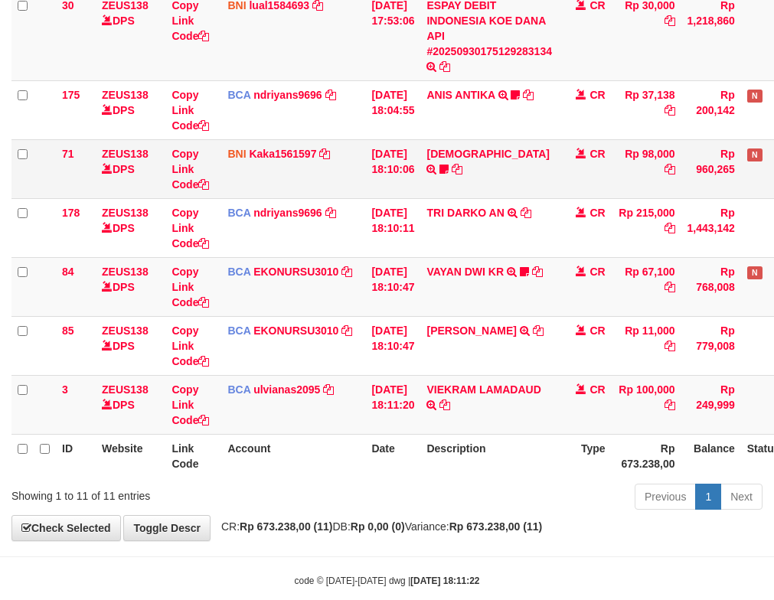
scroll to position [501, 0]
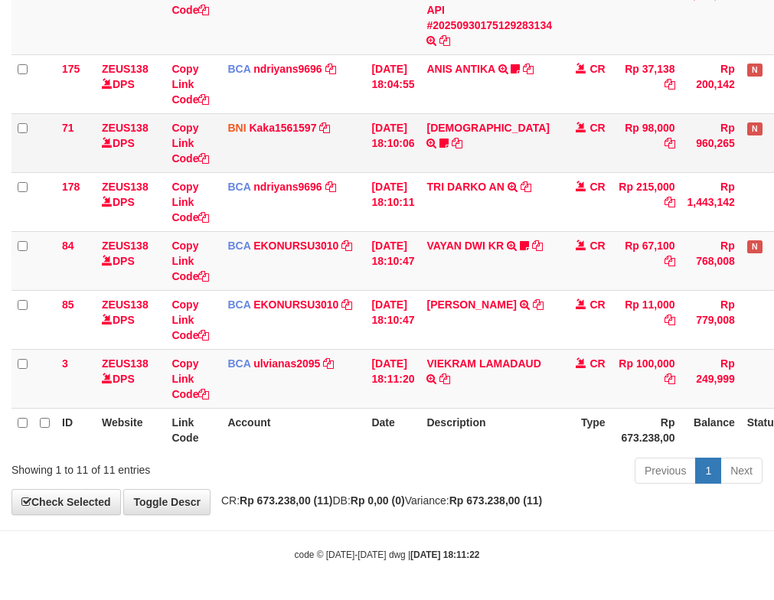
click at [366, 155] on td "[DATE] 18:10:06" at bounding box center [392, 142] width 55 height 59
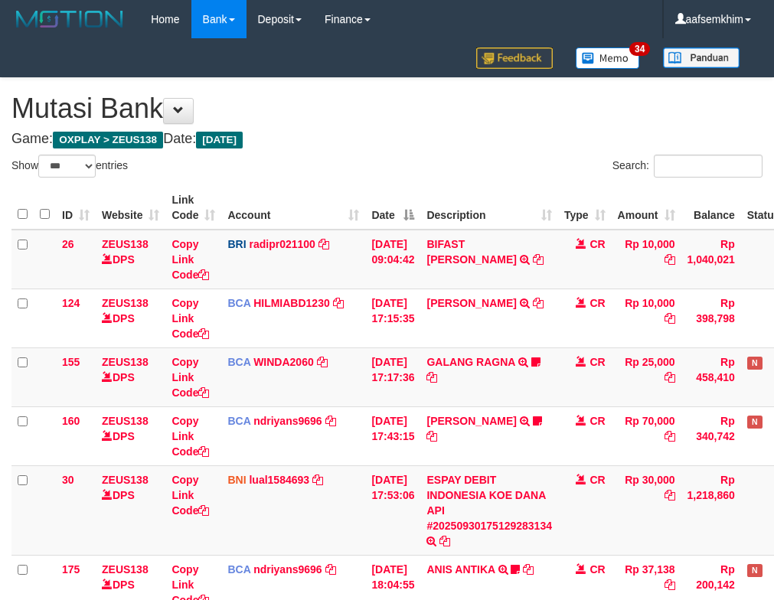
select select "***"
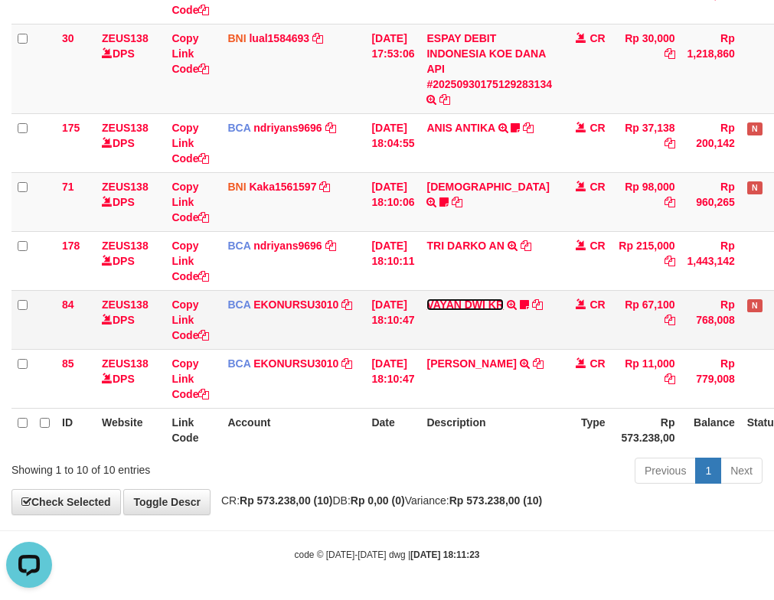
click at [498, 309] on link "VAYAN DWI KR" at bounding box center [464, 304] width 77 height 12
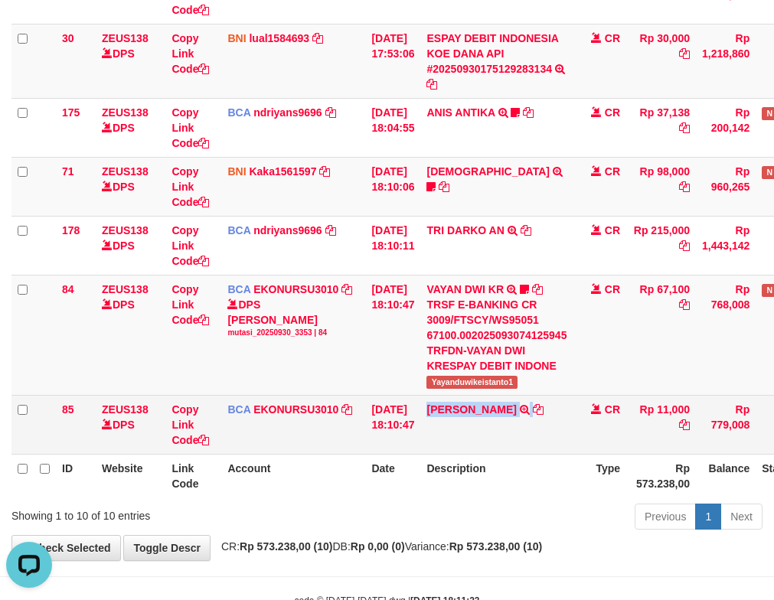
drag, startPoint x: 490, startPoint y: 395, endPoint x: 540, endPoint y: 396, distance: 49.8
click at [540, 396] on td "ISMAIL TRSF E-BANKING CR 3009/FTSCY/WS95051 11000.002025093001470832 TRFDN-ISMA…" at bounding box center [496, 424] width 152 height 59
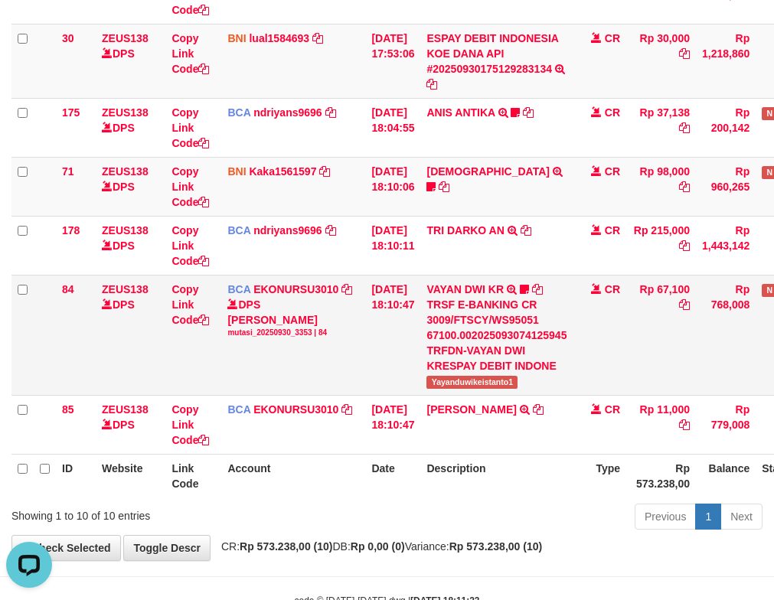
click at [492, 383] on span "Yayanduwikeistanto1" at bounding box center [471, 382] width 91 height 13
drag, startPoint x: 492, startPoint y: 383, endPoint x: 243, endPoint y: 330, distance: 254.4
click at [491, 383] on span "Yayanduwikeistanto1" at bounding box center [471, 382] width 91 height 13
copy span "Yayanduwikeistanto1"
drag, startPoint x: 353, startPoint y: 182, endPoint x: 346, endPoint y: 186, distance: 7.9
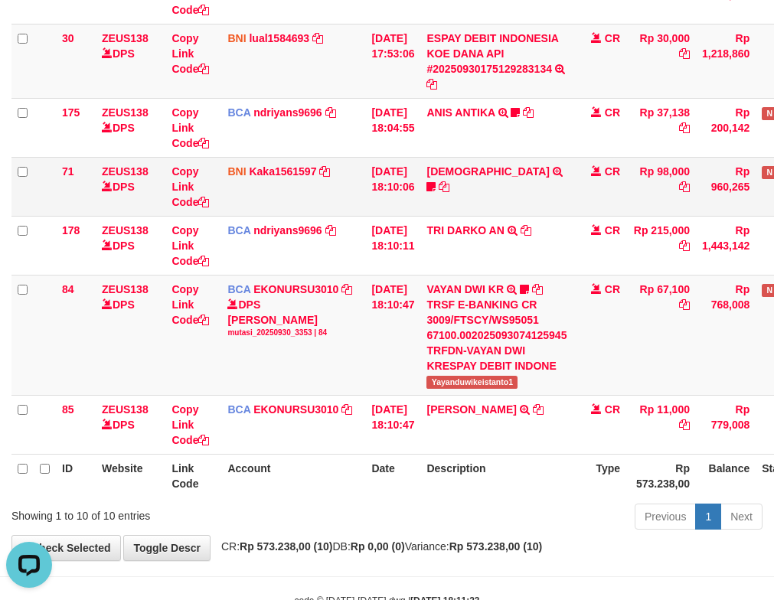
click at [346, 186] on td "BNI Kaka1561597 DPS KARMILA mutasi_20250930_2425 | 71 mutasi_20250930_2425 | 71" at bounding box center [293, 186] width 144 height 59
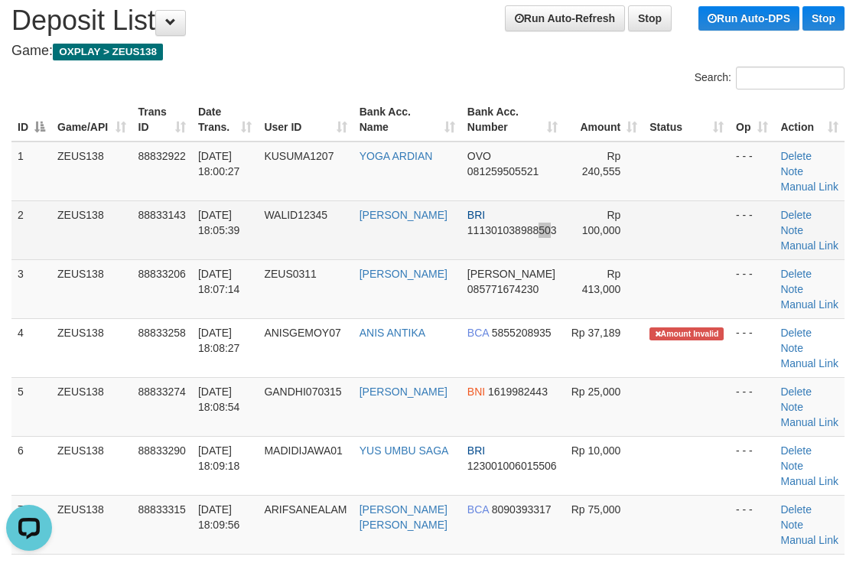
click at [531, 259] on td "BRI 111301038988503" at bounding box center [512, 230] width 103 height 59
click at [564, 231] on td "Rp 100,000" at bounding box center [604, 230] width 80 height 59
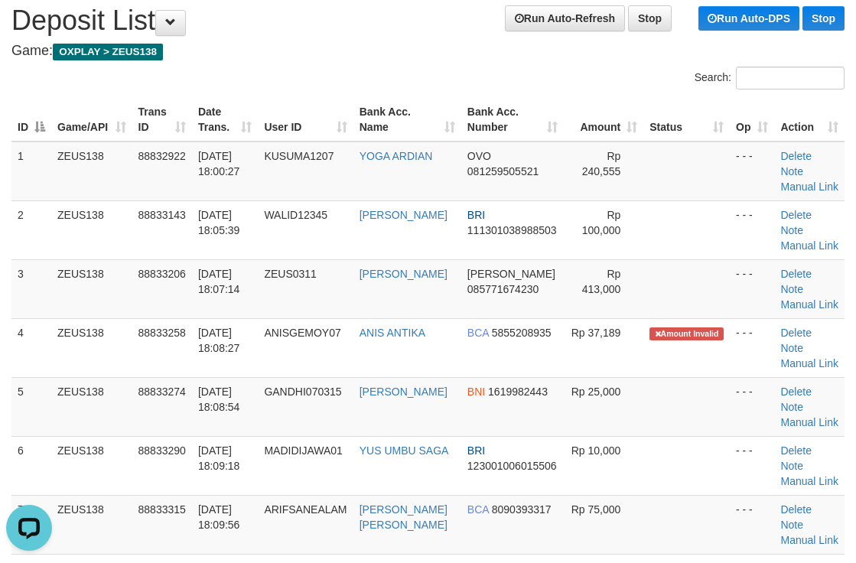
drag, startPoint x: 357, startPoint y: 106, endPoint x: 663, endPoint y: 114, distance: 306.2
click at [390, 106] on th "Bank Acc. Name" at bounding box center [408, 120] width 108 height 44
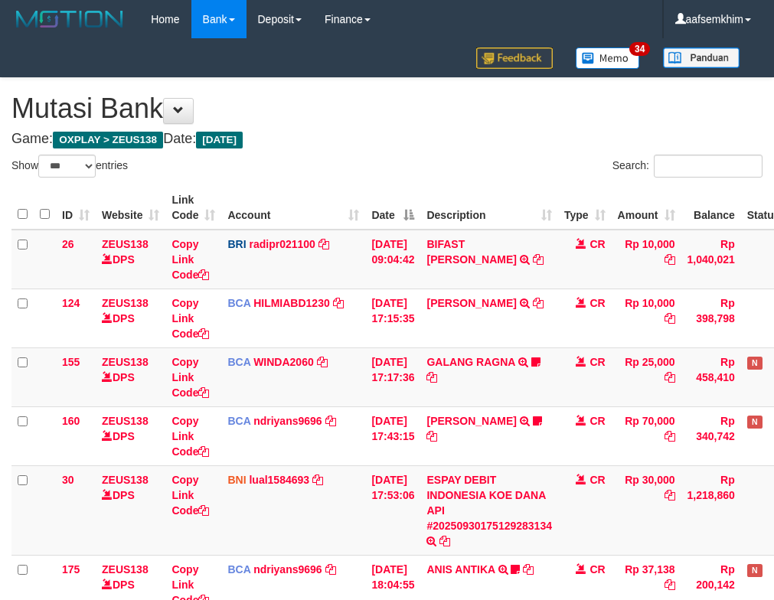
select select "***"
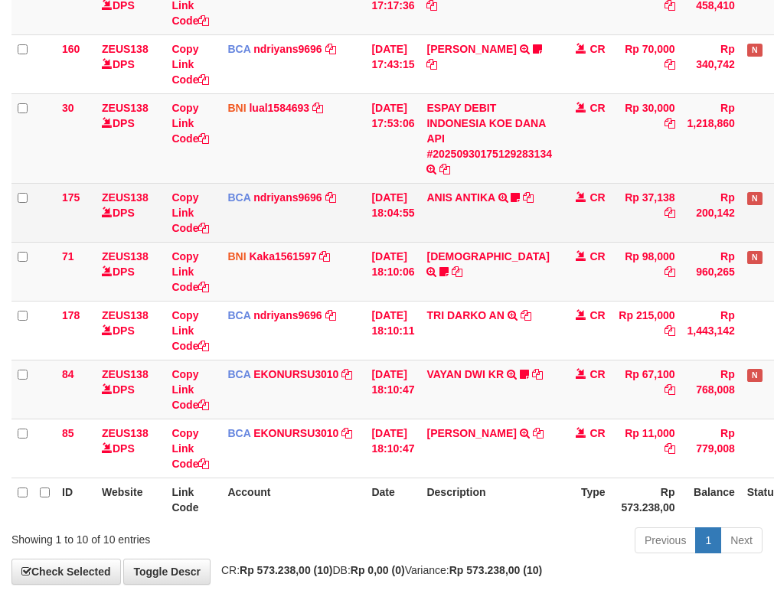
drag, startPoint x: 135, startPoint y: 146, endPoint x: 147, endPoint y: 157, distance: 16.3
click at [152, 155] on tbody "26 ZEUS138 DPS Copy Link Code BRI radipr021100 DPS [PERSON_NAME] mutasi_2025093…" at bounding box center [429, 168] width 836 height 621
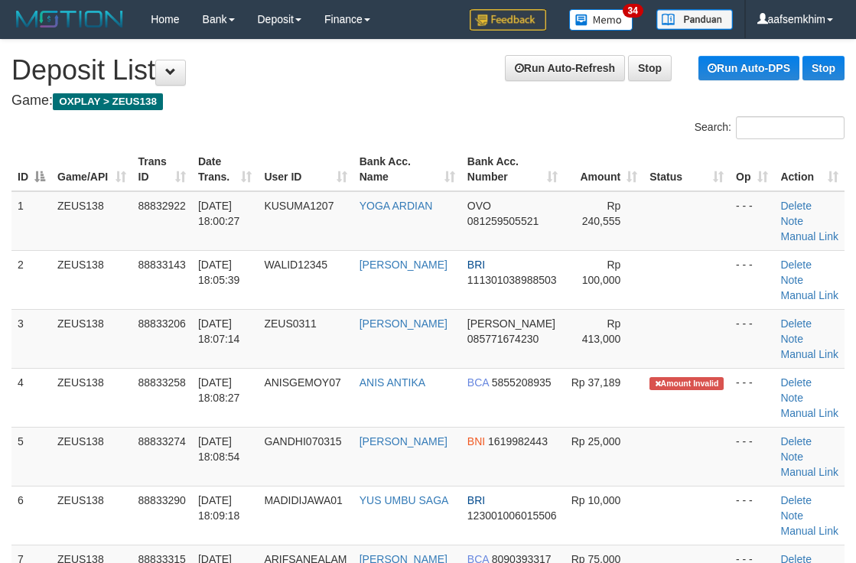
scroll to position [50, 0]
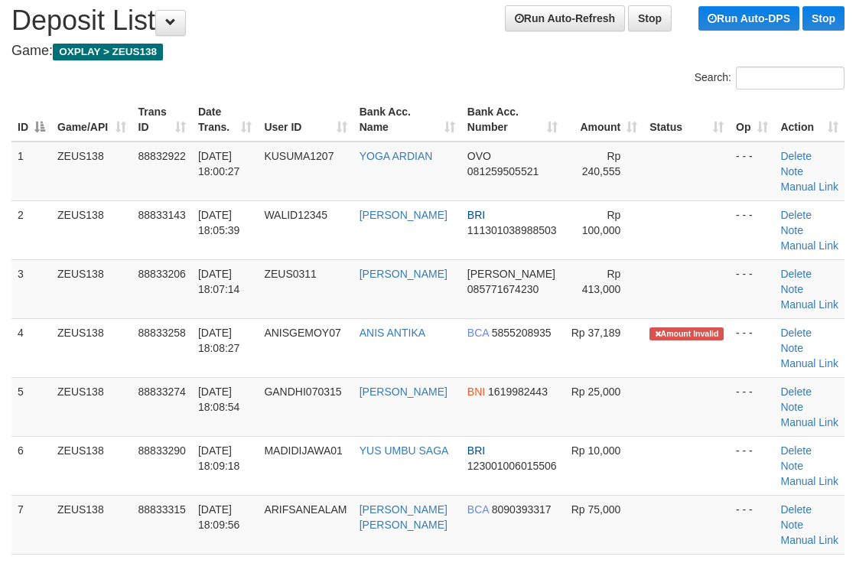
drag, startPoint x: 442, startPoint y: 122, endPoint x: 436, endPoint y: 65, distance: 56.9
click at [439, 118] on tr "ID Game/API Trans ID Date Trans. User ID Bank Acc. Name Bank Acc. Number Amount…" at bounding box center [427, 120] width 833 height 44
drag, startPoint x: 614, startPoint y: 188, endPoint x: 864, endPoint y: 184, distance: 250.3
click at [631, 170] on td "Rp 240,555" at bounding box center [604, 172] width 80 height 60
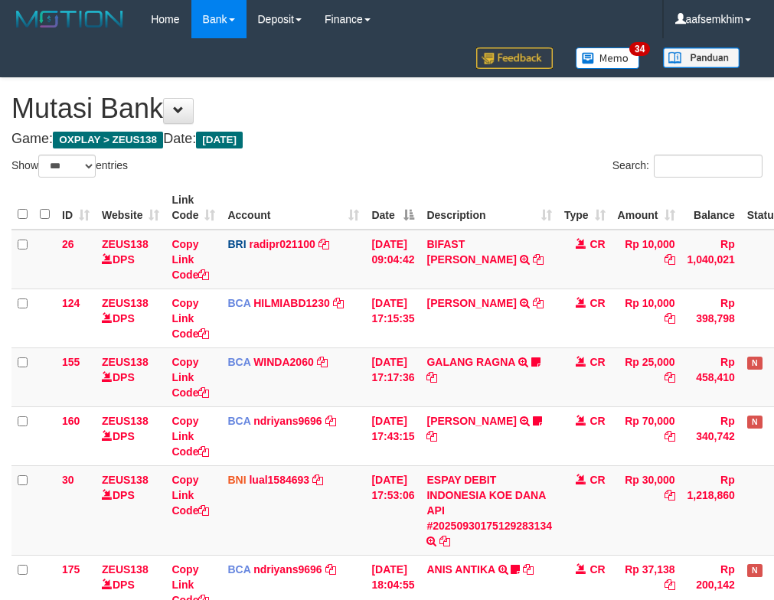
select select "***"
click at [131, 465] on td "ZEUS138 DPS" at bounding box center [131, 510] width 70 height 90
select select "***"
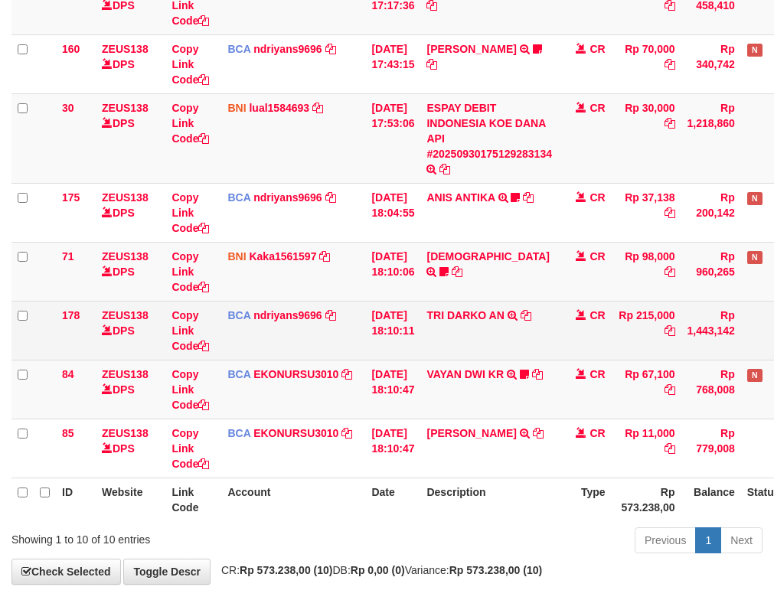
scroll to position [442, 0]
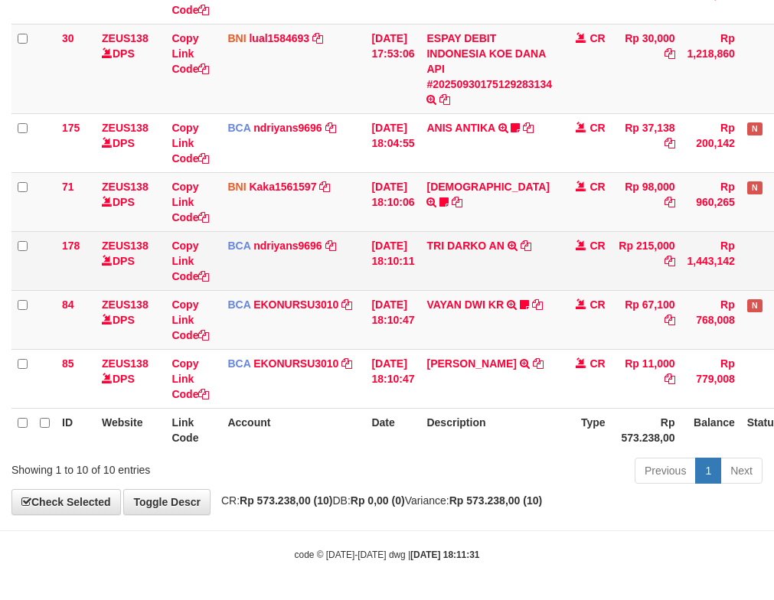
drag, startPoint x: 363, startPoint y: 241, endPoint x: 207, endPoint y: 236, distance: 156.2
click at [355, 243] on td "BCA ndriyans9696 DPS ANDRIYANSYAH mutasi_20250930_3291 | 178 mutasi_20250930_32…" at bounding box center [293, 260] width 144 height 59
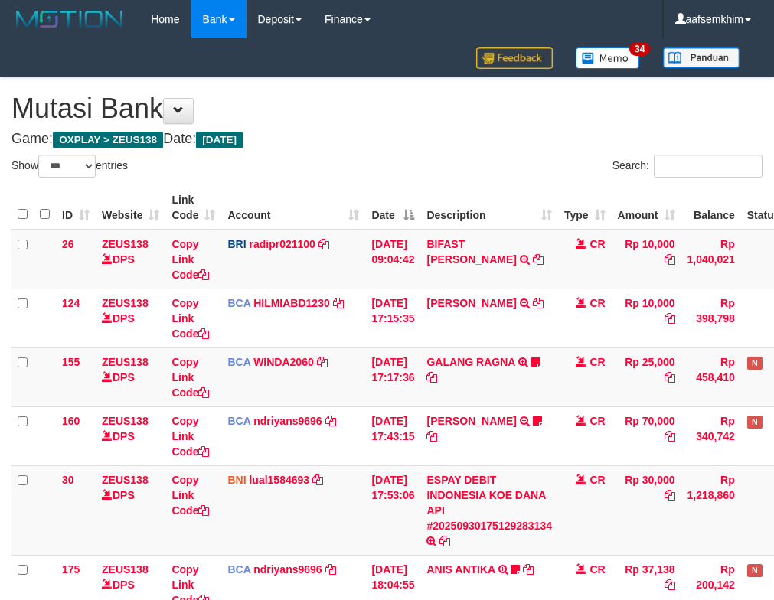
select select "***"
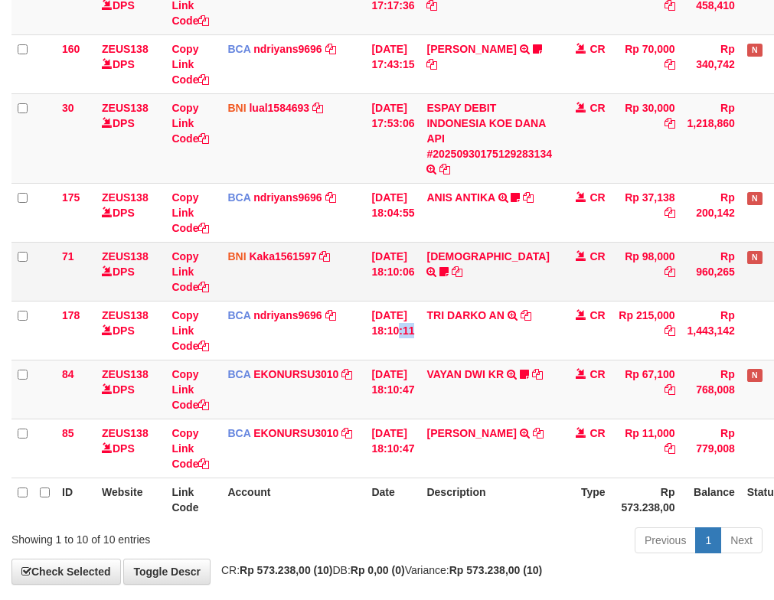
drag, startPoint x: 402, startPoint y: 303, endPoint x: 231, endPoint y: 271, distance: 173.7
click at [399, 303] on td "[DATE] 18:10:11" at bounding box center [392, 330] width 55 height 59
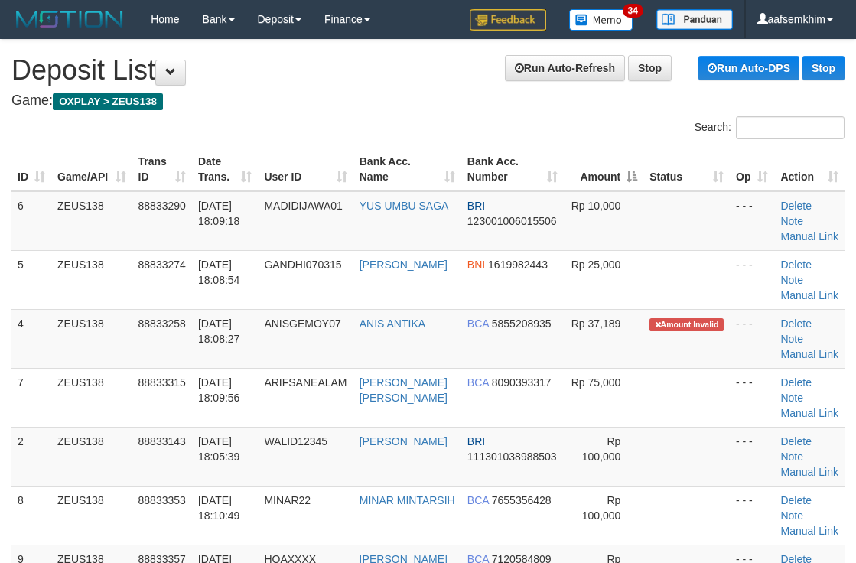
scroll to position [50, 0]
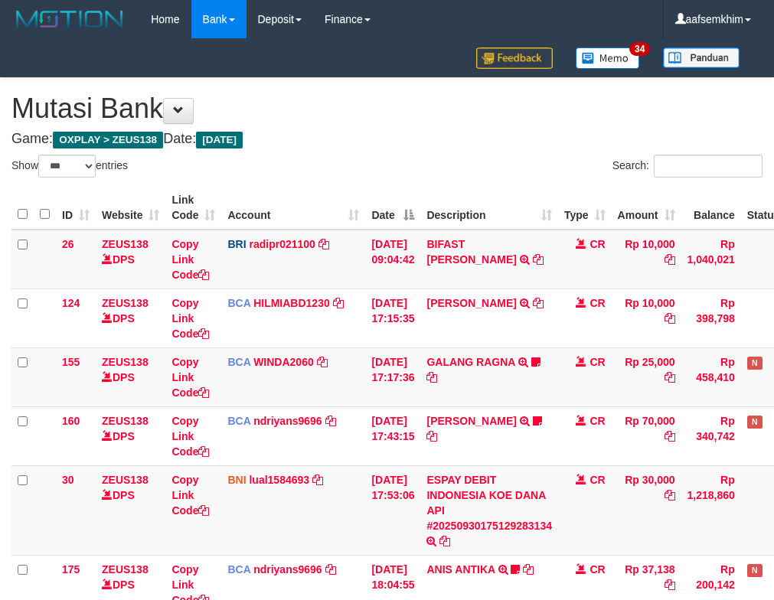
select select "***"
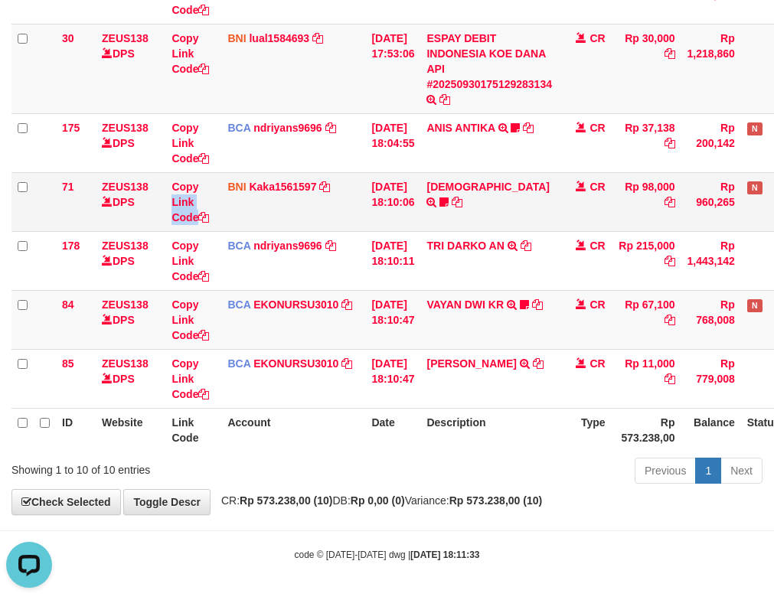
click at [222, 219] on tr "71 ZEUS138 DPS Copy Link Code BNI Kaka1561597 DPS KARMILA mutasi_20250930_2425 …" at bounding box center [429, 201] width 836 height 59
click at [337, 216] on td "BNI Kaka1561597 DPS KARMILA mutasi_20250930_2425 | 71 mutasi_20250930_2425 | 71" at bounding box center [293, 201] width 144 height 59
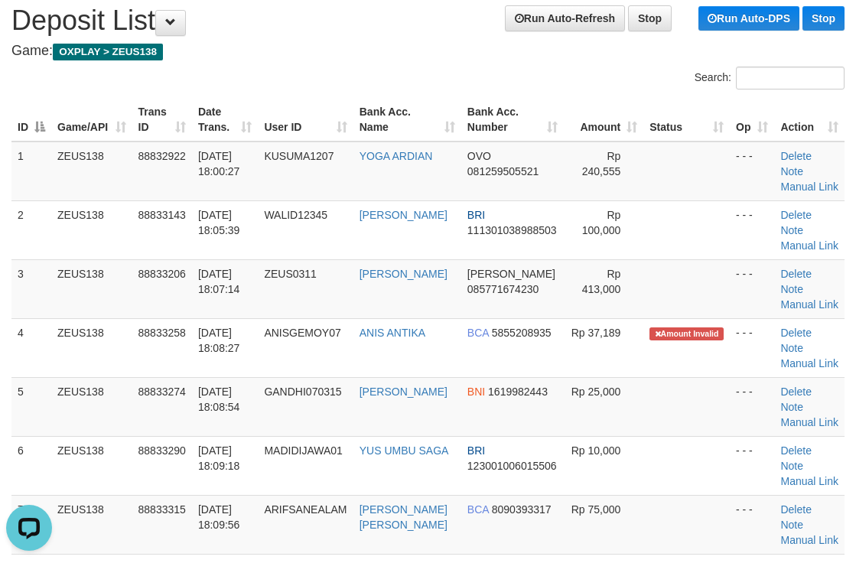
drag, startPoint x: 452, startPoint y: 129, endPoint x: 527, endPoint y: 119, distance: 74.8
click at [486, 121] on th "Bank Acc. Number" at bounding box center [512, 120] width 103 height 44
drag, startPoint x: 538, startPoint y: 179, endPoint x: 860, endPoint y: 192, distance: 322.5
click at [540, 178] on td "OVO 081259505521" at bounding box center [512, 172] width 103 height 60
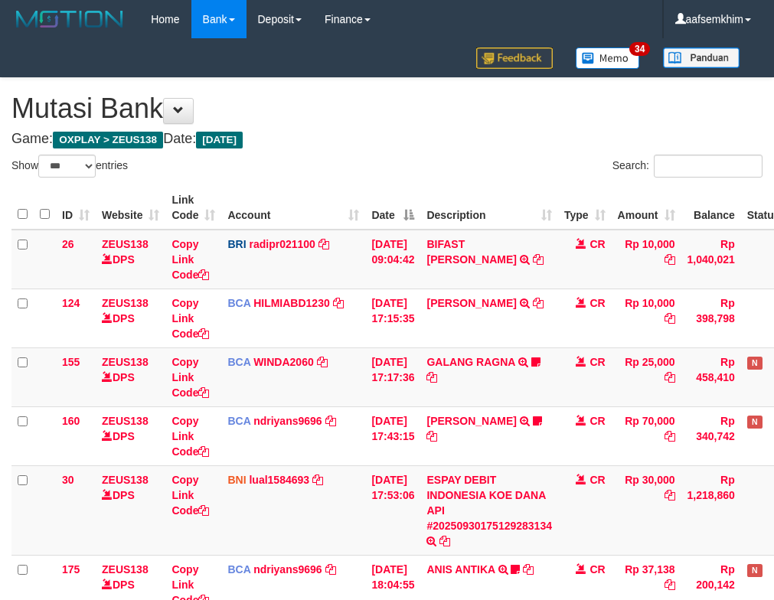
select select "***"
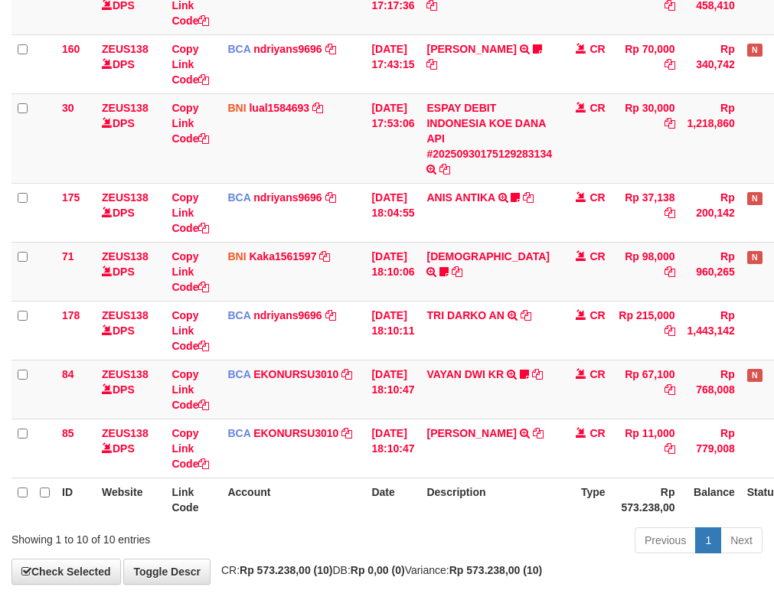
click at [337, 216] on td "BCA ndriyans9696 DPS ANDRIYANSYAH mutasi_20250930_3291 | 175 mutasi_20250930_32…" at bounding box center [293, 212] width 144 height 59
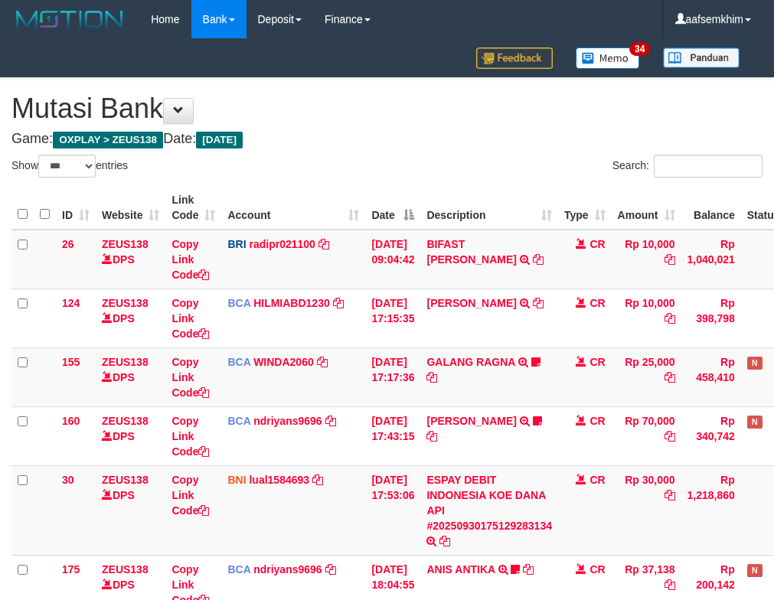
select select "***"
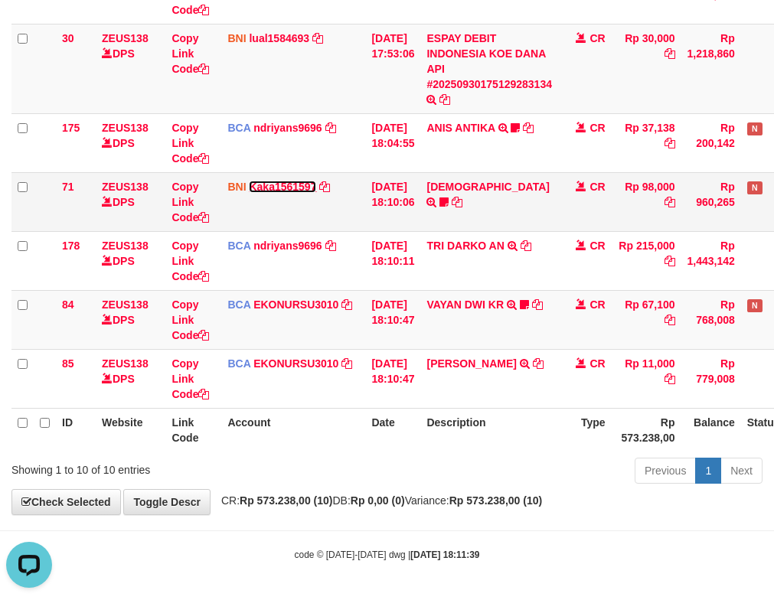
click at [312, 191] on link "Kaka1561597" at bounding box center [282, 187] width 67 height 12
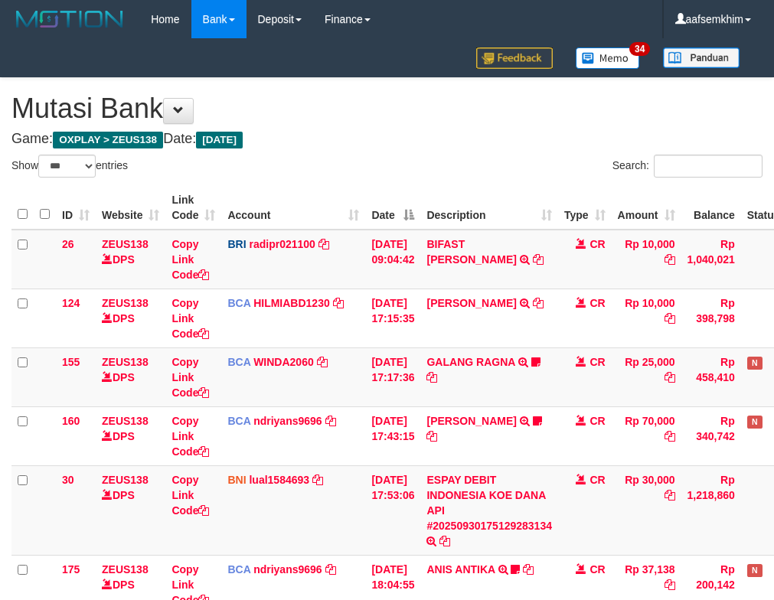
select select "***"
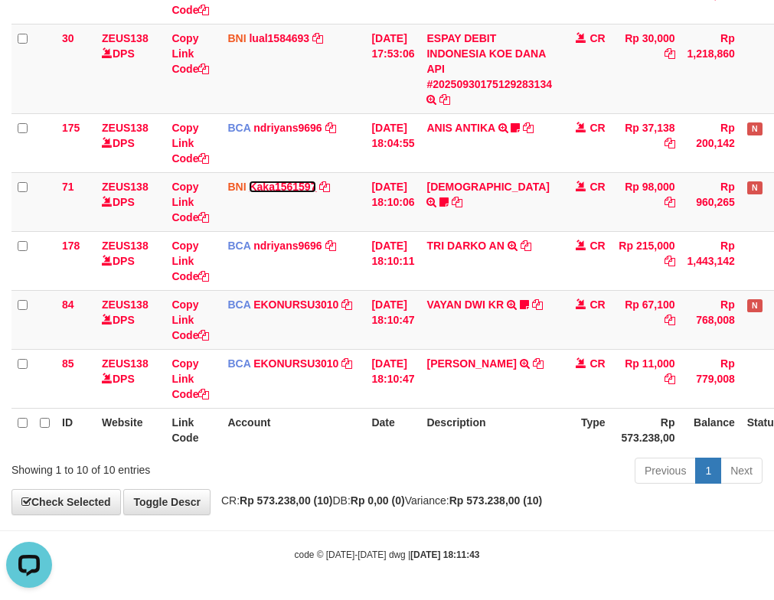
click at [312, 191] on link "Kaka1561597" at bounding box center [282, 187] width 67 height 12
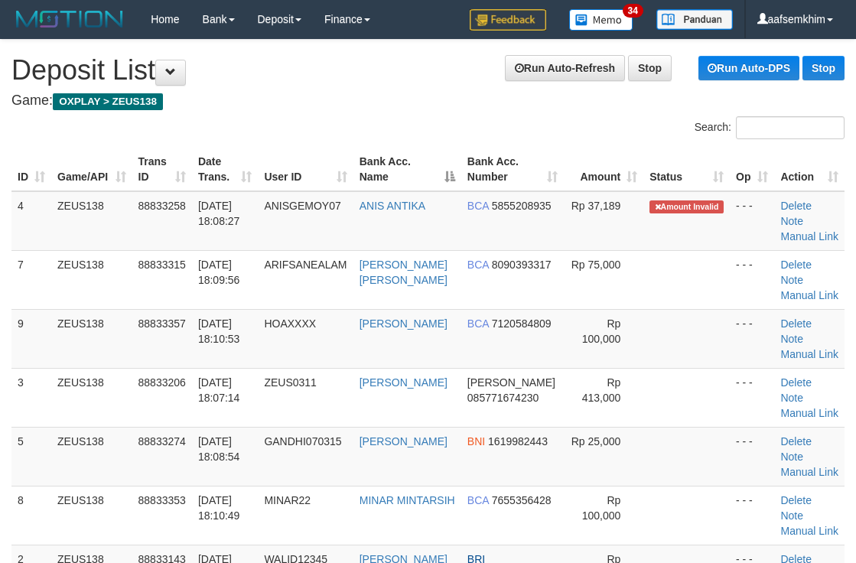
scroll to position [50, 0]
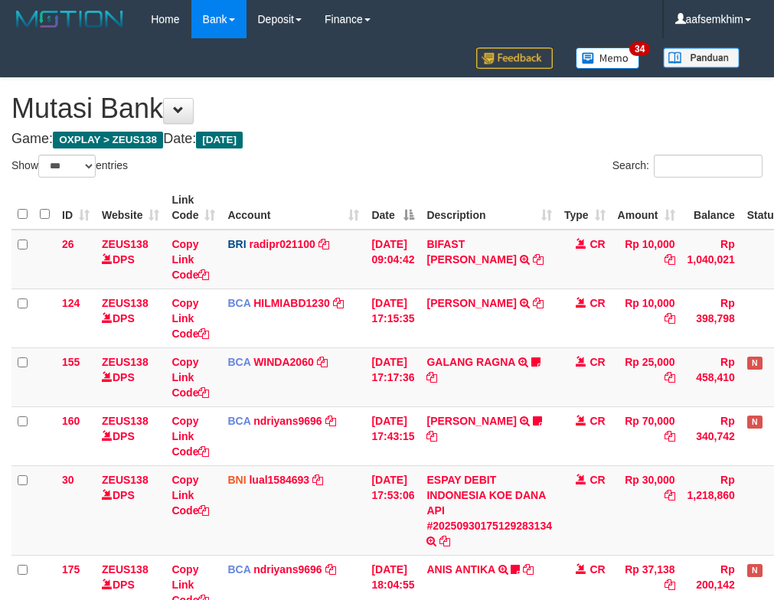
select select "***"
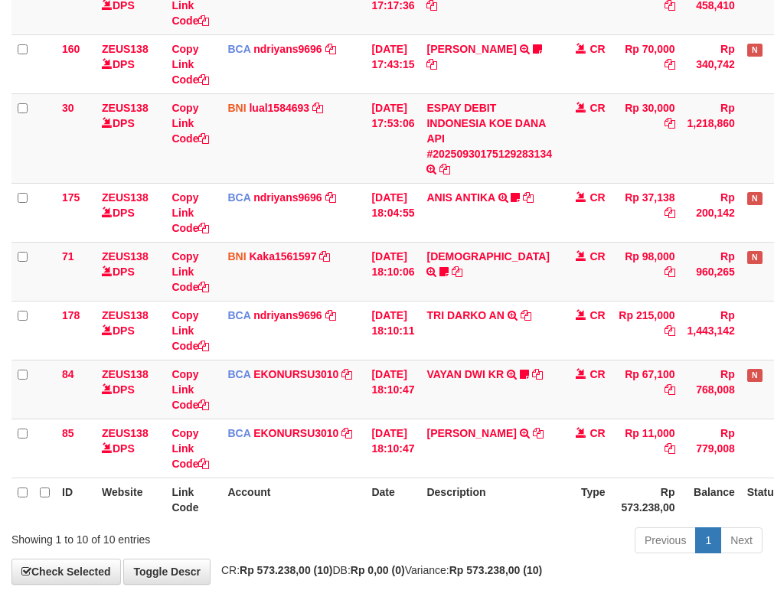
scroll to position [442, 0]
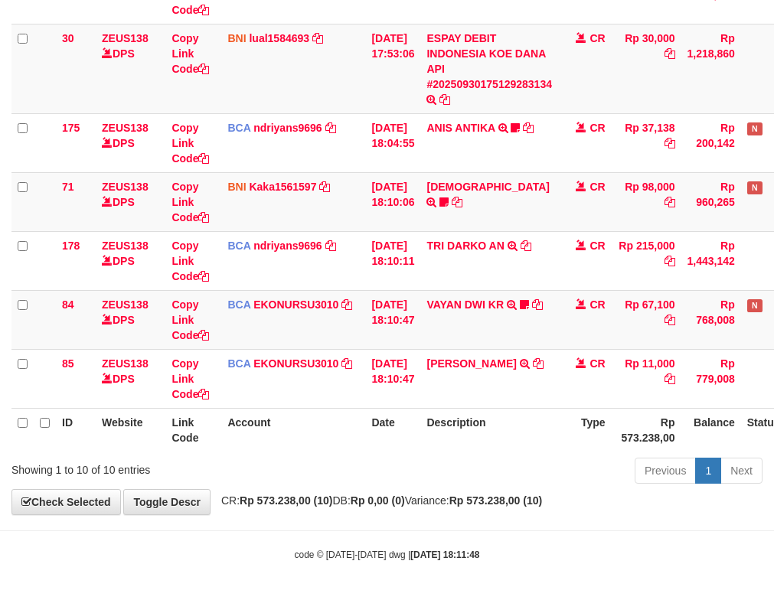
click at [483, 215] on td "SAMSUL TRANSFER DARI SDR SAMSUL GALIHPRASET" at bounding box center [489, 201] width 138 height 59
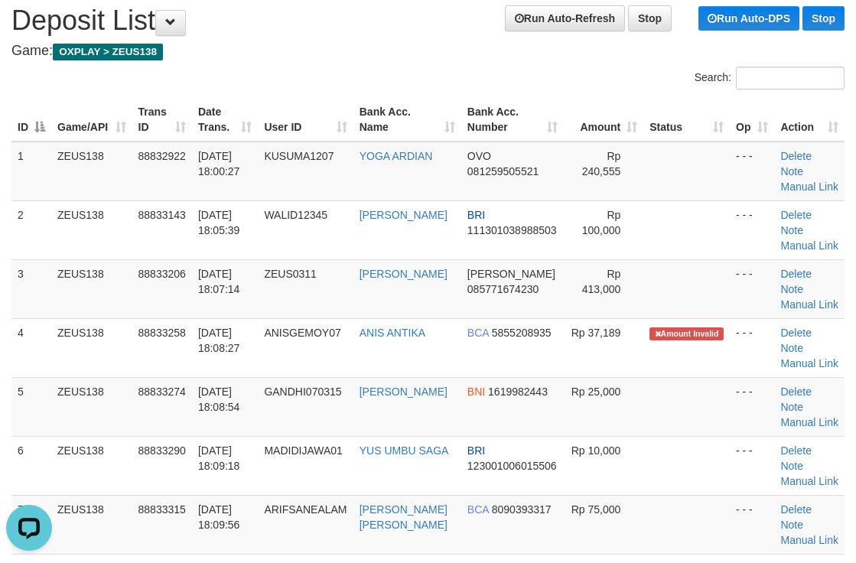
drag, startPoint x: 380, startPoint y: 136, endPoint x: 455, endPoint y: 128, distance: 75.5
click at [414, 132] on th "Bank Acc. Name" at bounding box center [408, 120] width 108 height 44
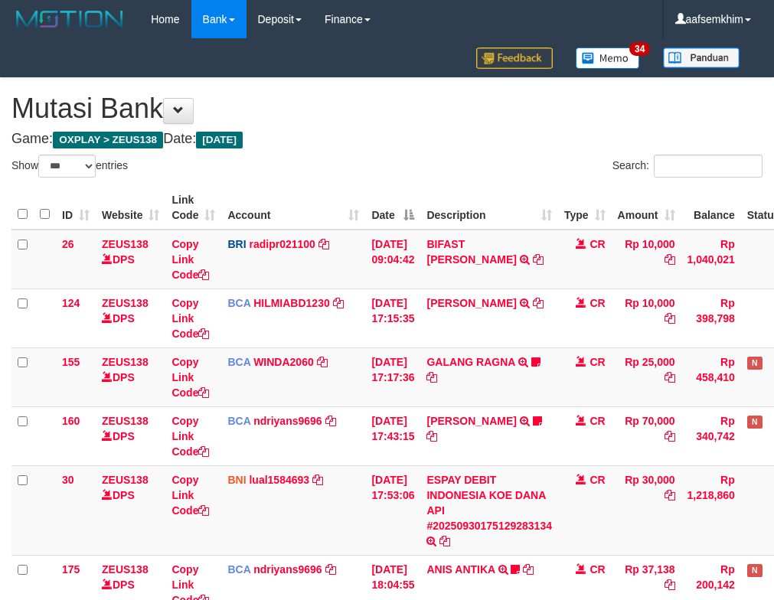
select select "***"
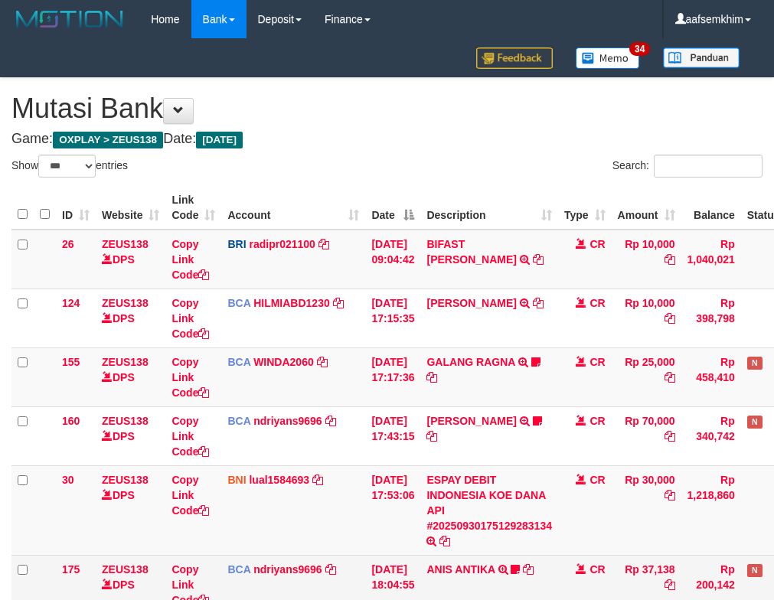
click at [483, 555] on td "ANIS ANTIKA TRSF E-BANKING CR 3009/FTSCY/WS95271 37138.00ANIS ANTIKA ANISGEMOY07" at bounding box center [489, 584] width 138 height 59
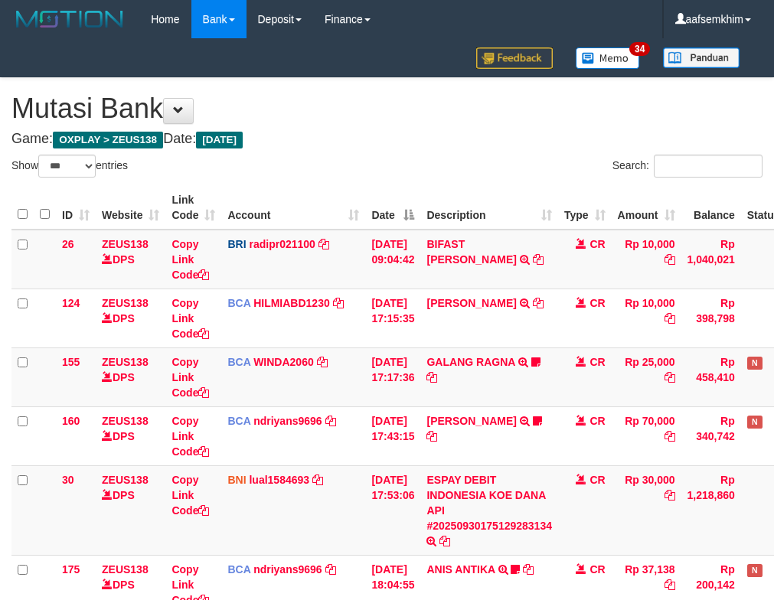
select select "***"
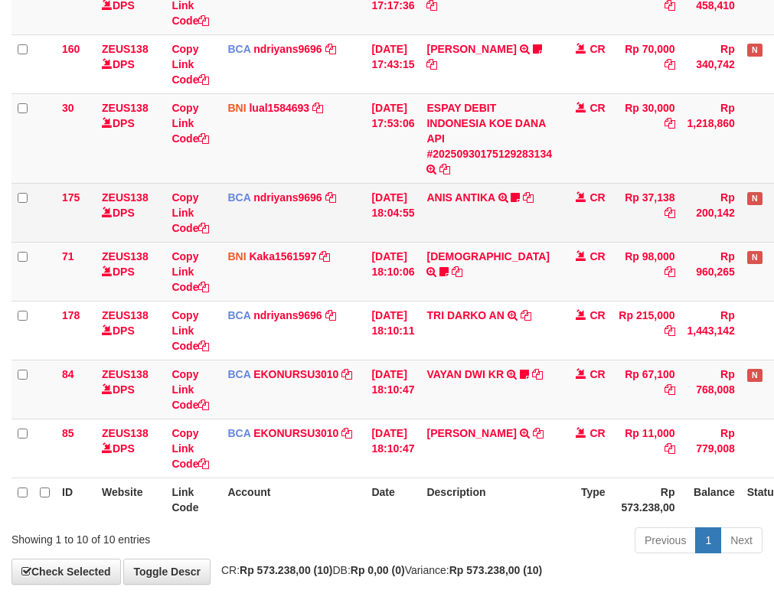
click at [308, 216] on td "BCA ndriyans9696 DPS ANDRIYANSYAH mutasi_20250930_3291 | 175 mutasi_20250930_32…" at bounding box center [293, 212] width 144 height 59
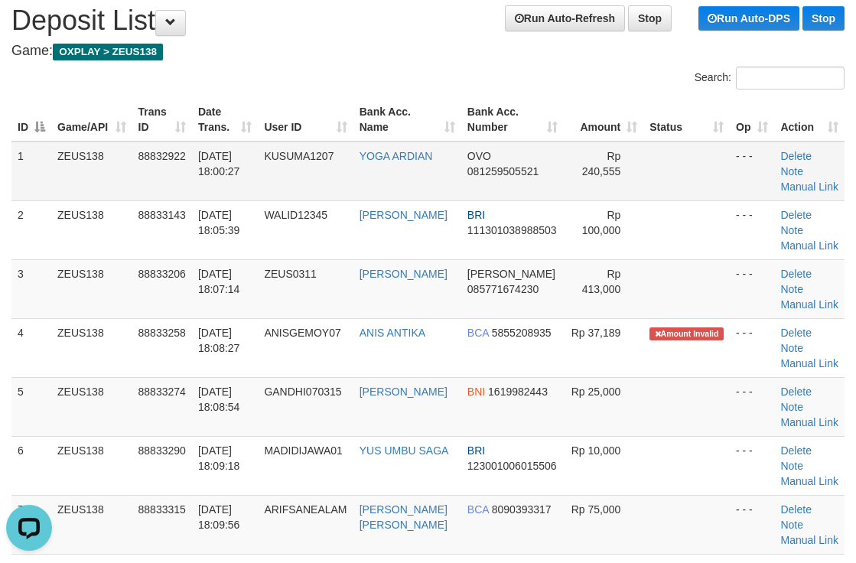
drag, startPoint x: 122, startPoint y: 212, endPoint x: 562, endPoint y: 165, distance: 441.8
click at [237, 195] on tbody "1 ZEUS138 88832922 [DATE] 18:00:27 KUSUMA1207 YOGA ARDIAN OVO 081259505521 Rp 2…" at bounding box center [427, 407] width 833 height 531
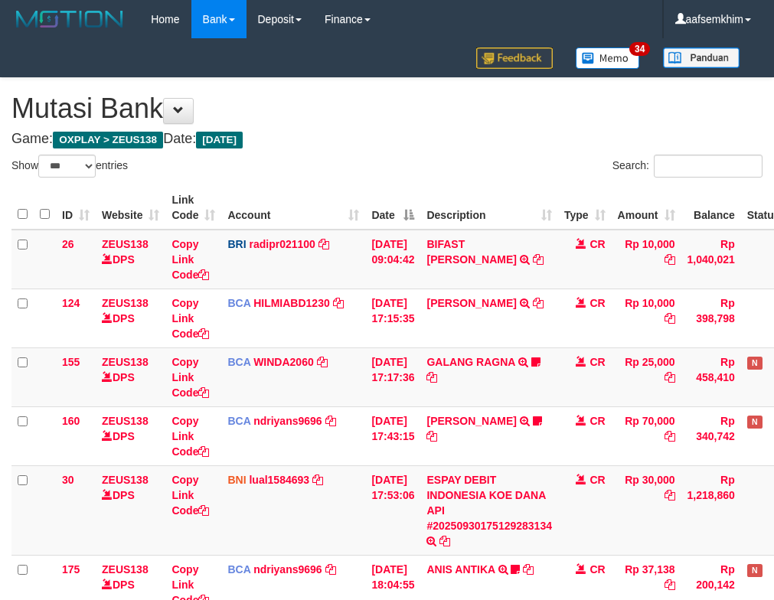
select select "***"
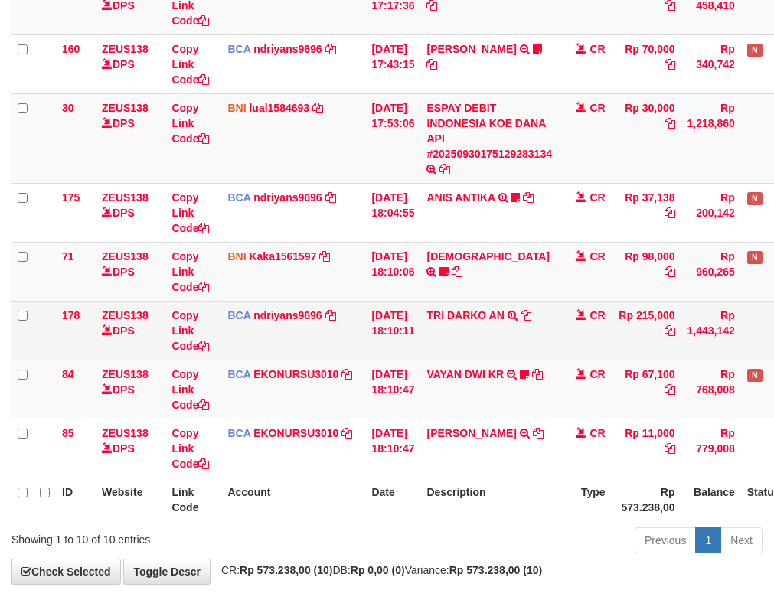
scroll to position [442, 0]
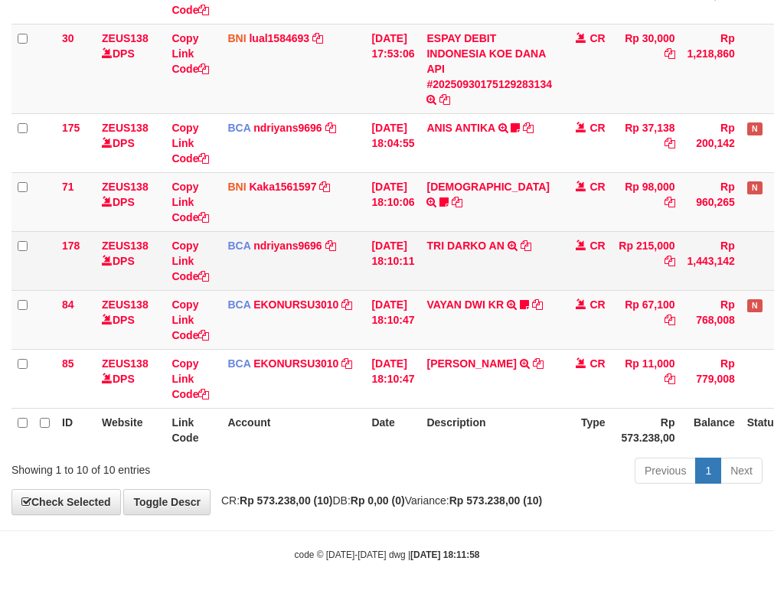
click at [419, 282] on td "[DATE] 18:10:11" at bounding box center [392, 260] width 55 height 59
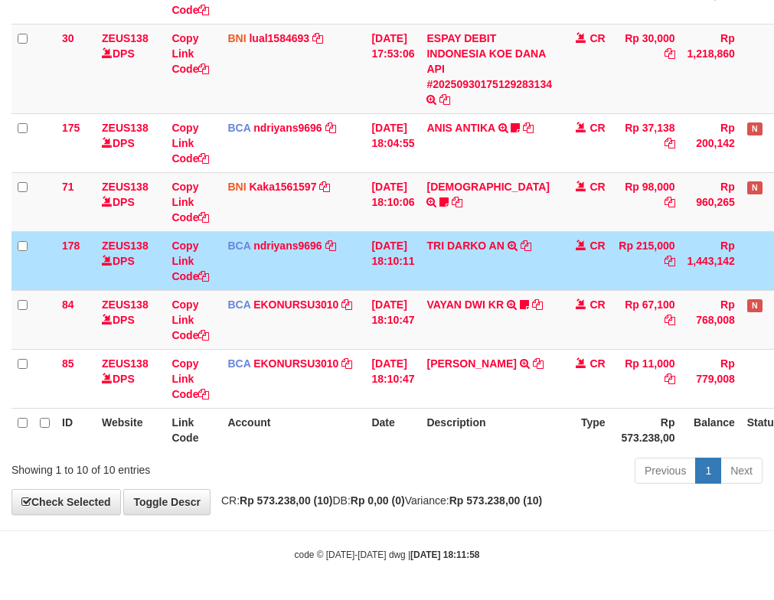
click at [370, 234] on td "30/09/2025 18:10:11" at bounding box center [392, 260] width 55 height 59
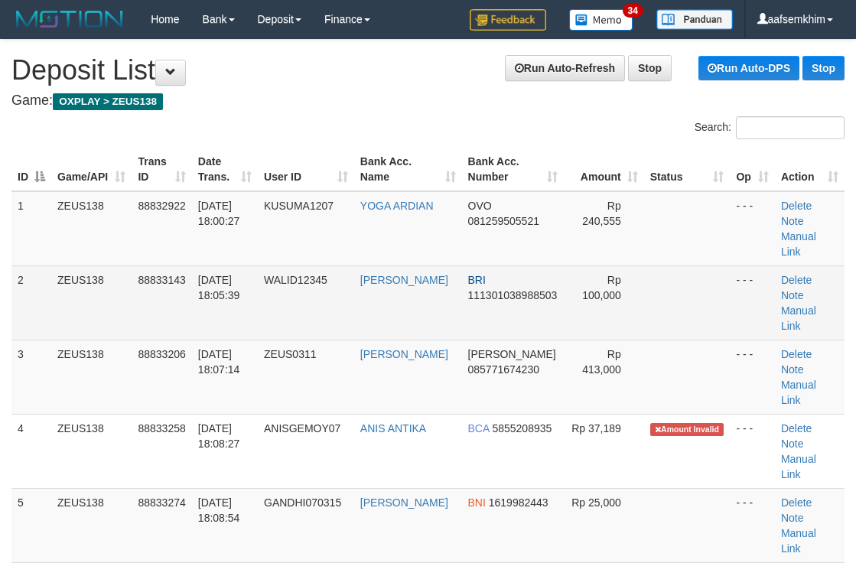
scroll to position [50, 0]
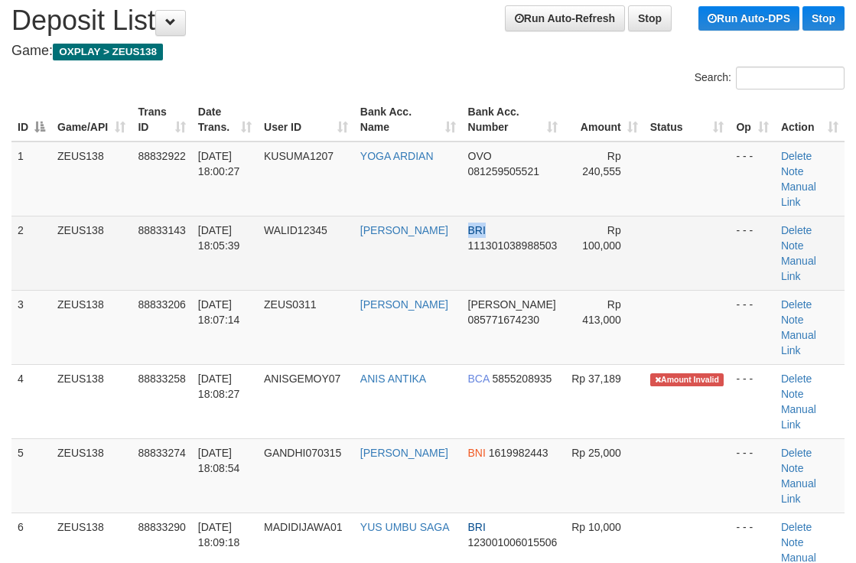
click at [493, 197] on tbody "1 ZEUS138 88832922 [DATE] 18:00:27 KUSUMA1207 YOGA ARDIAN OVO 081259505521 Rp 2…" at bounding box center [427, 513] width 833 height 743
